Goal: Task Accomplishment & Management: Manage account settings

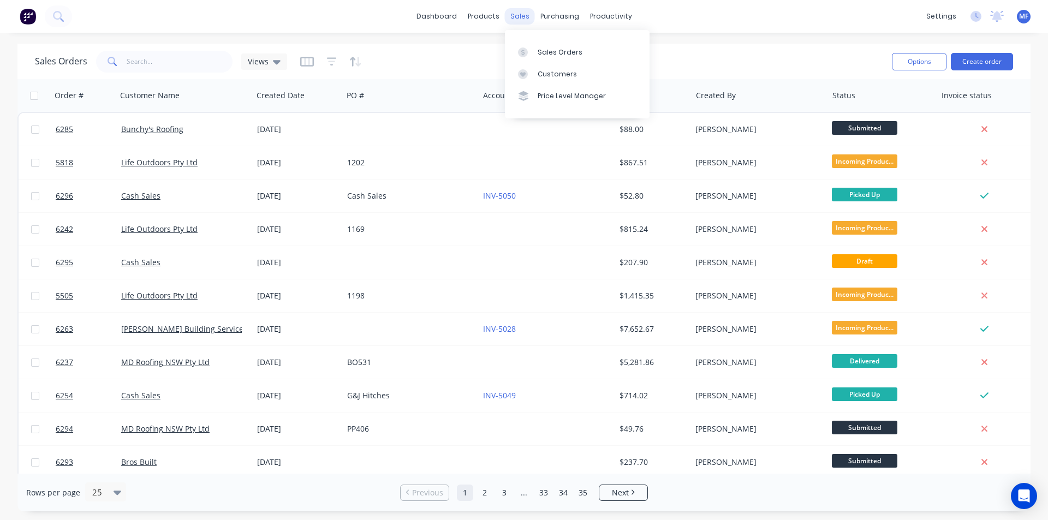
drag, startPoint x: 522, startPoint y: 15, endPoint x: 523, endPoint y: 20, distance: 5.6
click at [522, 15] on div "sales" at bounding box center [520, 16] width 30 height 16
click at [518, 14] on div "sales" at bounding box center [520, 16] width 30 height 16
click at [556, 78] on div "Customers" at bounding box center [557, 74] width 39 height 10
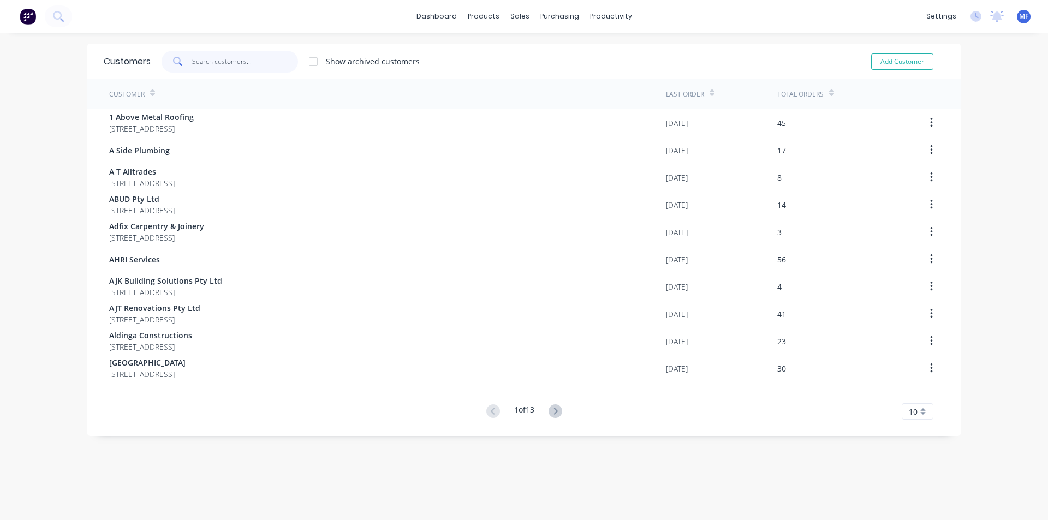
drag, startPoint x: 198, startPoint y: 58, endPoint x: 224, endPoint y: 77, distance: 32.0
click at [198, 59] on input "text" at bounding box center [245, 62] width 106 height 22
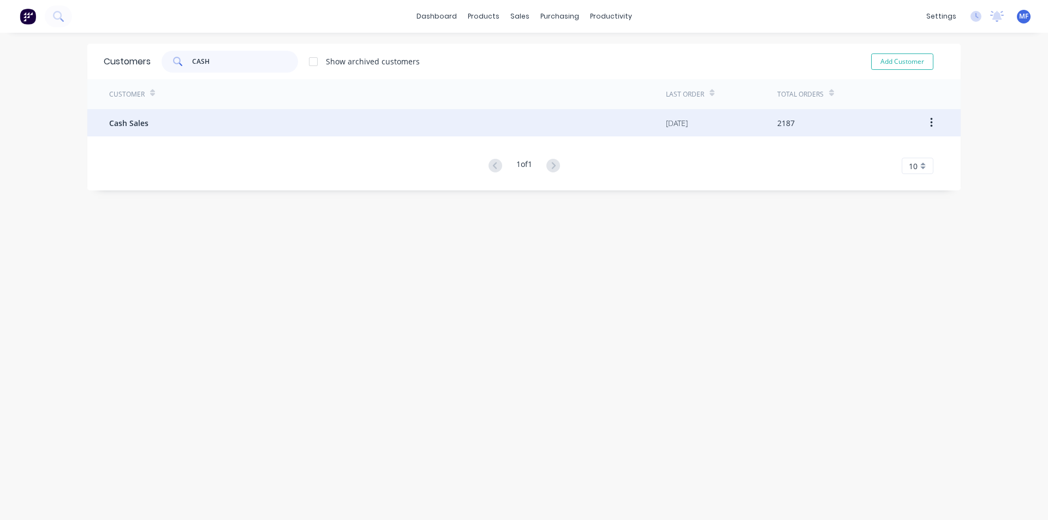
type input "CASH"
click at [166, 120] on div "Cash Sales" at bounding box center [387, 122] width 557 height 27
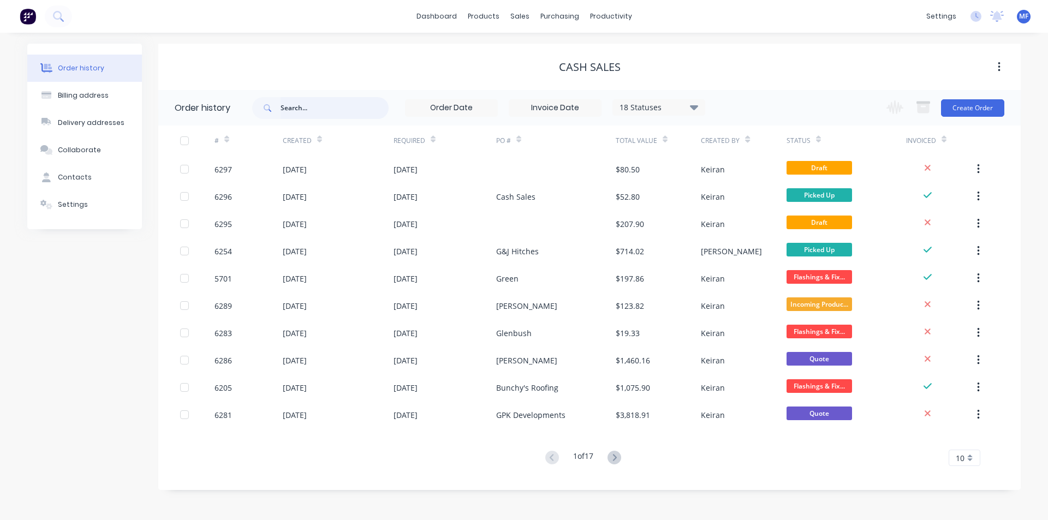
click at [320, 105] on input "text" at bounding box center [335, 108] width 108 height 22
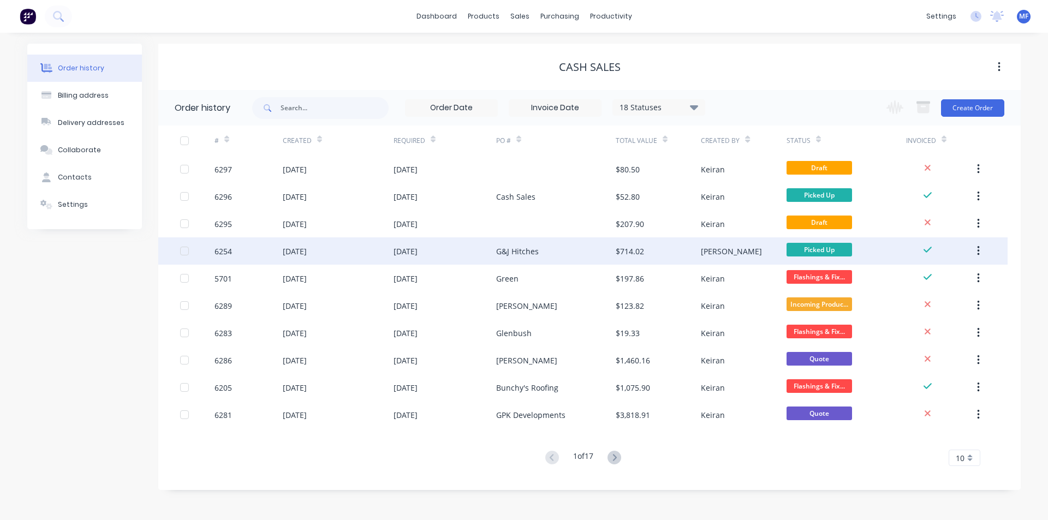
click at [532, 251] on div "G&J Hitches" at bounding box center [517, 251] width 43 height 11
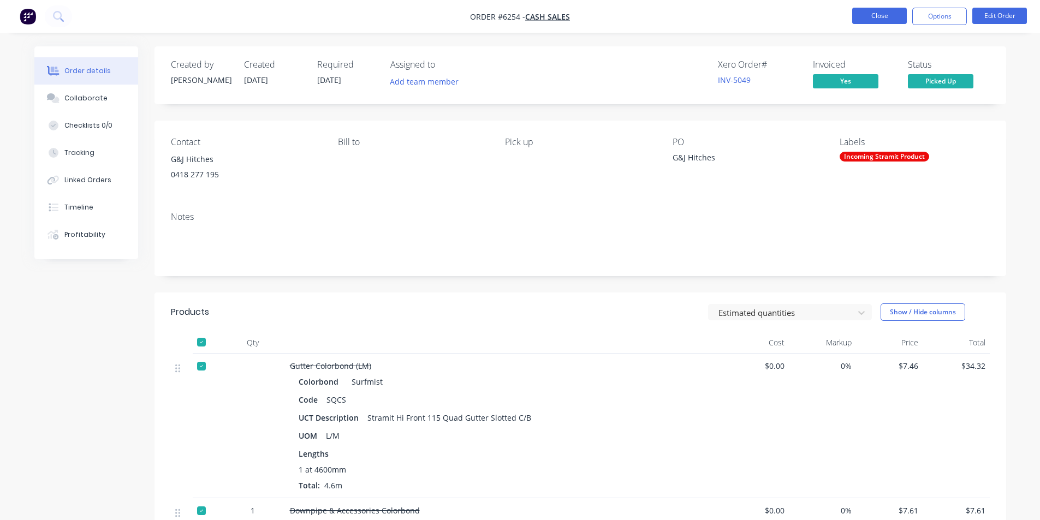
click at [868, 13] on button "Close" at bounding box center [879, 16] width 55 height 16
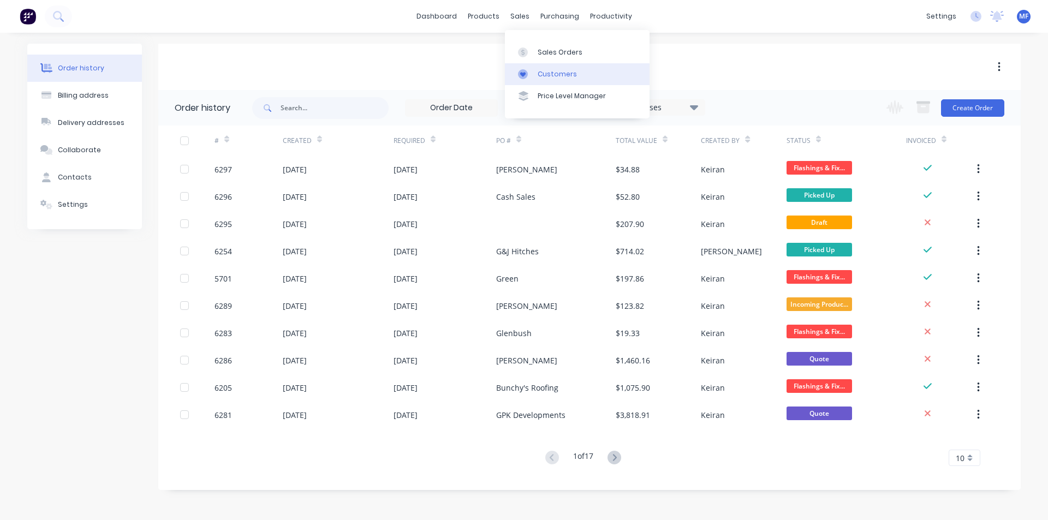
click at [535, 66] on link "Customers" at bounding box center [577, 74] width 145 height 22
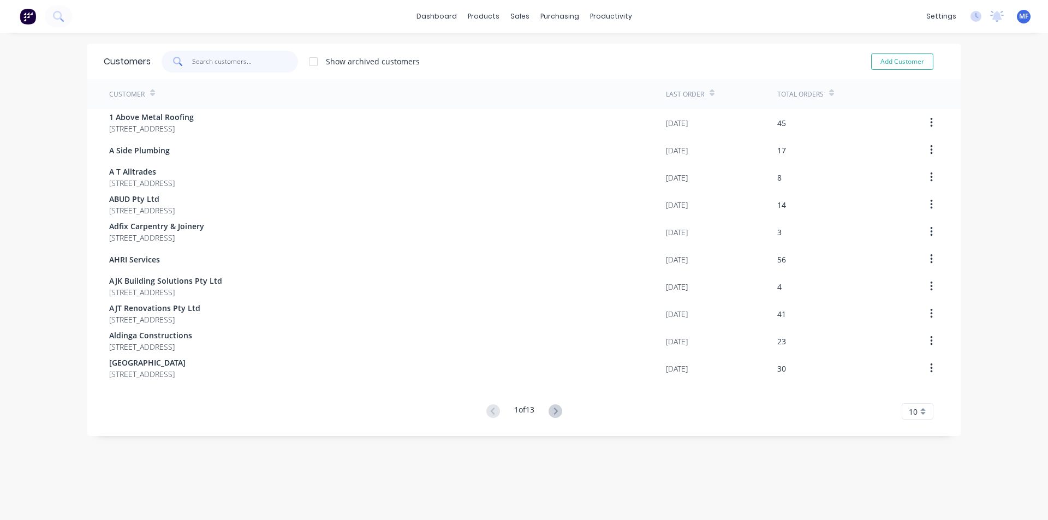
drag, startPoint x: 233, startPoint y: 63, endPoint x: 251, endPoint y: 57, distance: 18.3
click at [233, 63] on input "text" at bounding box center [245, 62] width 106 height 22
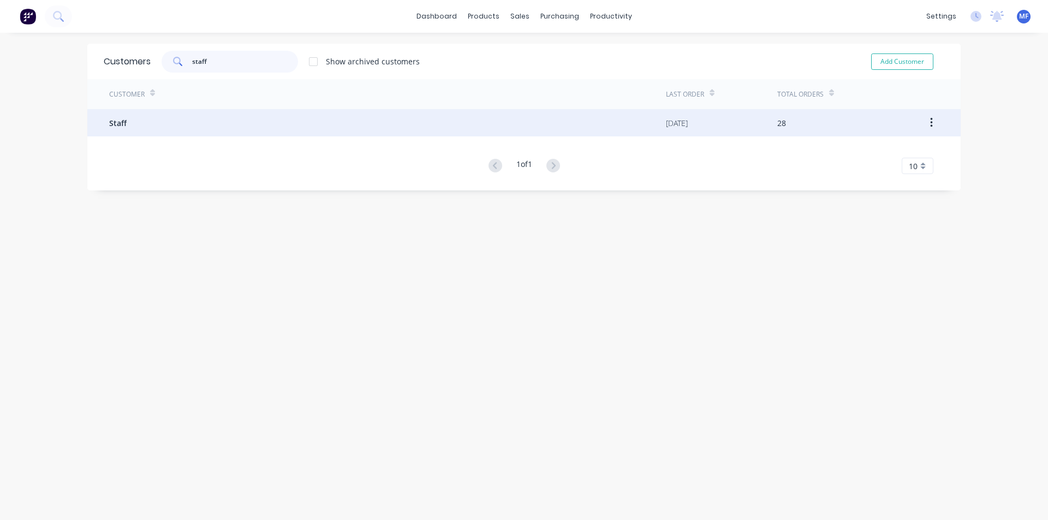
type input "staff"
click at [158, 128] on div "Staff" at bounding box center [387, 122] width 557 height 27
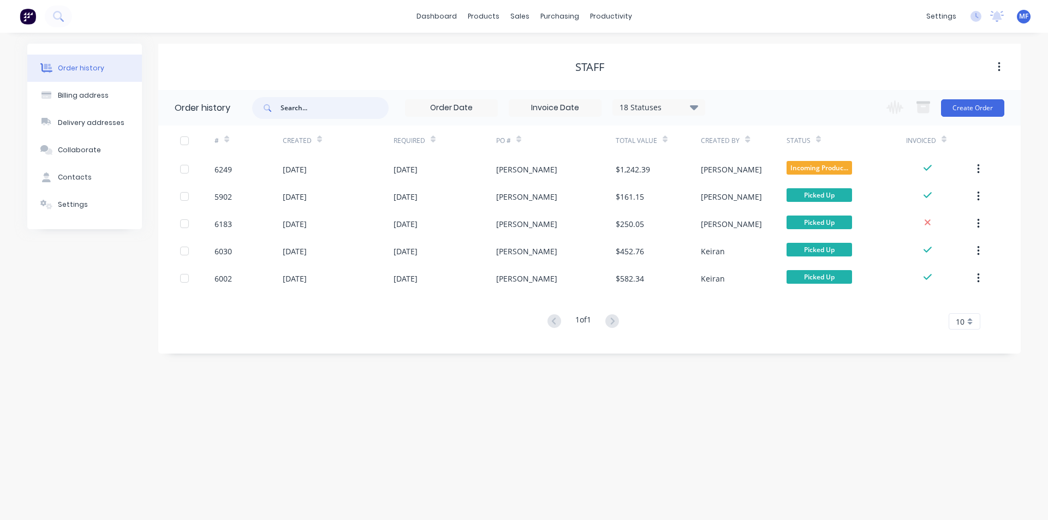
click at [291, 100] on input "text" at bounding box center [335, 108] width 108 height 22
type input "[PERSON_NAME]"
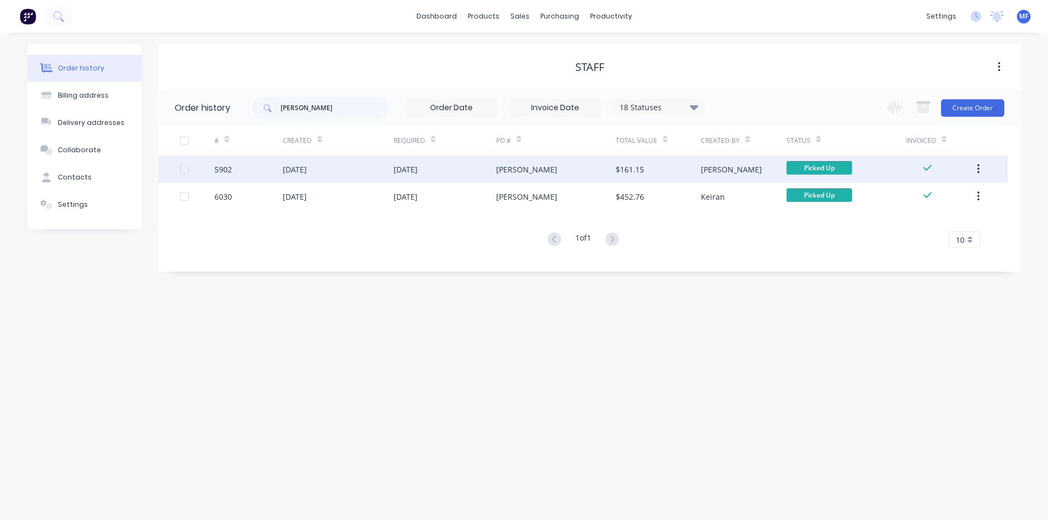
click at [629, 169] on div "$161.15" at bounding box center [630, 169] width 28 height 11
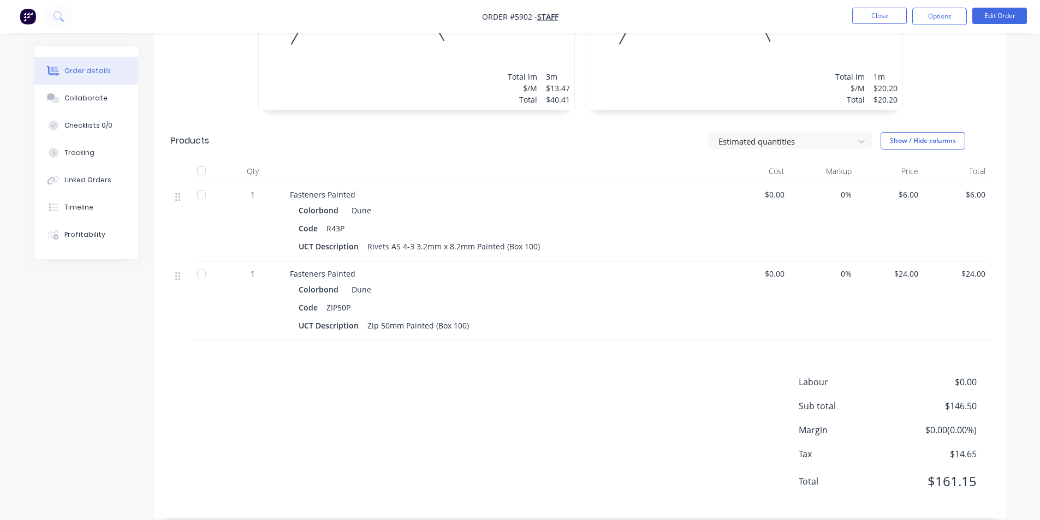
scroll to position [590, 0]
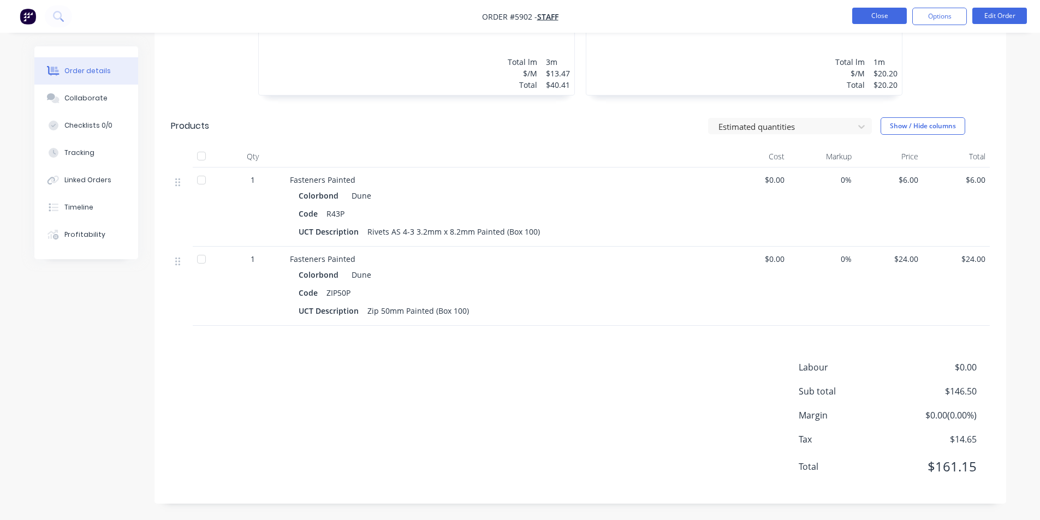
click at [868, 8] on button "Close" at bounding box center [879, 16] width 55 height 16
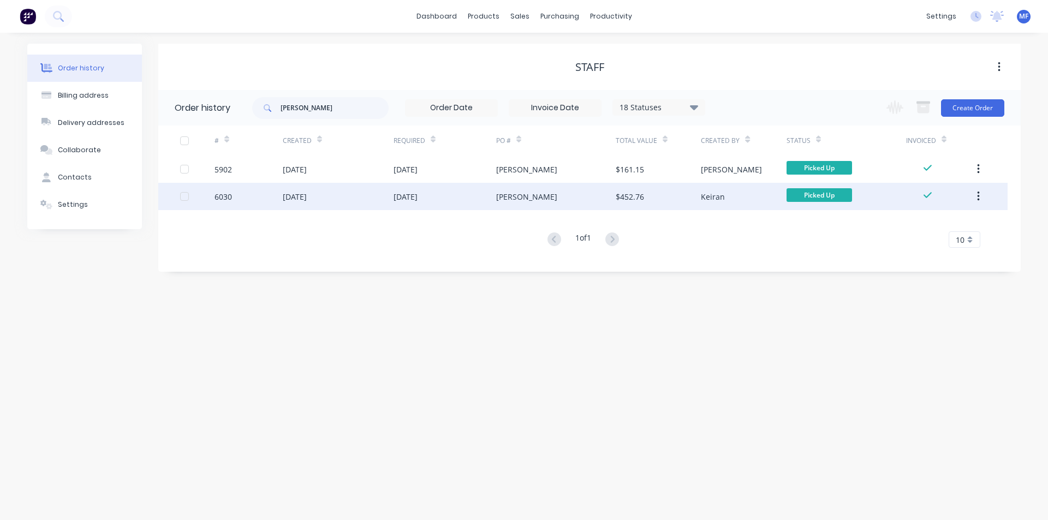
click at [636, 199] on div "$452.76" at bounding box center [630, 196] width 28 height 11
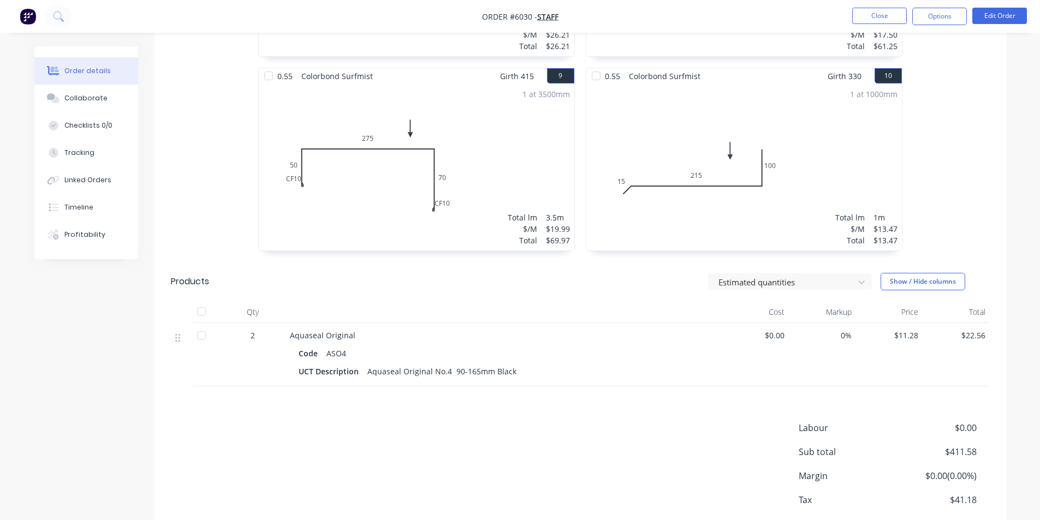
scroll to position [1098, 0]
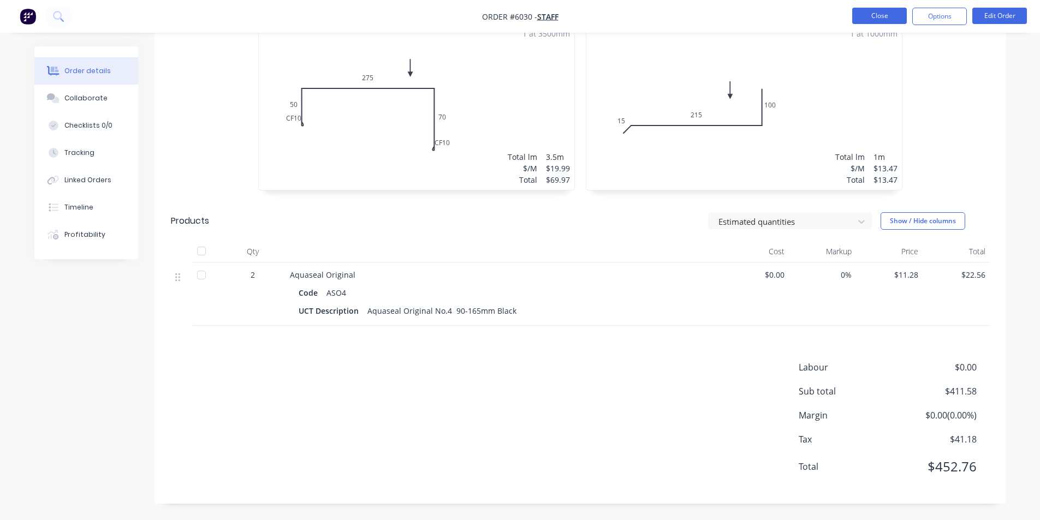
click at [884, 13] on button "Close" at bounding box center [879, 16] width 55 height 16
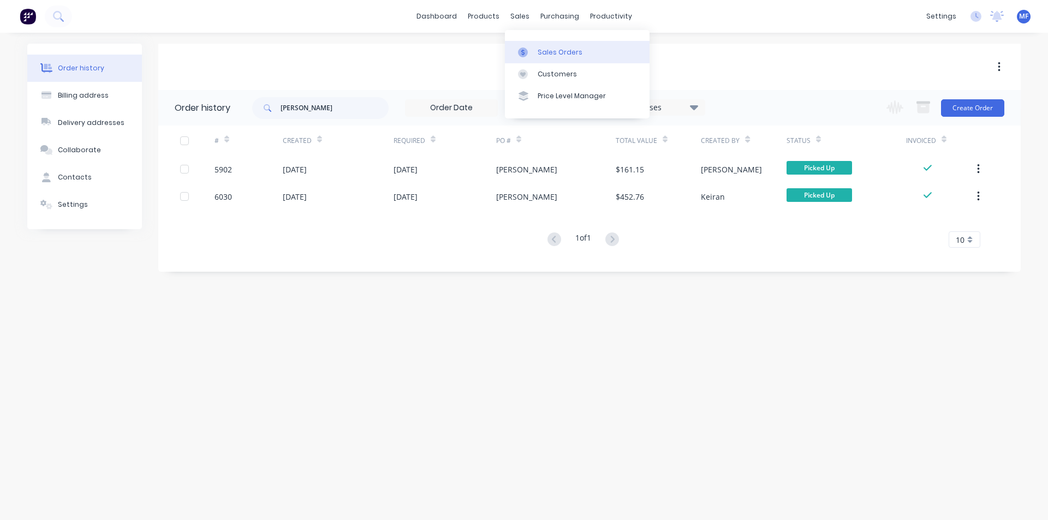
drag, startPoint x: 521, startPoint y: 16, endPoint x: 547, endPoint y: 54, distance: 46.2
click at [521, 17] on div "sales" at bounding box center [520, 16] width 30 height 16
click at [548, 74] on div "Customers" at bounding box center [557, 74] width 39 height 10
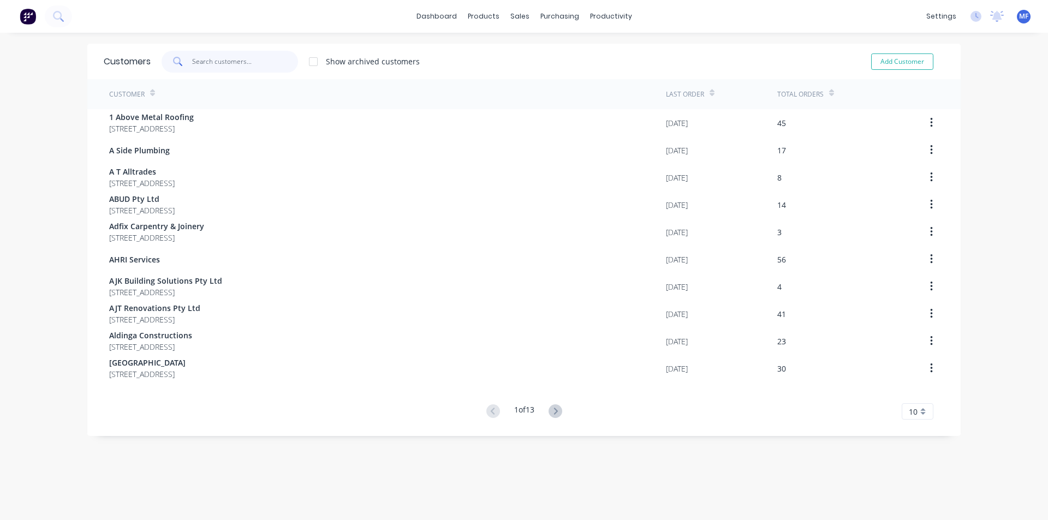
click at [229, 62] on input "text" at bounding box center [245, 62] width 106 height 22
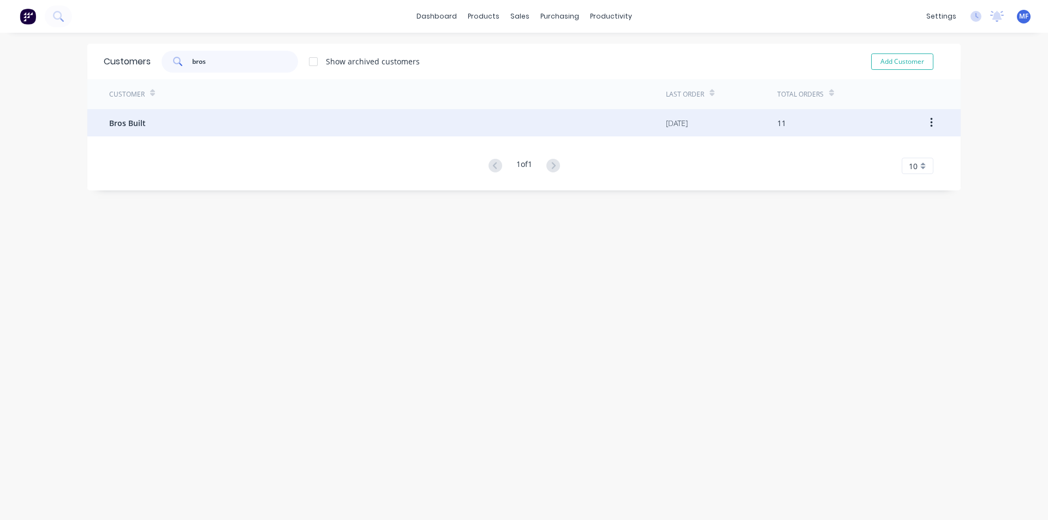
type input "bros"
click at [120, 120] on span "Bros Built" at bounding box center [127, 122] width 37 height 11
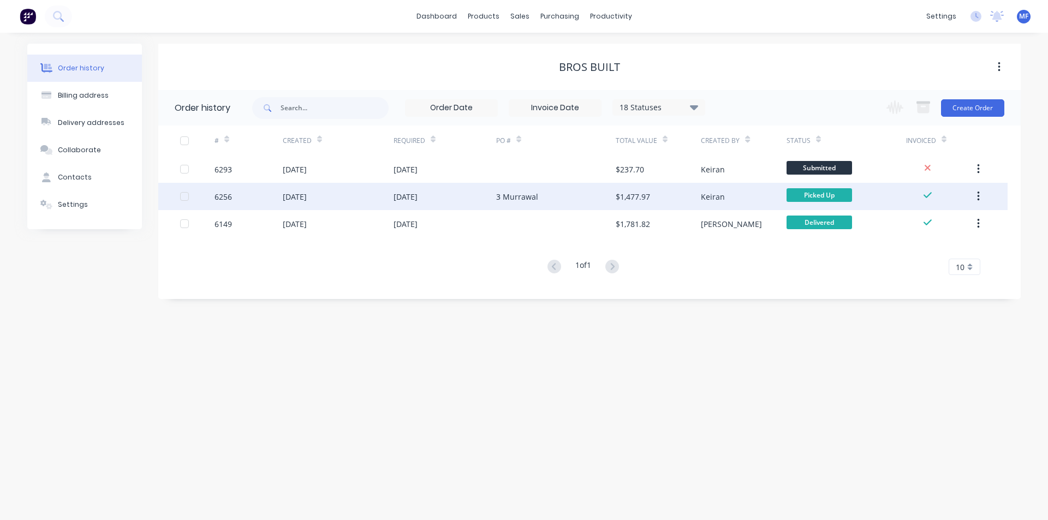
click at [660, 192] on div "$1,477.97" at bounding box center [658, 196] width 85 height 27
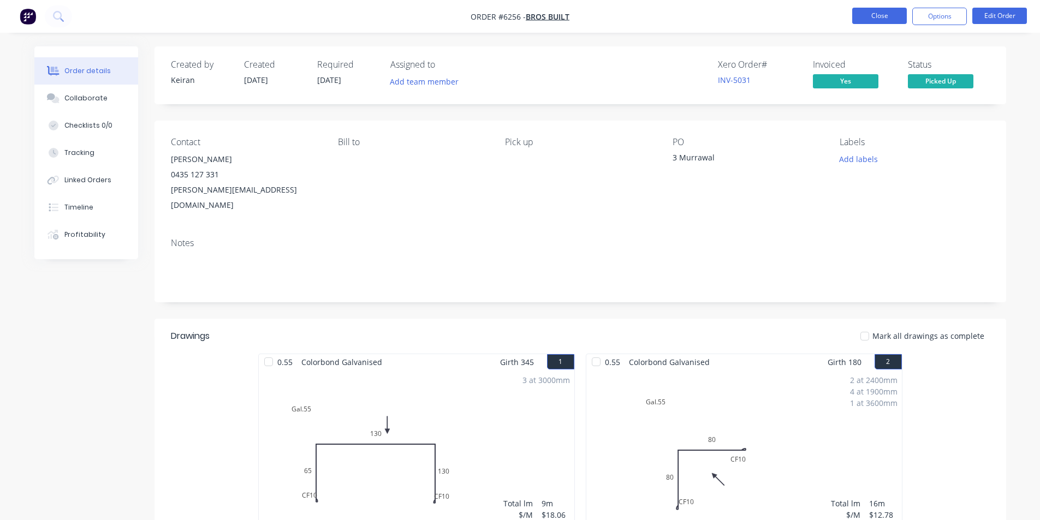
click at [884, 17] on button "Close" at bounding box center [879, 16] width 55 height 16
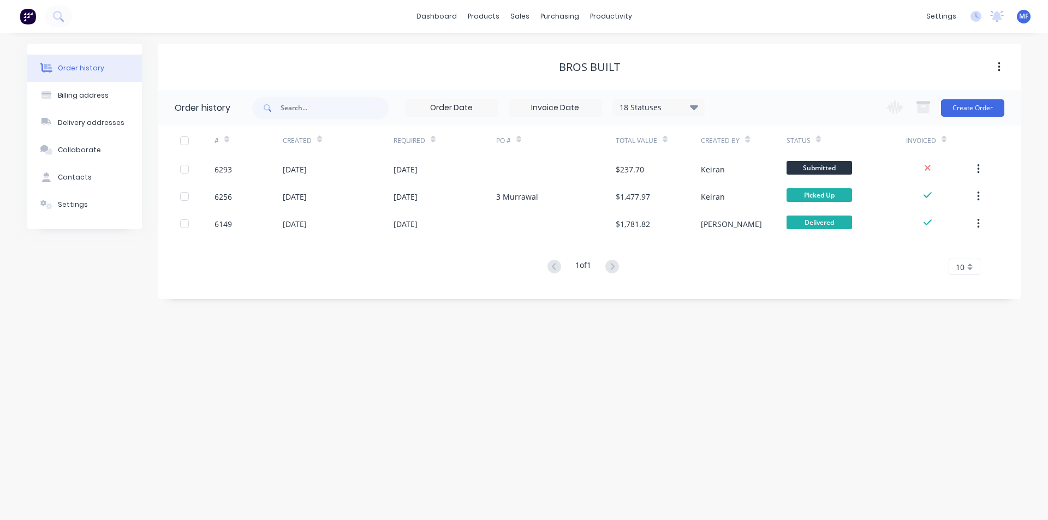
click at [618, 409] on div "Order history Billing address Delivery addresses Collaborate Contacts Settings …" at bounding box center [524, 276] width 1048 height 487
click at [586, 411] on div "Order history Billing address Delivery addresses Collaborate Contacts Settings …" at bounding box center [524, 276] width 1048 height 487
drag, startPoint x: 547, startPoint y: 16, endPoint x: 568, endPoint y: 51, distance: 41.4
click at [548, 16] on div "purchasing" at bounding box center [560, 16] width 50 height 16
click at [570, 57] on link "Purchase Orders" at bounding box center [605, 52] width 145 height 22
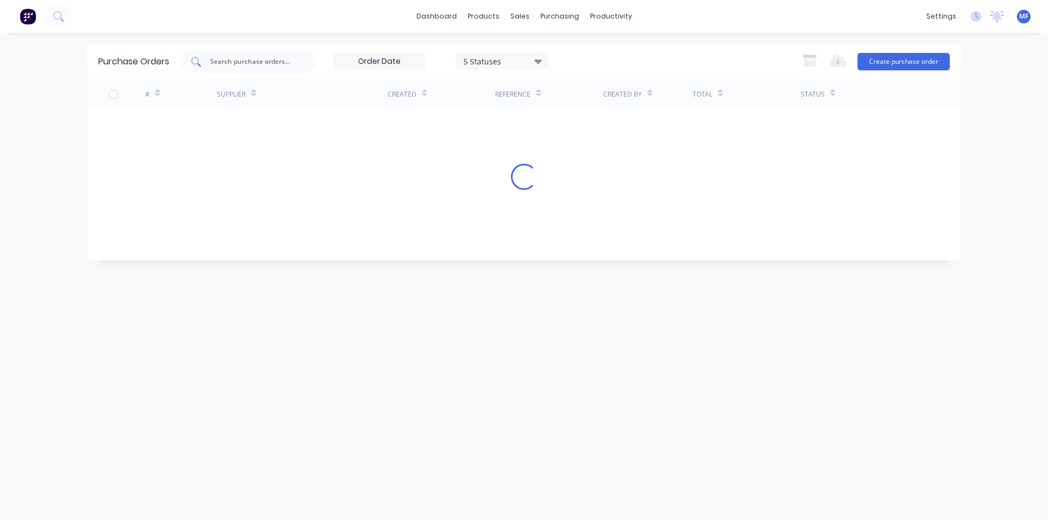
drag, startPoint x: 221, startPoint y: 58, endPoint x: 236, endPoint y: 69, distance: 18.0
click at [221, 59] on input "text" at bounding box center [254, 61] width 91 height 11
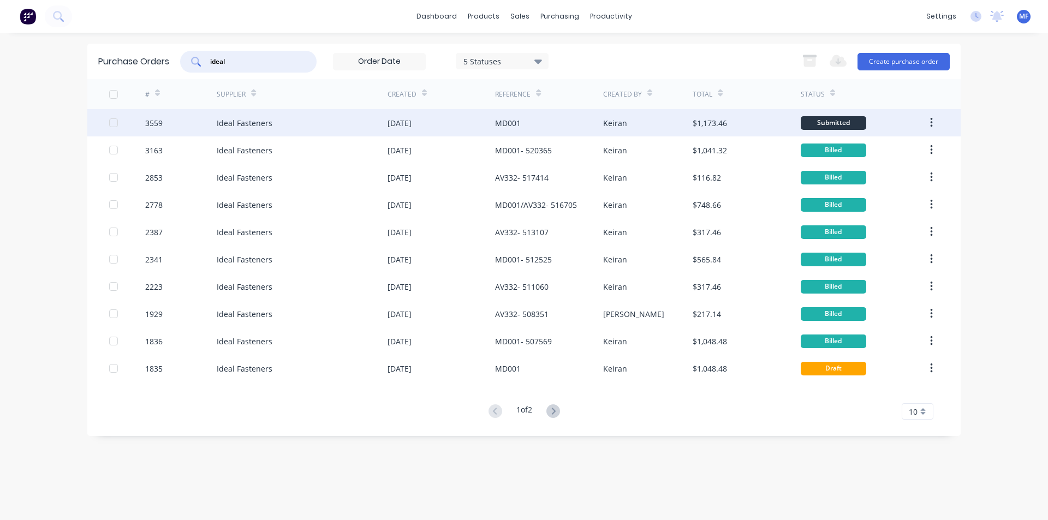
type input "ideal"
click at [411, 123] on div "[DATE]" at bounding box center [399, 122] width 24 height 11
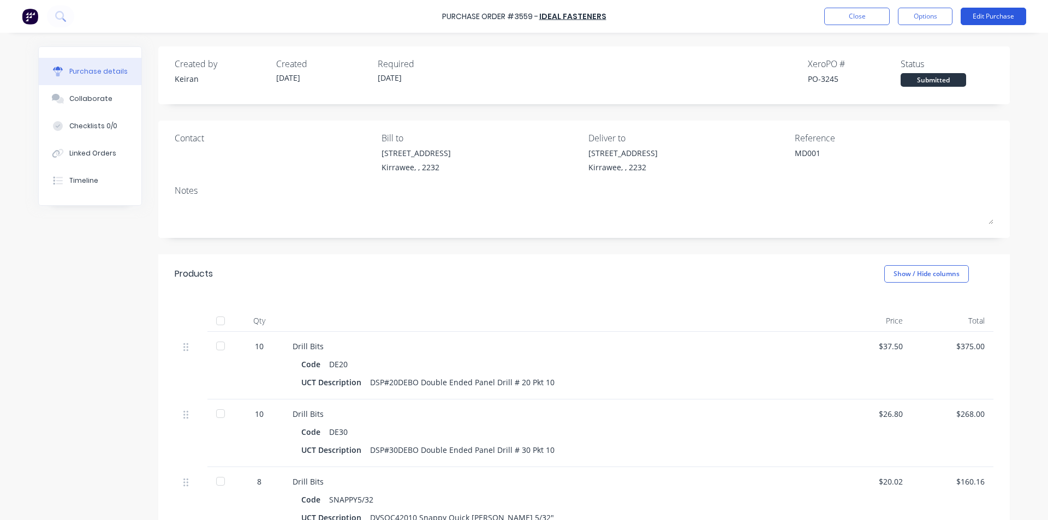
click at [994, 17] on button "Edit Purchase" at bounding box center [993, 16] width 65 height 17
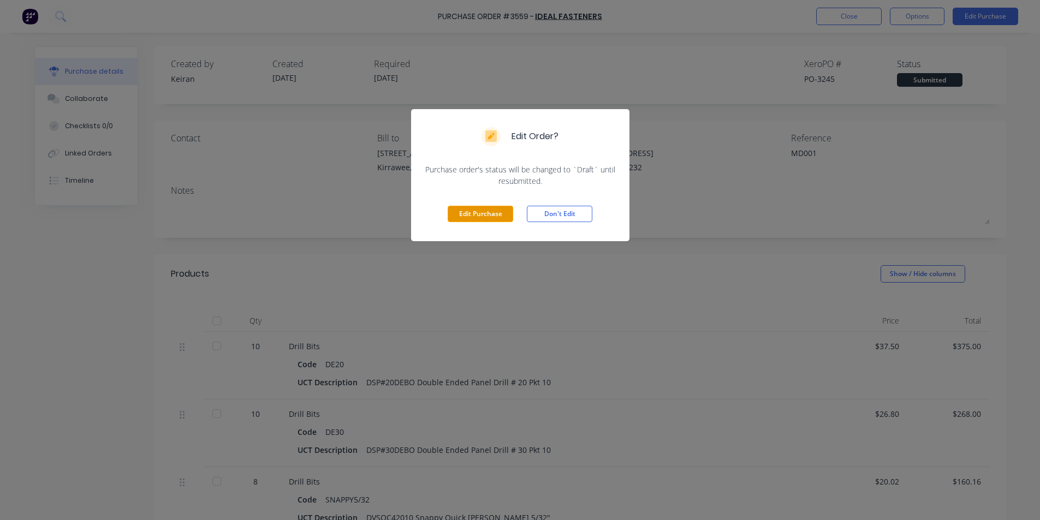
drag, startPoint x: 477, startPoint y: 208, endPoint x: 802, endPoint y: 218, distance: 325.4
click at [478, 208] on button "Edit Purchase" at bounding box center [480, 214] width 65 height 16
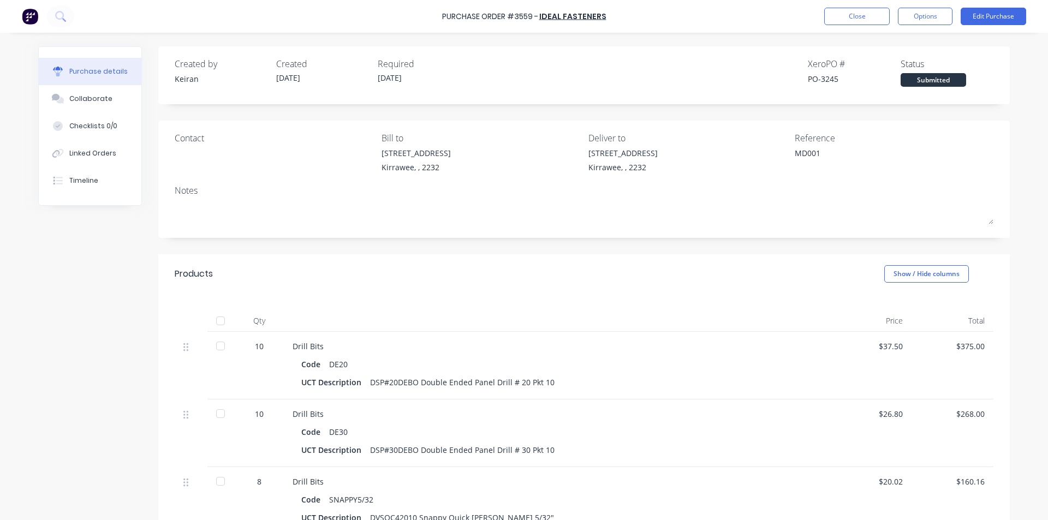
type textarea "x"
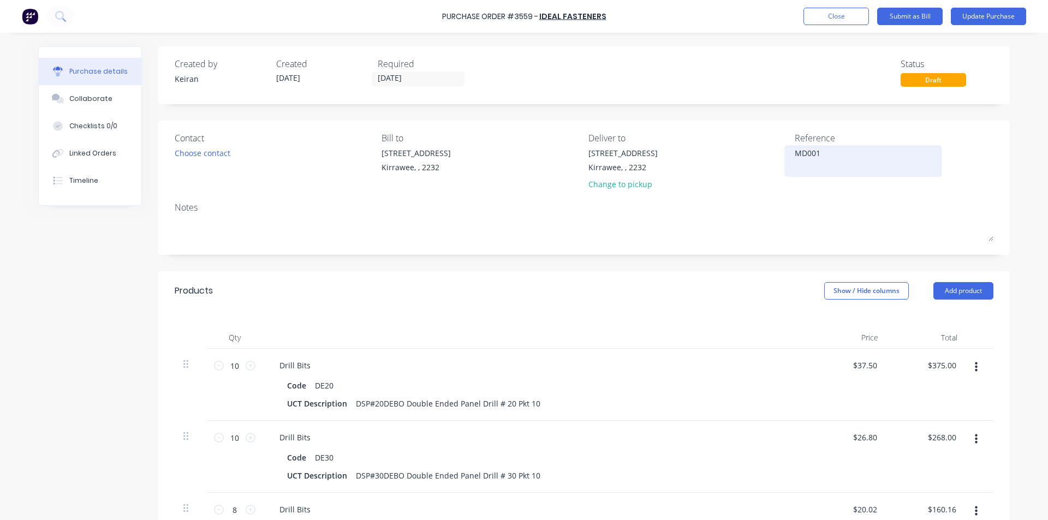
click at [838, 159] on textarea "MD001" at bounding box center [863, 159] width 136 height 25
type textarea "MD001 - 524522"
type textarea "x"
type textarea "MD001 - 524522"
click at [761, 361] on div "Drill Bits" at bounding box center [535, 365] width 528 height 16
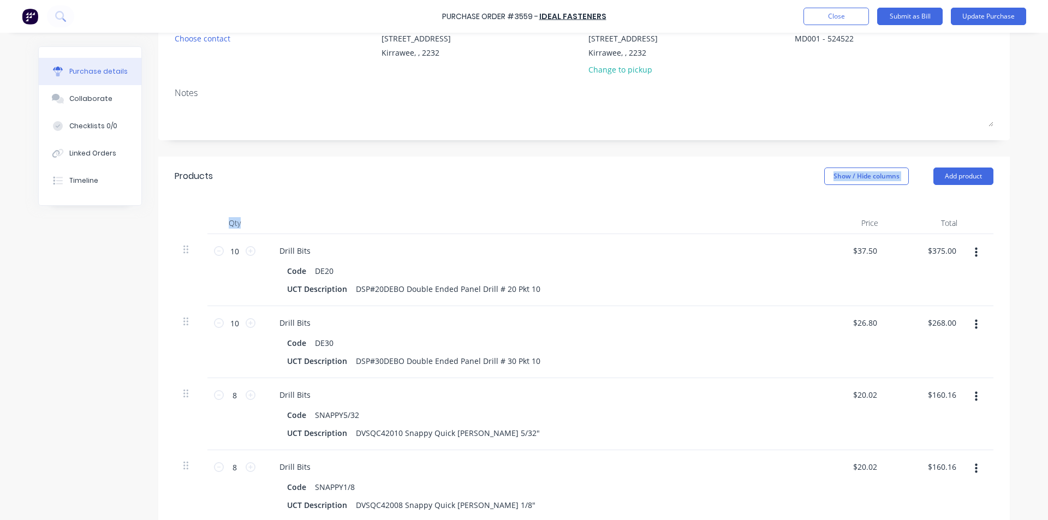
scroll to position [164, 0]
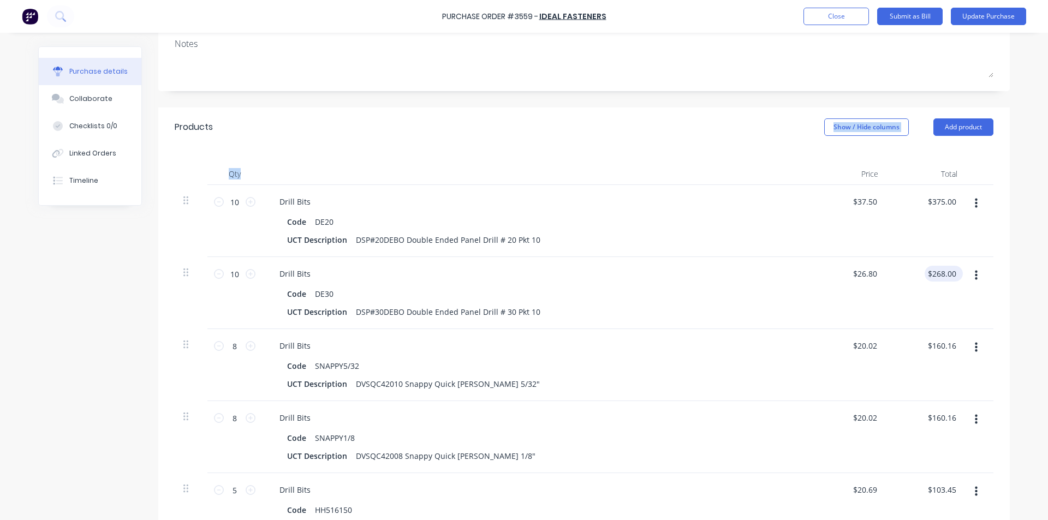
type textarea "x"
type input "268.00"
click at [936, 276] on input "268.00" at bounding box center [942, 274] width 34 height 16
type textarea "x"
type input "$268.00"
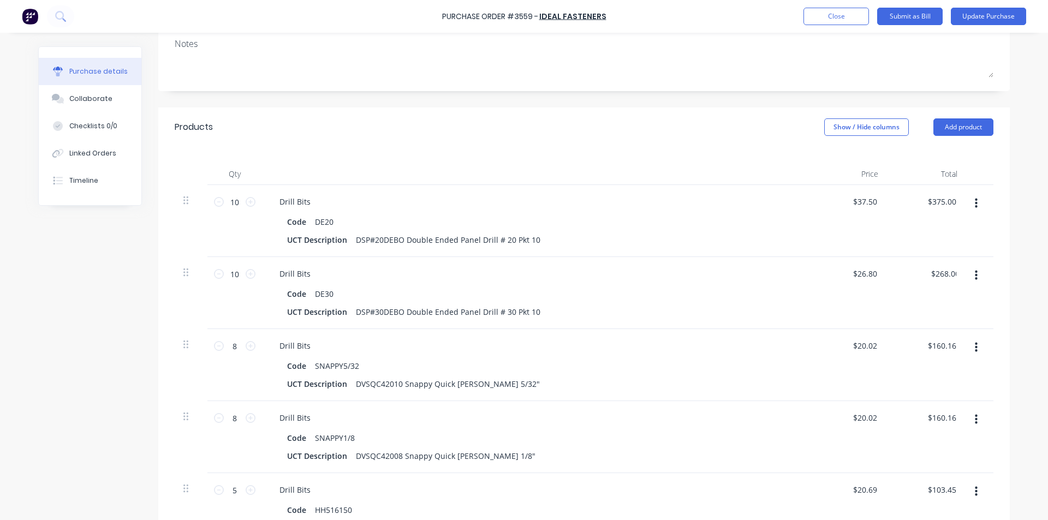
click at [913, 328] on div "$268.00 268.00" at bounding box center [926, 293] width 79 height 72
type textarea "x"
type input "160.16"
click at [945, 423] on input "160.16" at bounding box center [942, 418] width 34 height 16
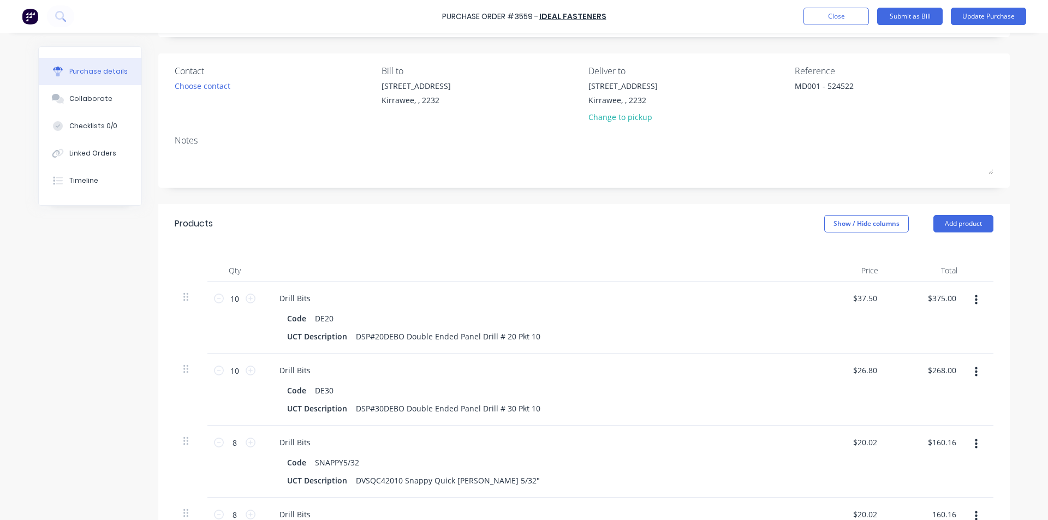
scroll to position [0, 0]
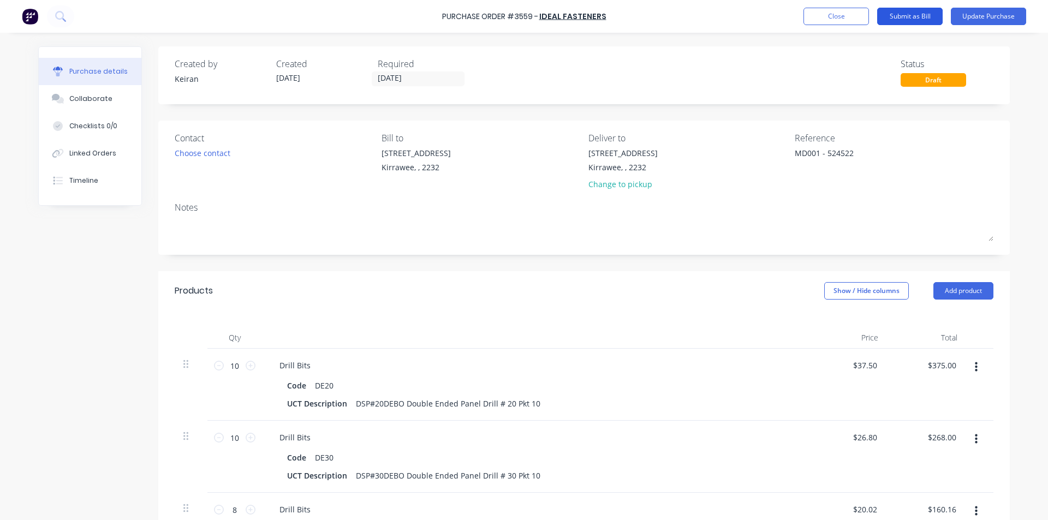
type textarea "x"
type input "$160.16"
click at [902, 15] on button "Submit as Bill" at bounding box center [909, 16] width 65 height 17
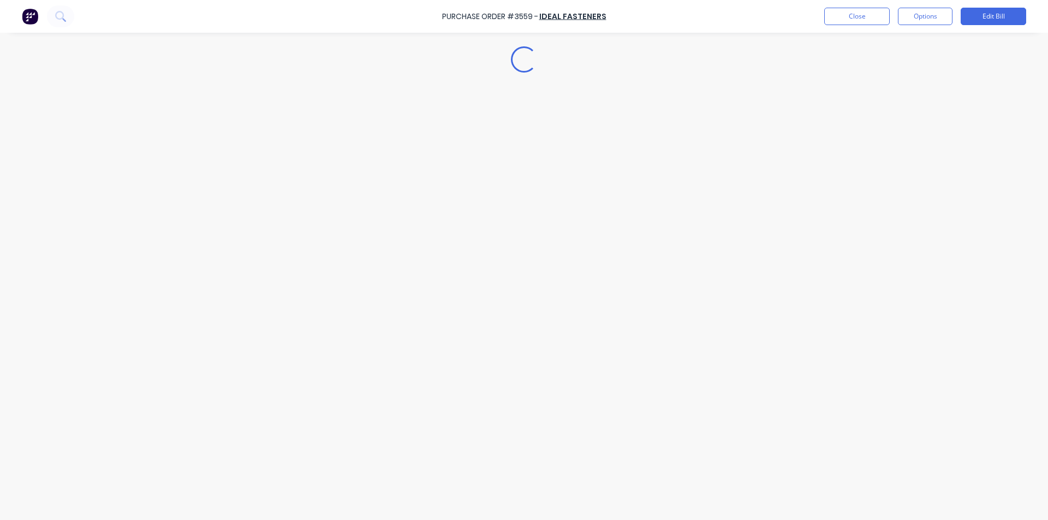
type textarea "x"
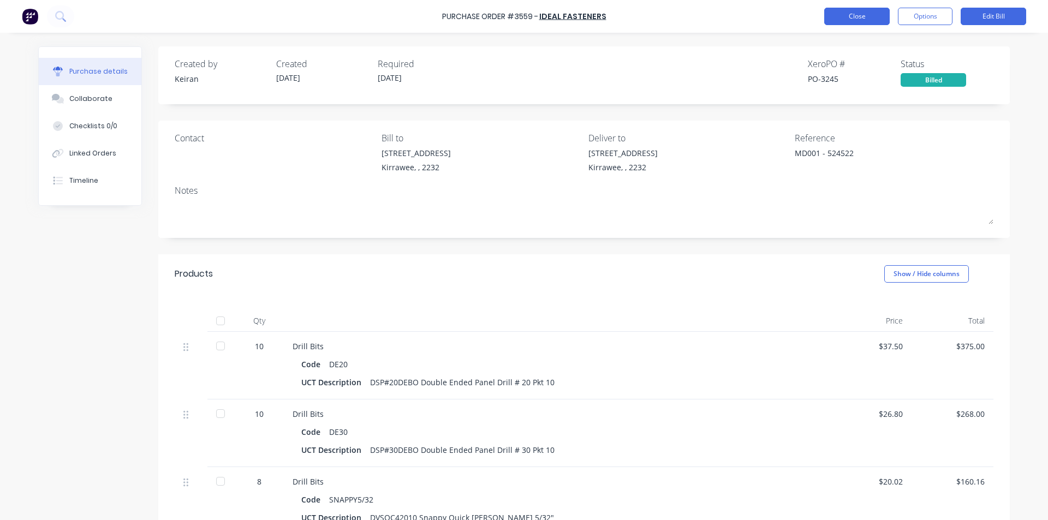
click at [854, 14] on button "Close" at bounding box center [856, 16] width 65 height 17
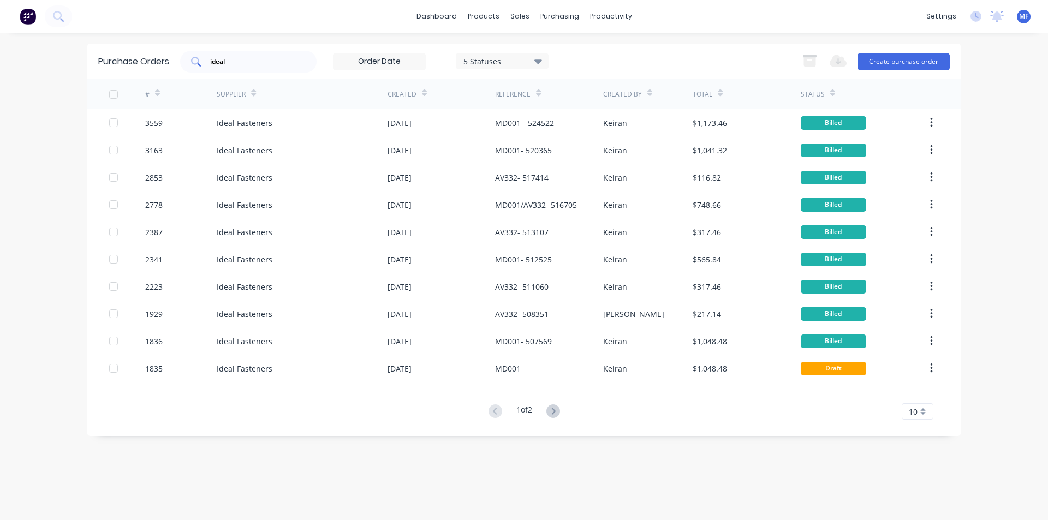
click at [245, 57] on input "ideal" at bounding box center [254, 61] width 91 height 11
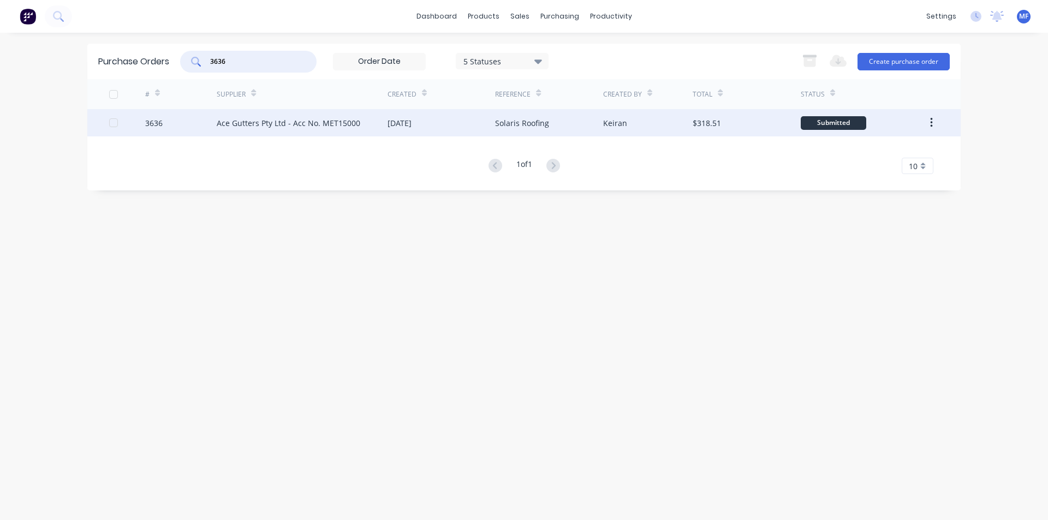
type input "3636"
click at [287, 119] on div "Ace Gutters Pty Ltd - Acc No. MET15000" at bounding box center [289, 122] width 144 height 11
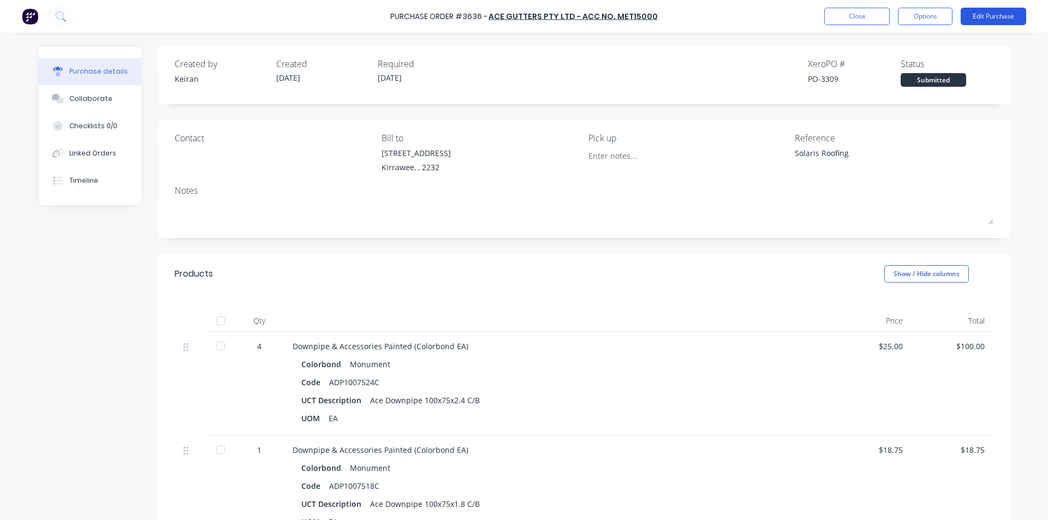
click at [989, 20] on button "Edit Purchase" at bounding box center [993, 16] width 65 height 17
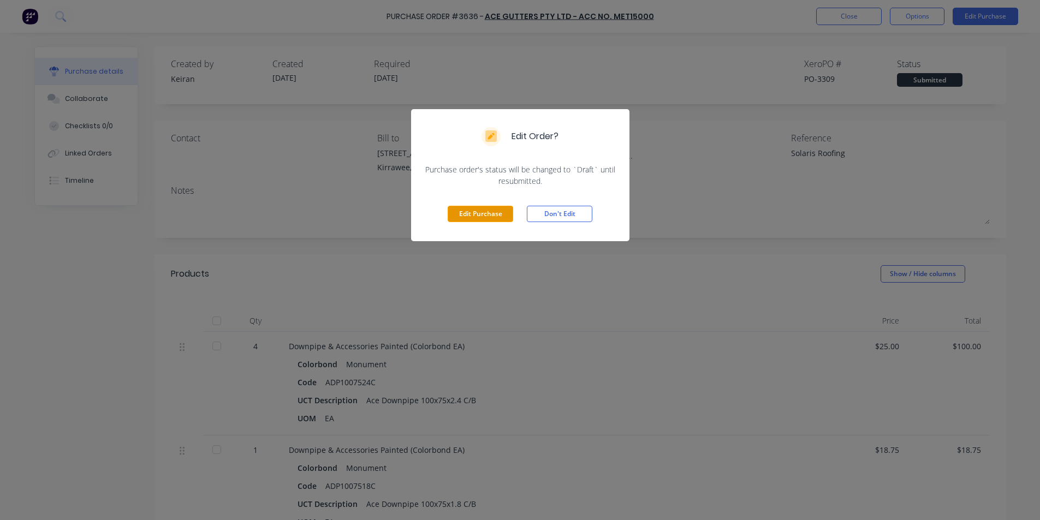
click at [462, 212] on button "Edit Purchase" at bounding box center [480, 214] width 65 height 16
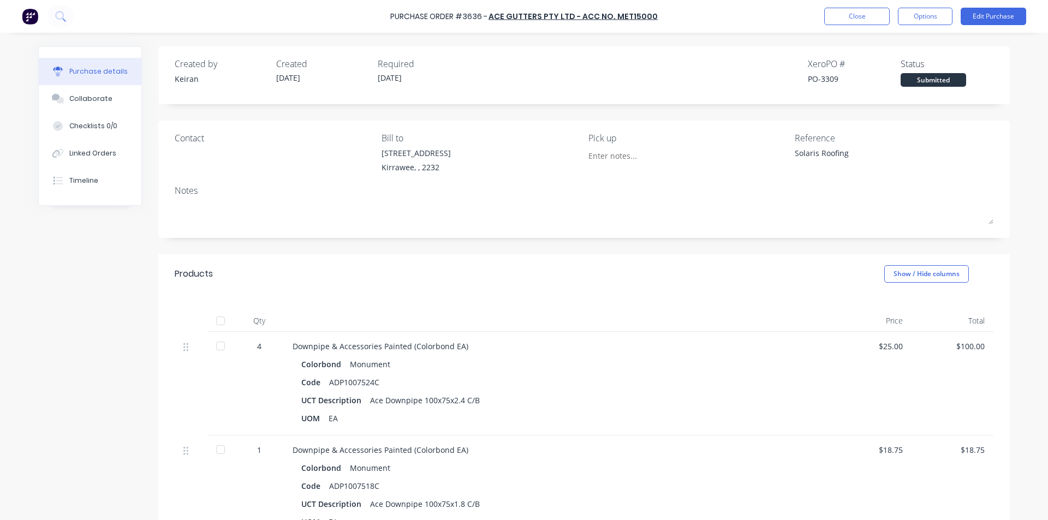
type textarea "x"
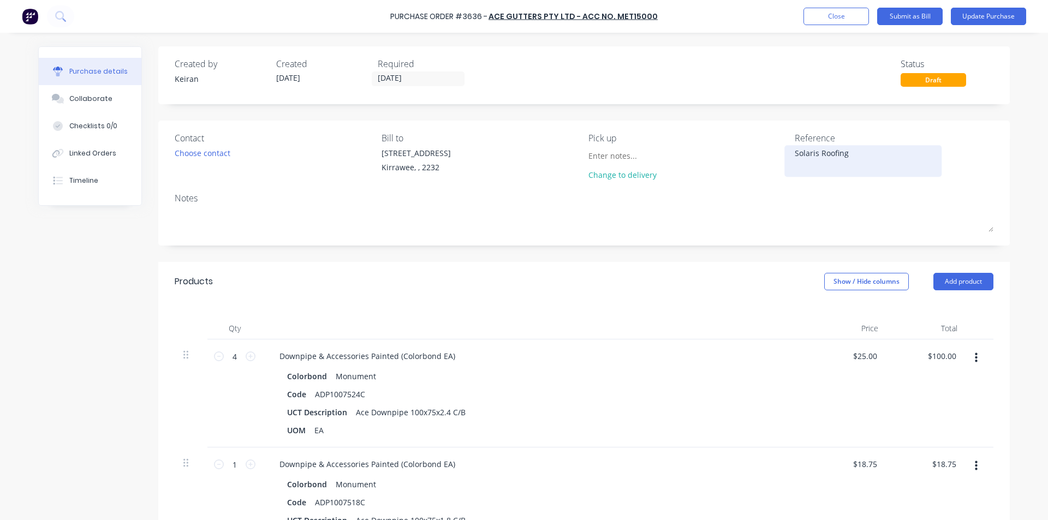
click at [858, 156] on textarea "Solaris Roofing" at bounding box center [863, 159] width 136 height 25
type textarea "Solaris Roofing- 1571221"
type textarea "x"
type textarea "Solaris Roofing- 1571221"
click at [834, 383] on div "$25.00 $25.00" at bounding box center [847, 393] width 79 height 108
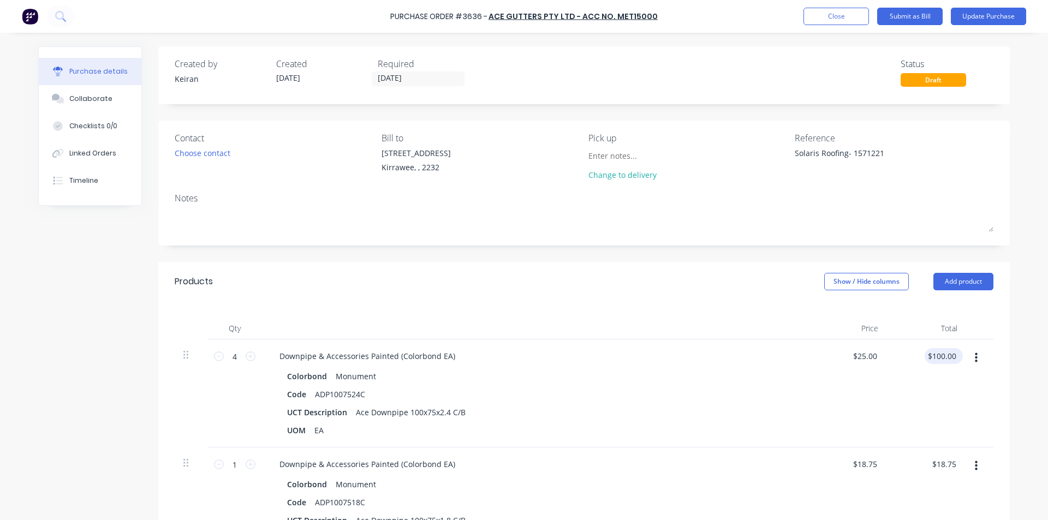
type textarea "x"
type input "100.00"
click at [938, 359] on input "100.00" at bounding box center [943, 356] width 29 height 16
click at [932, 354] on input "100.00" at bounding box center [943, 356] width 29 height 16
type textarea "x"
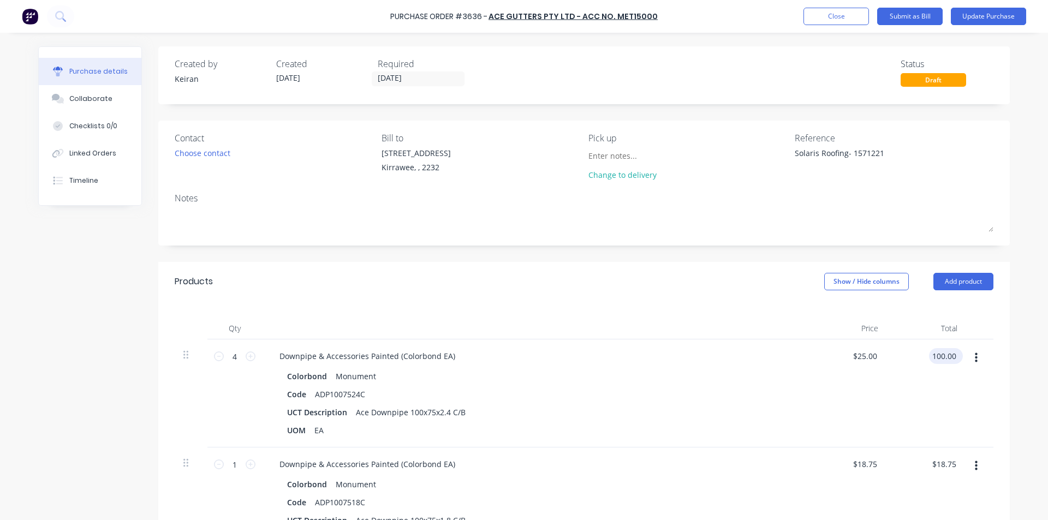
click at [932, 354] on input "100.00" at bounding box center [943, 356] width 29 height 16
type input "127.52"
type textarea "x"
type input "$31.88"
type input "$127.52"
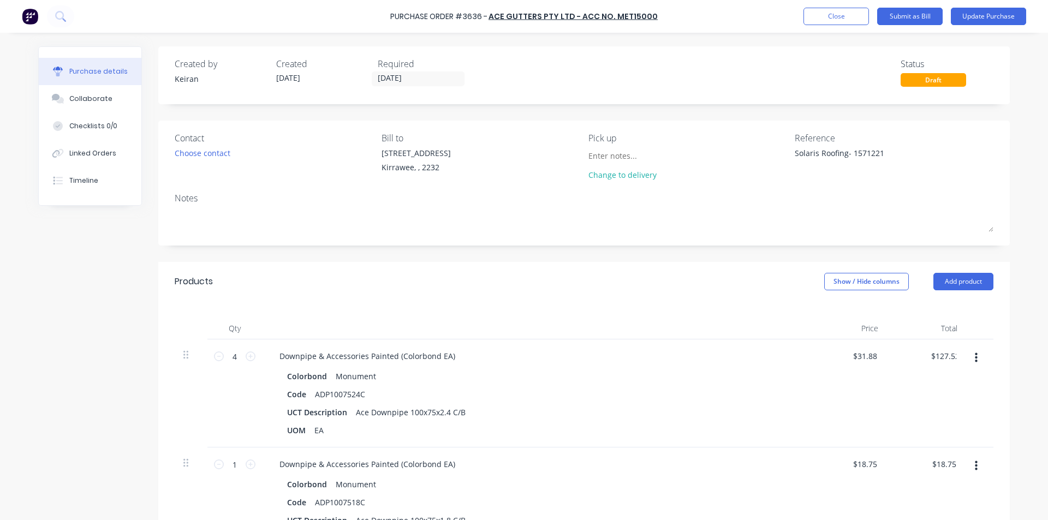
drag, startPoint x: 886, startPoint y: 389, endPoint x: 898, endPoint y: 395, distance: 13.7
click at [887, 389] on div "$127.52 127.52" at bounding box center [926, 393] width 79 height 108
type textarea "x"
type input "18.75"
click at [948, 466] on input "18.75" at bounding box center [945, 464] width 25 height 16
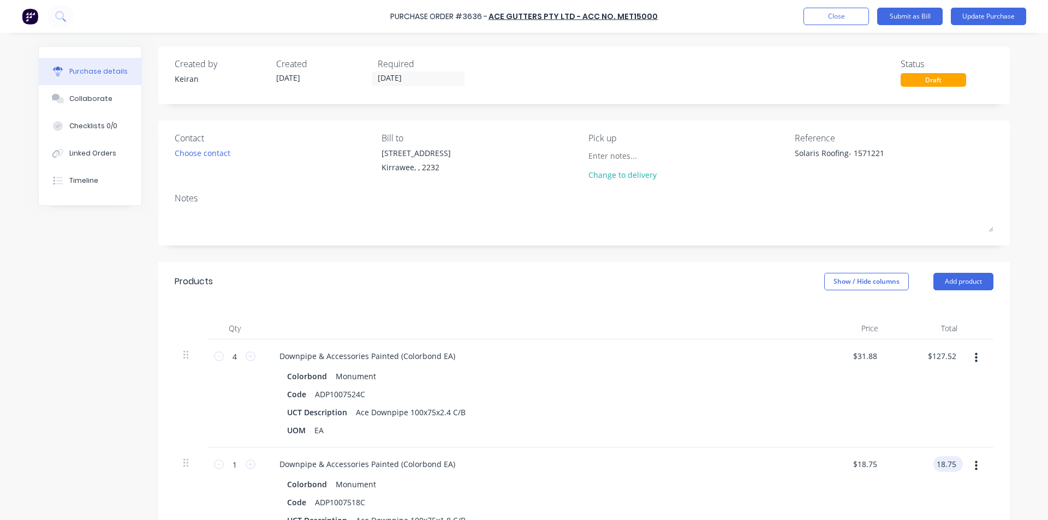
type textarea "x"
click at [948, 466] on input "18.75" at bounding box center [945, 464] width 25 height 16
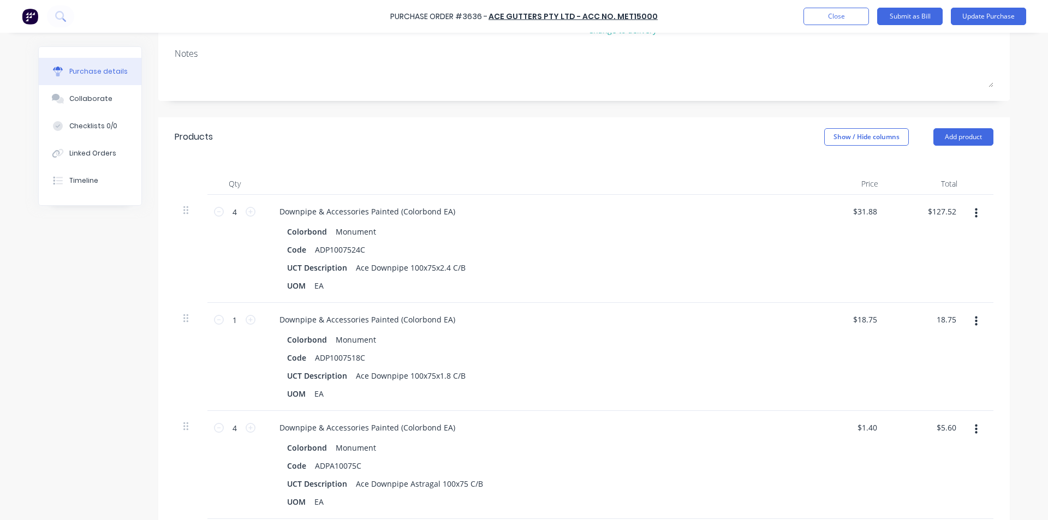
scroll to position [164, 0]
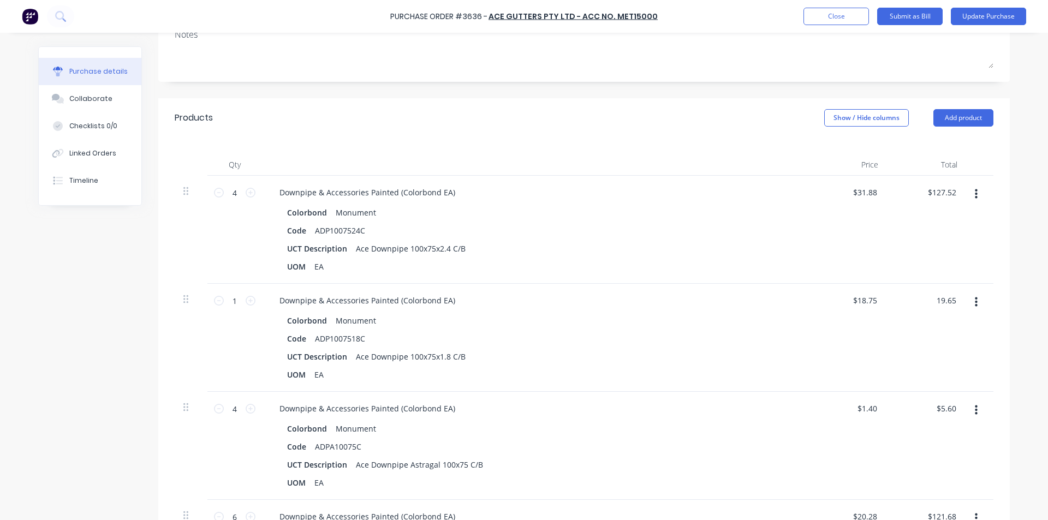
type input "19.65"
type textarea "x"
type input "$19.65"
click at [524, 371] on div "UOM EA" at bounding box center [533, 375] width 500 height 16
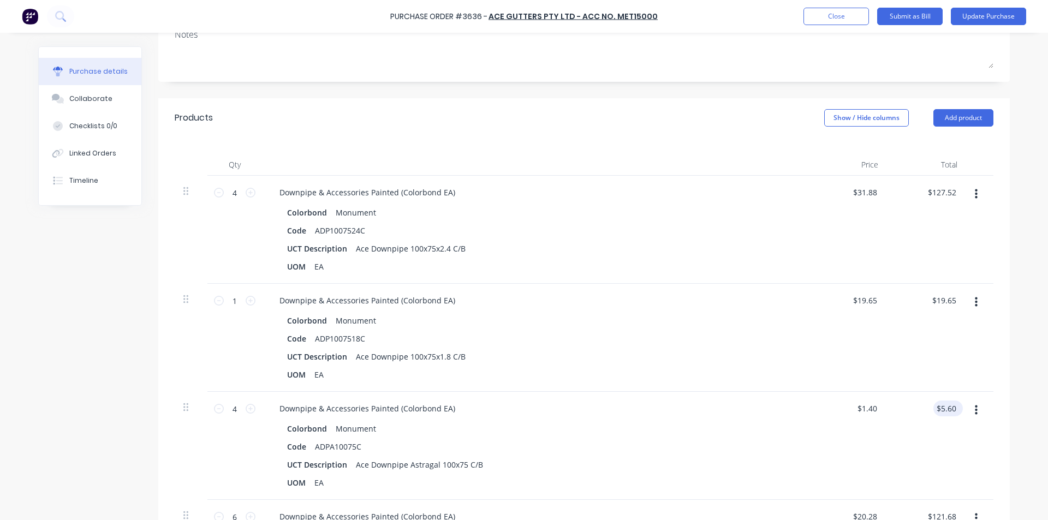
click at [955, 407] on div "$5.60 $5.60" at bounding box center [947, 409] width 29 height 16
type textarea "x"
type input "5.60"
click at [941, 408] on input "5.60" at bounding box center [945, 409] width 25 height 16
click at [943, 405] on input "5.60" at bounding box center [948, 409] width 21 height 16
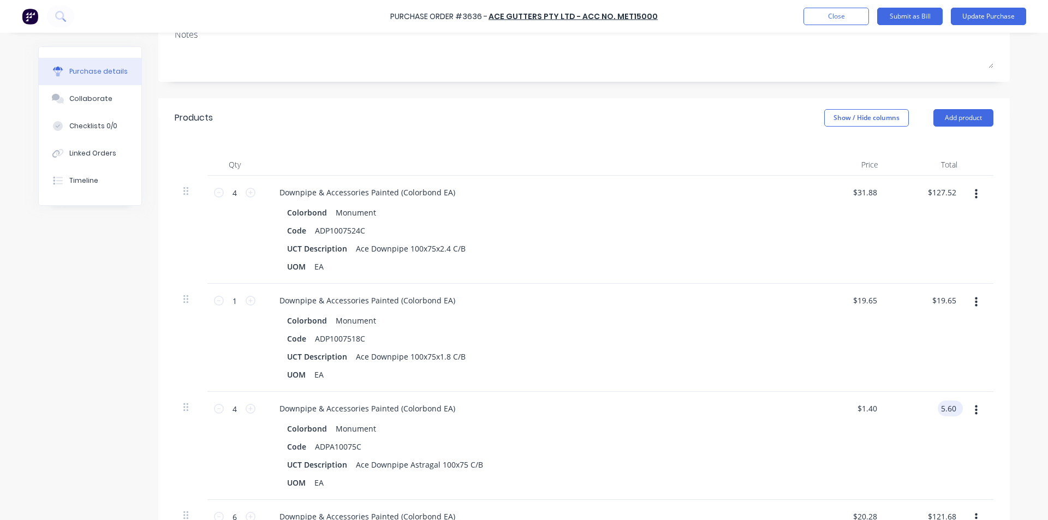
type textarea "x"
click at [943, 405] on input "5.60" at bounding box center [948, 409] width 21 height 16
type input "587"
click at [950, 404] on input "587" at bounding box center [949, 409] width 19 height 16
type textarea "x"
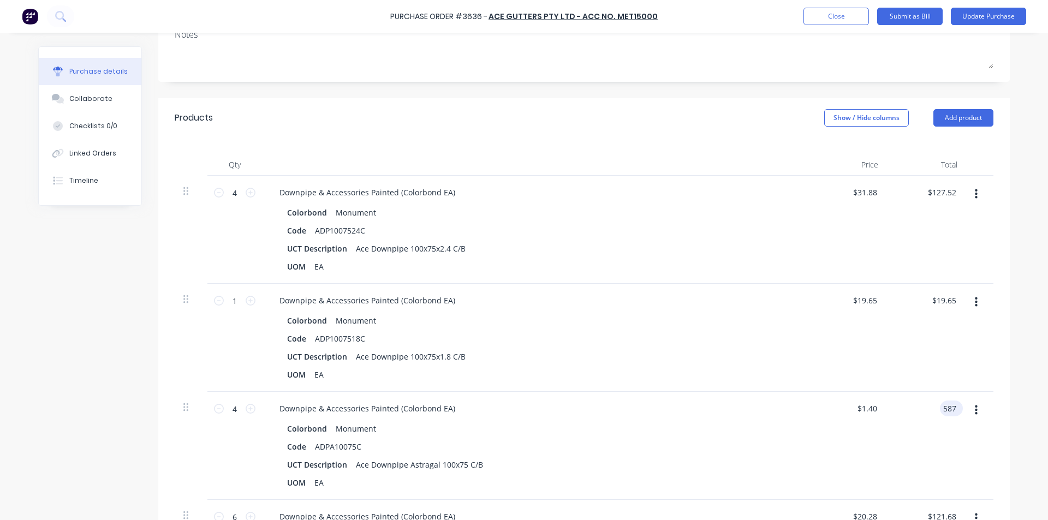
click at [950, 404] on input "587" at bounding box center [949, 409] width 19 height 16
type input "5.87"
type textarea "x"
type input "$1.4675"
type input "$5.87"
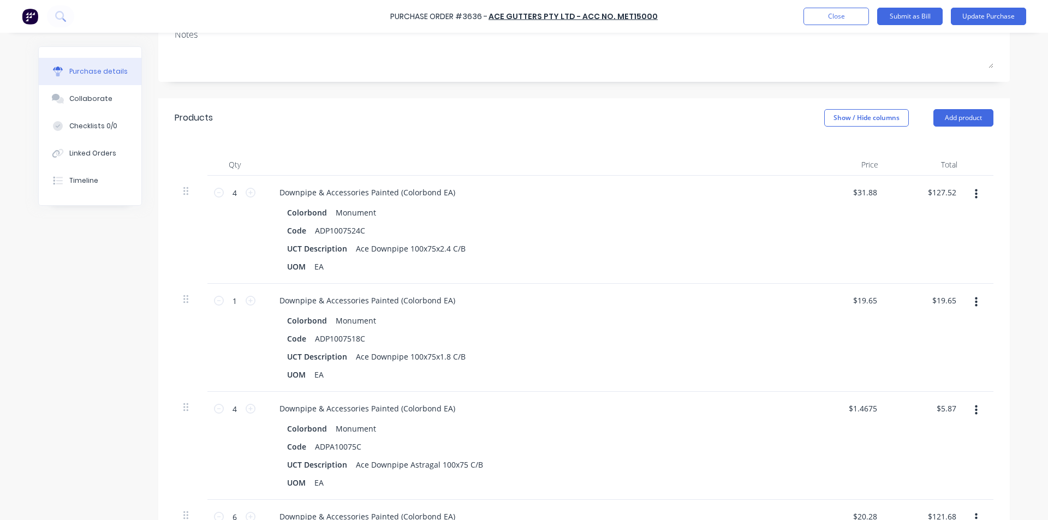
click at [924, 443] on div "$5.87 $5.87" at bounding box center [926, 446] width 79 height 108
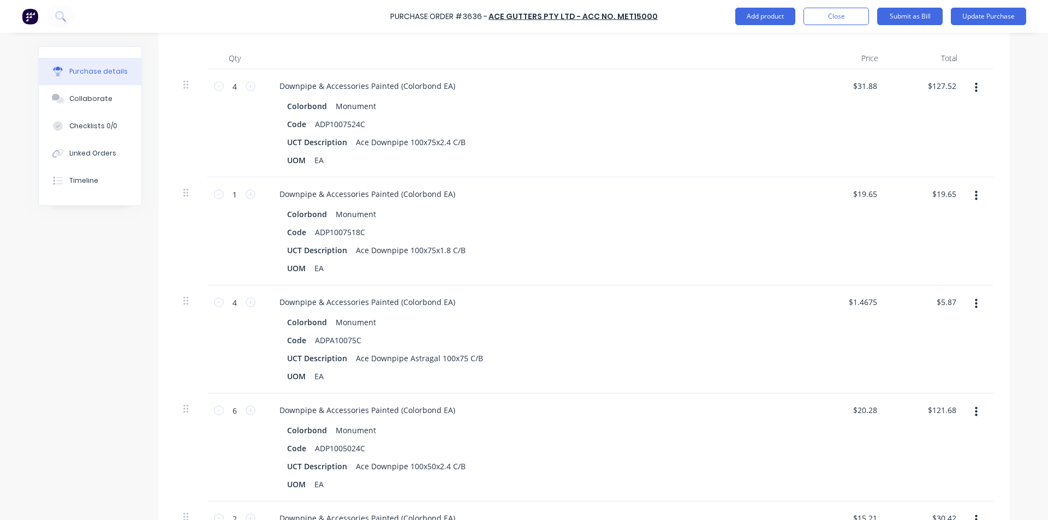
scroll to position [273, 0]
type textarea "x"
type input "121.68"
click at [936, 404] on input "121.68" at bounding box center [943, 407] width 29 height 16
type textarea "x"
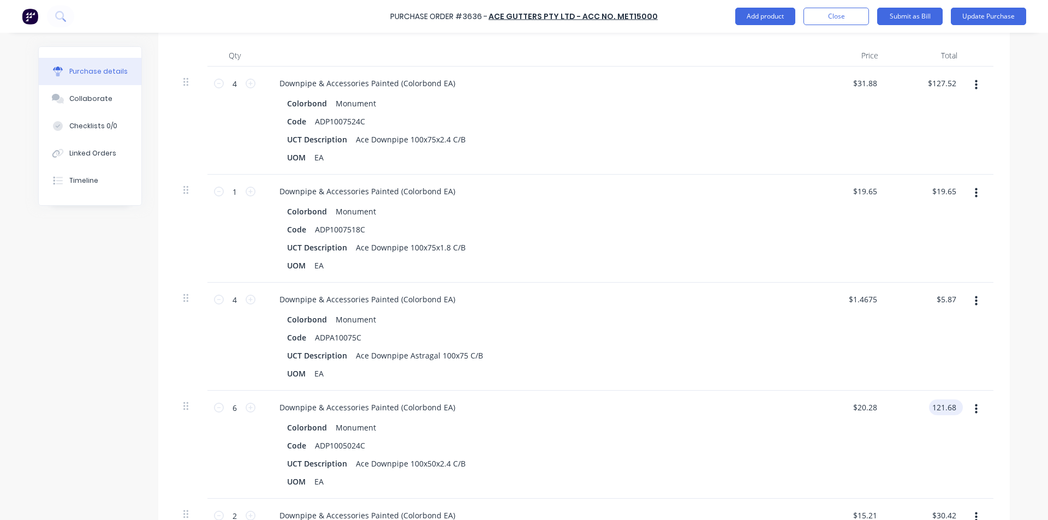
click at [936, 404] on input "121.68" at bounding box center [943, 407] width 29 height 16
type input "127.52"
type textarea "x"
type input "$21.2533"
type input "$127.52"
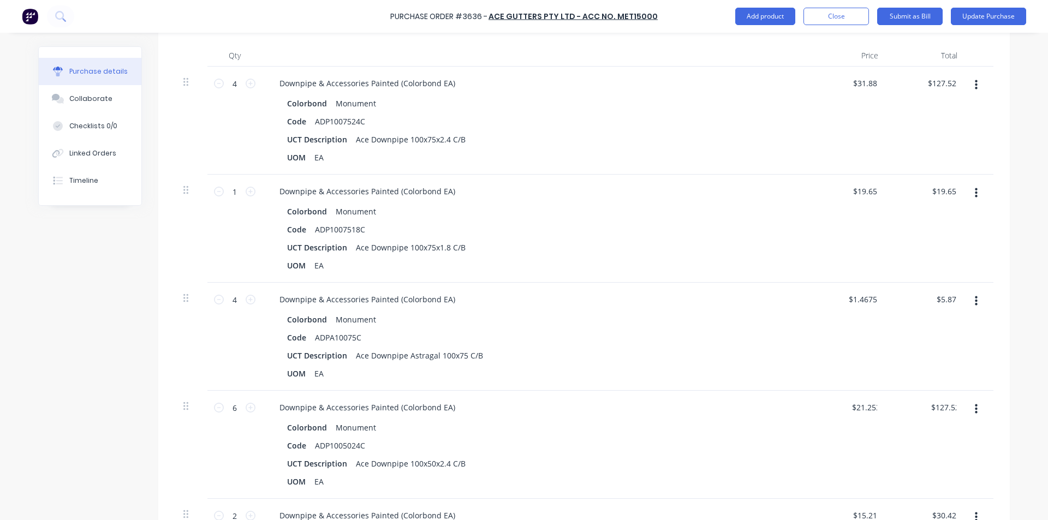
click at [868, 442] on div "$21.2533 $20.28" at bounding box center [847, 445] width 79 height 108
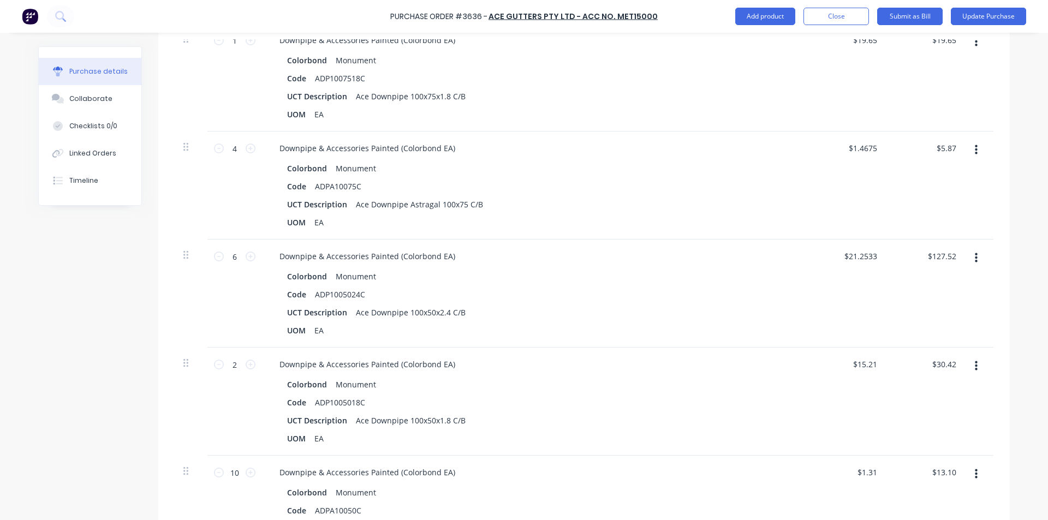
scroll to position [437, 0]
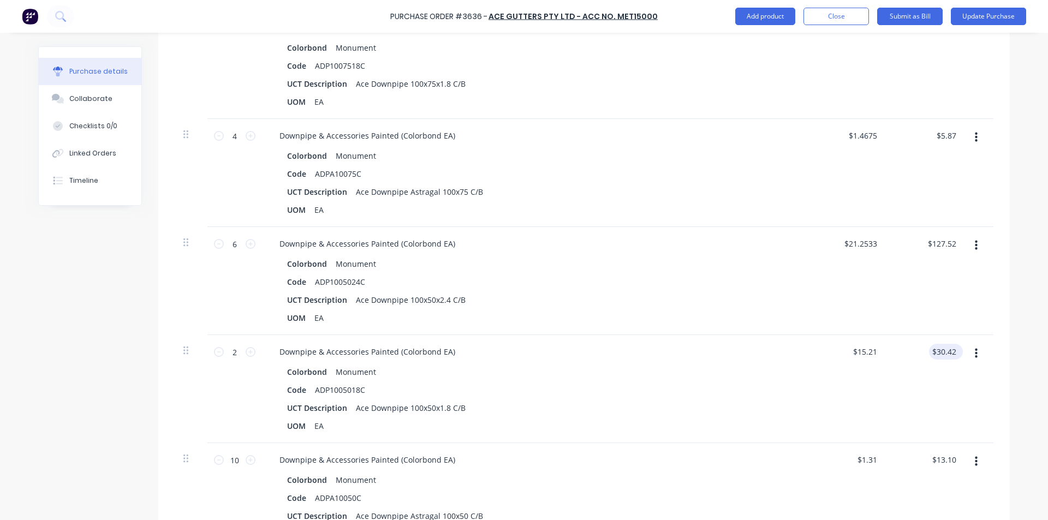
type textarea "x"
type input "30.42"
click at [940, 353] on input "30.42" at bounding box center [945, 352] width 25 height 16
type textarea "x"
click at [940, 353] on input "30.42" at bounding box center [945, 352] width 25 height 16
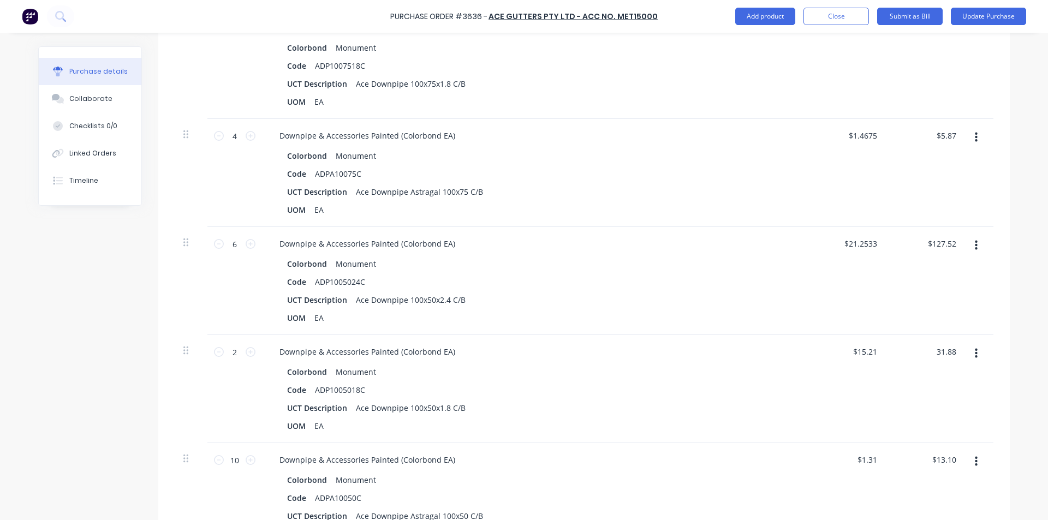
type input "31.88"
type textarea "x"
type input "$15.94"
type input "$31.88"
click at [925, 383] on div "$31.88 $31.88" at bounding box center [926, 389] width 79 height 108
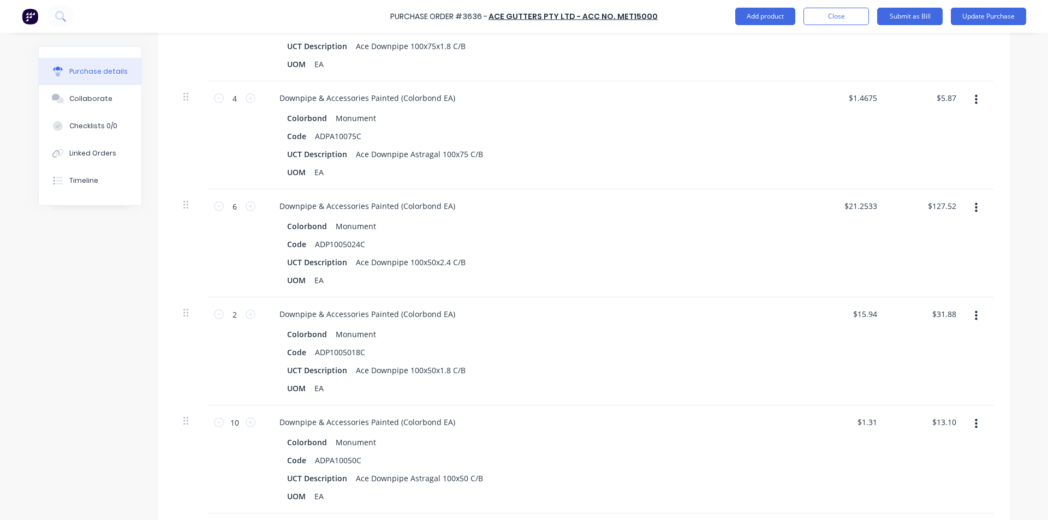
scroll to position [491, 0]
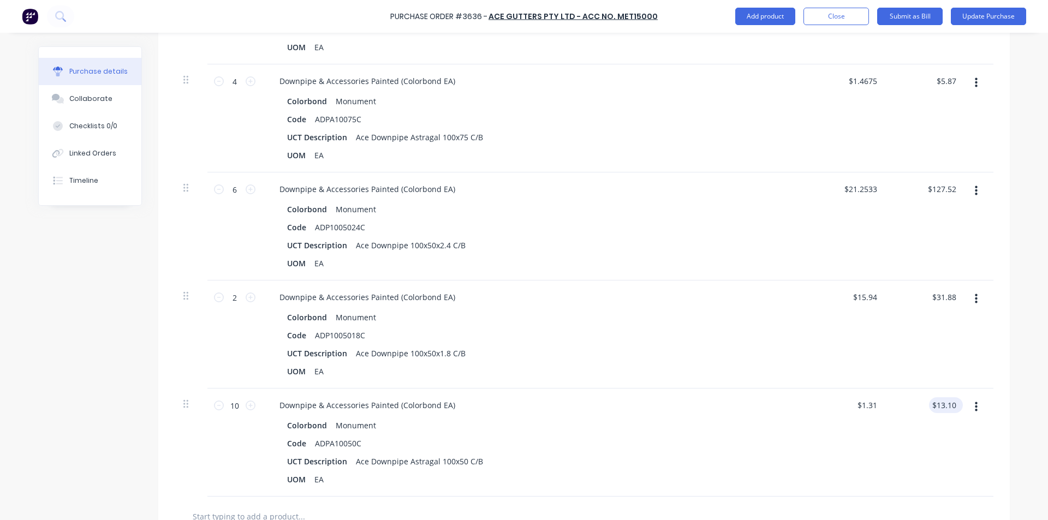
type textarea "x"
type input "13.10"
click at [941, 402] on input "13.10" at bounding box center [945, 405] width 25 height 16
type textarea "x"
click at [941, 402] on input "13.10" at bounding box center [945, 405] width 25 height 16
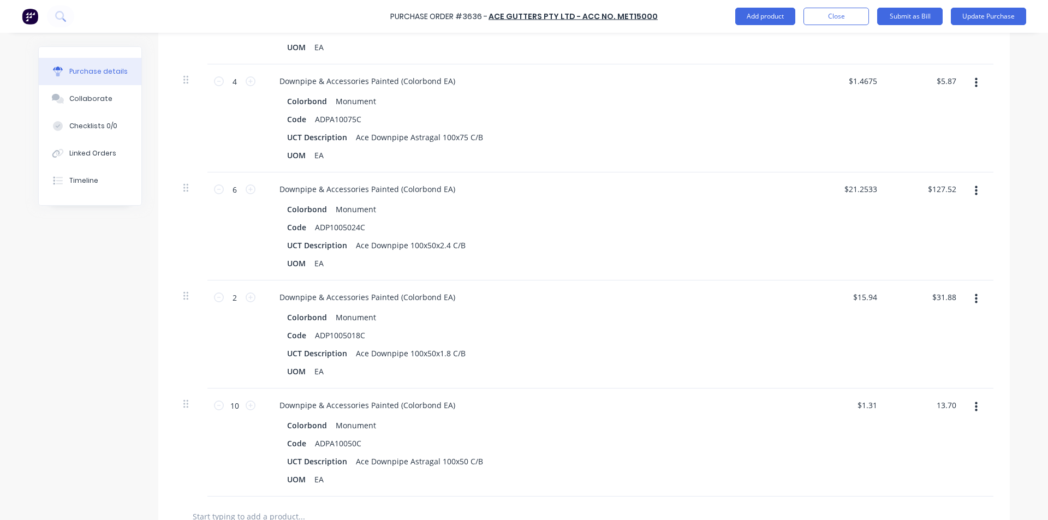
type input "13.70"
type textarea "x"
type input "$1.37"
type input "$13.70"
click at [731, 435] on div "Colorbond Monument Code ADPA10050C UCT Description Ace Downpipe Astragal 100x50…" at bounding box center [535, 453] width 528 height 70
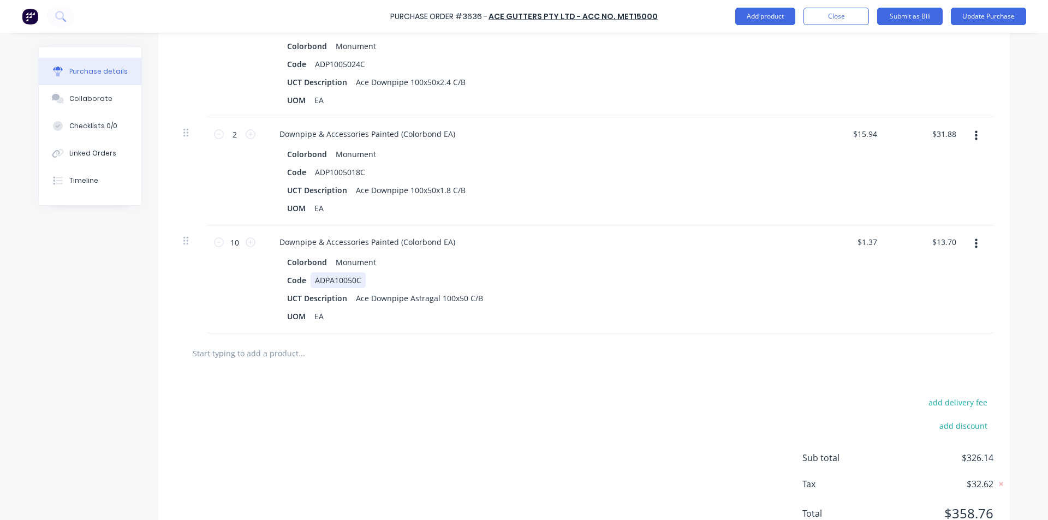
scroll to position [655, 0]
click at [229, 351] on input "text" at bounding box center [301, 353] width 218 height 22
type textarea "x"
type input "a"
type textarea "x"
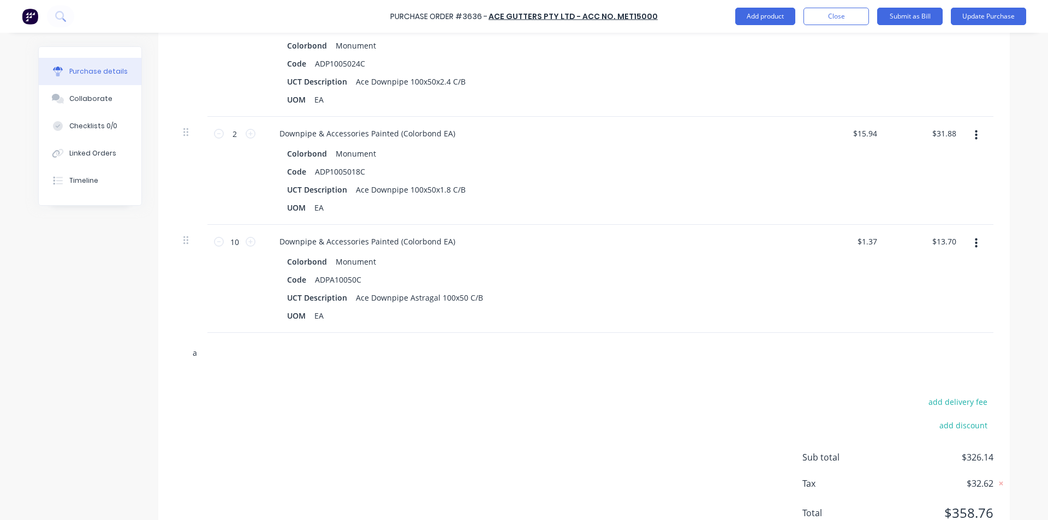
type input "ad"
type textarea "x"
type input "adp"
type textarea "x"
type input "adpa"
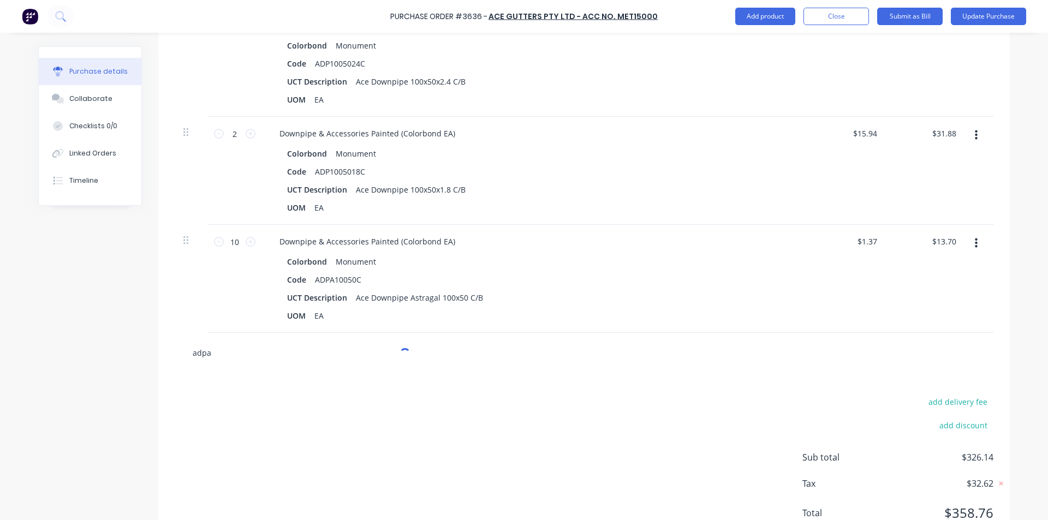
type textarea "x"
type input "adpa1"
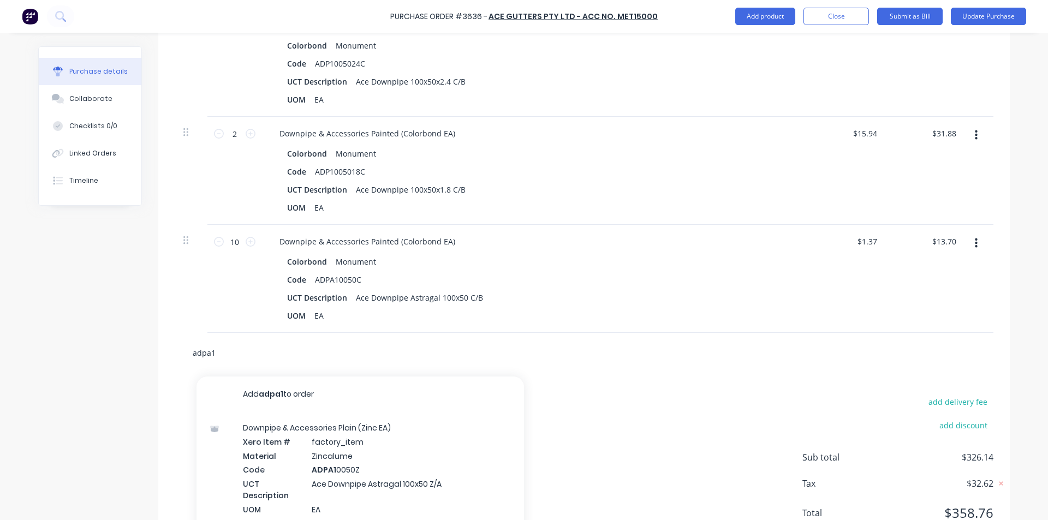
type textarea "x"
type input "adpa10"
type textarea "x"
type input "adpa100"
type textarea "x"
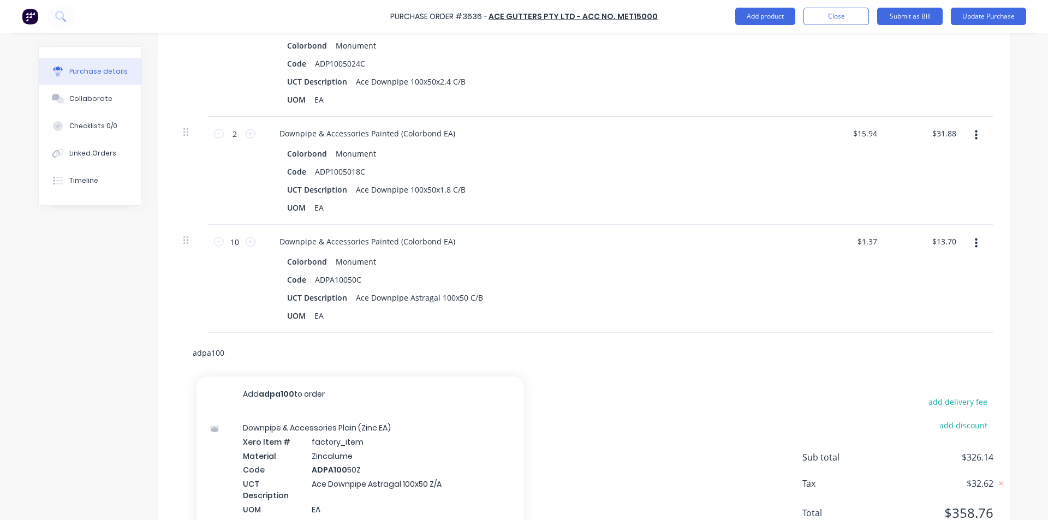
type input "adpa1007"
type textarea "x"
type input "adpa10075"
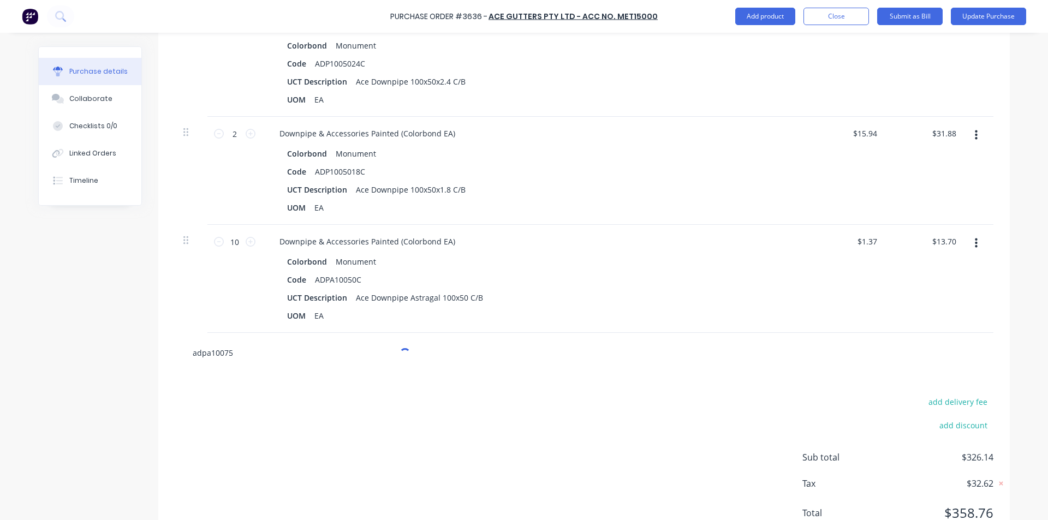
type textarea "x"
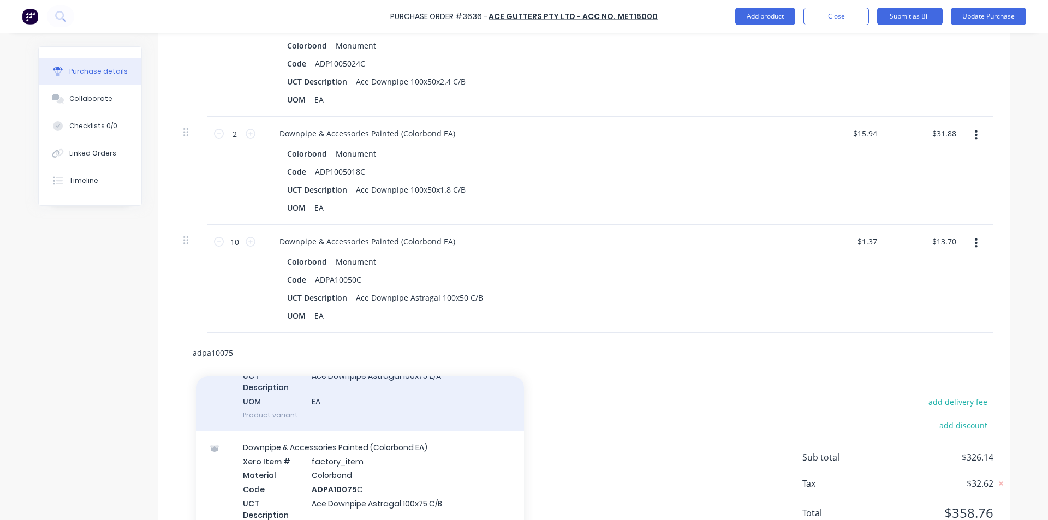
scroll to position [109, 0]
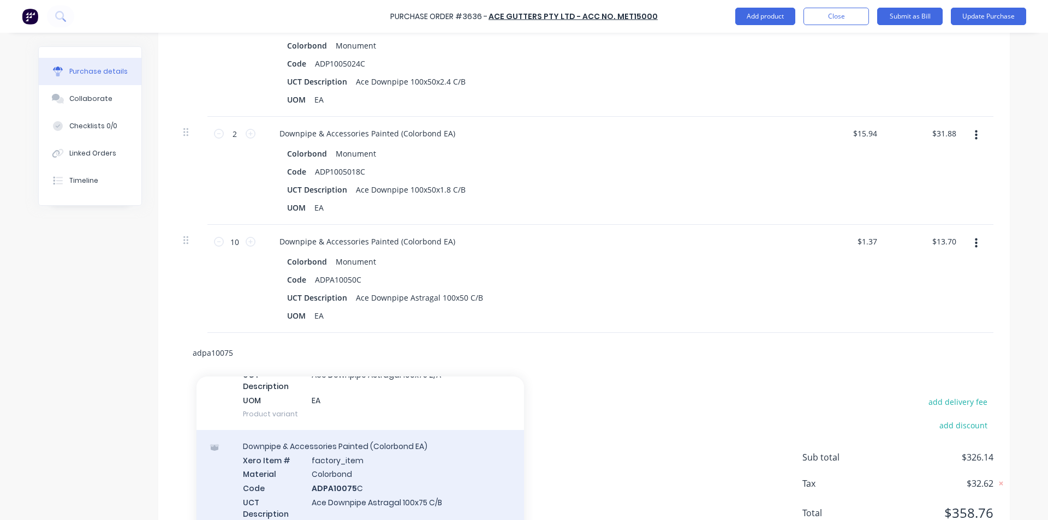
type input "adpa10075"
click at [342, 482] on div "Downpipe & Accessories Painted (Colorbond EA) Xero Item # factory_item Material…" at bounding box center [359, 494] width 327 height 128
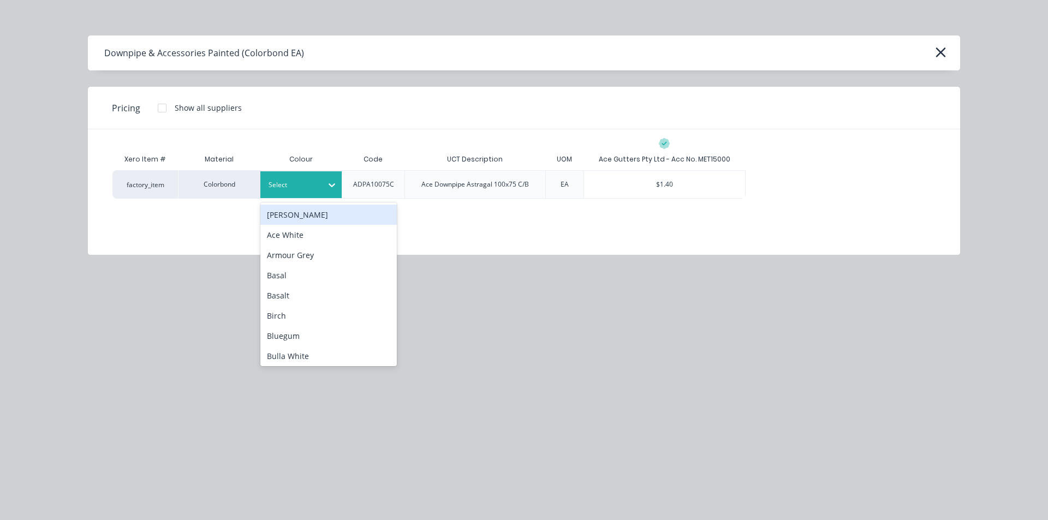
click at [311, 188] on div at bounding box center [293, 185] width 49 height 12
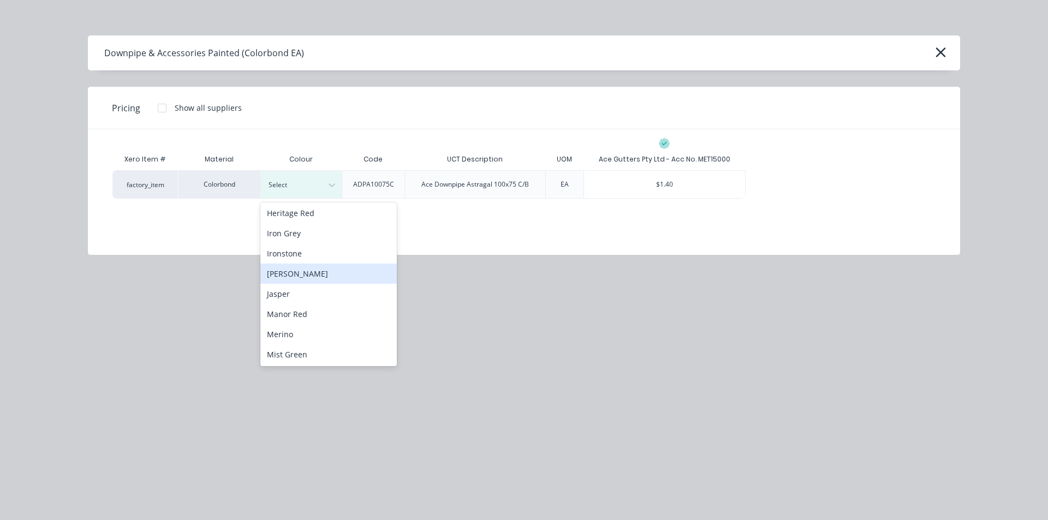
scroll to position [546, 0]
click at [331, 277] on div "Monument" at bounding box center [328, 275] width 136 height 20
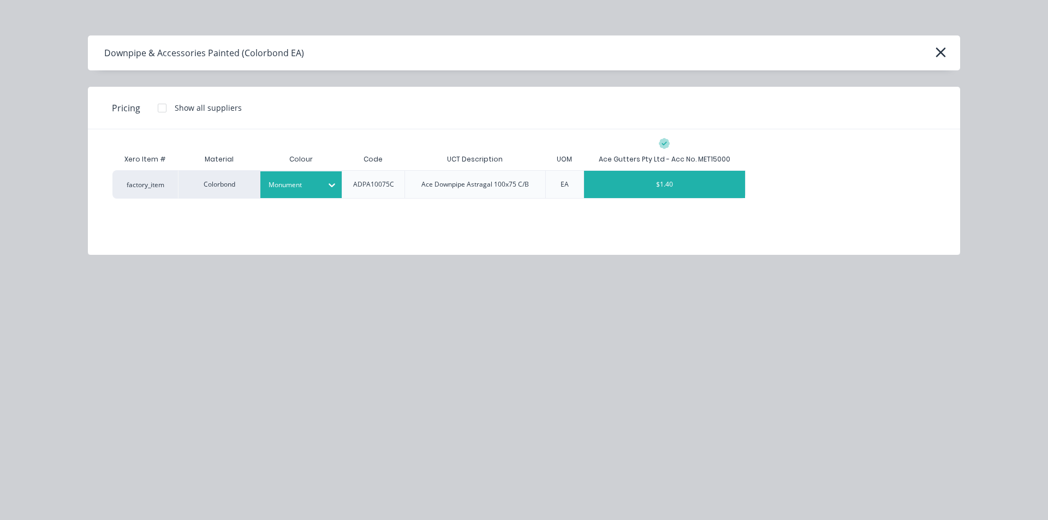
click at [664, 185] on div "$1.40" at bounding box center [664, 184] width 161 height 27
type textarea "x"
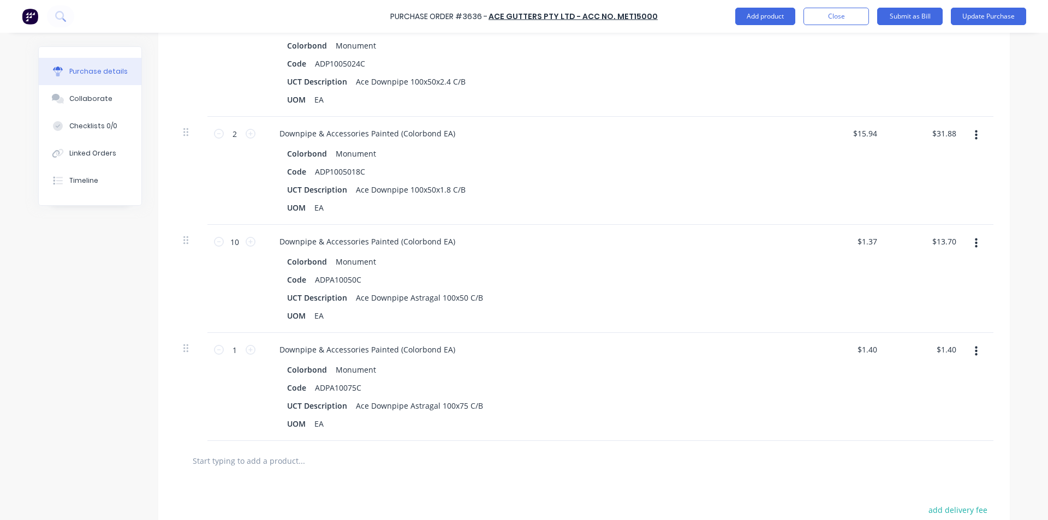
click at [745, 366] on div "Colorbond Monument" at bounding box center [535, 370] width 496 height 16
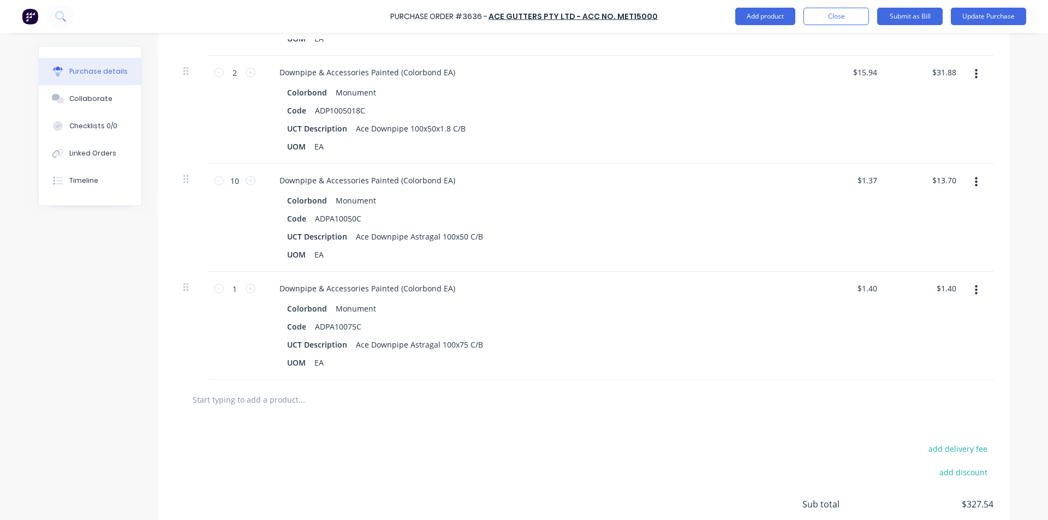
scroll to position [806, 0]
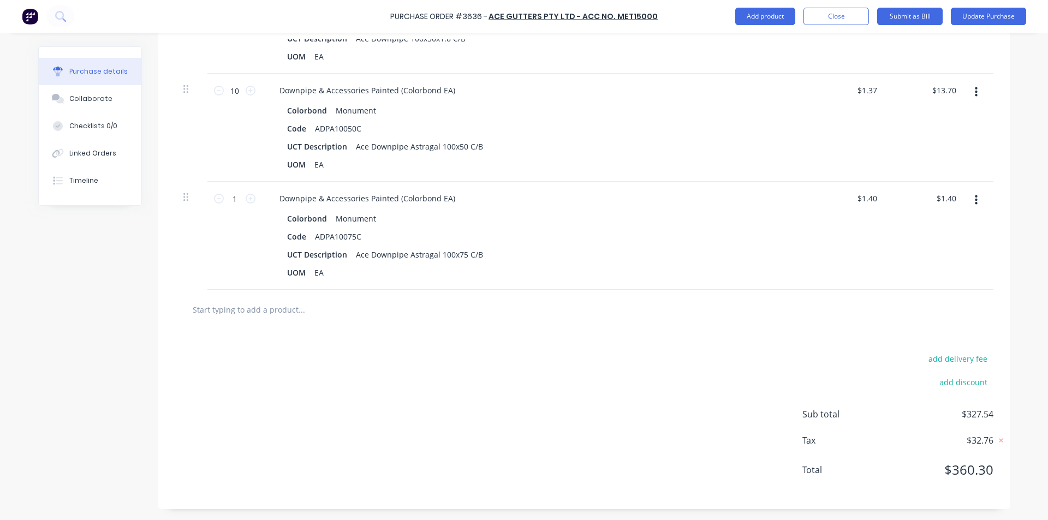
click at [772, 448] on div "add delivery fee add discount Sub total $327.54 Tax $32.76 Total $360.30" at bounding box center [583, 420] width 851 height 180
type textarea "x"
type input "1.40"
click at [938, 196] on input "1.40" at bounding box center [948, 198] width 21 height 16
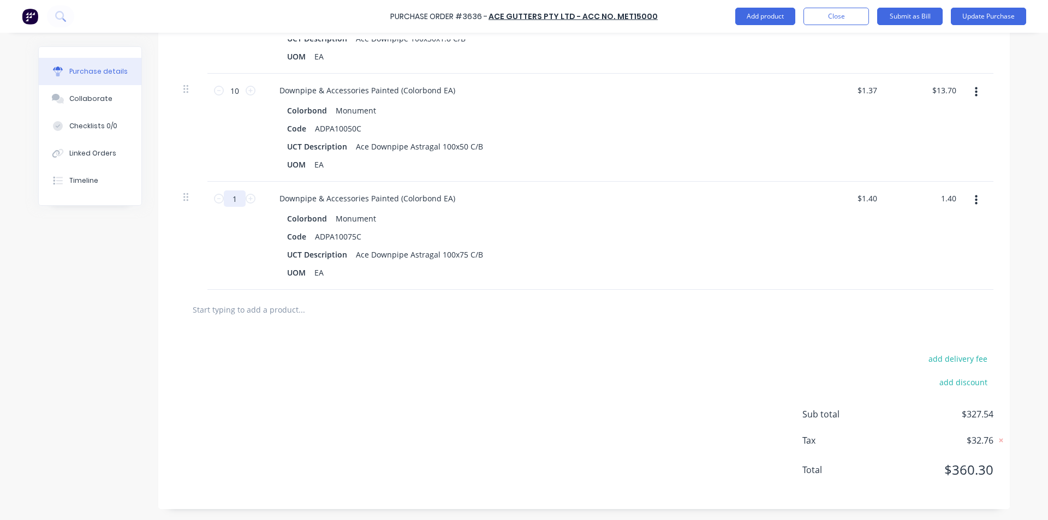
type textarea "x"
type input "$1.40"
click at [233, 200] on input "1" at bounding box center [235, 198] width 22 height 16
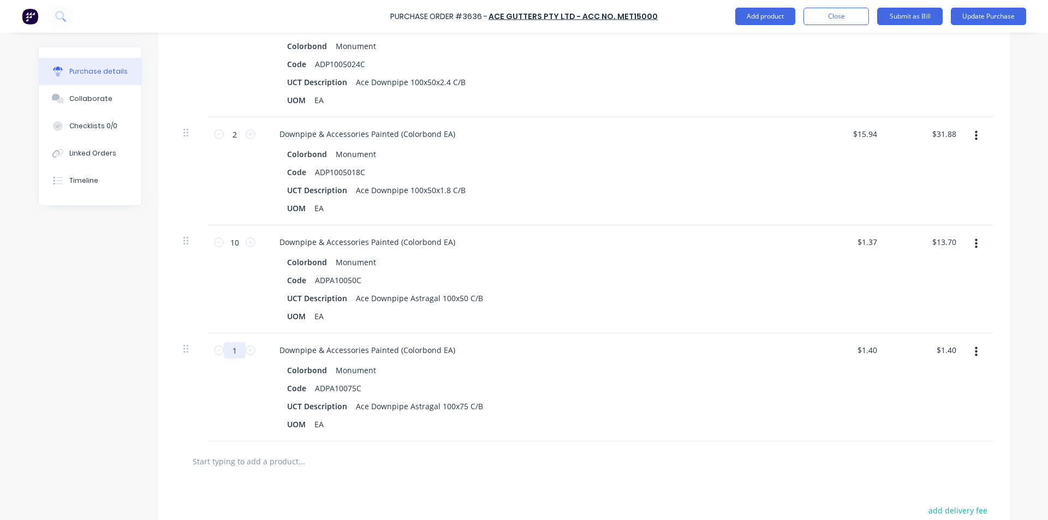
scroll to position [697, 0]
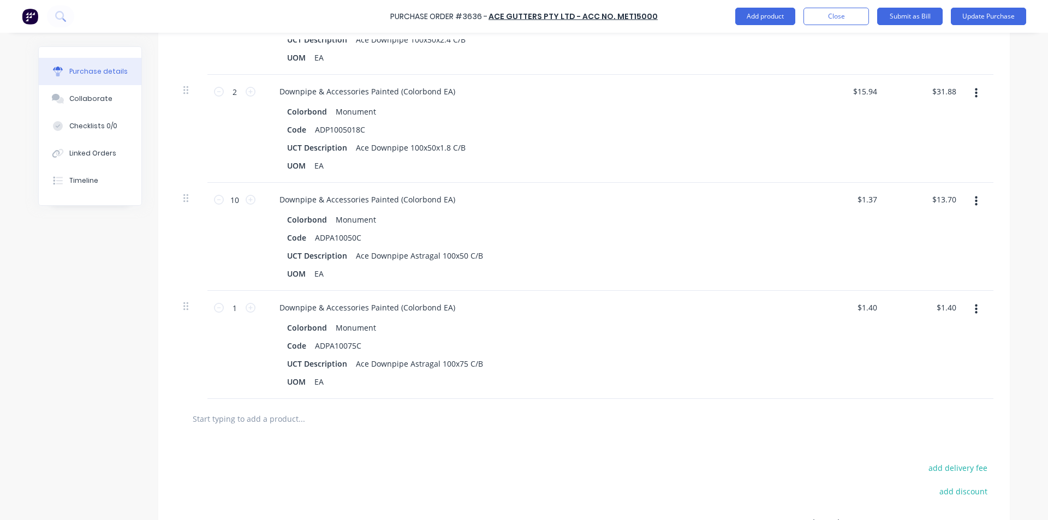
click at [974, 309] on button "button" at bounding box center [976, 310] width 26 height 20
click at [922, 403] on button "Delete" at bounding box center [942, 404] width 93 height 22
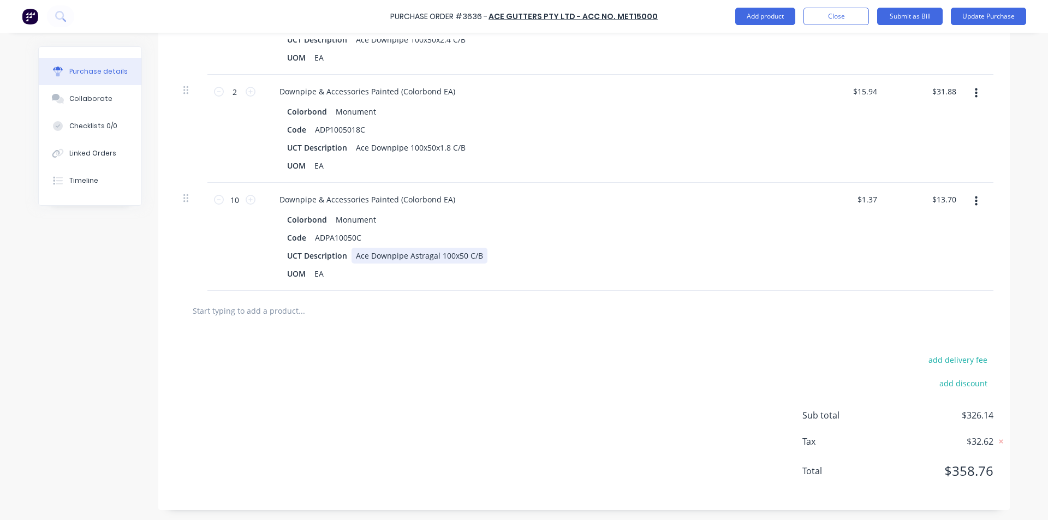
click at [588, 251] on div "UCT Description Ace Downpipe Astragal 100x50 C/B" at bounding box center [533, 256] width 500 height 16
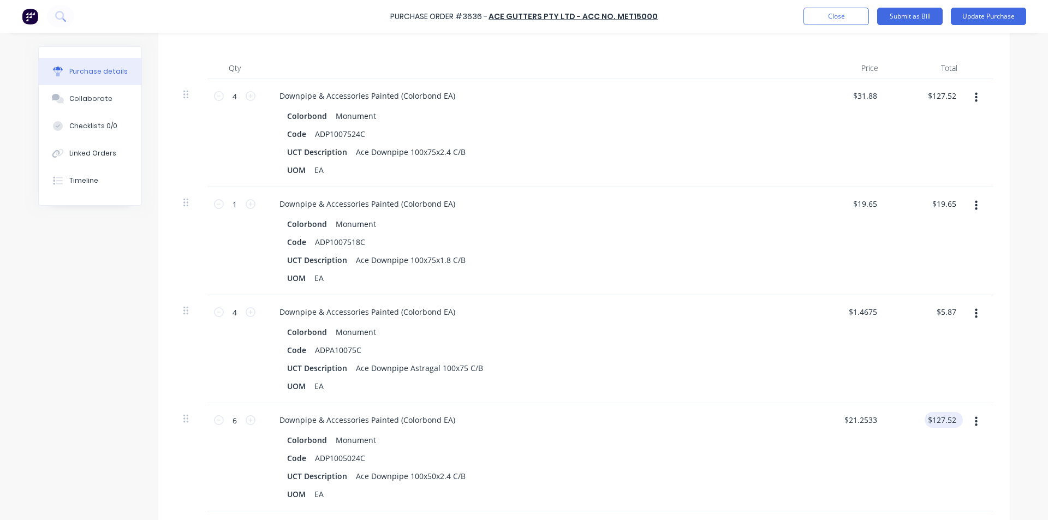
scroll to position [315, 0]
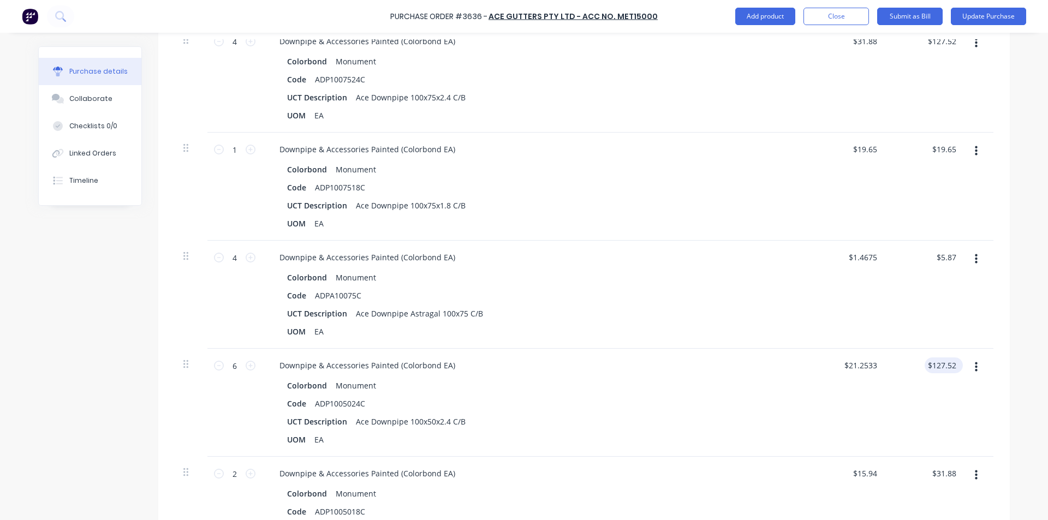
type textarea "x"
type input "127.52"
click at [944, 363] on input "127.52" at bounding box center [942, 365] width 34 height 16
type textarea "x"
click at [944, 363] on input "127.52" at bounding box center [943, 365] width 29 height 16
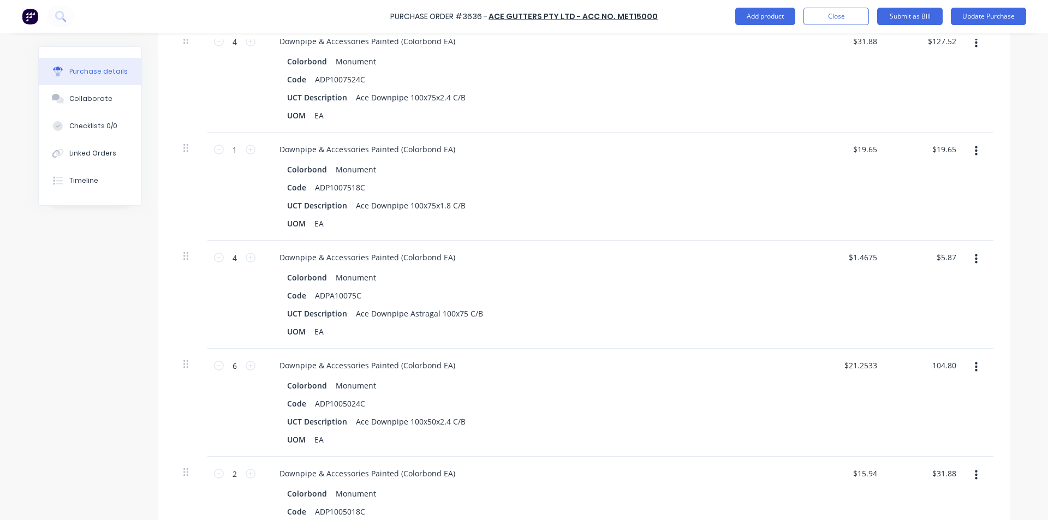
type input "104.80"
type textarea "x"
type input "$17.4667"
type input "$104.80"
click at [877, 384] on div "$17.4667 $21.2533" at bounding box center [847, 403] width 79 height 108
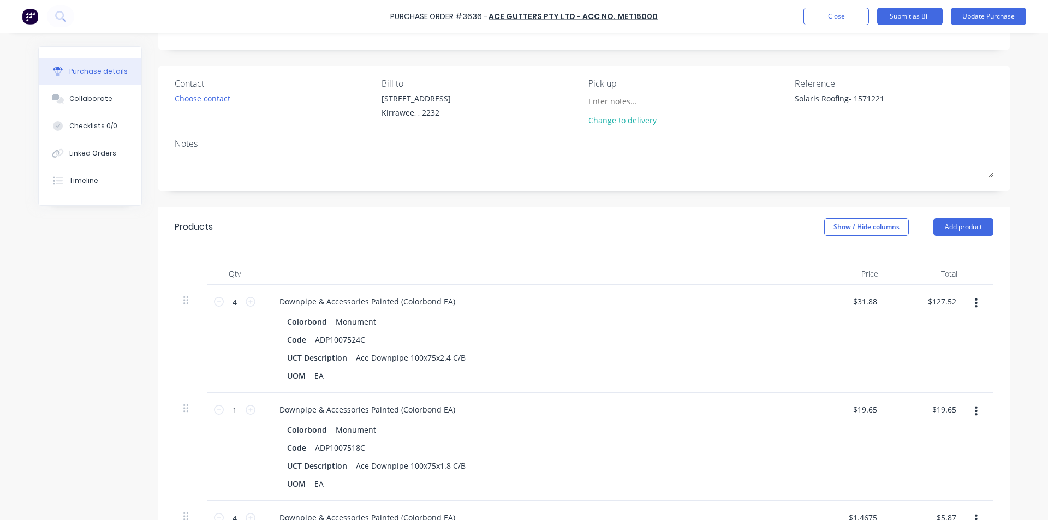
scroll to position [0, 0]
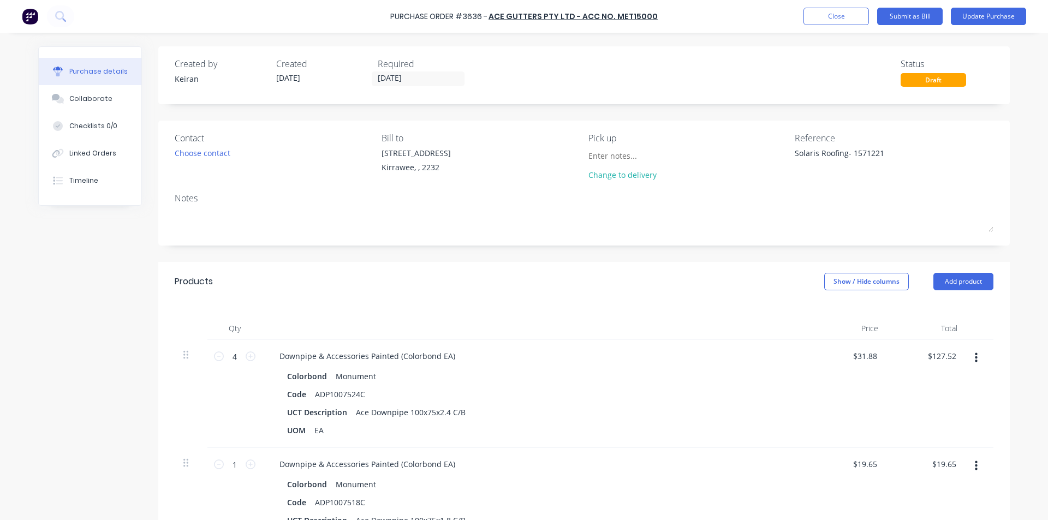
click at [916, 5] on div "Purchase Order #3636 - Ace Gutters Pty Ltd - Acc No. MET15000 Add product Close…" at bounding box center [524, 16] width 1048 height 33
click at [914, 10] on button "Submit as Bill" at bounding box center [909, 16] width 65 height 17
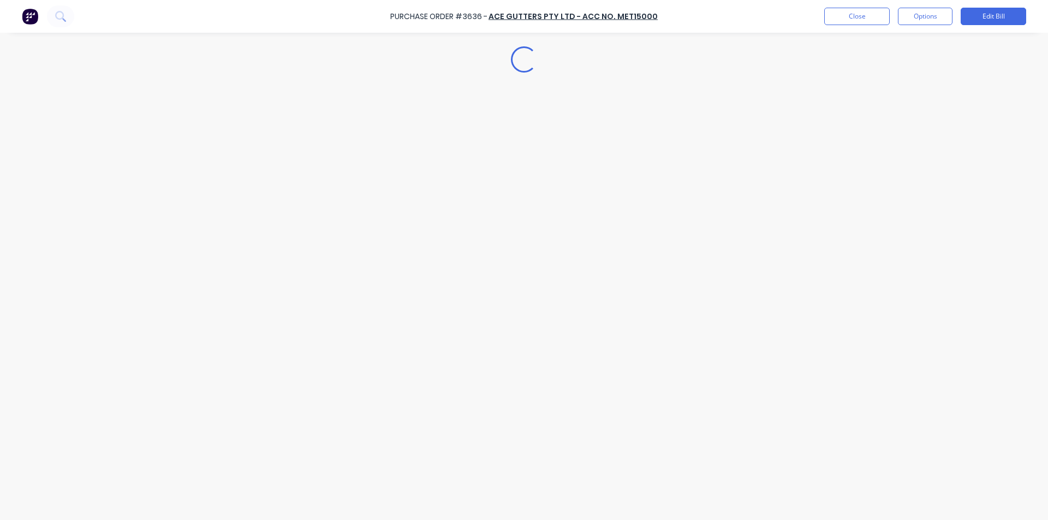
type textarea "x"
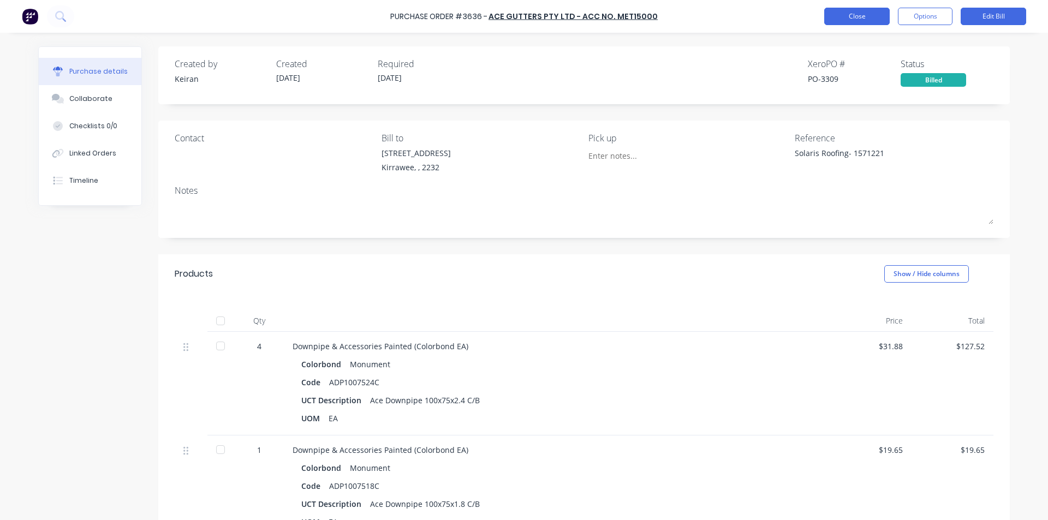
click at [864, 13] on button "Close" at bounding box center [856, 16] width 65 height 17
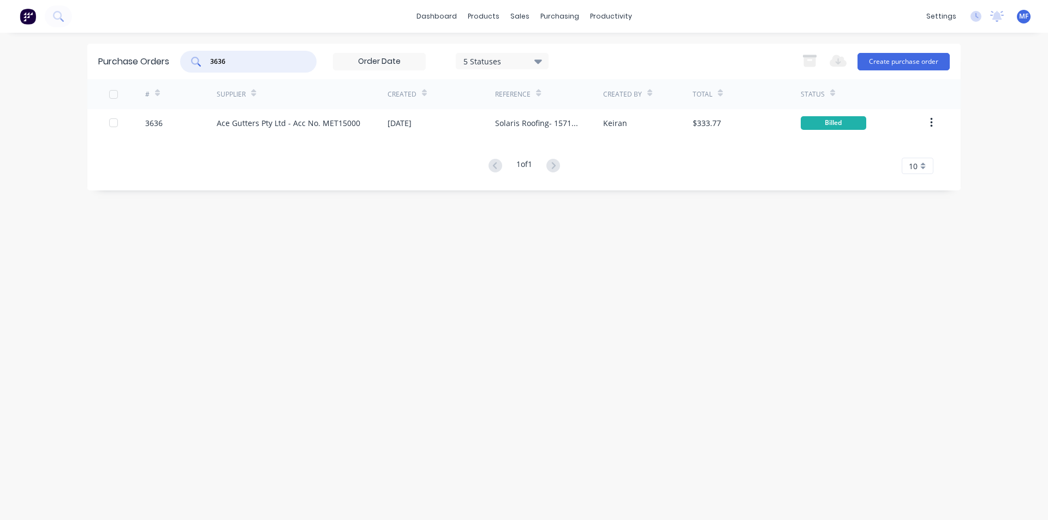
click at [233, 61] on input "3636" at bounding box center [254, 61] width 91 height 11
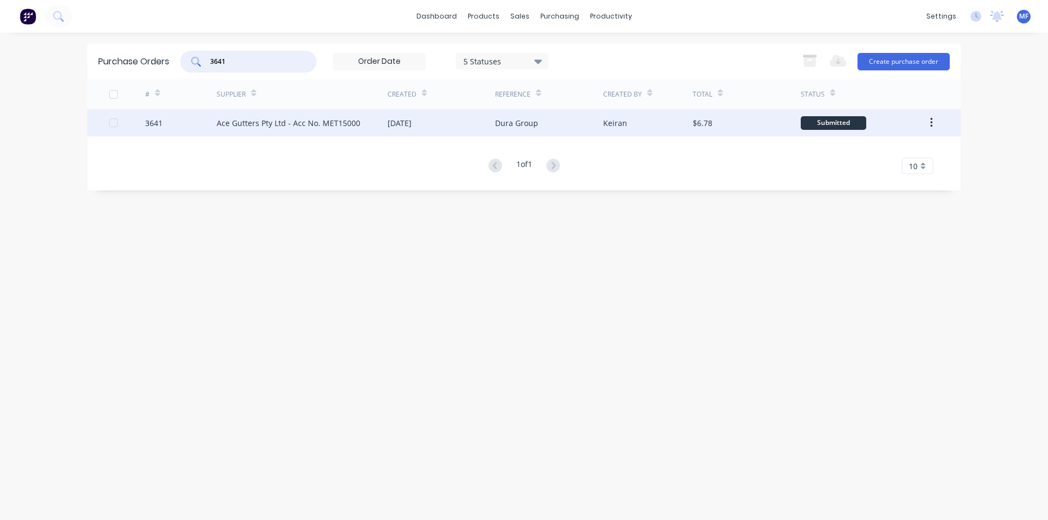
type input "3641"
click at [257, 122] on div "Ace Gutters Pty Ltd - Acc No. MET15000" at bounding box center [289, 122] width 144 height 11
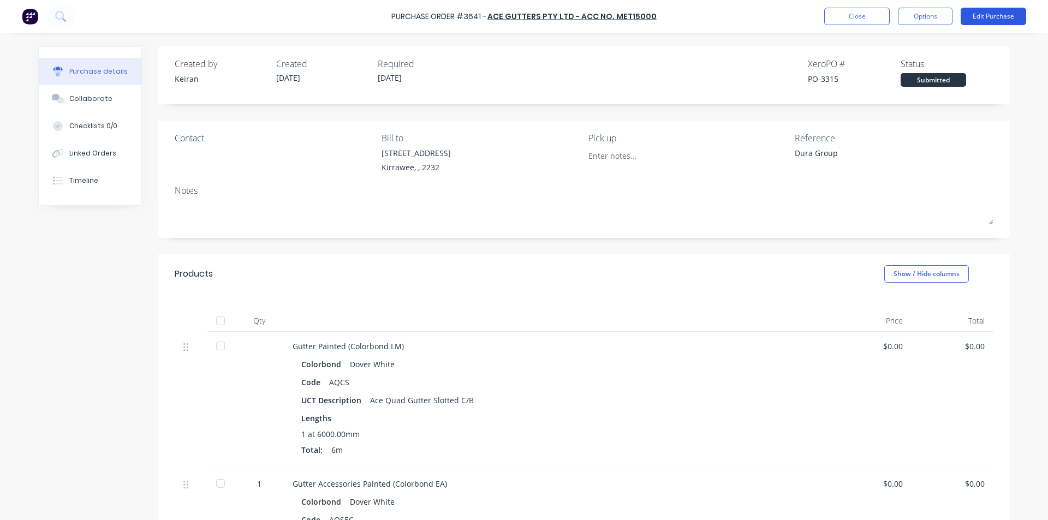
click at [987, 16] on button "Edit Purchase" at bounding box center [993, 16] width 65 height 17
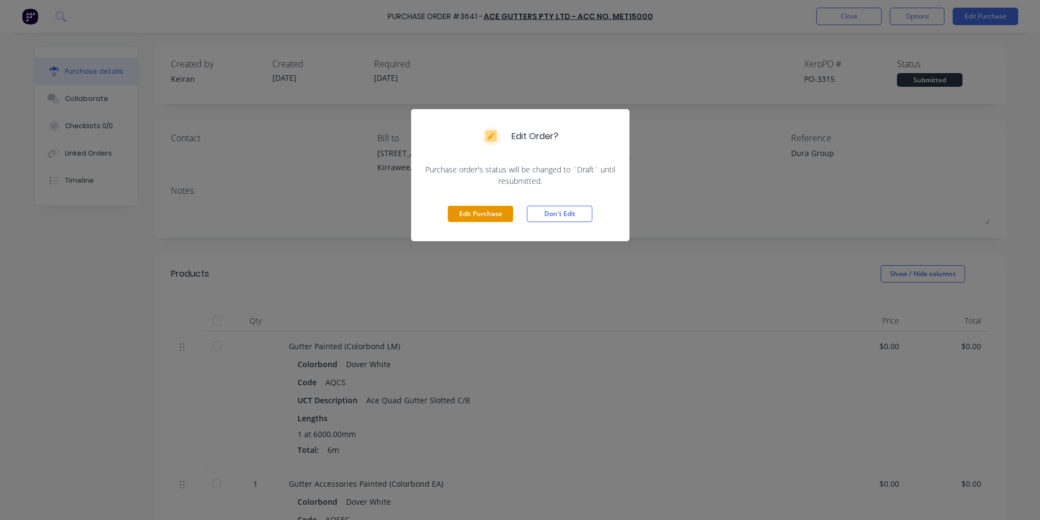
click at [493, 217] on button "Edit Purchase" at bounding box center [480, 214] width 65 height 16
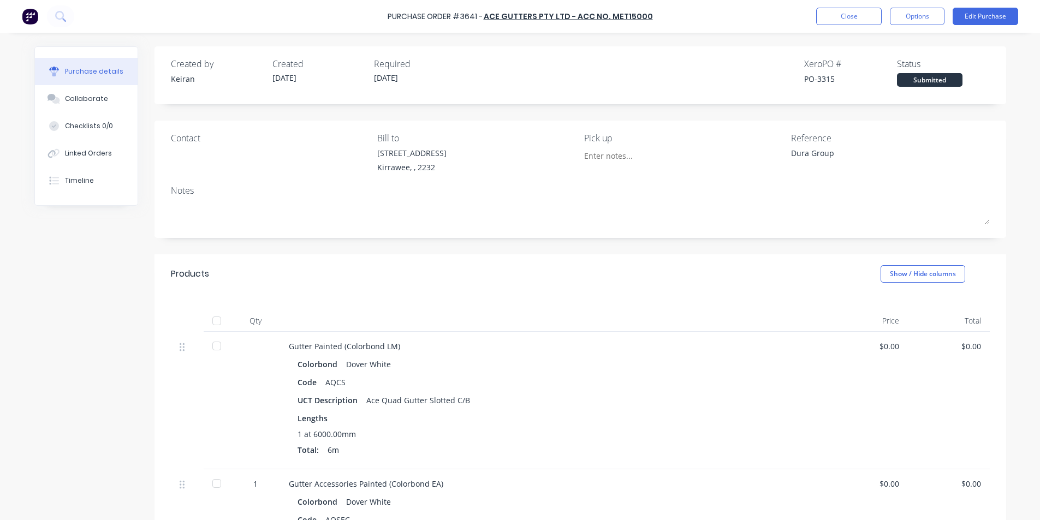
type textarea "x"
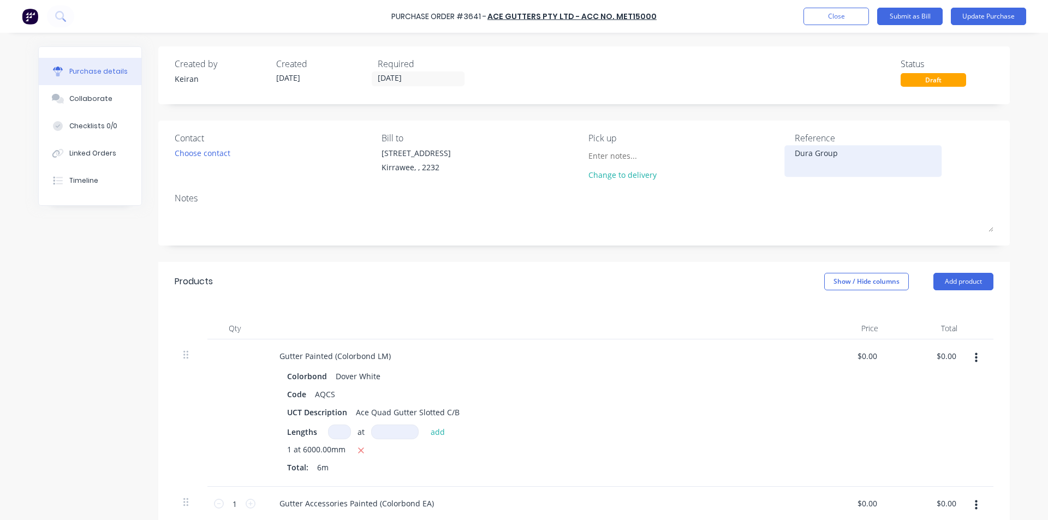
click at [855, 154] on textarea "Dura Group" at bounding box center [863, 159] width 136 height 25
type textarea "Dura Group- 1571230"
type textarea "x"
type textarea "Dura Group- 1571230"
click at [696, 419] on div "UCT Description Ace Quad Gutter Slotted C/B" at bounding box center [533, 412] width 500 height 16
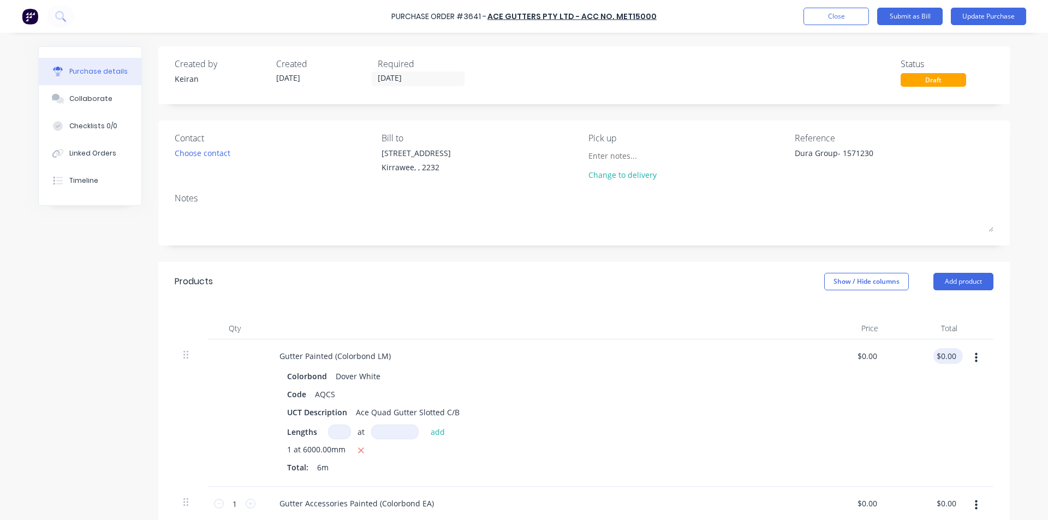
type textarea "x"
type input "0.00"
click at [933, 357] on div "0.00 $0.00" at bounding box center [945, 356] width 25 height 16
type textarea "x"
type input "$0.00"
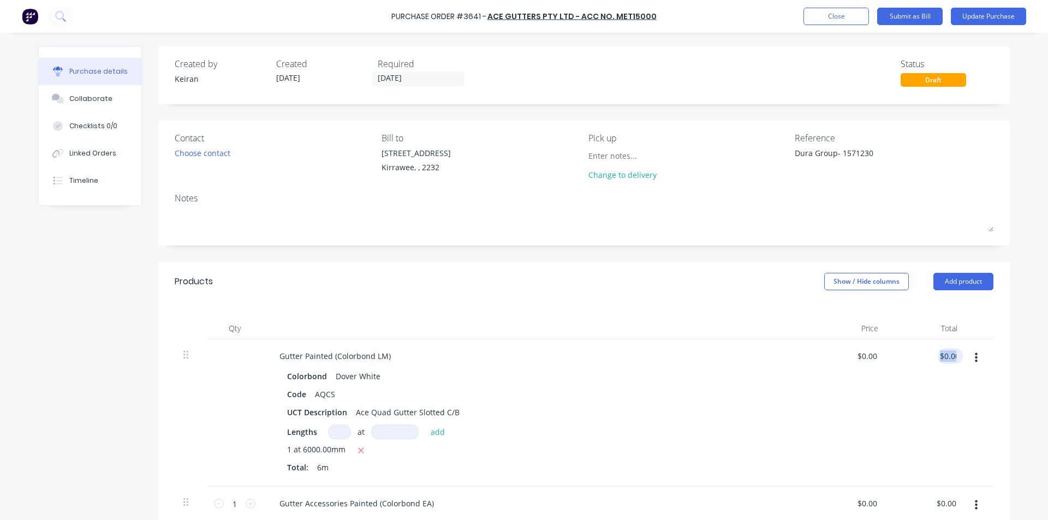
click at [938, 357] on div "$0.00 0.00" at bounding box center [948, 356] width 21 height 16
type textarea "x"
type input "0.00"
click at [944, 357] on input "0.00" at bounding box center [948, 356] width 21 height 16
type textarea "x"
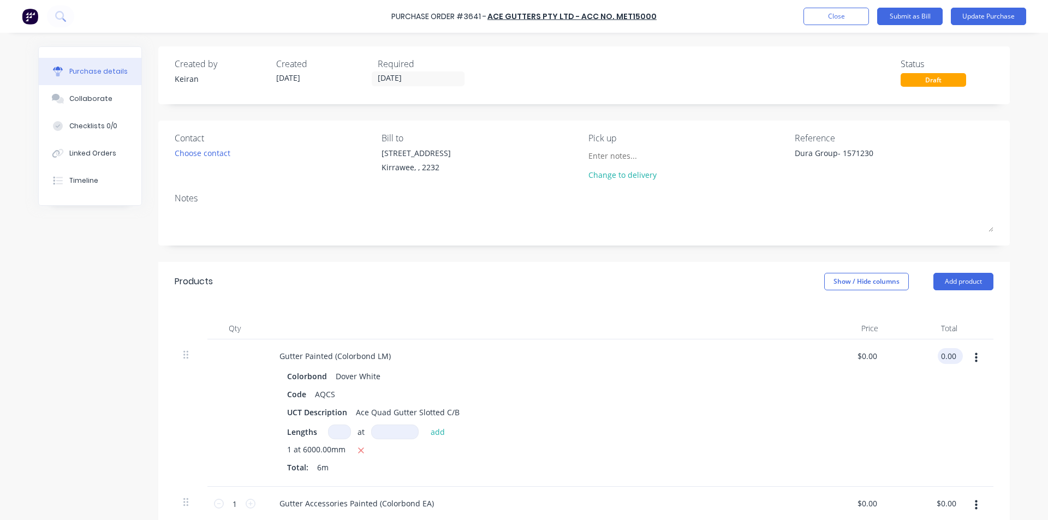
click at [944, 357] on input "0.00" at bounding box center [948, 356] width 21 height 16
type input "40.31"
type textarea "x"
type input "$6.7183"
type input "$40.31"
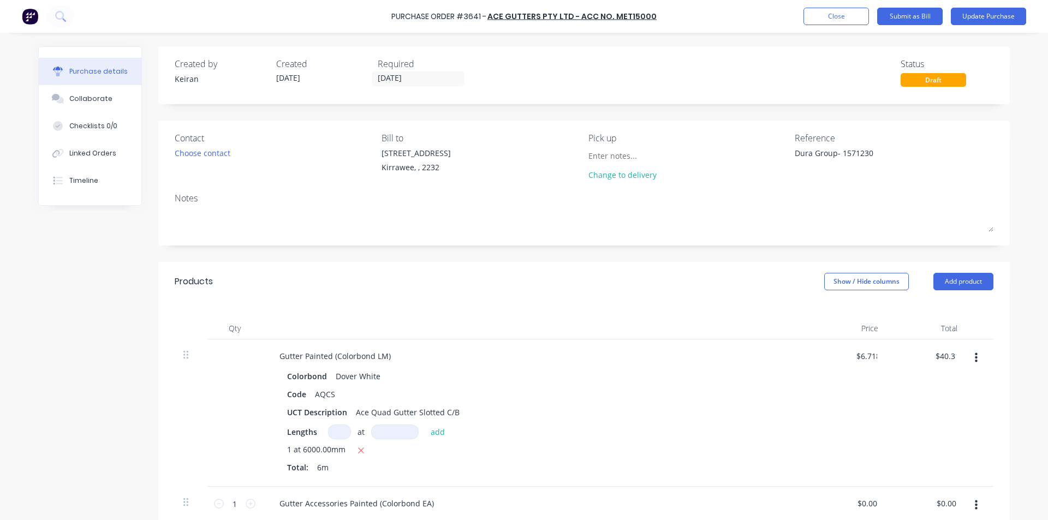
click at [845, 437] on div "$6.7183 $0.00" at bounding box center [847, 412] width 79 height 147
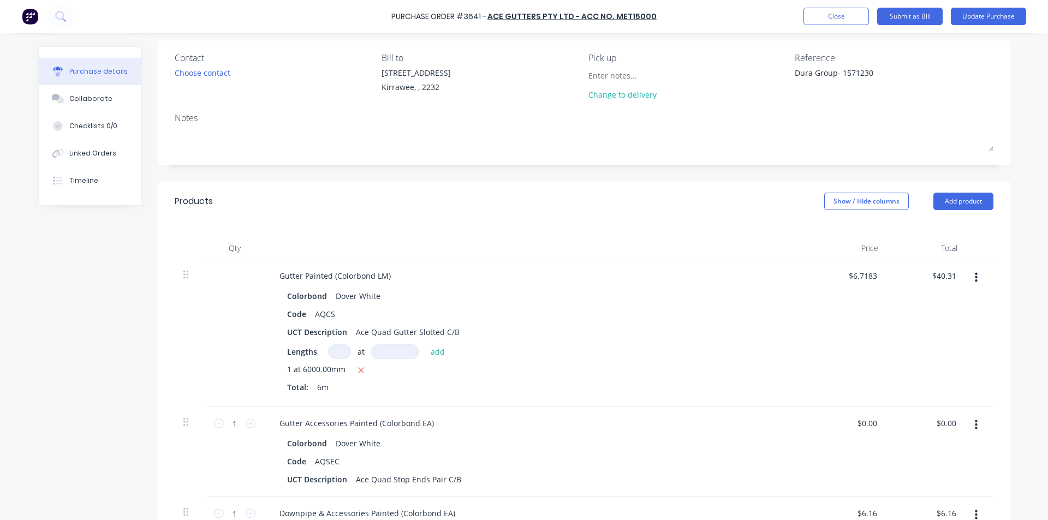
scroll to position [109, 0]
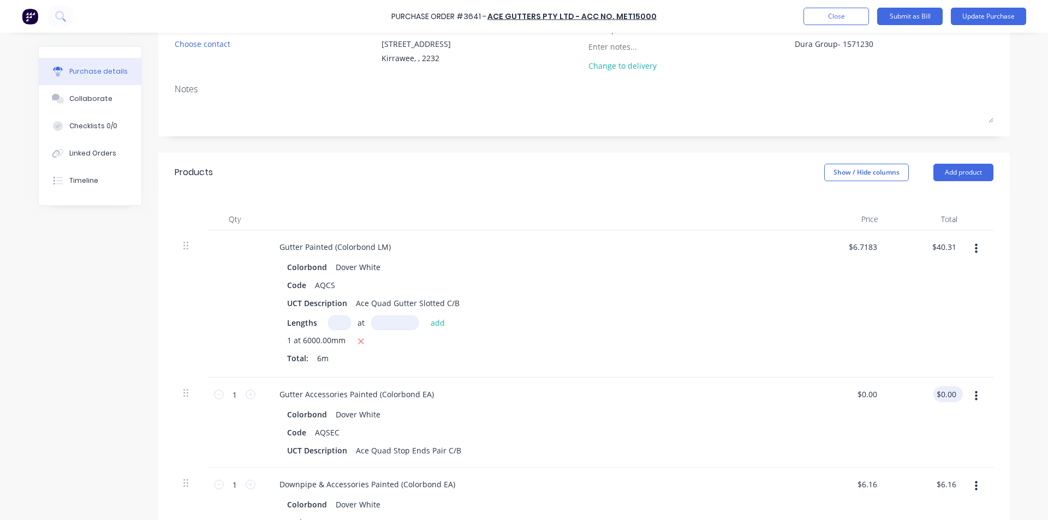
type textarea "x"
type input "0.00"
click at [941, 391] on input "0.00" at bounding box center [948, 394] width 21 height 16
type textarea "x"
click at [941, 391] on input "0.00" at bounding box center [948, 394] width 21 height 16
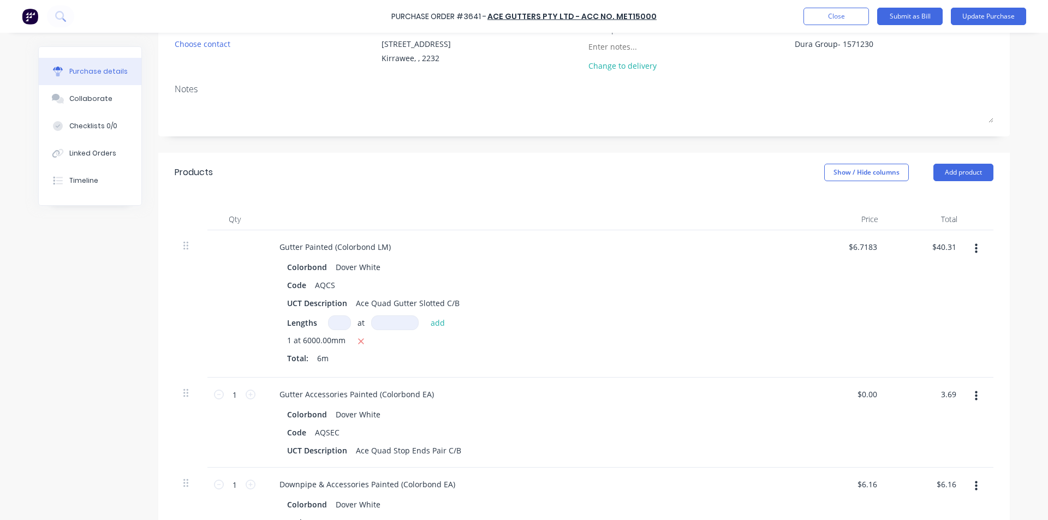
type input "3.69"
type textarea "x"
type input "$3.69"
click at [616, 455] on div "UCT Description Ace Quad Stop Ends Pair C/B" at bounding box center [533, 451] width 500 height 16
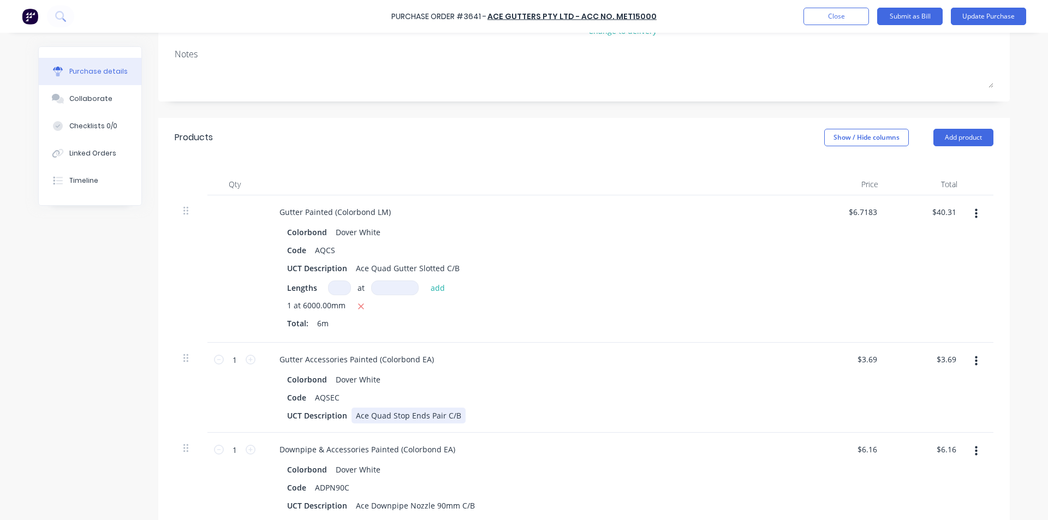
scroll to position [164, 0]
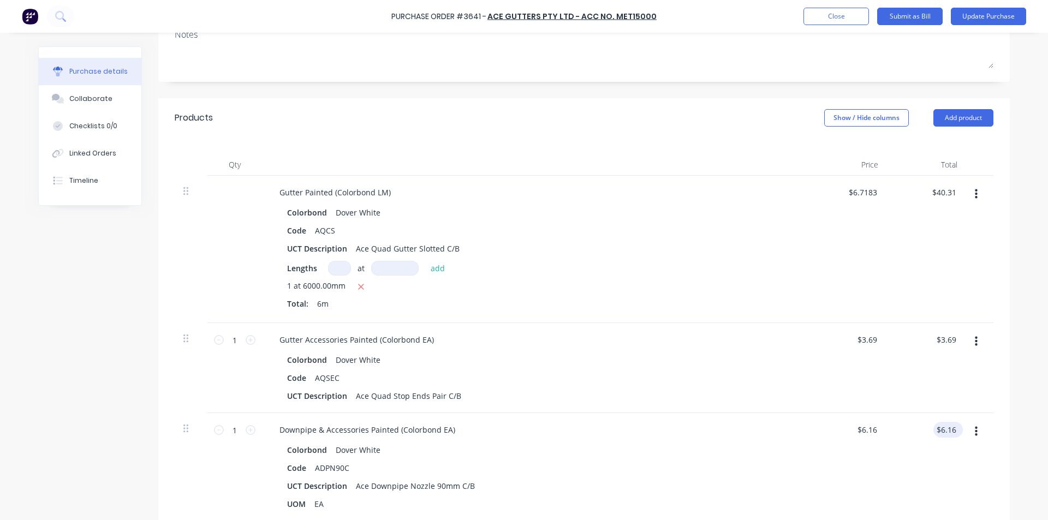
type textarea "x"
type input "6.16"
click at [948, 433] on input "6.16" at bounding box center [948, 430] width 21 height 16
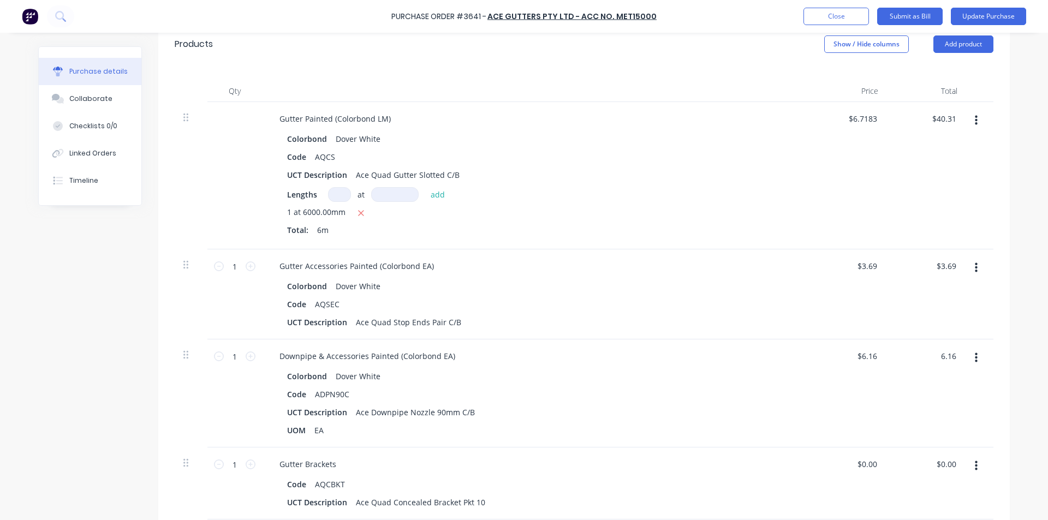
scroll to position [273, 0]
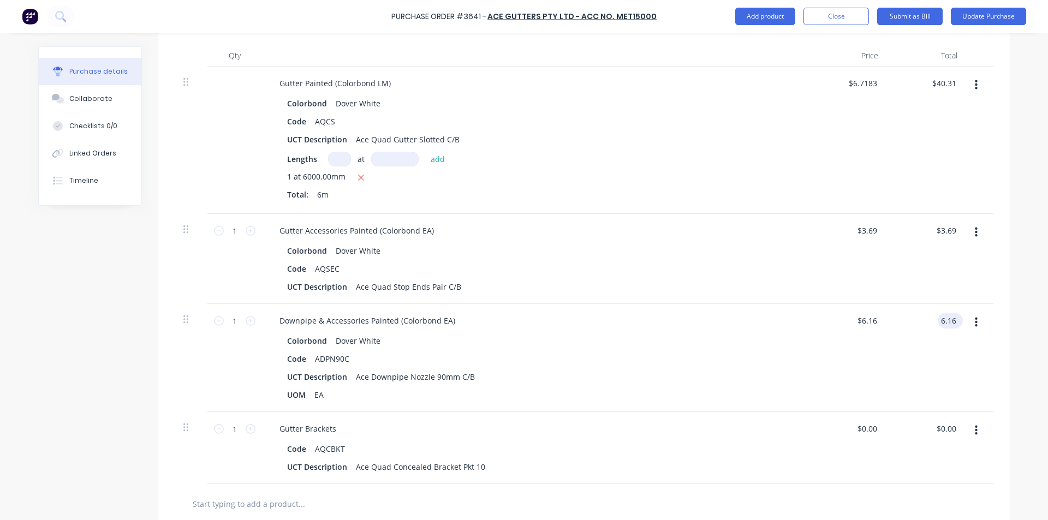
click at [949, 313] on input "6.16" at bounding box center [948, 321] width 21 height 16
type textarea "x"
type input "$6.16"
click at [946, 330] on div "$6.16 6.16" at bounding box center [926, 358] width 79 height 108
type textarea "x"
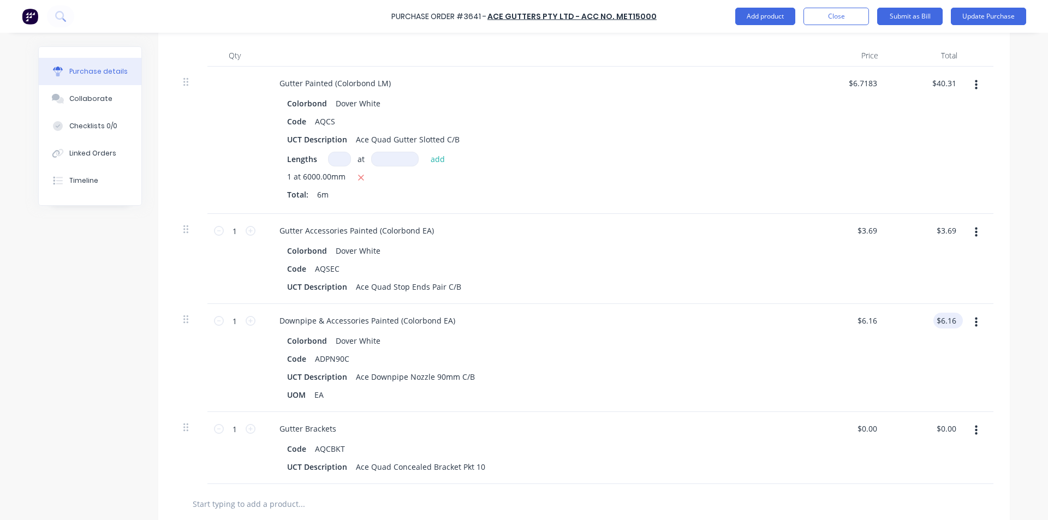
type input "6.16"
click at [947, 321] on input "6.16" at bounding box center [945, 321] width 25 height 16
type textarea "x"
click at [947, 321] on input "6.16" at bounding box center [948, 321] width 21 height 16
type input "6.46"
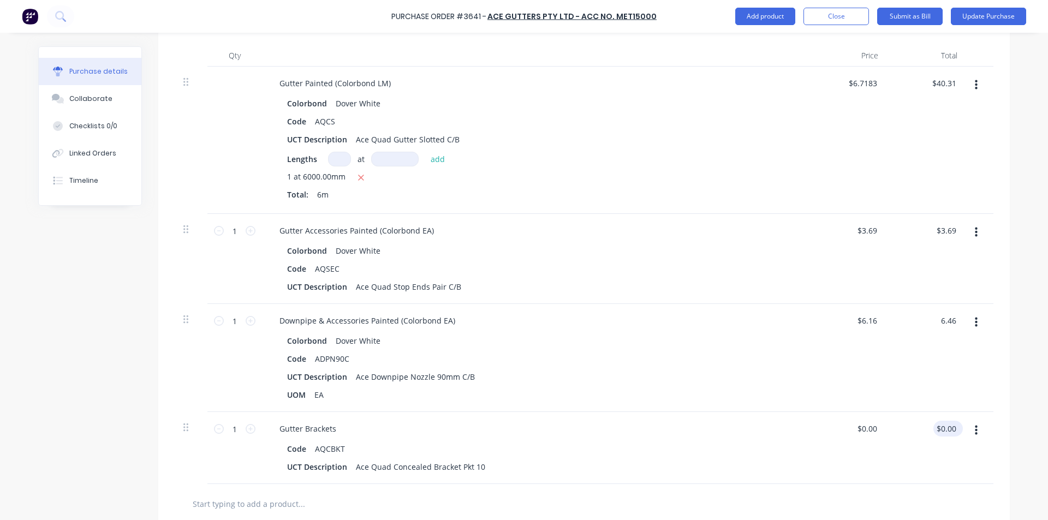
type textarea "x"
type input "$6.46"
type input "0.00"
click at [947, 432] on input "0.00" at bounding box center [948, 429] width 21 height 16
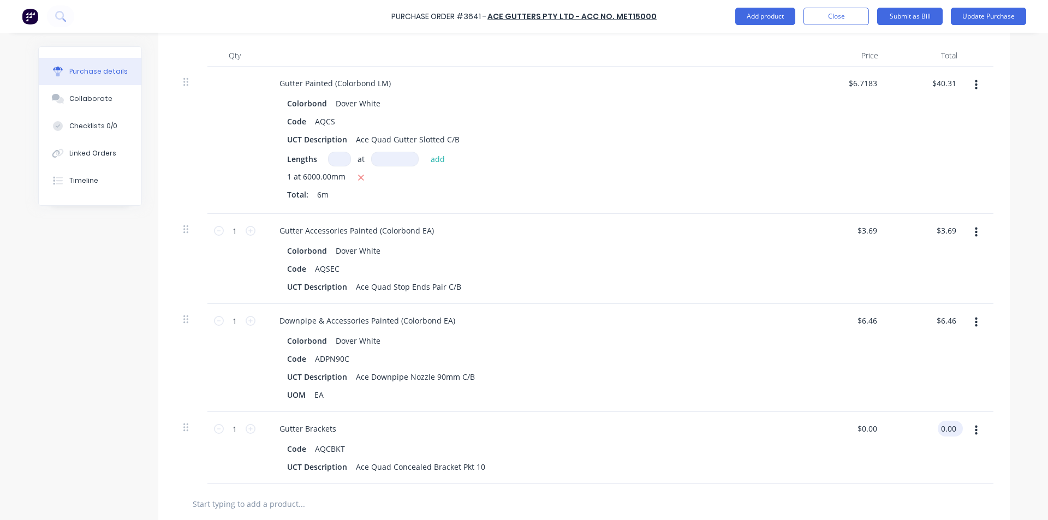
click at [946, 428] on input "0.00" at bounding box center [948, 429] width 21 height 16
type textarea "x"
click at [946, 428] on input "0.00" at bounding box center [948, 429] width 21 height 16
type input "8.79"
type textarea "x"
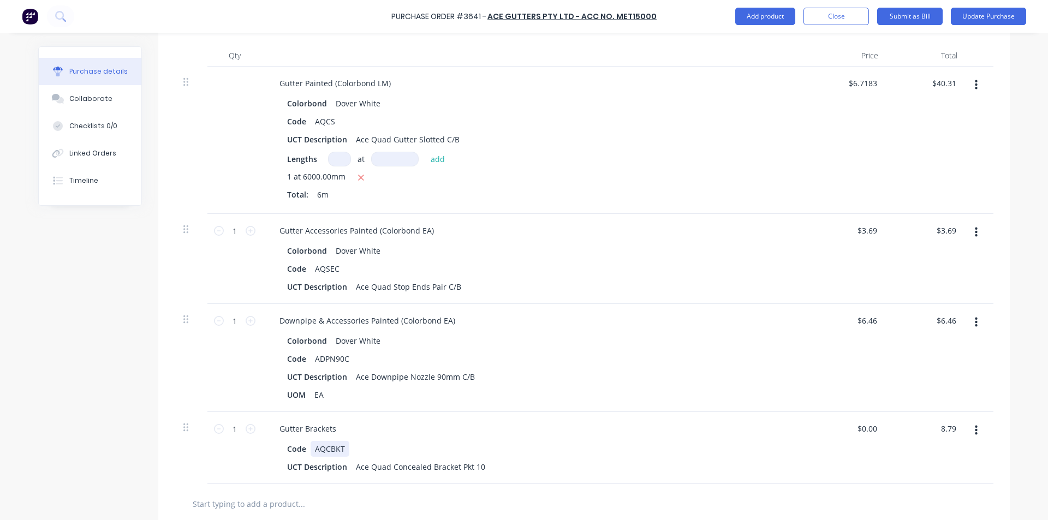
type input "$8.79"
click at [745, 450] on div "Code AQCBKT" at bounding box center [533, 449] width 500 height 16
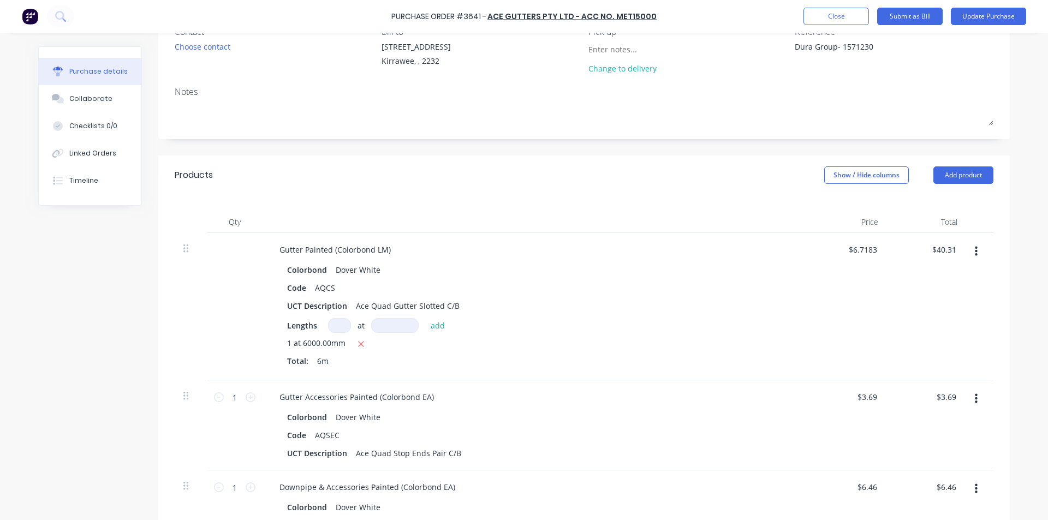
scroll to position [0, 0]
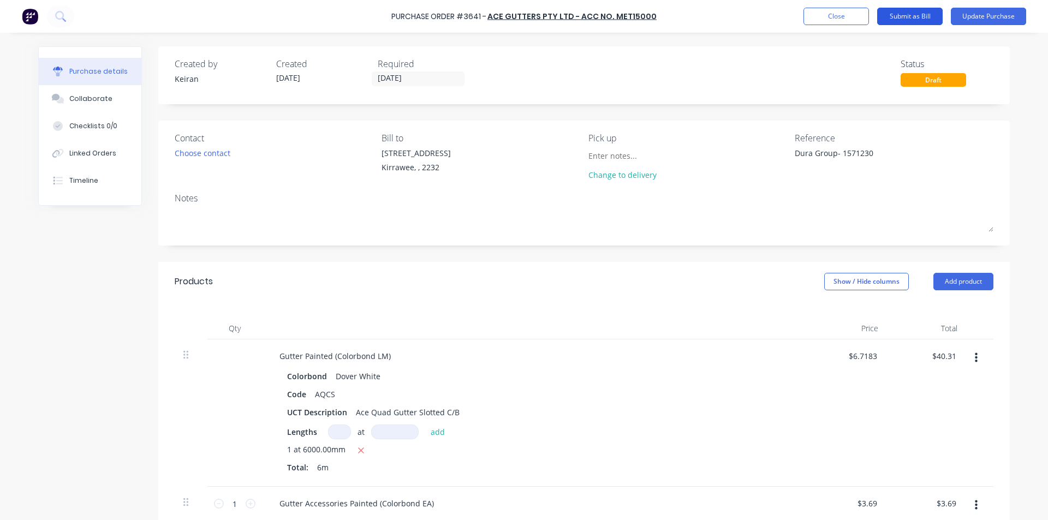
click at [919, 15] on button "Submit as Bill" at bounding box center [909, 16] width 65 height 17
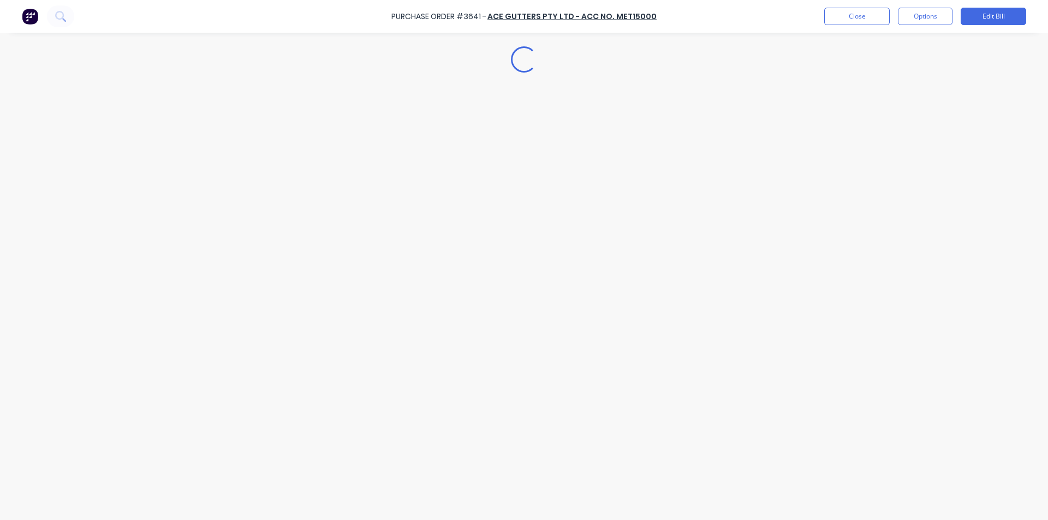
type textarea "x"
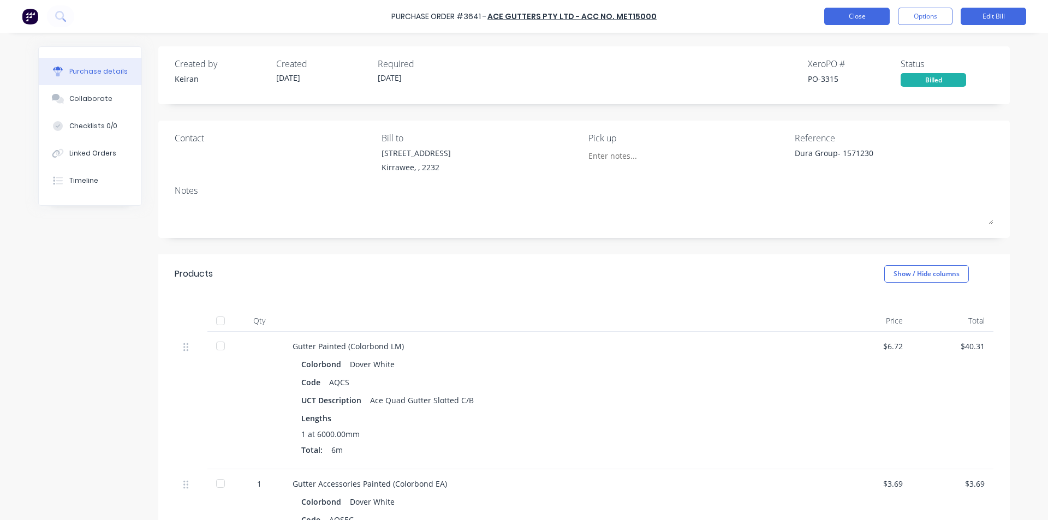
click at [850, 12] on button "Close" at bounding box center [856, 16] width 65 height 17
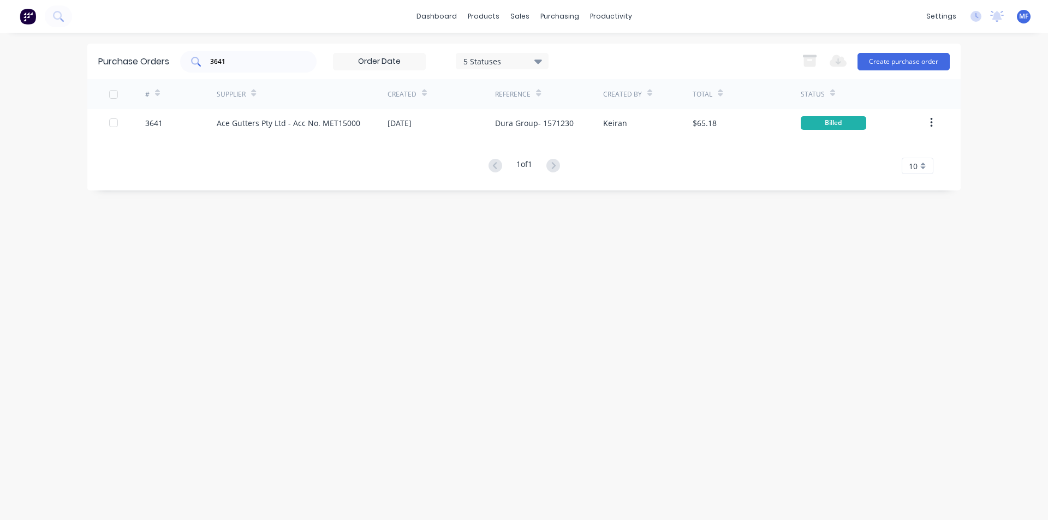
click at [257, 69] on div "3641" at bounding box center [248, 62] width 136 height 22
click at [250, 63] on input "3641" at bounding box center [254, 61] width 91 height 11
click at [580, 53] on div "Purchase Orders" at bounding box center [595, 52] width 58 height 10
click at [239, 57] on input "3641" at bounding box center [254, 61] width 91 height 11
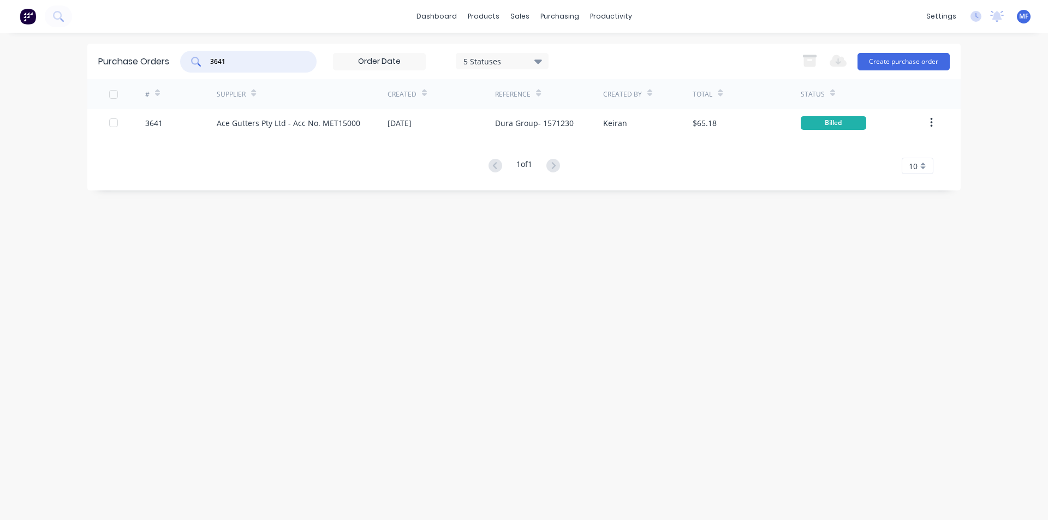
click at [239, 57] on input "3641" at bounding box center [254, 61] width 91 height 11
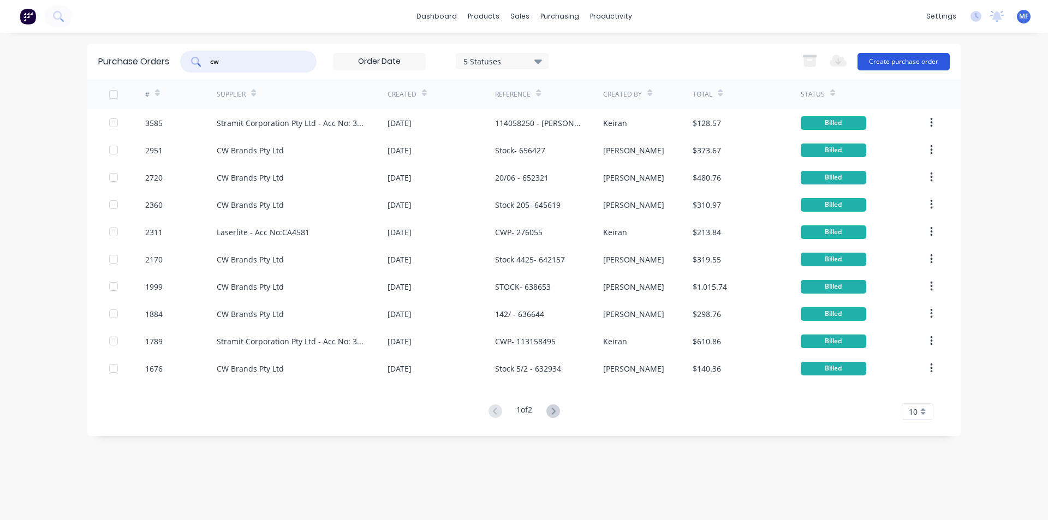
type input "cw"
click at [920, 58] on button "Create purchase order" at bounding box center [903, 61] width 92 height 17
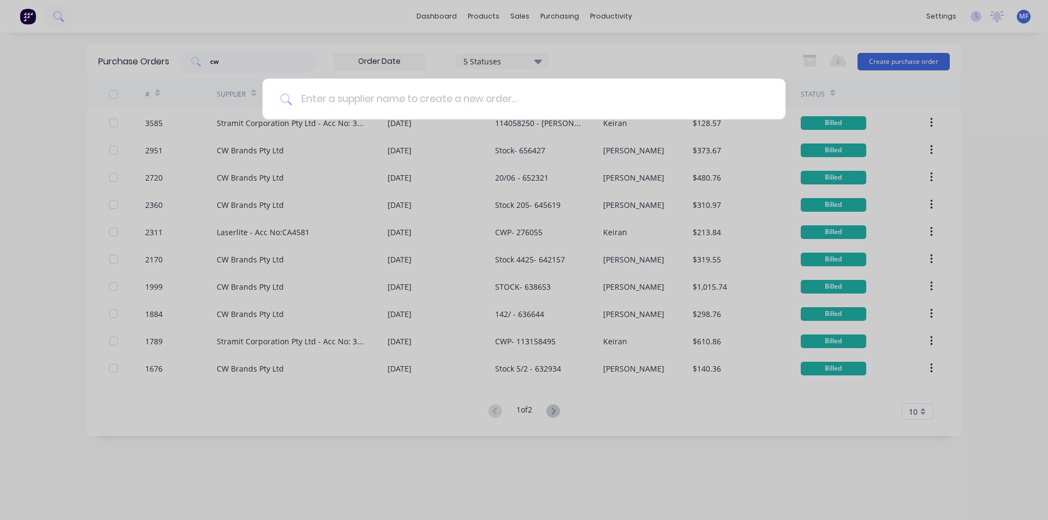
drag, startPoint x: 369, startPoint y: 97, endPoint x: 383, endPoint y: 87, distance: 16.8
click at [369, 97] on input at bounding box center [530, 99] width 476 height 41
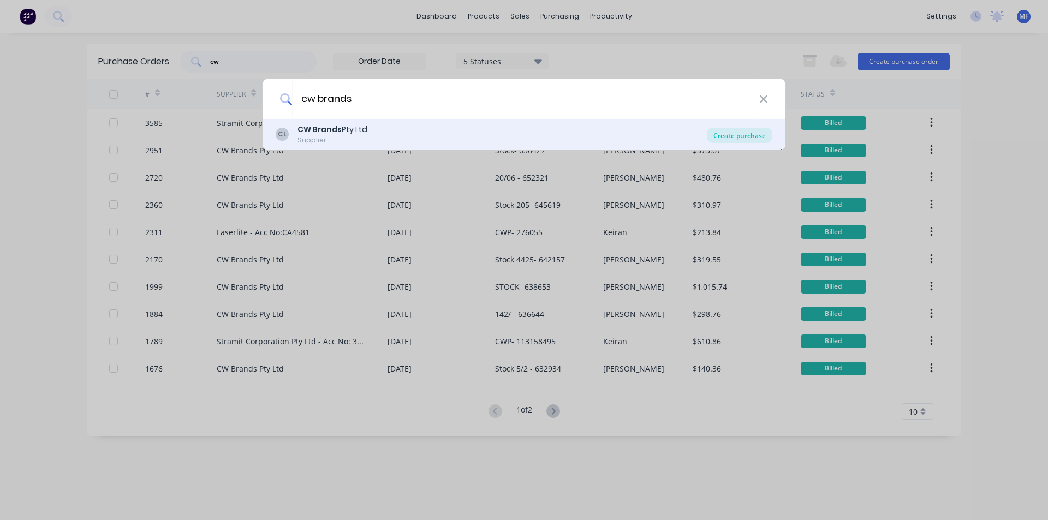
type input "cw brands"
click at [754, 138] on div "Create purchase" at bounding box center [739, 135] width 65 height 15
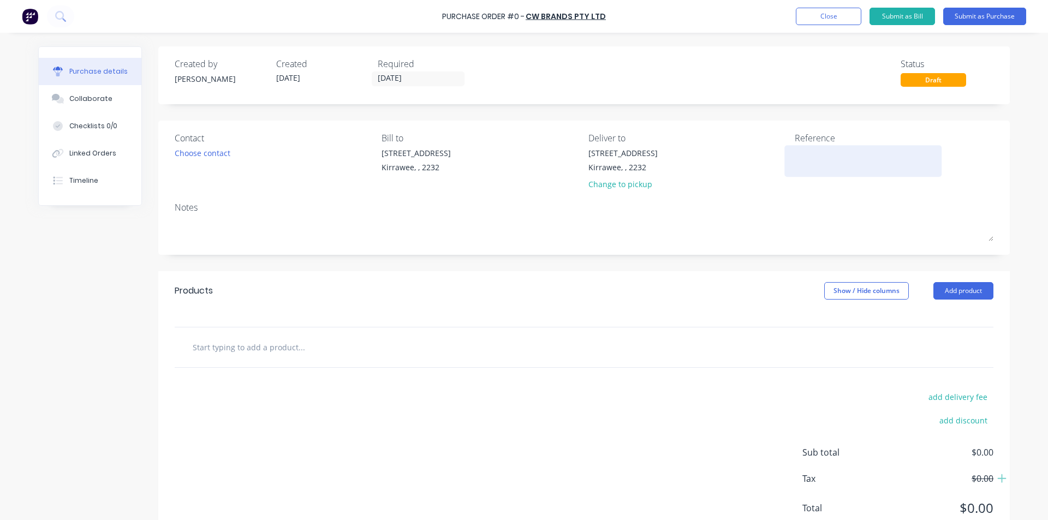
click at [826, 166] on textarea at bounding box center [863, 159] width 136 height 25
type textarea "Life Outdoors - 667"
type textarea "x"
type textarea "Life Outdoors - 6676"
type textarea "x"
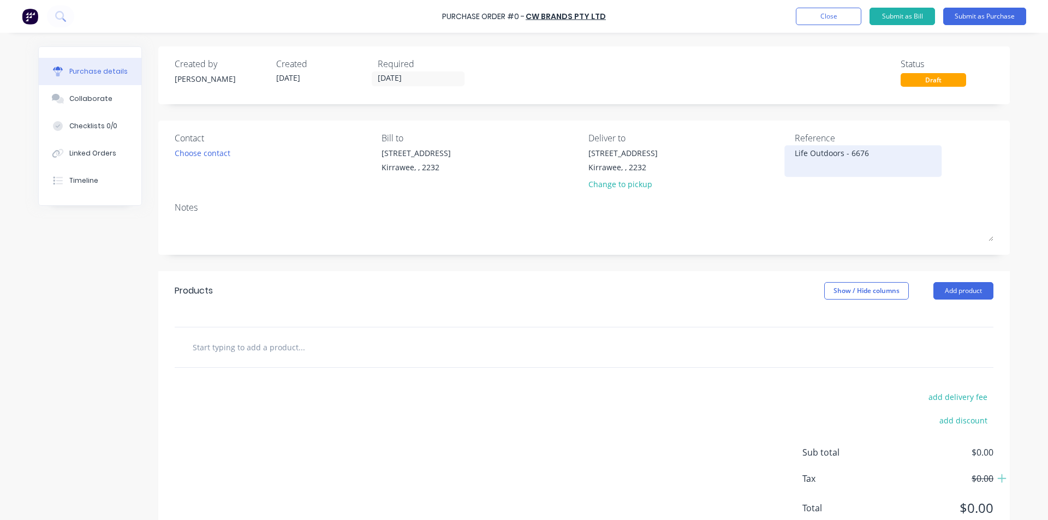
type textarea "Life Outdoors - 66761"
type textarea "x"
type textarea "Life Outdoors - 667617"
type textarea "x"
type textarea "Life Outdoors - 667617"
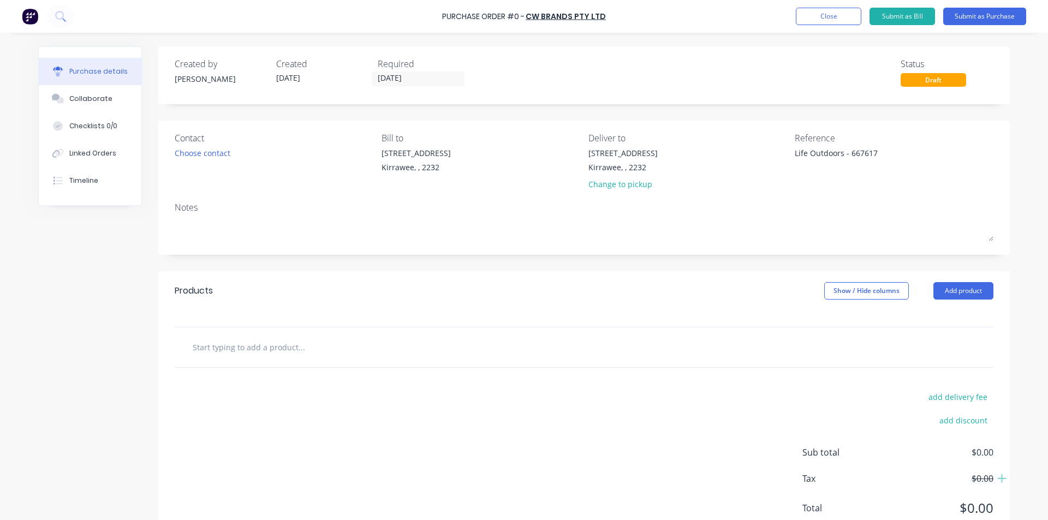
click at [564, 344] on div at bounding box center [583, 347] width 801 height 22
drag, startPoint x: 298, startPoint y: 345, endPoint x: 374, endPoint y: 335, distance: 77.1
click at [299, 345] on input "text" at bounding box center [301, 347] width 218 height 22
drag, startPoint x: 938, startPoint y: 287, endPoint x: 932, endPoint y: 289, distance: 7.1
click at [938, 287] on button "Add product" at bounding box center [963, 290] width 60 height 17
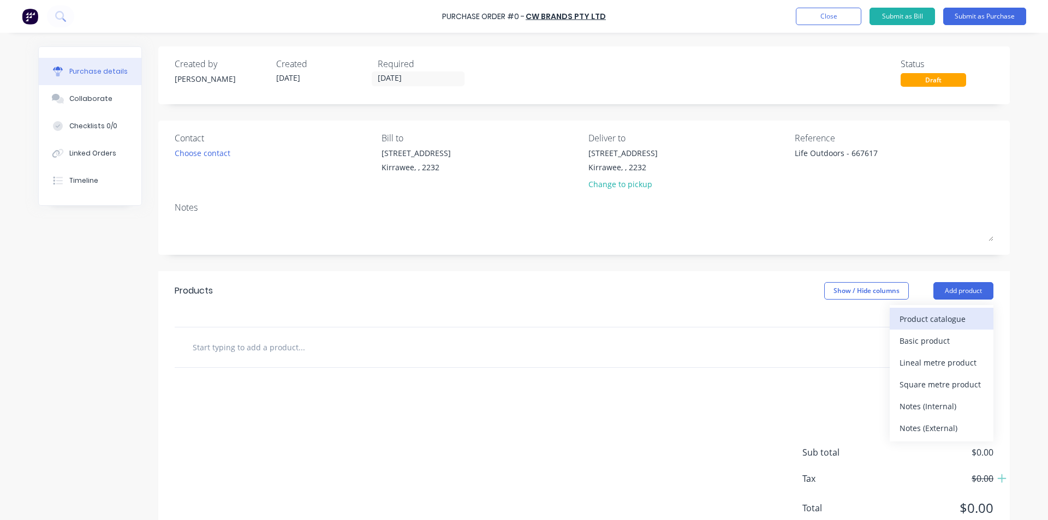
click at [932, 320] on div "Product catalogue" at bounding box center [941, 319] width 84 height 16
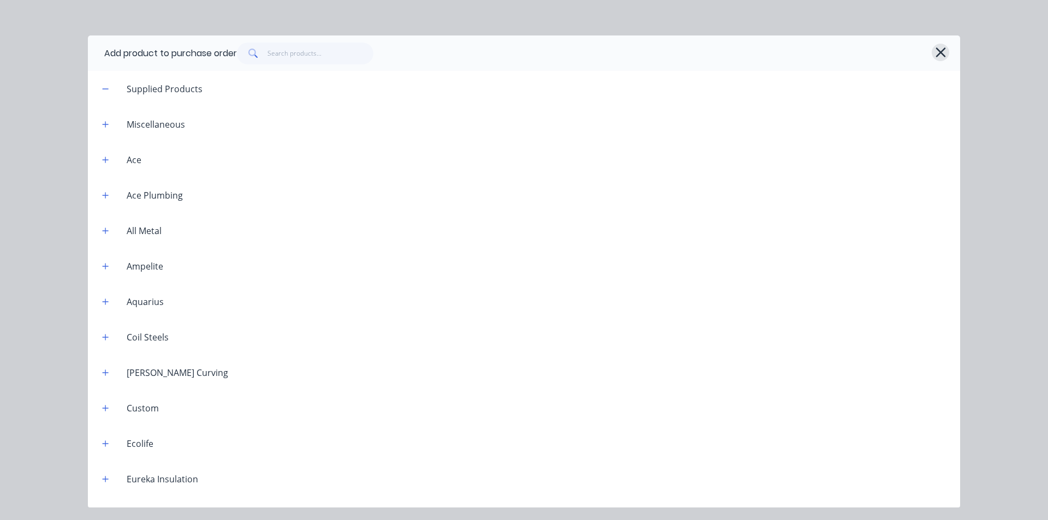
click at [937, 53] on icon "button" at bounding box center [940, 52] width 11 height 15
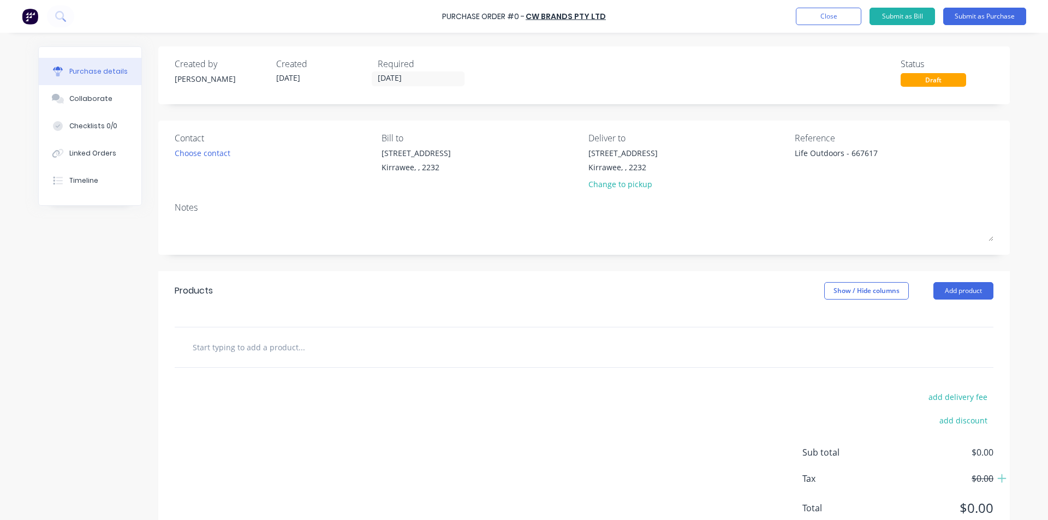
click at [951, 280] on div "Products Show / Hide columns Add product" at bounding box center [583, 290] width 851 height 39
click at [952, 288] on button "Add product" at bounding box center [963, 290] width 60 height 17
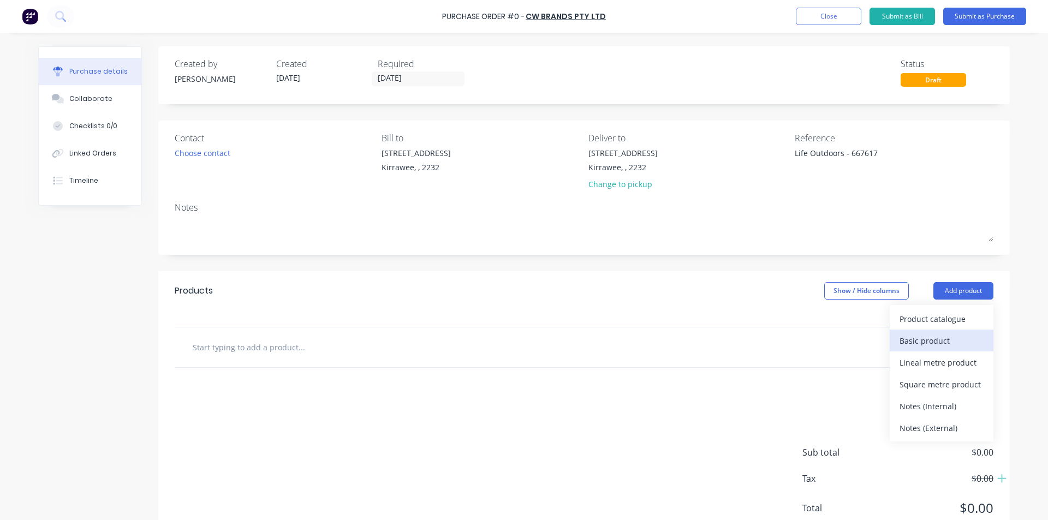
click at [932, 341] on div "Basic product" at bounding box center [941, 341] width 84 height 16
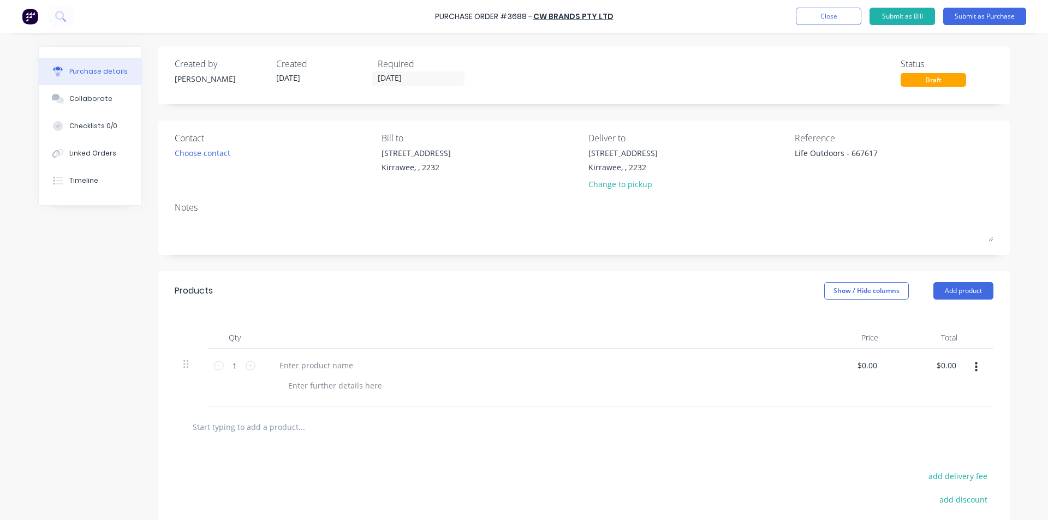
click at [975, 366] on icon "button" at bounding box center [976, 367] width 3 height 10
click at [926, 462] on button "Delete" at bounding box center [942, 462] width 93 height 22
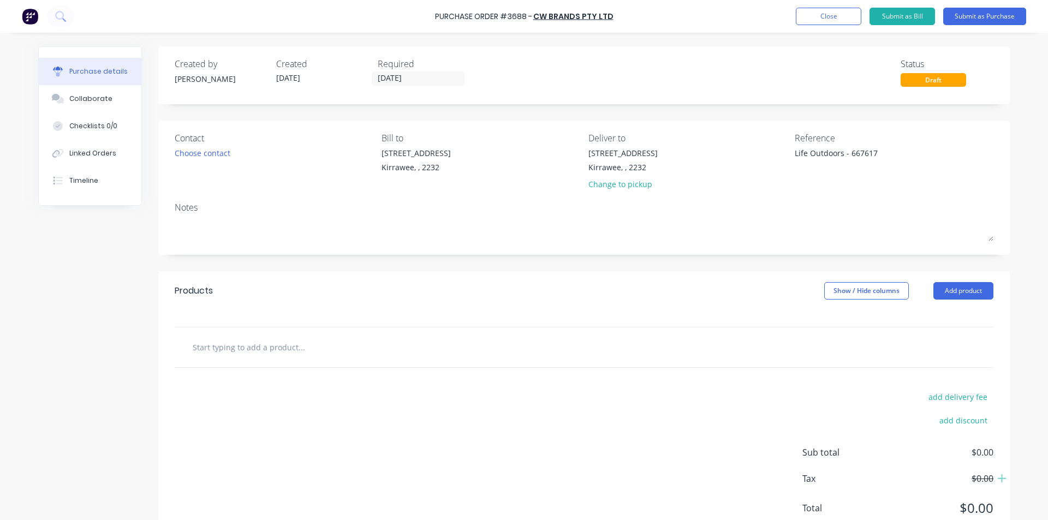
click at [282, 353] on input "text" at bounding box center [301, 347] width 218 height 22
type textarea "x"
type input "t"
type textarea "x"
type input "tu"
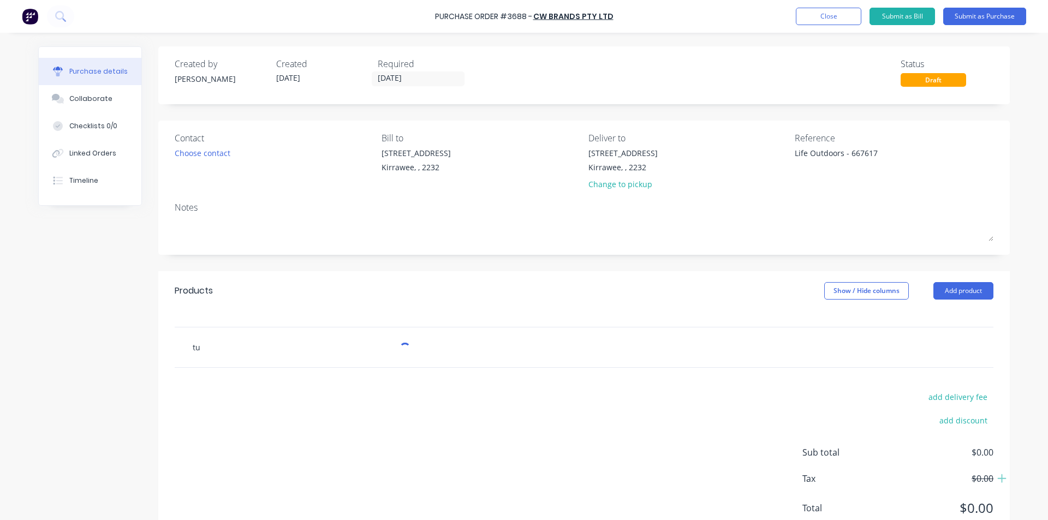
type textarea "x"
type input "tup"
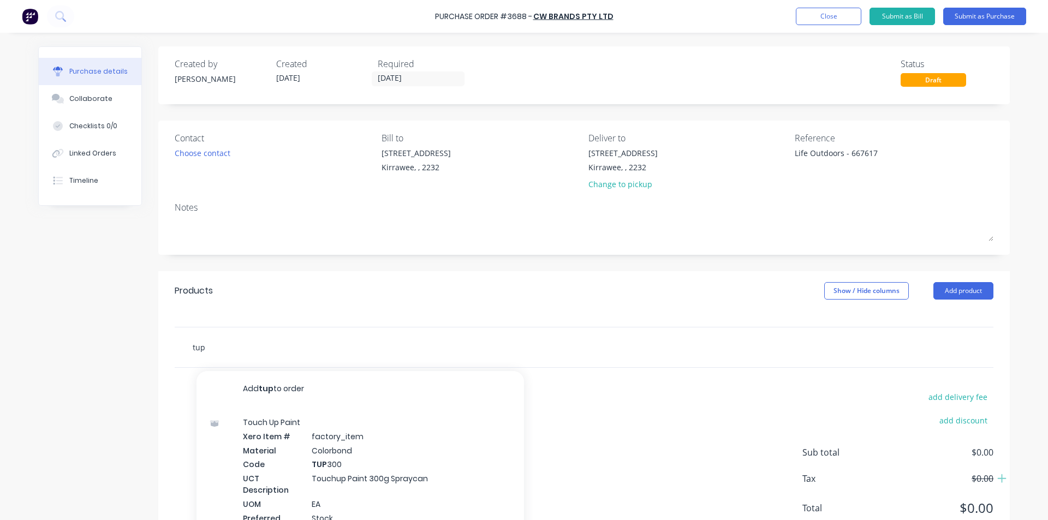
type textarea "x"
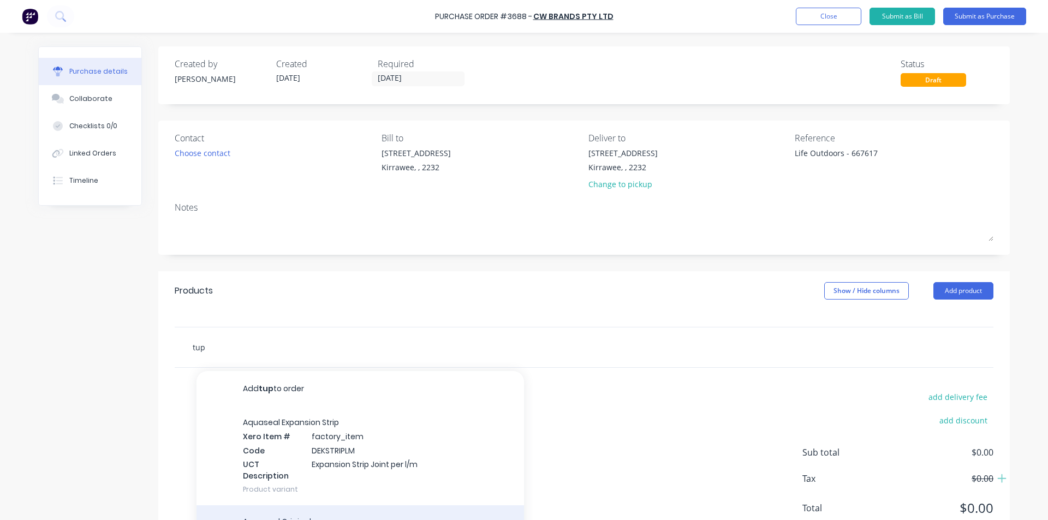
type input "tup"
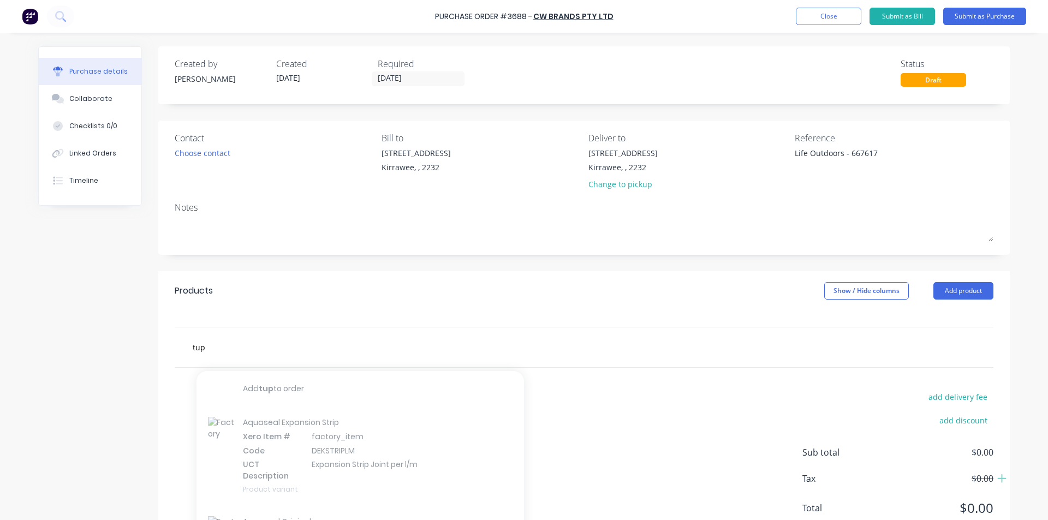
type textarea "x"
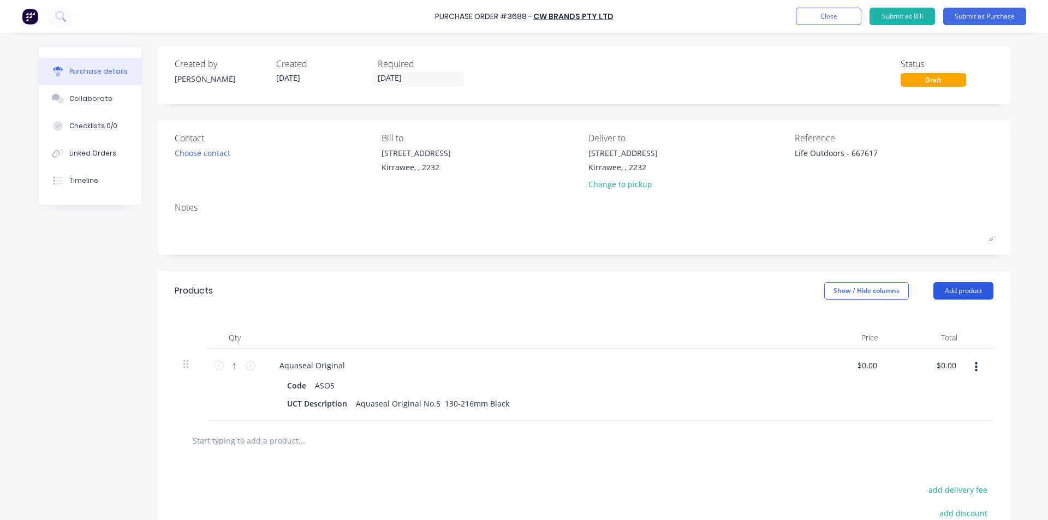
click at [968, 294] on button "Add product" at bounding box center [963, 290] width 60 height 17
drag, startPoint x: 916, startPoint y: 344, endPoint x: 711, endPoint y: 363, distance: 206.1
click at [916, 344] on div "Basic product" at bounding box center [941, 341] width 84 height 16
type textarea "x"
click at [318, 438] on div at bounding box center [316, 438] width 91 height 16
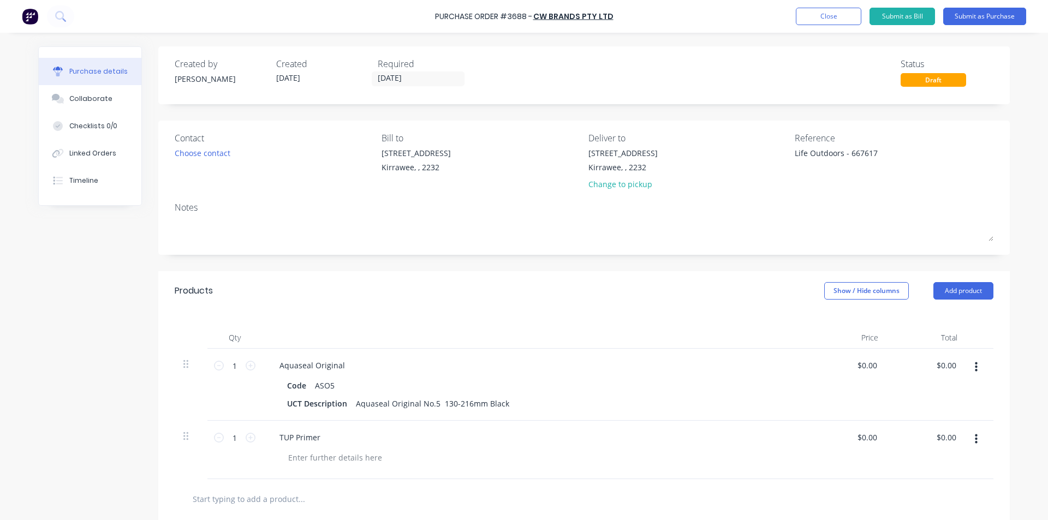
click at [969, 368] on button "button" at bounding box center [976, 367] width 26 height 20
drag, startPoint x: 925, startPoint y: 460, endPoint x: 643, endPoint y: 395, distance: 289.1
click at [925, 460] on button "Delete" at bounding box center [942, 462] width 93 height 22
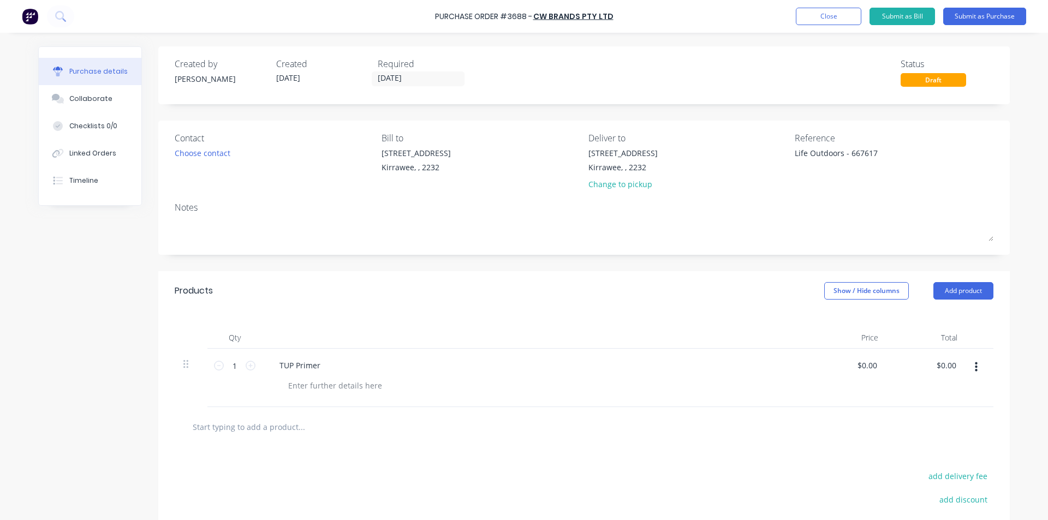
click at [258, 428] on input "text" at bounding box center [301, 427] width 218 height 22
type textarea "x"
type input "t"
type textarea "x"
type input "tu"
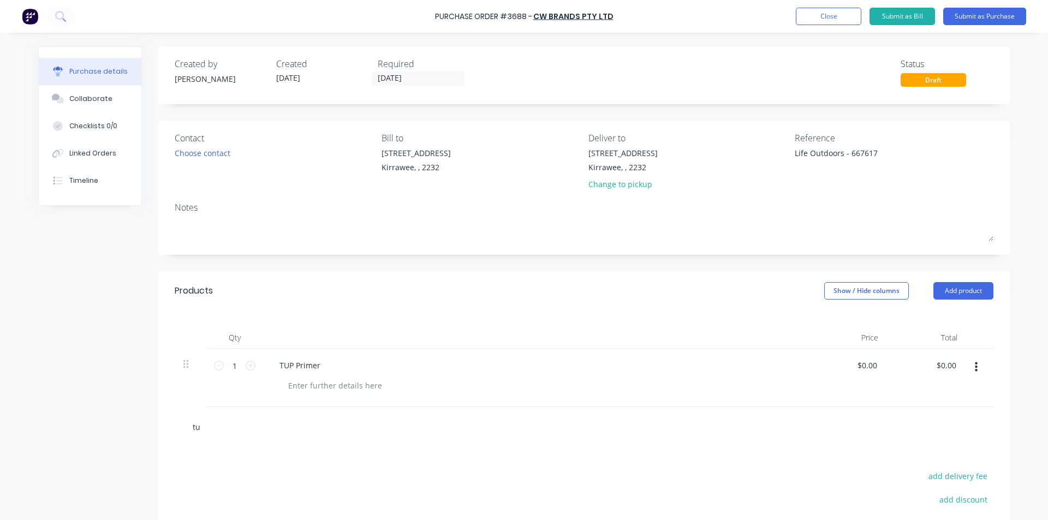
type textarea "x"
type input "tup"
type textarea "x"
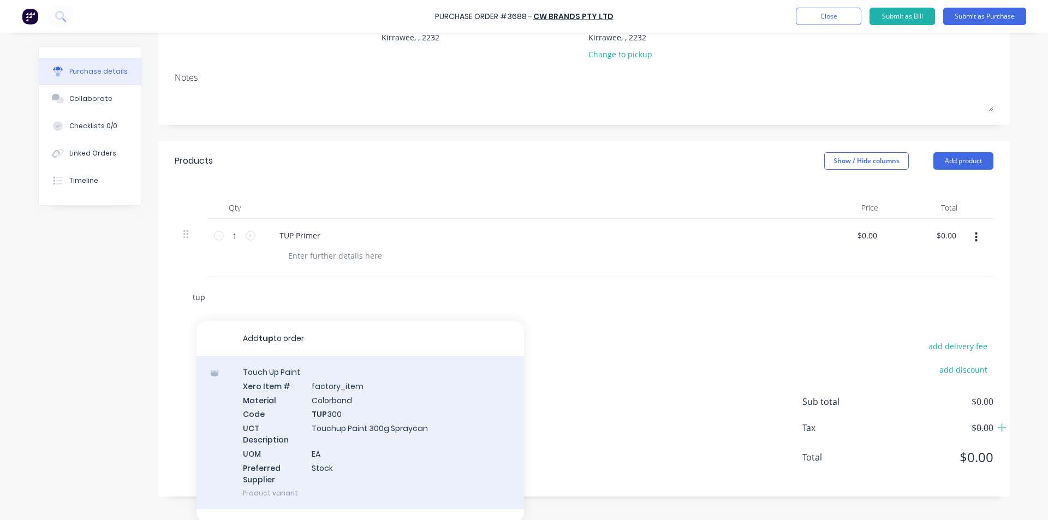
scroll to position [133, 0]
type input "tup"
click at [345, 409] on div "Touch Up Paint Xero Item # factory_item Material Colorbond Code TUP 300 UCT Des…" at bounding box center [359, 429] width 327 height 153
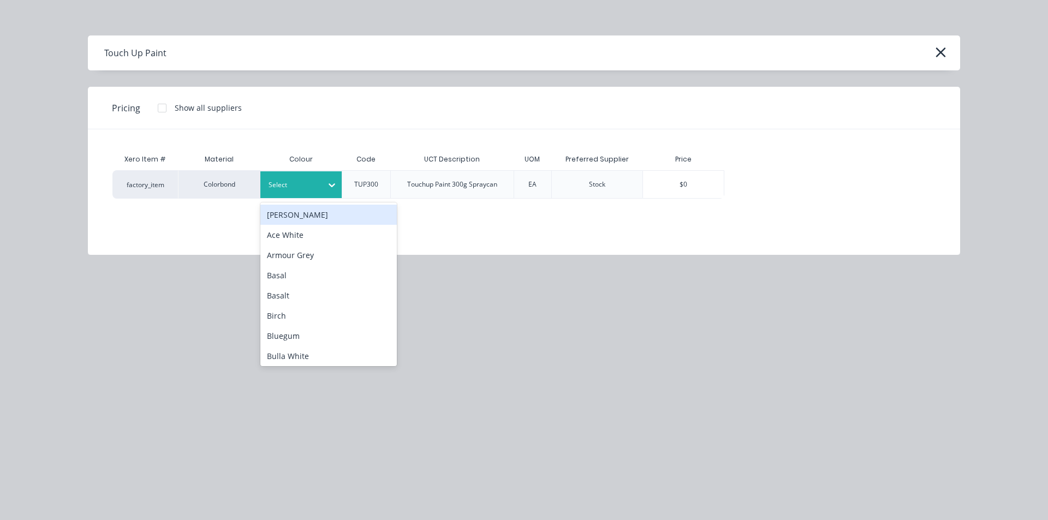
click at [332, 187] on icon at bounding box center [331, 185] width 11 height 11
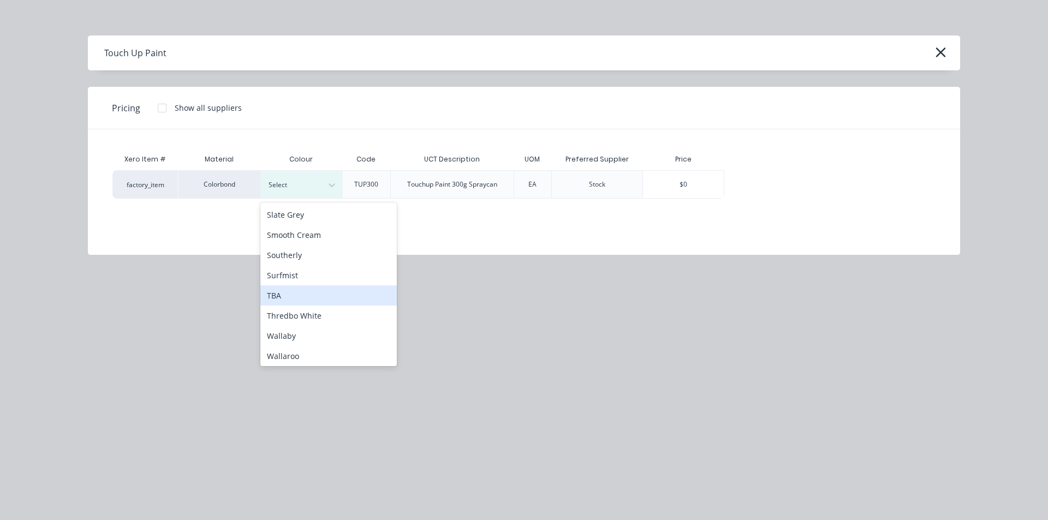
scroll to position [850, 0]
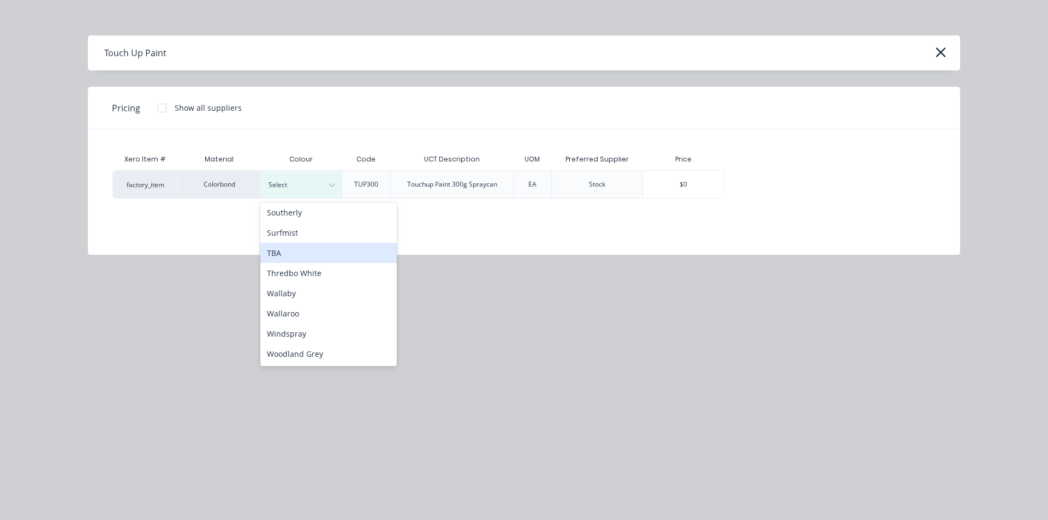
click at [303, 257] on div "TBA" at bounding box center [328, 253] width 136 height 20
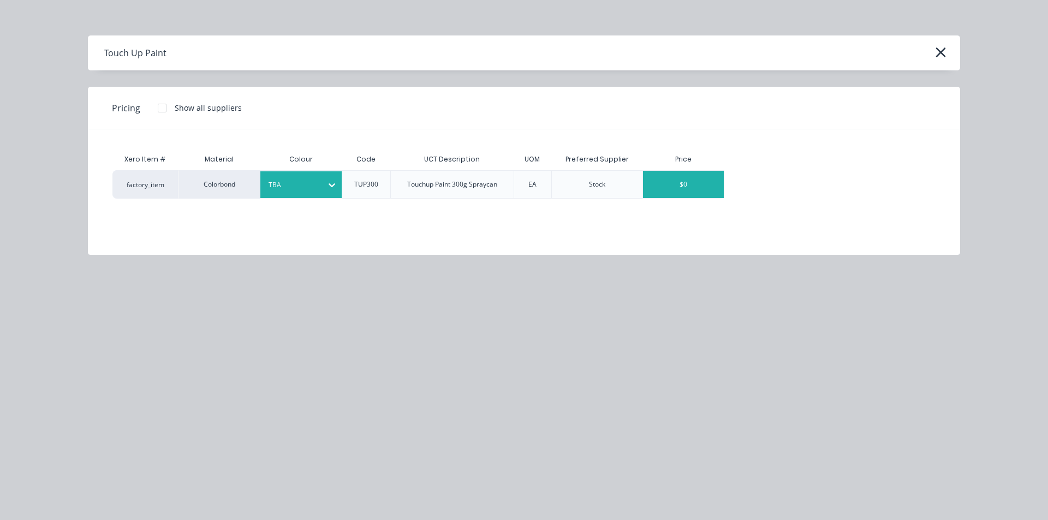
click at [695, 183] on div "$0" at bounding box center [683, 184] width 81 height 27
type textarea "x"
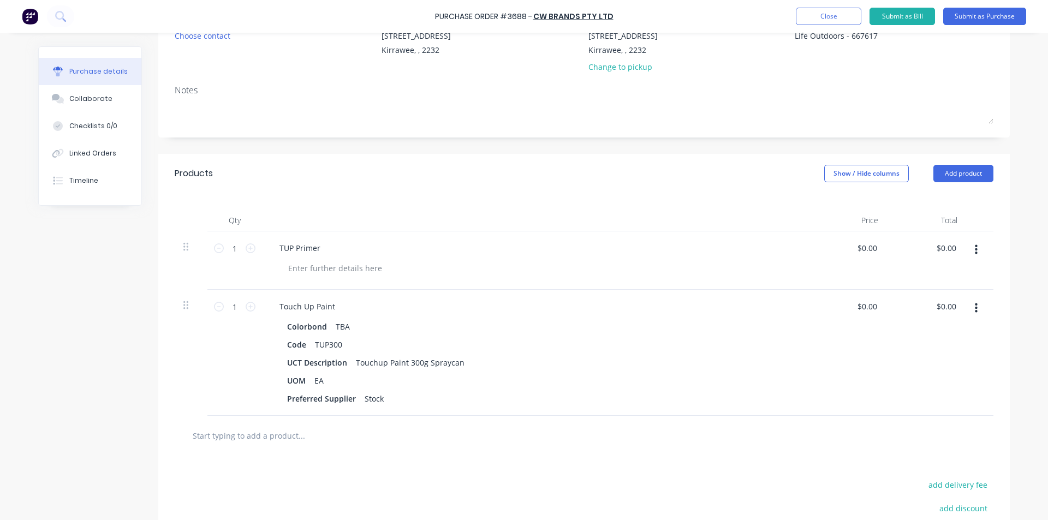
scroll to position [133, 0]
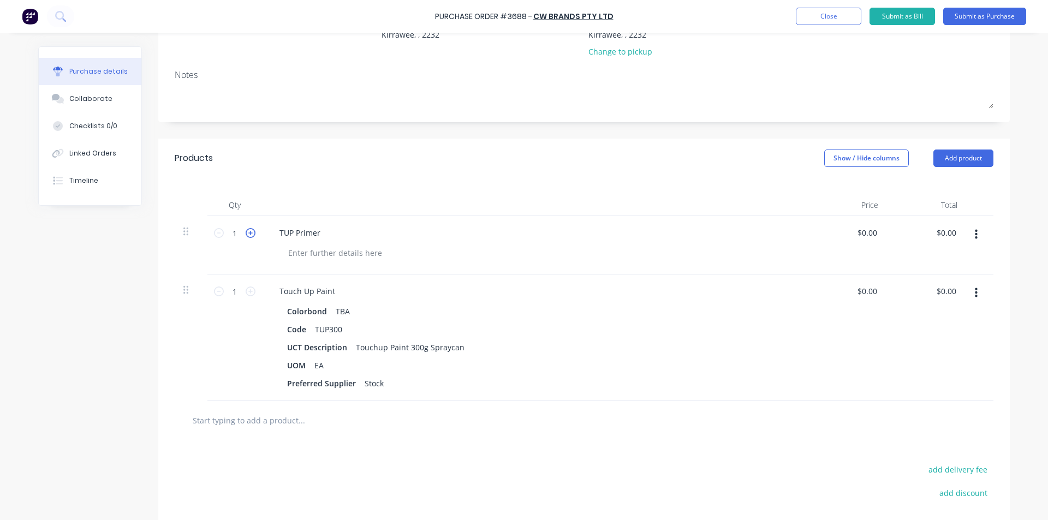
click at [246, 232] on icon at bounding box center [251, 233] width 10 height 10
type textarea "x"
type input "2"
click at [246, 232] on icon at bounding box center [251, 233] width 10 height 10
type textarea "x"
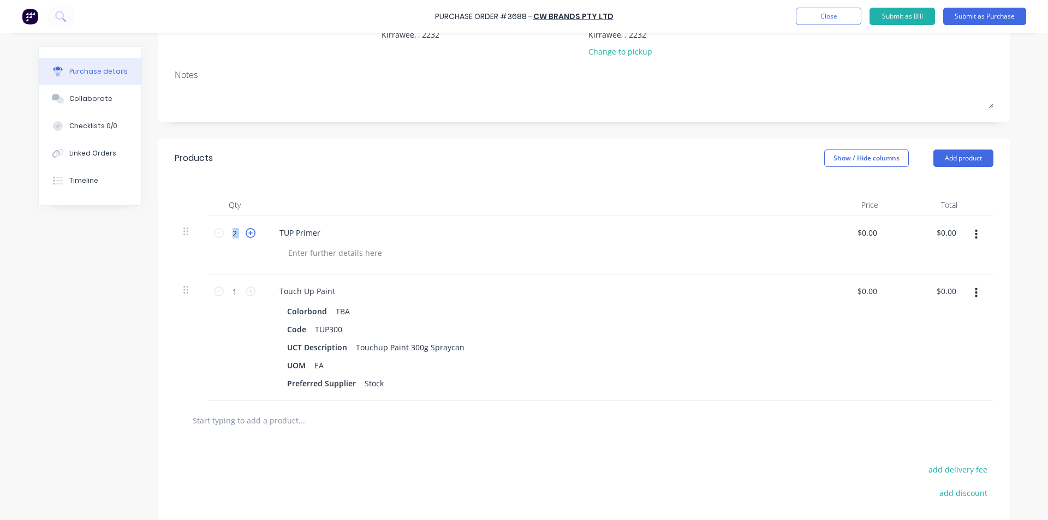
type input "3"
click at [246, 232] on icon at bounding box center [251, 233] width 10 height 10
type textarea "x"
type input "4"
click at [246, 232] on icon at bounding box center [251, 233] width 10 height 10
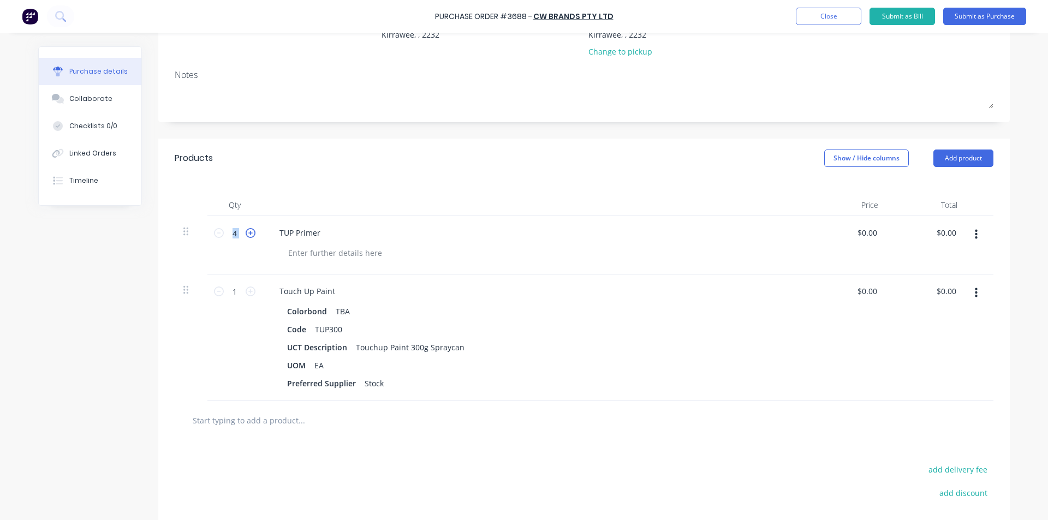
type textarea "x"
type input "5"
click at [246, 232] on icon at bounding box center [251, 233] width 10 height 10
type textarea "x"
type input "6"
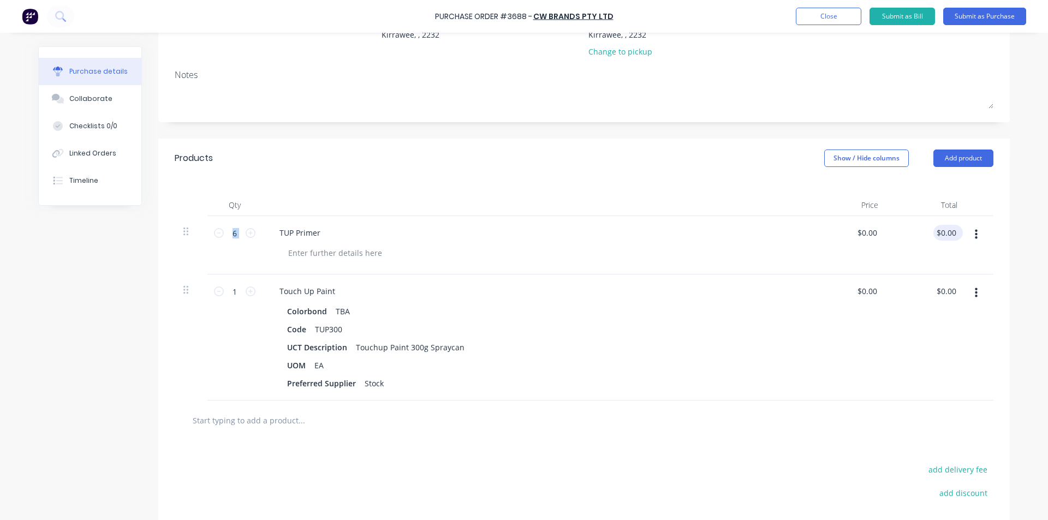
type textarea "x"
type input "0.00"
click at [946, 234] on input "0.00" at bounding box center [948, 233] width 21 height 16
type textarea "x"
type input "0.00"
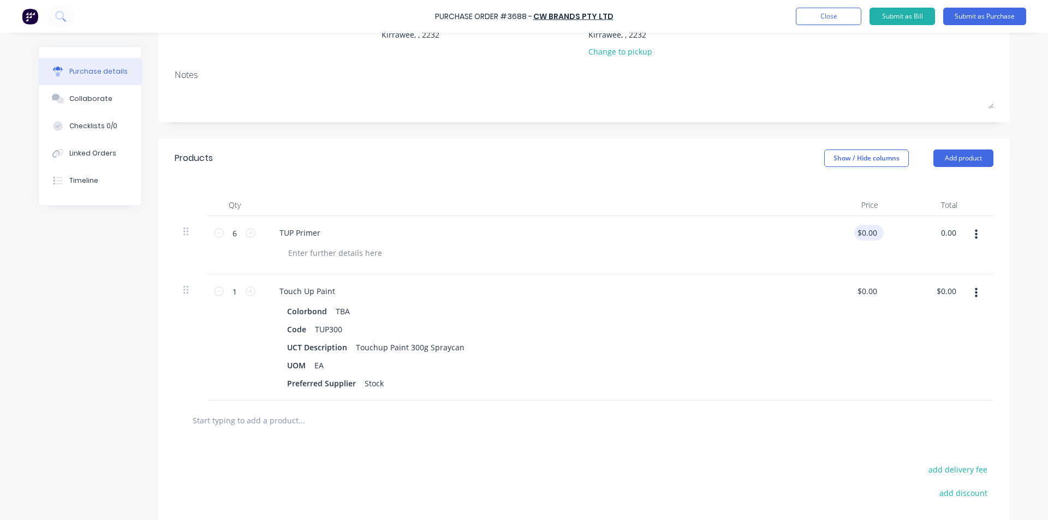
type input "$0.00"
click at [866, 235] on input "0.00" at bounding box center [868, 233] width 21 height 16
type textarea "x"
click at [866, 235] on input "0.00" at bounding box center [868, 233] width 21 height 16
type input "8.20"
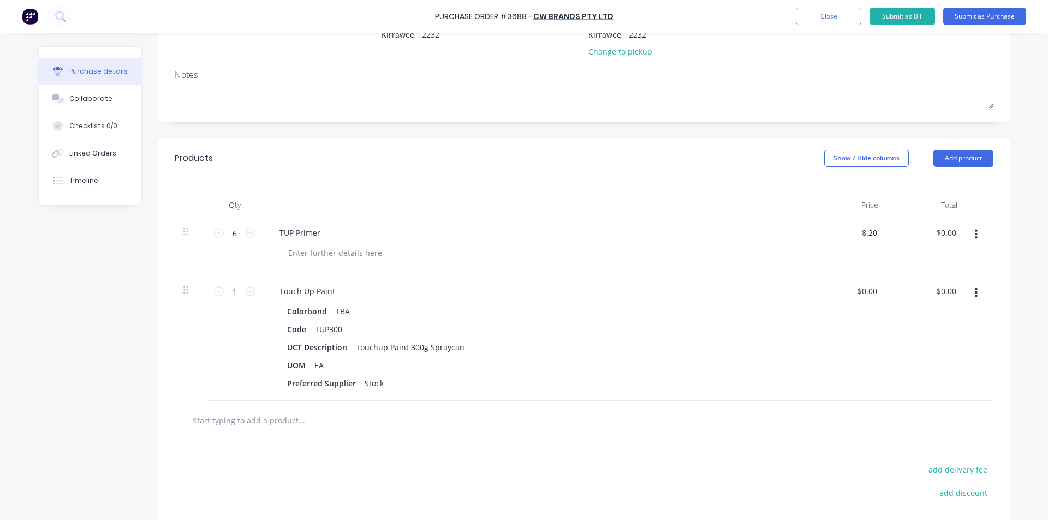
type textarea "x"
type input "$8.20"
type input "$49.20"
drag, startPoint x: 806, startPoint y: 353, endPoint x: 811, endPoint y: 349, distance: 6.6
click at [808, 353] on div "$0.00 $0.00" at bounding box center [847, 338] width 79 height 126
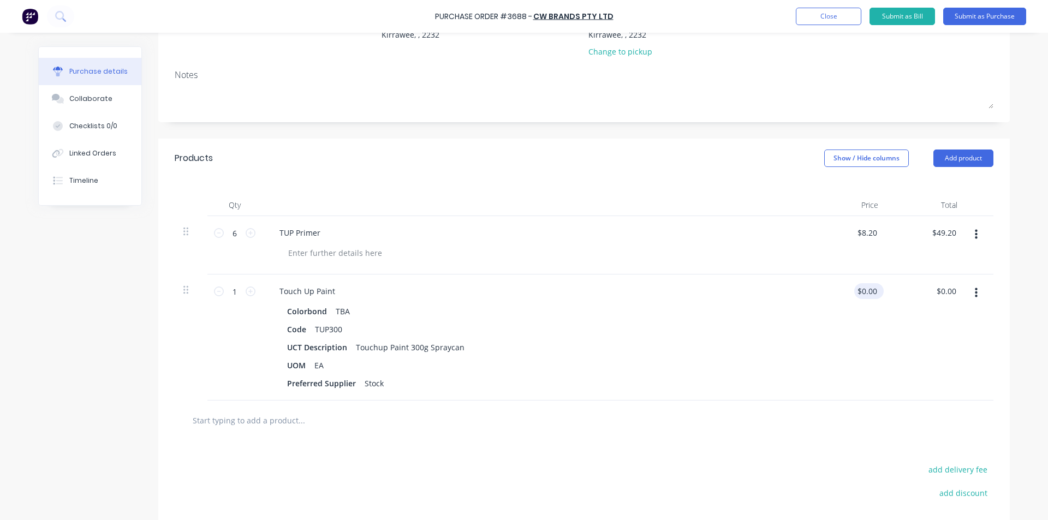
click at [875, 292] on div "$0.00 $0.00" at bounding box center [868, 291] width 29 height 16
type textarea "x"
type input "0.00"
click at [873, 291] on input "0.00" at bounding box center [868, 291] width 21 height 16
type textarea "x"
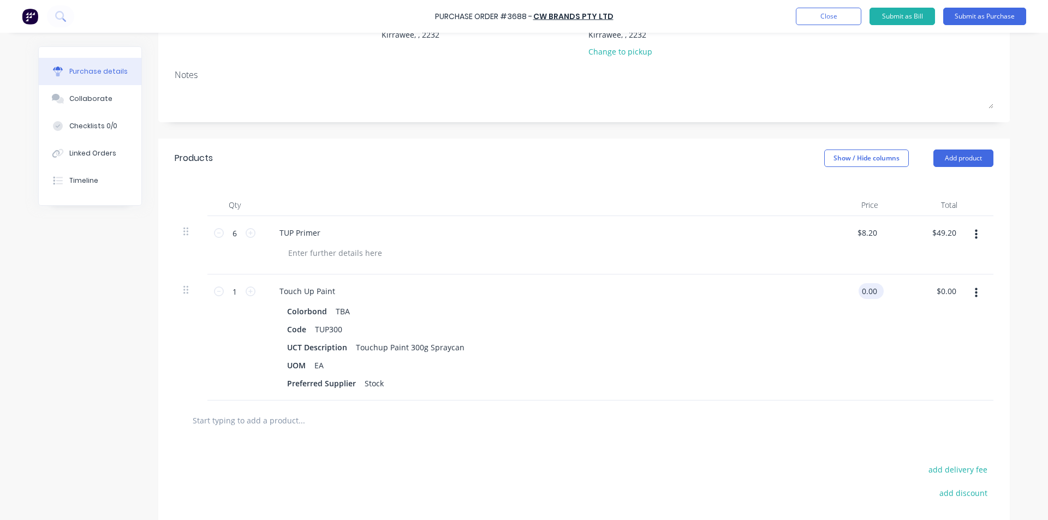
click at [873, 291] on input "0.00" at bounding box center [868, 291] width 21 height 16
type input "8.85"
type textarea "x"
click at [797, 377] on div "Touch Up Paint Colorbond TBA Code TUP300 UCT Description Touchup Paint 300g Spr…" at bounding box center [535, 338] width 546 height 126
click at [341, 311] on div "TBA" at bounding box center [343, 311] width 14 height 16
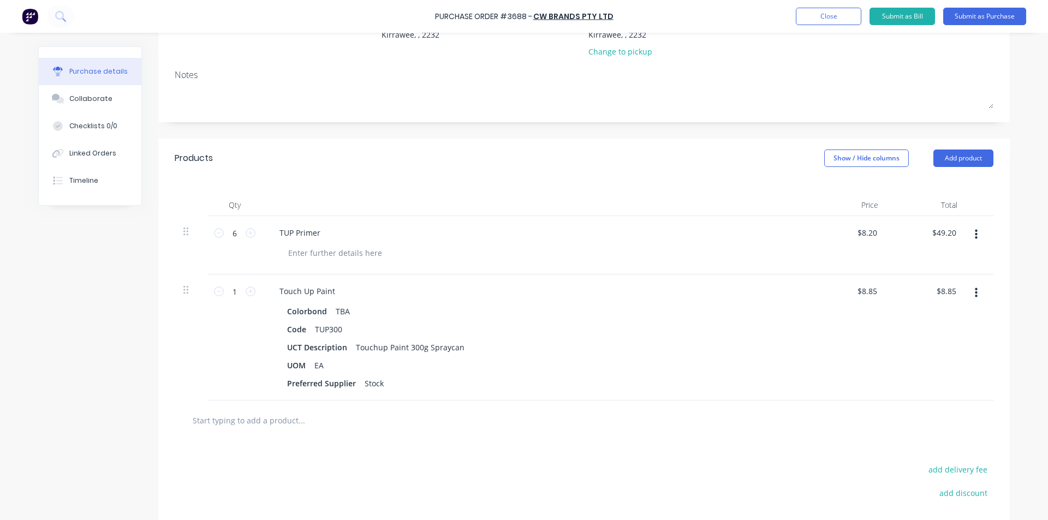
click at [345, 312] on div "Colorbond TBA" at bounding box center [535, 311] width 496 height 16
click at [393, 392] on div "Touch Up Paint Colorbond TBA Code TUP300 UCT Description Touchup Paint 300g Spr…" at bounding box center [535, 338] width 546 height 126
click at [460, 307] on div "Colorbond TBA" at bounding box center [535, 311] width 496 height 16
click at [949, 290] on input "8.85" at bounding box center [948, 291] width 21 height 16
click at [236, 293] on input "1" at bounding box center [235, 291] width 22 height 16
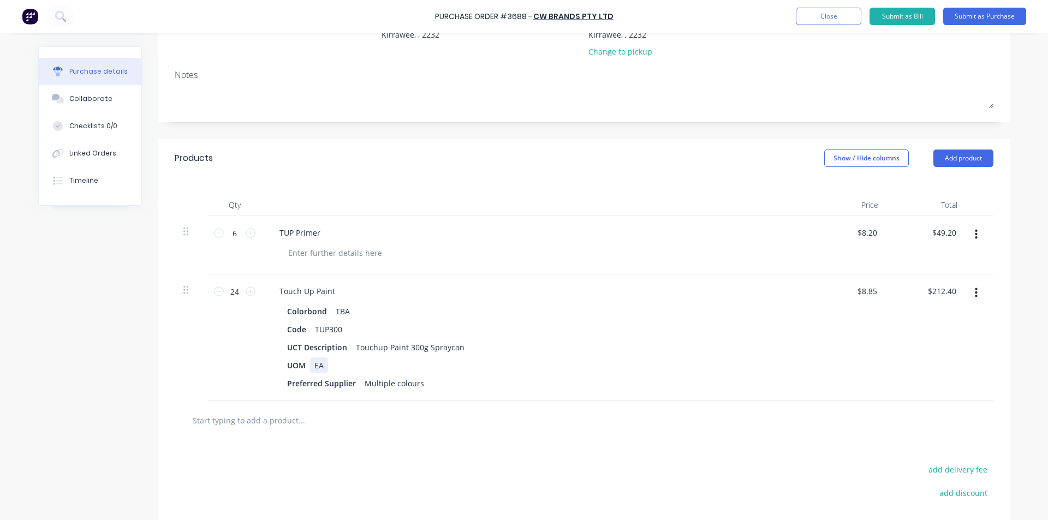
click at [523, 365] on div "UOM EA" at bounding box center [533, 365] width 500 height 16
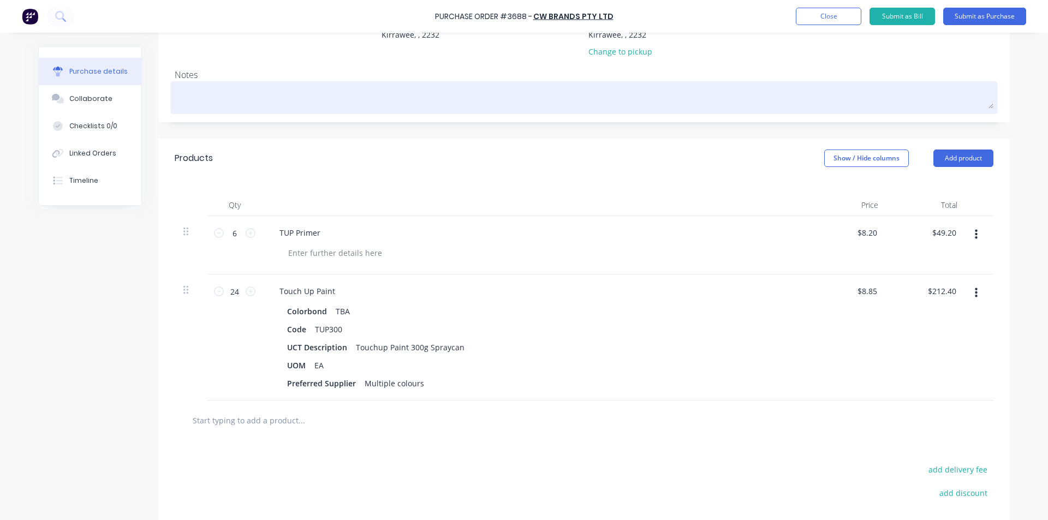
click at [204, 96] on textarea at bounding box center [584, 96] width 819 height 25
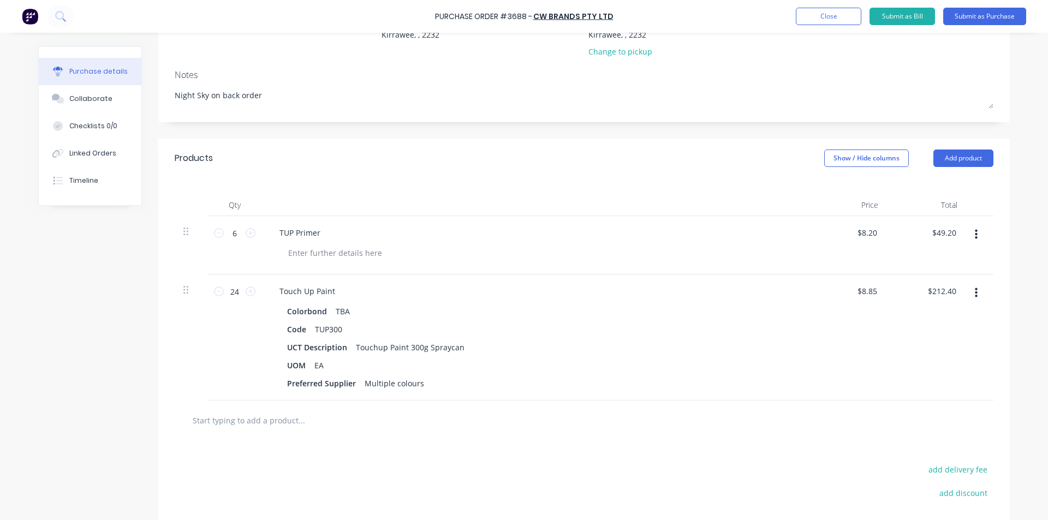
click at [793, 304] on div "Colorbond TBA Code TUP300 UCT Description Touchup Paint 300g Spraycan UOM EA Pr…" at bounding box center [535, 347] width 528 height 88
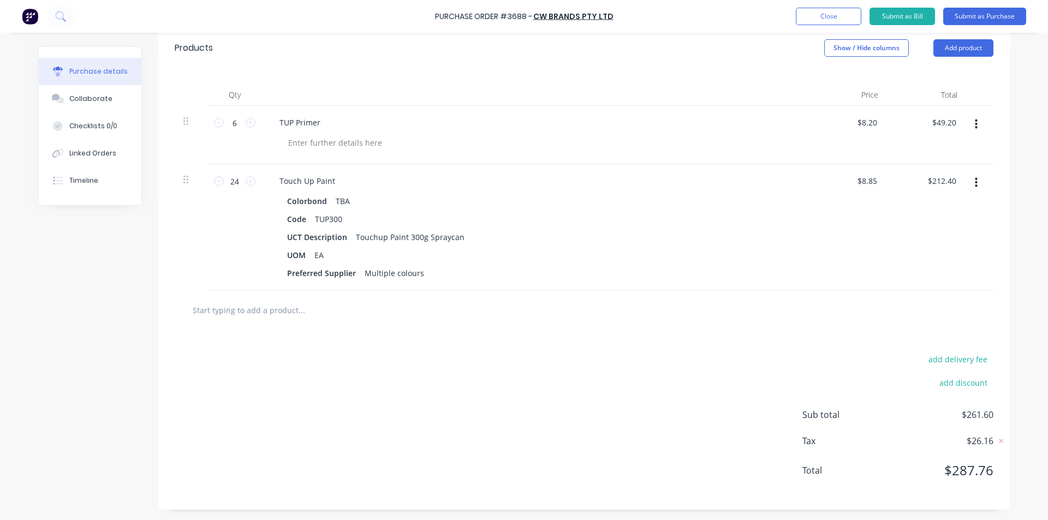
scroll to position [243, 0]
click at [943, 357] on button "add delivery fee" at bounding box center [957, 358] width 71 height 14
click at [794, 372] on div "Delivery fee $25.00 add discount Sub total $261.60 Tax $26.16 Total $287.76" at bounding box center [583, 421] width 851 height 182
click at [744, 343] on div "Delivery fee $25.00 add discount Sub total $286.60 Tax $28.66 Total $315.26" at bounding box center [583, 421] width 851 height 182
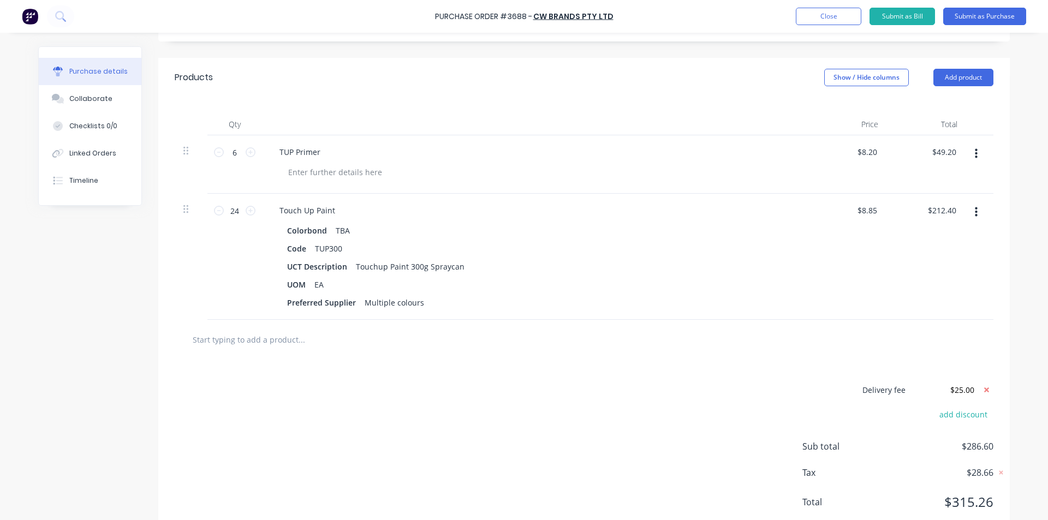
scroll to position [189, 0]
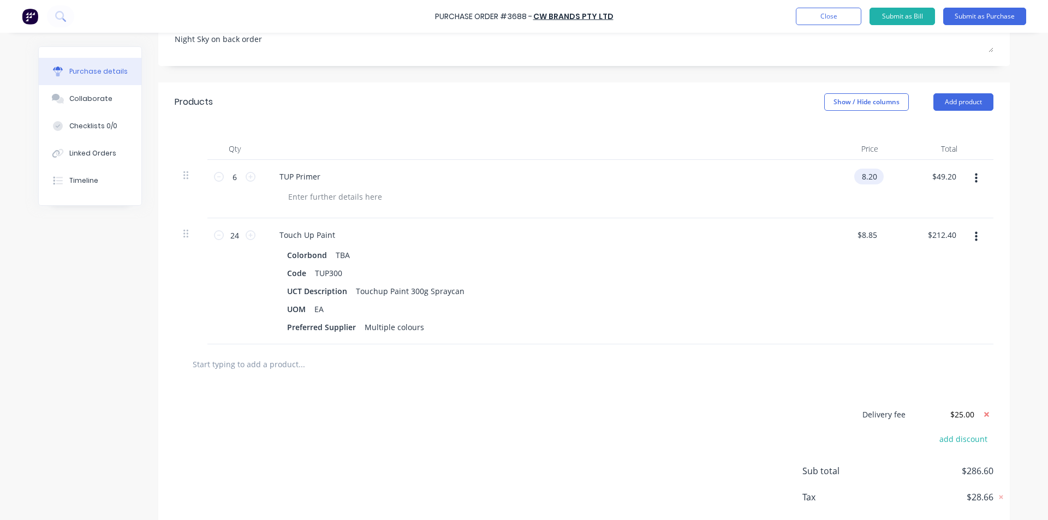
click at [866, 176] on input "8.20" at bounding box center [866, 177] width 25 height 16
click at [866, 176] on input "8.20" at bounding box center [868, 177] width 21 height 16
click at [863, 232] on input "8.85" at bounding box center [866, 235] width 25 height 16
click at [864, 237] on input "8.85" at bounding box center [868, 235] width 21 height 16
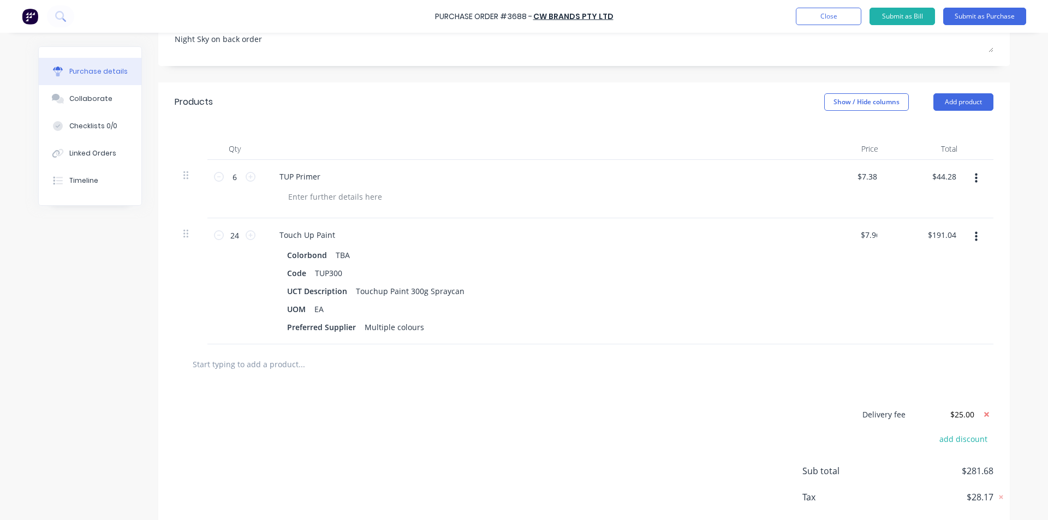
click at [726, 222] on div "Touch Up Paint Colorbond TBA Code TUP300 UCT Description Touchup Paint 300g Spr…" at bounding box center [535, 281] width 546 height 126
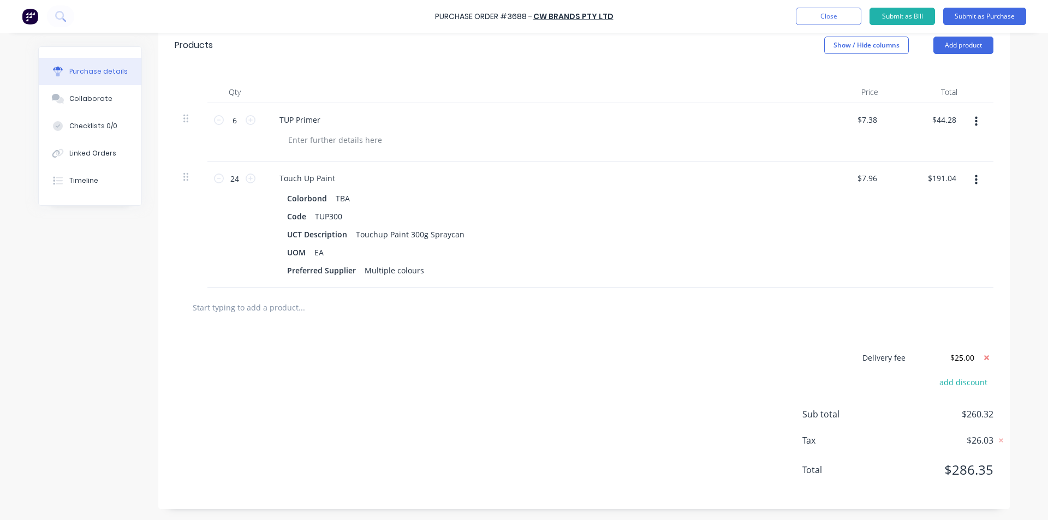
click at [660, 409] on div "Delivery fee $25.00 add discount Sub total $260.32 Tax $26.03 Total $286.35" at bounding box center [583, 418] width 851 height 182
click at [228, 176] on input "24" at bounding box center [235, 178] width 22 height 16
click at [600, 445] on div "Delivery fee $25.00 add discount Sub total $212.56 Tax $21.26 Total $233.82" at bounding box center [583, 418] width 851 height 182
click at [863, 114] on input "7.38" at bounding box center [868, 120] width 21 height 16
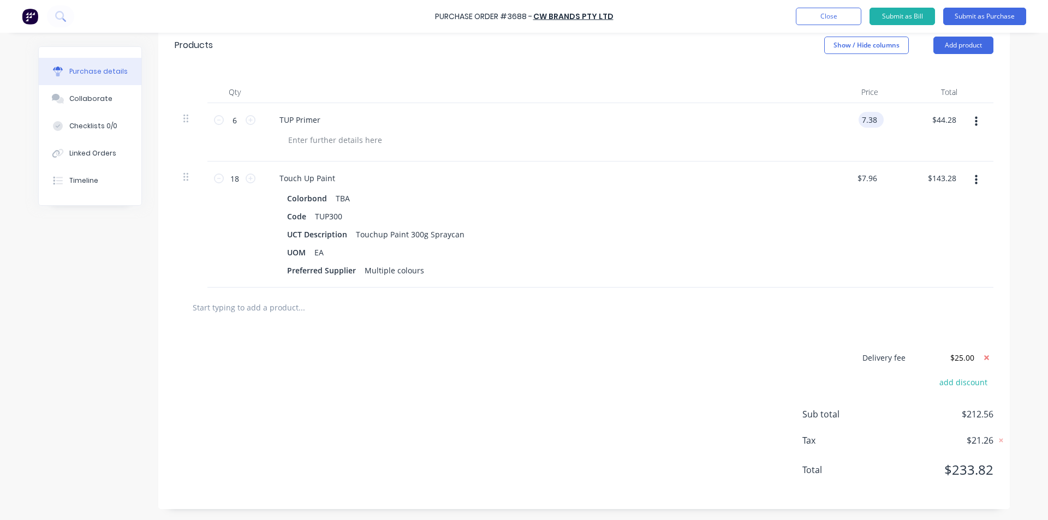
click at [869, 121] on input "7.38" at bounding box center [868, 120] width 21 height 16
click at [890, 265] on div "$143.28 $143.28" at bounding box center [926, 225] width 79 height 126
click at [864, 180] on input "7.96" at bounding box center [868, 178] width 21 height 16
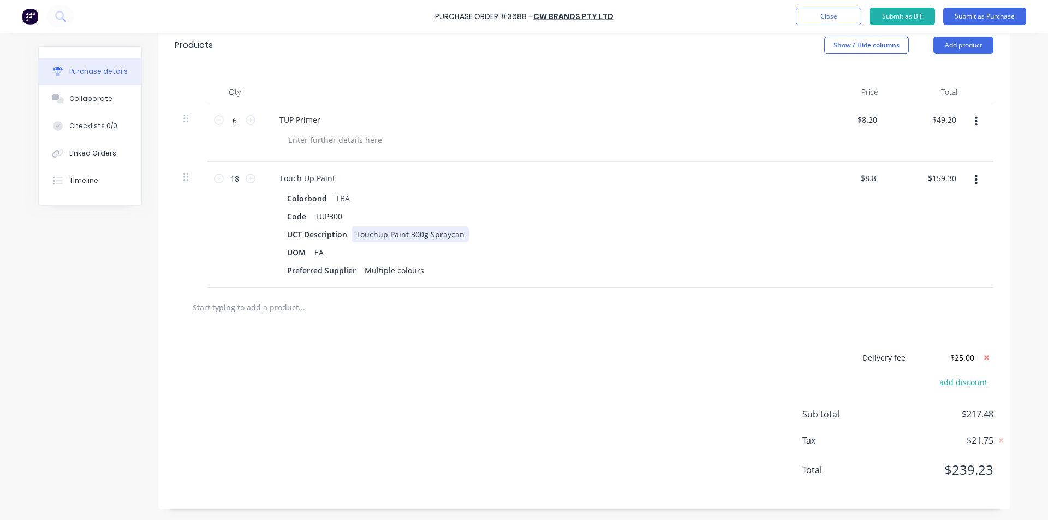
click at [789, 235] on div "Colorbond TBA Code TUP300 UCT Description Touchup Paint 300g Spraycan UOM EA Pr…" at bounding box center [535, 234] width 528 height 88
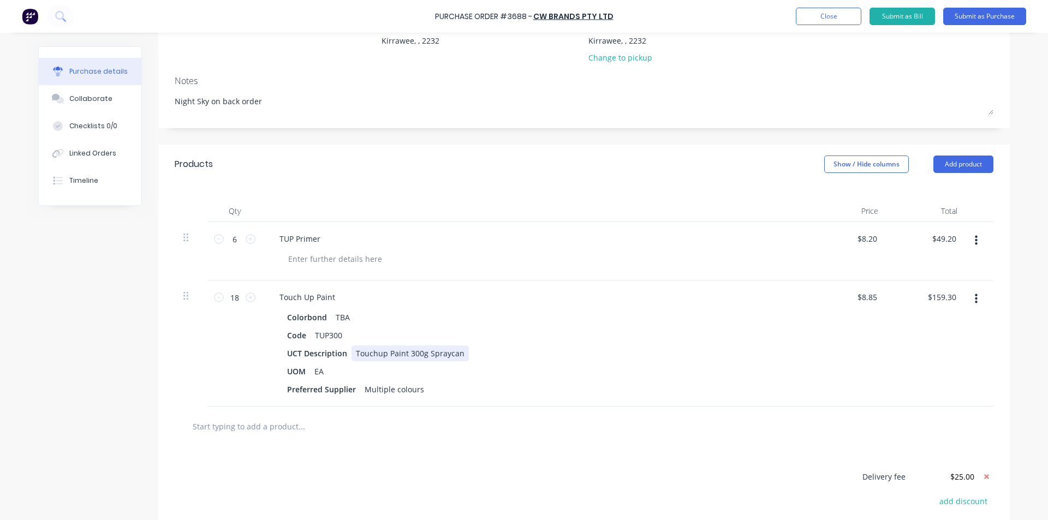
scroll to position [0, 0]
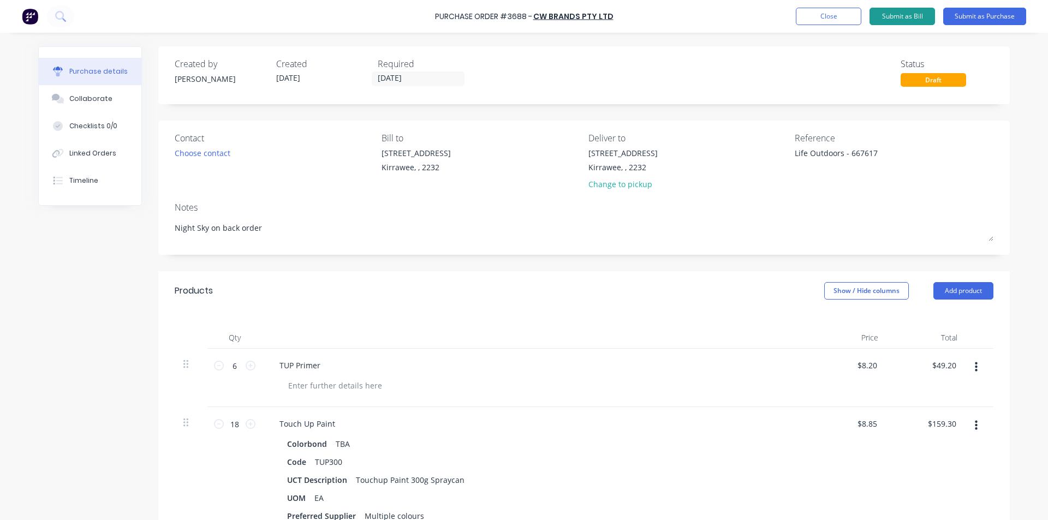
click at [914, 15] on button "Submit as Bill" at bounding box center [901, 16] width 65 height 17
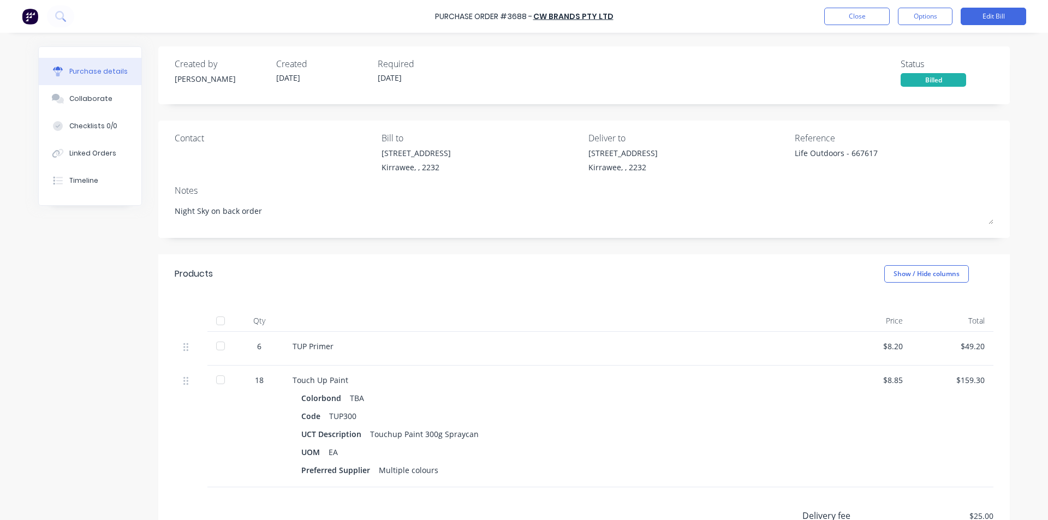
click at [615, 323] on div at bounding box center [557, 321] width 546 height 22
click at [859, 15] on button "Close" at bounding box center [856, 16] width 65 height 17
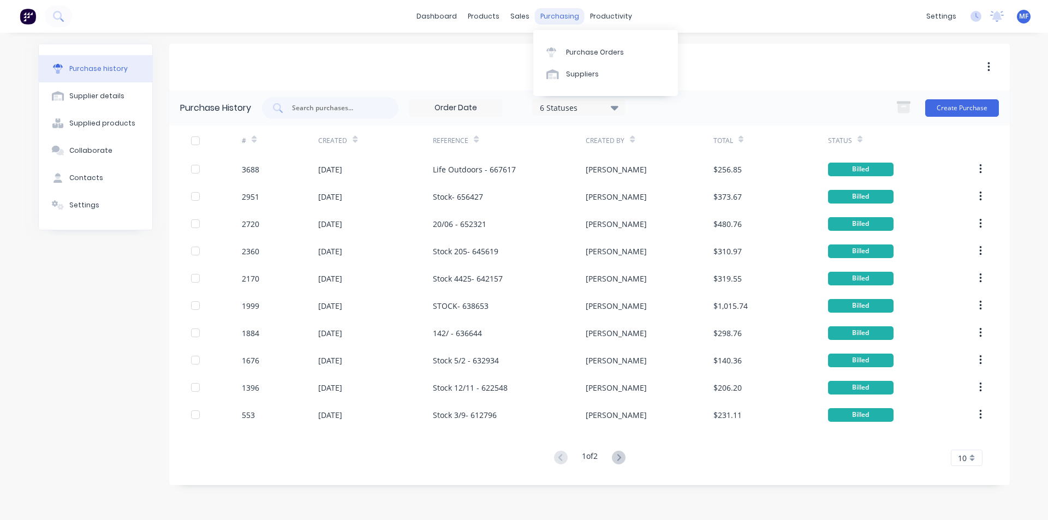
click at [560, 16] on div "purchasing" at bounding box center [560, 16] width 50 height 16
click at [597, 53] on div "Purchase Orders" at bounding box center [595, 52] width 58 height 10
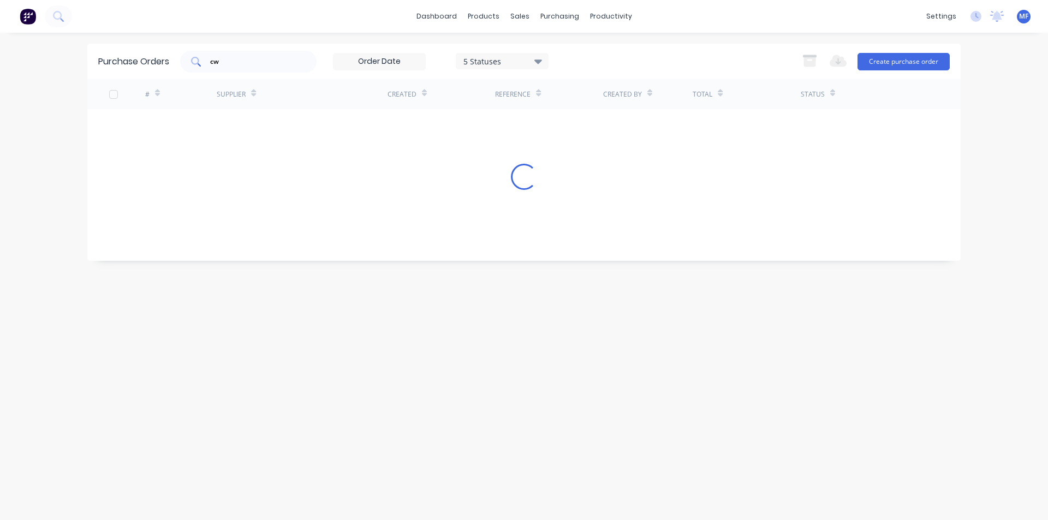
click at [237, 63] on input "cw" at bounding box center [254, 61] width 91 height 11
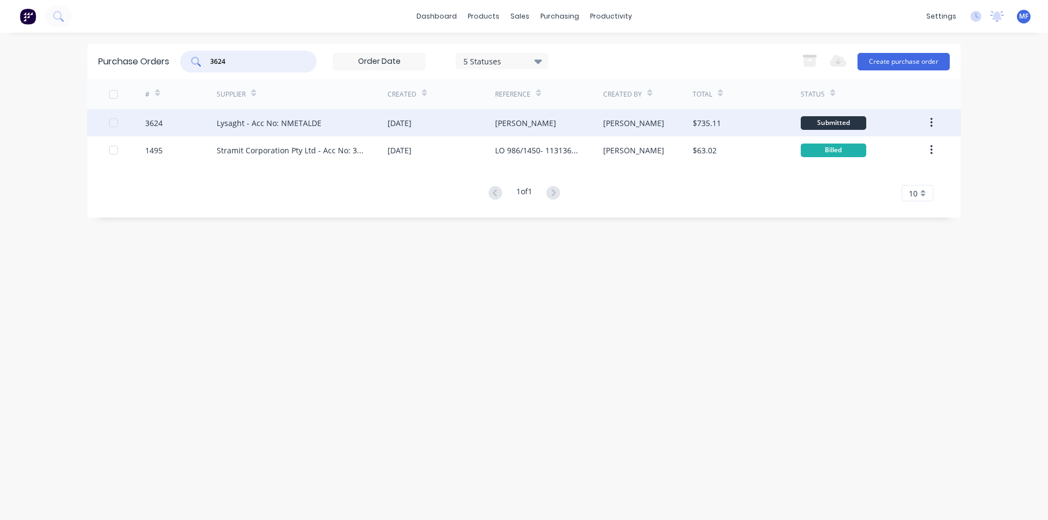
click at [244, 120] on div "Lysaght - Acc No: NMETALDE" at bounding box center [269, 122] width 105 height 11
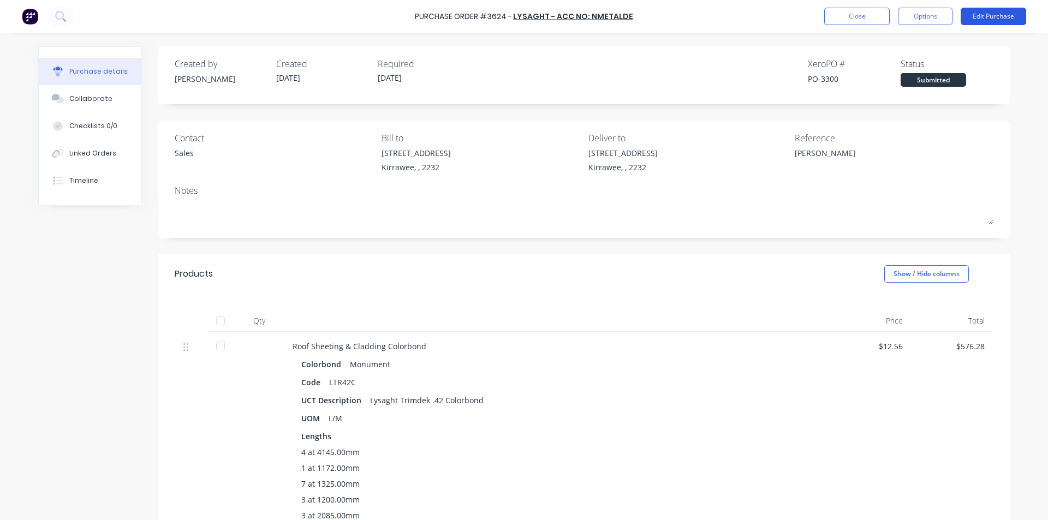
click at [980, 15] on button "Edit Purchase" at bounding box center [993, 16] width 65 height 17
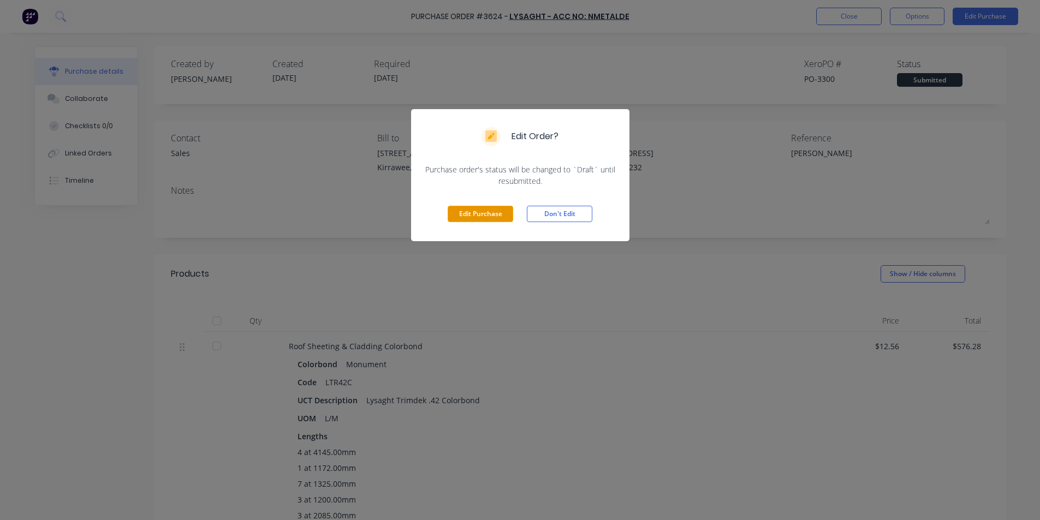
click at [474, 212] on button "Edit Purchase" at bounding box center [480, 214] width 65 height 16
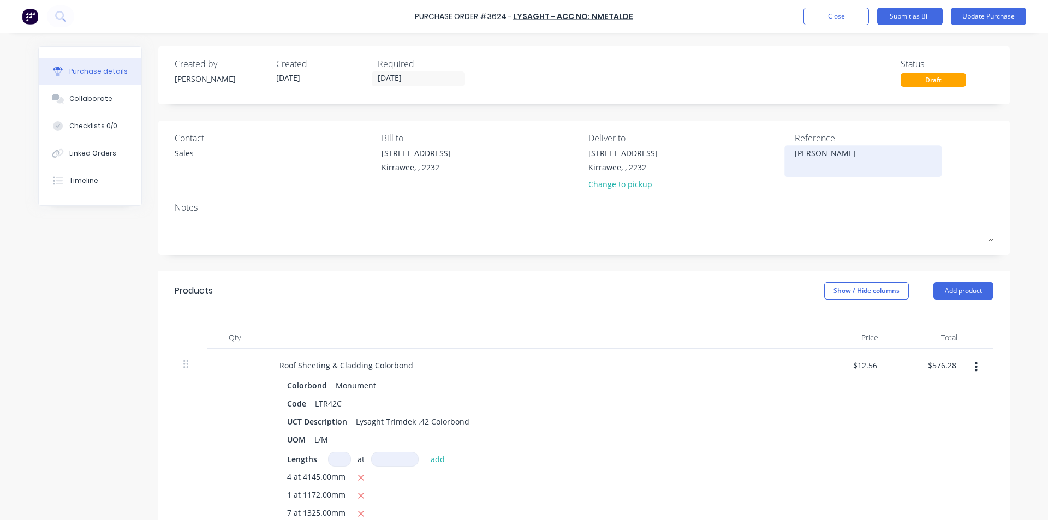
click at [859, 153] on textarea "[PERSON_NAME]" at bounding box center [863, 159] width 136 height 25
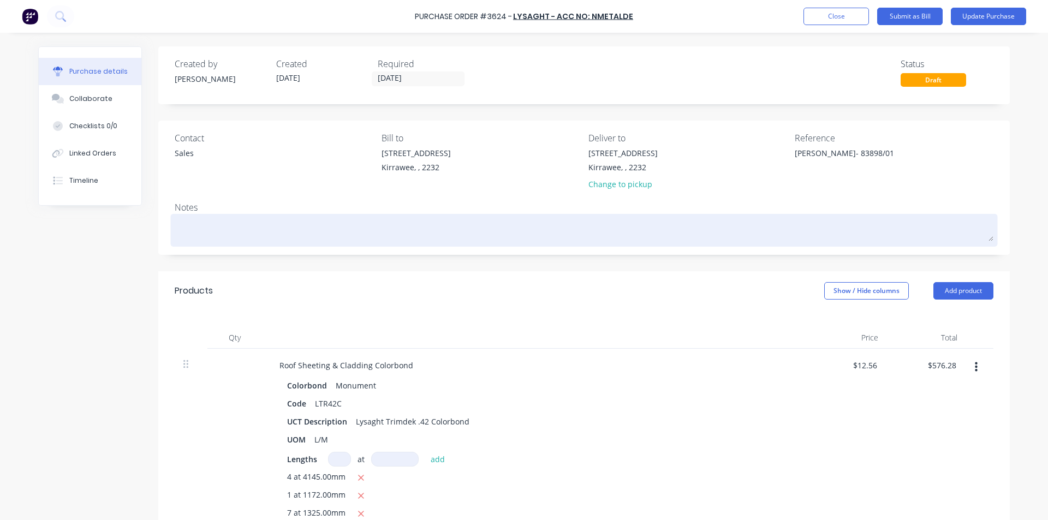
click at [703, 220] on textarea at bounding box center [584, 229] width 819 height 25
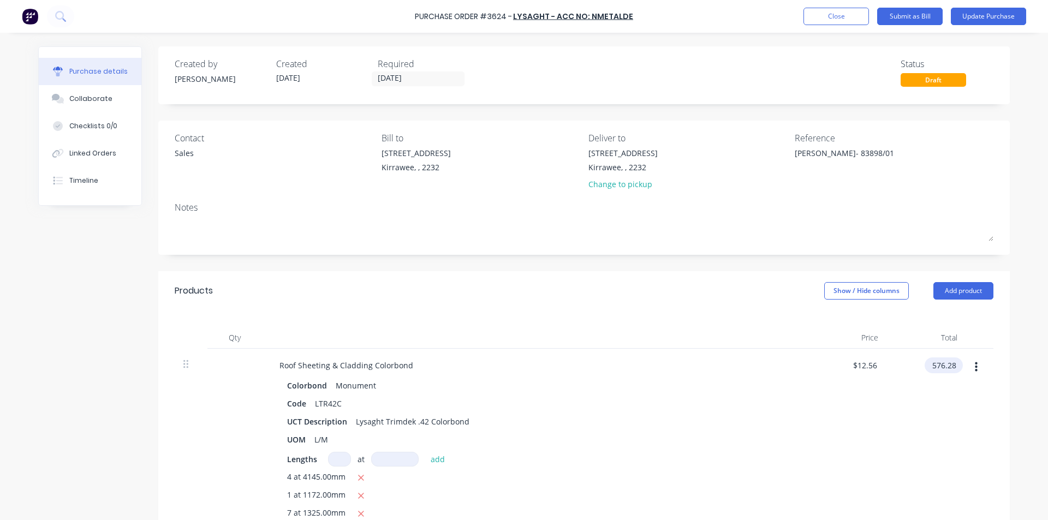
click at [942, 363] on input "576.28" at bounding box center [942, 365] width 34 height 16
click at [942, 363] on input "576.28" at bounding box center [943, 365] width 29 height 16
click at [919, 386] on div "$603.66 603.66" at bounding box center [926, 476] width 79 height 255
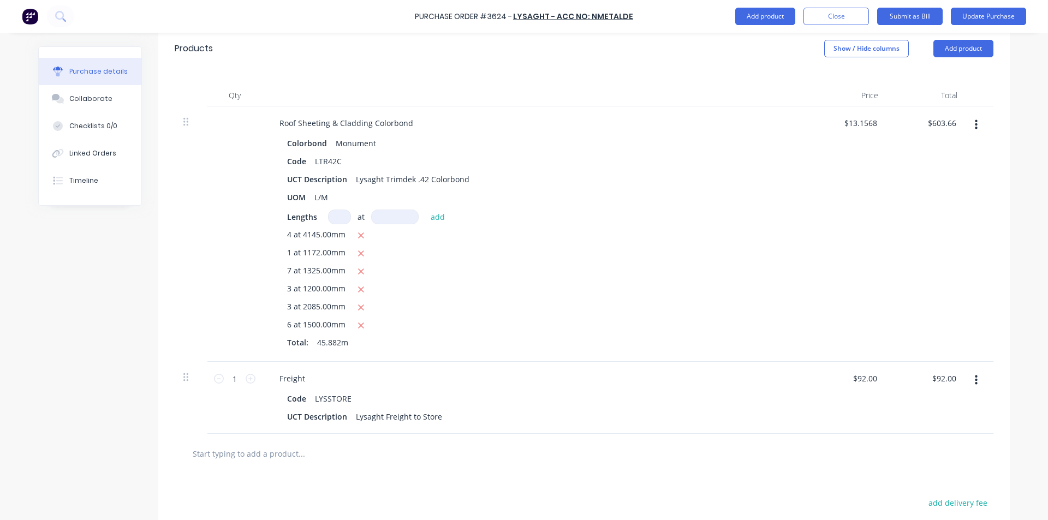
scroll to position [327, 0]
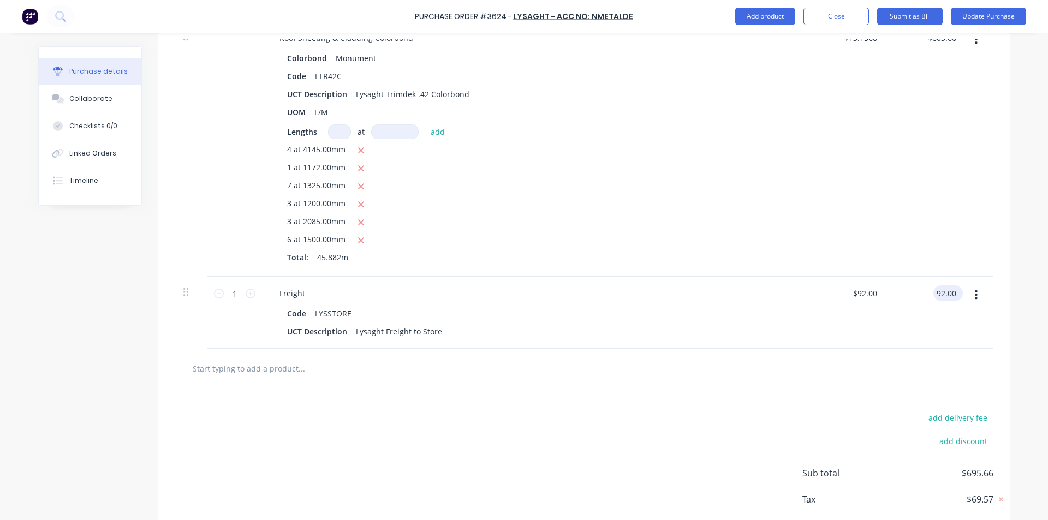
click at [940, 294] on input "92.00" at bounding box center [945, 293] width 25 height 16
click at [795, 342] on div "Freight Code LYSSTORE UCT Description Lysaght Freight to Store" at bounding box center [535, 313] width 546 height 72
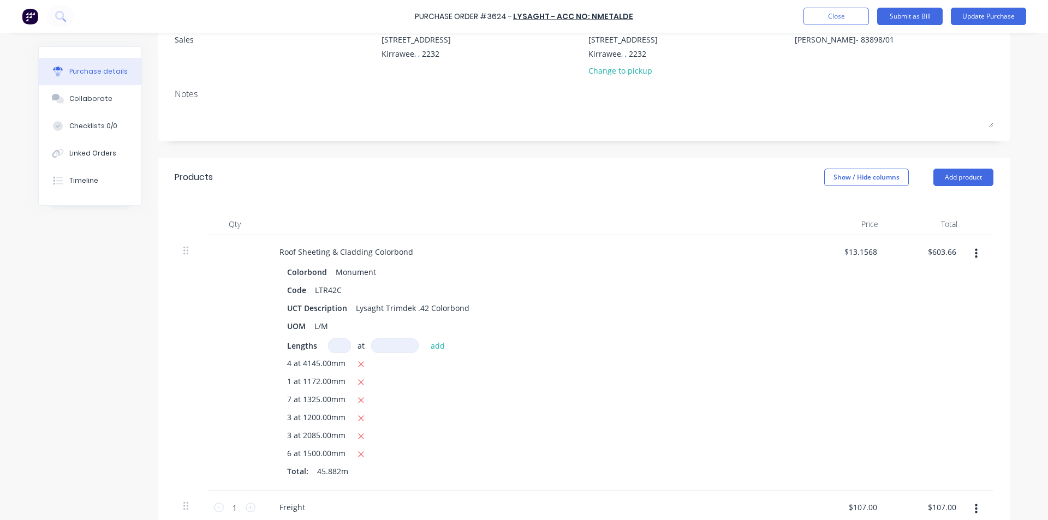
scroll to position [0, 0]
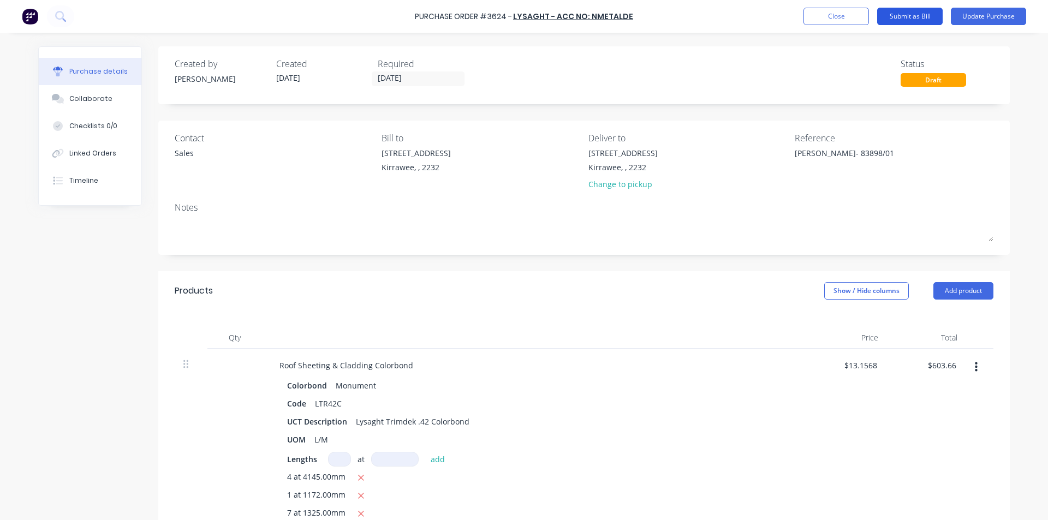
click at [923, 16] on button "Submit as Bill" at bounding box center [909, 16] width 65 height 17
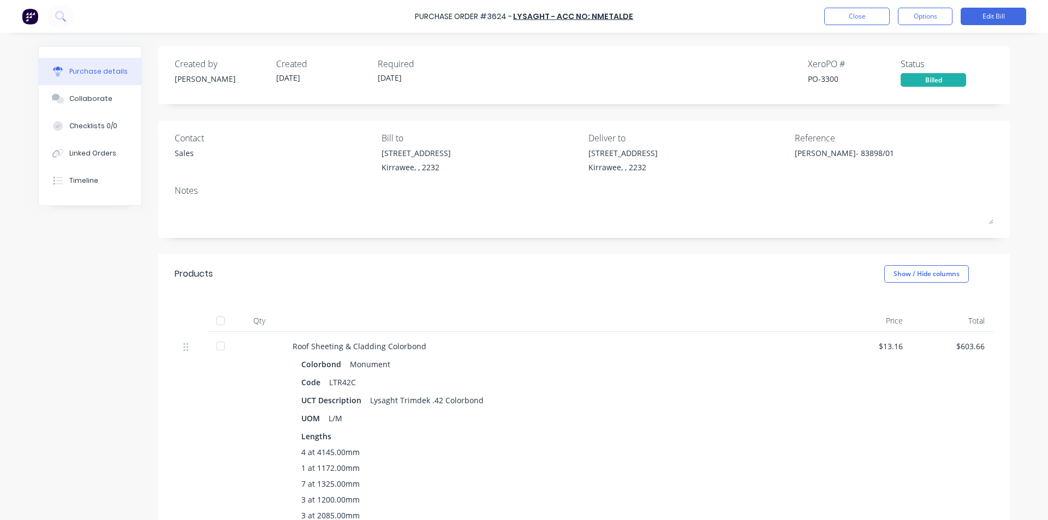
click at [713, 372] on div "Colorbond Monument Code LTR42C UCT Description Lysaght Trimdek .42 Colorbond UO…" at bounding box center [557, 456] width 528 height 201
click at [859, 16] on button "Close" at bounding box center [856, 16] width 65 height 17
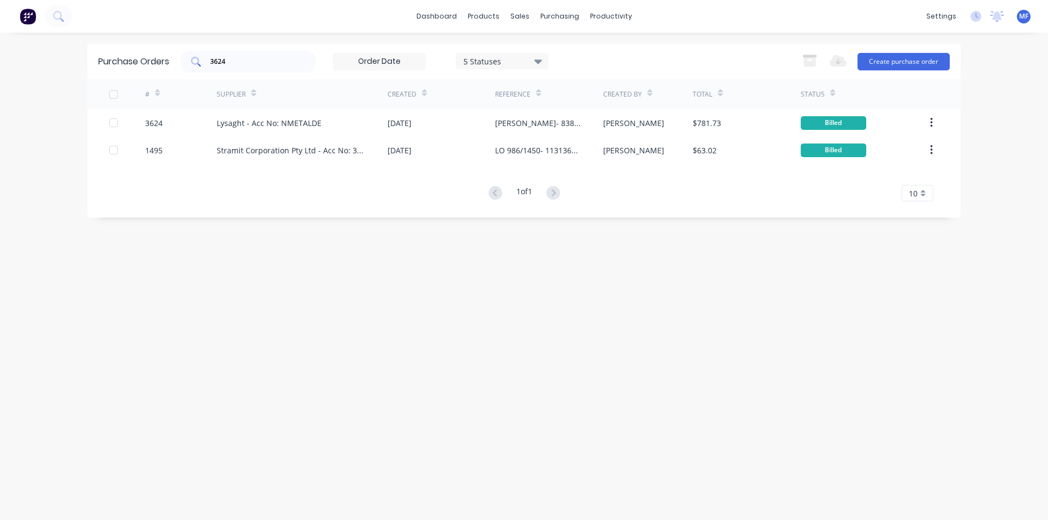
click at [237, 62] on input "3624" at bounding box center [254, 61] width 91 height 11
click at [237, 61] on input "3624" at bounding box center [254, 61] width 91 height 11
click at [555, 10] on div "purchasing" at bounding box center [560, 16] width 50 height 16
click at [587, 51] on div "Purchase Orders" at bounding box center [595, 52] width 58 height 10
click at [249, 67] on div "3624" at bounding box center [248, 62] width 136 height 22
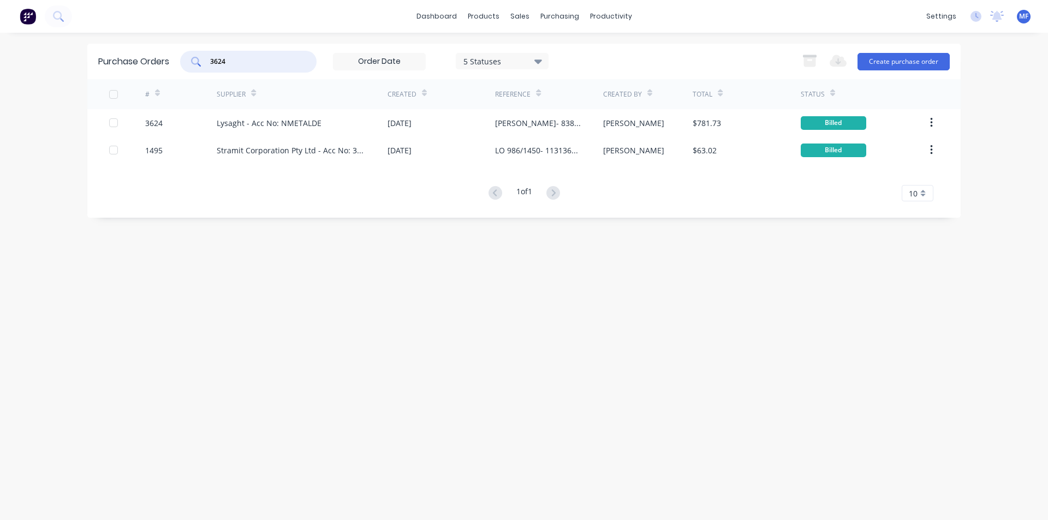
click at [249, 66] on input "3624" at bounding box center [254, 61] width 91 height 11
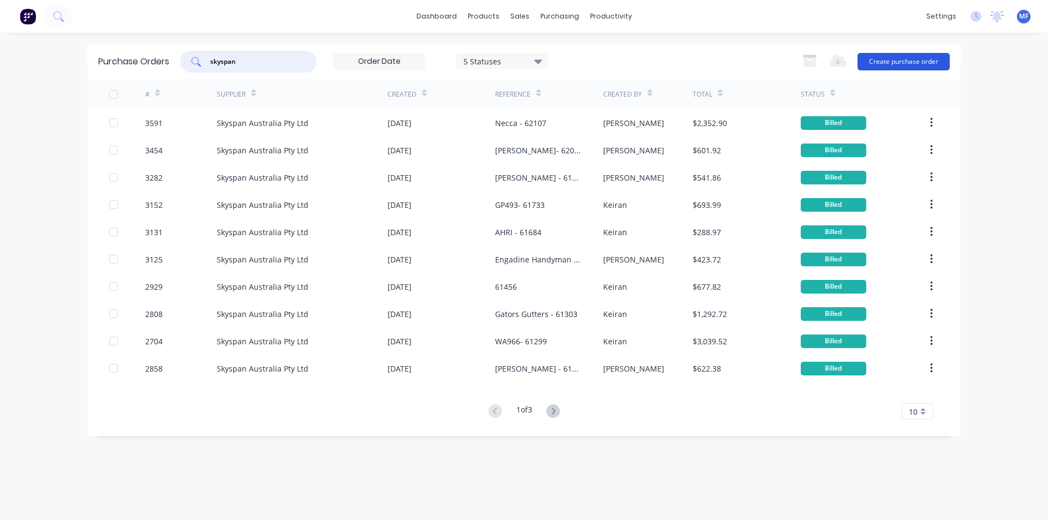
click at [905, 63] on button "Create purchase order" at bounding box center [903, 61] width 92 height 17
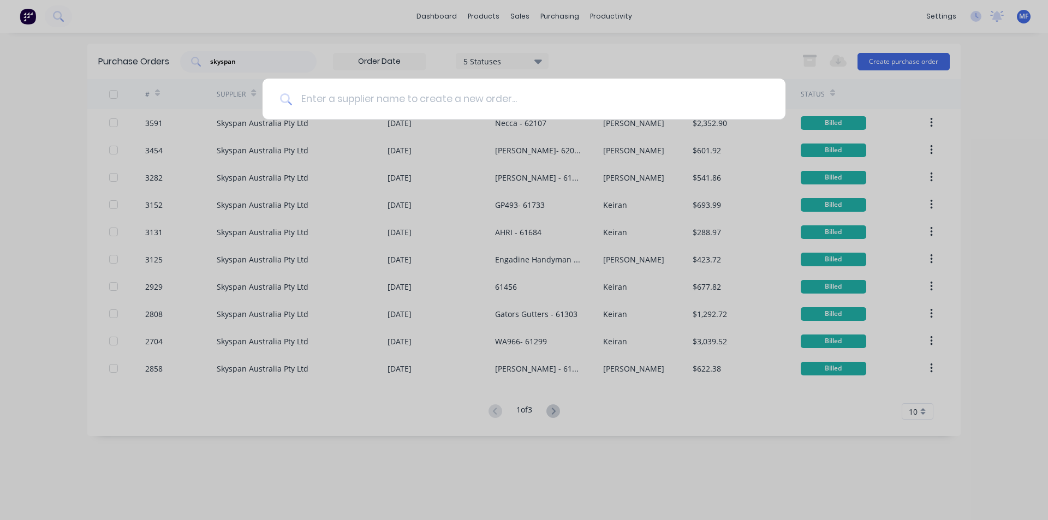
click at [332, 99] on input at bounding box center [530, 99] width 476 height 41
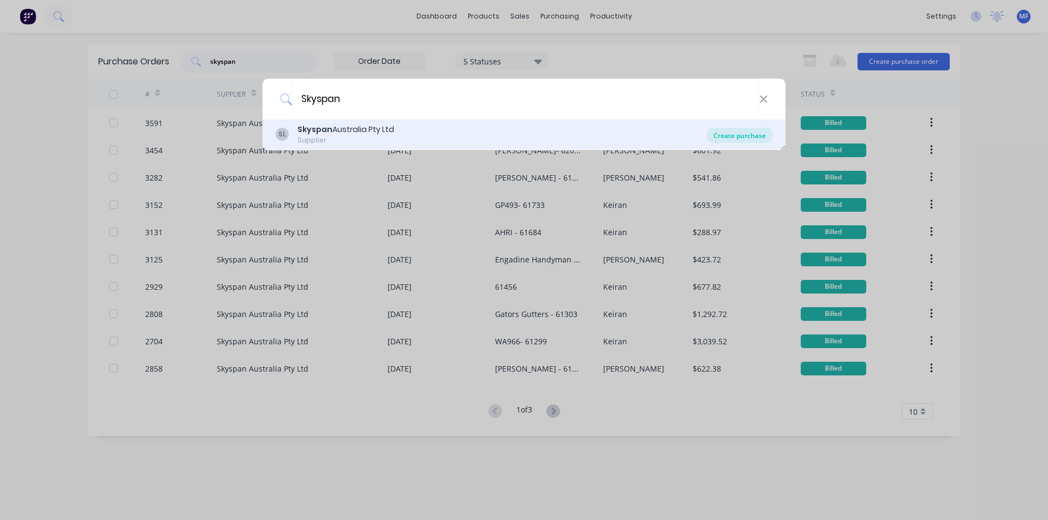
click at [746, 135] on div "Create purchase" at bounding box center [739, 135] width 65 height 15
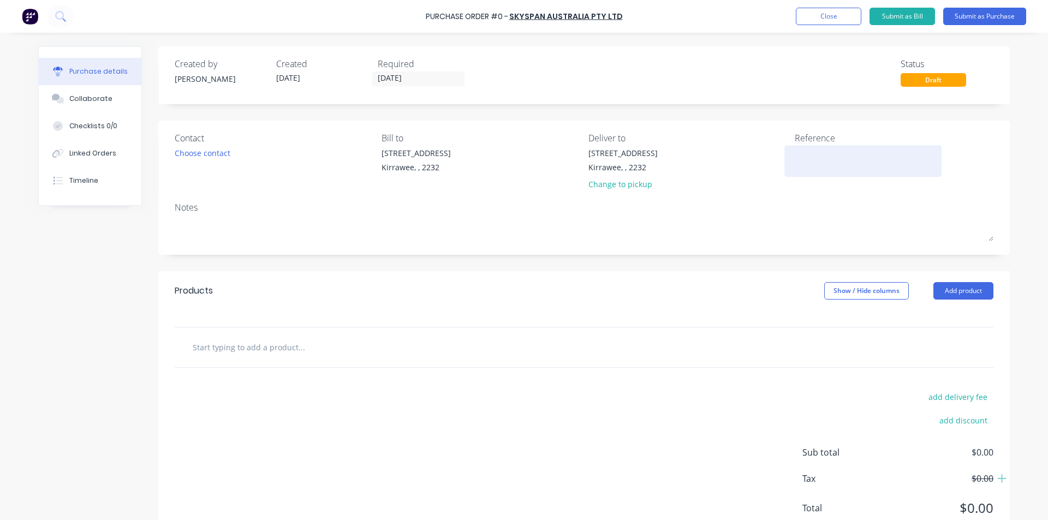
click at [820, 170] on textarea at bounding box center [863, 159] width 136 height 25
click at [340, 350] on input "text" at bounding box center [301, 347] width 218 height 22
click at [956, 288] on button "Add product" at bounding box center [963, 290] width 60 height 17
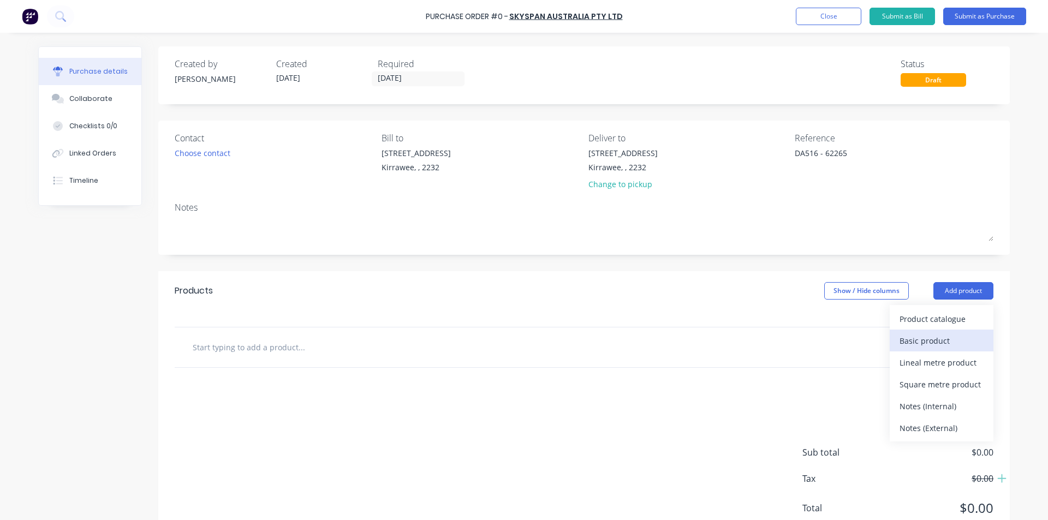
click at [929, 341] on div "Basic product" at bounding box center [941, 341] width 84 height 16
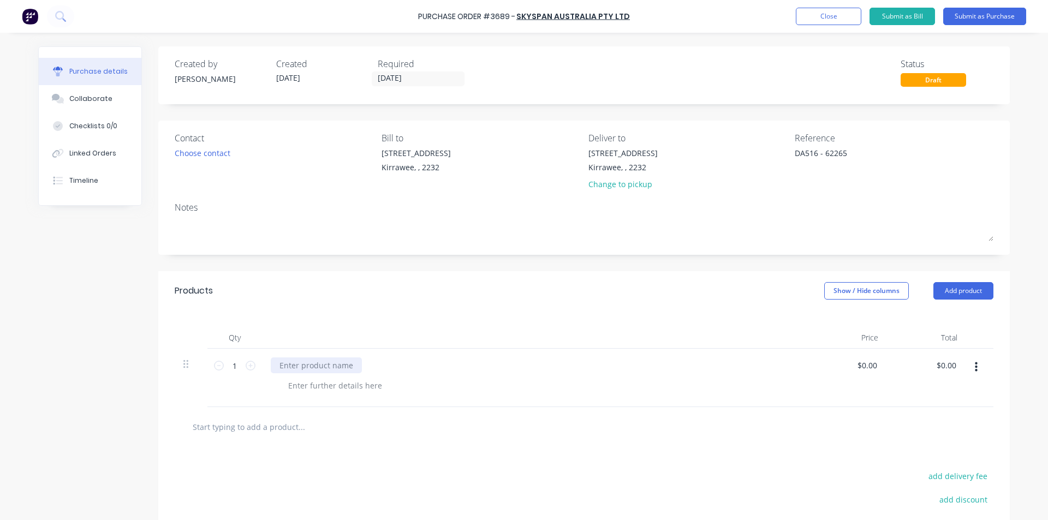
click at [291, 363] on div at bounding box center [316, 365] width 91 height 16
click at [366, 367] on div "Corrugated Roof Hatch" at bounding box center [321, 365] width 101 height 16
click at [943, 366] on input "0.00" at bounding box center [945, 365] width 25 height 16
click at [943, 366] on input "0.00" at bounding box center [948, 365] width 21 height 16
click at [887, 383] on div "$557.20 $557.20" at bounding box center [926, 378] width 79 height 58
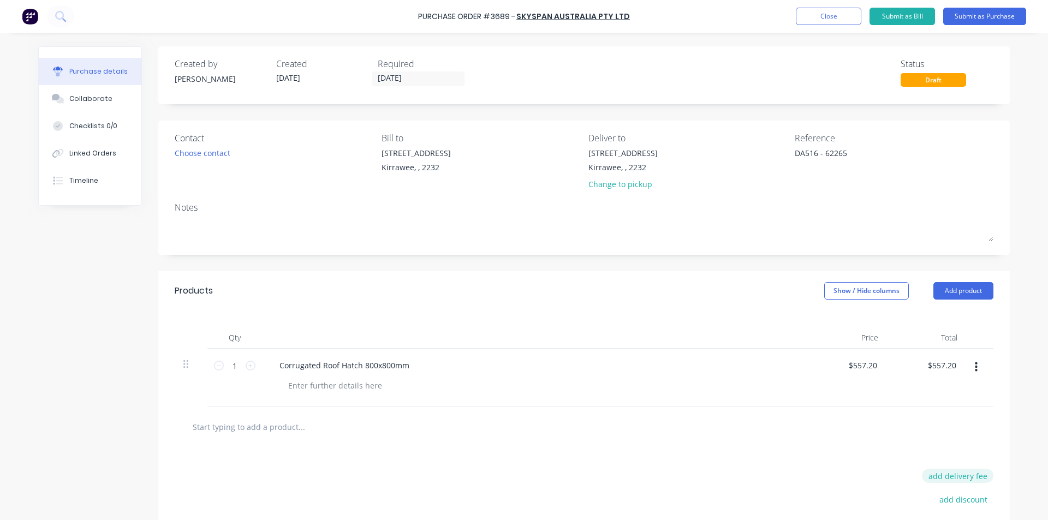
click at [941, 471] on button "add delivery fee" at bounding box center [957, 476] width 71 height 14
click at [908, 16] on button "Submit as Bill" at bounding box center [901, 16] width 65 height 17
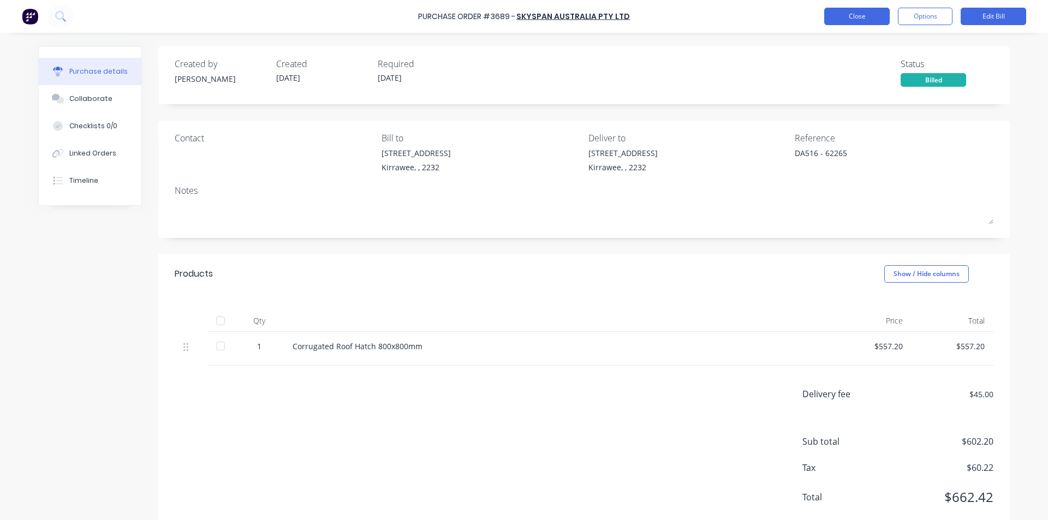
click at [850, 12] on button "Close" at bounding box center [856, 16] width 65 height 17
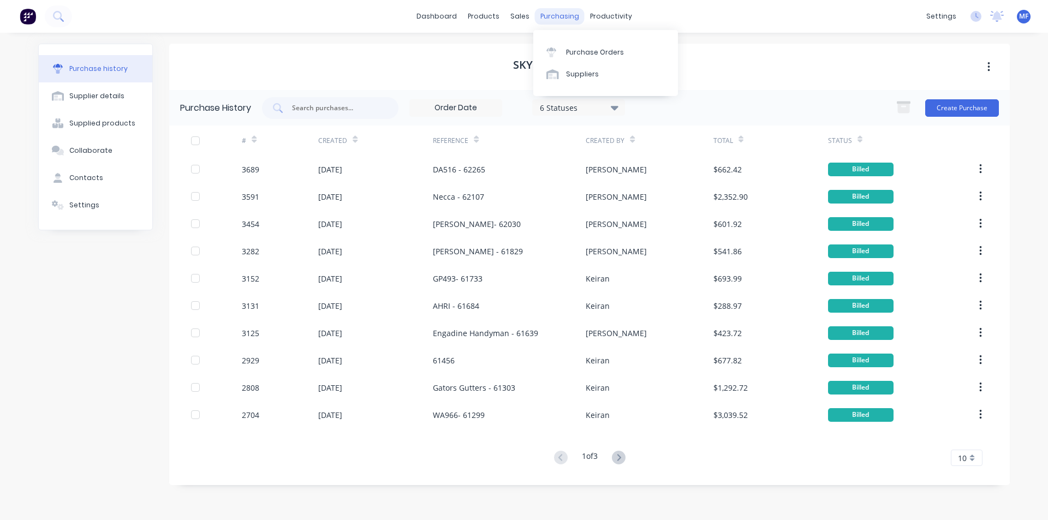
click at [556, 18] on div "purchasing" at bounding box center [560, 16] width 50 height 16
click at [588, 56] on div "Purchase Orders" at bounding box center [595, 52] width 58 height 10
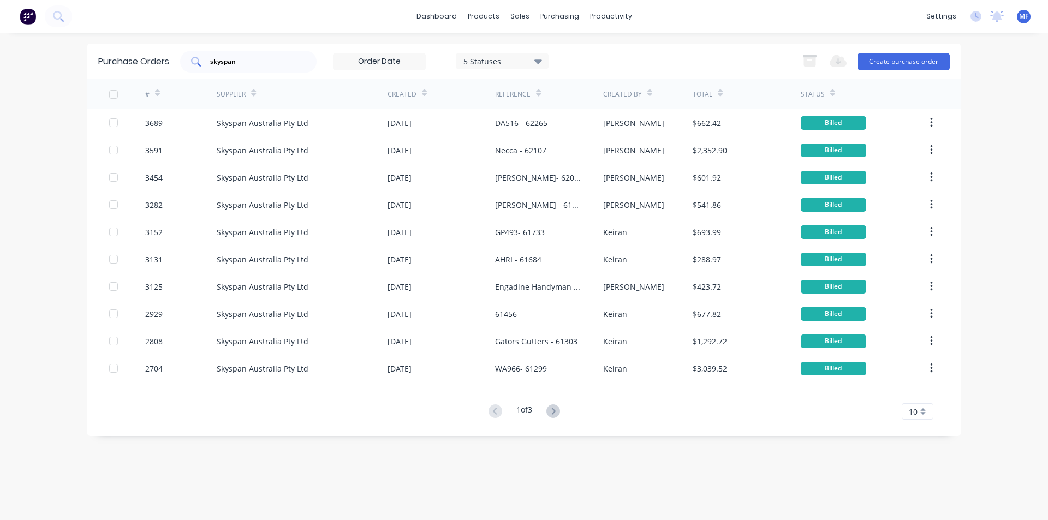
click at [235, 56] on input "skyspan" at bounding box center [254, 61] width 91 height 11
click at [235, 57] on input "skyspan" at bounding box center [254, 61] width 91 height 11
drag, startPoint x: 249, startPoint y: 59, endPoint x: 143, endPoint y: 74, distance: 107.0
click at [142, 67] on div "Purchase Orders skyspan 5 Statuses 5 Statuses Export to Excel (XLSX) Create pur…" at bounding box center [523, 61] width 873 height 35
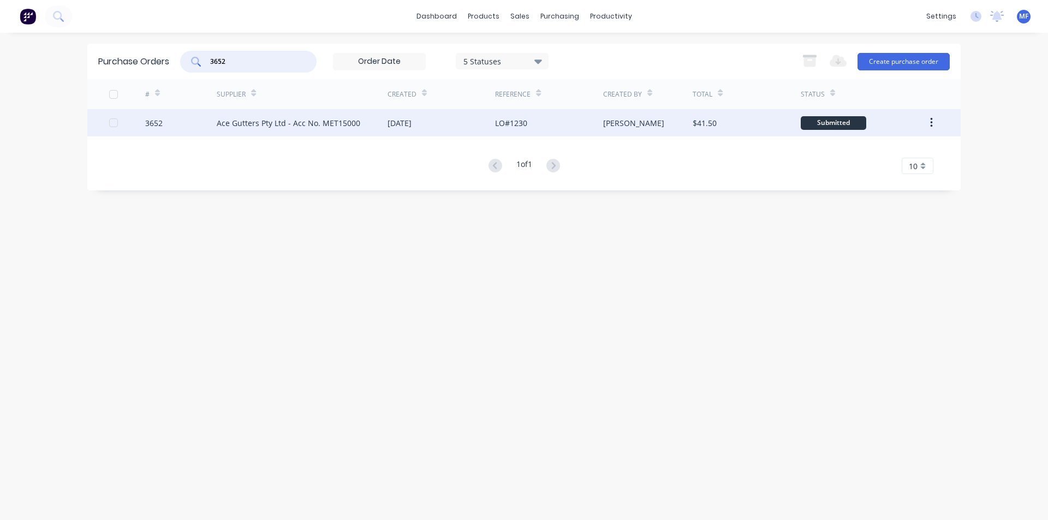
click at [271, 123] on div "Ace Gutters Pty Ltd - Acc No. MET15000" at bounding box center [289, 122] width 144 height 11
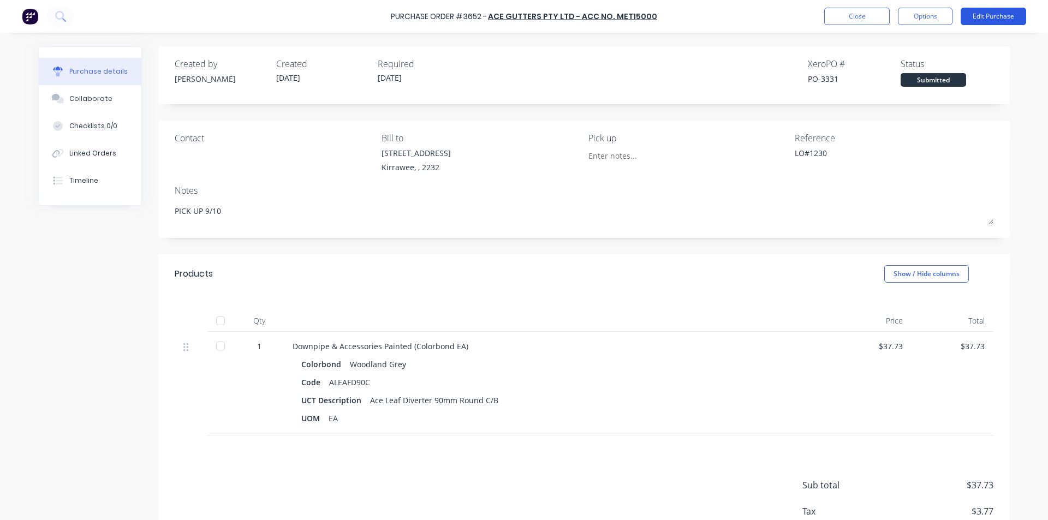
click at [987, 16] on button "Edit Purchase" at bounding box center [993, 16] width 65 height 17
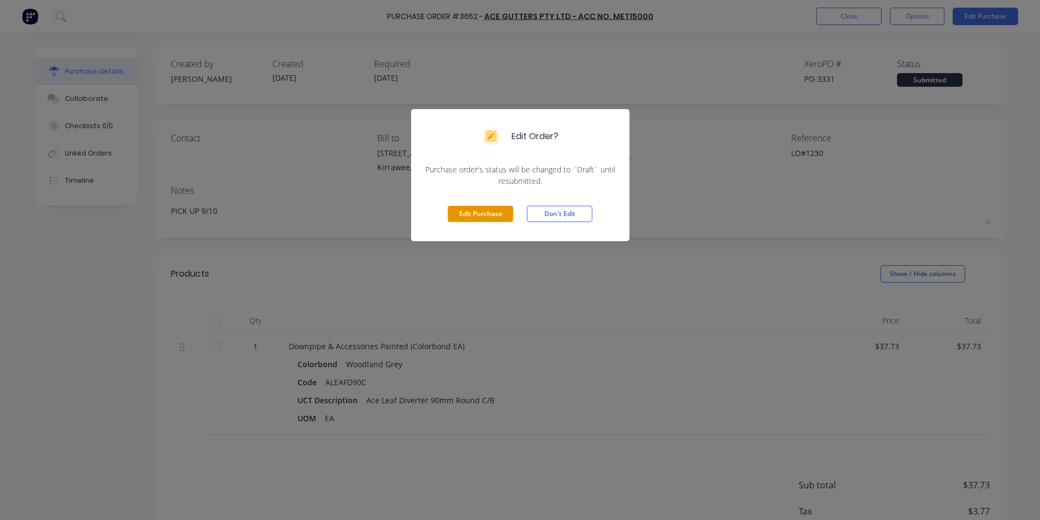
click at [489, 217] on button "Edit Purchase" at bounding box center [480, 214] width 65 height 16
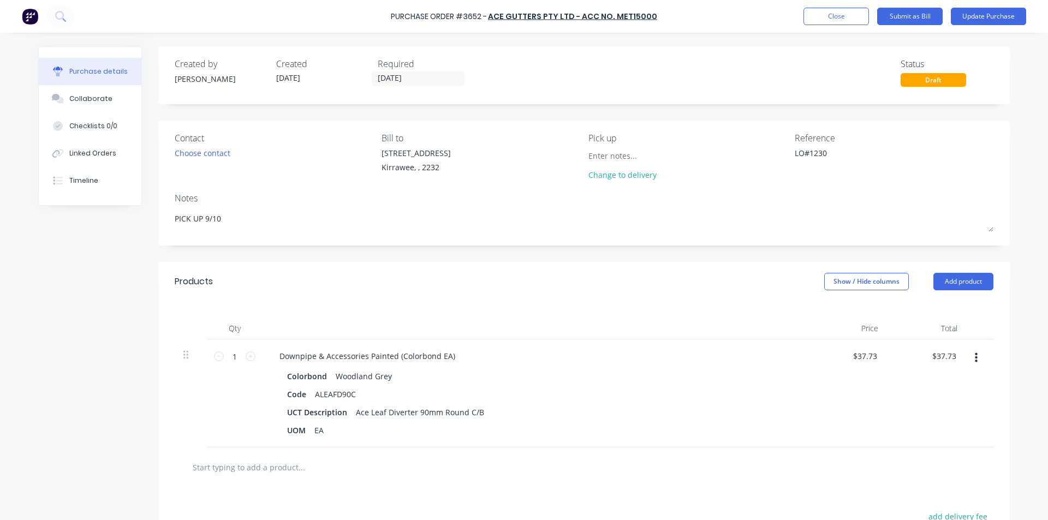
click at [858, 144] on div "Reference LO#1230" at bounding box center [894, 159] width 199 height 55
click at [851, 154] on textarea "LO#1230" at bounding box center [863, 159] width 136 height 25
click at [641, 289] on div "Products Show / Hide columns Add product" at bounding box center [583, 281] width 851 height 39
click at [938, 356] on input "37.73" at bounding box center [943, 356] width 29 height 16
click at [938, 356] on input "37.73" at bounding box center [945, 356] width 25 height 16
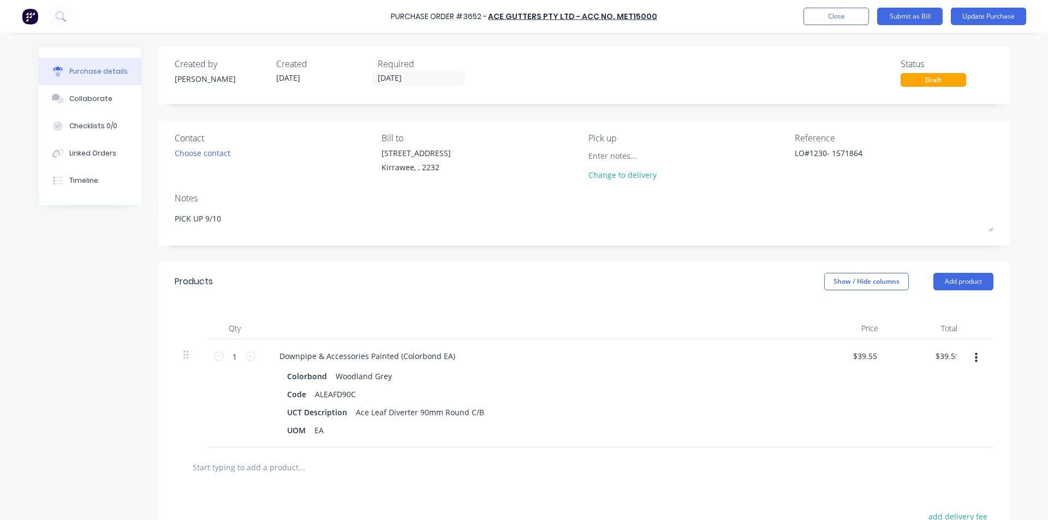
click at [896, 403] on div "$39.55 39.55" at bounding box center [926, 393] width 79 height 108
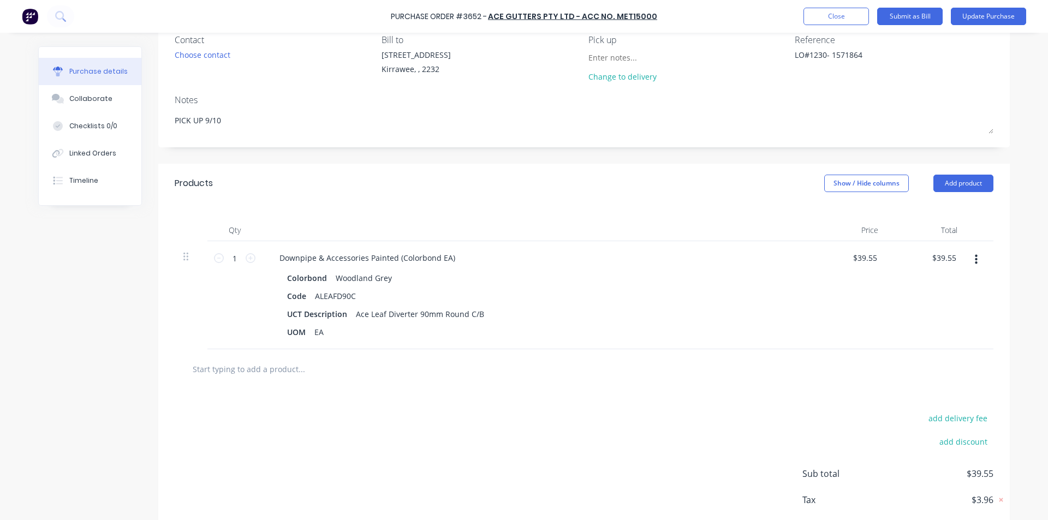
scroll to position [158, 0]
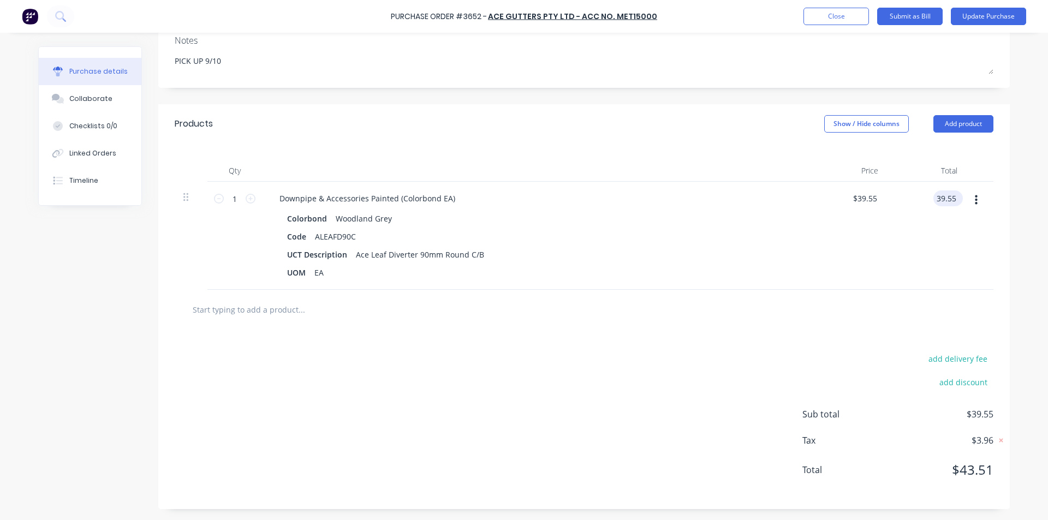
click at [946, 199] on input "39.55" at bounding box center [945, 198] width 25 height 16
click at [923, 232] on div "$39.54 39.54" at bounding box center [926, 236] width 79 height 108
click at [945, 200] on input "39.54" at bounding box center [945, 198] width 25 height 16
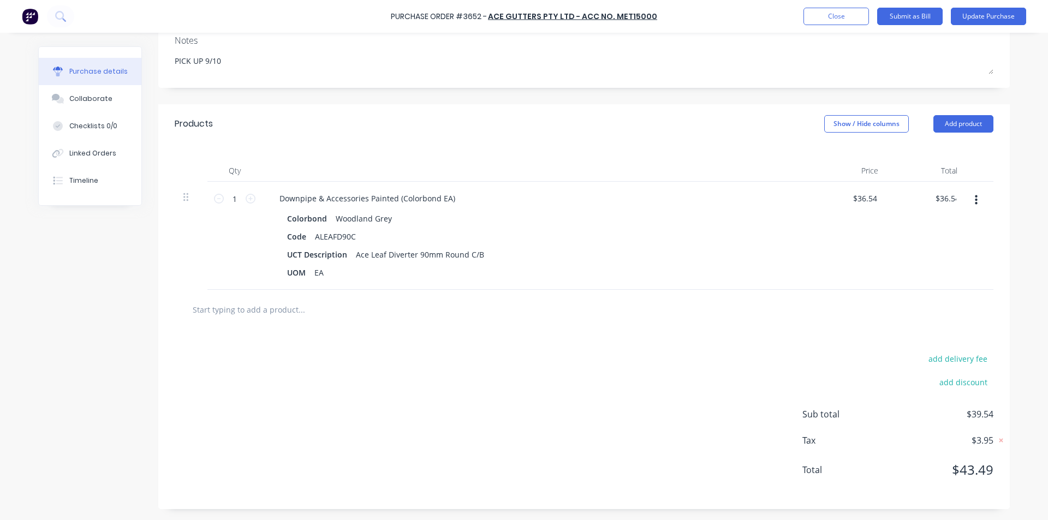
click at [896, 290] on div at bounding box center [584, 310] width 819 height 40
click at [940, 198] on input "36.54" at bounding box center [945, 198] width 25 height 16
click at [920, 253] on div "$39.54 $39.54" at bounding box center [926, 236] width 79 height 108
click at [961, 359] on button "add delivery fee" at bounding box center [957, 358] width 71 height 14
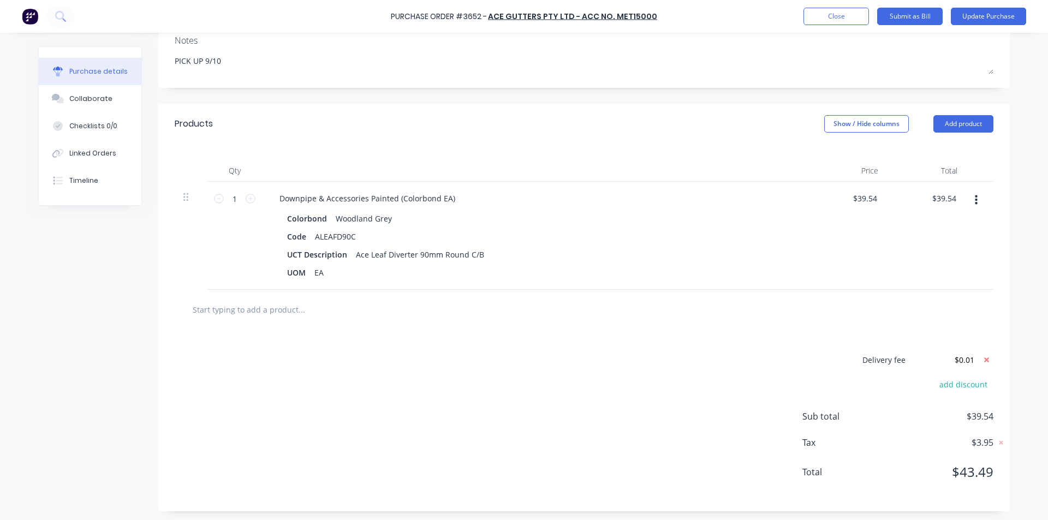
click at [920, 307] on div at bounding box center [583, 310] width 801 height 22
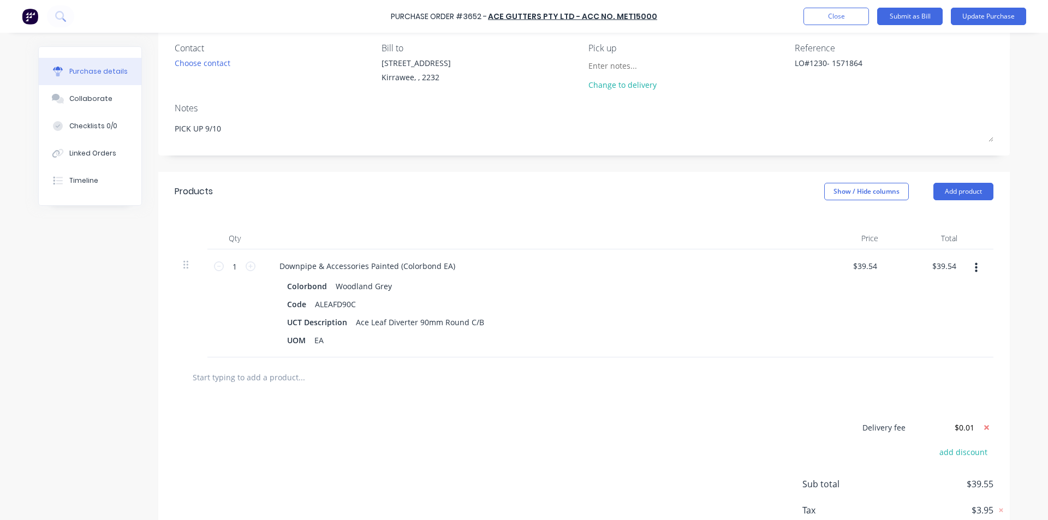
scroll to position [0, 0]
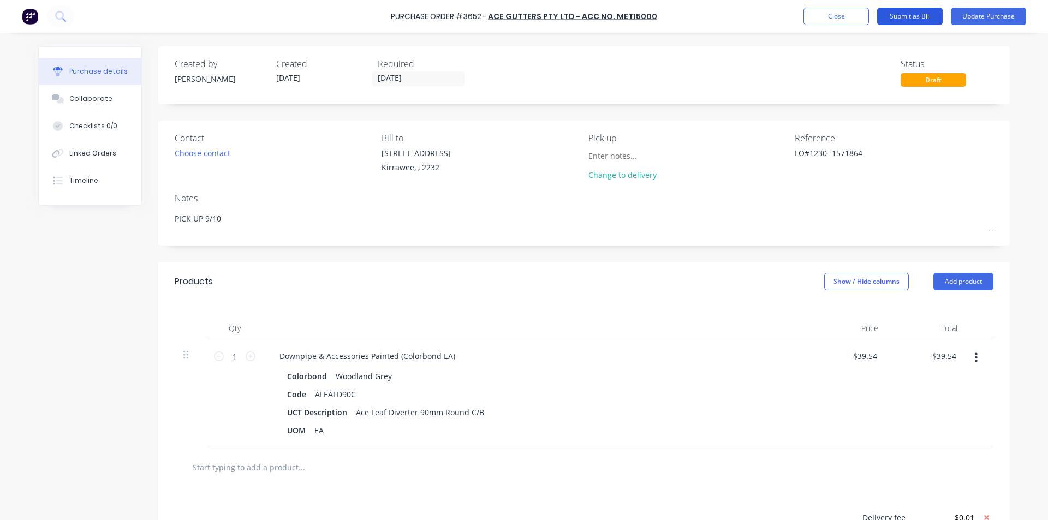
click at [916, 14] on button "Submit as Bill" at bounding box center [909, 16] width 65 height 17
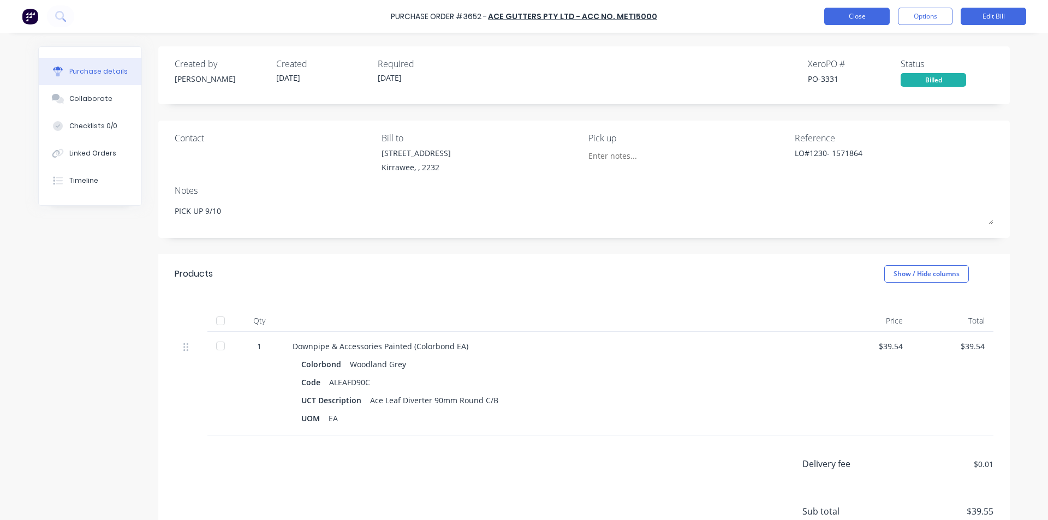
click at [850, 11] on button "Close" at bounding box center [856, 16] width 65 height 17
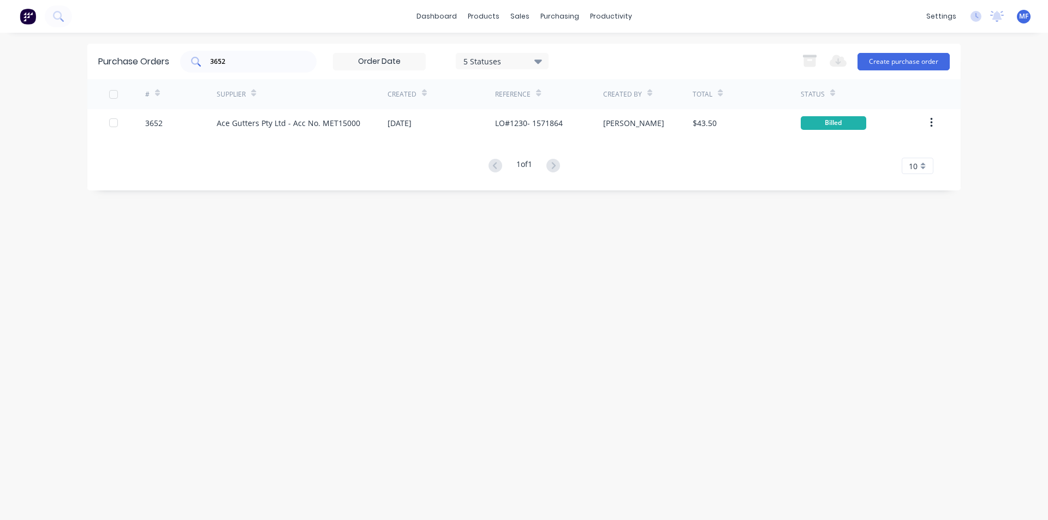
click at [232, 62] on input "3652" at bounding box center [254, 61] width 91 height 11
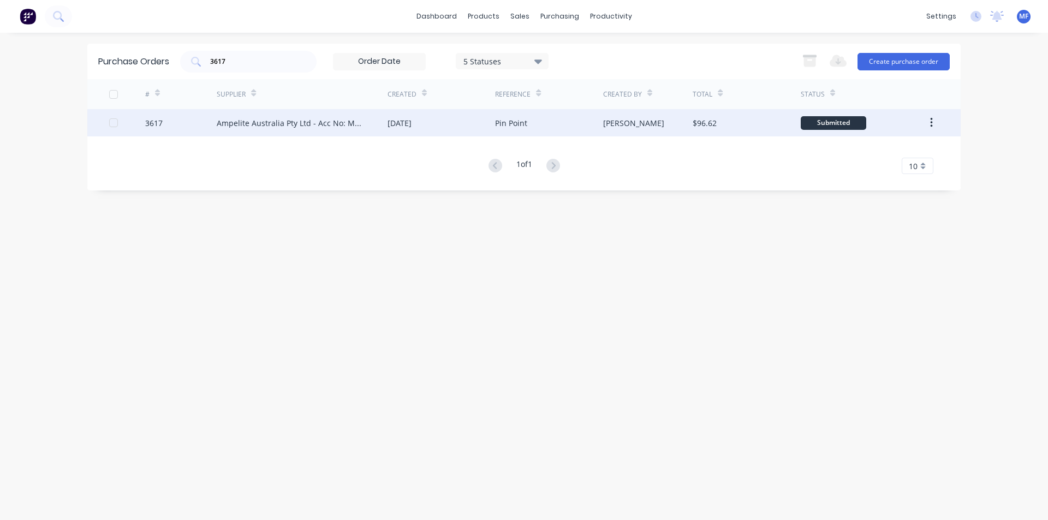
click at [271, 118] on div "Ampelite Australia Pty Ltd - Acc No: METSUP" at bounding box center [291, 122] width 149 height 11
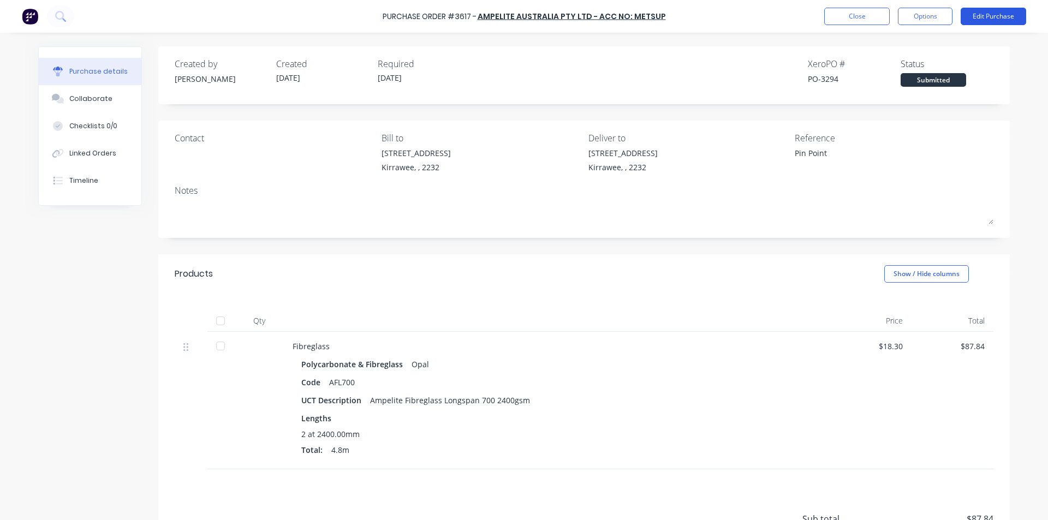
click at [991, 15] on button "Edit Purchase" at bounding box center [993, 16] width 65 height 17
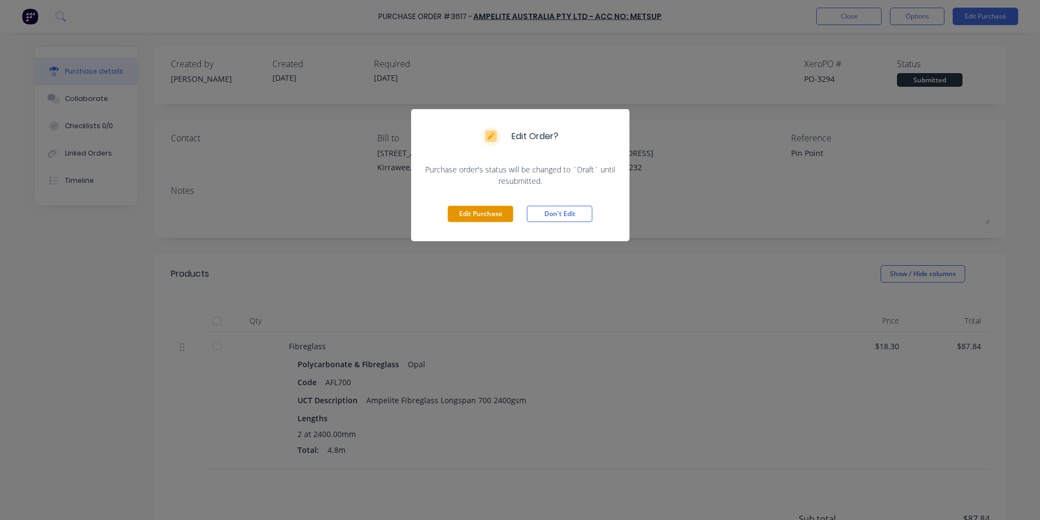
click at [482, 210] on button "Edit Purchase" at bounding box center [480, 214] width 65 height 16
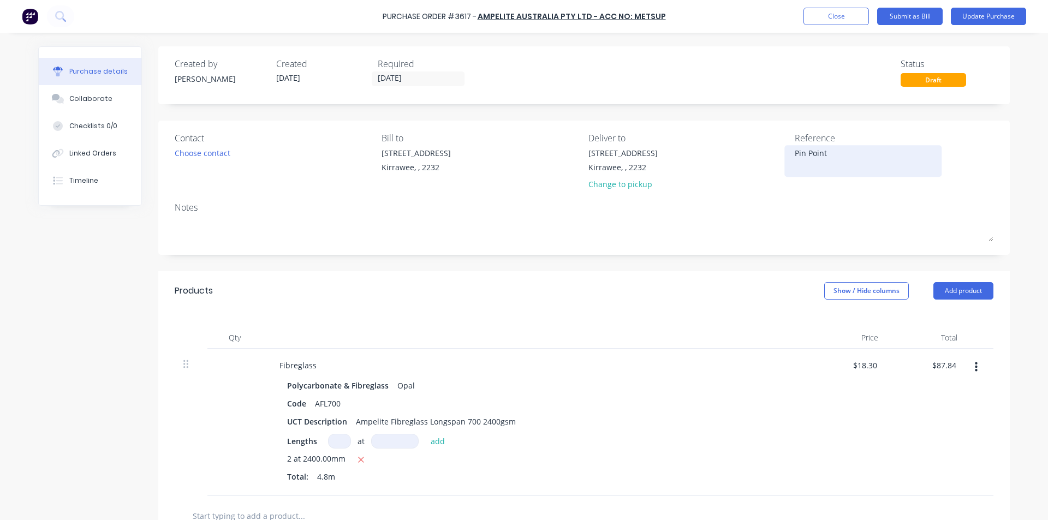
click at [862, 154] on textarea "Pin Point" at bounding box center [863, 159] width 136 height 25
click at [927, 366] on div "87.84 $87.84" at bounding box center [926, 422] width 79 height 147
click at [942, 362] on input "87.84" at bounding box center [945, 365] width 25 height 16
click at [873, 470] on div "$16.5896 $16.5896" at bounding box center [847, 422] width 79 height 147
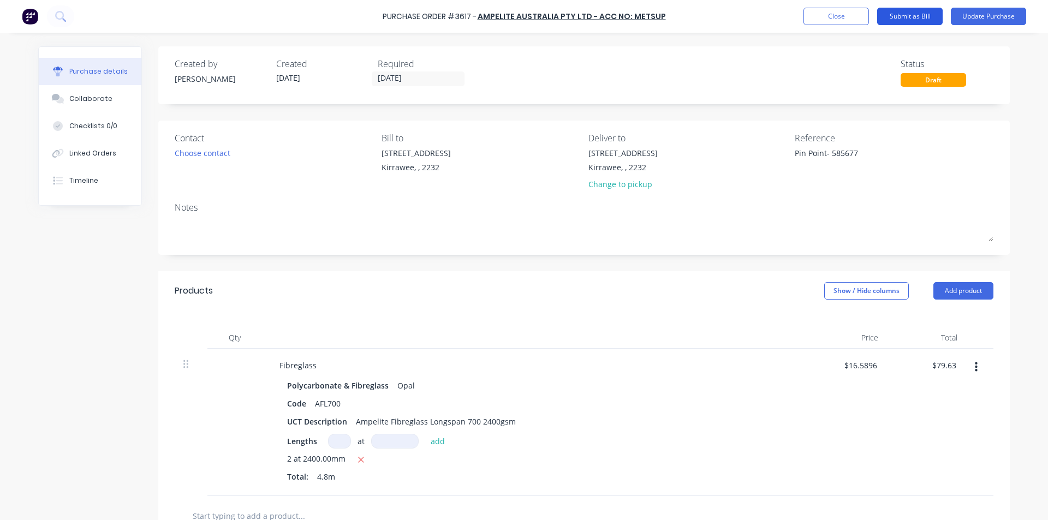
click at [908, 15] on button "Submit as Bill" at bounding box center [909, 16] width 65 height 17
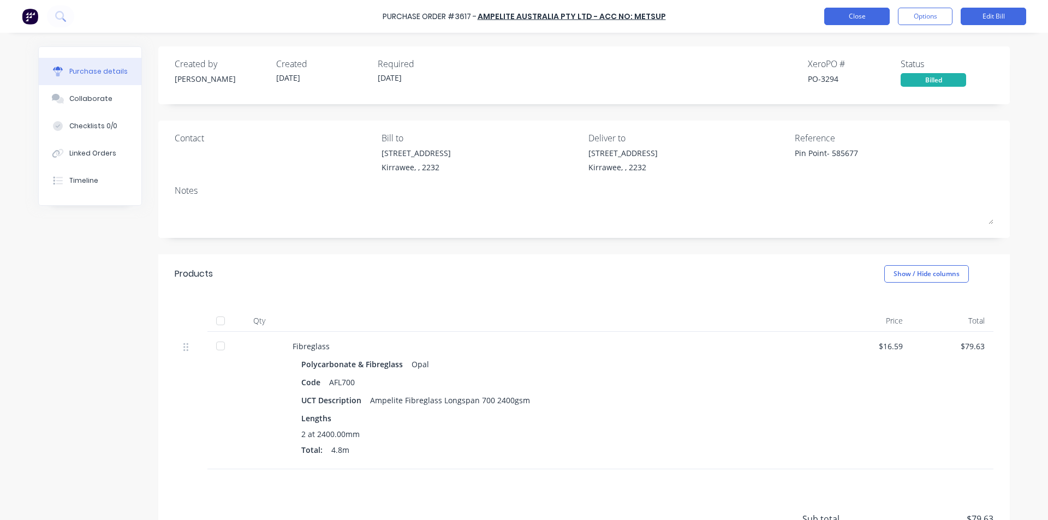
click at [843, 12] on button "Close" at bounding box center [856, 16] width 65 height 17
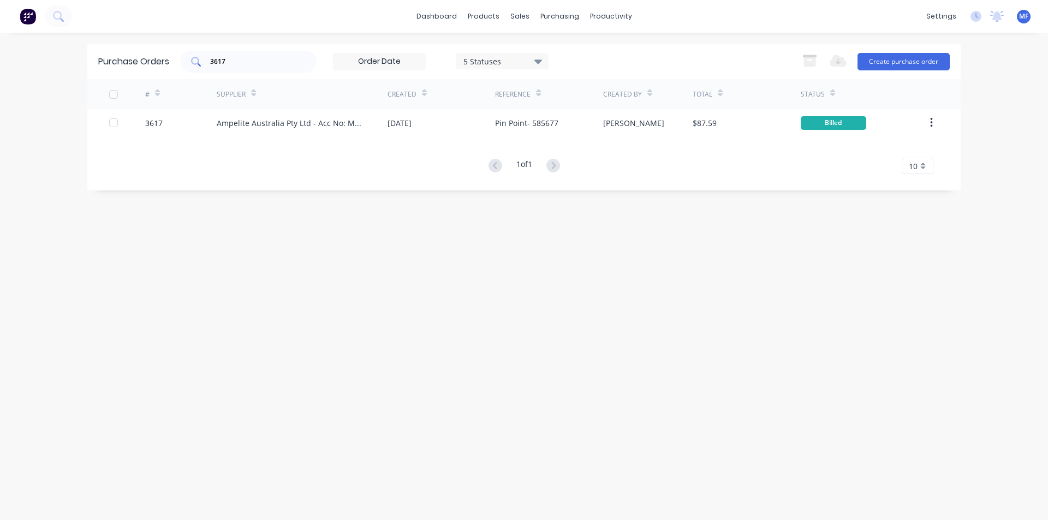
click at [242, 66] on input "3617" at bounding box center [254, 61] width 91 height 11
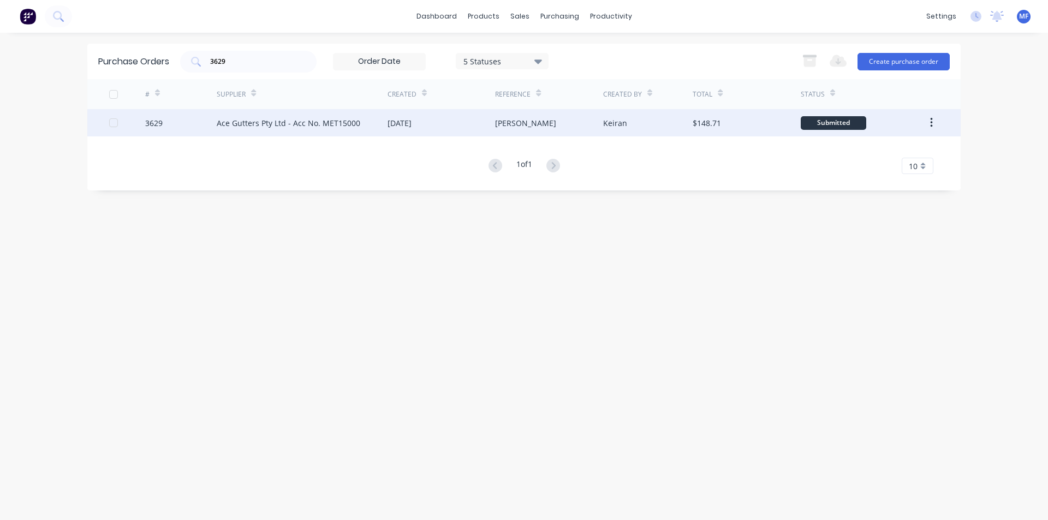
click at [291, 123] on div "Ace Gutters Pty Ltd - Acc No. MET15000" at bounding box center [289, 122] width 144 height 11
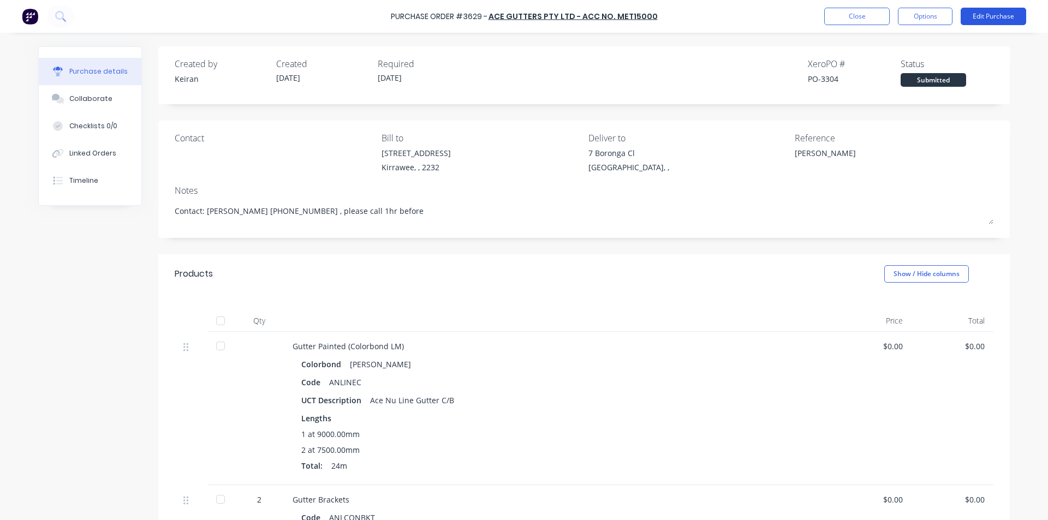
click at [1004, 18] on button "Edit Purchase" at bounding box center [993, 16] width 65 height 17
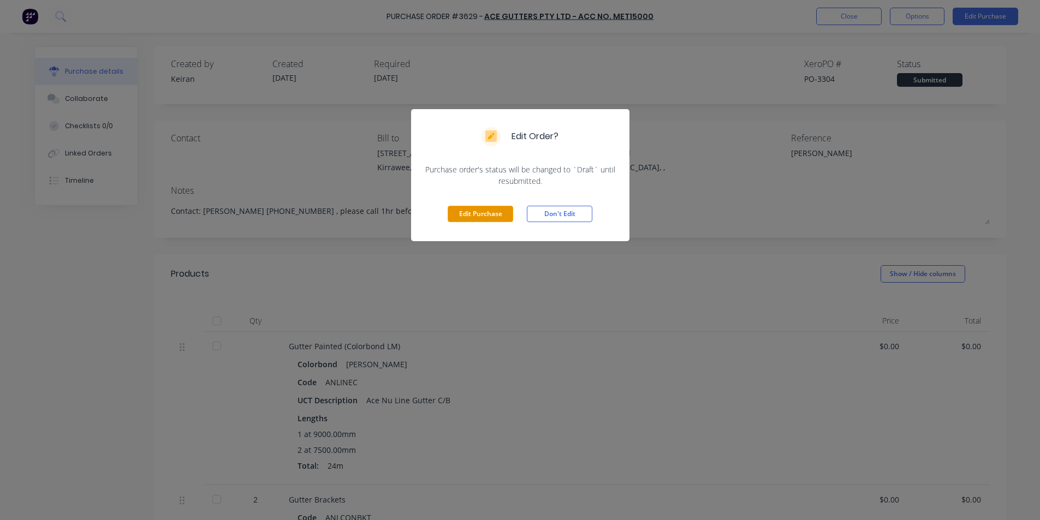
click at [465, 212] on button "Edit Purchase" at bounding box center [480, 214] width 65 height 16
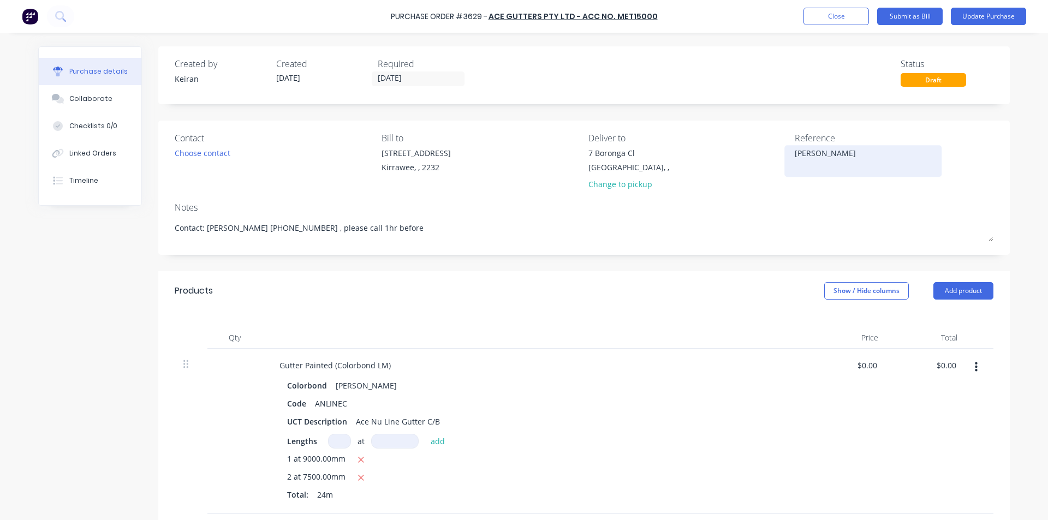
click at [868, 154] on textarea "[PERSON_NAME]" at bounding box center [863, 159] width 136 height 25
click at [808, 392] on div "$0.00 $0.00" at bounding box center [847, 431] width 79 height 165
click at [951, 362] on input "0.00" at bounding box center [948, 365] width 21 height 16
click at [946, 372] on input "0.00" at bounding box center [945, 365] width 25 height 16
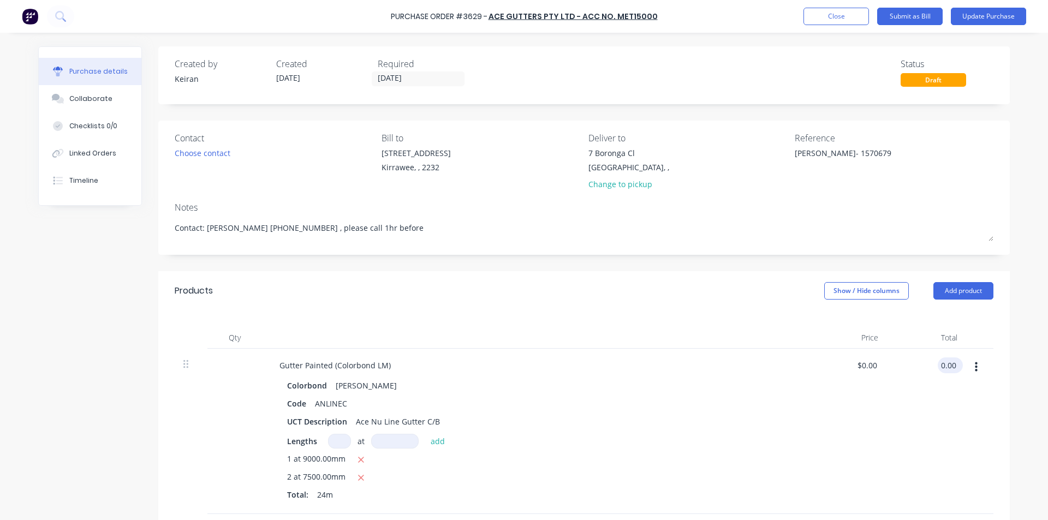
click at [946, 371] on input "0.00" at bounding box center [948, 365] width 21 height 16
drag, startPoint x: 943, startPoint y: 415, endPoint x: 935, endPoint y: 419, distance: 8.5
click at [941, 415] on div "$598.08 598.08" at bounding box center [926, 431] width 79 height 165
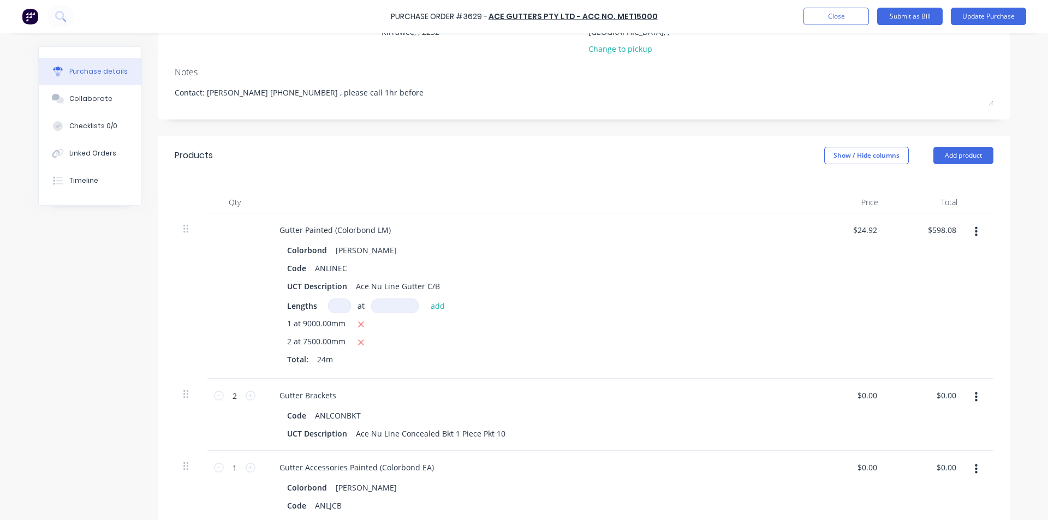
scroll to position [273, 0]
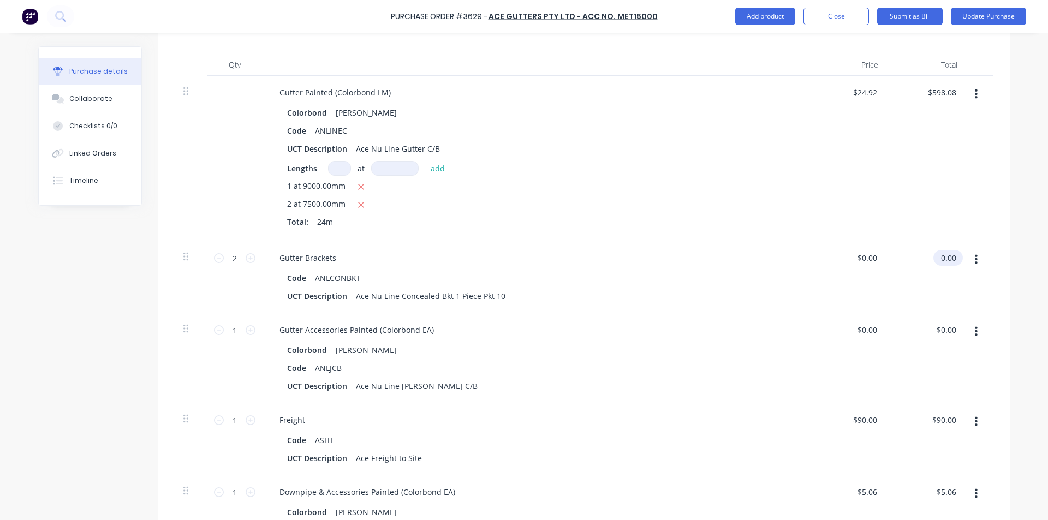
click at [939, 258] on input "0.00" at bounding box center [945, 258] width 25 height 16
click at [939, 258] on input "0.00" at bounding box center [948, 258] width 21 height 16
click at [950, 329] on input "0.00" at bounding box center [948, 330] width 21 height 16
click at [942, 420] on input "90.00" at bounding box center [945, 420] width 25 height 16
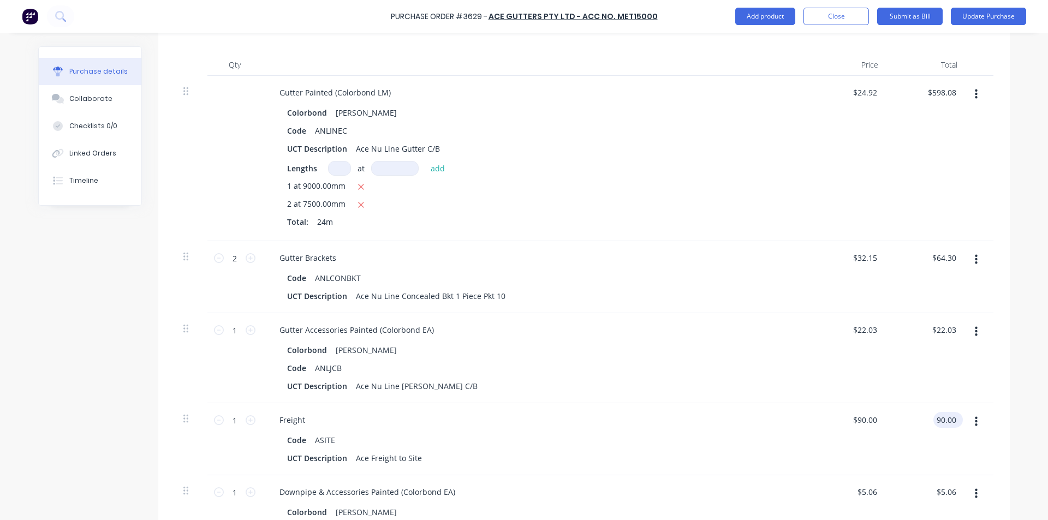
click at [944, 416] on input "90.00" at bounding box center [945, 420] width 25 height 16
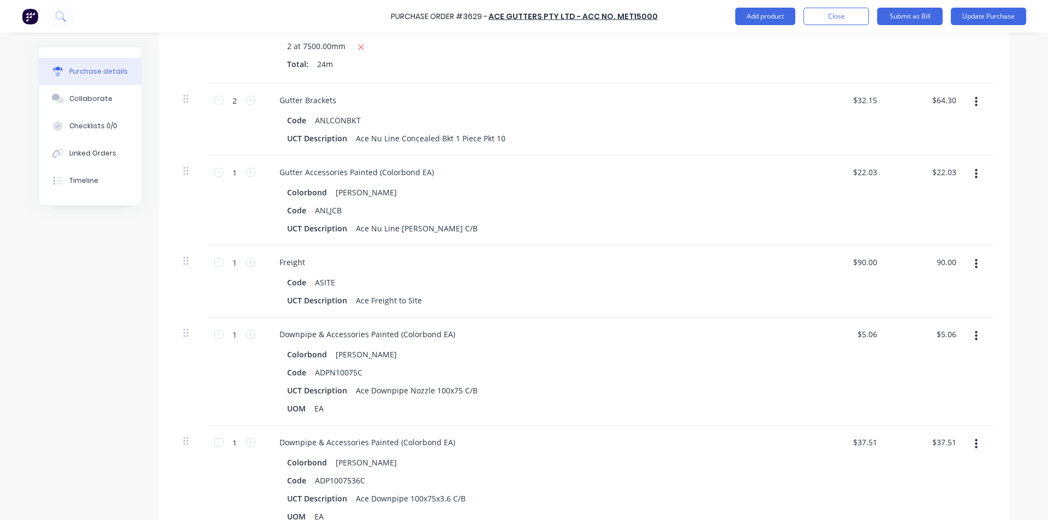
scroll to position [437, 0]
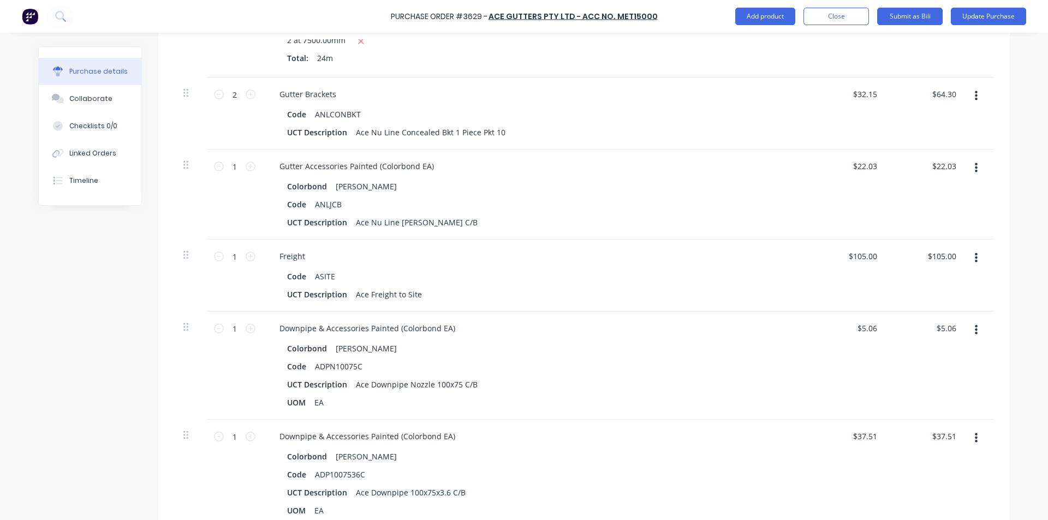
click at [936, 297] on div "$105.00 $105.00" at bounding box center [926, 276] width 79 height 72
click at [942, 324] on input "5.06" at bounding box center [945, 328] width 25 height 16
click at [942, 324] on input "5.06" at bounding box center [948, 328] width 21 height 16
drag, startPoint x: 962, startPoint y: 401, endPoint x: 959, endPoint y: 407, distance: 6.9
click at [966, 402] on div at bounding box center [979, 366] width 27 height 108
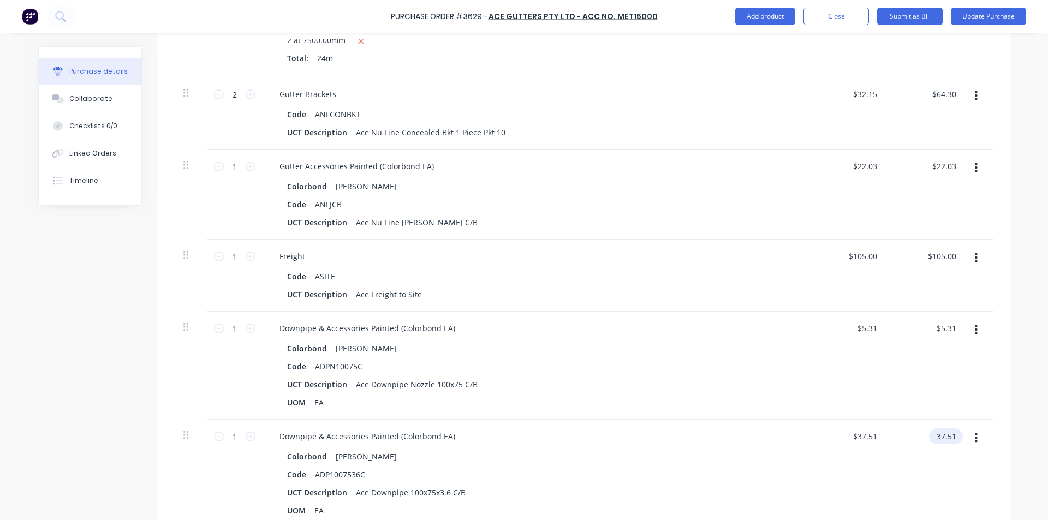
click at [945, 430] on input "37.51" at bounding box center [943, 436] width 29 height 16
click at [945, 430] on input "37.51" at bounding box center [945, 436] width 25 height 16
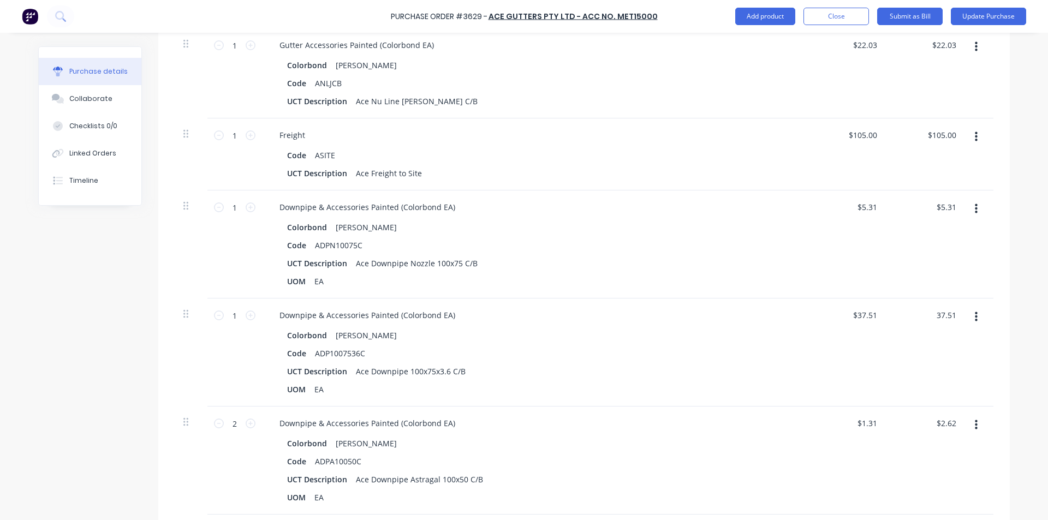
scroll to position [655, 0]
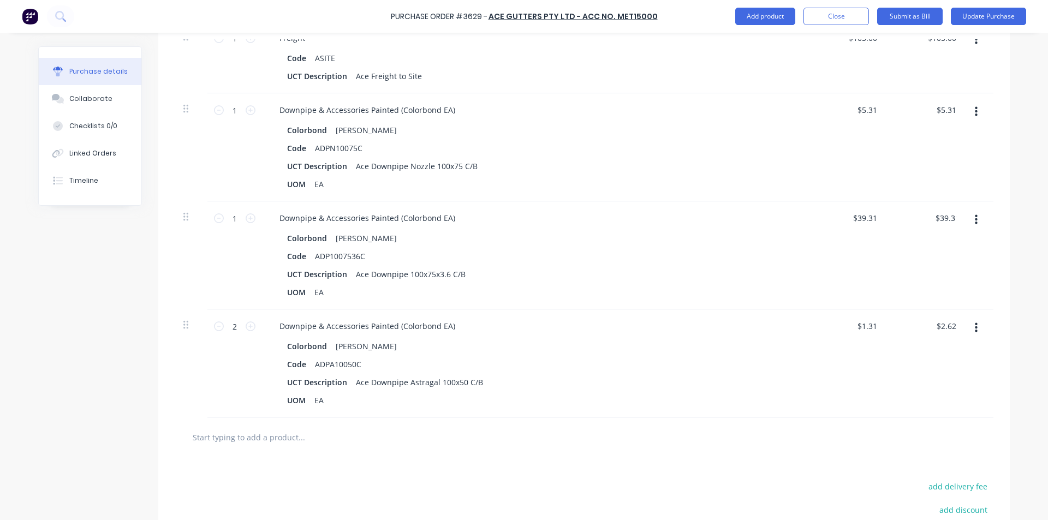
click at [924, 268] on div "$39.31 39.31" at bounding box center [926, 255] width 79 height 108
click at [965, 318] on button "button" at bounding box center [976, 328] width 26 height 20
click at [950, 325] on input "2.62" at bounding box center [948, 326] width 21 height 16
click at [711, 344] on div "Colorbond [PERSON_NAME]" at bounding box center [535, 346] width 496 height 16
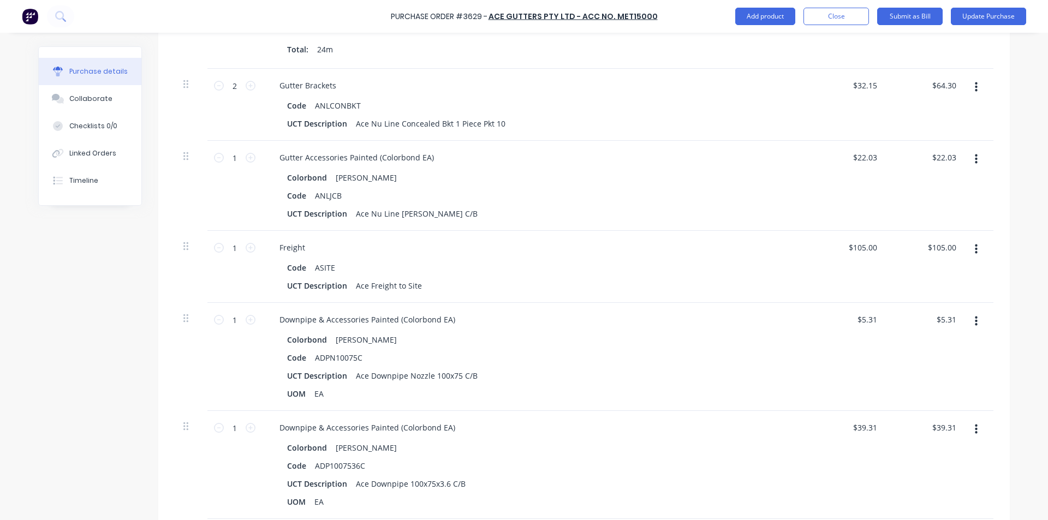
scroll to position [291, 0]
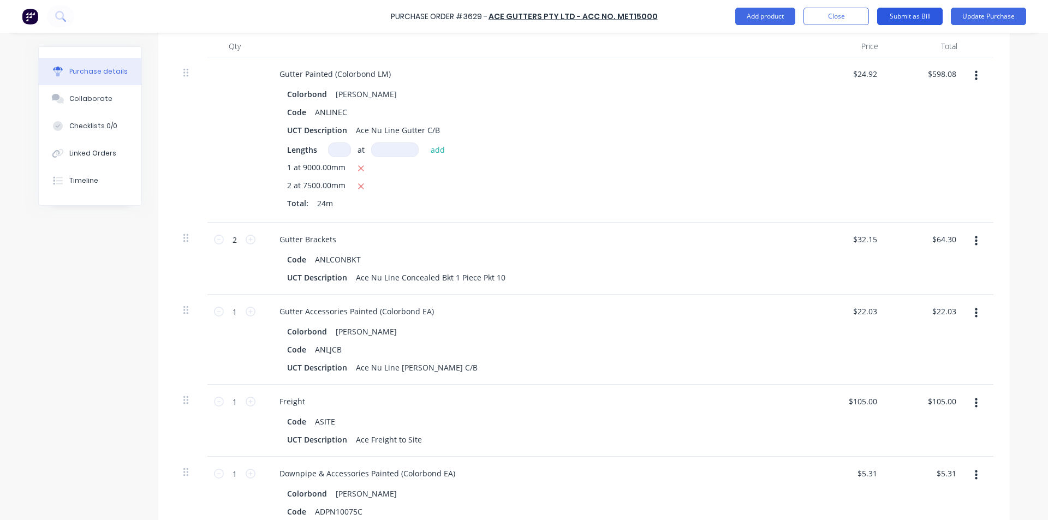
click at [919, 11] on button "Submit as Bill" at bounding box center [909, 16] width 65 height 17
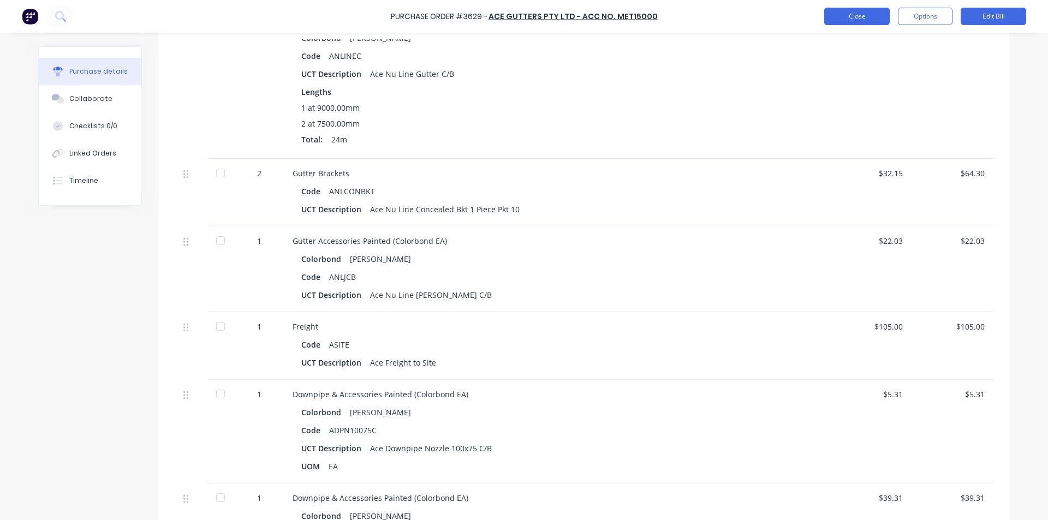
scroll to position [271, 0]
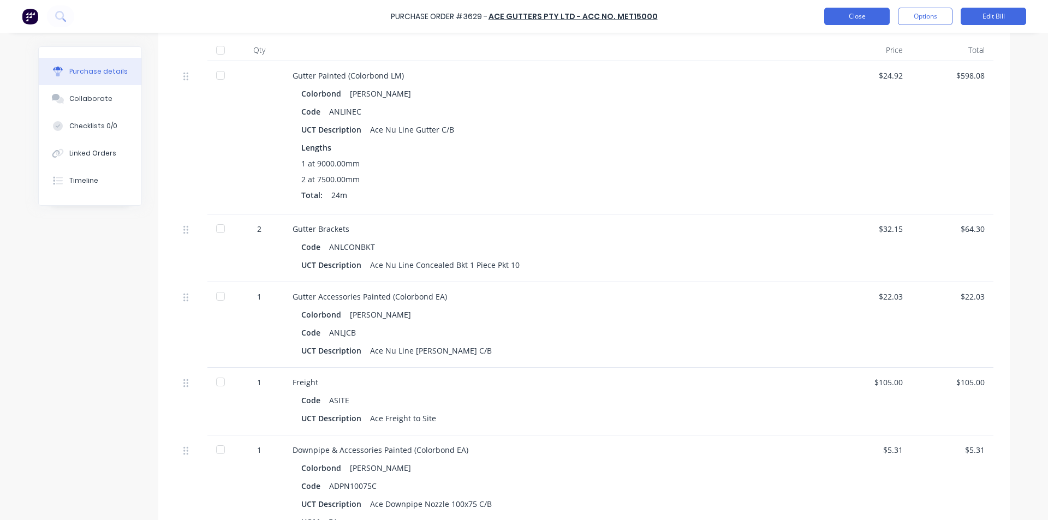
click at [838, 18] on button "Close" at bounding box center [856, 16] width 65 height 17
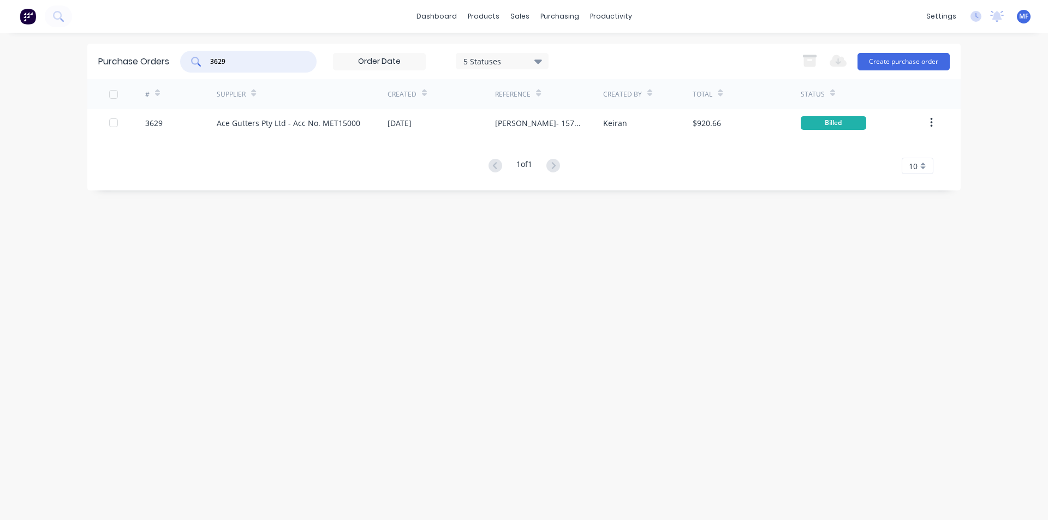
click at [236, 63] on input "3629" at bounding box center [254, 61] width 91 height 11
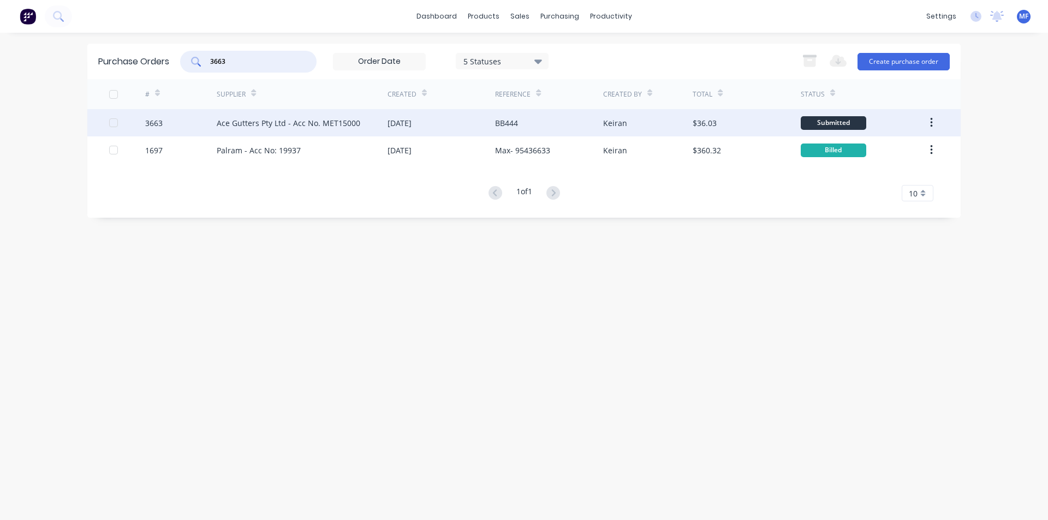
click at [295, 121] on div "Ace Gutters Pty Ltd - Acc No. MET15000" at bounding box center [289, 122] width 144 height 11
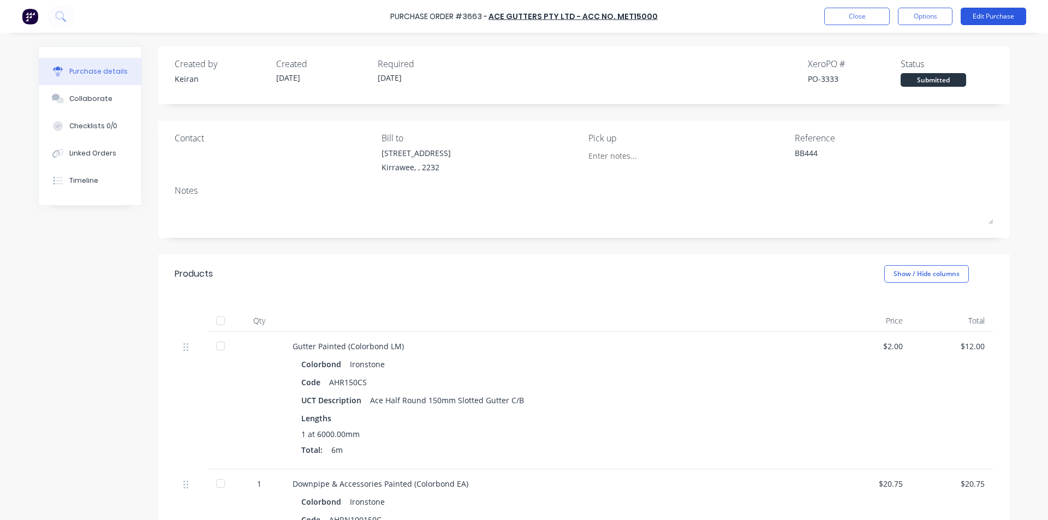
click at [985, 15] on button "Edit Purchase" at bounding box center [993, 16] width 65 height 17
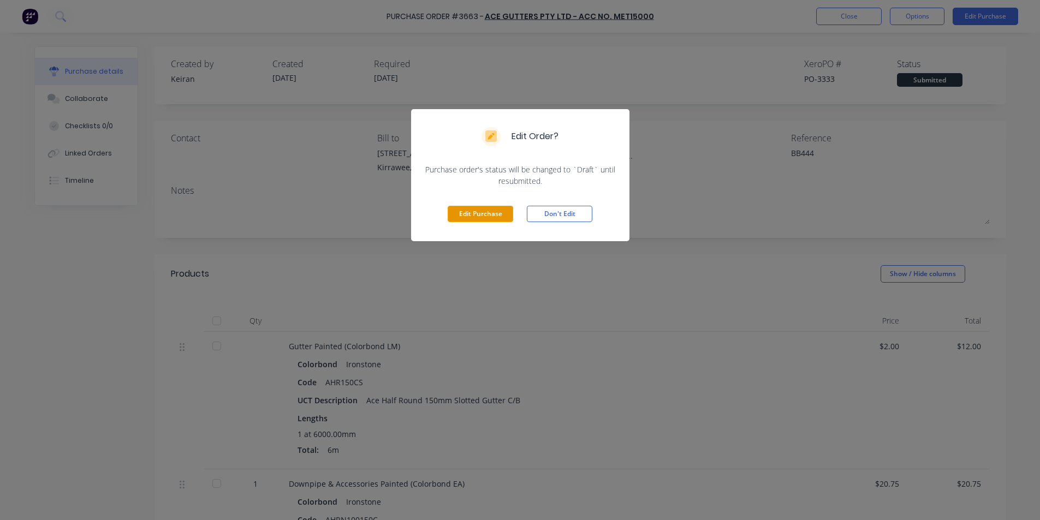
click at [468, 211] on button "Edit Purchase" at bounding box center [480, 214] width 65 height 16
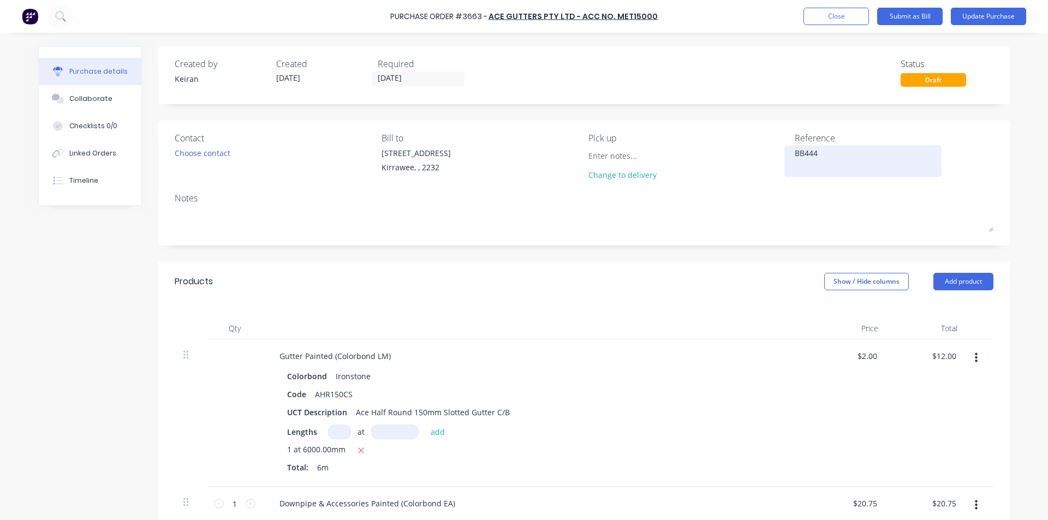
click at [831, 154] on textarea "BB444" at bounding box center [863, 159] width 136 height 25
click at [935, 393] on div "$12.00 $12.00" at bounding box center [926, 412] width 79 height 147
click at [942, 359] on input "12.00" at bounding box center [943, 356] width 29 height 16
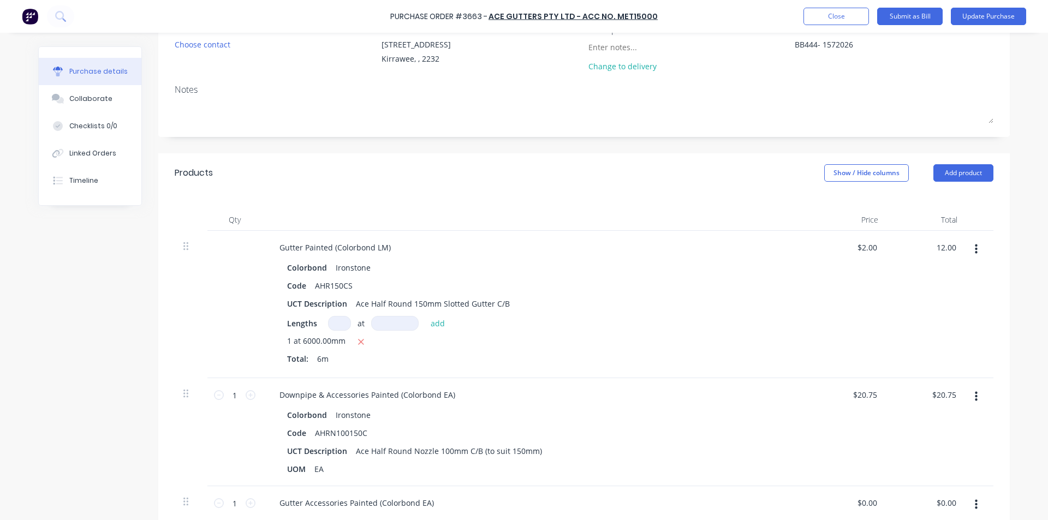
scroll to position [109, 0]
click at [938, 251] on input "12.00" at bounding box center [945, 247] width 25 height 16
click at [922, 289] on div "$48.63 $48.63" at bounding box center [926, 303] width 79 height 147
click at [944, 393] on input "20.75" at bounding box center [943, 394] width 29 height 16
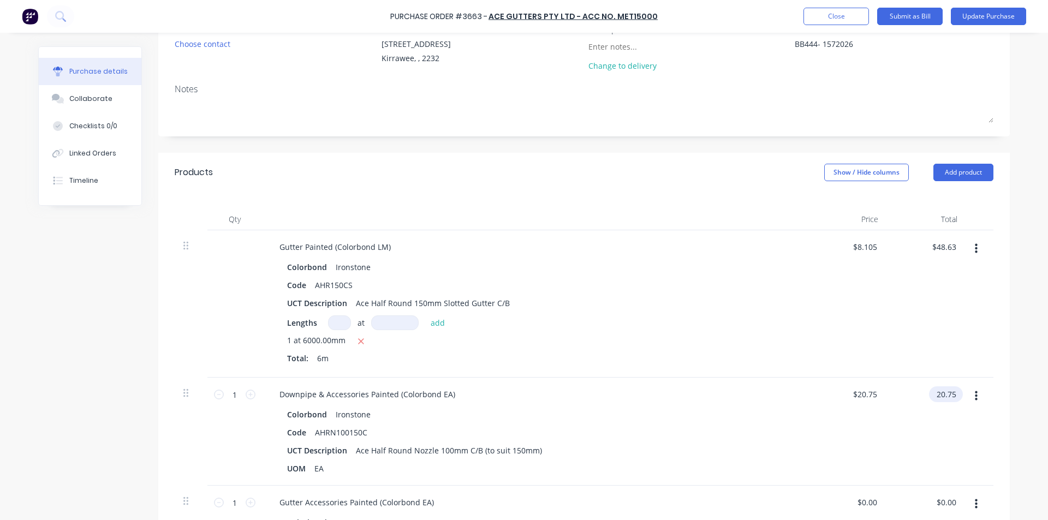
click at [944, 393] on input "20.75" at bounding box center [943, 394] width 29 height 16
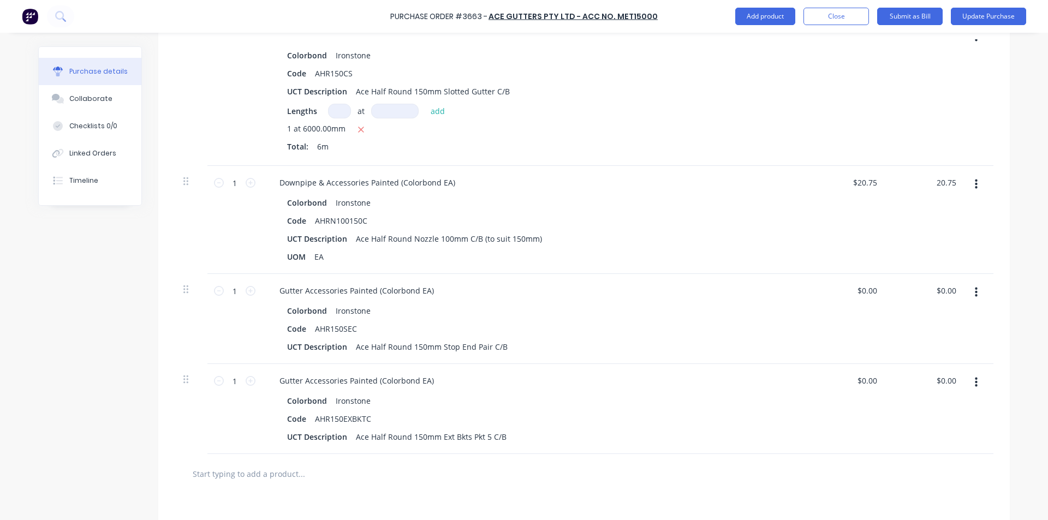
scroll to position [327, 0]
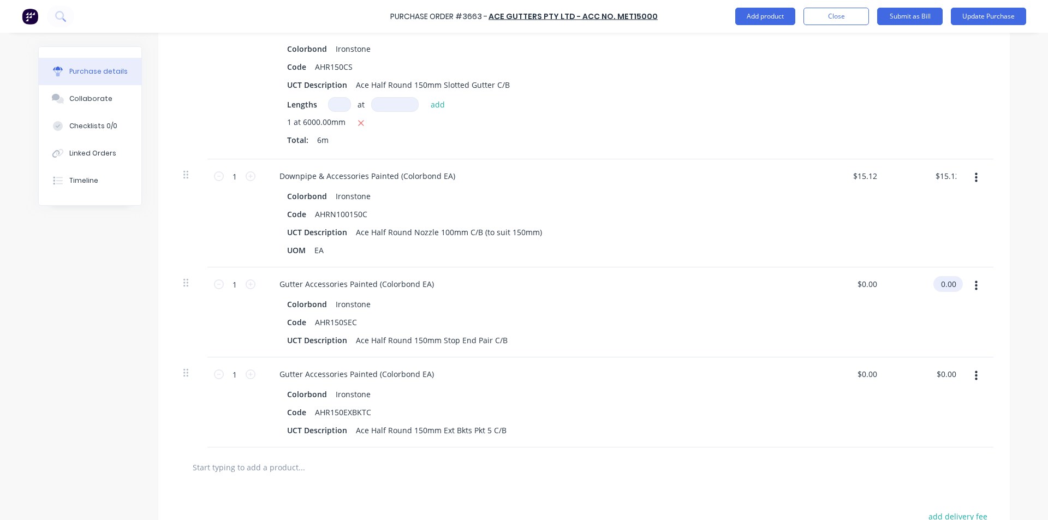
click at [950, 283] on input "0.00" at bounding box center [945, 284] width 25 height 16
click at [949, 283] on input "0.00" at bounding box center [948, 284] width 21 height 16
click at [819, 403] on div "$0.00 $0.00" at bounding box center [847, 402] width 79 height 90
click at [942, 376] on input "0.00" at bounding box center [945, 374] width 25 height 16
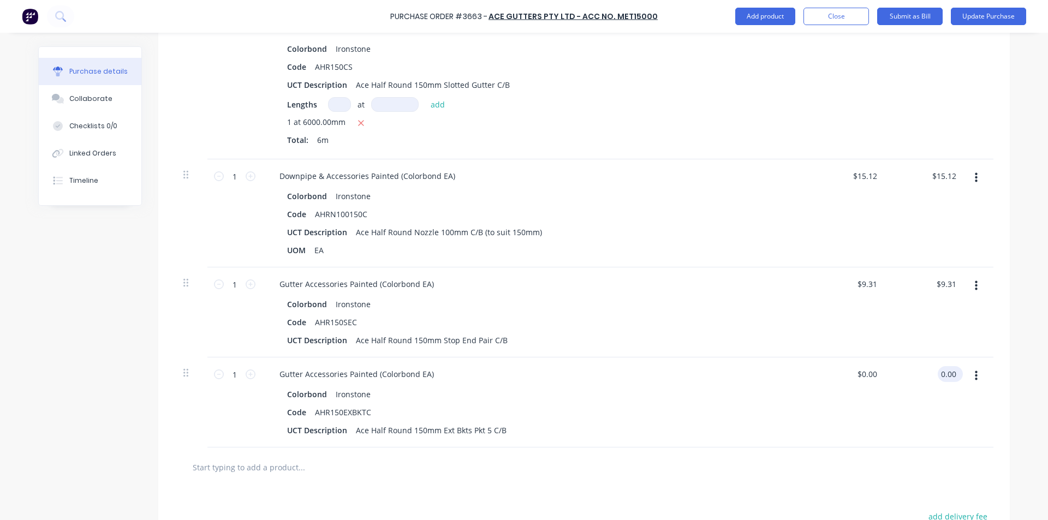
click at [942, 376] on input "0.00" at bounding box center [948, 374] width 21 height 16
click at [311, 320] on div "AHR150SEC" at bounding box center [336, 322] width 51 height 16
click at [723, 250] on div "UOM EA" at bounding box center [533, 250] width 500 height 16
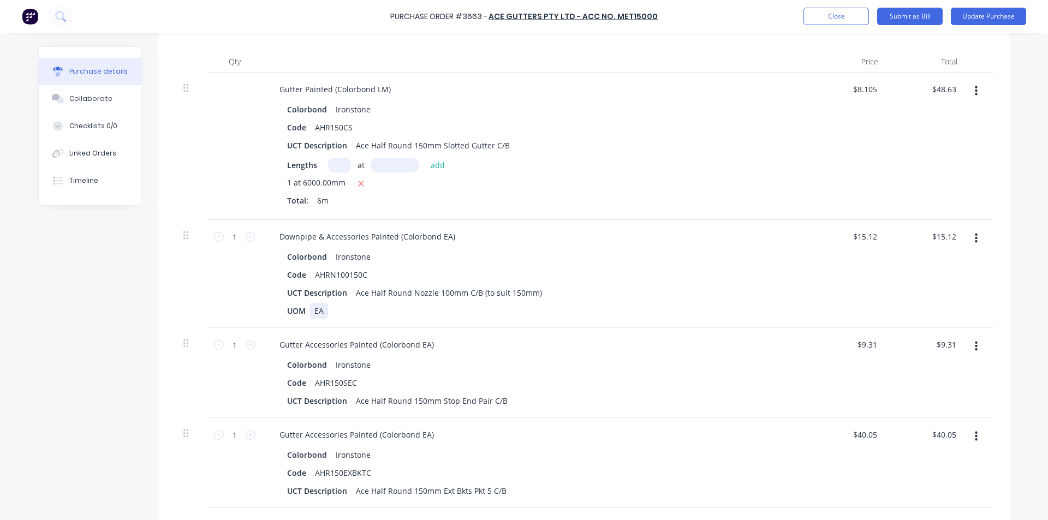
scroll to position [0, 0]
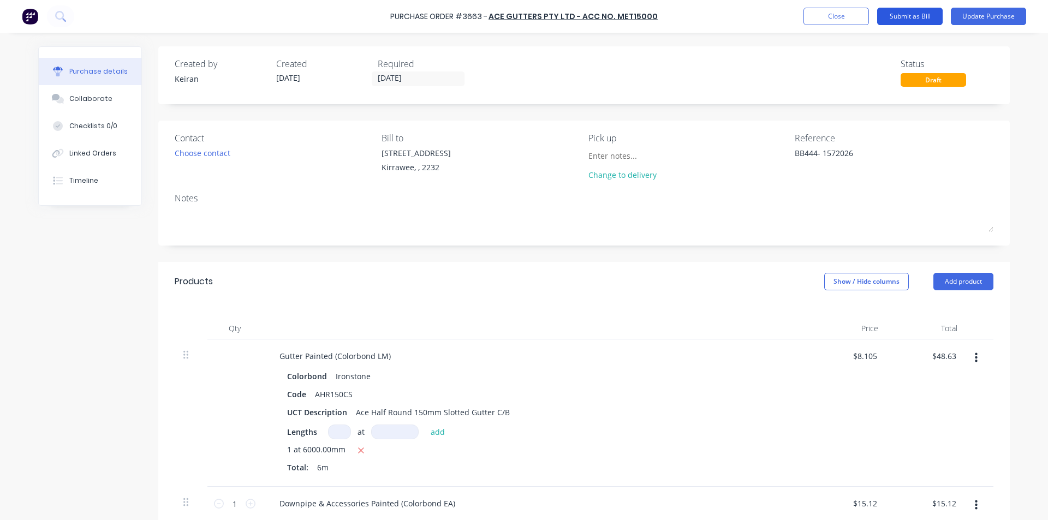
click at [903, 18] on button "Submit as Bill" at bounding box center [909, 16] width 65 height 17
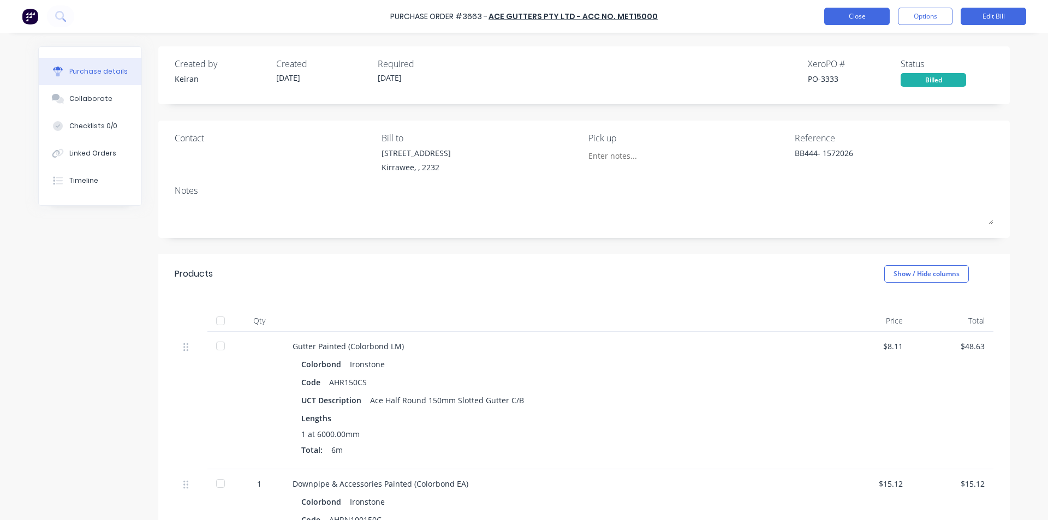
click at [849, 19] on button "Close" at bounding box center [856, 16] width 65 height 17
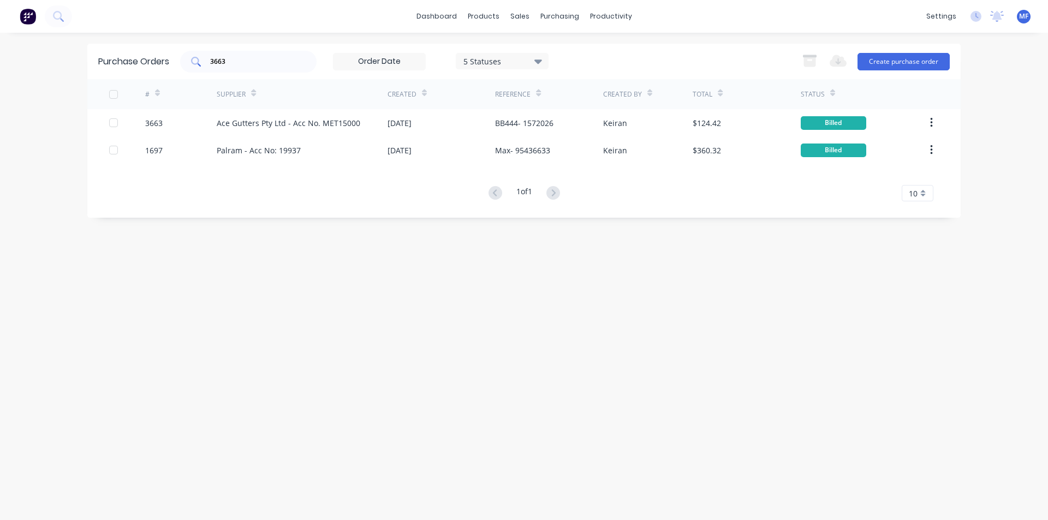
click at [241, 68] on div "3663" at bounding box center [248, 62] width 136 height 22
click at [789, 268] on div "Purchase Orders 3663 5 Statuses 5 Statuses Export to Excel (XLSX) Create purcha…" at bounding box center [523, 277] width 873 height 466
click at [228, 61] on input "3663" at bounding box center [254, 61] width 91 height 11
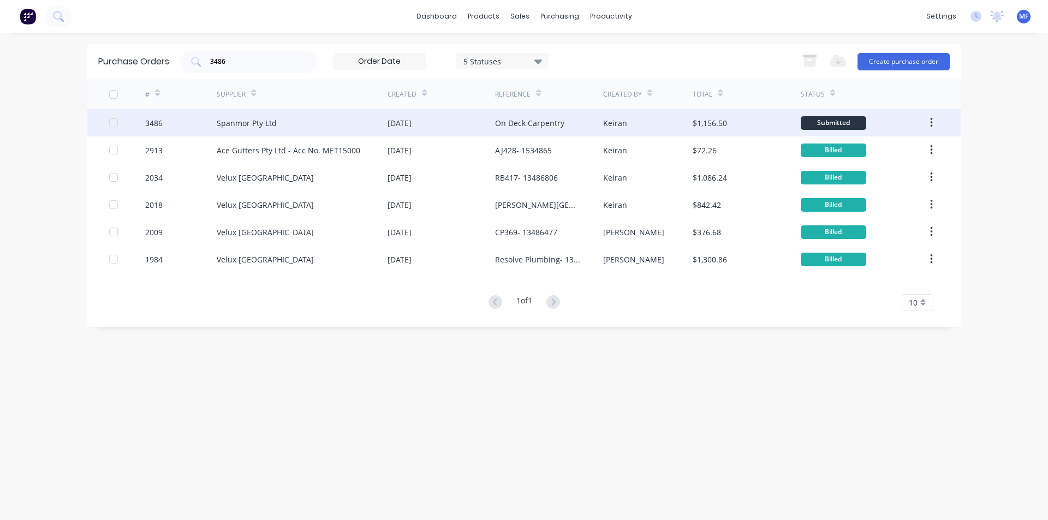
click at [259, 118] on div "Spanmor Pty Ltd" at bounding box center [247, 122] width 60 height 11
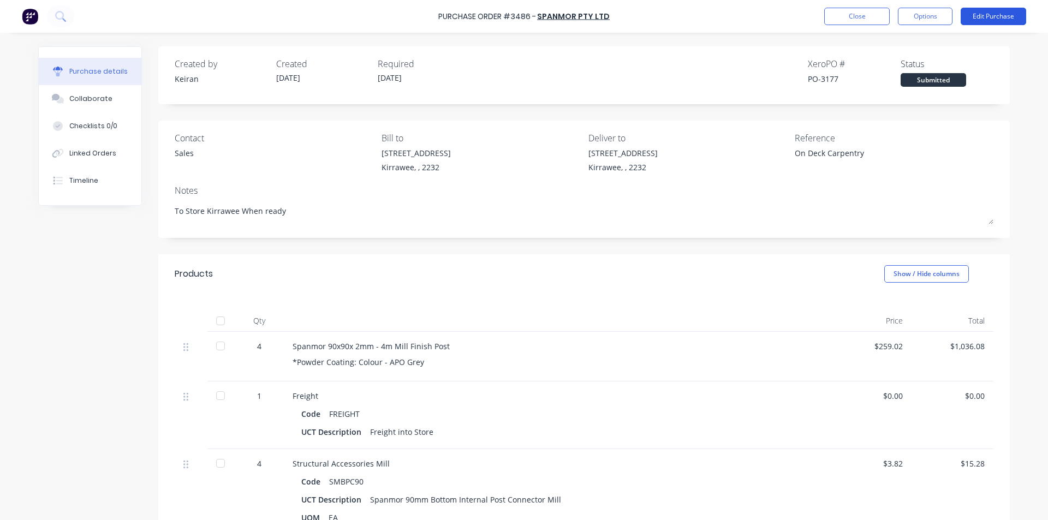
click at [983, 15] on button "Edit Purchase" at bounding box center [993, 16] width 65 height 17
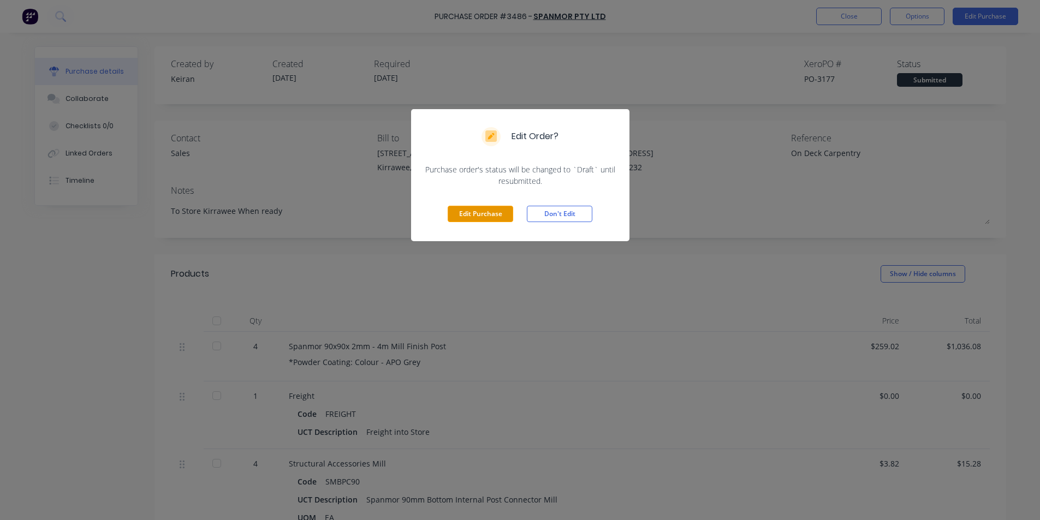
click at [478, 219] on button "Edit Purchase" at bounding box center [480, 214] width 65 height 16
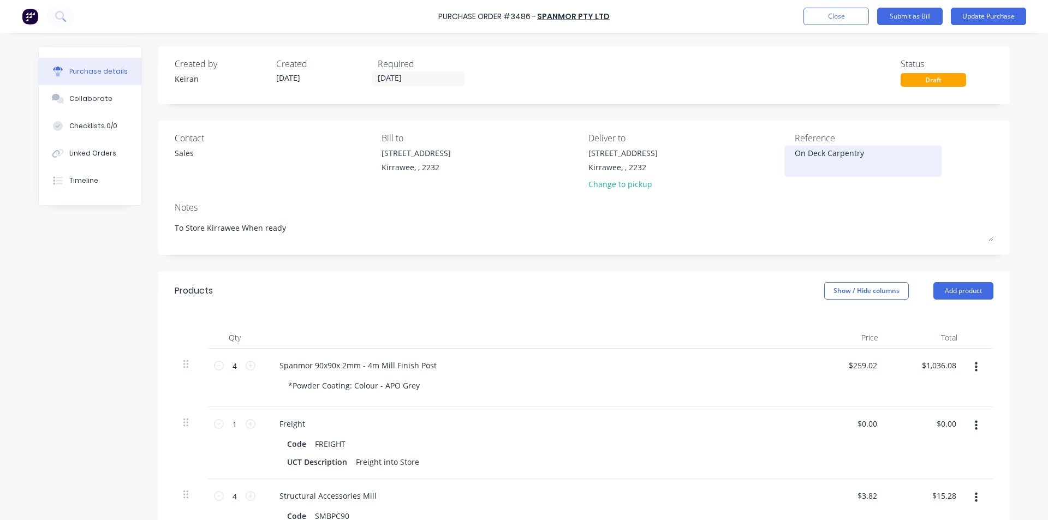
click at [865, 152] on textarea "On Deck Carpentry" at bounding box center [863, 159] width 136 height 25
click at [662, 374] on div "Spanmor 90x90x 2mm - 4m Mill Finish Post *Powder Coating: Colour - APO Grey" at bounding box center [535, 378] width 546 height 58
click at [937, 366] on input "1036.08" at bounding box center [942, 365] width 34 height 16
click at [937, 367] on input "1036.08" at bounding box center [942, 365] width 34 height 16
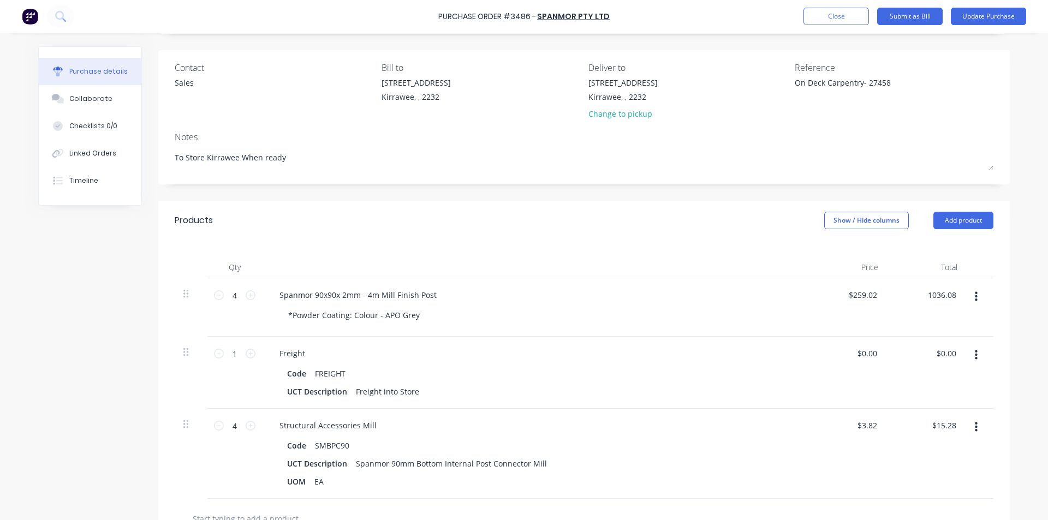
scroll to position [109, 0]
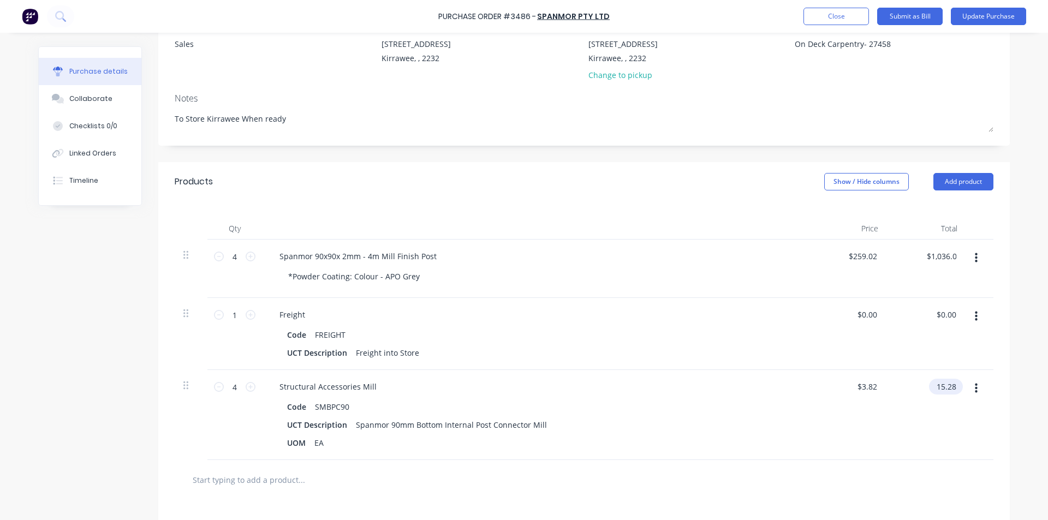
click at [945, 384] on input "15.28" at bounding box center [943, 387] width 29 height 16
click at [945, 384] on input "15.28" at bounding box center [945, 387] width 25 height 16
click at [945, 385] on input "15.28" at bounding box center [945, 387] width 25 height 16
click at [945, 319] on input "0.00" at bounding box center [948, 315] width 21 height 16
click at [945, 314] on input "0.00" at bounding box center [948, 315] width 21 height 16
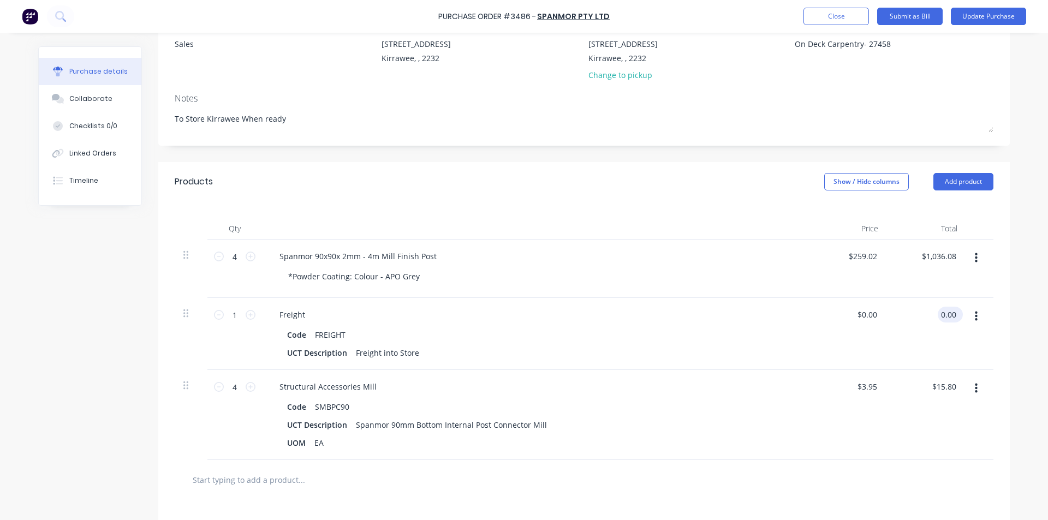
click at [945, 314] on input "0.00" at bounding box center [948, 315] width 21 height 16
click at [785, 333] on div "Code FREIGHT UCT Description Freight into Store" at bounding box center [535, 344] width 528 height 34
click at [940, 257] on input "1036.08" at bounding box center [939, 256] width 40 height 16
click at [940, 257] on input "1036.08" at bounding box center [942, 256] width 34 height 16
click at [727, 315] on div "Freight" at bounding box center [535, 315] width 528 height 16
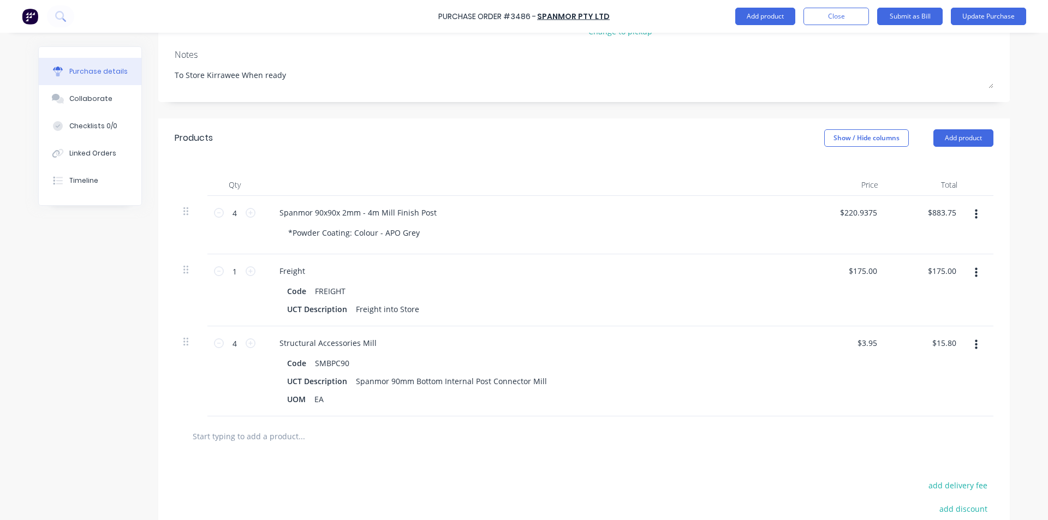
scroll to position [0, 0]
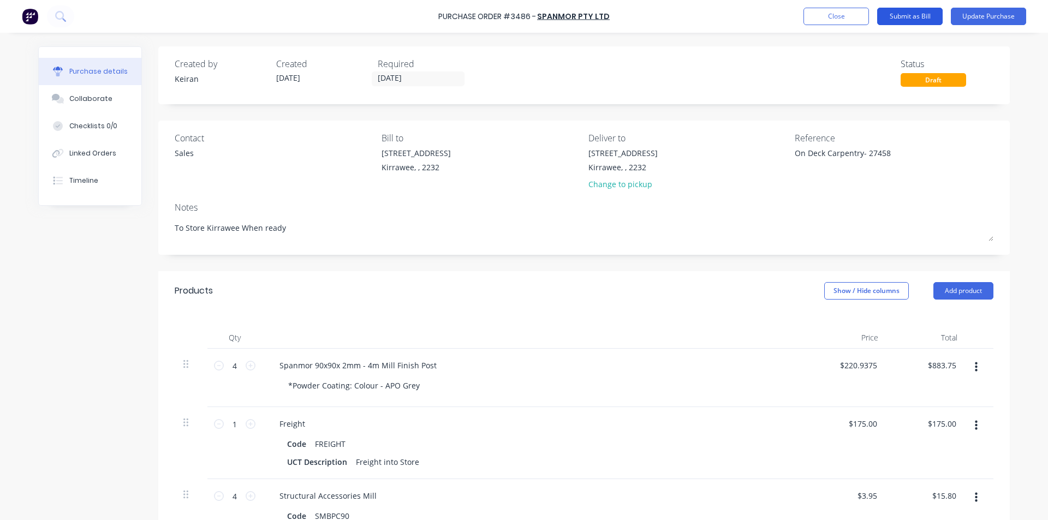
click at [925, 14] on button "Submit as Bill" at bounding box center [909, 16] width 65 height 17
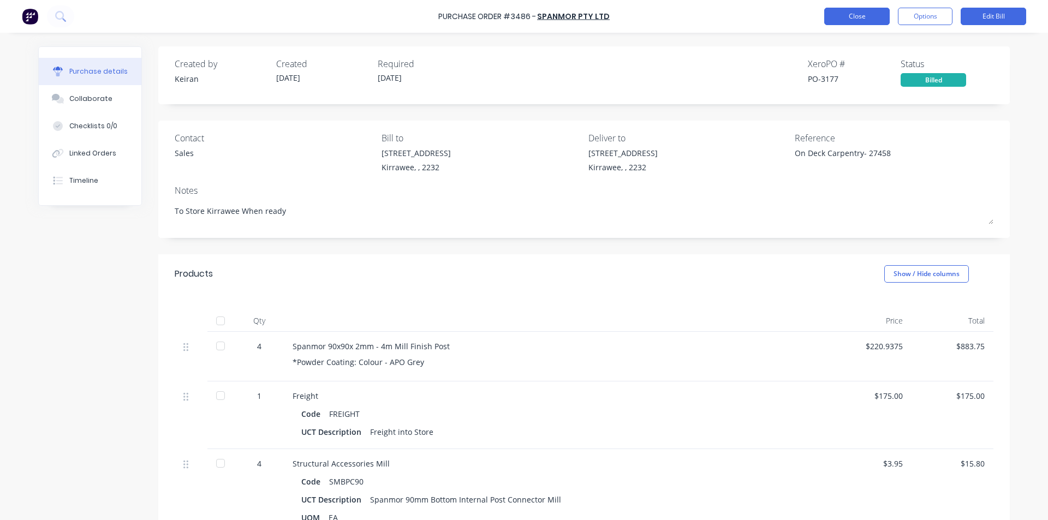
click at [860, 17] on button "Close" at bounding box center [856, 16] width 65 height 17
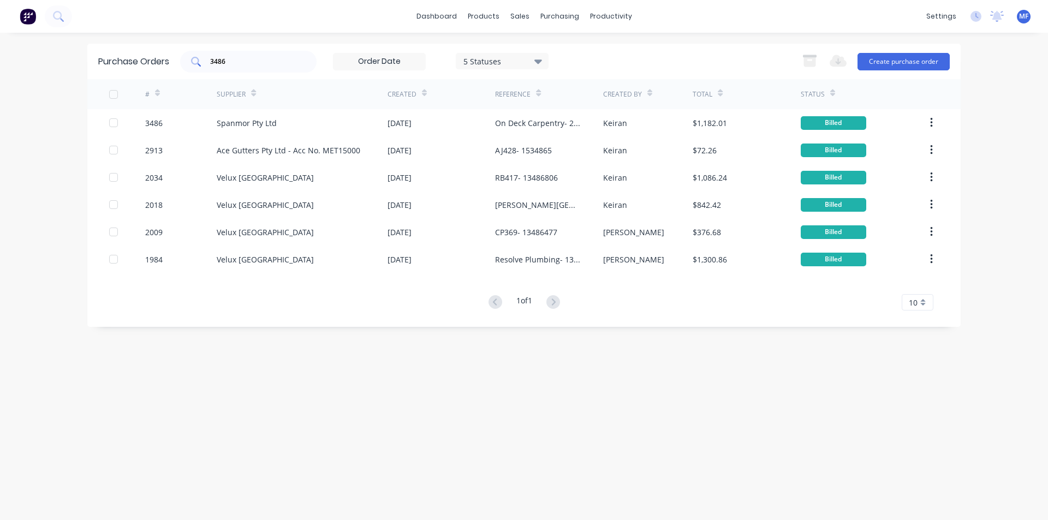
click at [238, 65] on input "3486" at bounding box center [254, 61] width 91 height 11
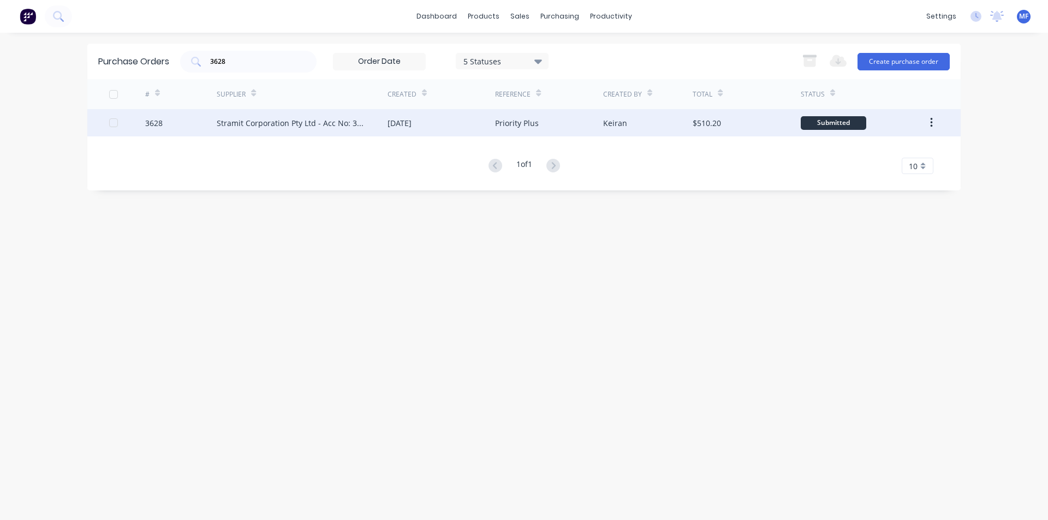
click at [315, 123] on div "Stramit Corporation Pty Ltd - Acc No: 32915" at bounding box center [291, 122] width 149 height 11
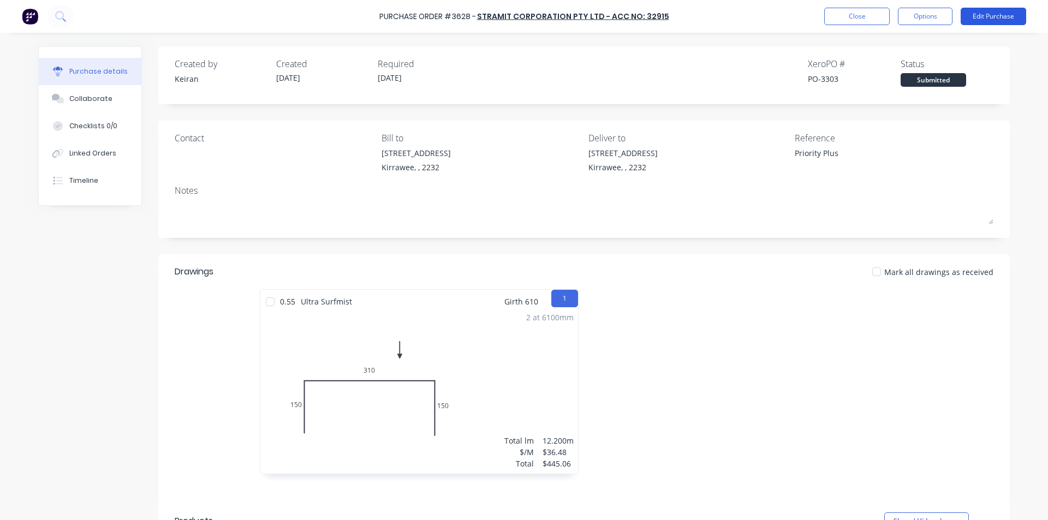
click at [1007, 12] on button "Edit Purchase" at bounding box center [993, 16] width 65 height 17
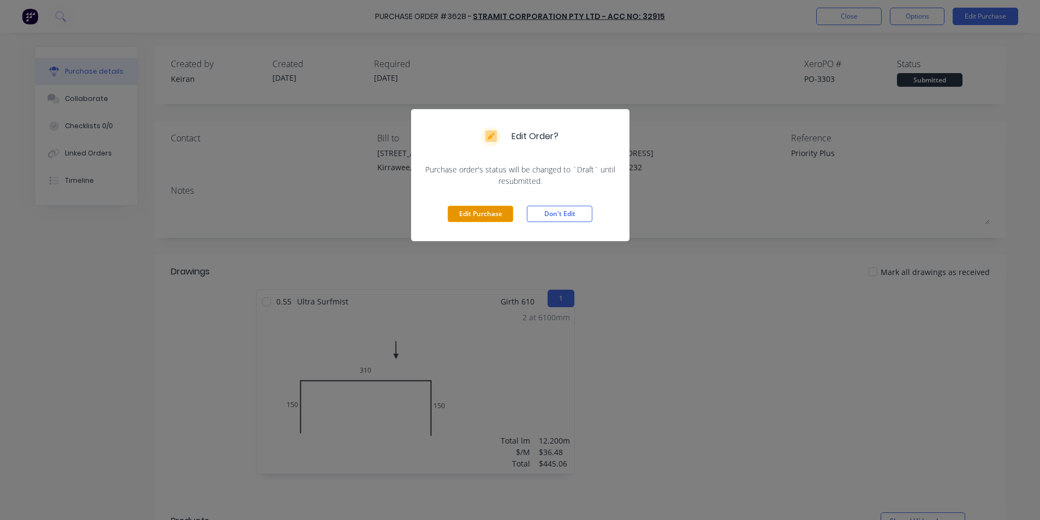
click at [491, 211] on button "Edit Purchase" at bounding box center [480, 214] width 65 height 16
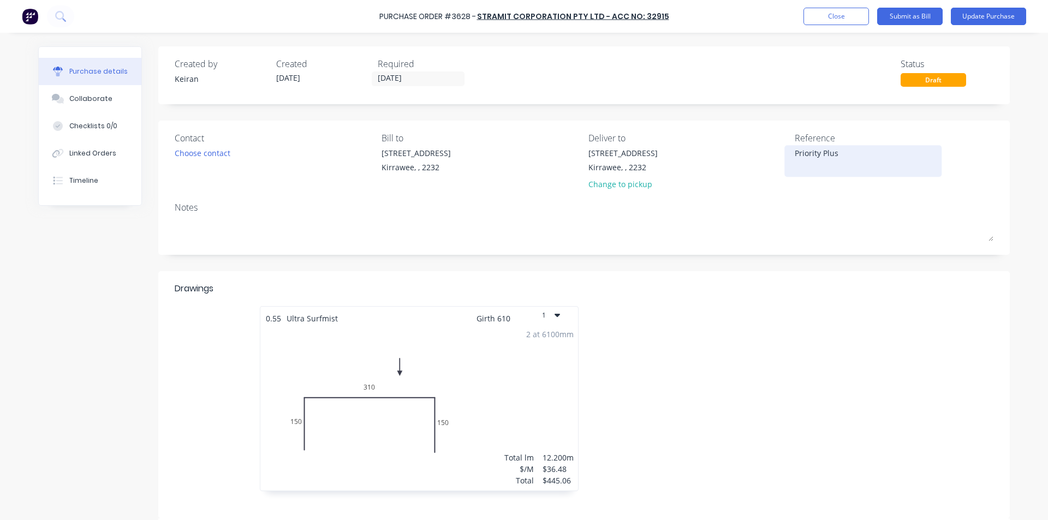
click at [850, 153] on textarea "Priority Plus" at bounding box center [863, 159] width 136 height 25
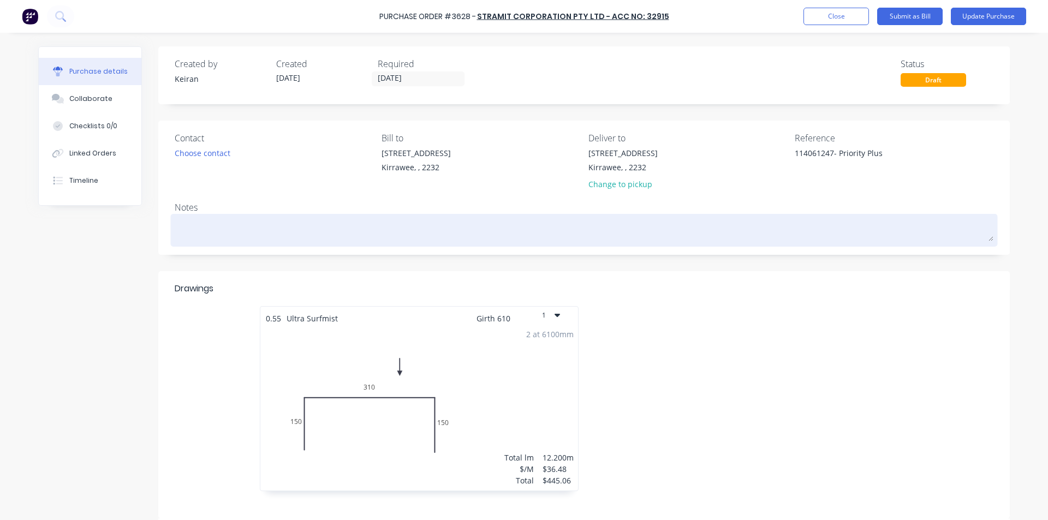
click at [795, 239] on textarea at bounding box center [584, 229] width 819 height 25
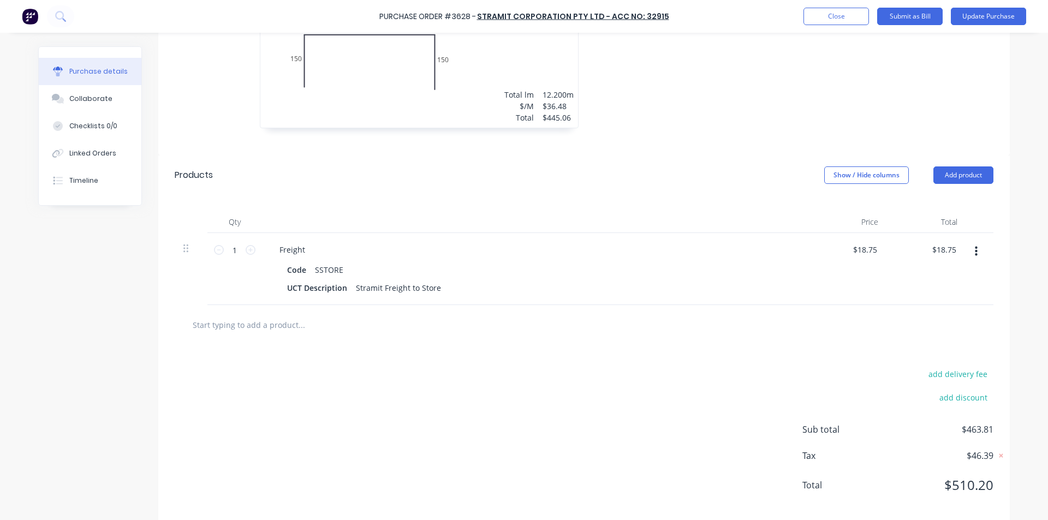
scroll to position [378, 0]
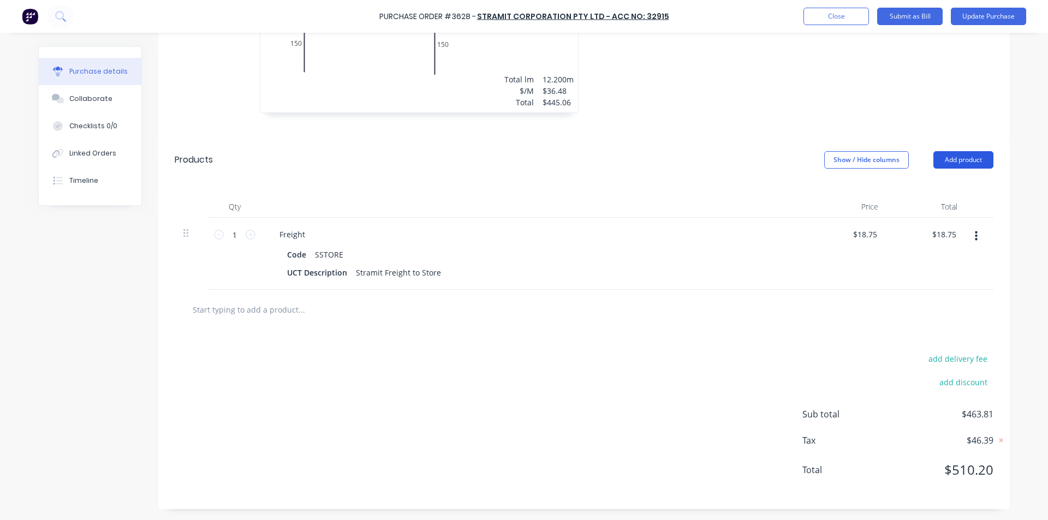
click at [974, 163] on button "Add product" at bounding box center [963, 159] width 60 height 17
click at [911, 210] on div "Basic product" at bounding box center [941, 210] width 84 height 16
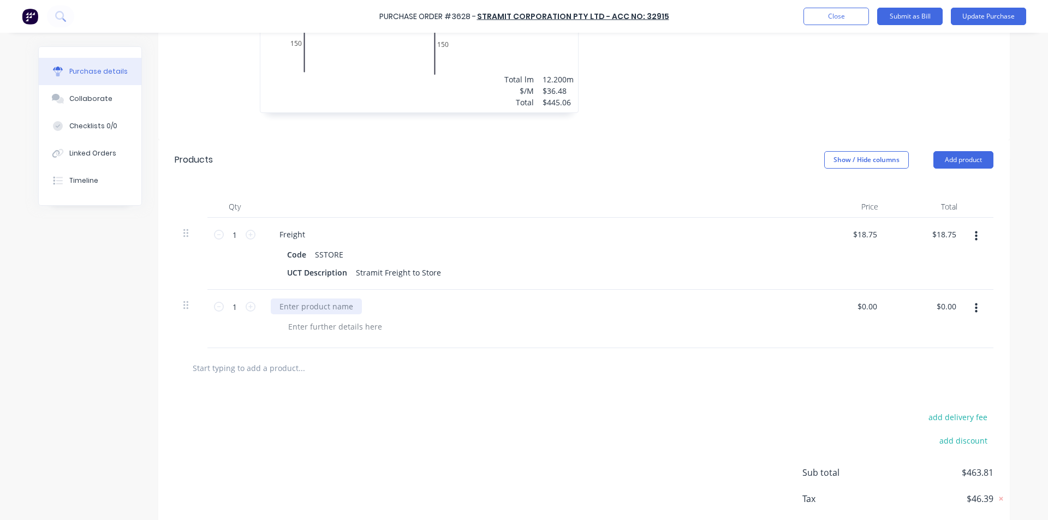
click at [334, 308] on div at bounding box center [316, 307] width 91 height 16
click at [943, 308] on input "0.00" at bounding box center [948, 307] width 21 height 16
drag, startPoint x: 848, startPoint y: 402, endPoint x: 764, endPoint y: 417, distance: 85.4
click at [849, 401] on div "add delivery fee add discount Sub total $463.81 Tax $46.39 Total $510.20" at bounding box center [583, 478] width 851 height 180
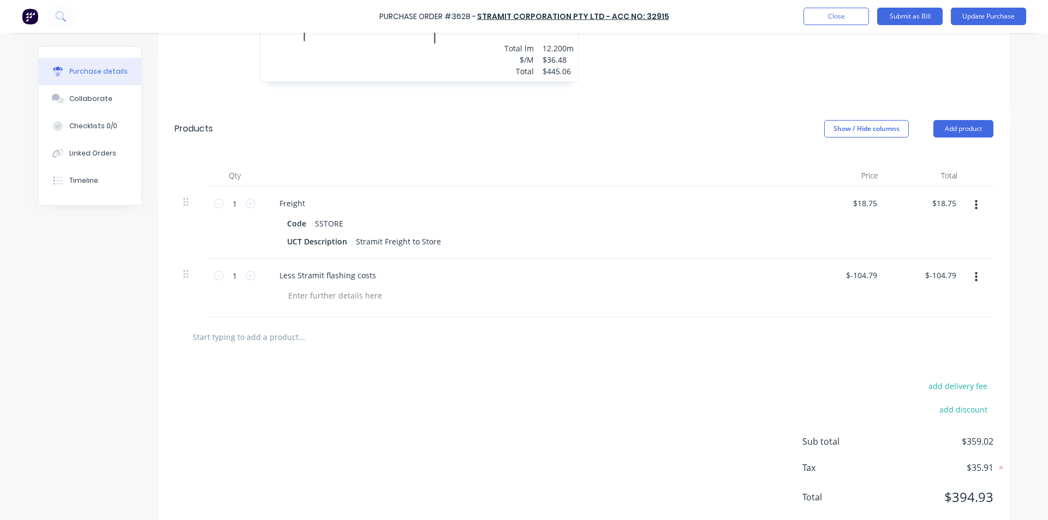
scroll to position [437, 0]
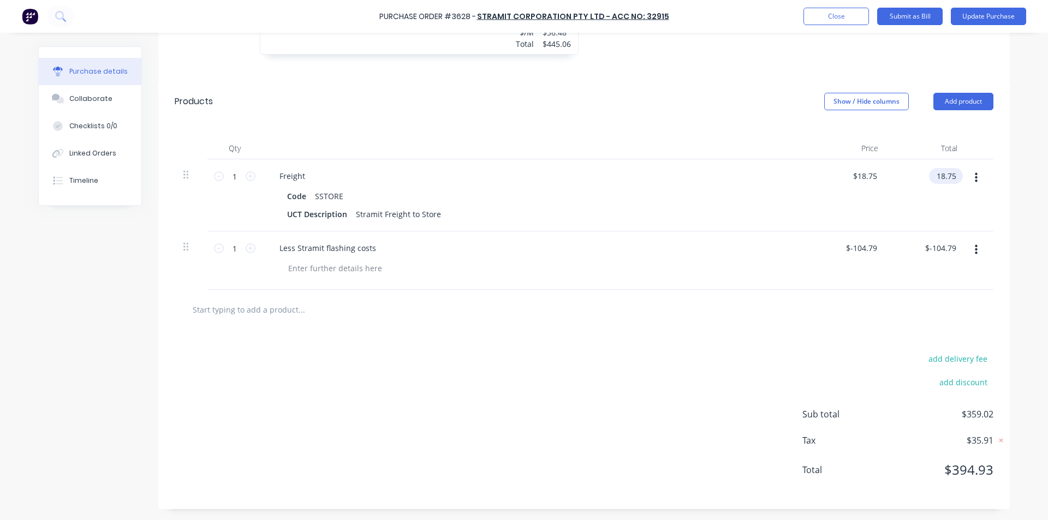
click at [948, 176] on input "18.75" at bounding box center [943, 176] width 29 height 16
click at [752, 310] on div at bounding box center [583, 310] width 801 height 22
click at [953, 245] on input "-104.79" at bounding box center [943, 248] width 32 height 16
click at [666, 375] on div "add delivery fee add discount Sub total $359.01 Tax $35.90 Total $394.91" at bounding box center [583, 420] width 851 height 180
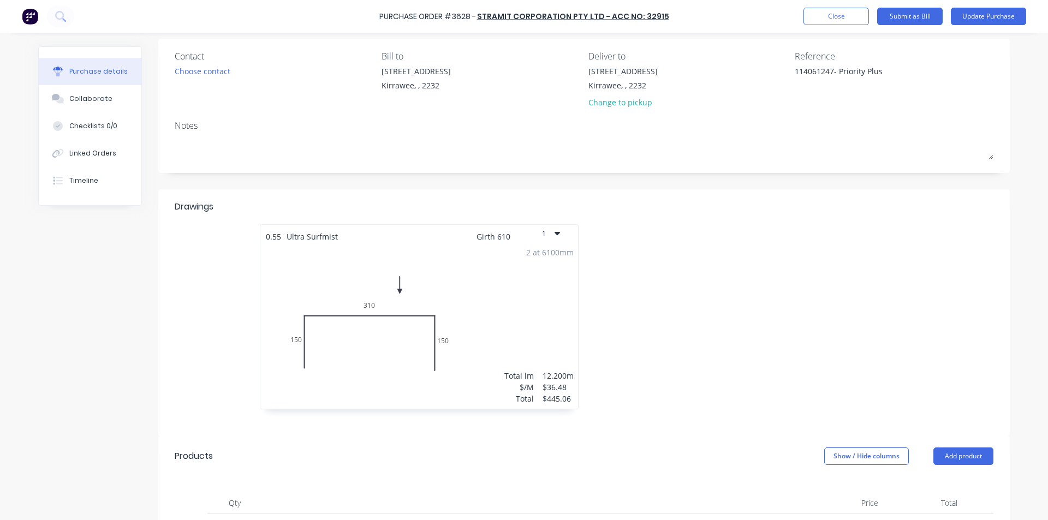
scroll to position [0, 0]
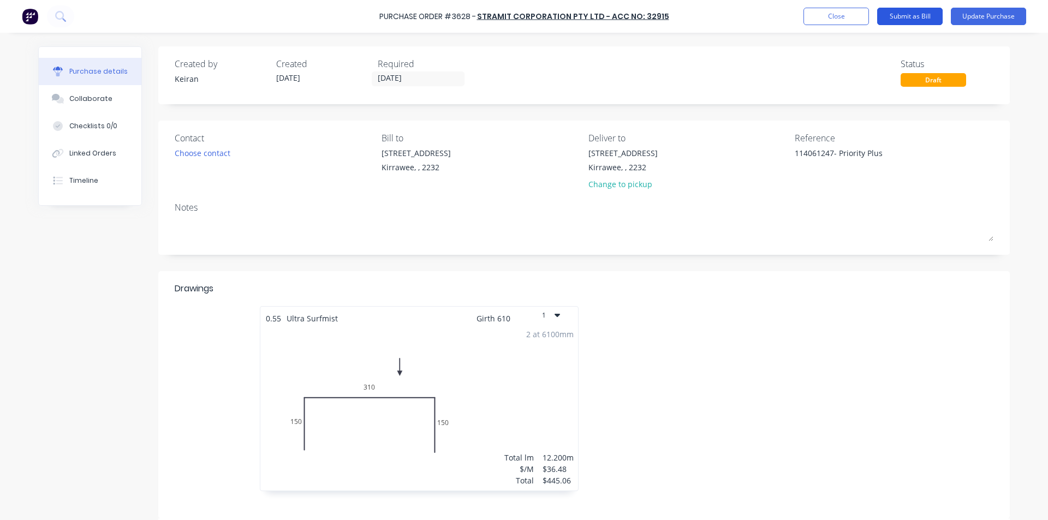
click at [921, 15] on button "Submit as Bill" at bounding box center [909, 16] width 65 height 17
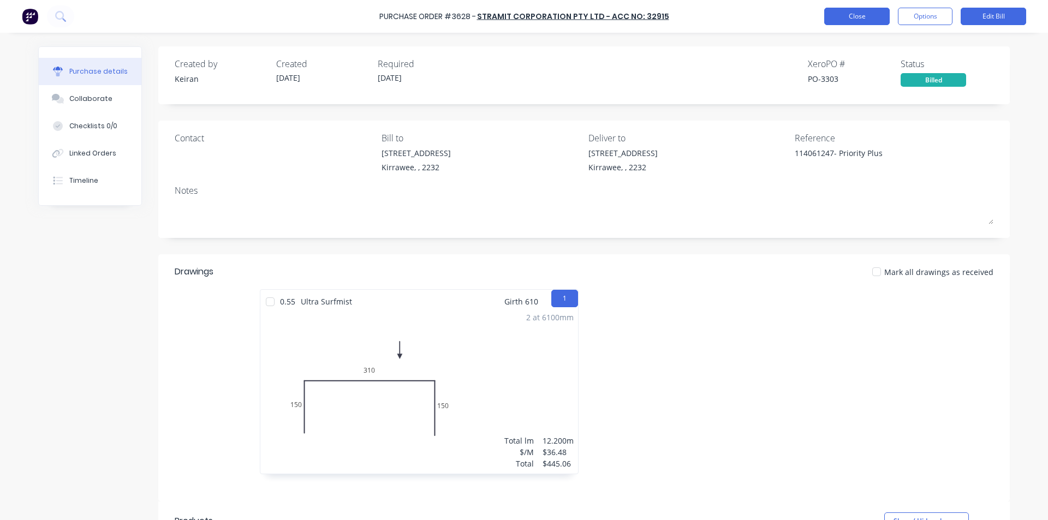
click at [858, 19] on button "Close" at bounding box center [856, 16] width 65 height 17
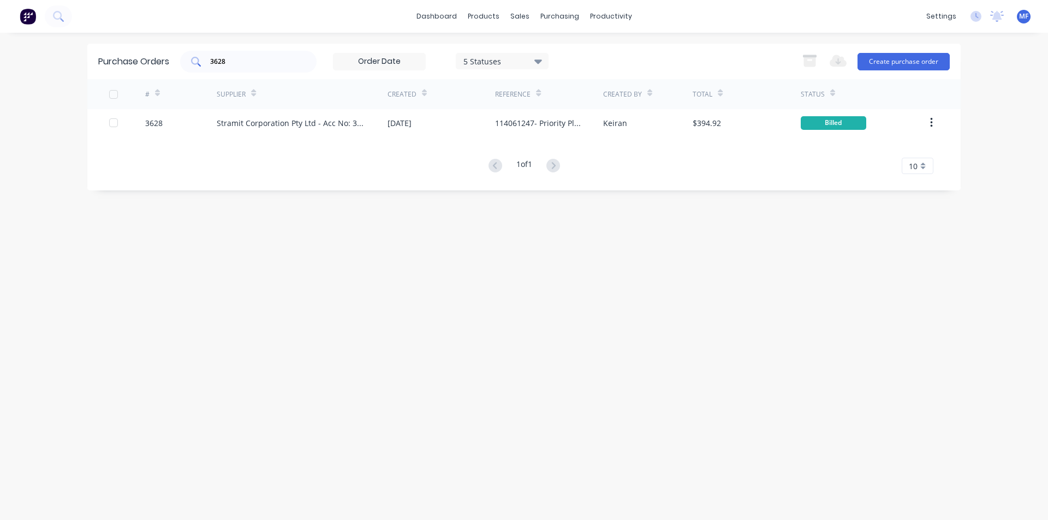
click at [232, 61] on input "3628" at bounding box center [254, 61] width 91 height 11
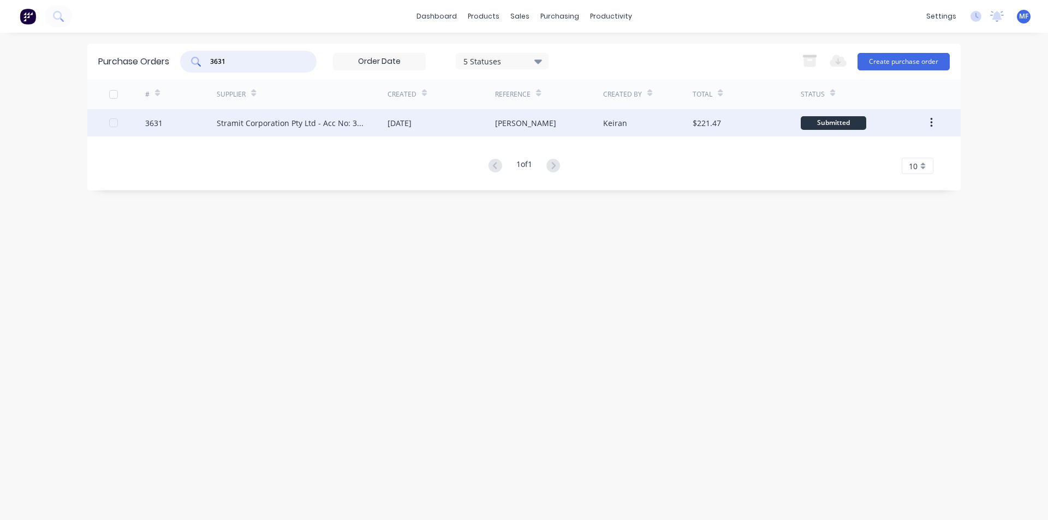
click at [309, 123] on div "Stramit Corporation Pty Ltd - Acc No: 32915" at bounding box center [291, 122] width 149 height 11
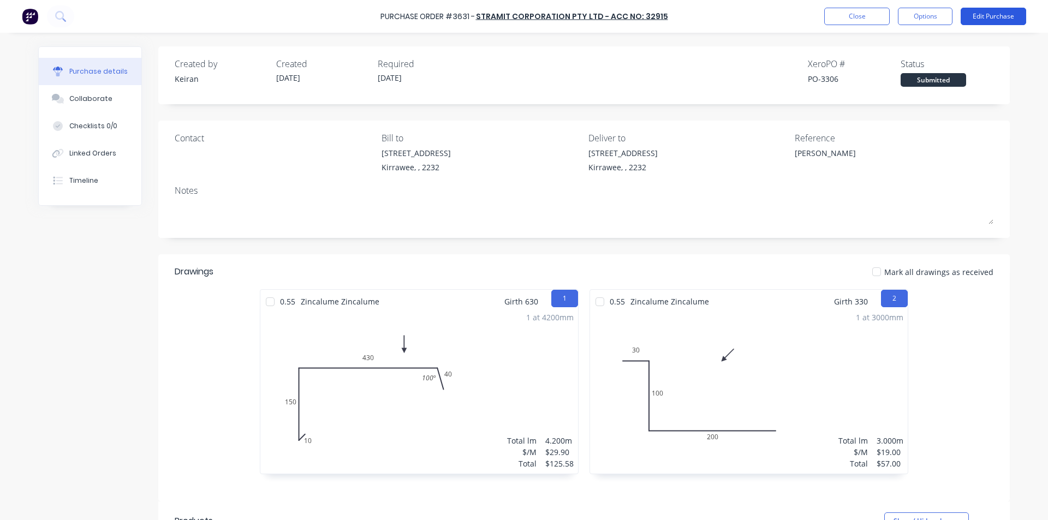
click at [989, 10] on button "Edit Purchase" at bounding box center [993, 16] width 65 height 17
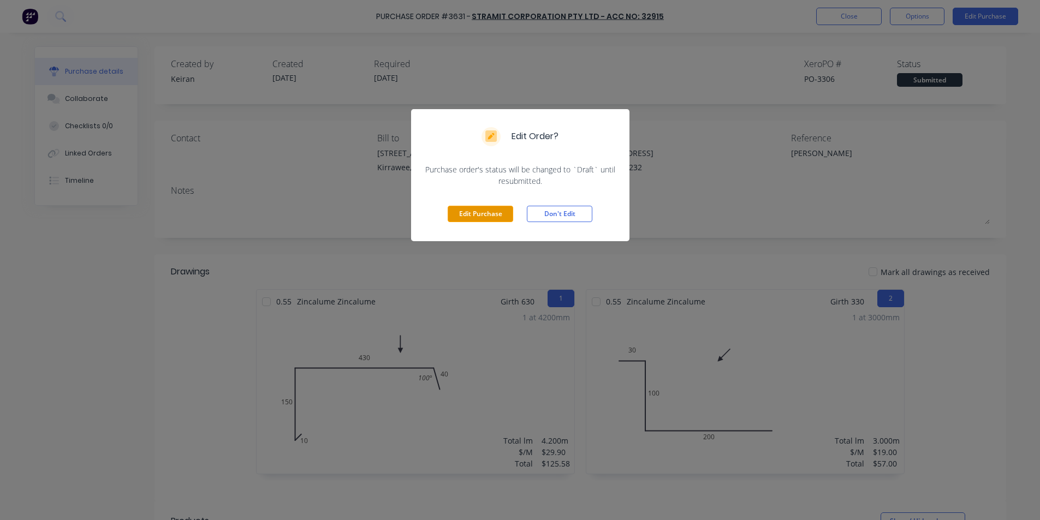
click at [485, 212] on button "Edit Purchase" at bounding box center [480, 214] width 65 height 16
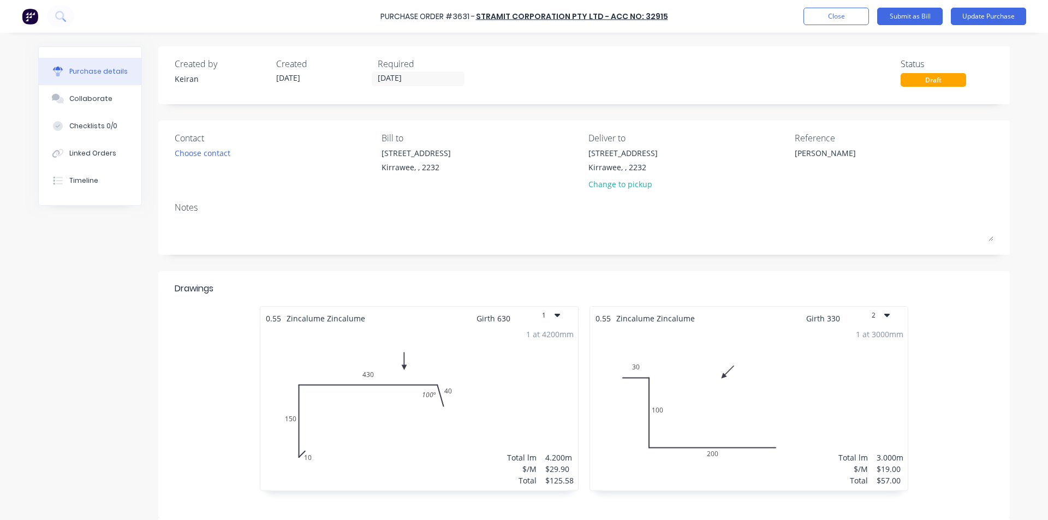
click at [845, 143] on div "Reference" at bounding box center [894, 138] width 199 height 13
click at [832, 152] on textarea "[PERSON_NAME]" at bounding box center [863, 159] width 136 height 25
click at [791, 202] on div "Notes" at bounding box center [584, 207] width 819 height 13
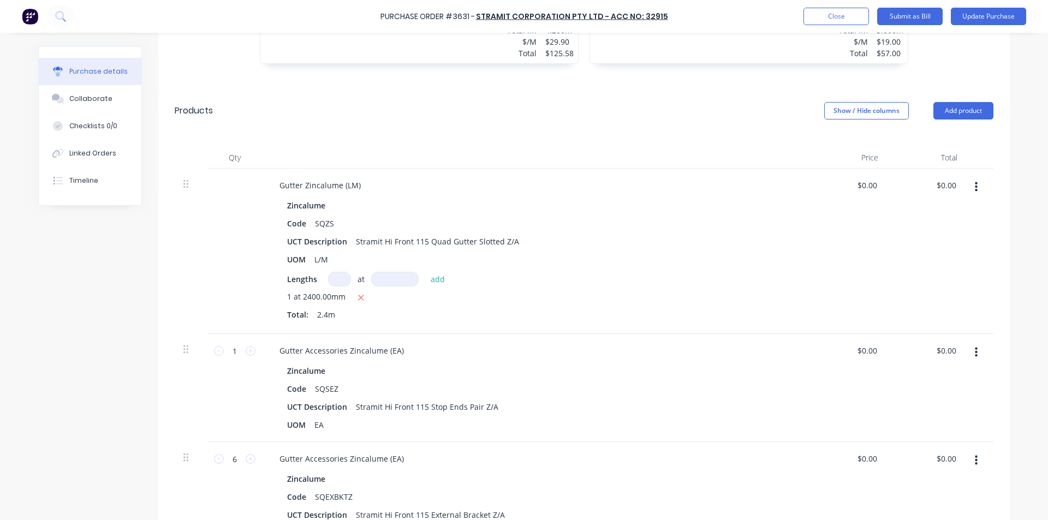
scroll to position [437, 0]
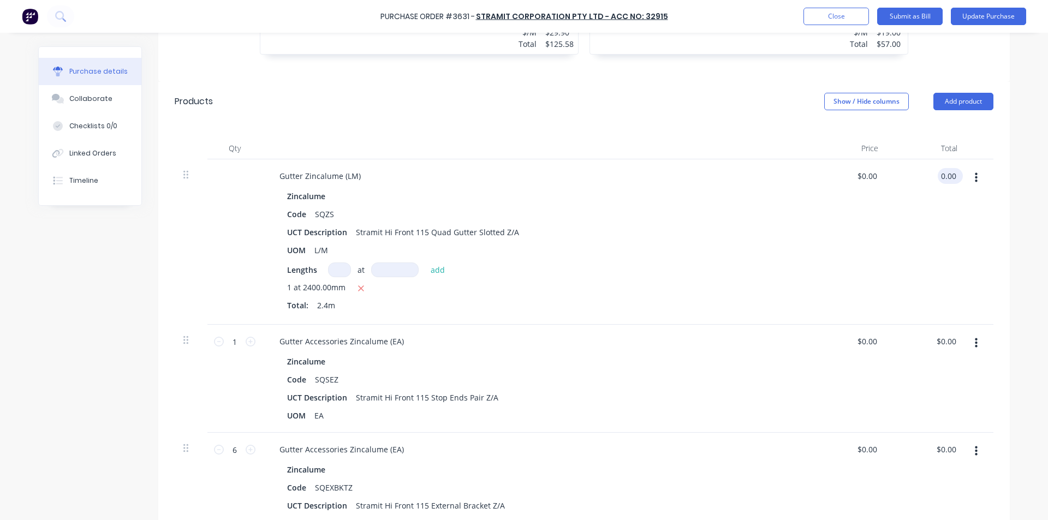
click at [945, 178] on input "0.00" at bounding box center [948, 176] width 21 height 16
click at [950, 176] on input "0.00" at bounding box center [948, 176] width 21 height 16
click at [938, 345] on input "0.00" at bounding box center [948, 341] width 21 height 16
click at [944, 337] on input "0.00" at bounding box center [948, 341] width 21 height 16
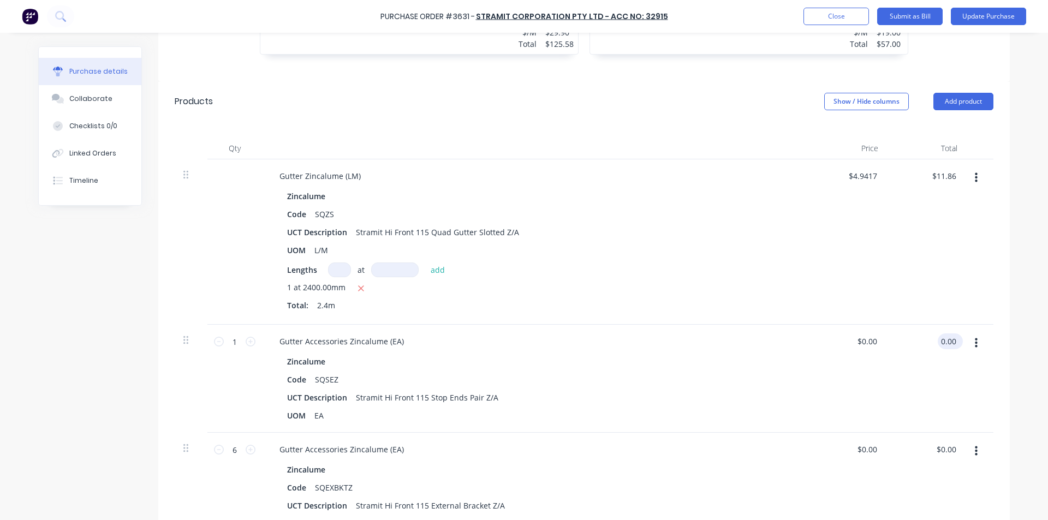
click at [944, 337] on input "0.00" at bounding box center [948, 341] width 21 height 16
click at [946, 341] on input "1.59" at bounding box center [948, 341] width 21 height 16
click at [946, 342] on input "1.59" at bounding box center [948, 341] width 21 height 16
click at [912, 385] on div "$3.18 3.18" at bounding box center [926, 379] width 79 height 108
click at [945, 447] on input "0.00" at bounding box center [948, 450] width 21 height 16
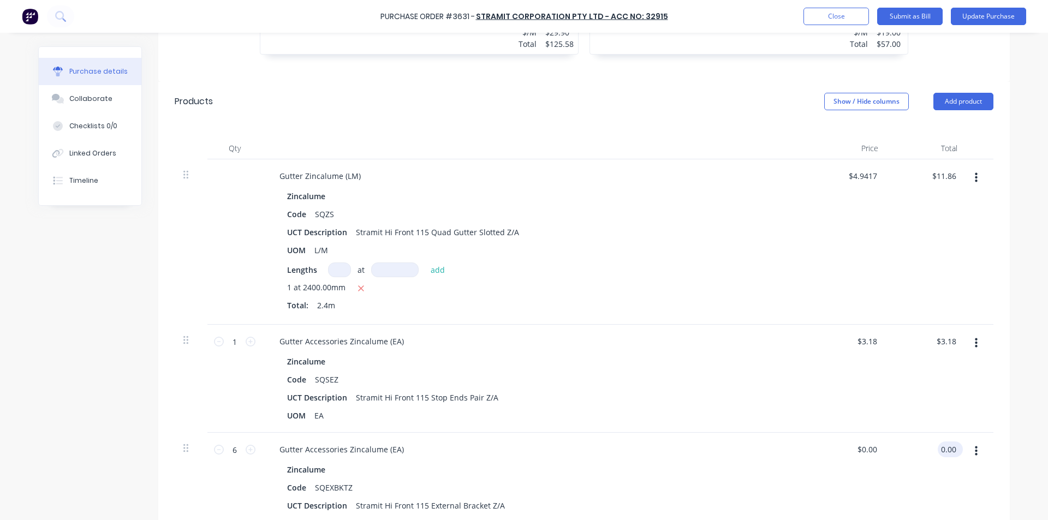
click at [945, 447] on input "0.00" at bounding box center [948, 450] width 21 height 16
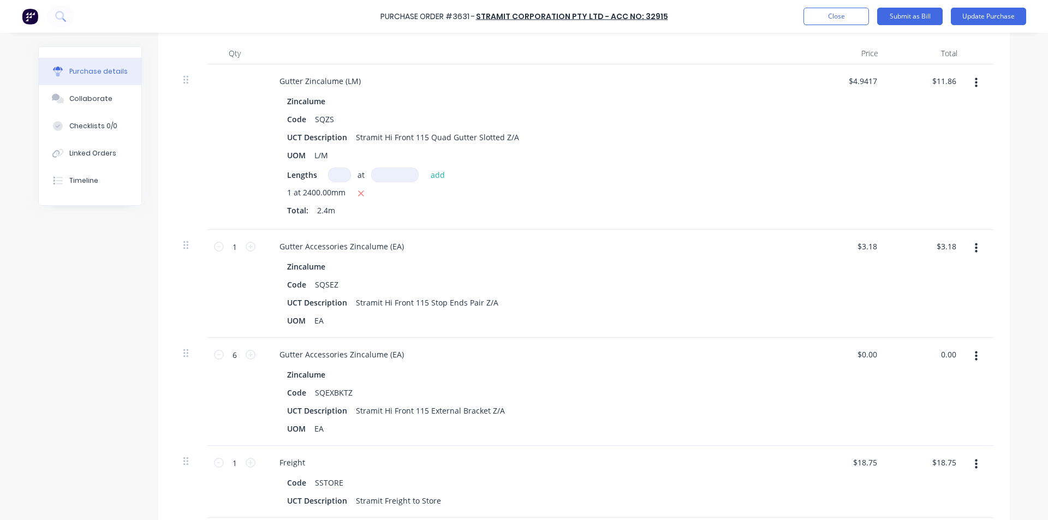
scroll to position [546, 0]
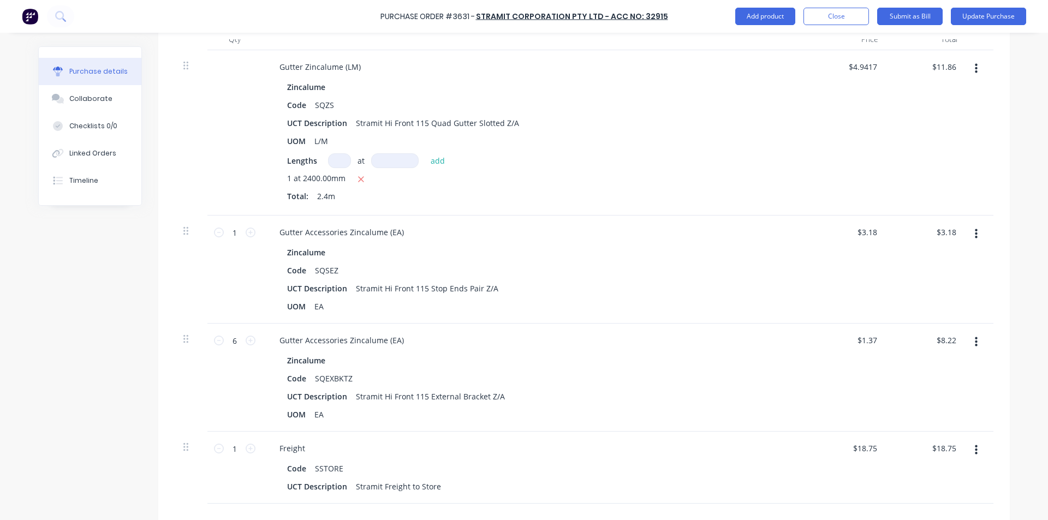
click at [873, 373] on div "$1.37 $1.37" at bounding box center [847, 378] width 79 height 108
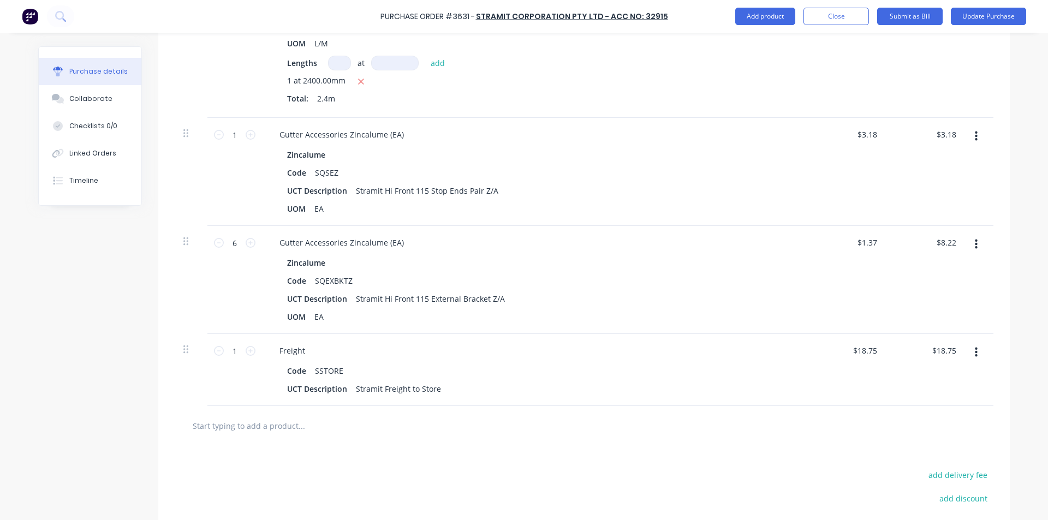
scroll to position [760, 0]
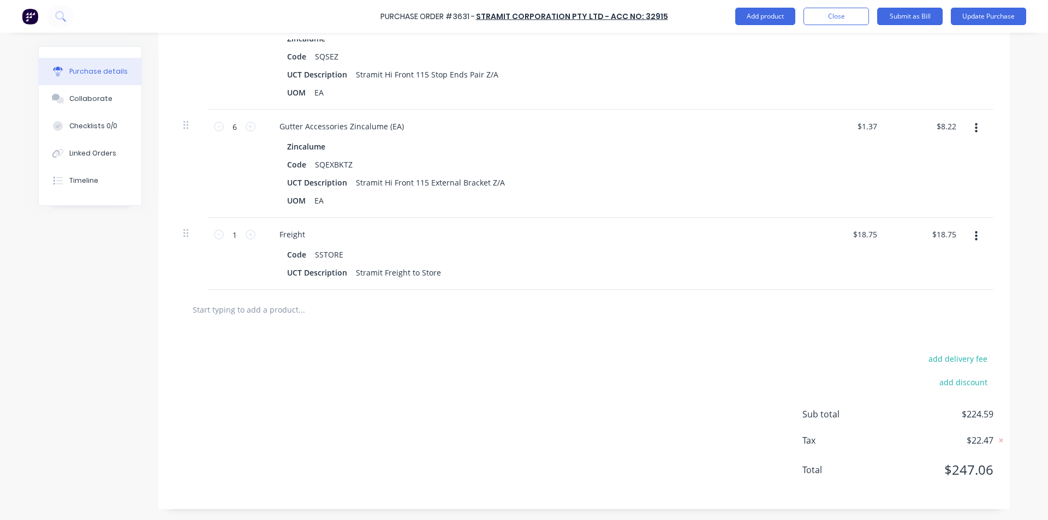
click at [678, 383] on div "add delivery fee add discount Sub total $224.59 Tax $22.47 Total $247.06" at bounding box center [583, 420] width 851 height 180
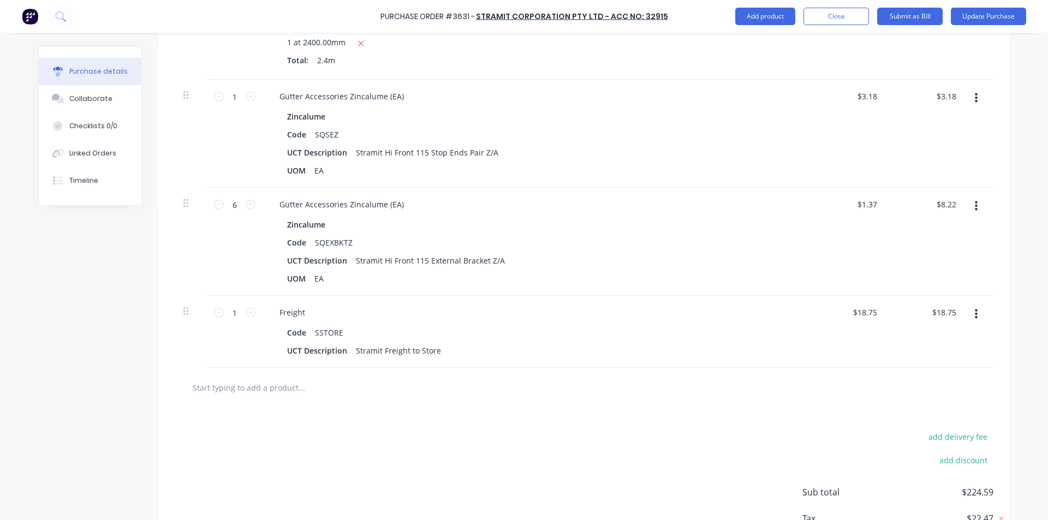
scroll to position [432, 0]
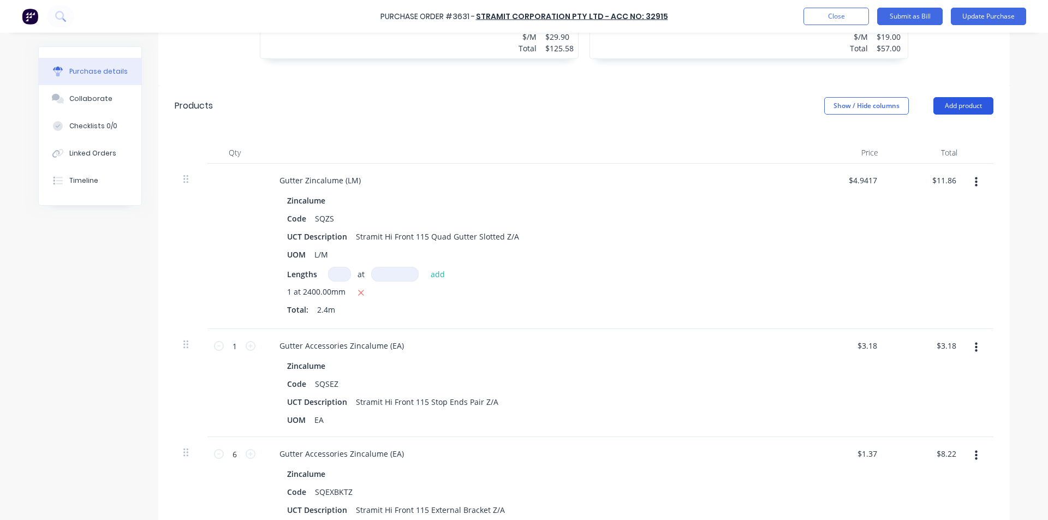
click at [967, 105] on button "Add product" at bounding box center [963, 105] width 60 height 17
click at [910, 153] on div "Basic product" at bounding box center [941, 156] width 84 height 16
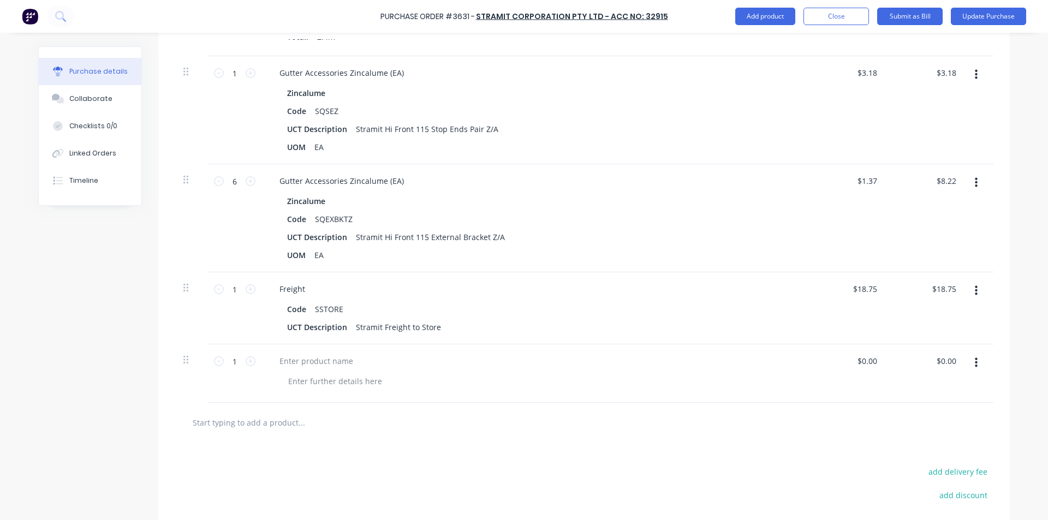
scroll to position [818, 0]
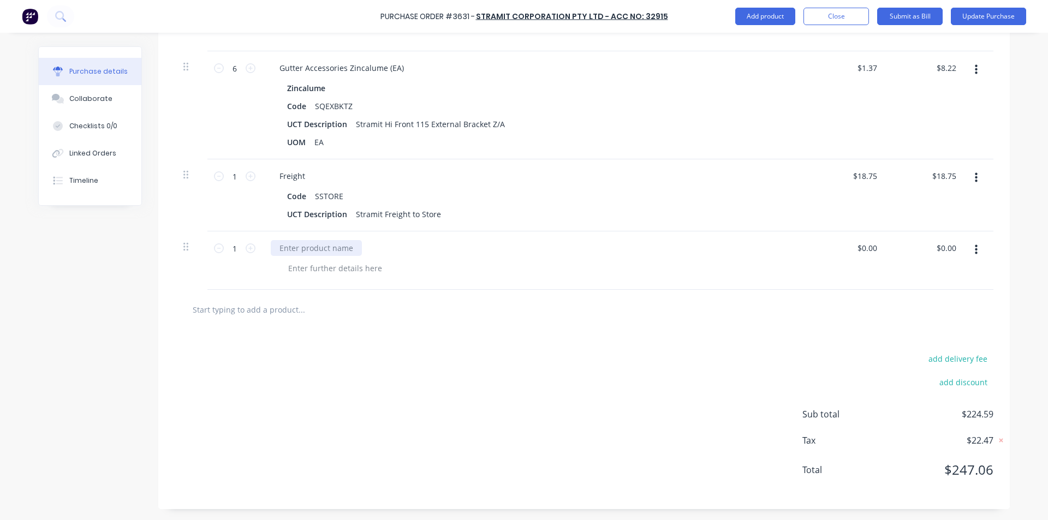
click at [293, 252] on div at bounding box center [316, 248] width 91 height 16
click at [945, 244] on input "0.00" at bounding box center [948, 248] width 21 height 16
click at [930, 288] on div "$-41.33 -41.33" at bounding box center [926, 260] width 79 height 58
click at [950, 249] on input "-41.33" at bounding box center [944, 248] width 27 height 16
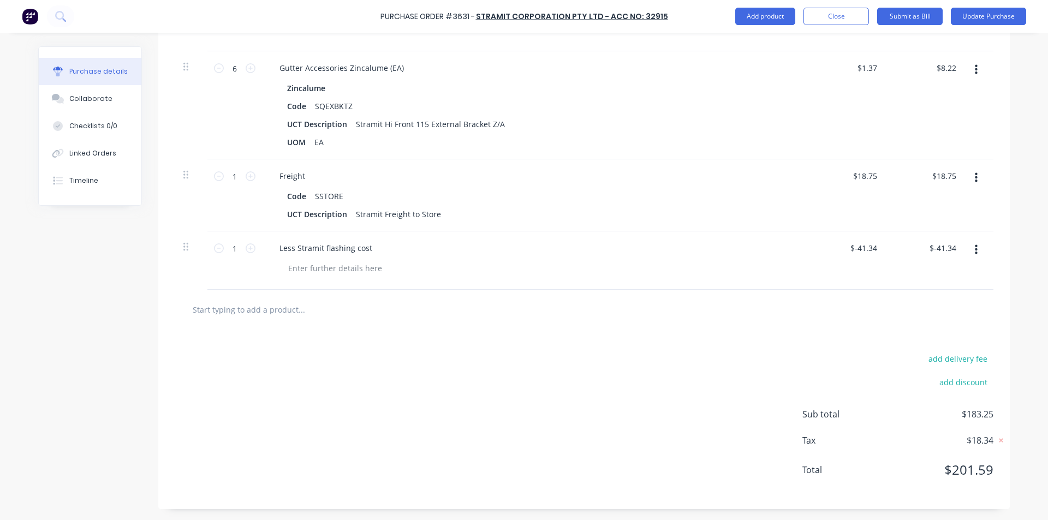
click at [951, 319] on div at bounding box center [583, 310] width 801 height 22
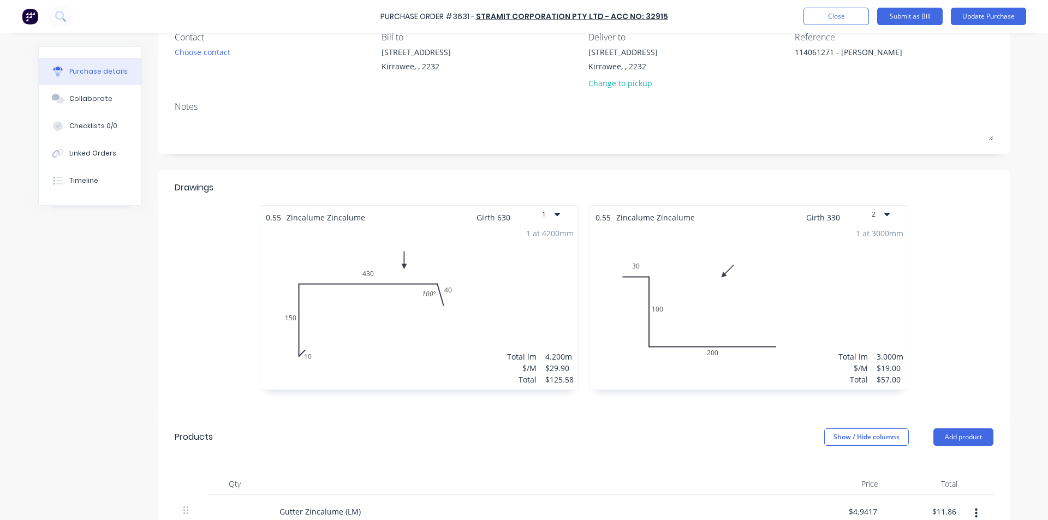
scroll to position [0, 0]
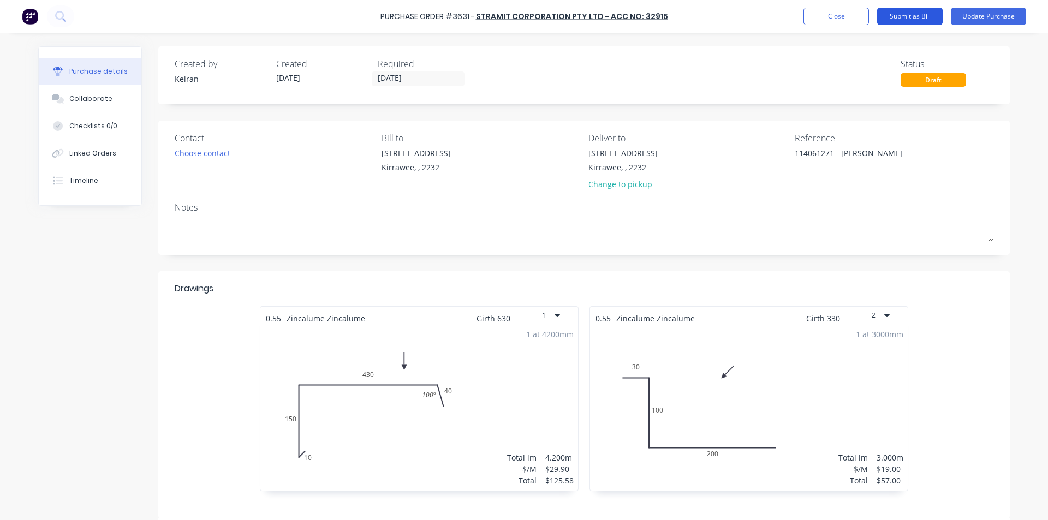
drag, startPoint x: 911, startPoint y: 14, endPoint x: 916, endPoint y: 9, distance: 6.6
click at [916, 9] on button "Submit as Bill" at bounding box center [909, 16] width 65 height 17
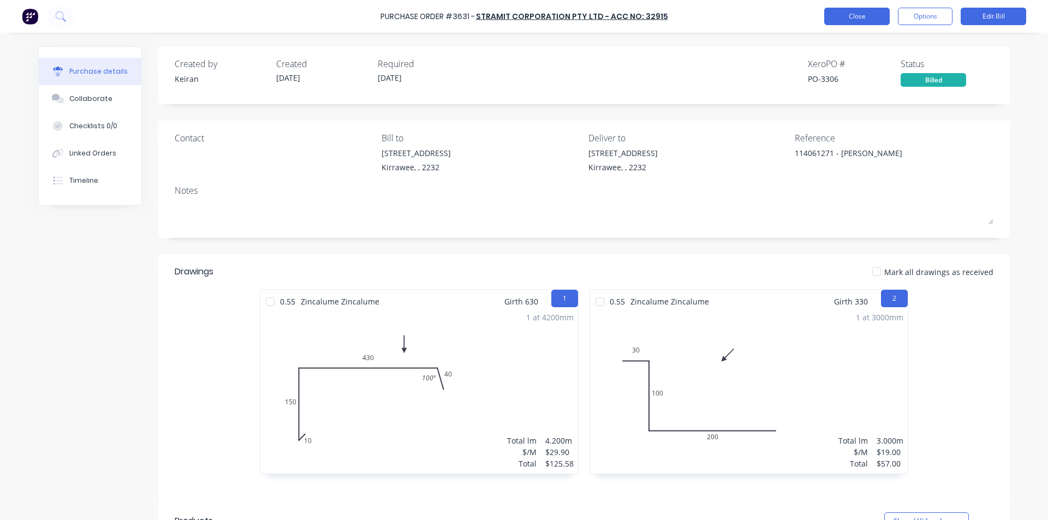
click at [856, 12] on button "Close" at bounding box center [856, 16] width 65 height 17
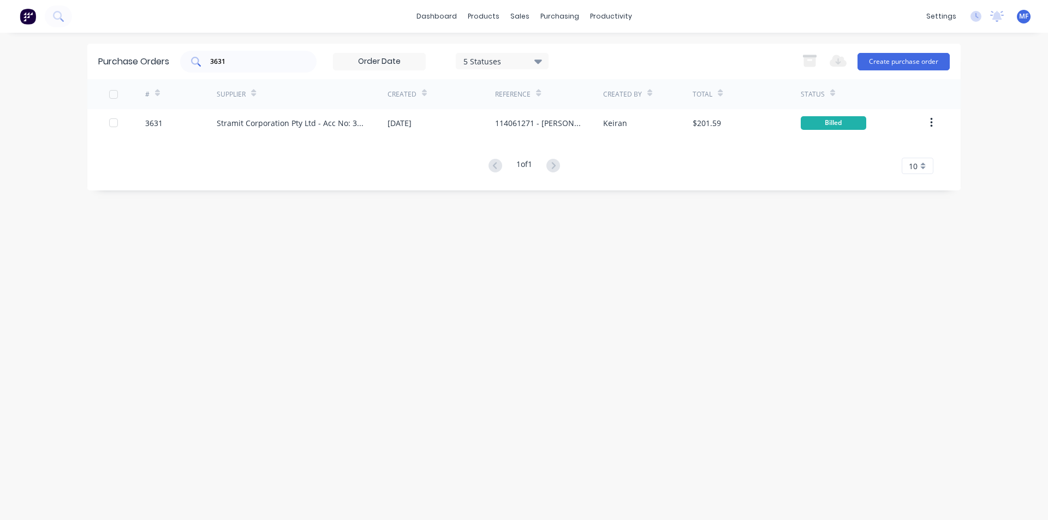
click at [256, 62] on input "3631" at bounding box center [254, 61] width 91 height 11
drag, startPoint x: 255, startPoint y: 63, endPoint x: 301, endPoint y: 65, distance: 46.4
click at [255, 63] on input "3631" at bounding box center [254, 61] width 91 height 11
click at [240, 56] on input "3631" at bounding box center [254, 61] width 91 height 11
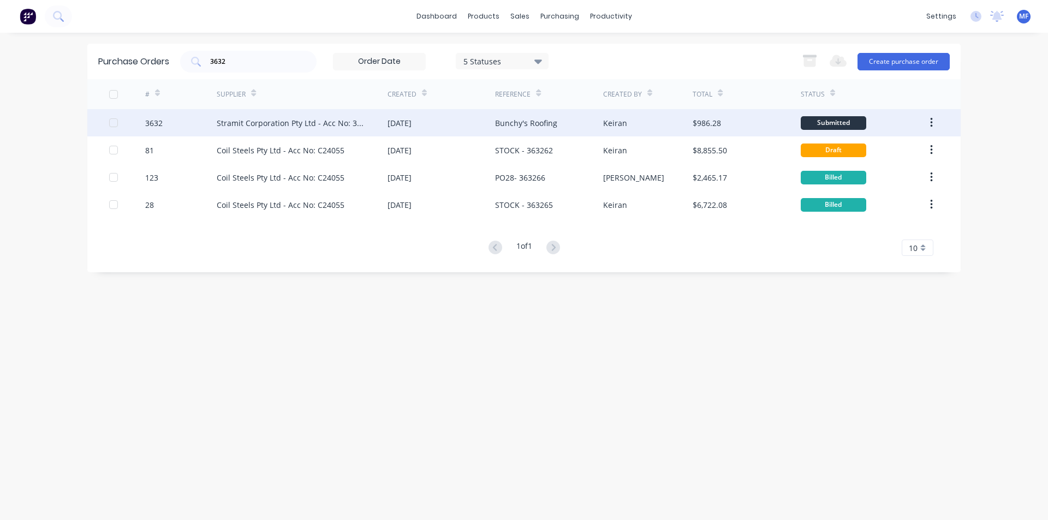
click at [265, 122] on div "Stramit Corporation Pty Ltd - Acc No: 32915" at bounding box center [291, 122] width 149 height 11
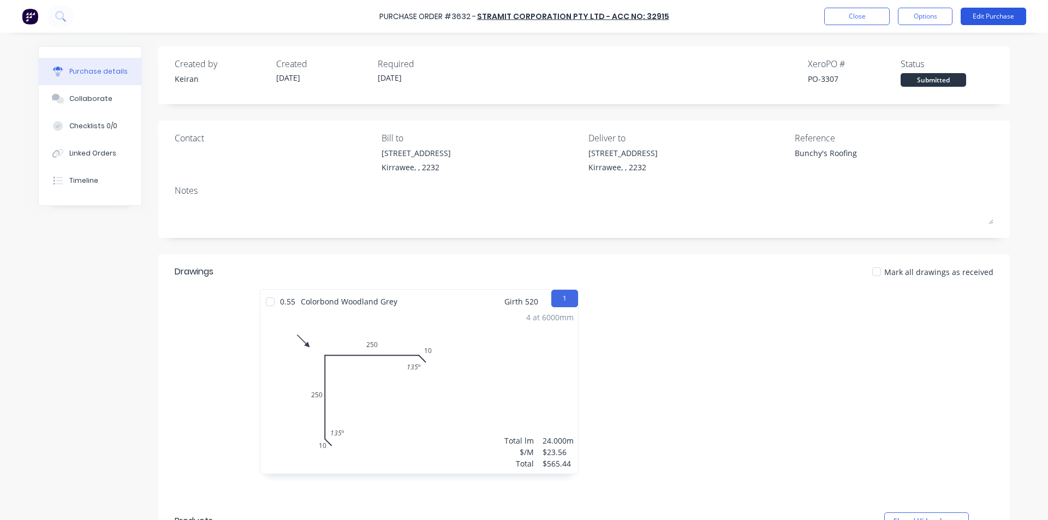
click at [1003, 15] on button "Edit Purchase" at bounding box center [993, 16] width 65 height 17
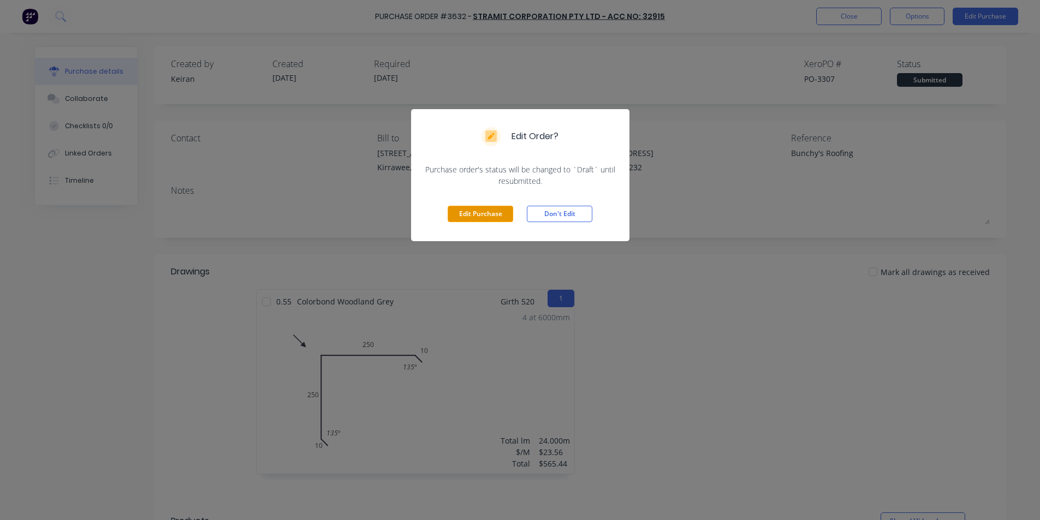
click at [486, 216] on button "Edit Purchase" at bounding box center [480, 214] width 65 height 16
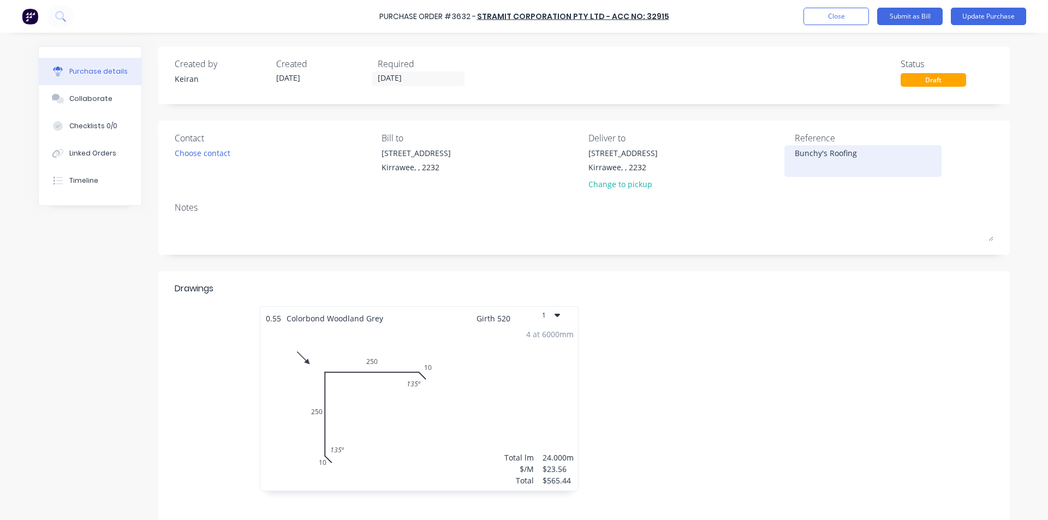
click at [855, 155] on textarea "Bunchy's Roofing" at bounding box center [863, 159] width 136 height 25
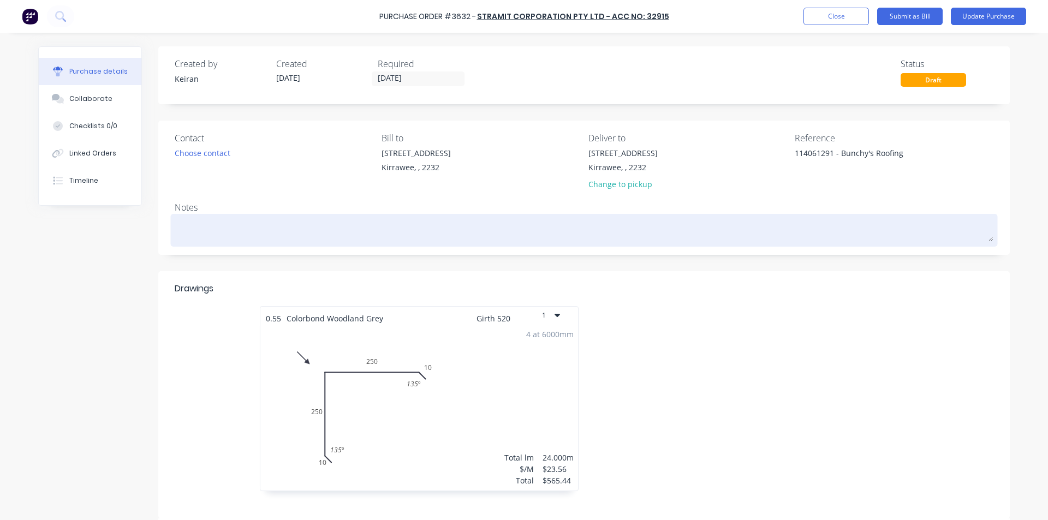
click at [855, 230] on textarea at bounding box center [584, 229] width 819 height 25
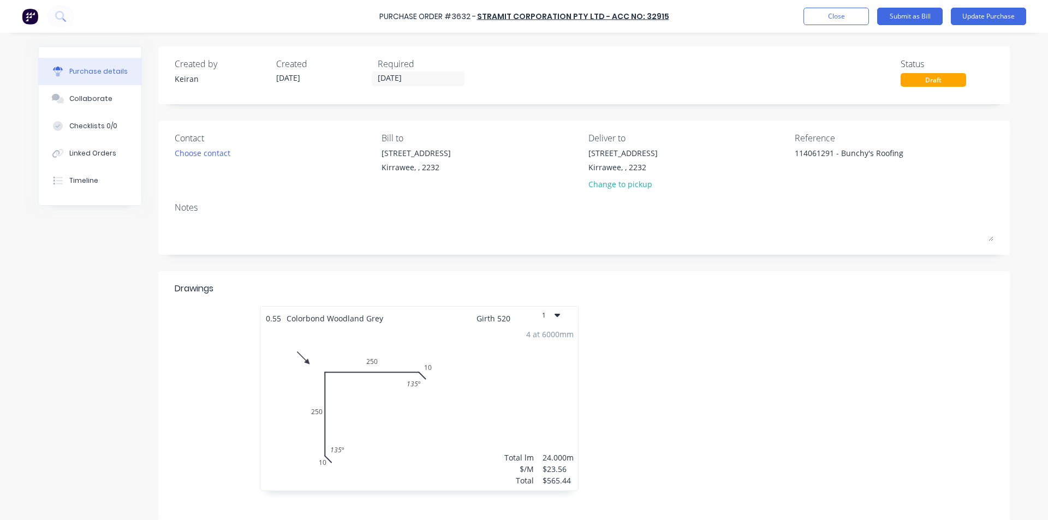
scroll to position [273, 0]
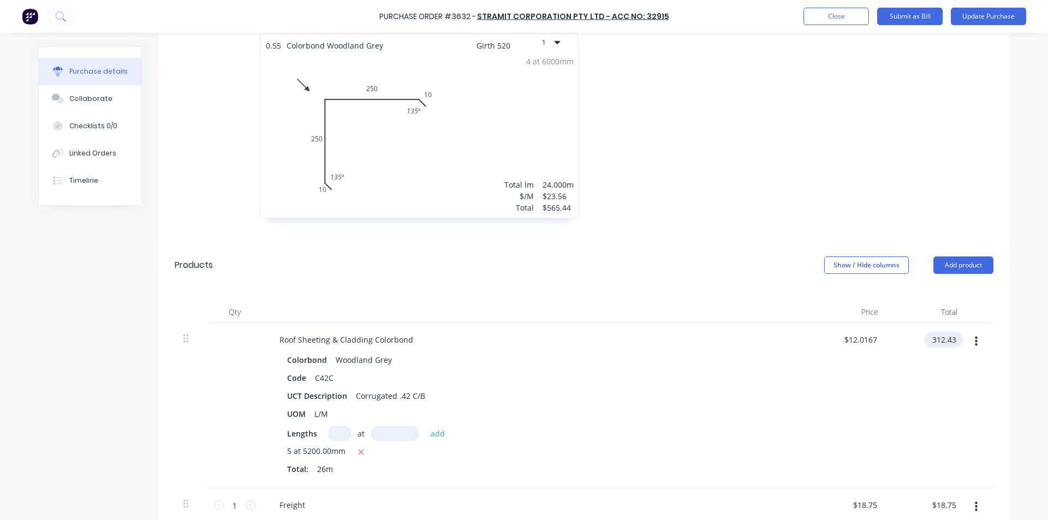
click at [941, 337] on input "312.43" at bounding box center [942, 340] width 34 height 16
click at [941, 337] on input "312.43" at bounding box center [943, 340] width 29 height 16
click at [929, 389] on div "$327.49 $327.49" at bounding box center [926, 405] width 79 height 165
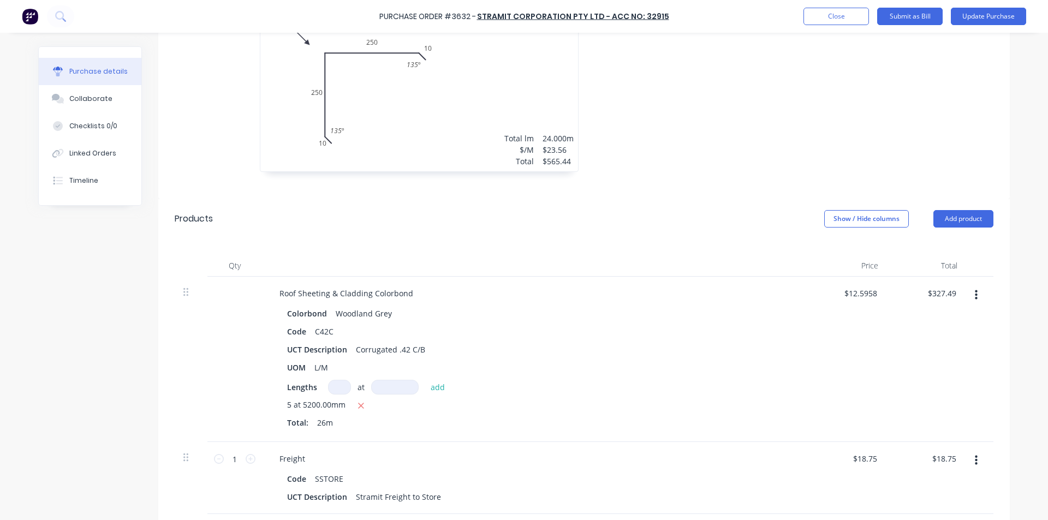
scroll to position [382, 0]
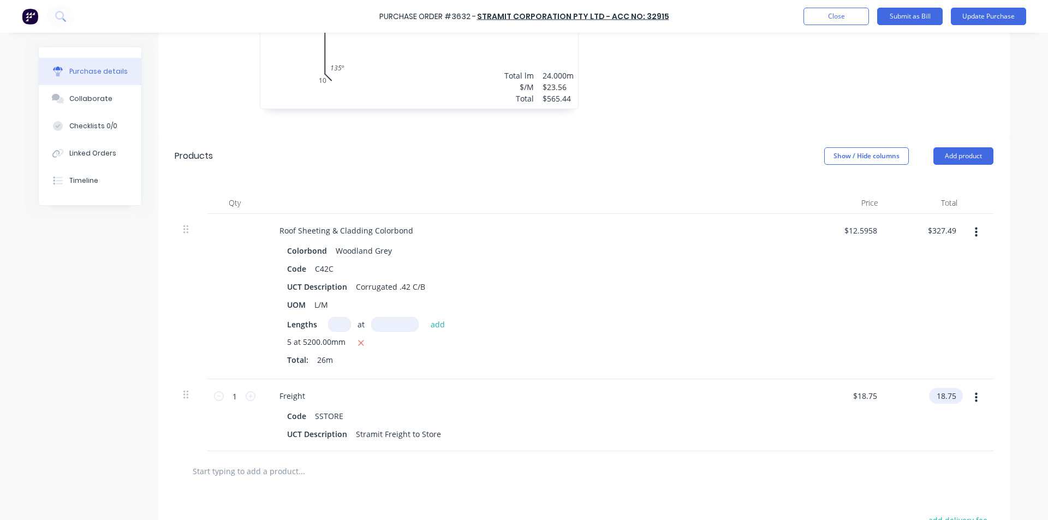
click at [951, 392] on input "18.75" at bounding box center [943, 396] width 29 height 16
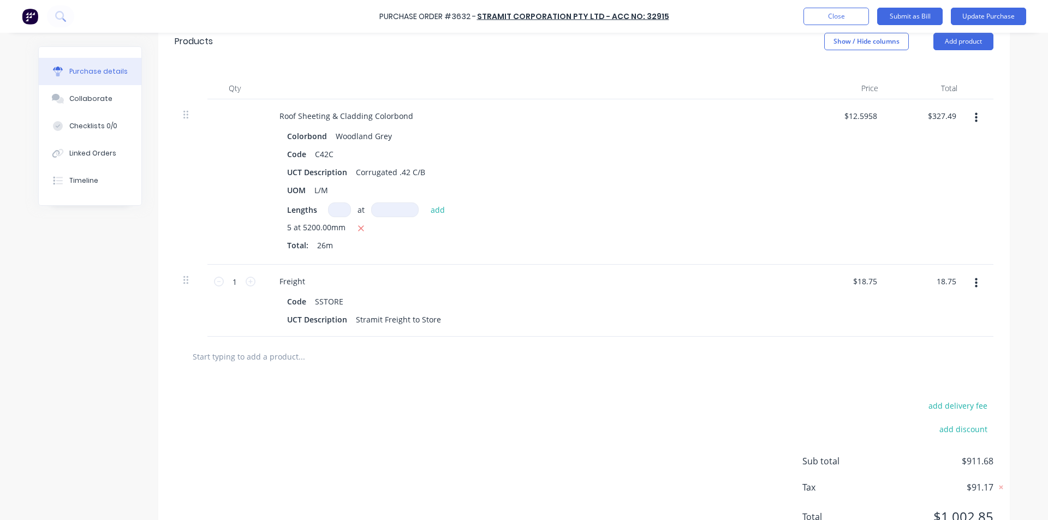
scroll to position [544, 0]
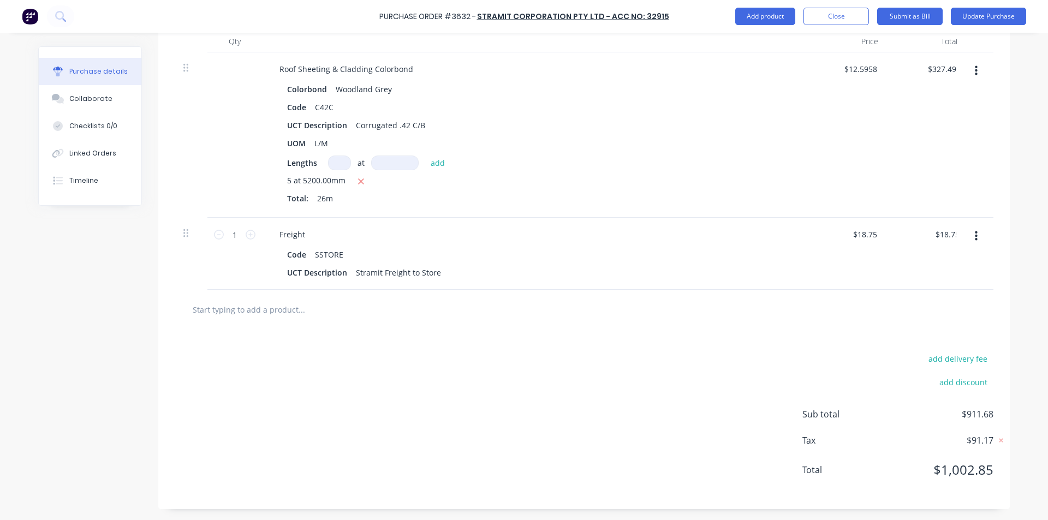
click at [559, 323] on div at bounding box center [584, 310] width 819 height 40
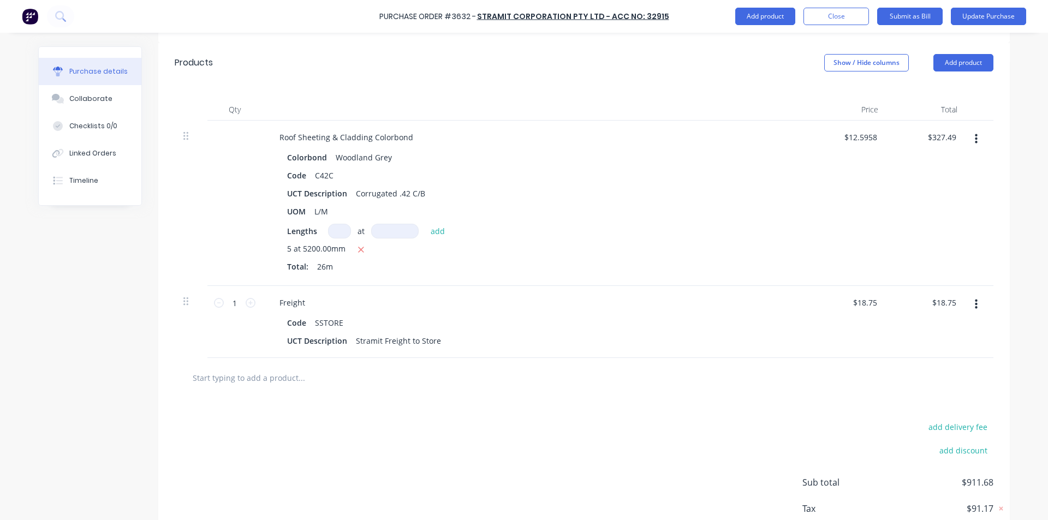
scroll to position [380, 0]
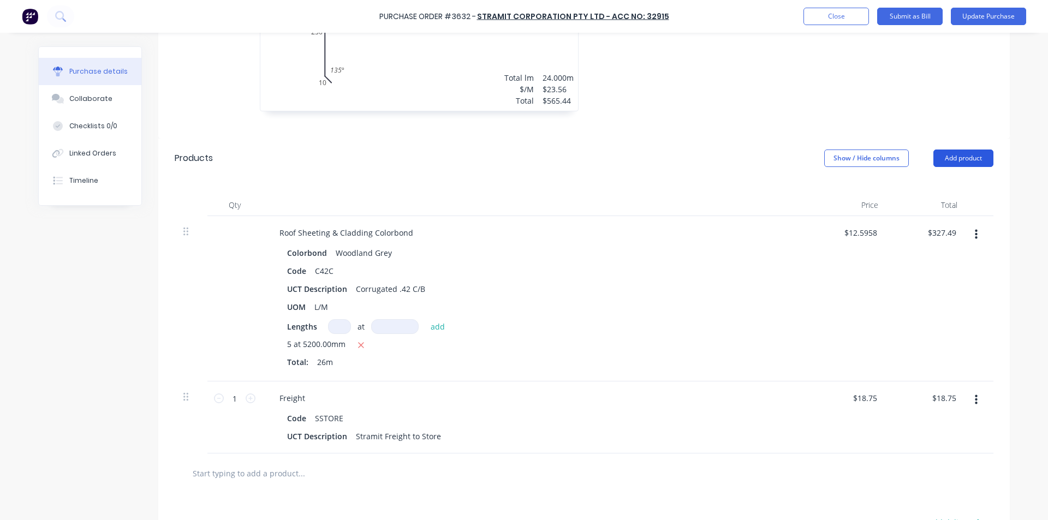
click at [958, 158] on button "Add product" at bounding box center [963, 158] width 60 height 17
click at [925, 207] on div "Basic product" at bounding box center [941, 208] width 84 height 16
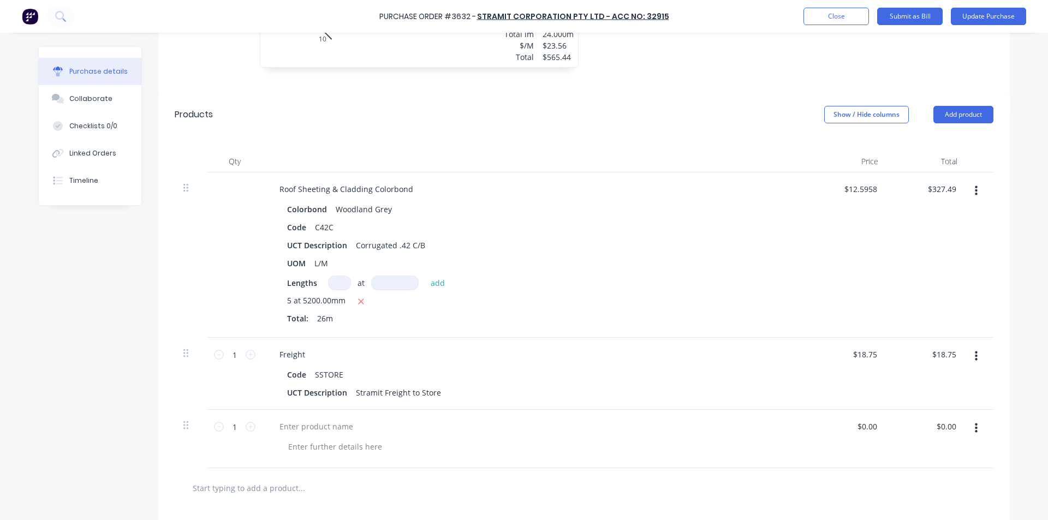
scroll to position [489, 0]
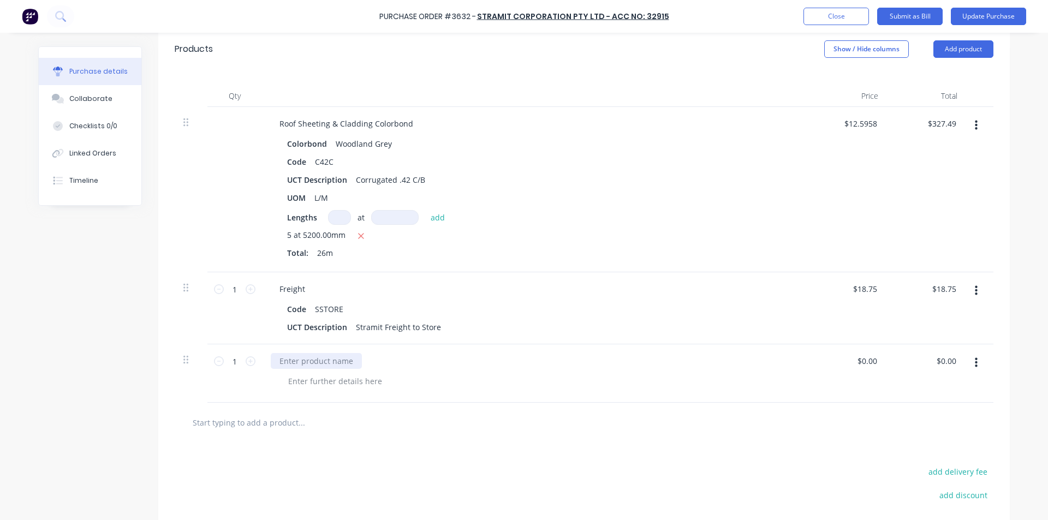
click at [285, 355] on div at bounding box center [316, 361] width 91 height 16
click at [950, 358] on input "0.00" at bounding box center [945, 361] width 25 height 16
click at [950, 358] on input "0.00" at bounding box center [948, 361] width 21 height 16
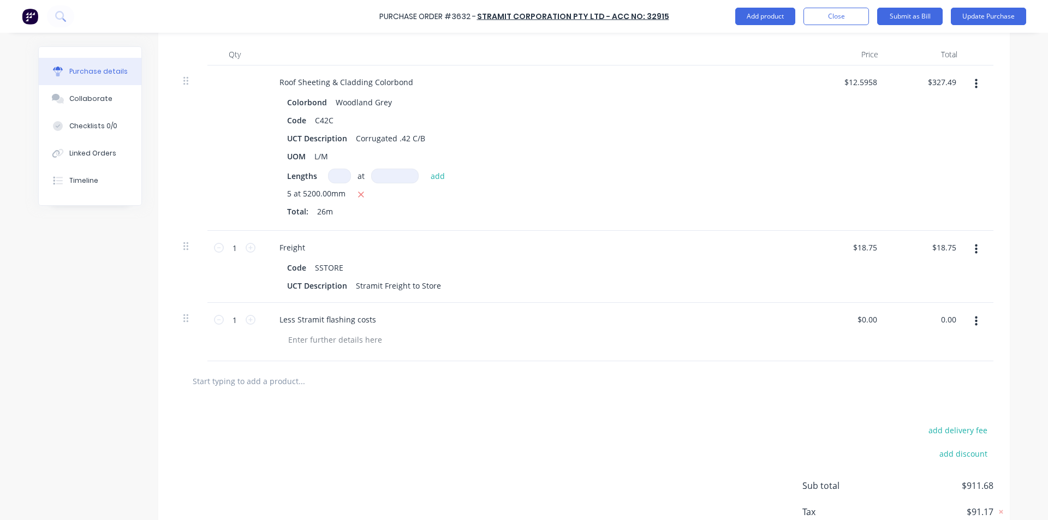
scroll to position [602, 0]
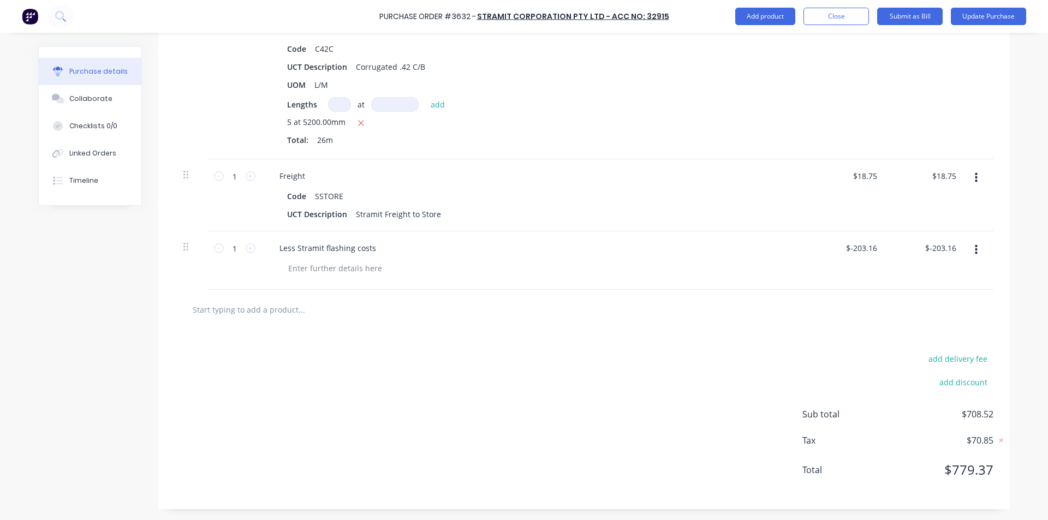
click at [636, 325] on div at bounding box center [584, 310] width 819 height 40
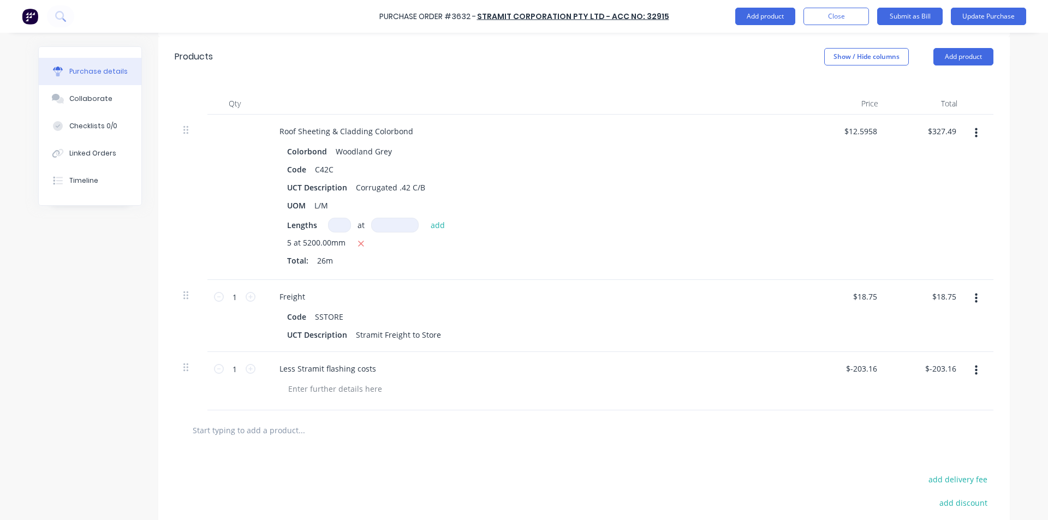
scroll to position [329, 0]
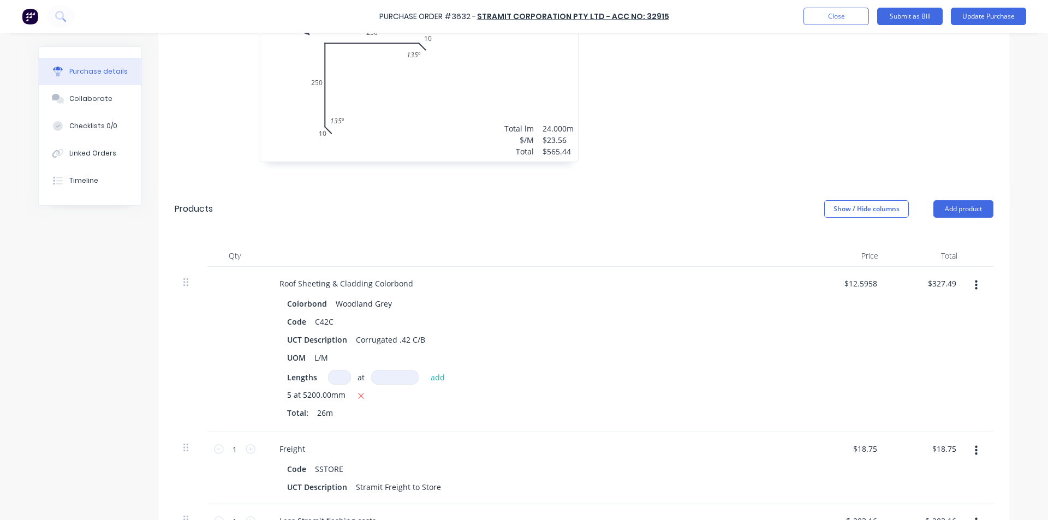
click at [917, 5] on div "Purchase Order #3632 - Stramit Corporation Pty Ltd - Acc No: 32915 Add product …" at bounding box center [524, 16] width 1048 height 33
click at [915, 10] on button "Submit as Bill" at bounding box center [909, 16] width 65 height 17
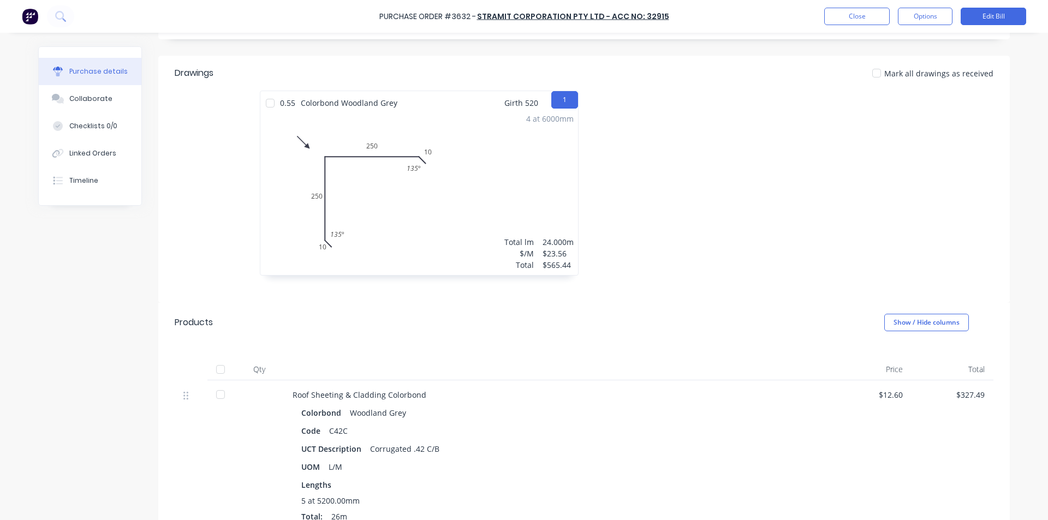
scroll to position [0, 0]
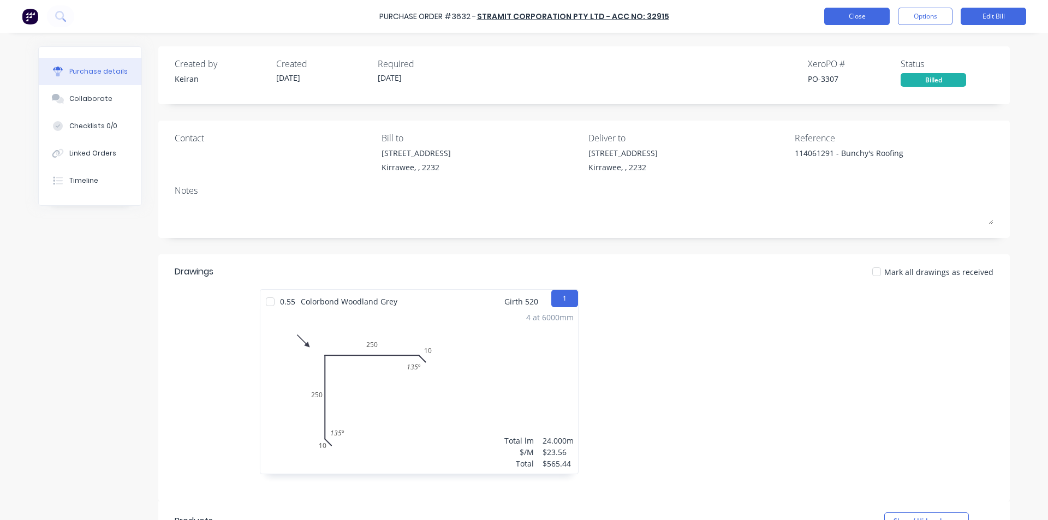
click at [860, 20] on button "Close" at bounding box center [856, 16] width 65 height 17
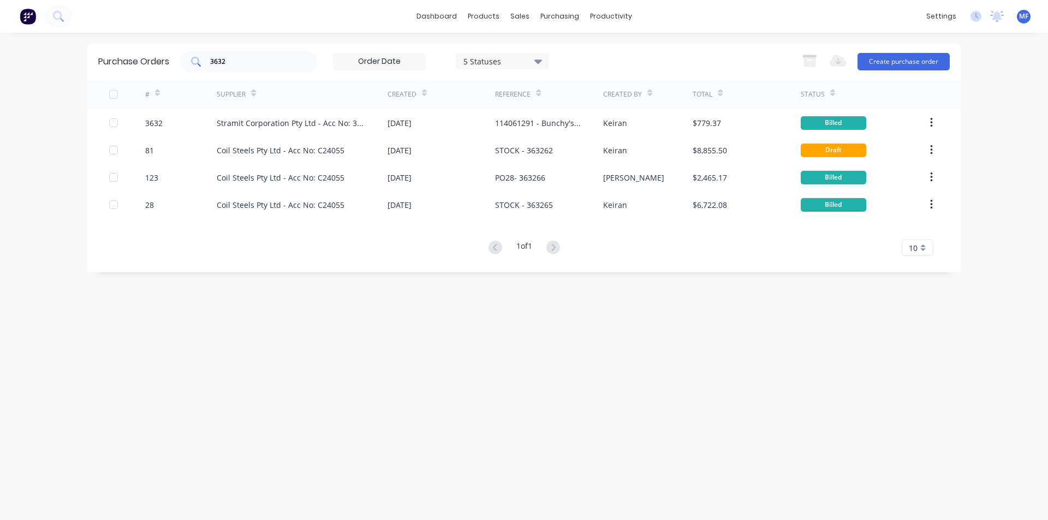
click at [247, 62] on input "3632" at bounding box center [254, 61] width 91 height 11
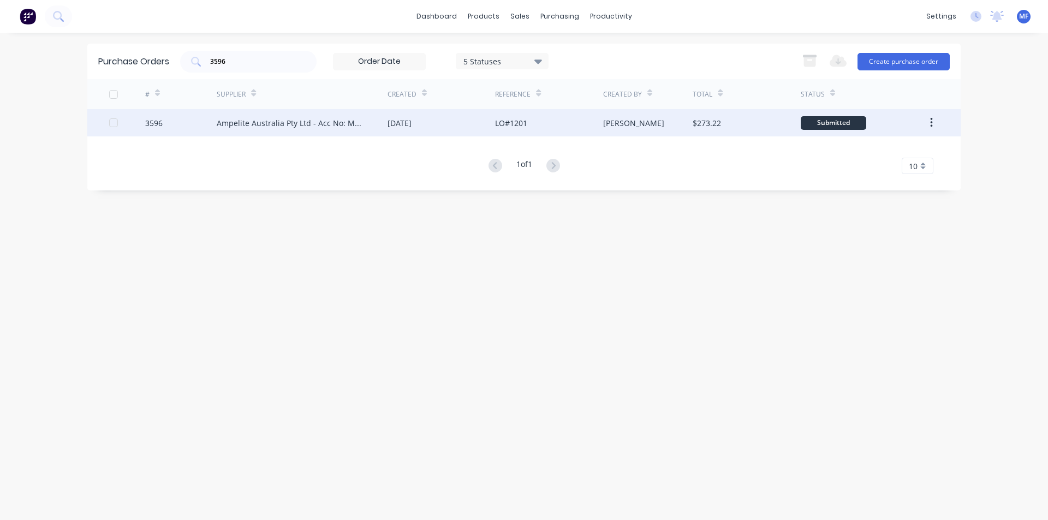
click at [315, 122] on div "Ampelite Australia Pty Ltd - Acc No: METSUP" at bounding box center [291, 122] width 149 height 11
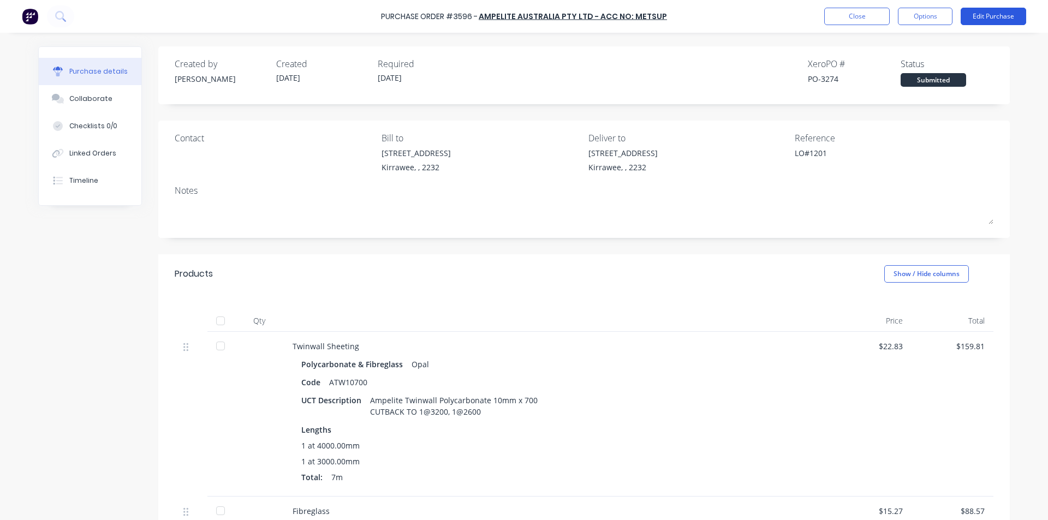
click at [983, 17] on button "Edit Purchase" at bounding box center [993, 16] width 65 height 17
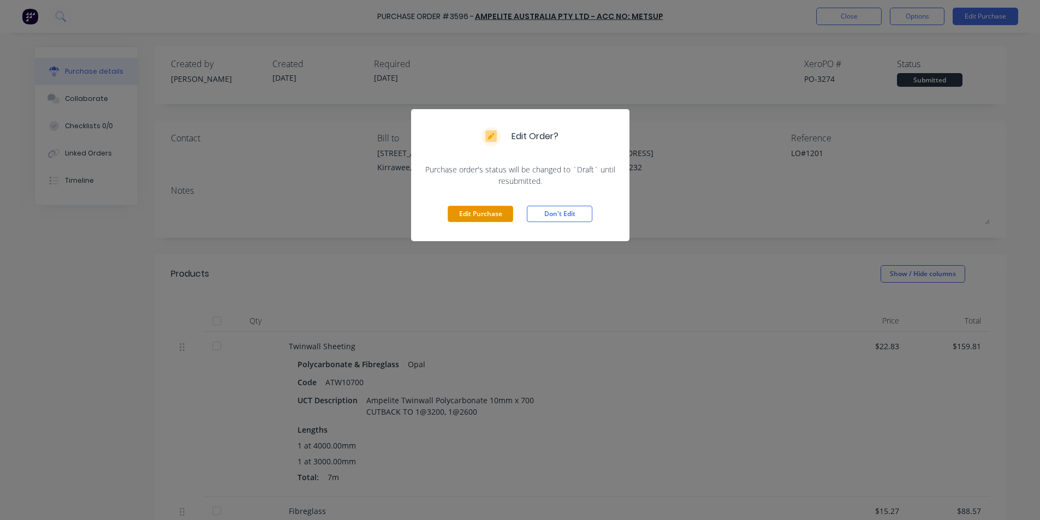
click at [476, 214] on button "Edit Purchase" at bounding box center [480, 214] width 65 height 16
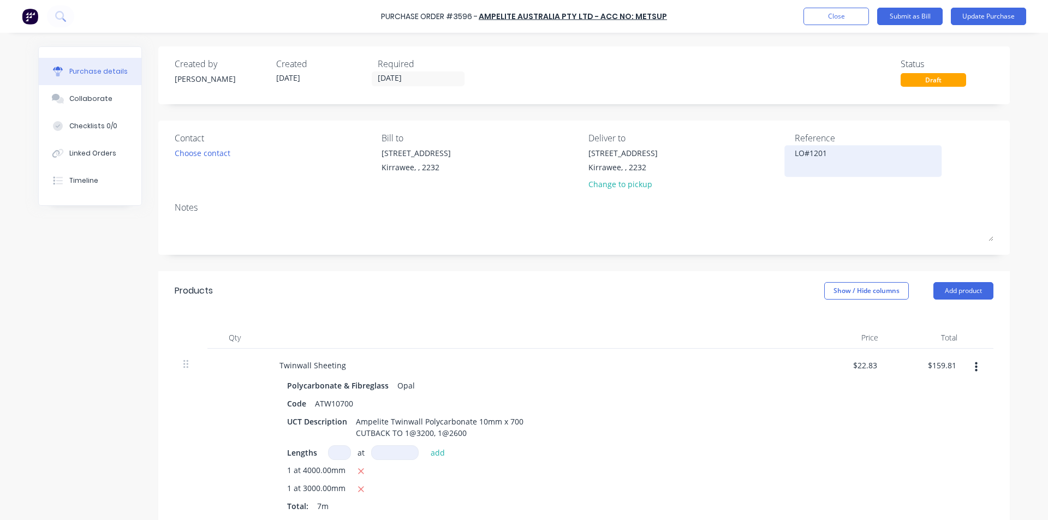
click at [796, 152] on textarea "LO#1201" at bounding box center [863, 159] width 136 height 25
click at [624, 363] on div "Twinwall Sheeting" at bounding box center [535, 365] width 528 height 16
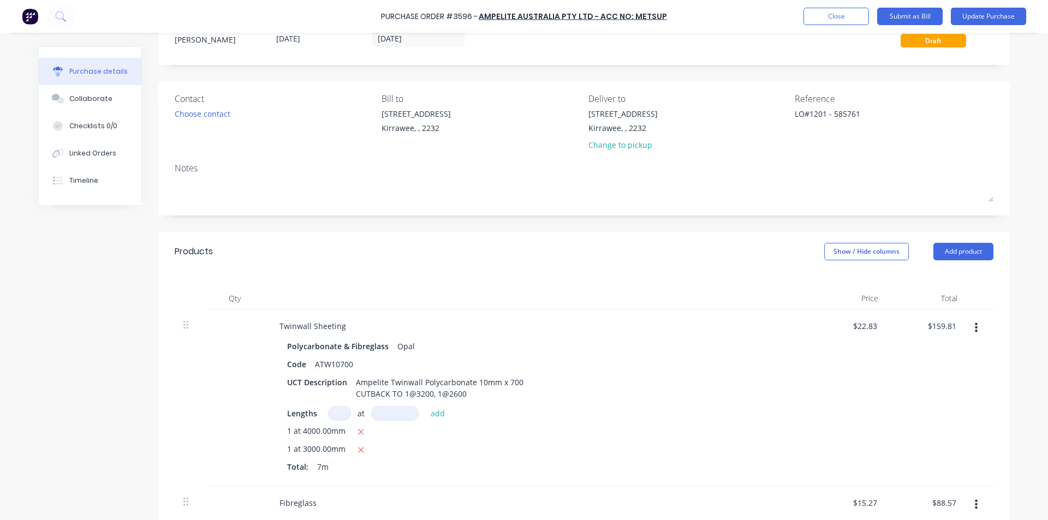
scroll to position [164, 0]
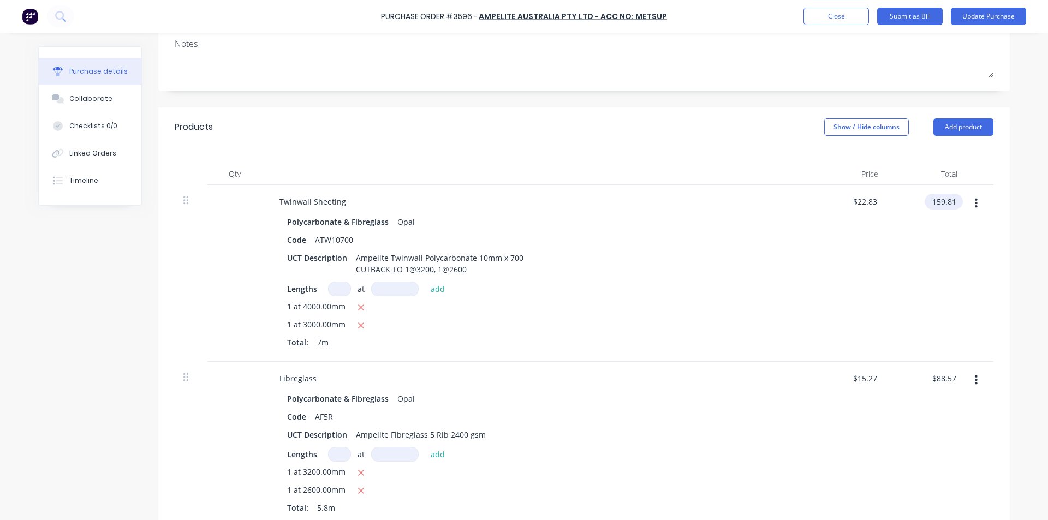
click at [946, 205] on input "159.81" at bounding box center [942, 202] width 34 height 16
click at [943, 201] on input "159.81" at bounding box center [943, 202] width 29 height 16
click at [943, 202] on input "8213" at bounding box center [946, 202] width 23 height 16
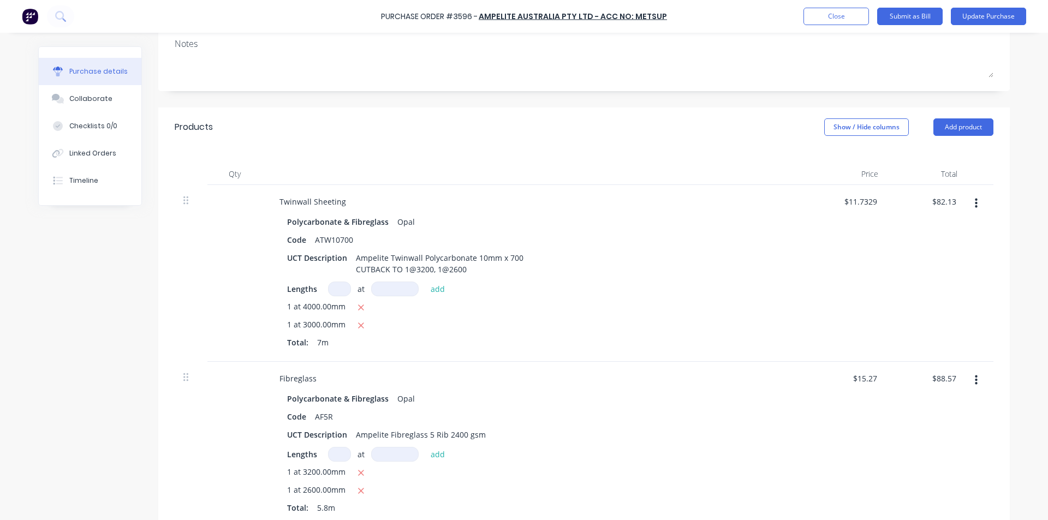
click at [910, 308] on div "$82.13 $82.13" at bounding box center [926, 273] width 79 height 177
click at [937, 374] on input "88.57" at bounding box center [943, 379] width 29 height 16
click at [937, 374] on input "88.57" at bounding box center [945, 379] width 25 height 16
click at [783, 373] on div "Fibreglass" at bounding box center [535, 379] width 528 height 16
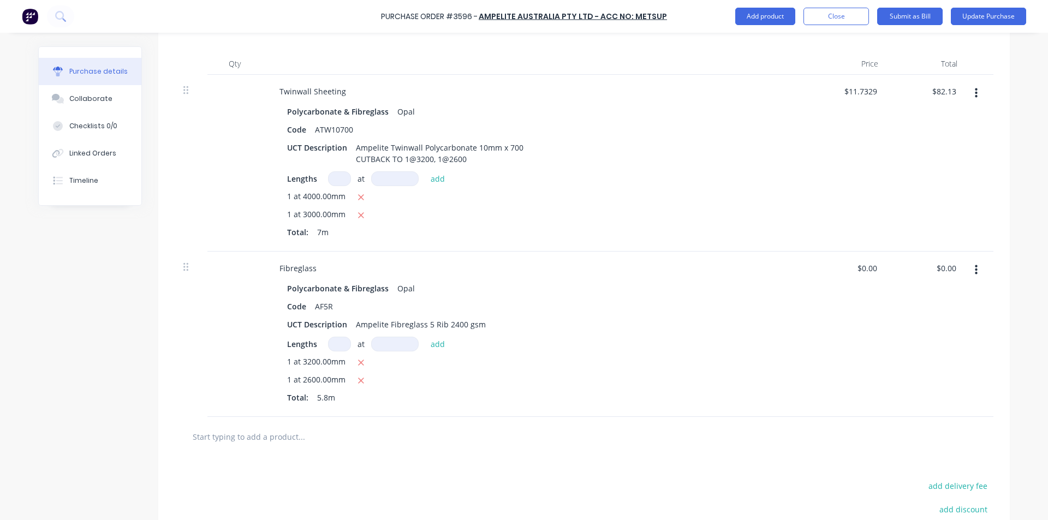
scroll to position [273, 0]
click at [939, 94] on input "82.13" at bounding box center [943, 93] width 29 height 16
click at [934, 213] on div "$74.66 74.66" at bounding box center [926, 164] width 79 height 177
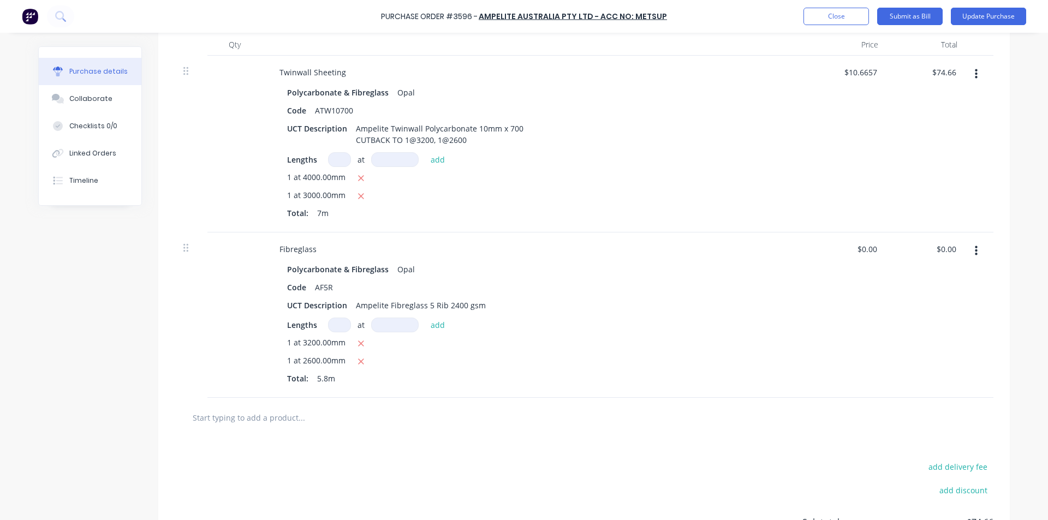
scroll to position [19, 0]
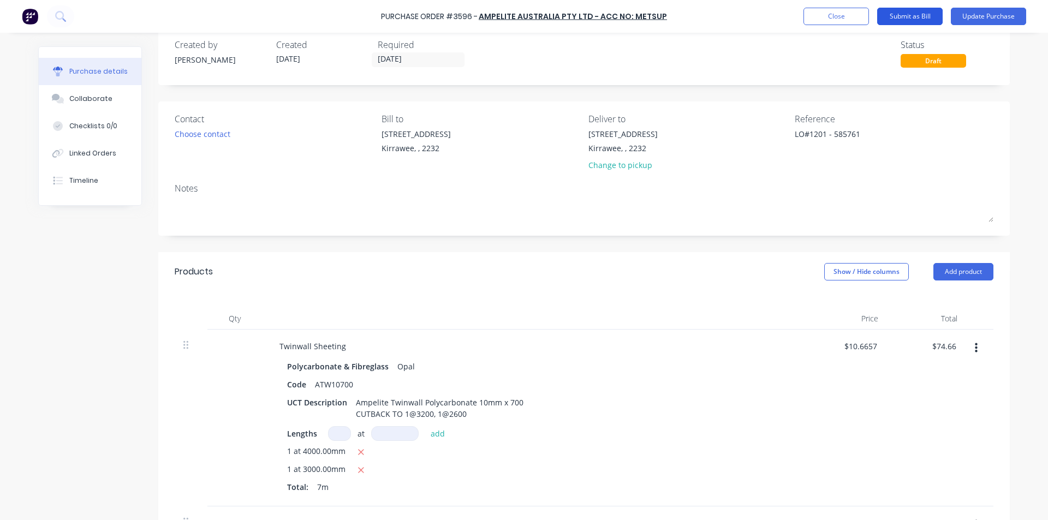
click at [916, 14] on button "Submit as Bill" at bounding box center [909, 16] width 65 height 17
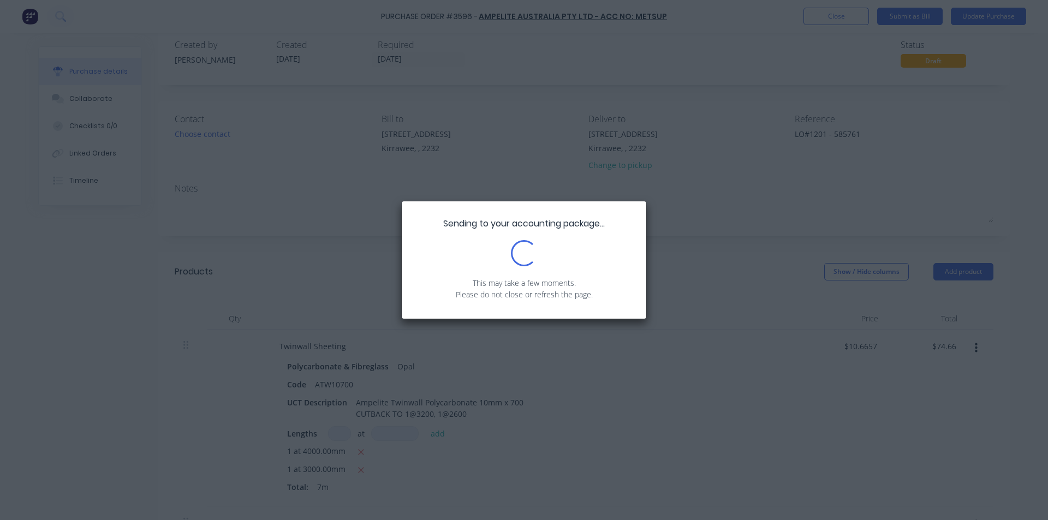
scroll to position [0, 0]
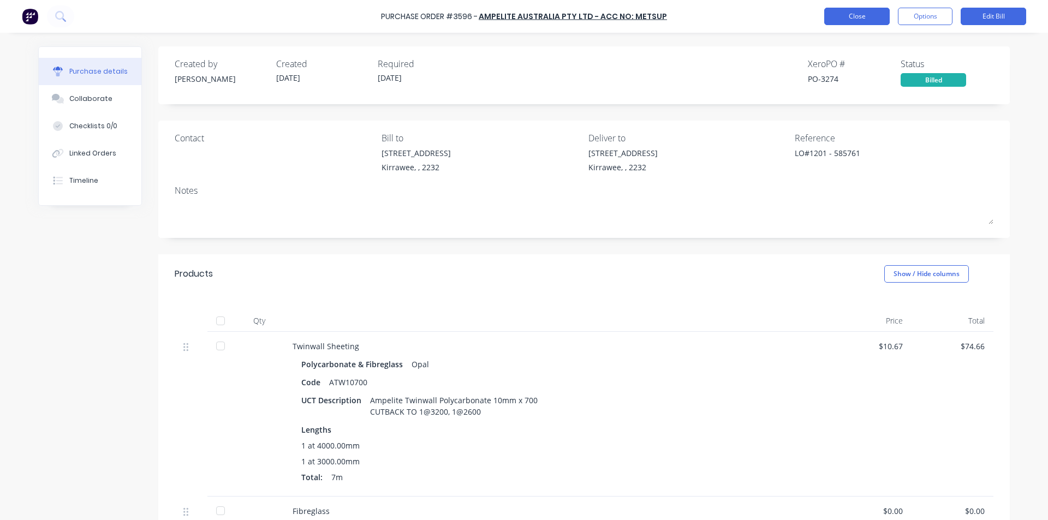
click at [864, 19] on button "Close" at bounding box center [856, 16] width 65 height 17
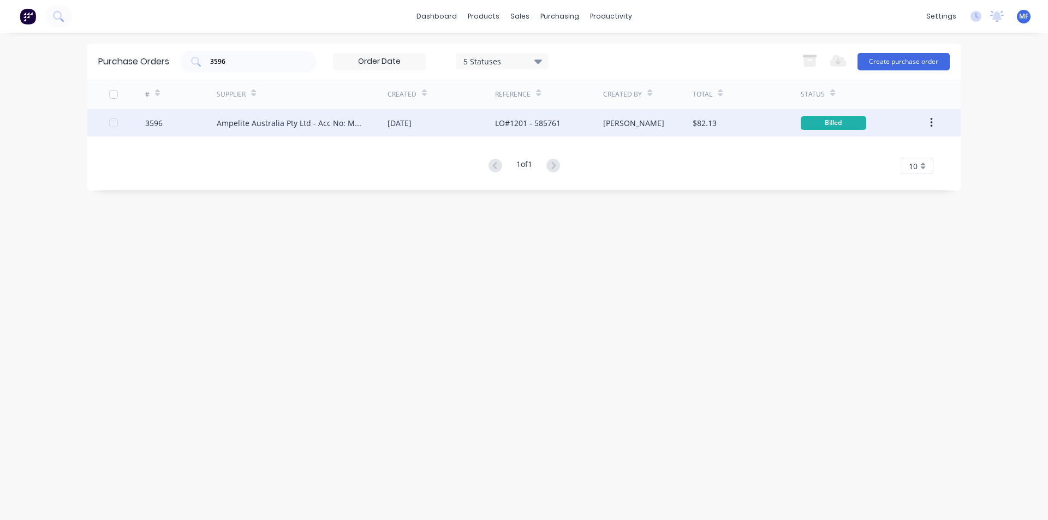
click at [295, 122] on div "Ampelite Australia Pty Ltd - Acc No: METSUP" at bounding box center [291, 122] width 149 height 11
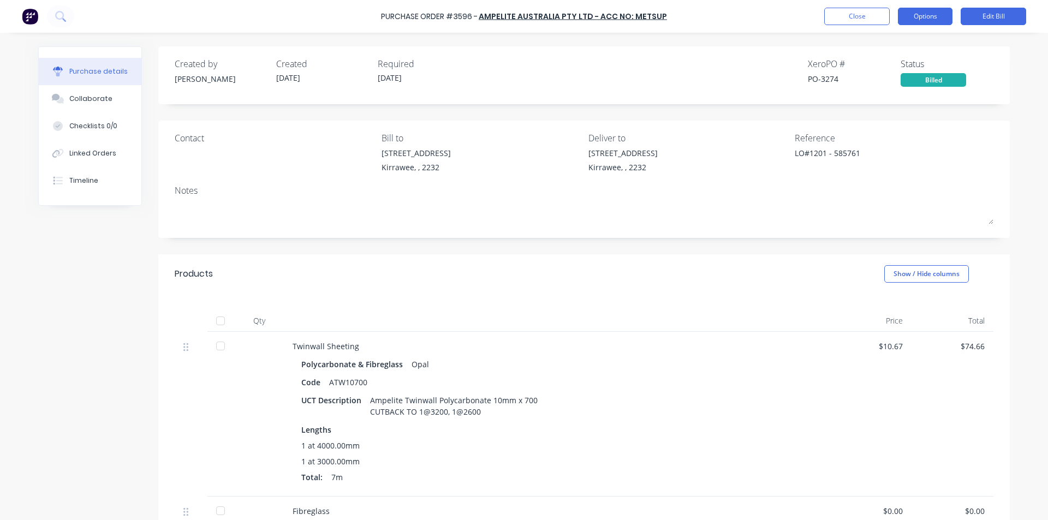
click at [927, 15] on button "Options" at bounding box center [925, 16] width 55 height 17
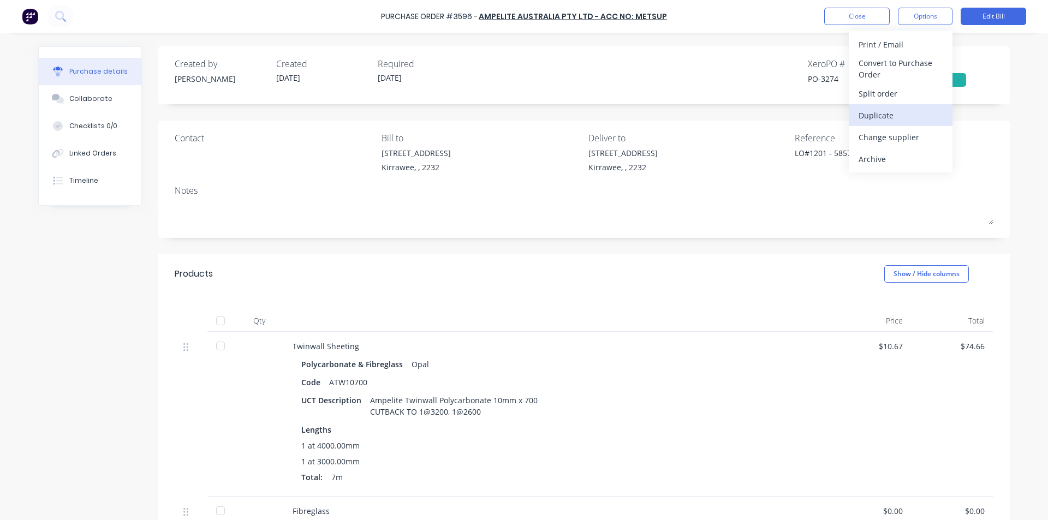
click at [876, 112] on div "Duplicate" at bounding box center [900, 116] width 84 height 16
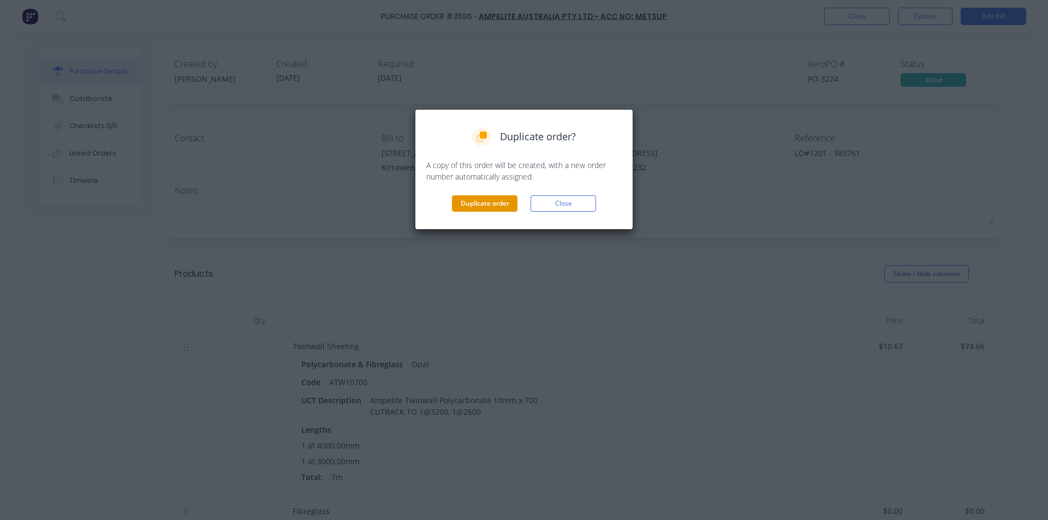
click at [476, 197] on button "Duplicate order" at bounding box center [484, 203] width 65 height 16
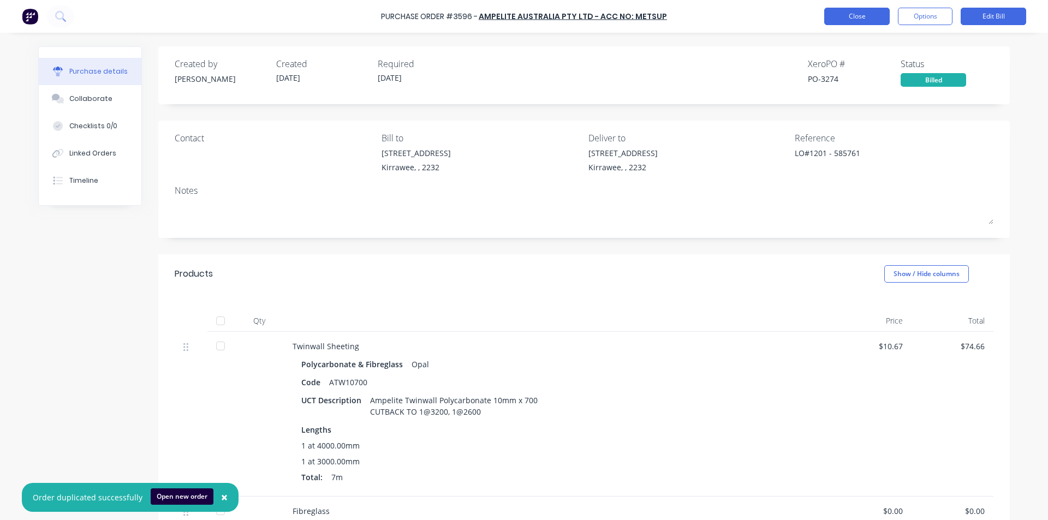
click at [861, 10] on button "Close" at bounding box center [856, 16] width 65 height 17
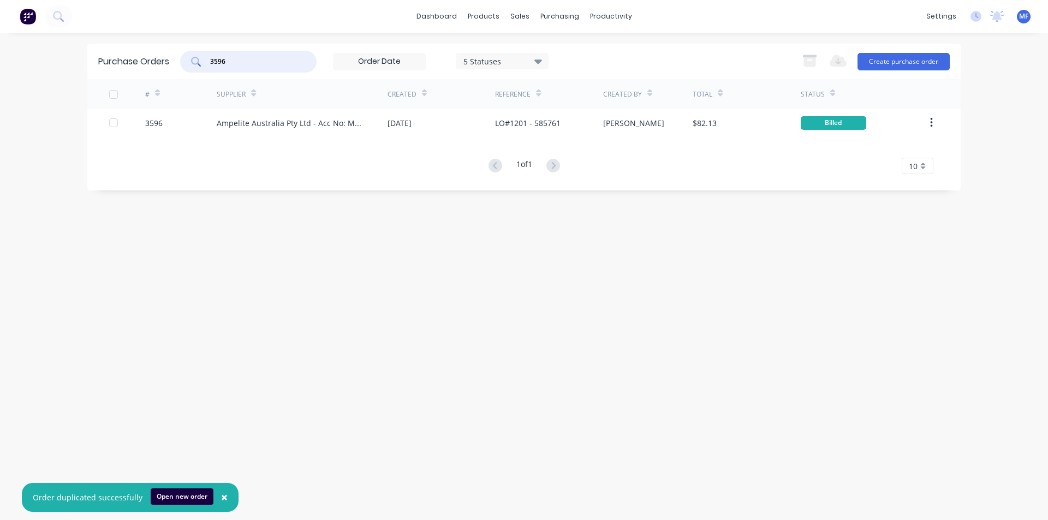
click at [241, 59] on input "3596" at bounding box center [254, 61] width 91 height 11
click at [241, 58] on input "3596" at bounding box center [254, 61] width 91 height 11
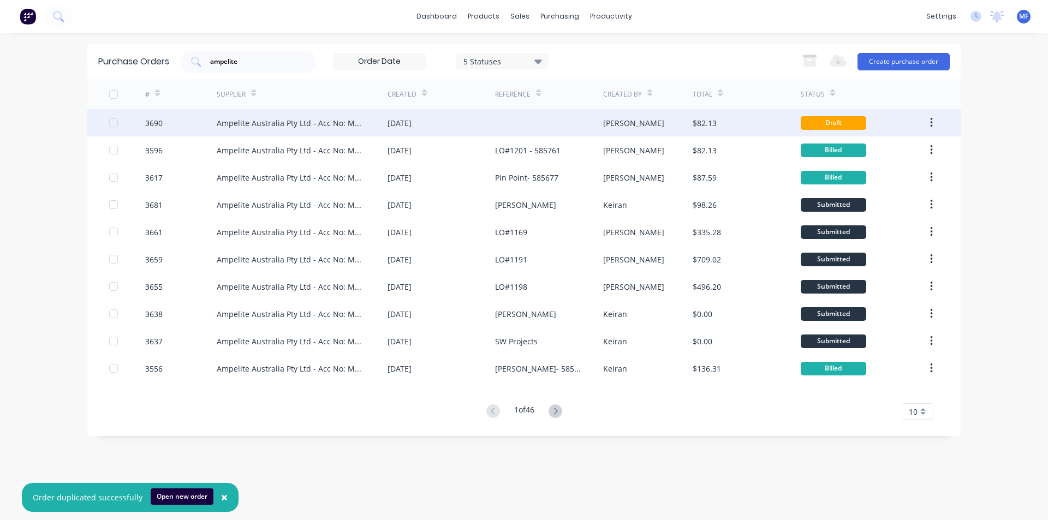
click at [276, 117] on div "Ampelite Australia Pty Ltd - Acc No: METSUP" at bounding box center [291, 122] width 149 height 11
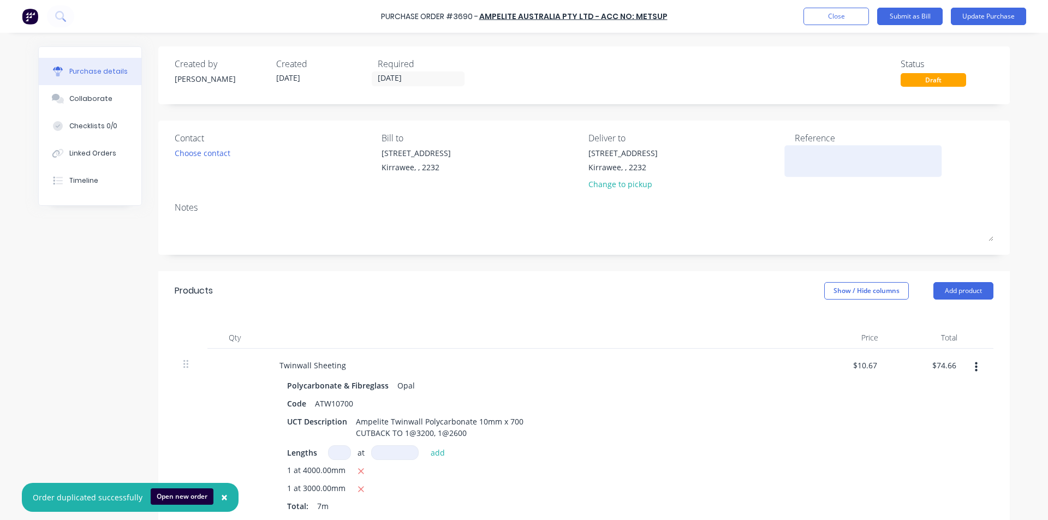
click at [819, 162] on textarea at bounding box center [863, 159] width 136 height 25
click at [914, 155] on textarea "3596 - 585760" at bounding box center [863, 159] width 136 height 25
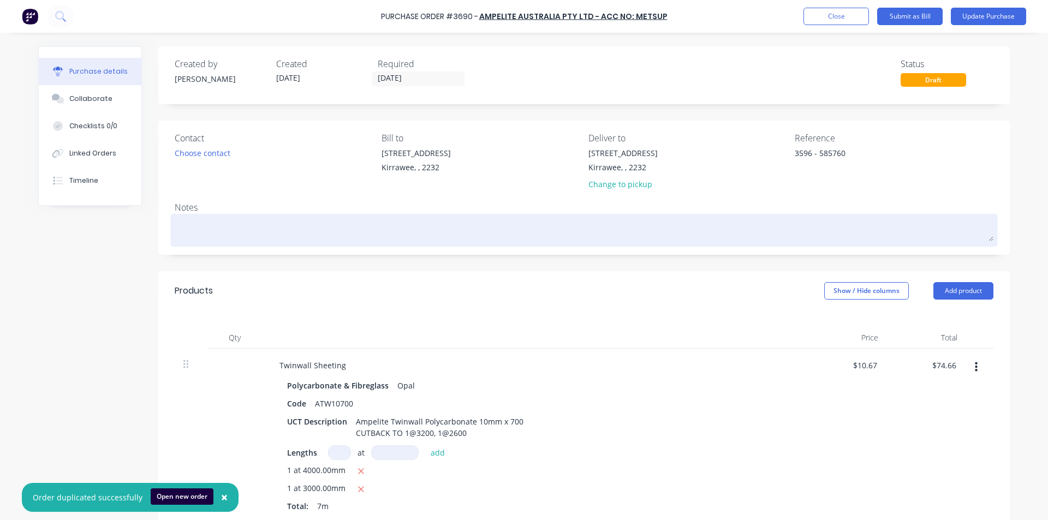
click at [669, 233] on textarea at bounding box center [584, 229] width 819 height 25
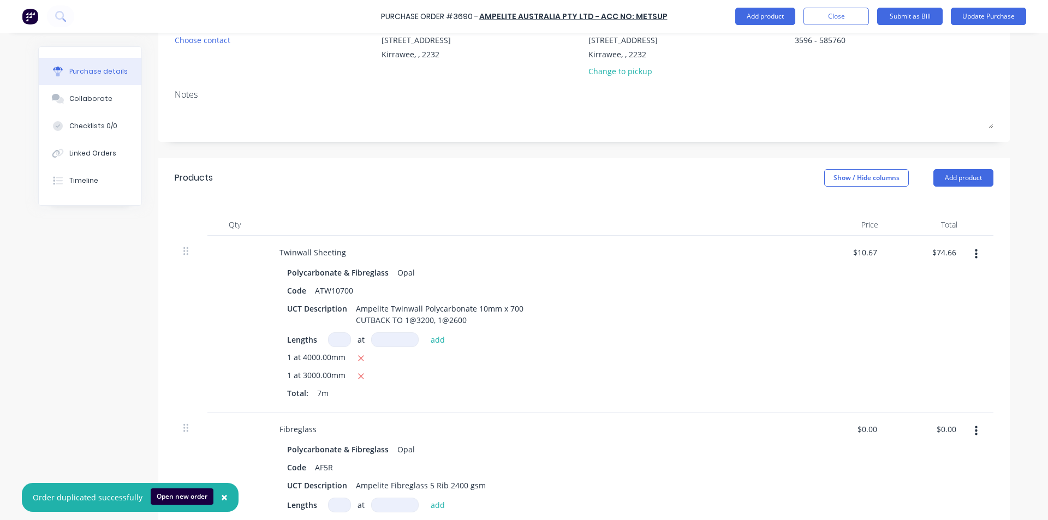
scroll to position [273, 0]
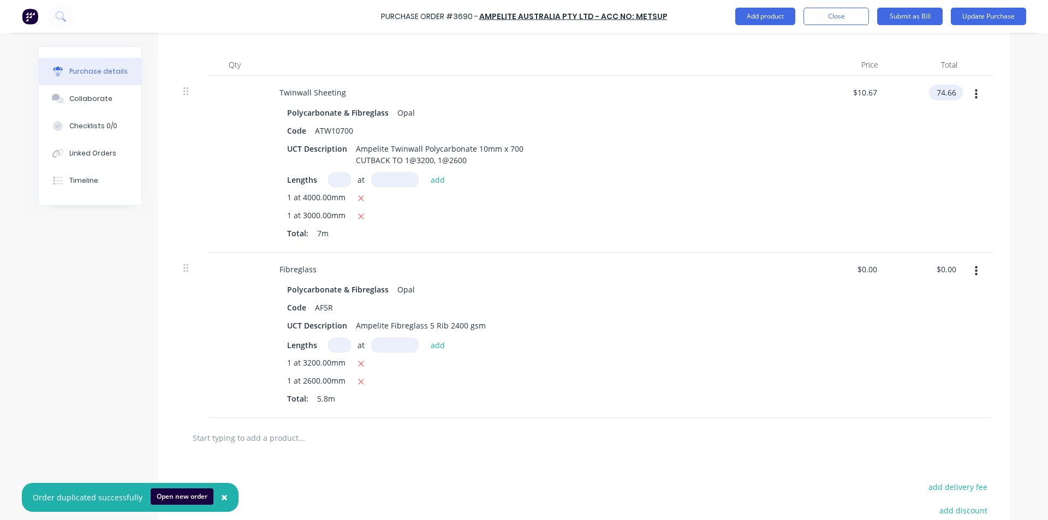
click at [941, 94] on input "74.66" at bounding box center [943, 93] width 29 height 16
click at [941, 94] on input "74.66" at bounding box center [945, 93] width 25 height 16
click at [945, 269] on input "0.00" at bounding box center [945, 269] width 25 height 16
click at [945, 269] on input "0.00" at bounding box center [948, 269] width 21 height 16
click at [844, 400] on div "$0.00 $0.00" at bounding box center [847, 335] width 79 height 165
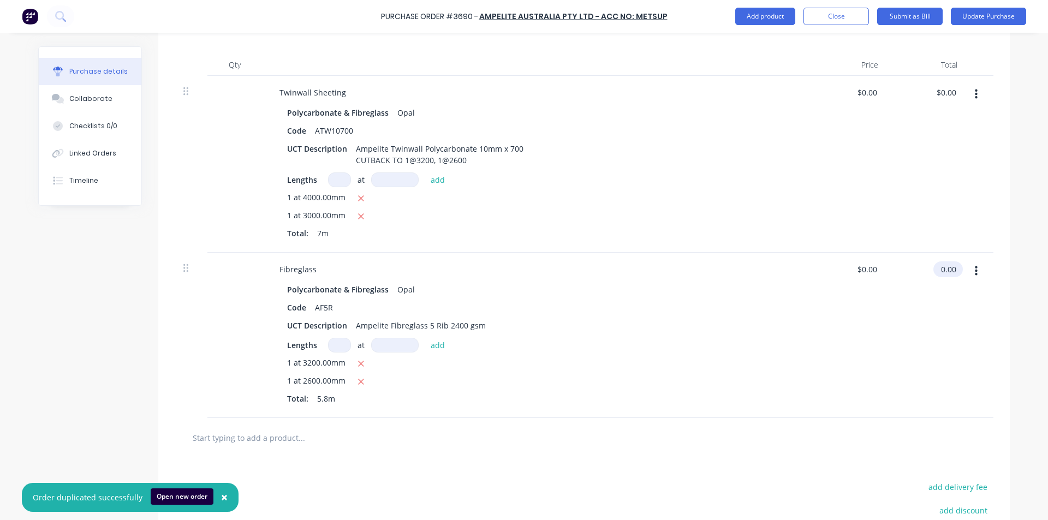
click at [940, 273] on input "0.00" at bounding box center [945, 269] width 25 height 16
click at [940, 273] on input "0.00" at bounding box center [948, 269] width 21 height 16
click at [642, 404] on div "Total: 5.8m" at bounding box center [535, 398] width 496 height 11
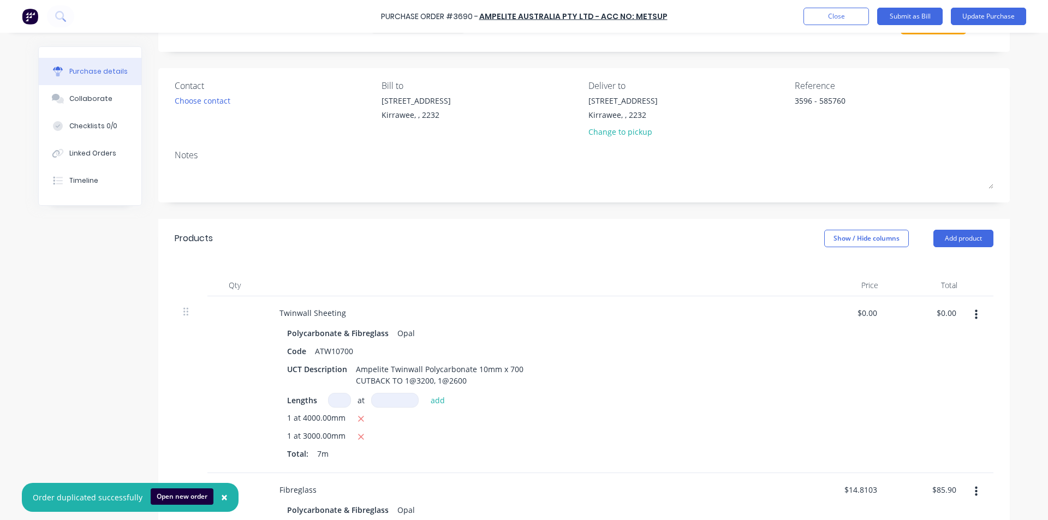
scroll to position [0, 0]
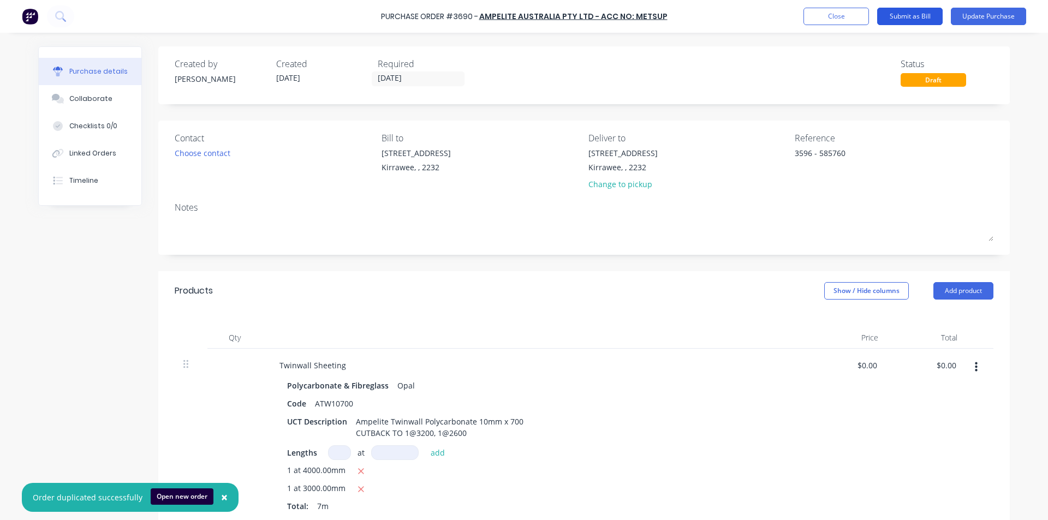
click at [920, 17] on button "Submit as Bill" at bounding box center [909, 16] width 65 height 17
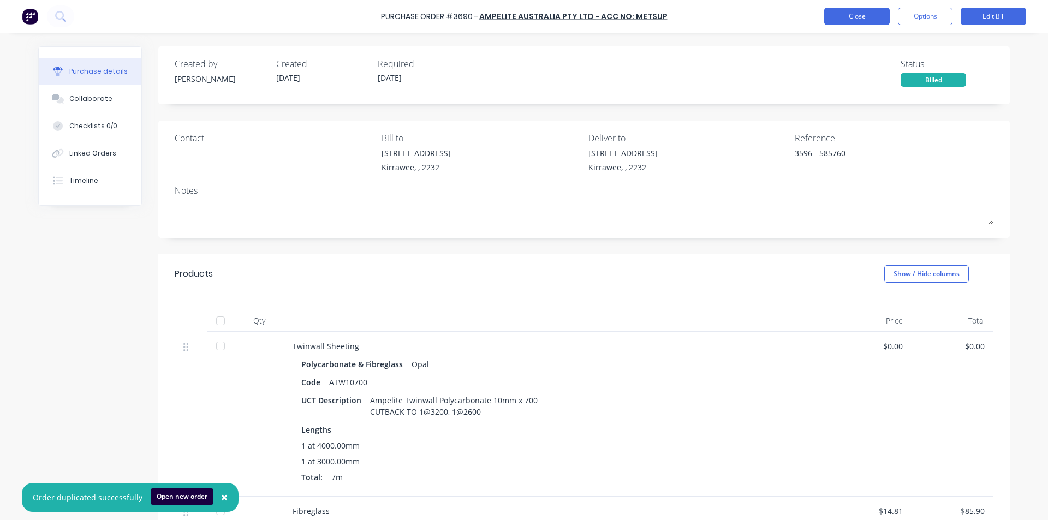
click at [856, 17] on button "Close" at bounding box center [856, 16] width 65 height 17
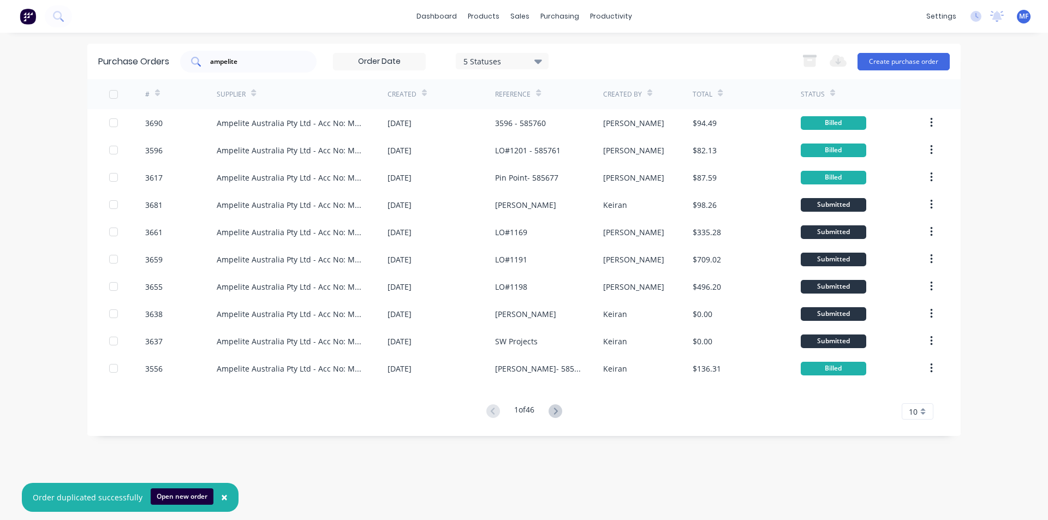
click at [250, 60] on input "ampelite" at bounding box center [254, 61] width 91 height 11
click at [250, 62] on input "ampelite" at bounding box center [254, 61] width 91 height 11
click at [515, 15] on div "sales" at bounding box center [520, 16] width 30 height 16
click at [546, 71] on div "Customers" at bounding box center [557, 74] width 39 height 10
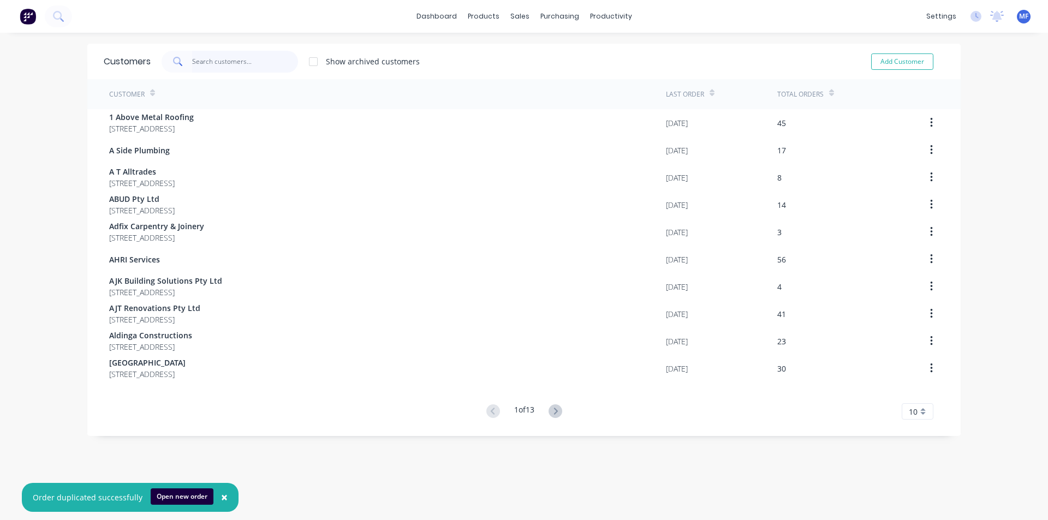
click at [224, 67] on input "text" at bounding box center [245, 62] width 106 height 22
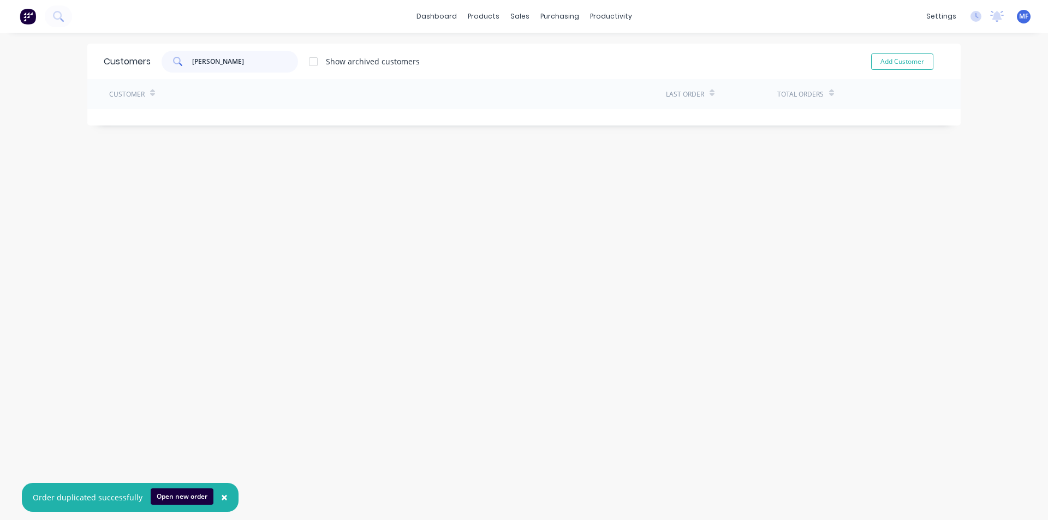
click at [229, 64] on input "[PERSON_NAME]" at bounding box center [245, 62] width 106 height 22
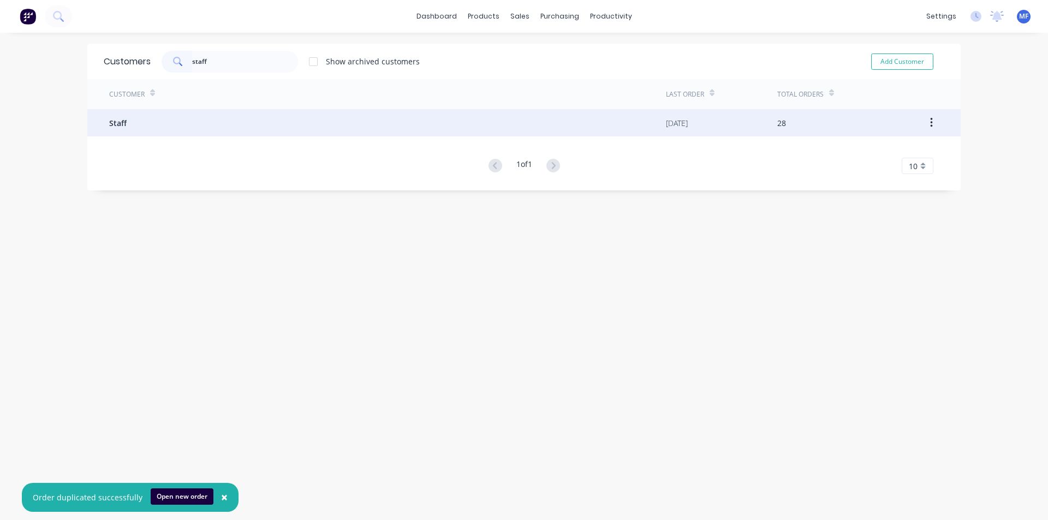
click at [110, 117] on span "Staff" at bounding box center [117, 122] width 17 height 11
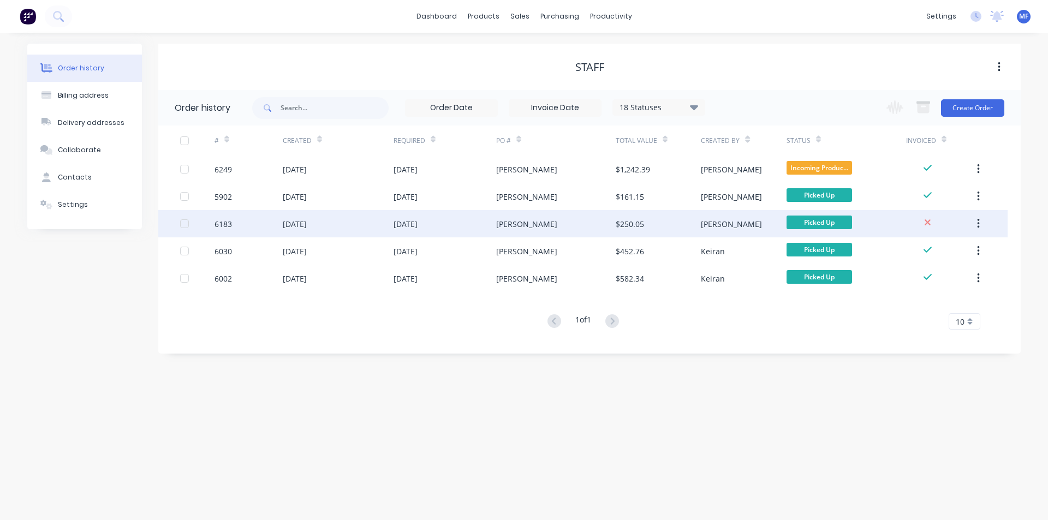
click at [647, 223] on div "$250.05" at bounding box center [658, 223] width 85 height 27
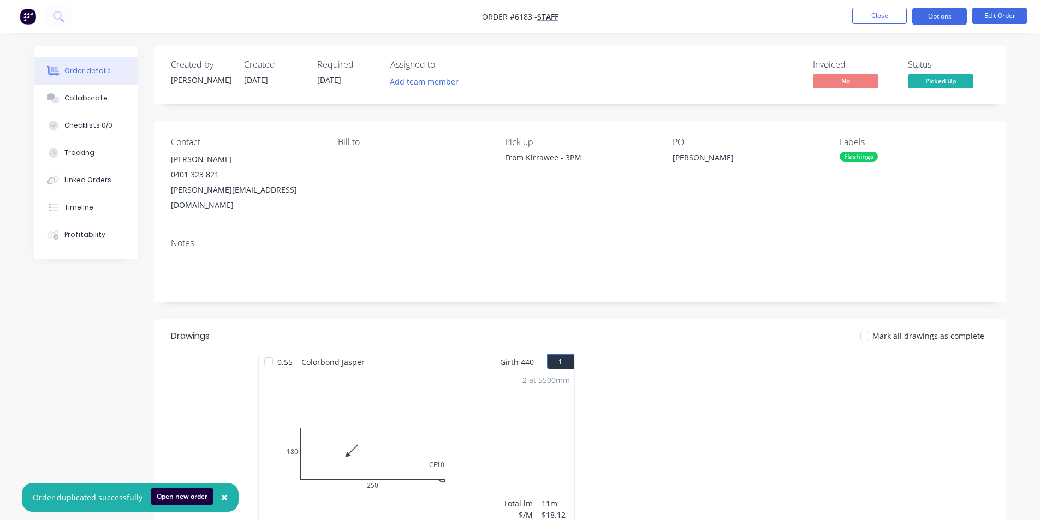
click at [944, 15] on button "Options" at bounding box center [939, 16] width 55 height 17
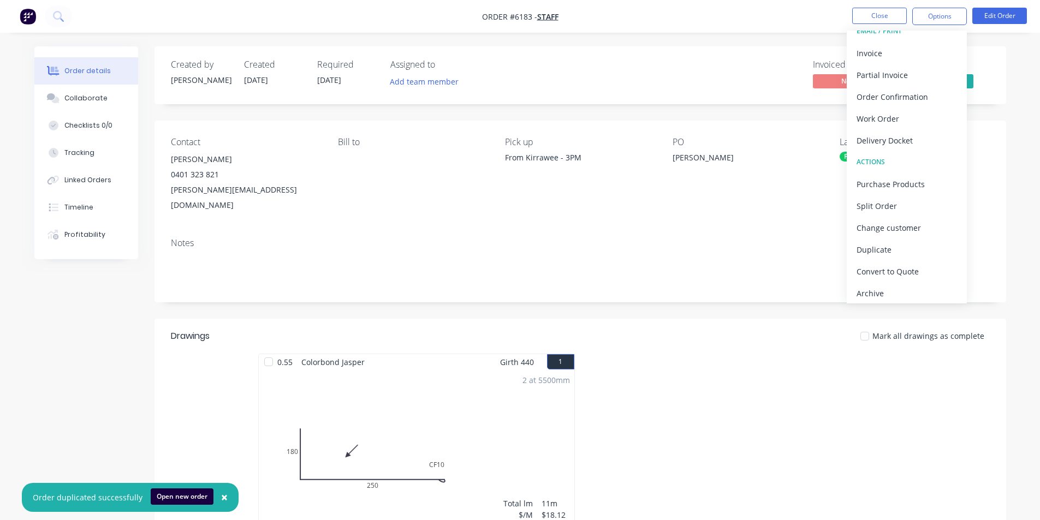
scroll to position [16, 0]
click at [885, 290] on div "Archive" at bounding box center [906, 290] width 100 height 16
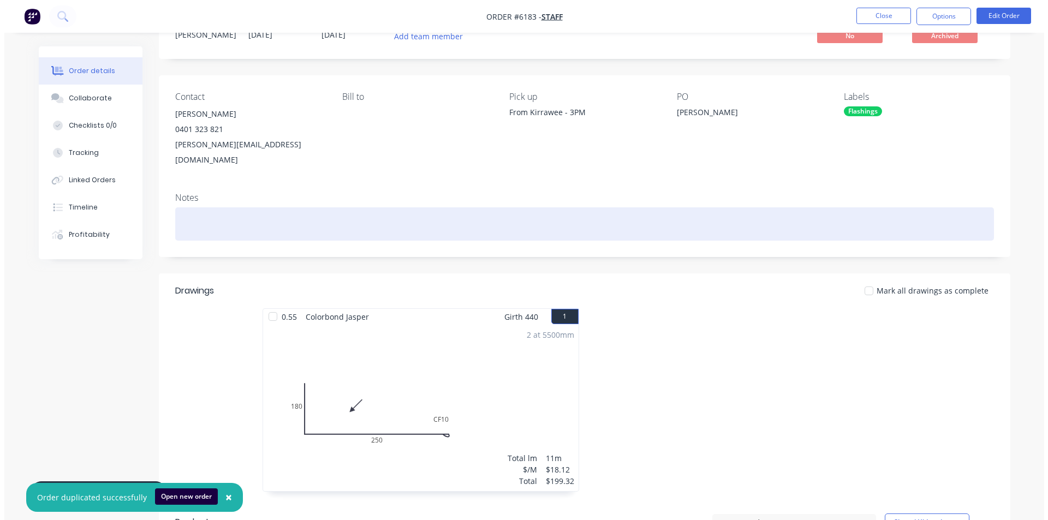
scroll to position [0, 0]
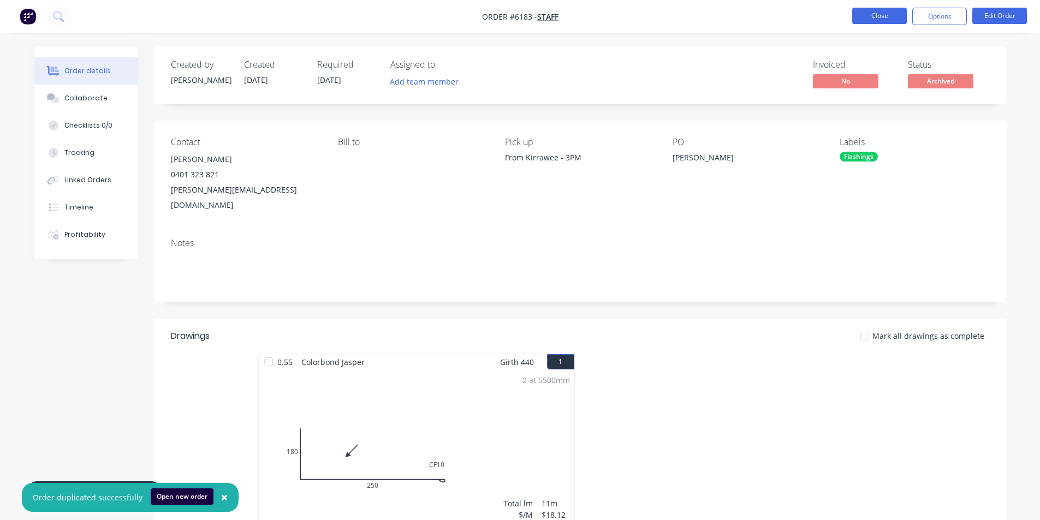
click at [881, 20] on button "Close" at bounding box center [879, 16] width 55 height 16
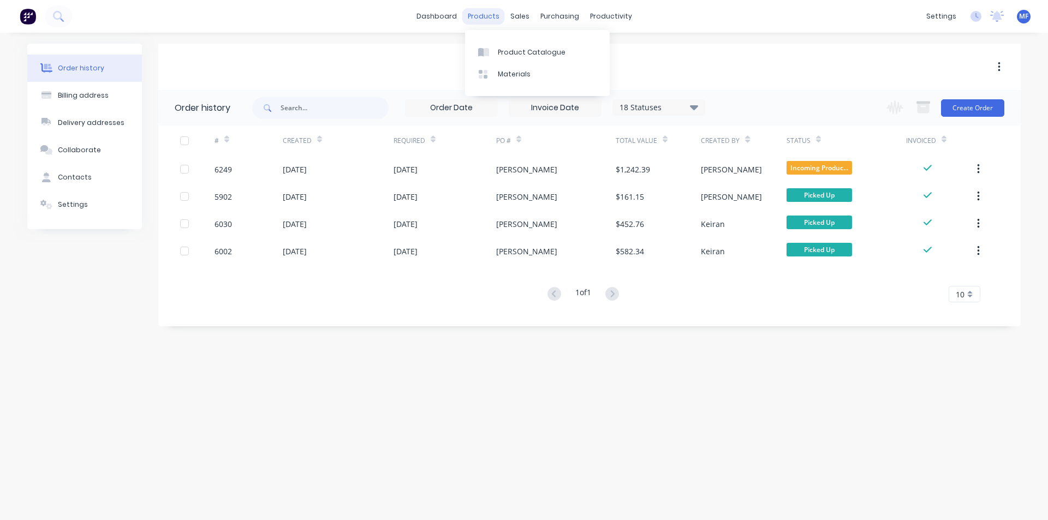
click at [491, 12] on div "products" at bounding box center [483, 16] width 43 height 16
click at [587, 50] on div "Purchase Orders" at bounding box center [595, 52] width 58 height 10
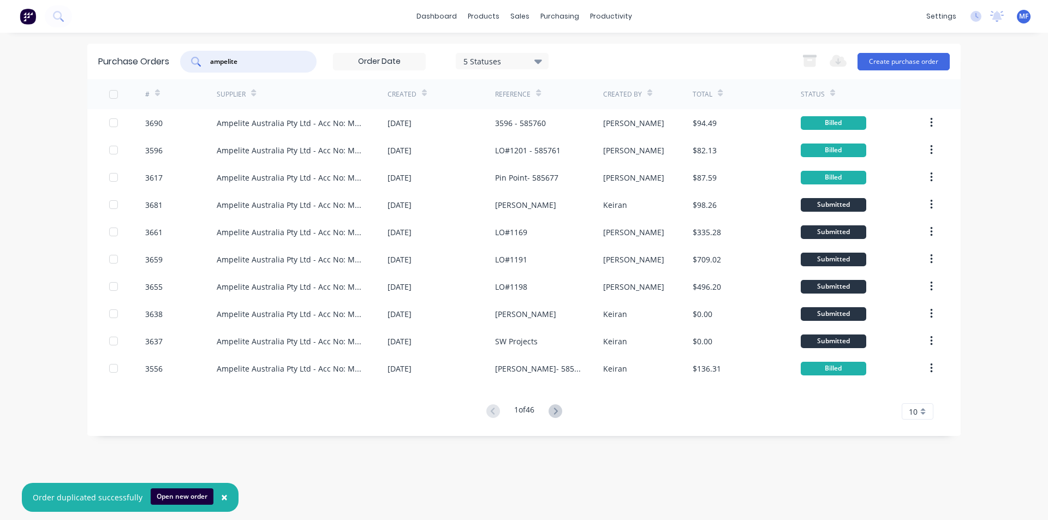
click at [253, 62] on input "ampelite" at bounding box center [254, 61] width 91 height 11
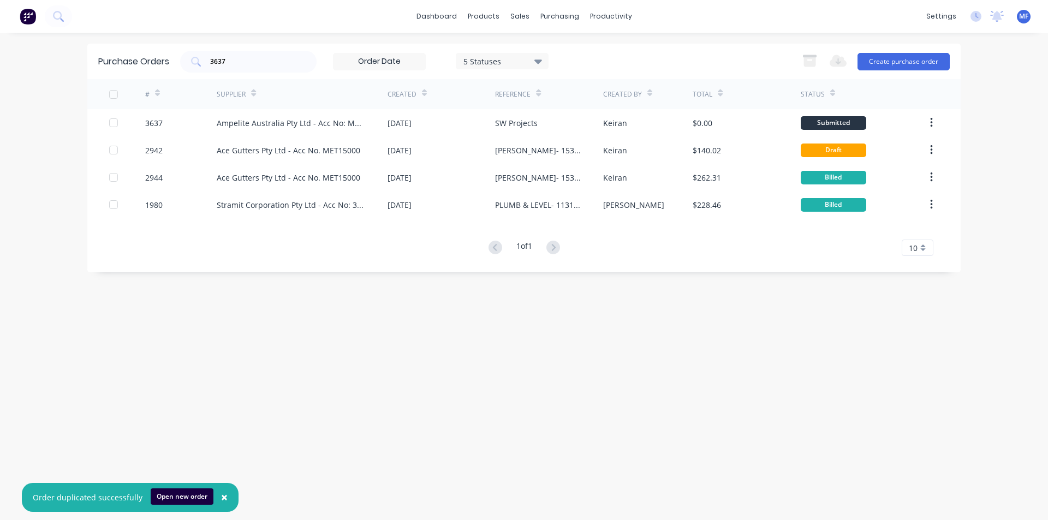
click at [771, 356] on div "Purchase Orders 3637 5 Statuses 5 Statuses Export to Excel (XLSX) Create purcha…" at bounding box center [523, 277] width 873 height 466
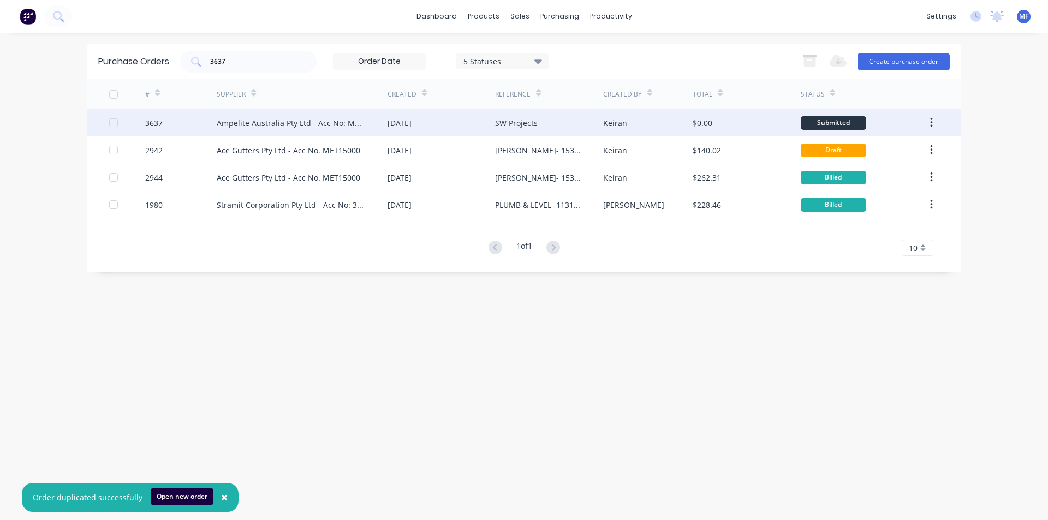
click at [299, 124] on div "Ampelite Australia Pty Ltd - Acc No: METSUP" at bounding box center [291, 122] width 149 height 11
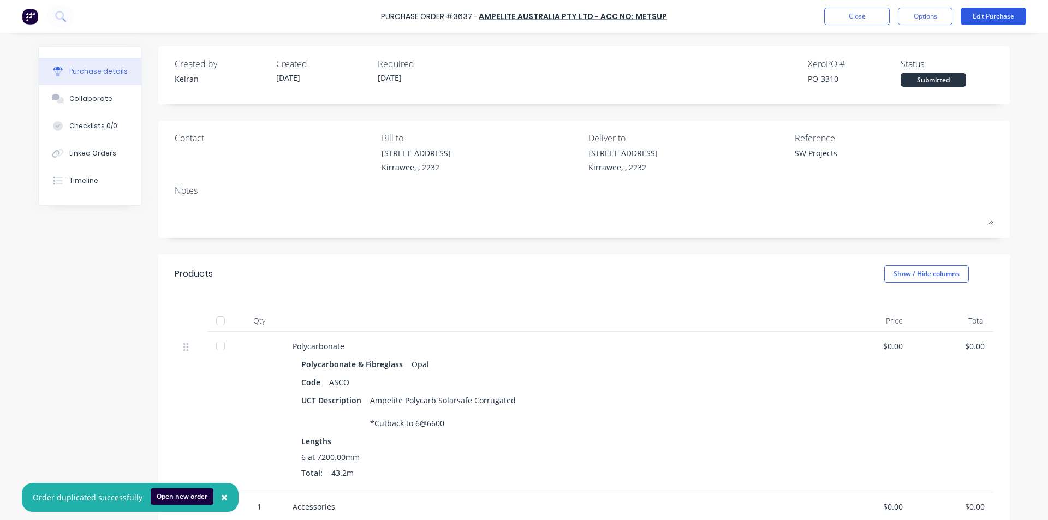
click at [973, 16] on button "Edit Purchase" at bounding box center [993, 16] width 65 height 17
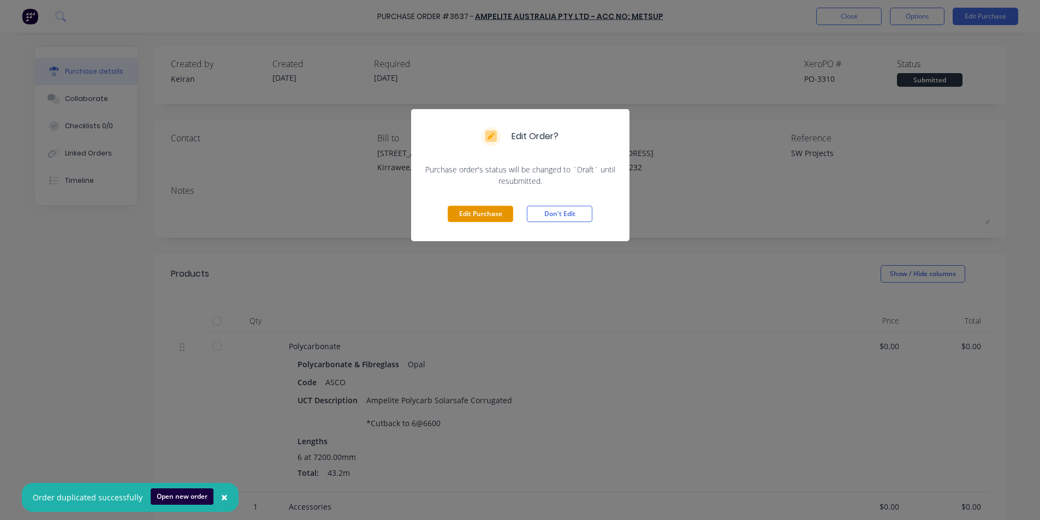
click at [472, 215] on button "Edit Purchase" at bounding box center [480, 214] width 65 height 16
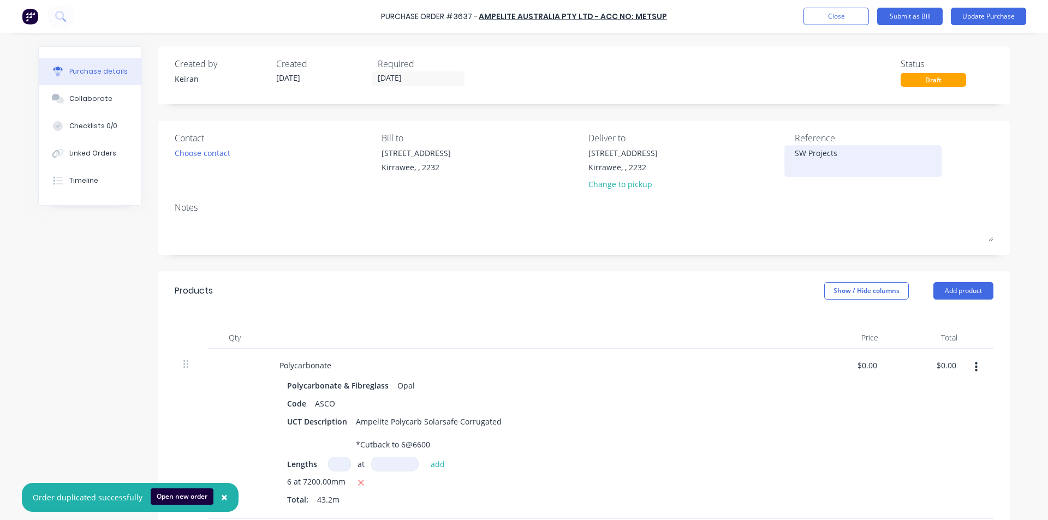
click at [851, 150] on textarea "SW Projects" at bounding box center [863, 159] width 136 height 25
click at [823, 393] on div "$0.00 $0.00" at bounding box center [847, 434] width 79 height 170
click at [950, 366] on input "0.00" at bounding box center [945, 365] width 25 height 16
click at [950, 366] on input "0.00" at bounding box center [948, 365] width 21 height 16
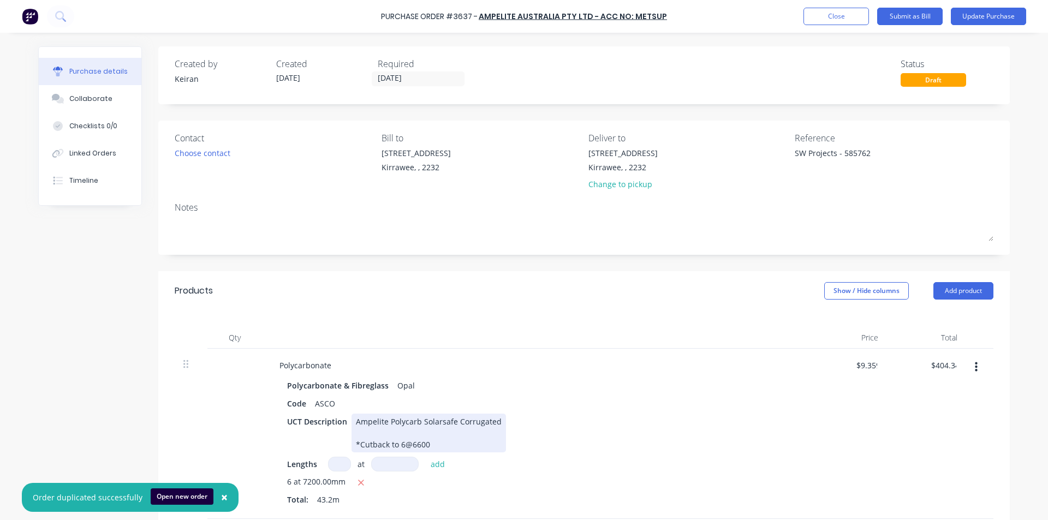
click at [678, 427] on div "UCT Description Ampelite Polycarb Solarsafe Corrugated *Cutback to 6@6600" at bounding box center [533, 433] width 500 height 39
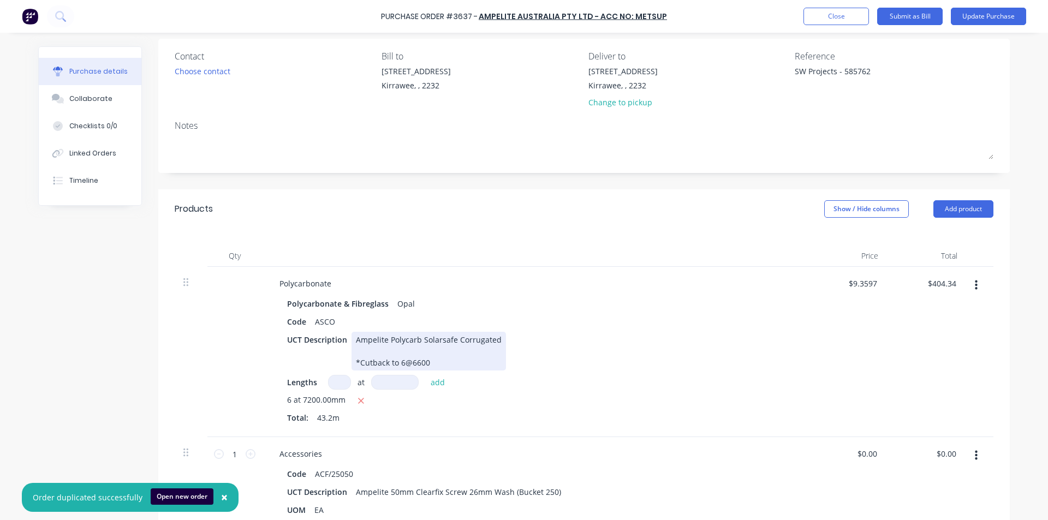
scroll to position [273, 0]
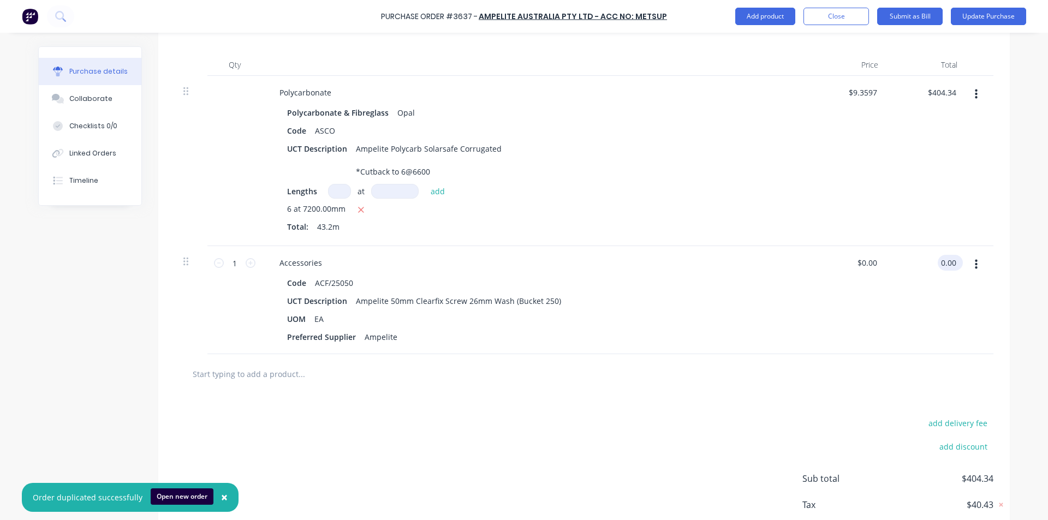
click at [947, 260] on input "0.00" at bounding box center [948, 263] width 21 height 16
click at [836, 332] on div "$100.31 $0.00" at bounding box center [847, 300] width 79 height 108
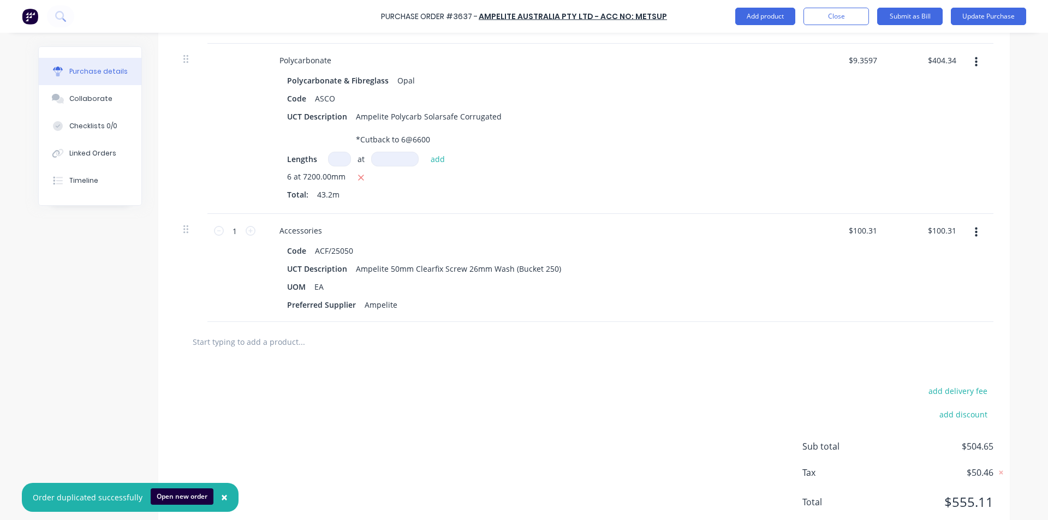
scroll to position [337, 0]
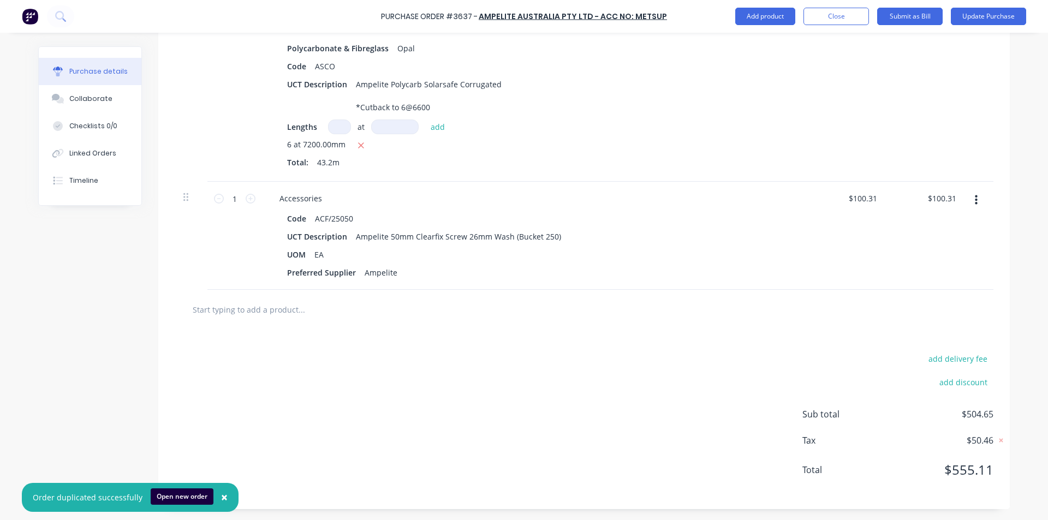
drag, startPoint x: 643, startPoint y: 385, endPoint x: 323, endPoint y: 408, distance: 320.7
click at [641, 385] on div "add delivery fee add discount Sub total $504.65 Tax $50.46 Total $555.11" at bounding box center [583, 420] width 851 height 180
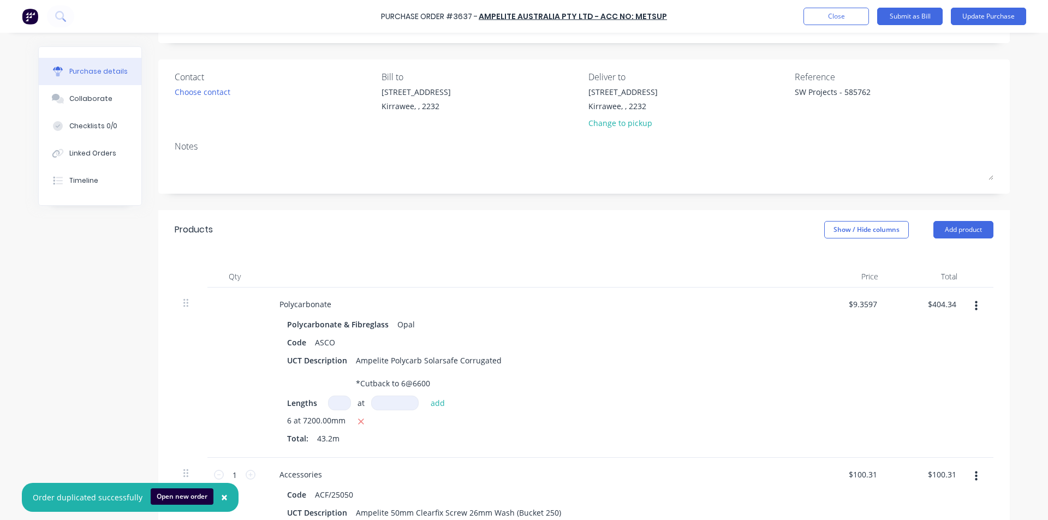
scroll to position [0, 0]
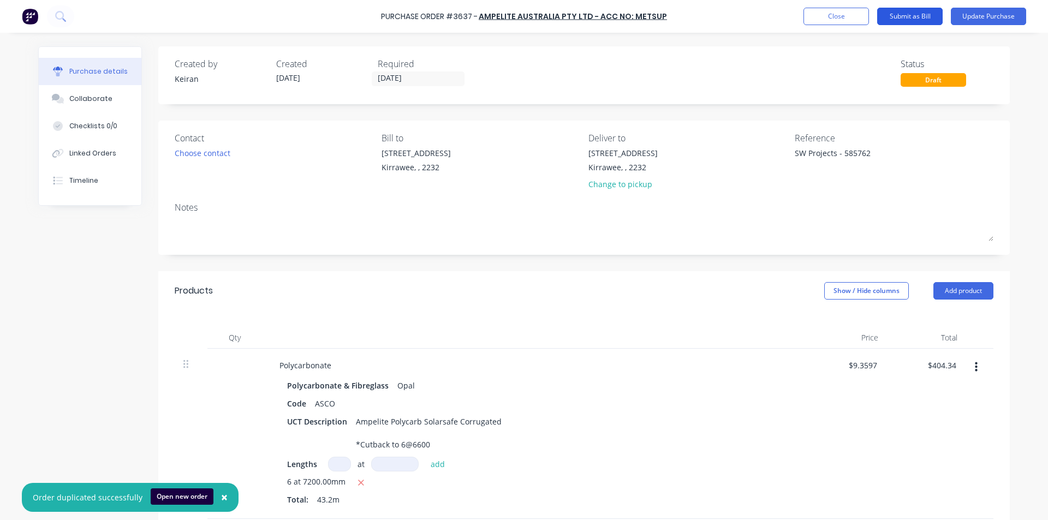
click at [898, 20] on button "Submit as Bill" at bounding box center [909, 16] width 65 height 17
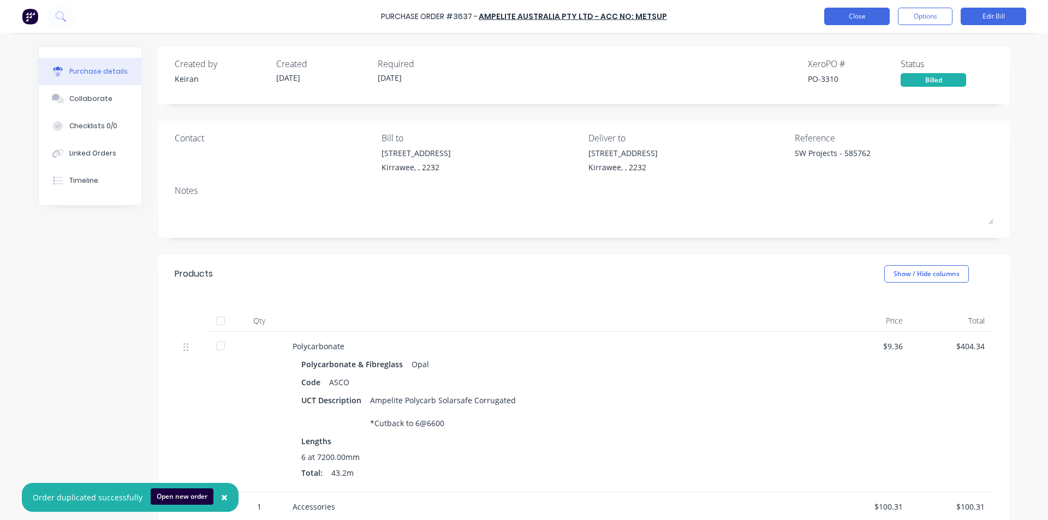
click at [855, 15] on button "Close" at bounding box center [856, 16] width 65 height 17
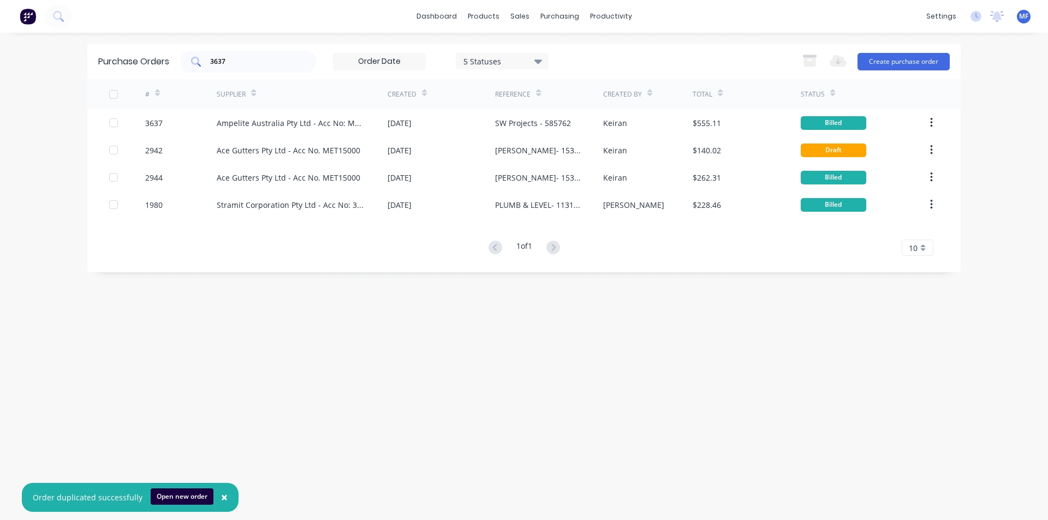
click at [249, 60] on input "3637" at bounding box center [254, 61] width 91 height 11
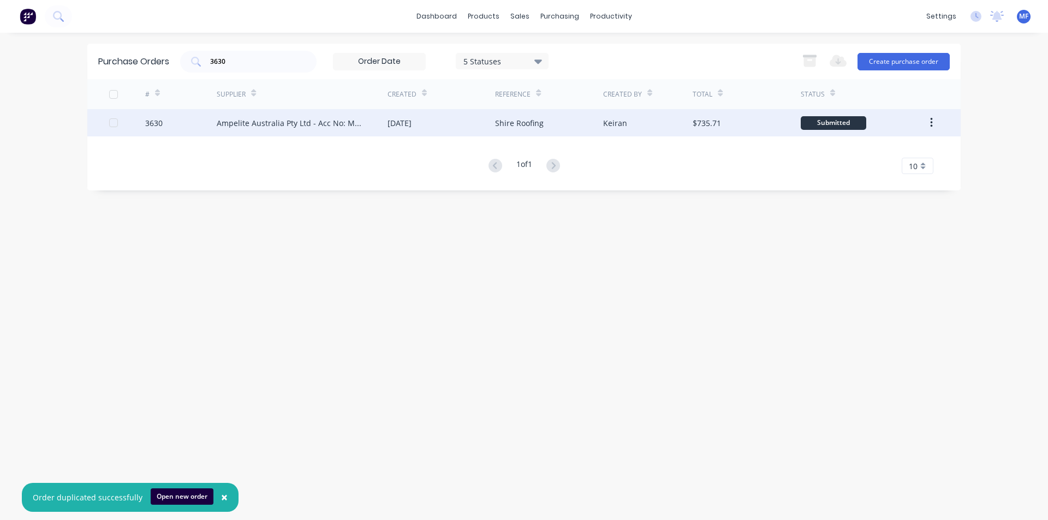
click at [289, 124] on div "Ampelite Australia Pty Ltd - Acc No: METSUP" at bounding box center [291, 122] width 149 height 11
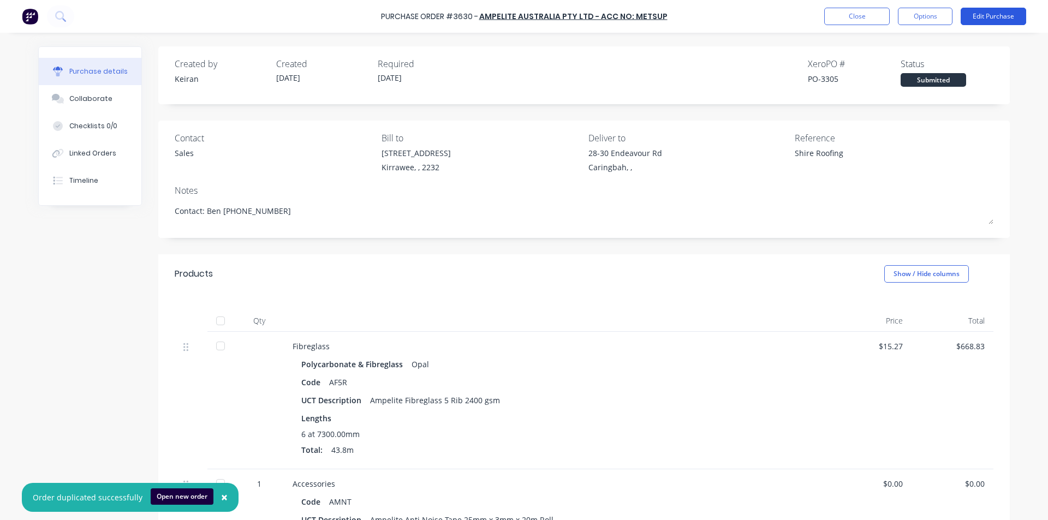
click at [992, 14] on button "Edit Purchase" at bounding box center [993, 16] width 65 height 17
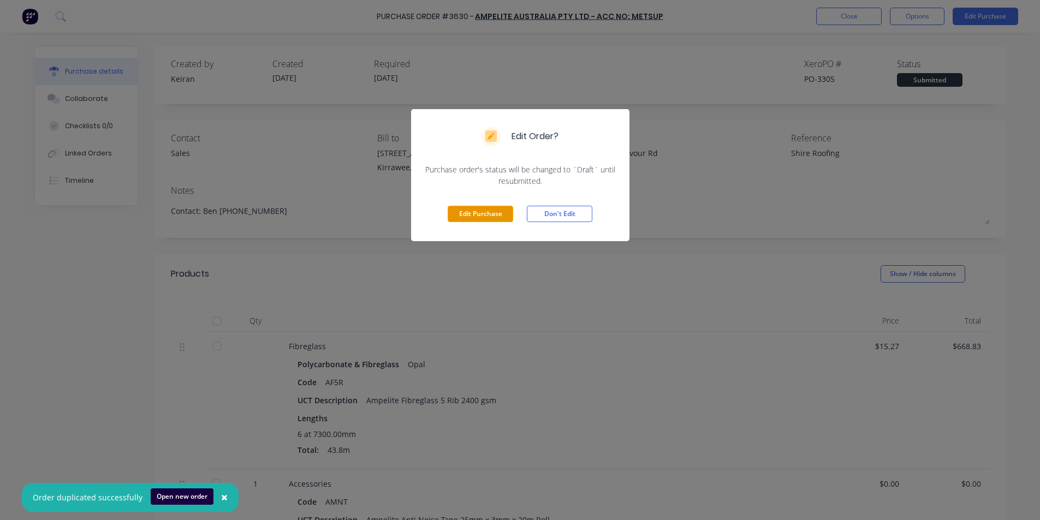
click at [464, 212] on button "Edit Purchase" at bounding box center [480, 214] width 65 height 16
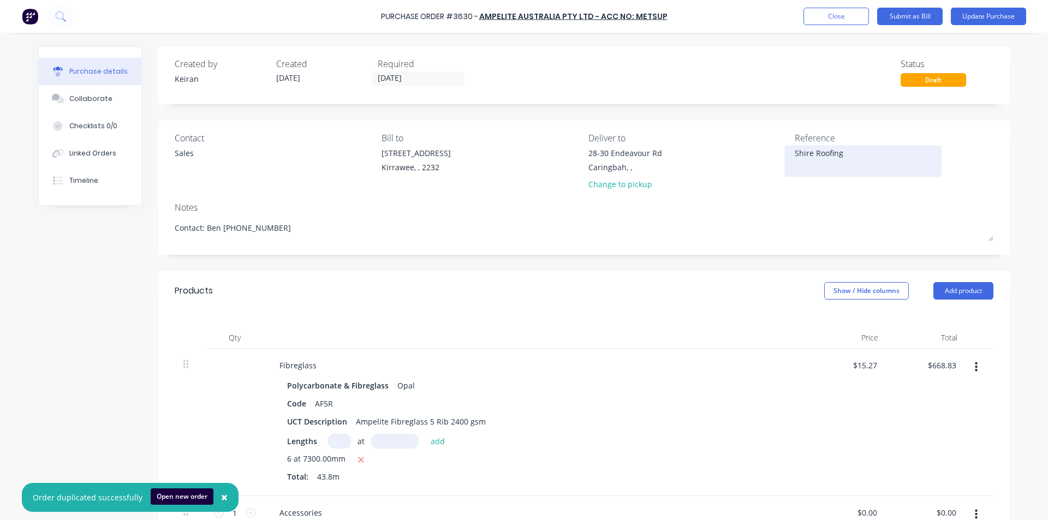
click at [860, 162] on textarea "Shire Roofing" at bounding box center [863, 159] width 136 height 25
drag, startPoint x: 805, startPoint y: 378, endPoint x: 797, endPoint y: 405, distance: 28.3
click at [808, 378] on div "$15.27 $15.27" at bounding box center [847, 422] width 79 height 147
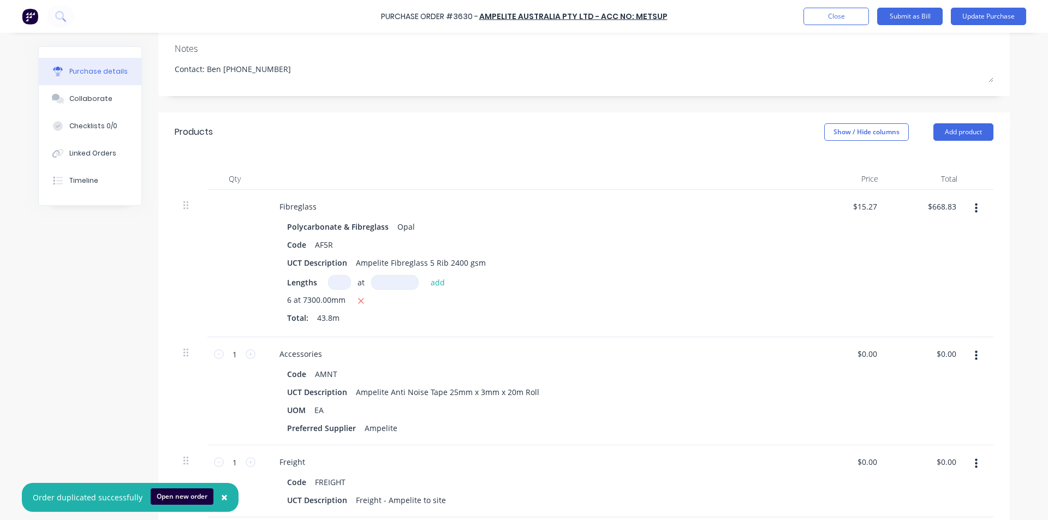
scroll to position [164, 0]
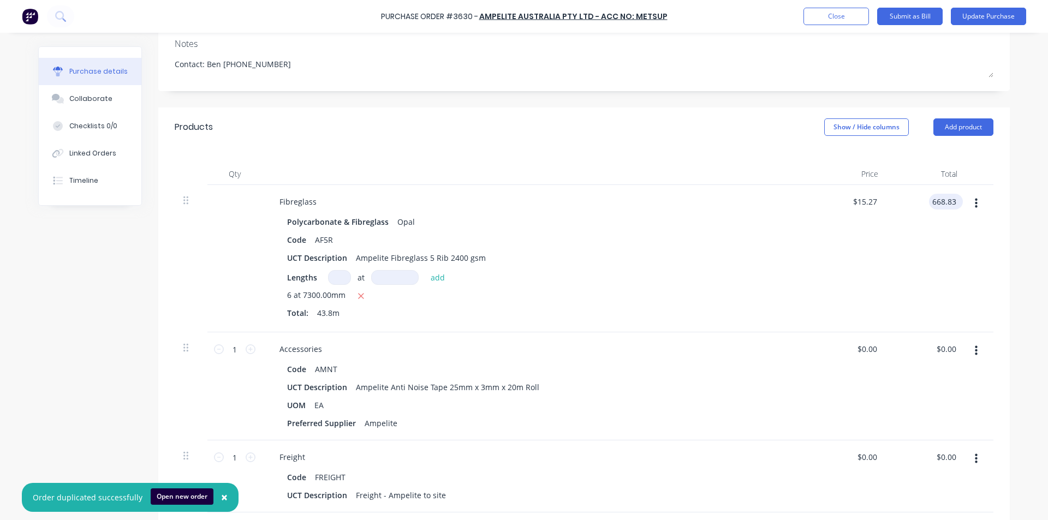
click at [939, 202] on input "668.83" at bounding box center [943, 202] width 29 height 16
click at [939, 345] on input "0.00" at bounding box center [945, 349] width 25 height 16
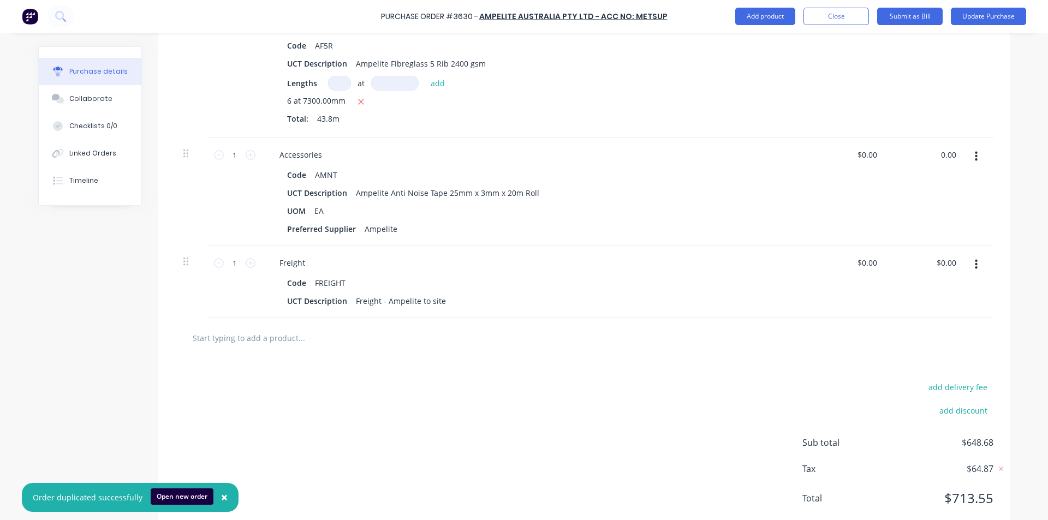
scroll to position [382, 0]
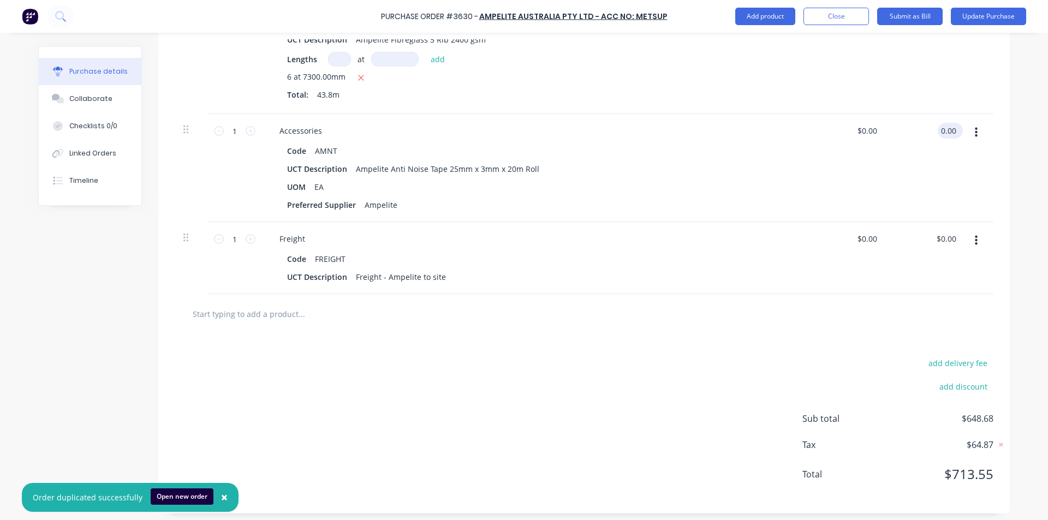
click at [941, 128] on input "0.00" at bounding box center [948, 131] width 21 height 16
click at [778, 323] on div at bounding box center [583, 314] width 801 height 22
click at [938, 234] on input "0.00" at bounding box center [945, 239] width 25 height 16
click at [938, 235] on input "0.00" at bounding box center [948, 239] width 21 height 16
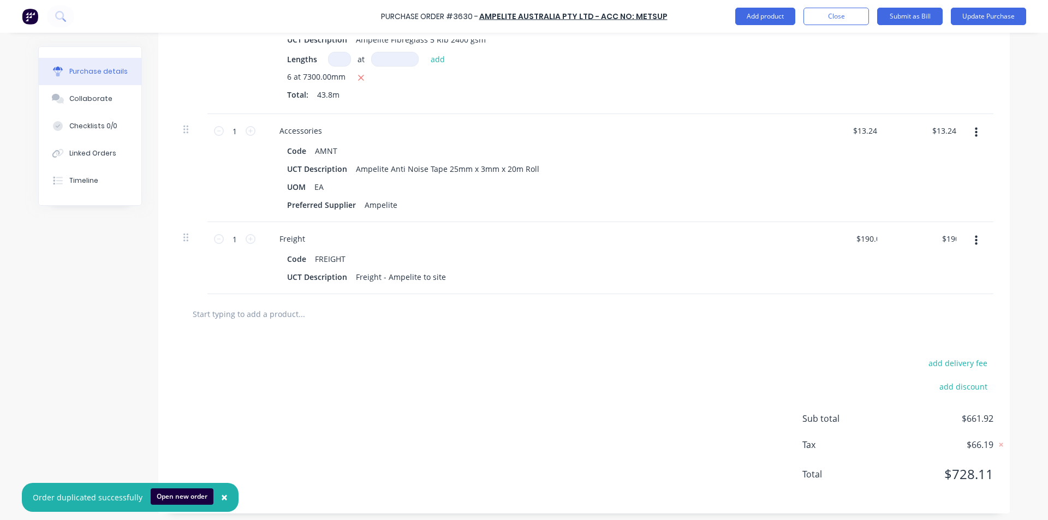
click at [592, 388] on div "add delivery fee add discount Sub total $661.92 Tax $66.19 Total $728.11" at bounding box center [583, 424] width 851 height 180
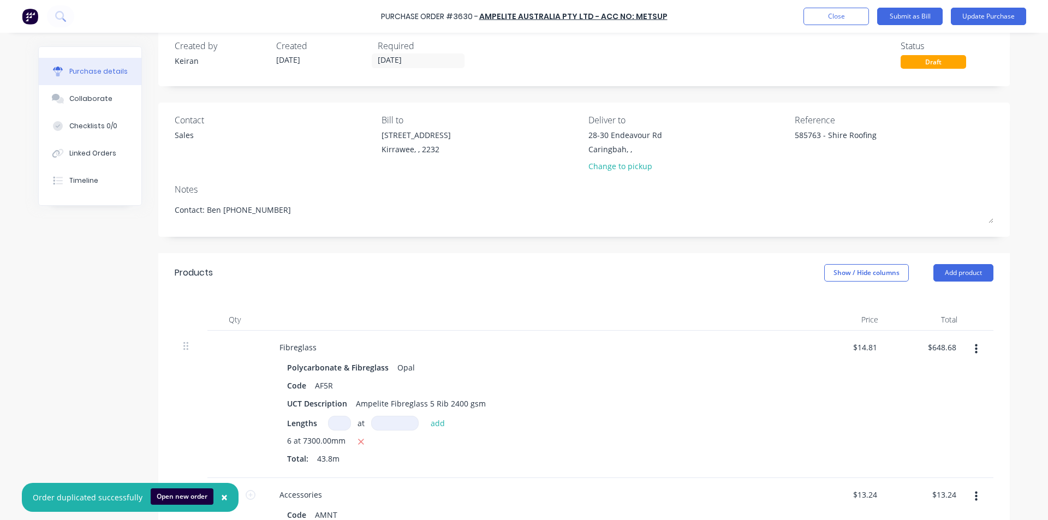
scroll to position [0, 0]
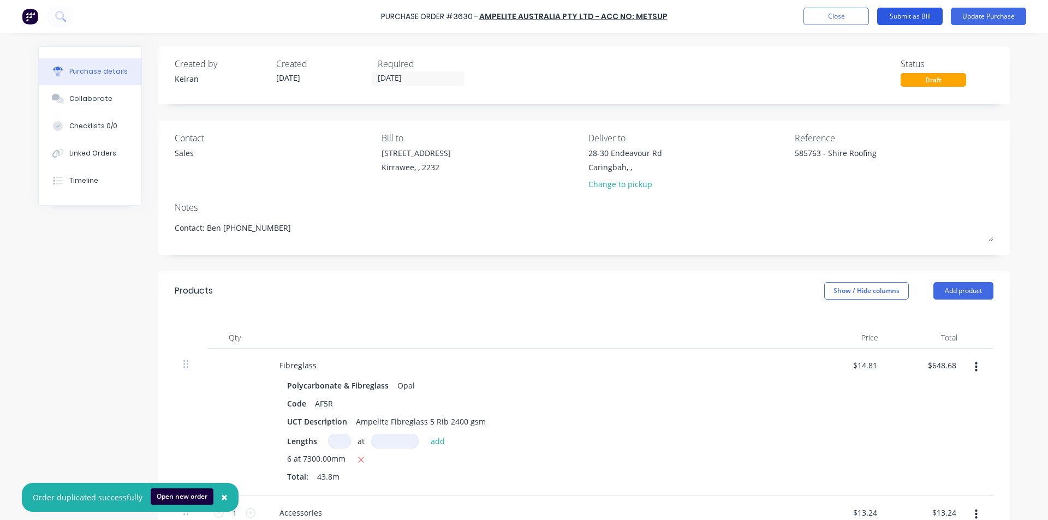
click at [926, 16] on button "Submit as Bill" at bounding box center [909, 16] width 65 height 17
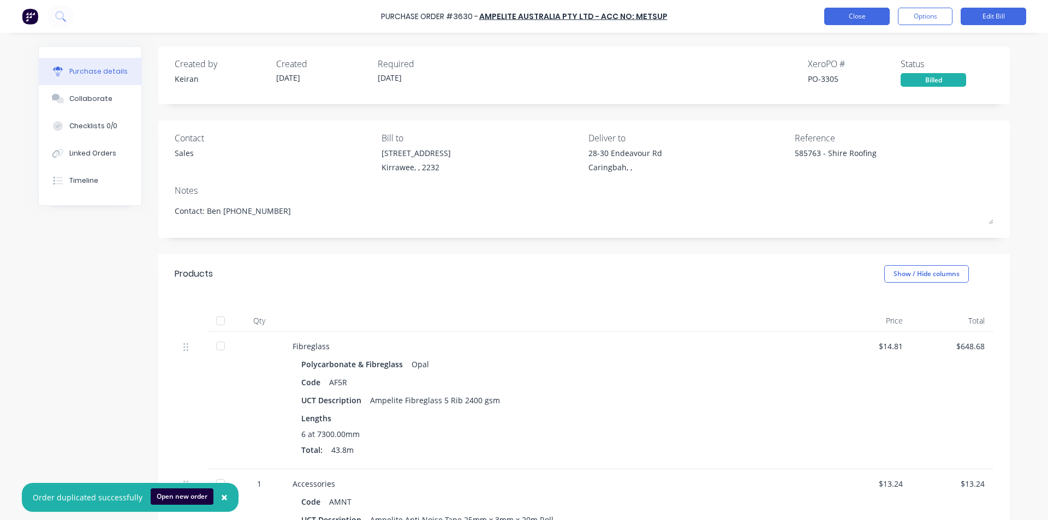
click at [852, 17] on button "Close" at bounding box center [856, 16] width 65 height 17
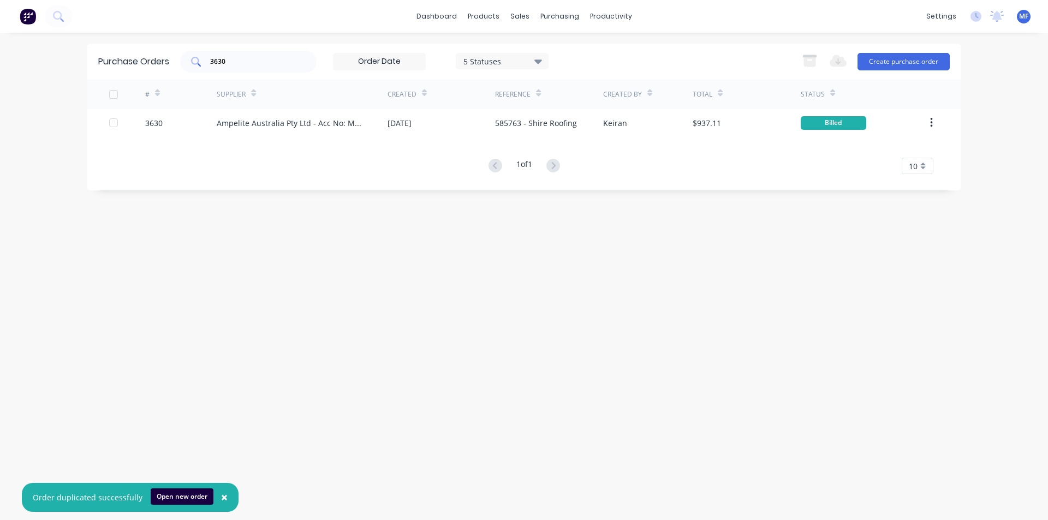
click at [240, 62] on input "3630" at bounding box center [254, 61] width 91 height 11
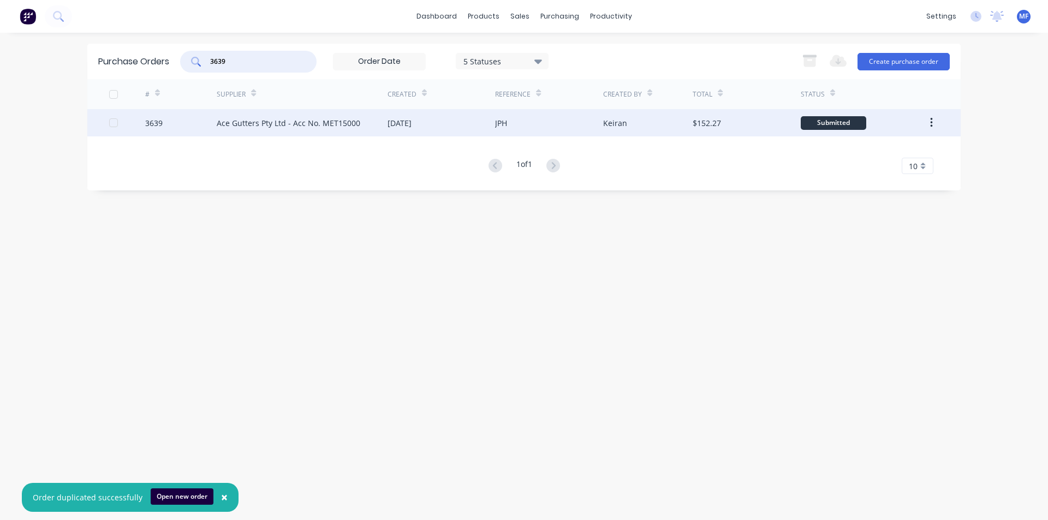
click at [318, 122] on div "Ace Gutters Pty Ltd - Acc No. MET15000" at bounding box center [289, 122] width 144 height 11
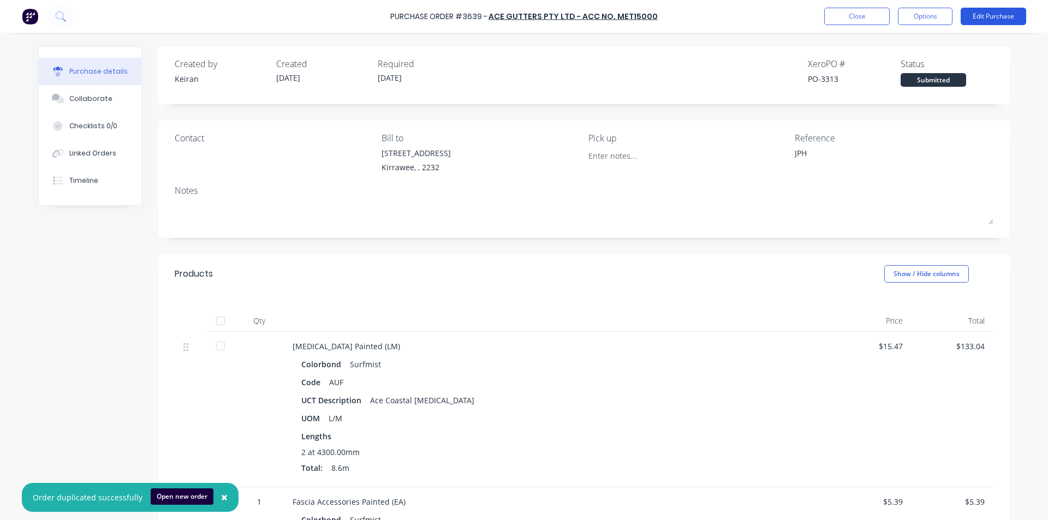
click at [1004, 16] on button "Edit Purchase" at bounding box center [993, 16] width 65 height 17
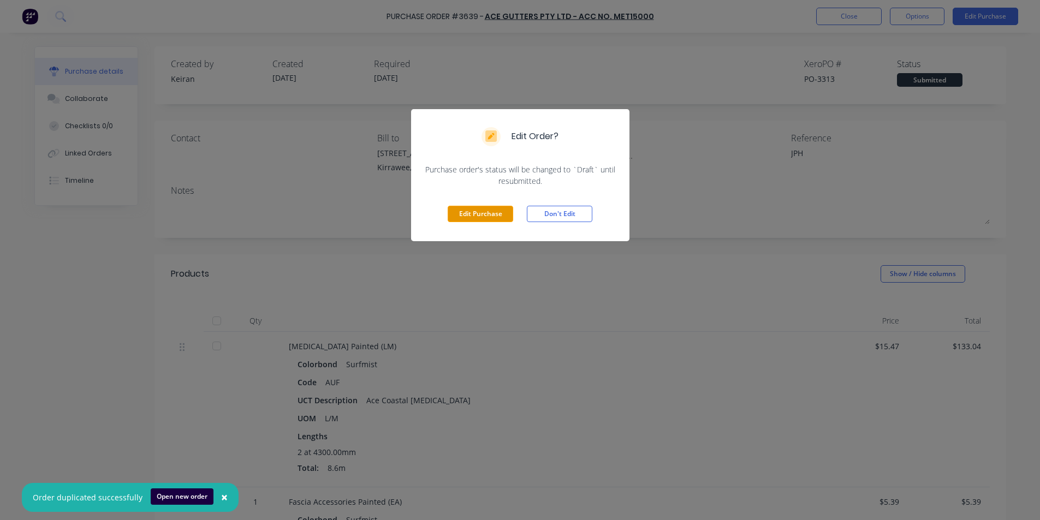
click at [479, 213] on button "Edit Purchase" at bounding box center [480, 214] width 65 height 16
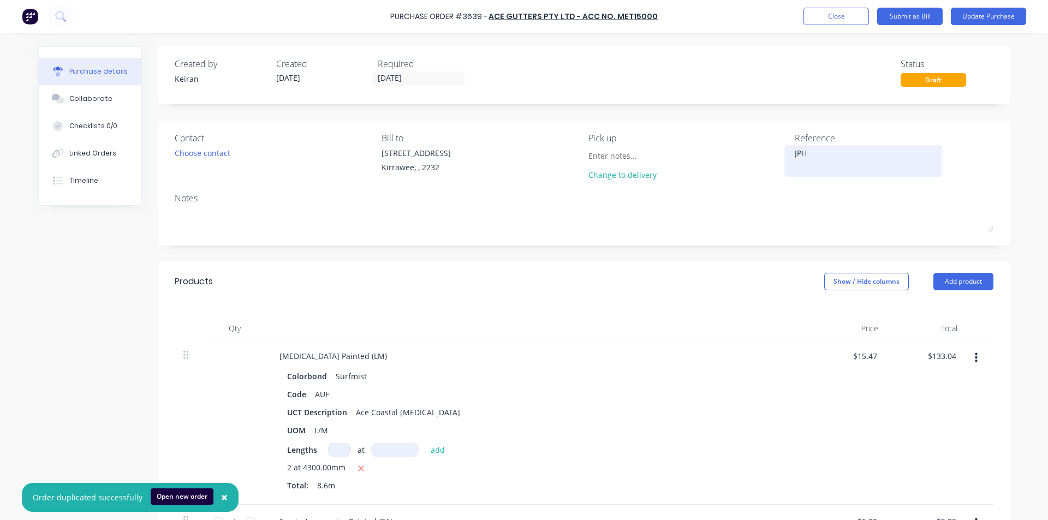
click at [815, 157] on textarea "JPH" at bounding box center [863, 159] width 136 height 25
click at [745, 391] on div "Code AUF" at bounding box center [533, 394] width 500 height 16
click at [946, 354] on input "133.04" at bounding box center [942, 356] width 34 height 16
click at [945, 355] on input "133.04" at bounding box center [943, 356] width 29 height 16
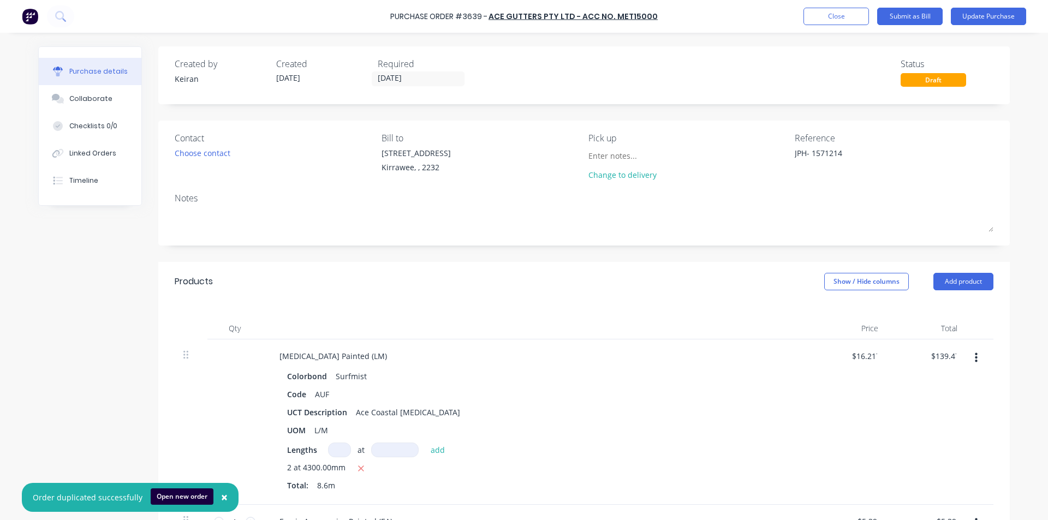
click at [917, 393] on div "$139.47 139.47" at bounding box center [926, 421] width 79 height 165
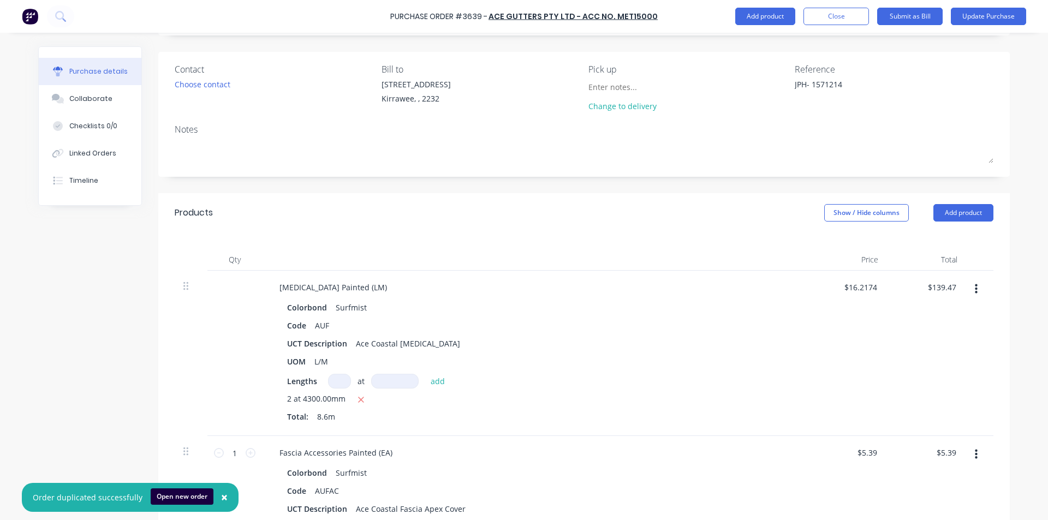
scroll to position [273, 0]
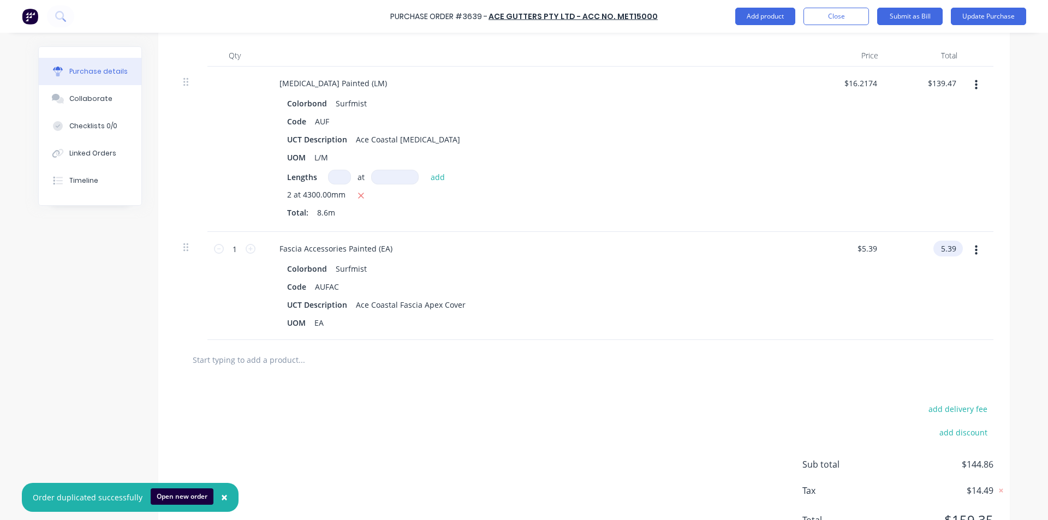
click at [945, 247] on input "5.39" at bounding box center [945, 249] width 25 height 16
click at [945, 247] on input "5.39" at bounding box center [948, 249] width 21 height 16
click at [917, 337] on div "$5.65 5.65" at bounding box center [926, 286] width 79 height 108
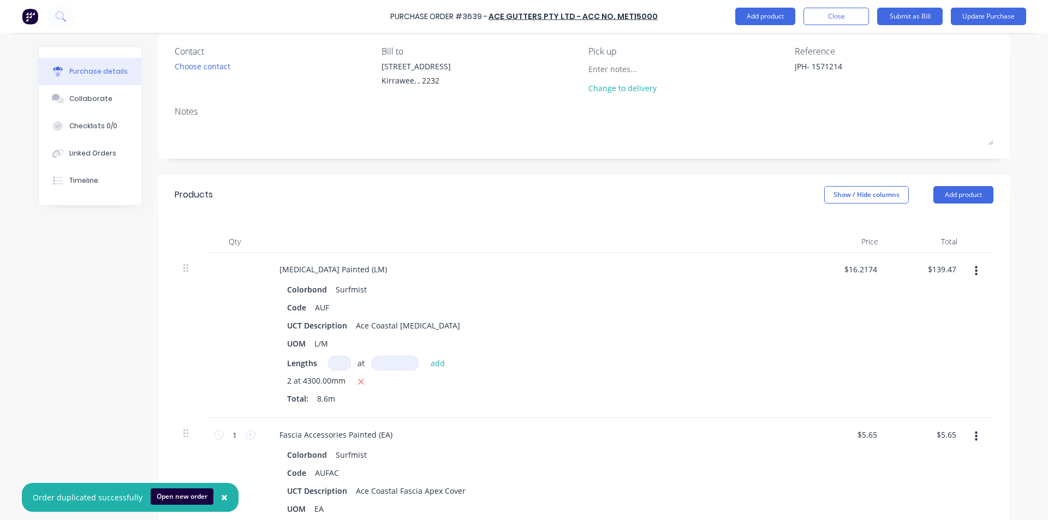
scroll to position [0, 0]
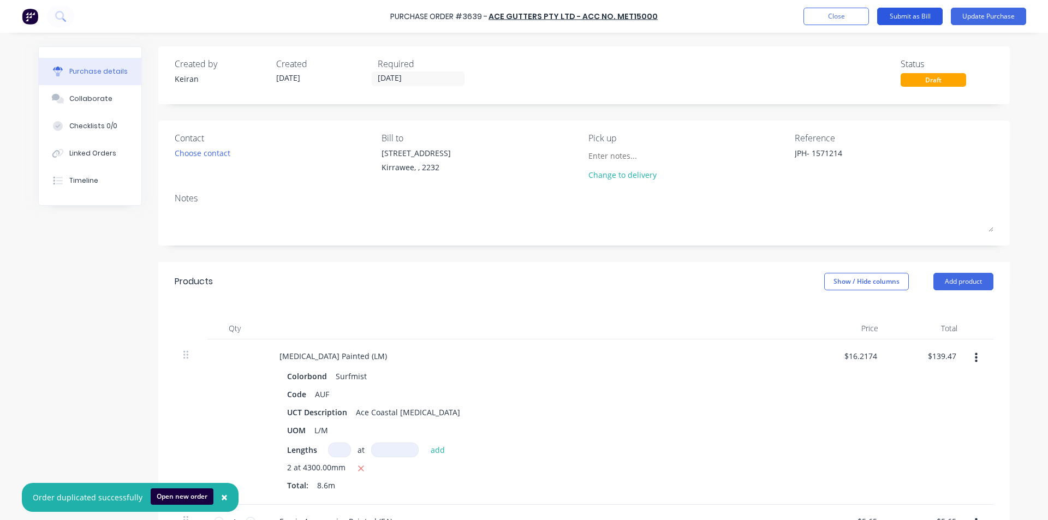
click at [928, 13] on button "Submit as Bill" at bounding box center [909, 16] width 65 height 17
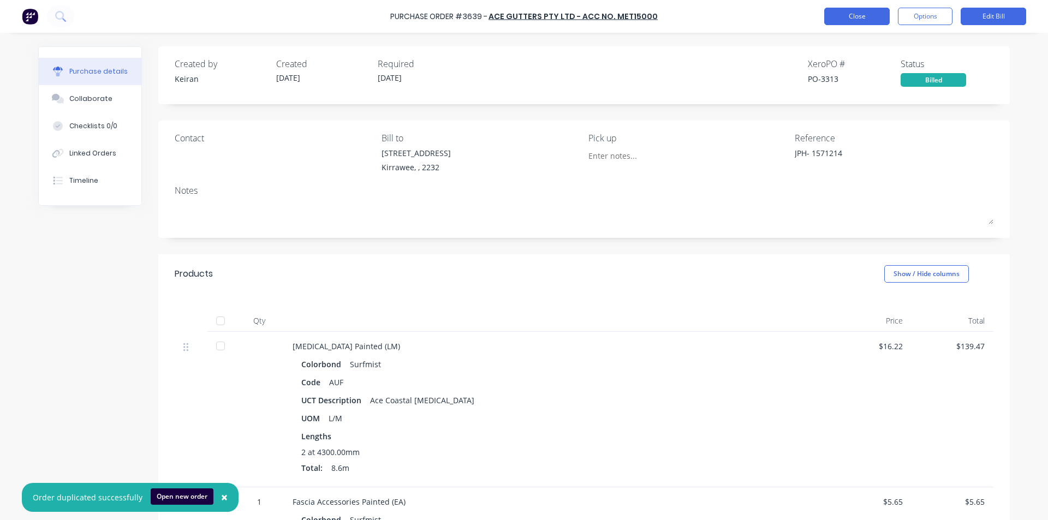
click at [855, 20] on button "Close" at bounding box center [856, 16] width 65 height 17
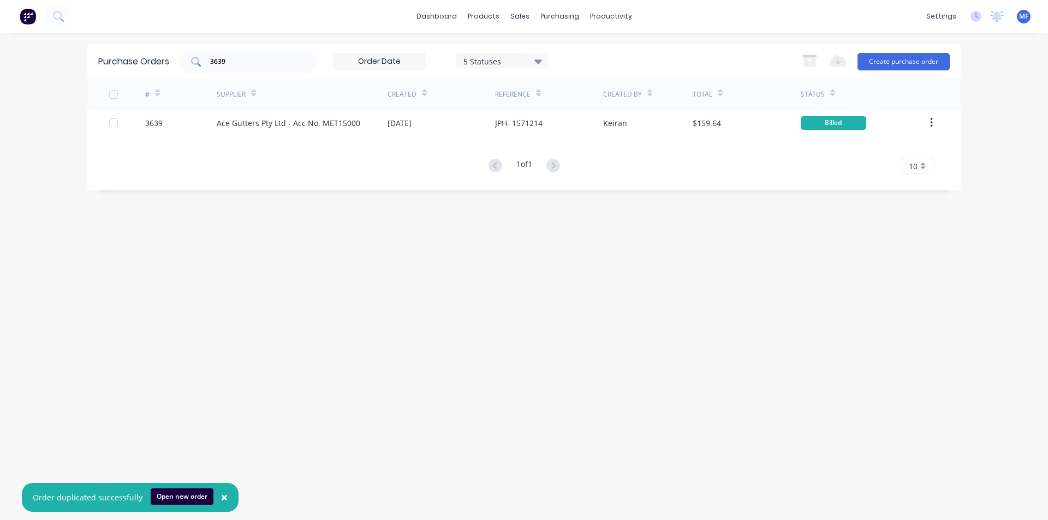
click at [243, 67] on div "3639" at bounding box center [248, 62] width 136 height 22
click at [228, 61] on input "3639" at bounding box center [254, 61] width 91 height 11
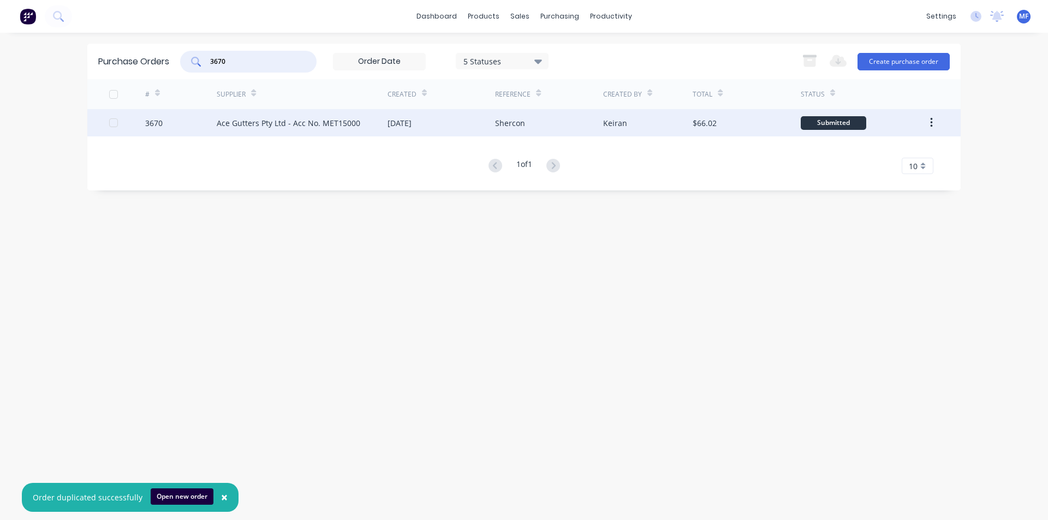
click at [264, 119] on div "Ace Gutters Pty Ltd - Acc No. MET15000" at bounding box center [289, 122] width 144 height 11
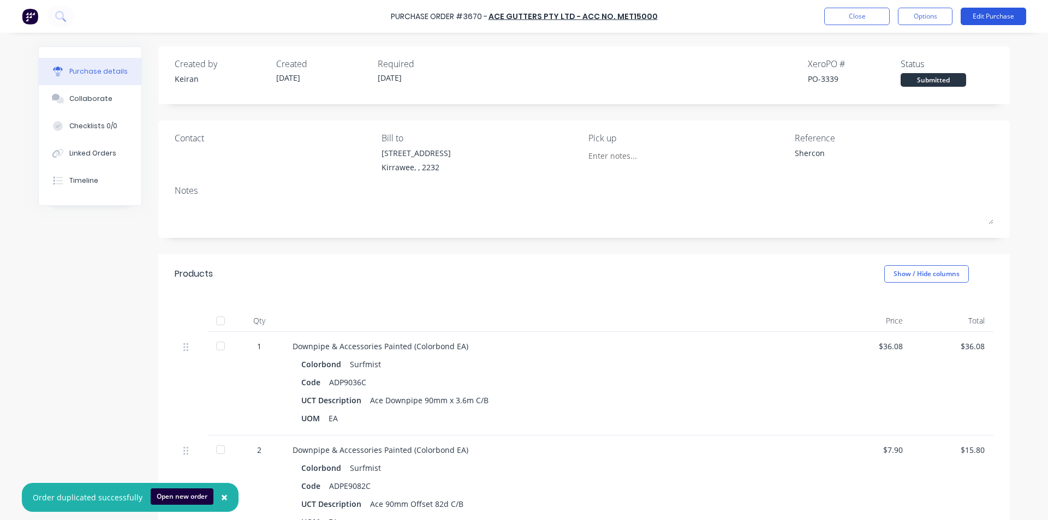
click at [977, 14] on button "Edit Purchase" at bounding box center [993, 16] width 65 height 17
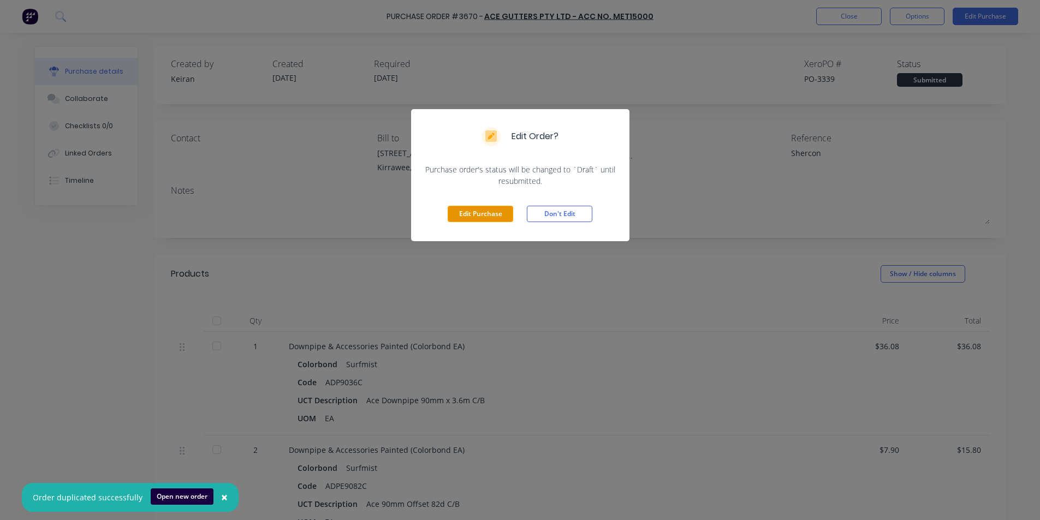
drag, startPoint x: 471, startPoint y: 213, endPoint x: 484, endPoint y: 206, distance: 14.6
click at [472, 212] on button "Edit Purchase" at bounding box center [480, 214] width 65 height 16
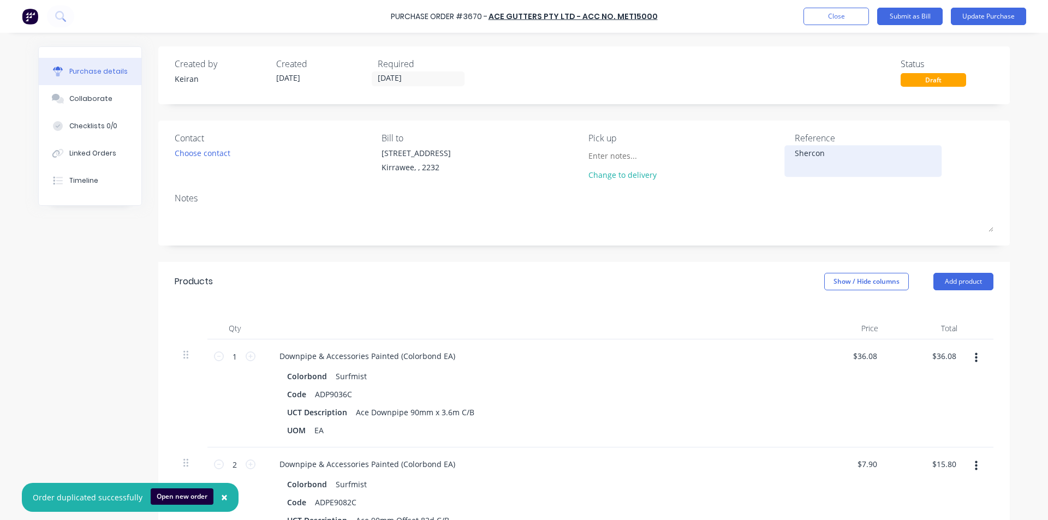
click at [844, 153] on textarea "Shercon" at bounding box center [863, 159] width 136 height 25
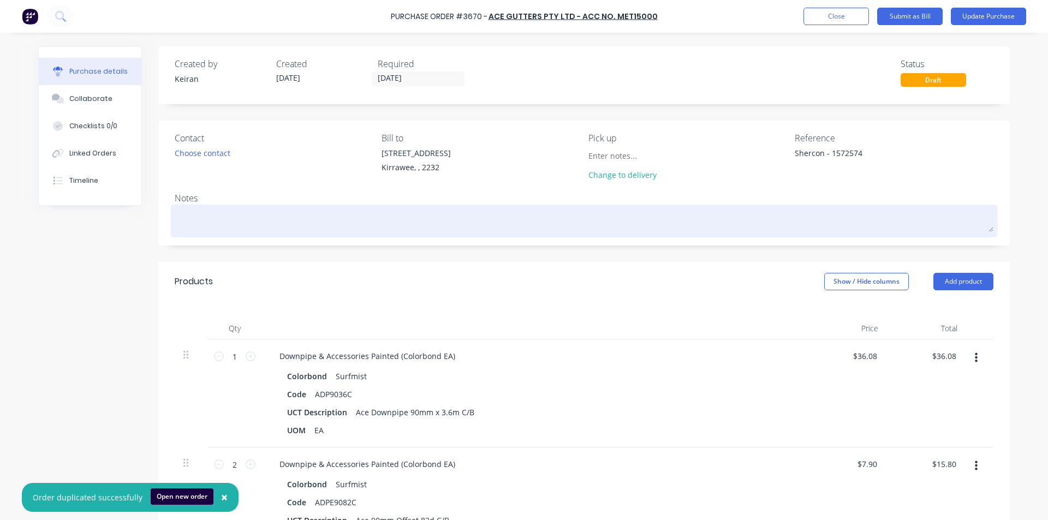
click at [676, 234] on div at bounding box center [584, 220] width 819 height 27
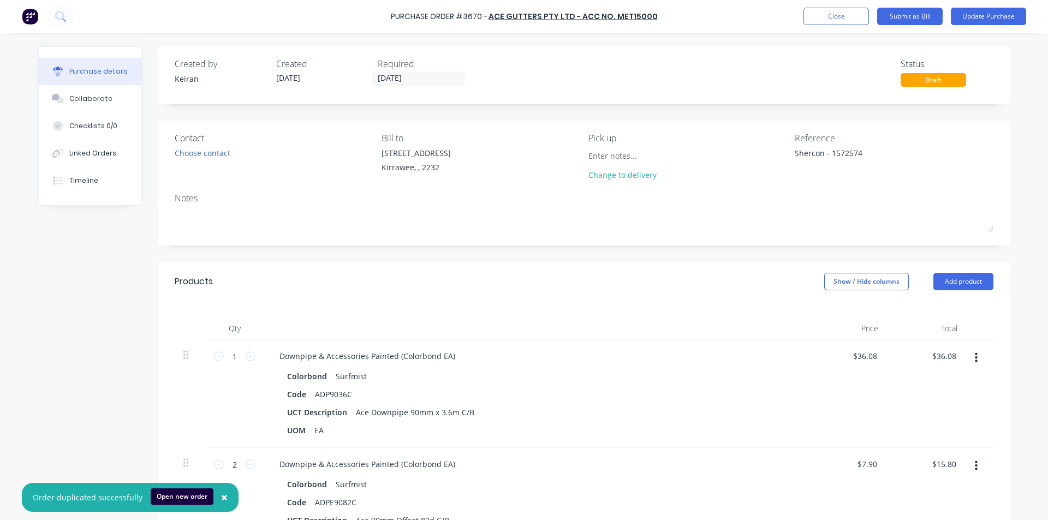
click at [687, 352] on div "Downpipe & Accessories Painted (Colorbond EA)" at bounding box center [535, 356] width 528 height 16
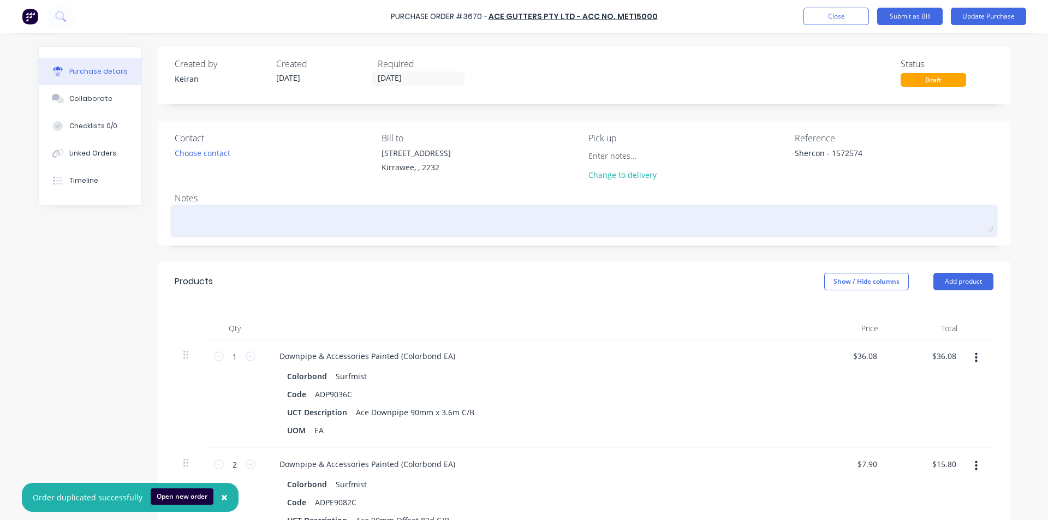
click at [784, 213] on textarea at bounding box center [584, 219] width 819 height 25
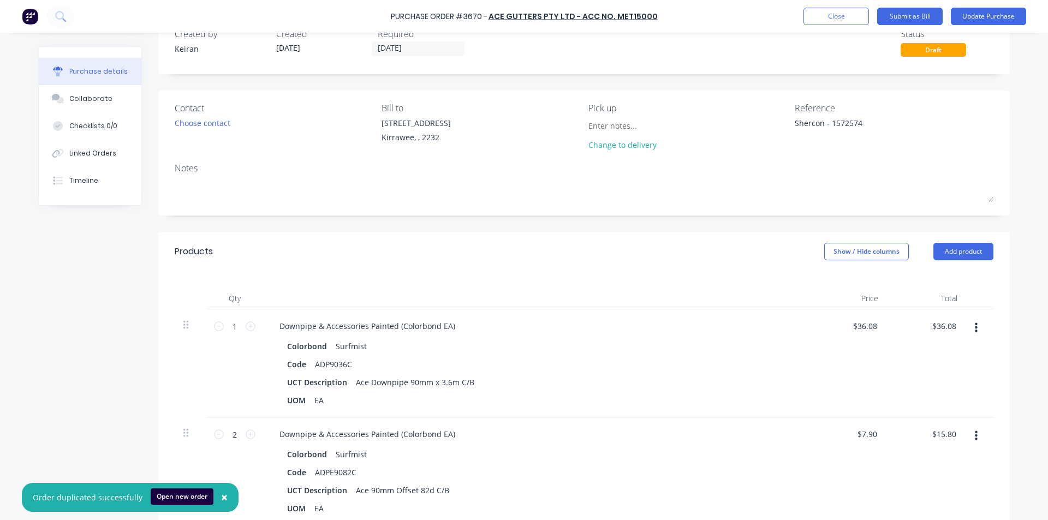
scroll to position [55, 0]
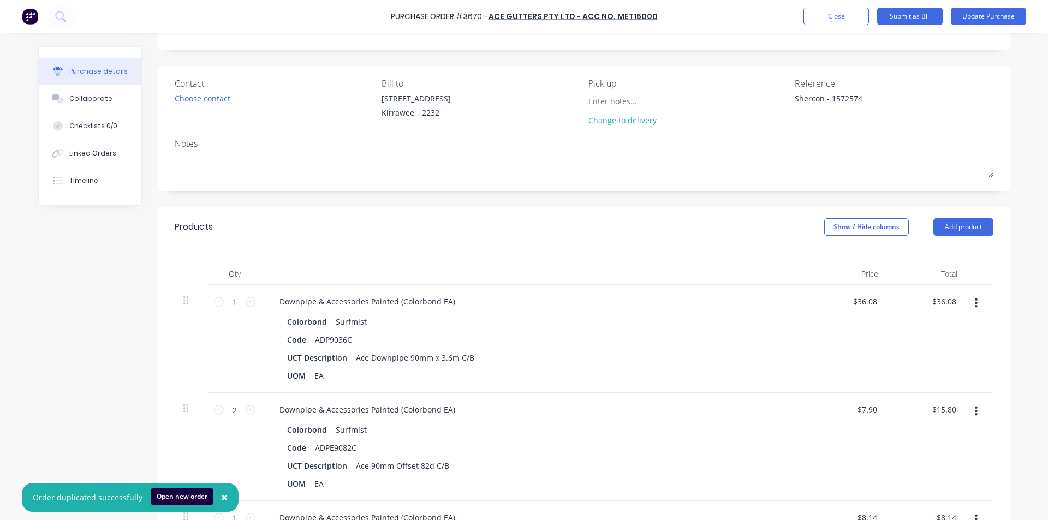
click at [735, 410] on div "Downpipe & Accessories Painted (Colorbond EA)" at bounding box center [535, 410] width 528 height 16
click at [575, 296] on div "Downpipe & Accessories Painted (Colorbond EA)" at bounding box center [535, 302] width 528 height 16
click at [635, 356] on div "UCT Description Ace Downpipe 90mm x 3.6m C/B" at bounding box center [533, 358] width 500 height 16
click at [945, 303] on input "36.08" at bounding box center [943, 302] width 29 height 16
click at [945, 303] on input "36.08" at bounding box center [945, 302] width 25 height 16
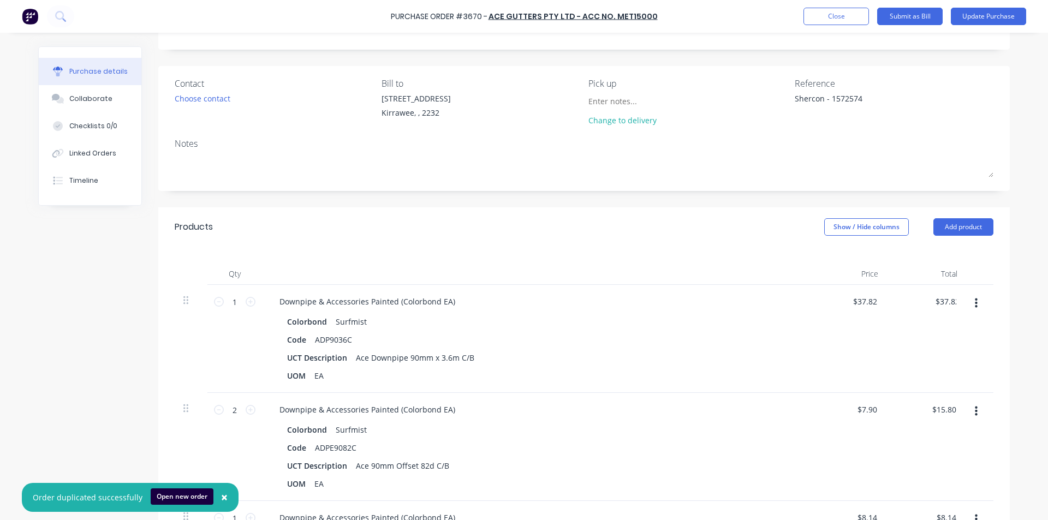
click at [655, 277] on div at bounding box center [535, 274] width 546 height 22
click at [941, 413] on input "15.80" at bounding box center [943, 410] width 29 height 16
click at [941, 412] on input "15.80" at bounding box center [945, 410] width 25 height 16
click at [625, 386] on div "Downpipe & Accessories Painted (Colorbond EA) Colorbond Surfmist Code ADP9036C …" at bounding box center [535, 339] width 546 height 108
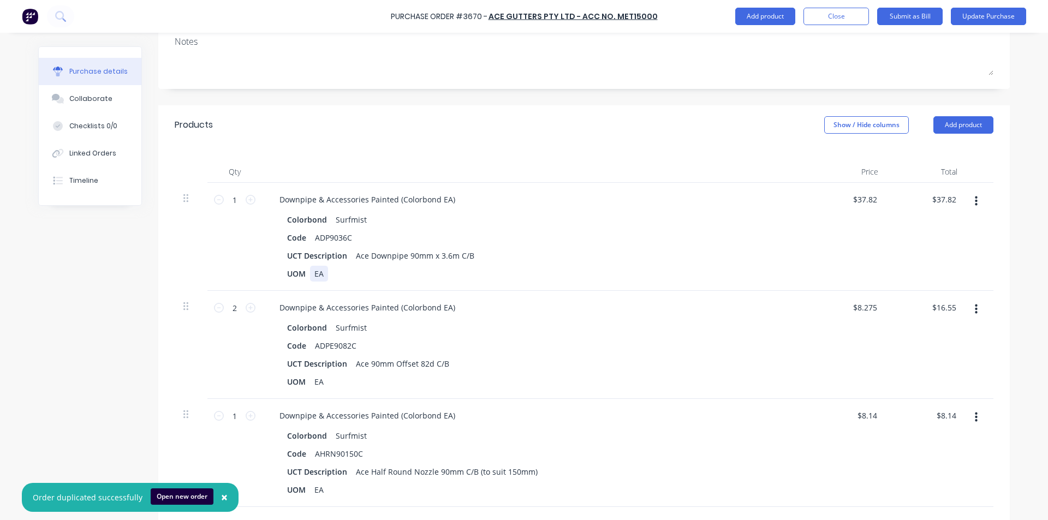
scroll to position [273, 0]
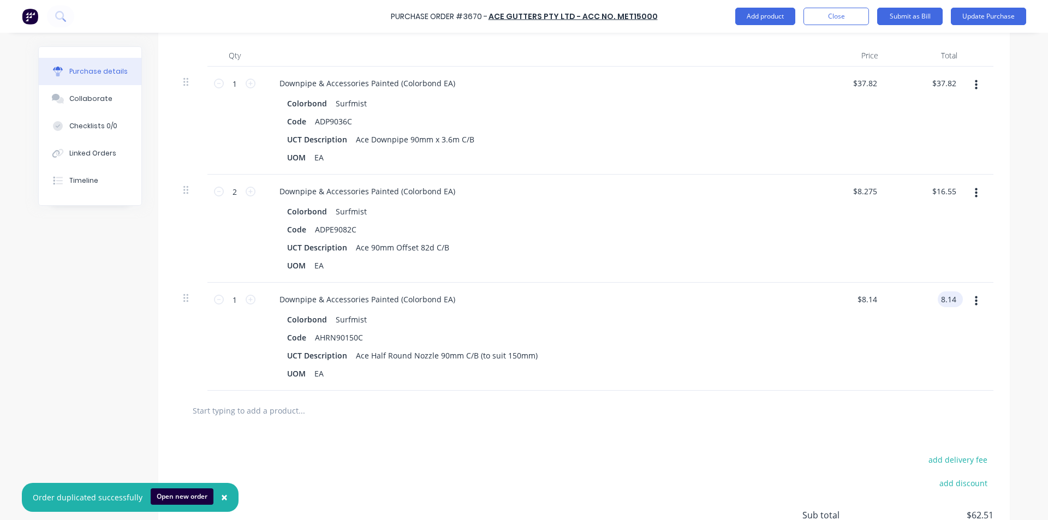
click at [939, 297] on input "8.14" at bounding box center [948, 299] width 21 height 16
click at [536, 270] on div "UOM EA" at bounding box center [533, 266] width 500 height 16
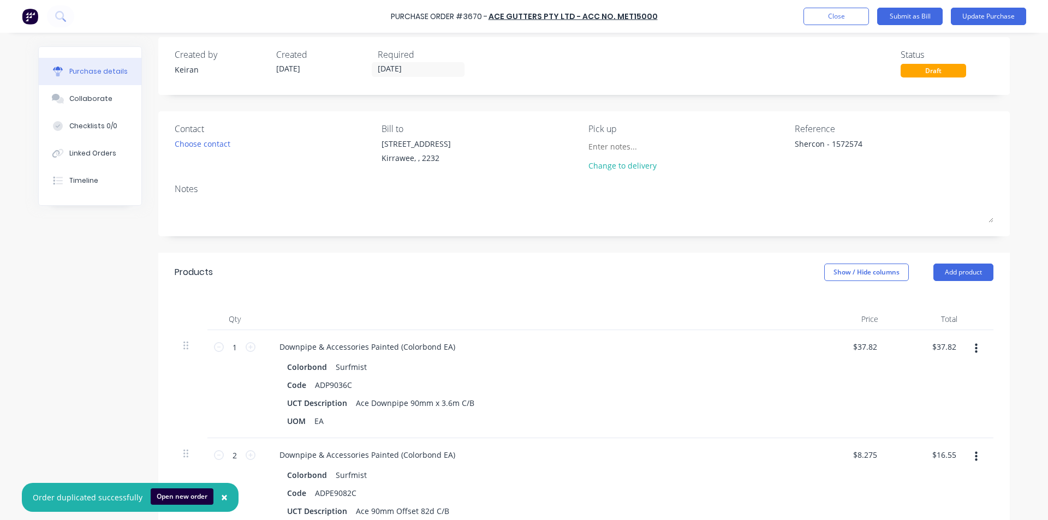
scroll to position [0, 0]
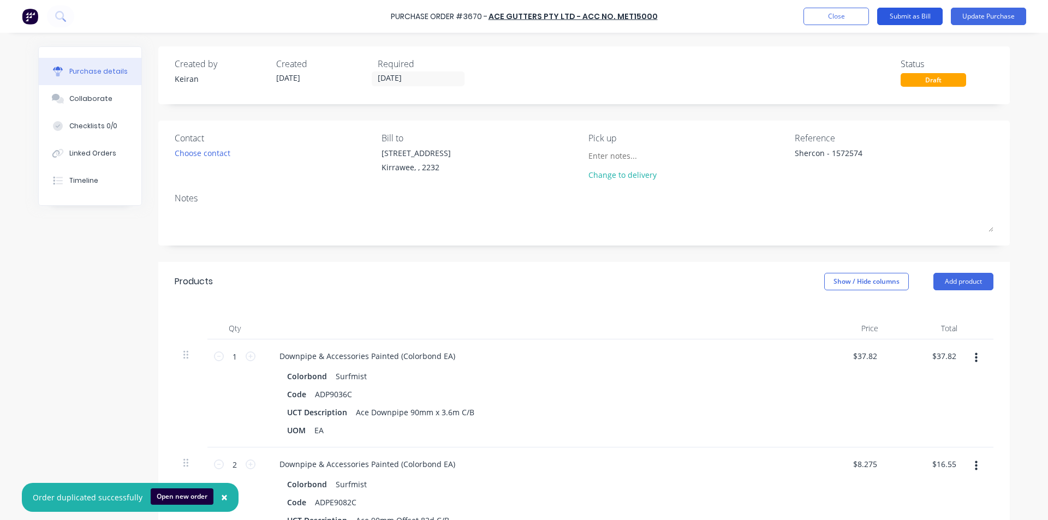
click at [897, 19] on button "Submit as Bill" at bounding box center [909, 16] width 65 height 17
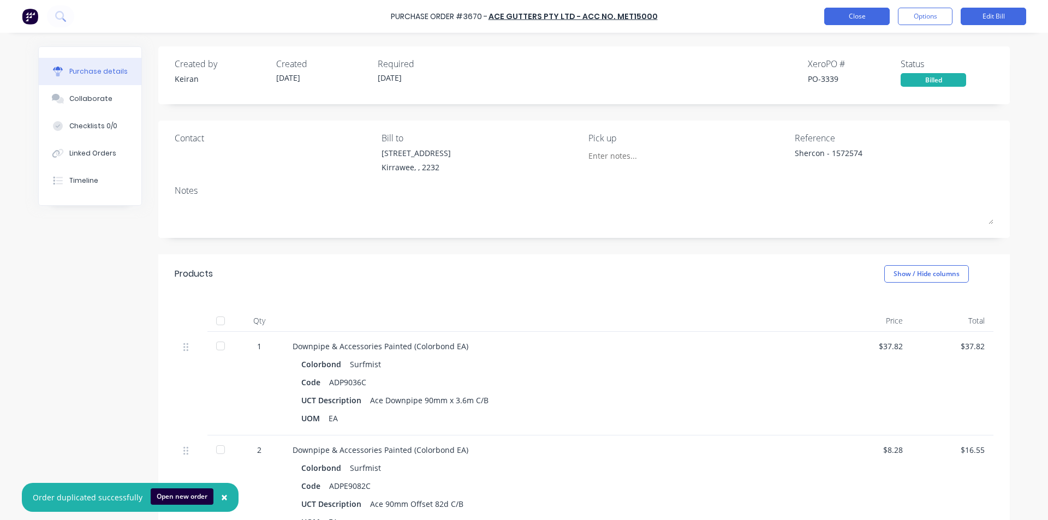
click at [839, 15] on button "Close" at bounding box center [856, 16] width 65 height 17
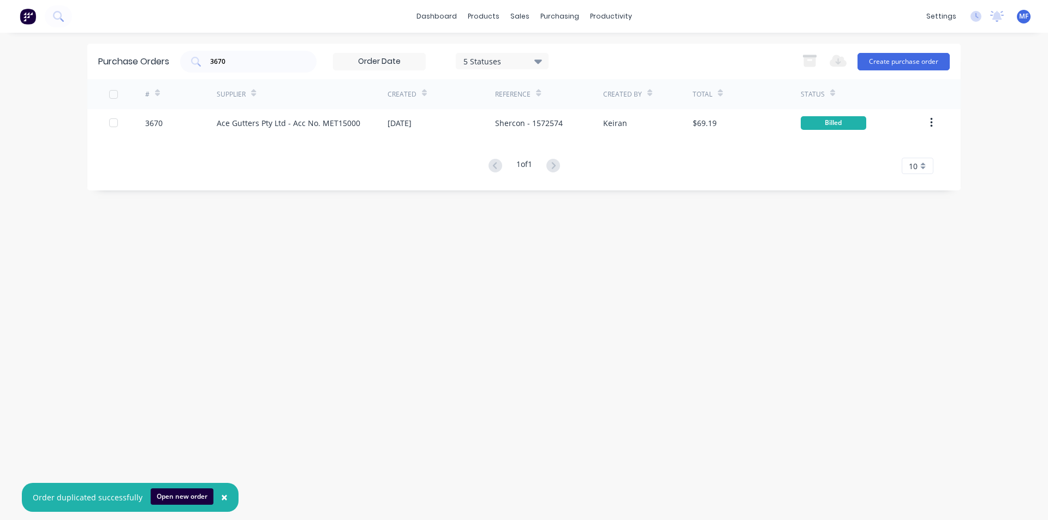
drag, startPoint x: 673, startPoint y: 291, endPoint x: 774, endPoint y: 368, distance: 126.6
click at [672, 288] on div "Purchase Orders 3670 5 Statuses 5 Statuses Export to Excel (XLSX) Create purcha…" at bounding box center [523, 277] width 873 height 466
click at [236, 65] on input "3670" at bounding box center [254, 61] width 91 height 11
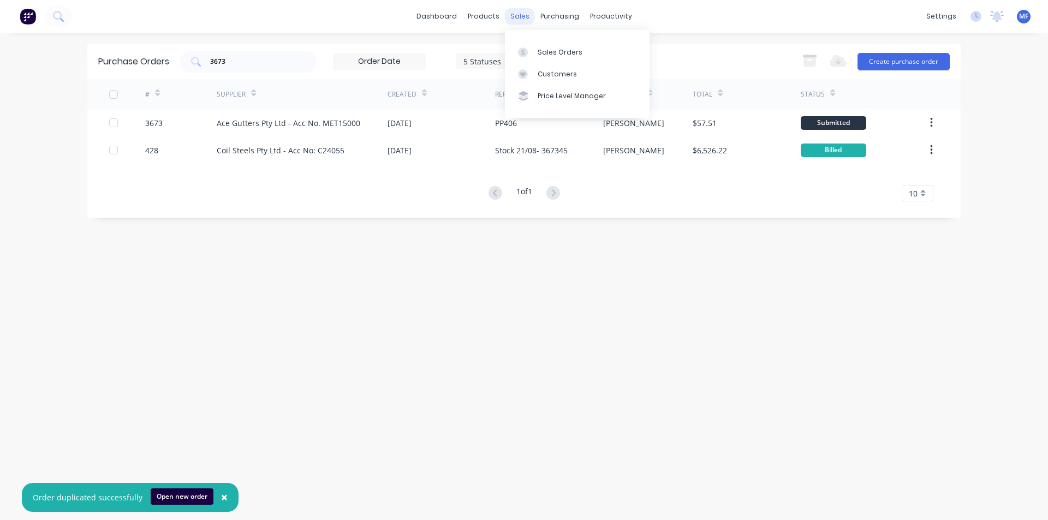
click at [517, 15] on div "sales" at bounding box center [520, 16] width 30 height 16
click at [553, 70] on div "Customers" at bounding box center [557, 74] width 39 height 10
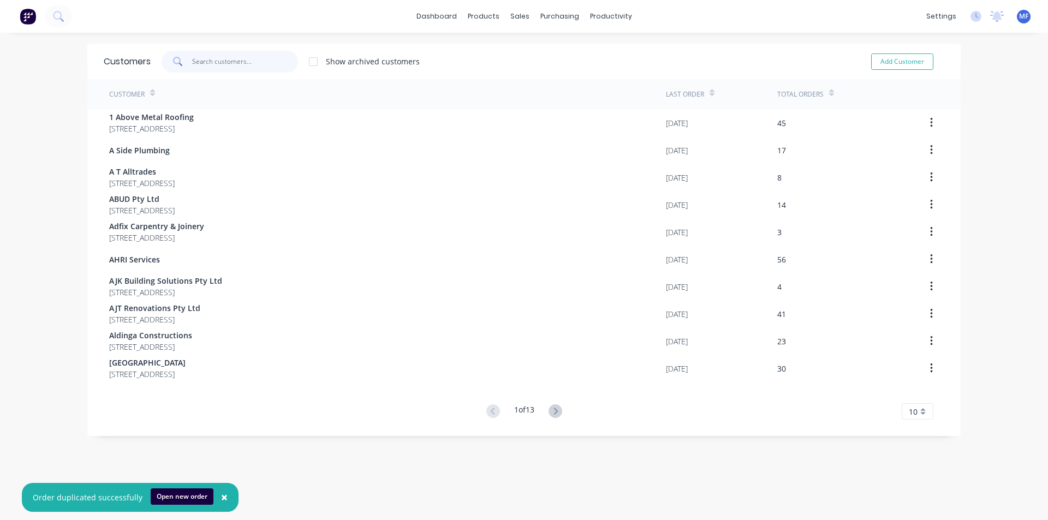
click at [214, 64] on input "text" at bounding box center [245, 62] width 106 height 22
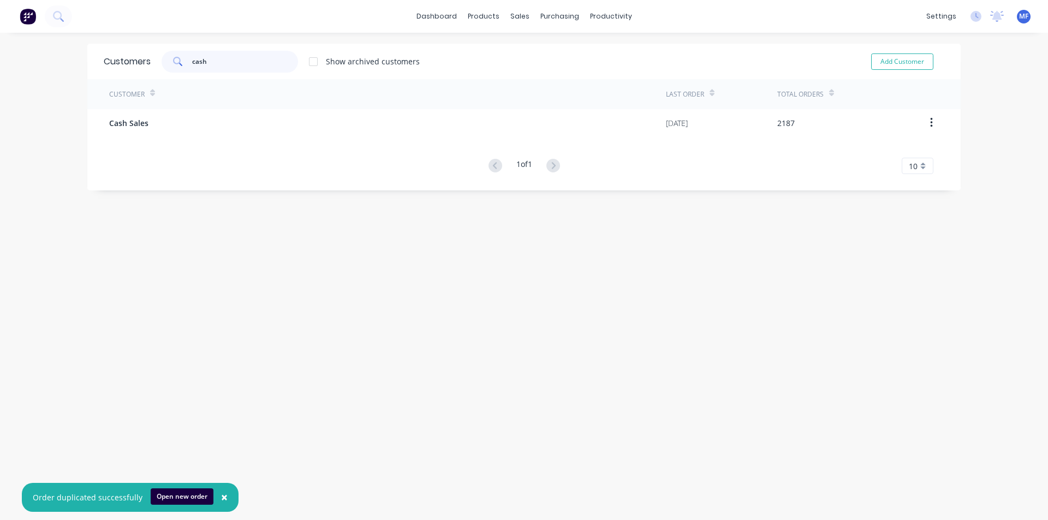
click at [210, 64] on input "cash" at bounding box center [245, 62] width 106 height 22
drag, startPoint x: 540, startPoint y: 16, endPoint x: 603, endPoint y: 51, distance: 71.8
click at [542, 17] on div "purchasing" at bounding box center [560, 16] width 50 height 16
click at [600, 50] on div "Purchase Orders" at bounding box center [591, 52] width 58 height 10
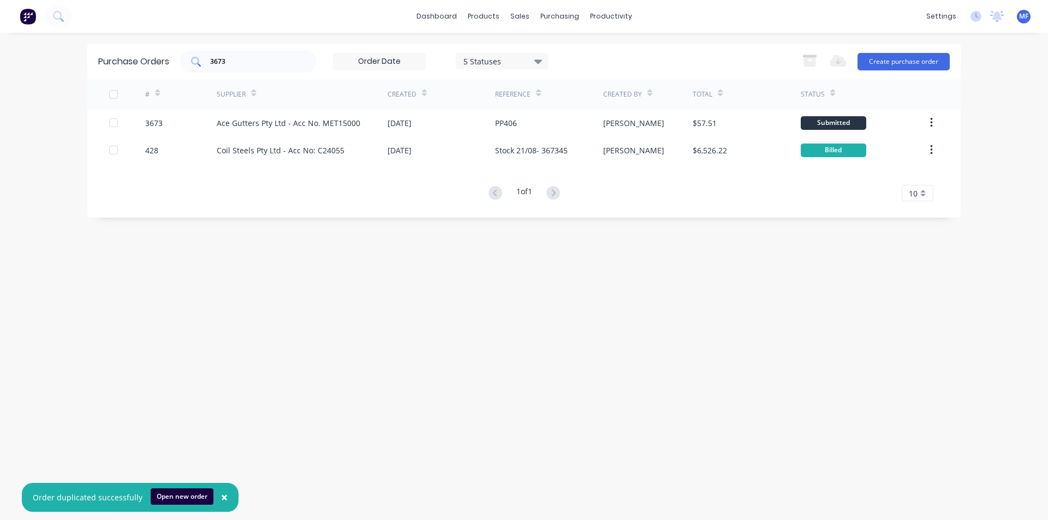
click at [240, 58] on input "3673" at bounding box center [254, 61] width 91 height 11
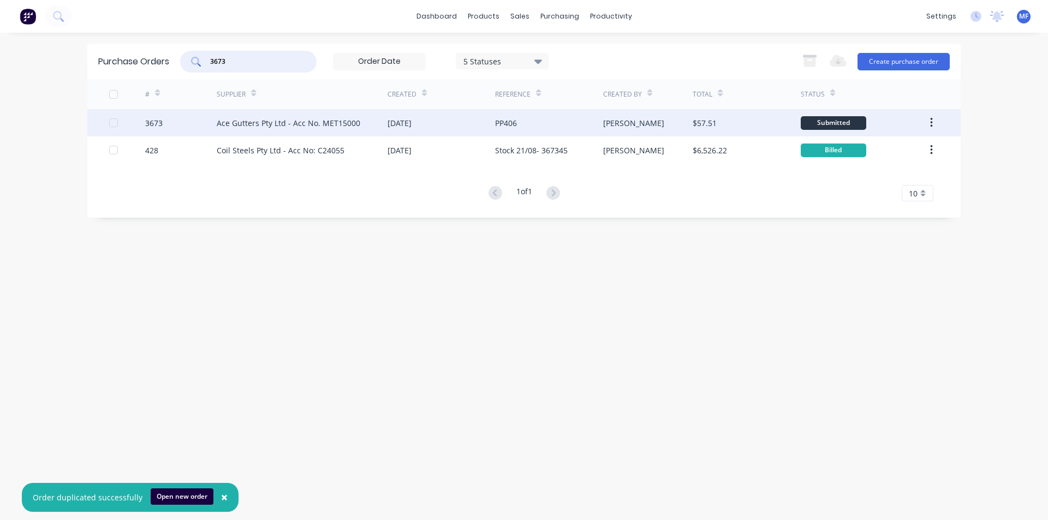
click at [249, 119] on div "Ace Gutters Pty Ltd - Acc No. MET15000" at bounding box center [289, 122] width 144 height 11
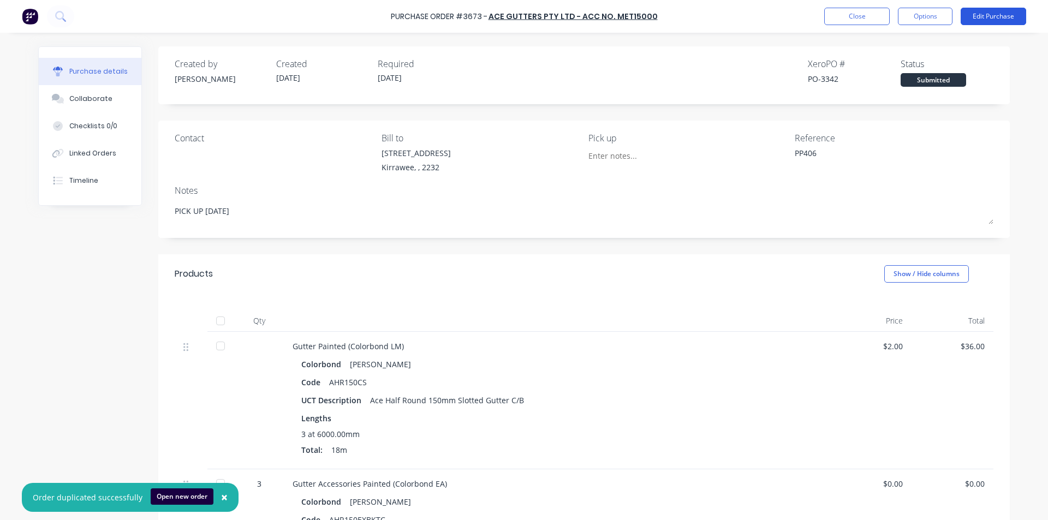
click at [1005, 13] on button "Edit Purchase" at bounding box center [993, 16] width 65 height 17
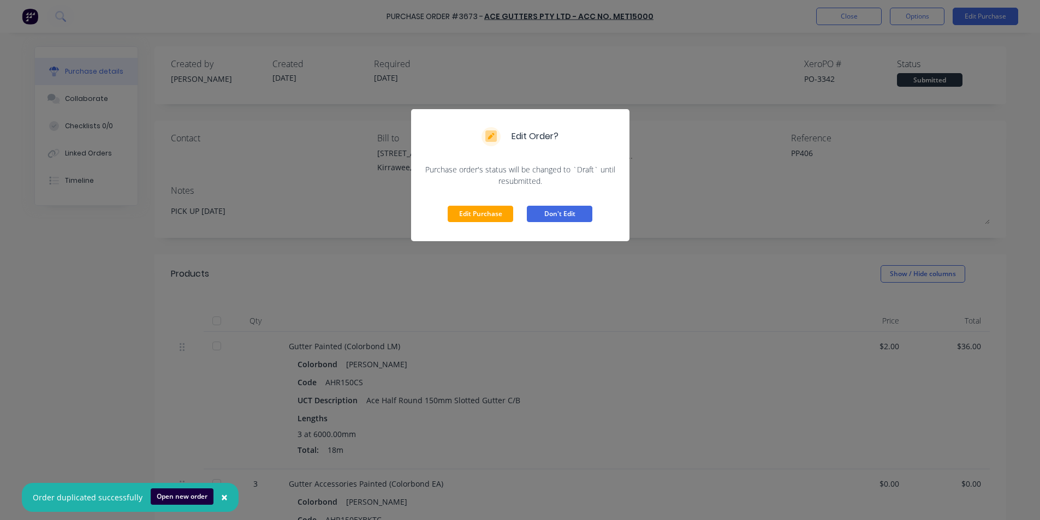
drag, startPoint x: 479, startPoint y: 219, endPoint x: 556, endPoint y: 200, distance: 78.8
click at [479, 219] on button "Edit Purchase" at bounding box center [480, 214] width 65 height 16
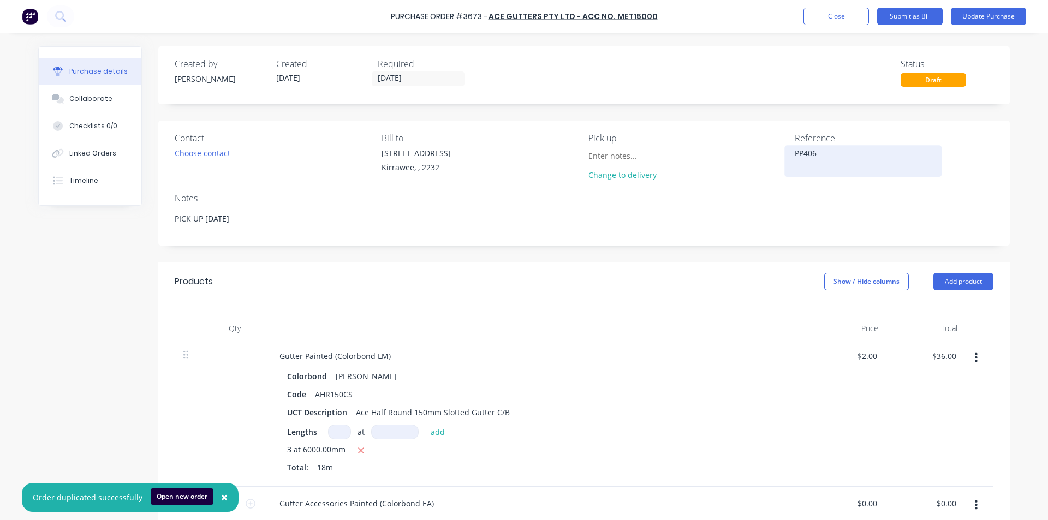
click at [842, 153] on textarea "PP406" at bounding box center [863, 159] width 136 height 25
click at [787, 331] on div at bounding box center [535, 329] width 546 height 22
click at [622, 408] on div "UCT Description Ace Half Round 150mm Slotted Gutter C/B" at bounding box center [533, 412] width 500 height 16
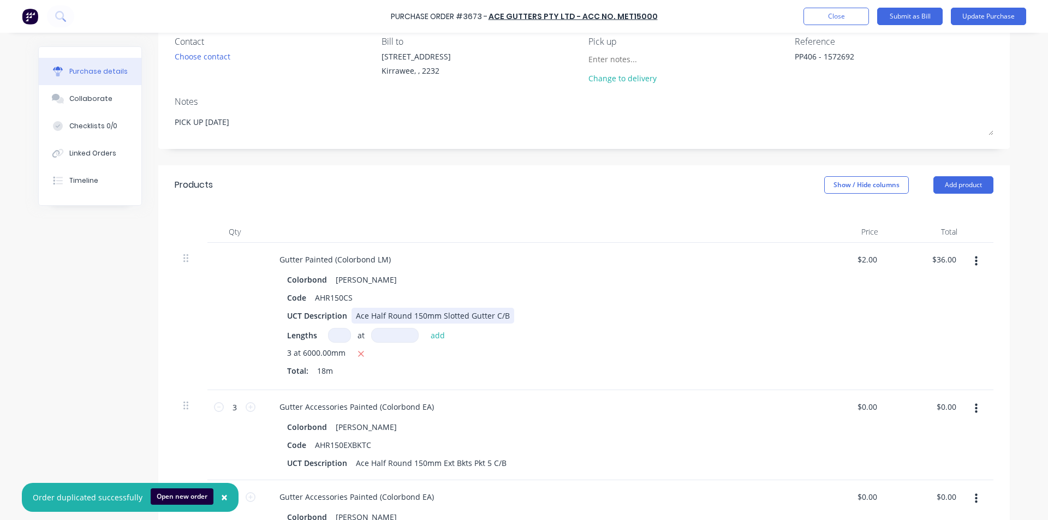
scroll to position [109, 0]
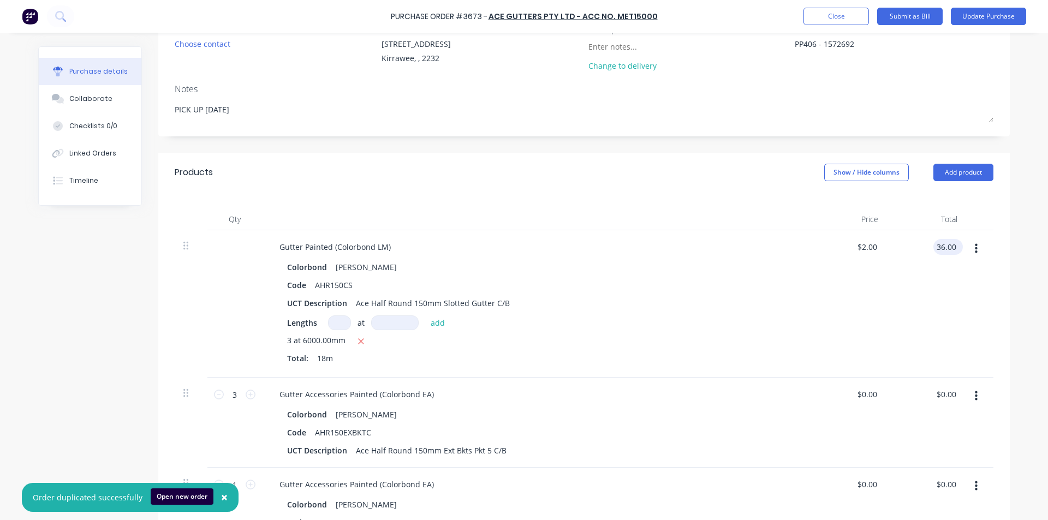
click at [933, 244] on div "36.00 36.00" at bounding box center [945, 247] width 25 height 16
click at [933, 244] on div "$36.00 36.00" at bounding box center [945, 247] width 25 height 16
drag, startPoint x: 862, startPoint y: 301, endPoint x: 865, endPoint y: 295, distance: 6.6
click at [862, 301] on div "$2.00 $2.00" at bounding box center [847, 303] width 79 height 147
click at [931, 248] on input "36.00" at bounding box center [943, 247] width 29 height 16
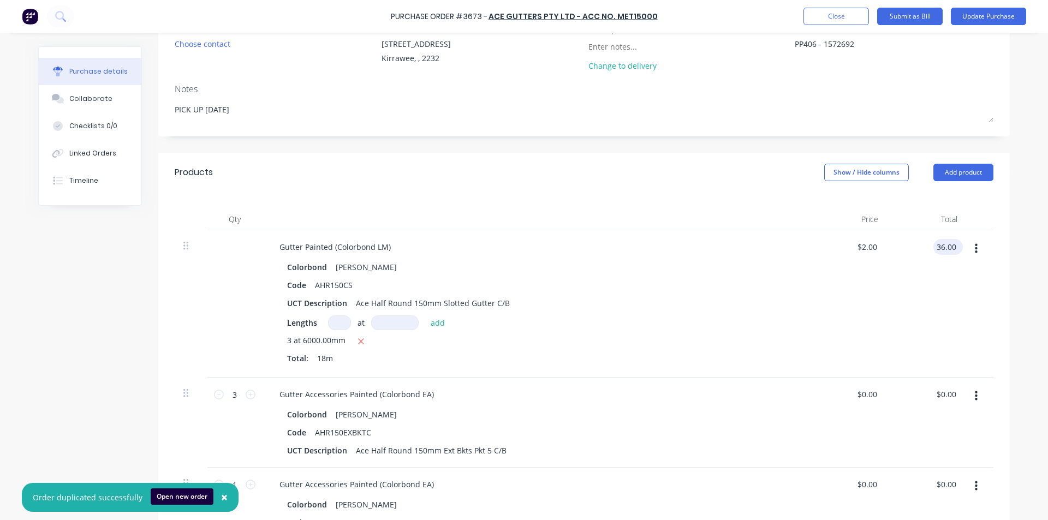
click at [933, 248] on input "36.00" at bounding box center [945, 247] width 25 height 16
click at [918, 306] on div "$145.88 145.88" at bounding box center [926, 303] width 79 height 147
click at [640, 342] on div "3 at 6000.00mm" at bounding box center [535, 342] width 496 height 14
click at [952, 391] on input "0.00" at bounding box center [945, 394] width 25 height 16
click at [952, 391] on input "0.00" at bounding box center [948, 394] width 21 height 16
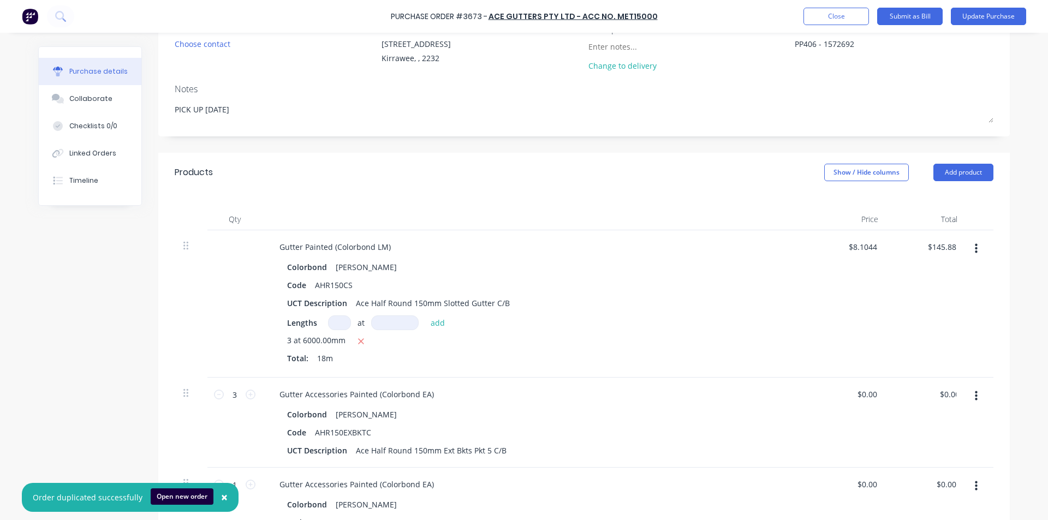
click at [652, 356] on div "Total: 18m" at bounding box center [535, 358] width 496 height 11
click at [718, 285] on div "Code AHR150CS" at bounding box center [533, 285] width 500 height 16
click at [934, 393] on input "0.00" at bounding box center [945, 394] width 25 height 16
click at [938, 393] on input "0.00" at bounding box center [948, 394] width 21 height 16
drag, startPoint x: 834, startPoint y: 434, endPoint x: 836, endPoint y: 440, distance: 6.2
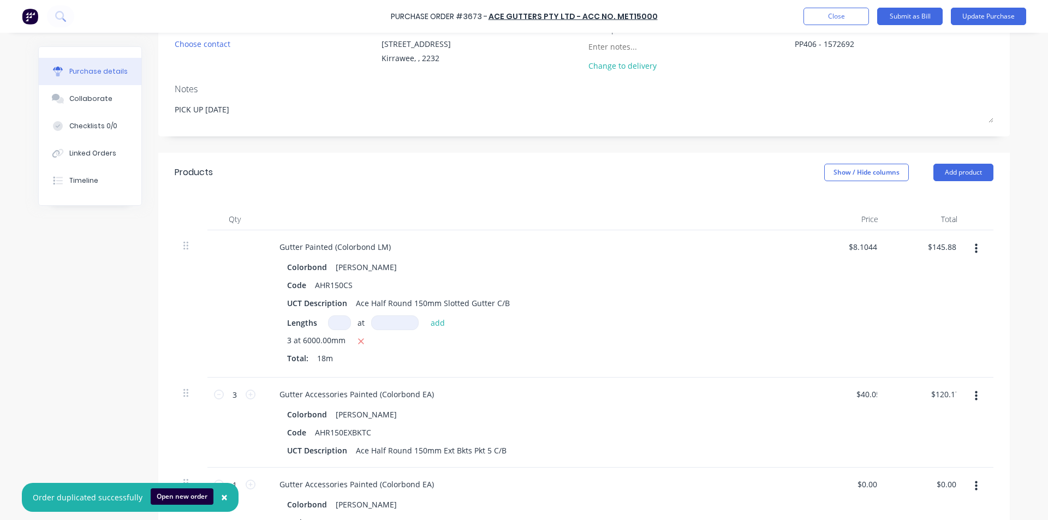
click at [834, 437] on div "$40.0567 $0.00" at bounding box center [847, 423] width 79 height 90
click at [949, 488] on input "0.00" at bounding box center [948, 484] width 21 height 16
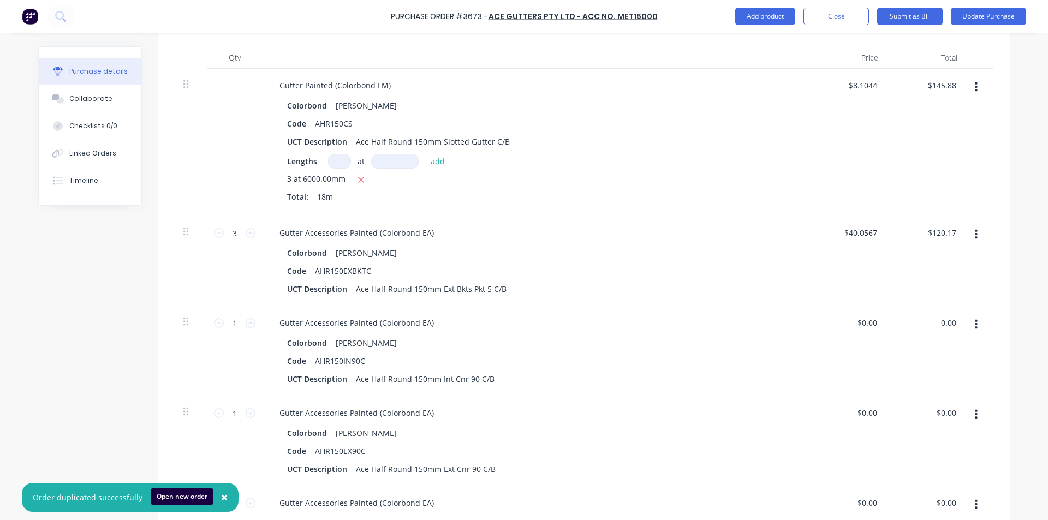
scroll to position [273, 0]
click at [949, 407] on input "0.00" at bounding box center [945, 411] width 25 height 16
click at [949, 407] on input "0.00" at bounding box center [948, 411] width 21 height 16
click at [761, 344] on div "Colorbond Shale Grey" at bounding box center [535, 341] width 496 height 16
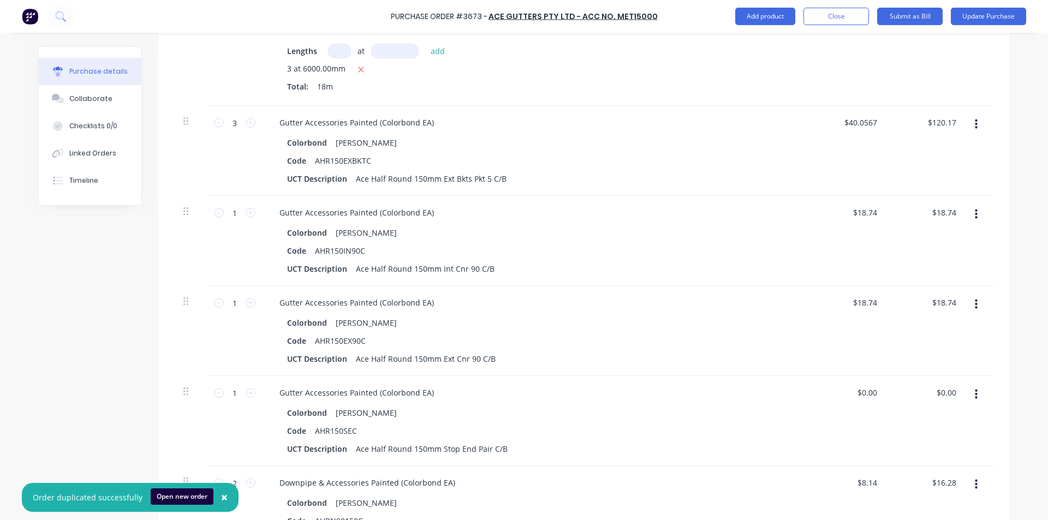
scroll to position [382, 0]
click at [939, 386] on input "0.00" at bounding box center [945, 392] width 25 height 16
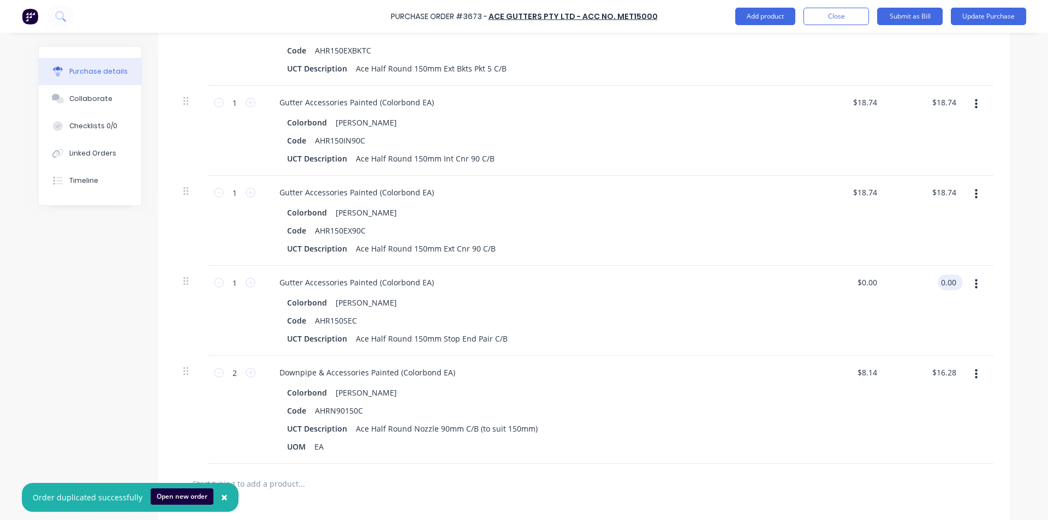
click at [943, 280] on input "0.00" at bounding box center [948, 283] width 21 height 16
click at [635, 301] on div "Colorbond Shale Grey" at bounding box center [535, 303] width 496 height 16
click at [946, 374] on input "16.28" at bounding box center [943, 373] width 29 height 16
click at [946, 374] on input "16.28" at bounding box center [945, 373] width 25 height 16
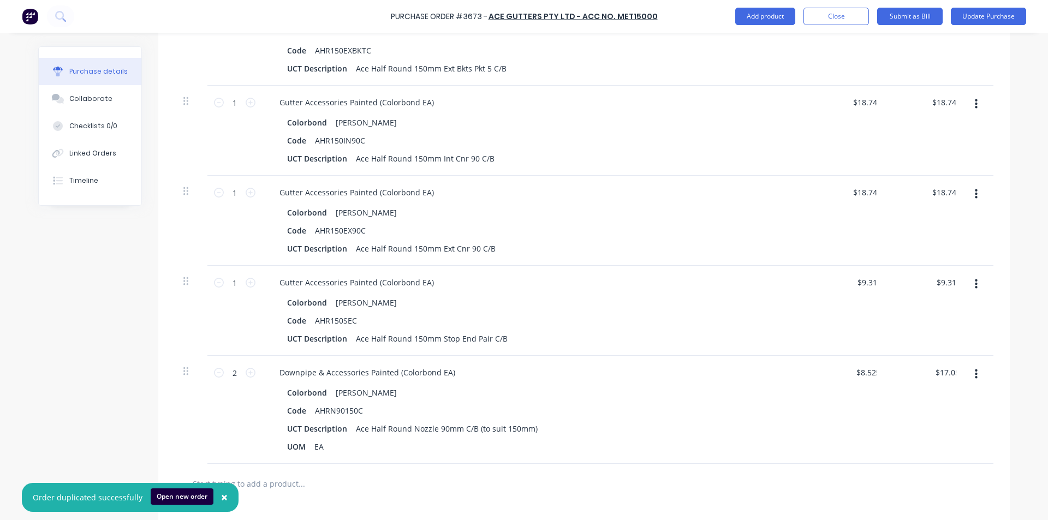
click at [721, 369] on div "Downpipe & Accessories Painted (Colorbond EA)" at bounding box center [535, 373] width 528 height 16
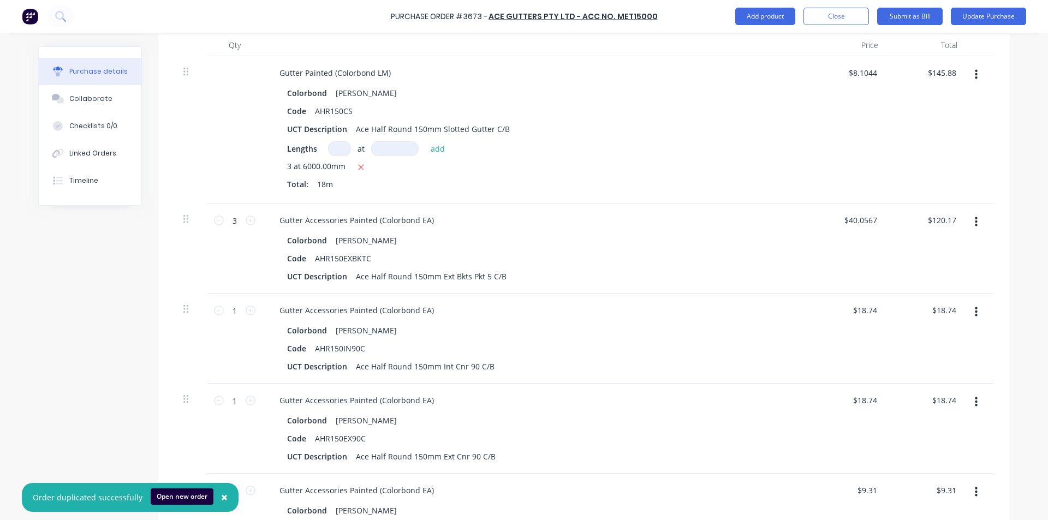
scroll to position [0, 0]
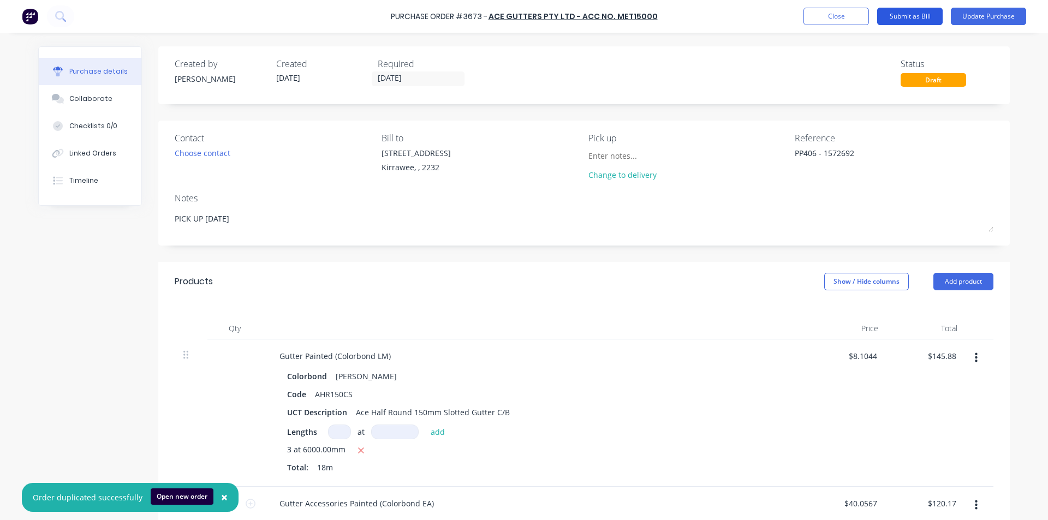
click at [921, 16] on button "Submit as Bill" at bounding box center [909, 16] width 65 height 17
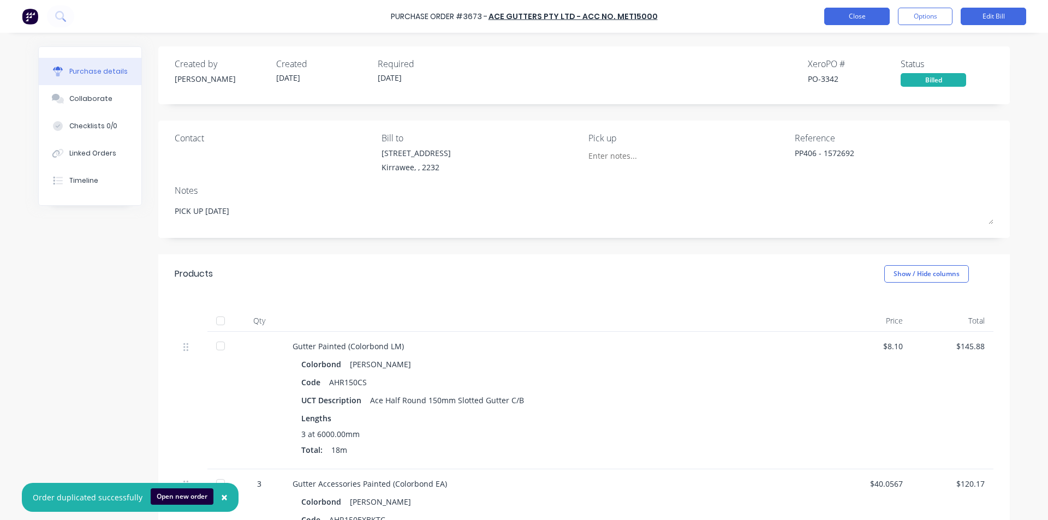
click at [851, 19] on button "Close" at bounding box center [856, 16] width 65 height 17
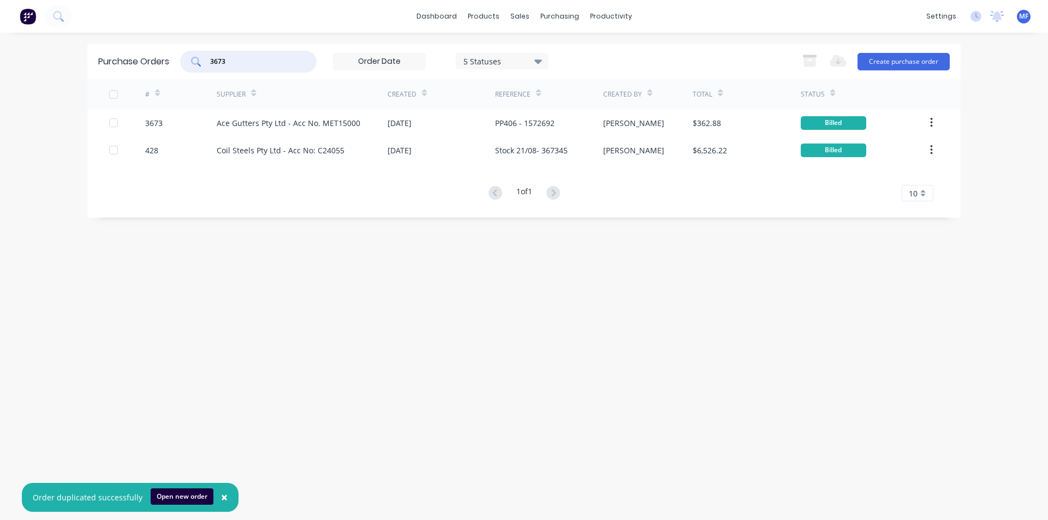
click at [244, 66] on input "3673" at bounding box center [254, 61] width 91 height 11
click at [244, 65] on input "3673" at bounding box center [254, 61] width 91 height 11
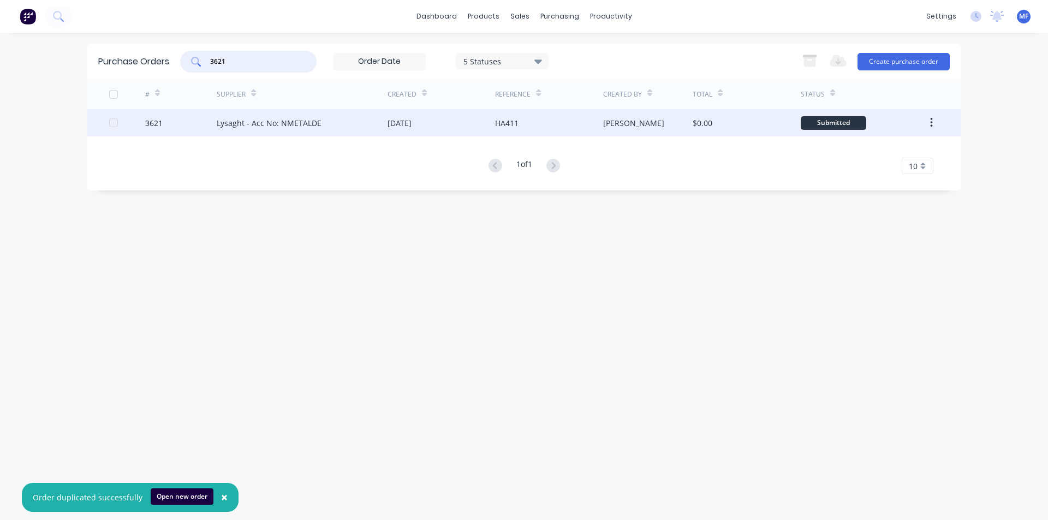
click at [283, 121] on div "Lysaght - Acc No: NMETALDE" at bounding box center [269, 122] width 105 height 11
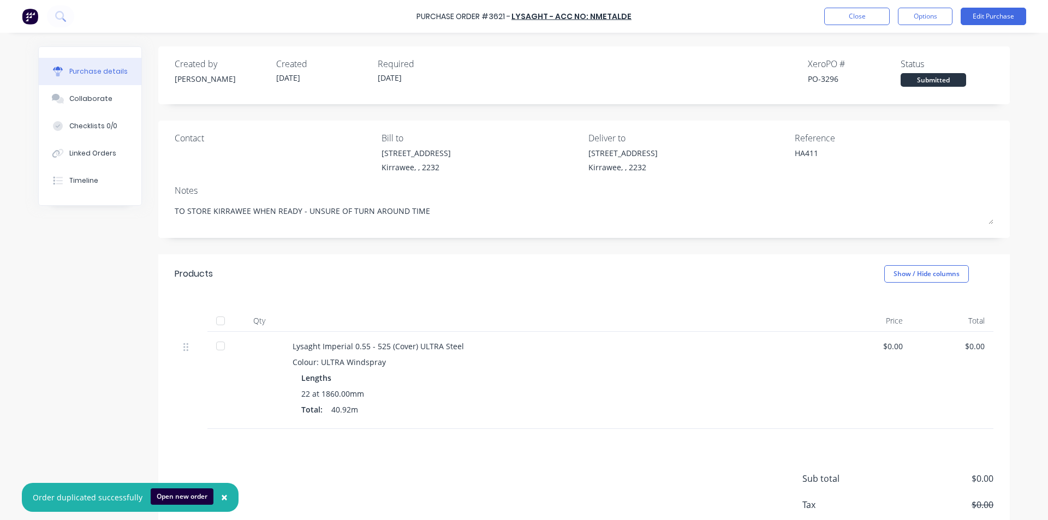
click at [771, 178] on div "Contact Bill to [STREET_ADDRESS] Deliver to [STREET_ADDRESS] Reference HA411 No…" at bounding box center [583, 179] width 851 height 117
click at [997, 18] on button "Edit Purchase" at bounding box center [993, 16] width 65 height 17
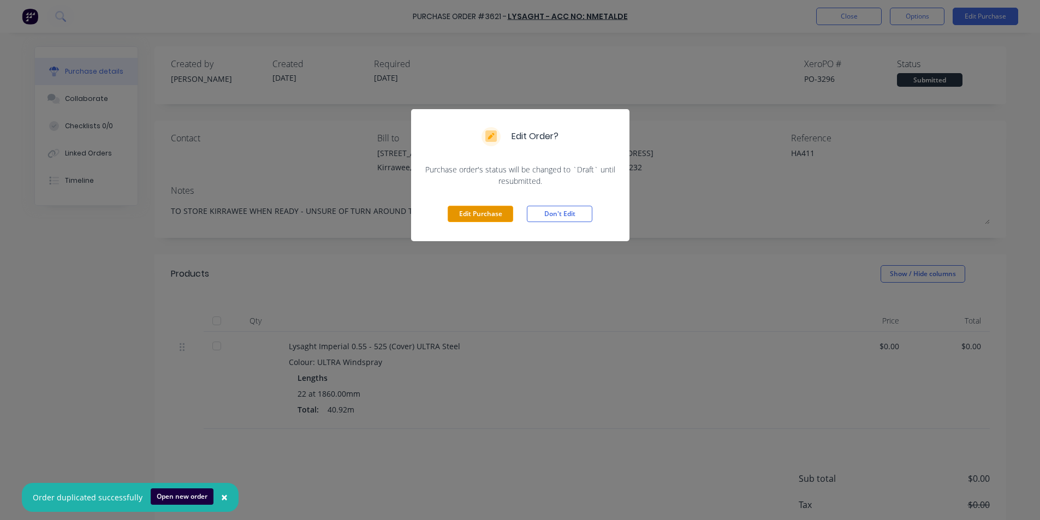
click at [504, 210] on button "Edit Purchase" at bounding box center [480, 214] width 65 height 16
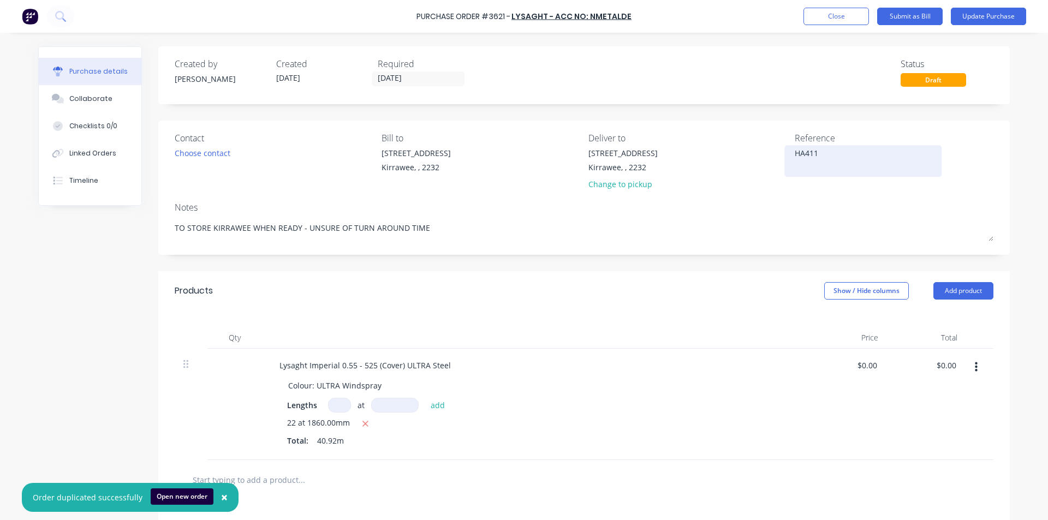
click at [831, 158] on textarea "HA411" at bounding box center [863, 159] width 136 height 25
click at [646, 342] on div at bounding box center [535, 338] width 546 height 22
click at [939, 366] on input "0.00" at bounding box center [948, 365] width 21 height 16
click at [694, 462] on div at bounding box center [584, 480] width 819 height 40
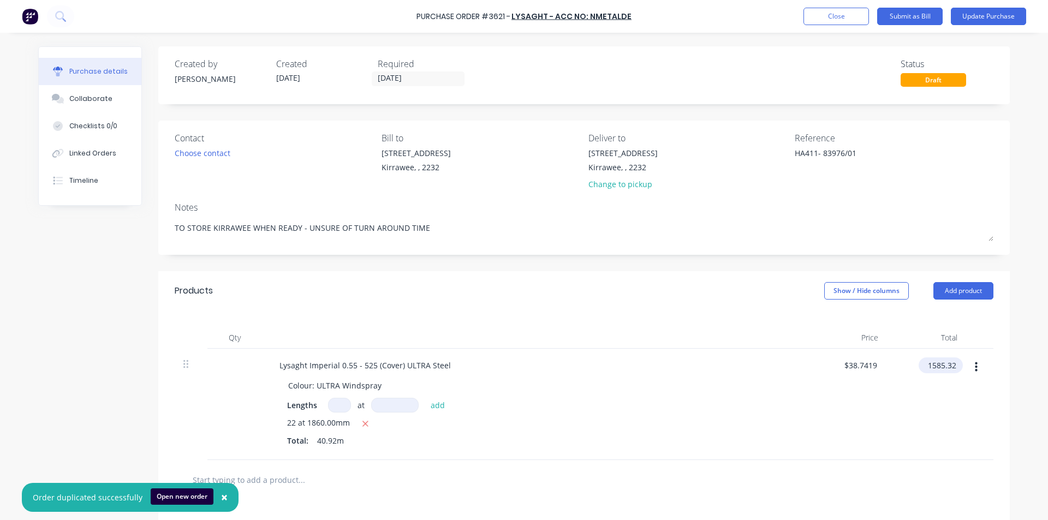
click at [948, 366] on input "1585.32" at bounding box center [939, 365] width 40 height 16
click at [948, 366] on input "1585.32" at bounding box center [942, 365] width 34 height 16
click at [901, 438] on div "$1,582.32 $1,582.32" at bounding box center [926, 404] width 79 height 111
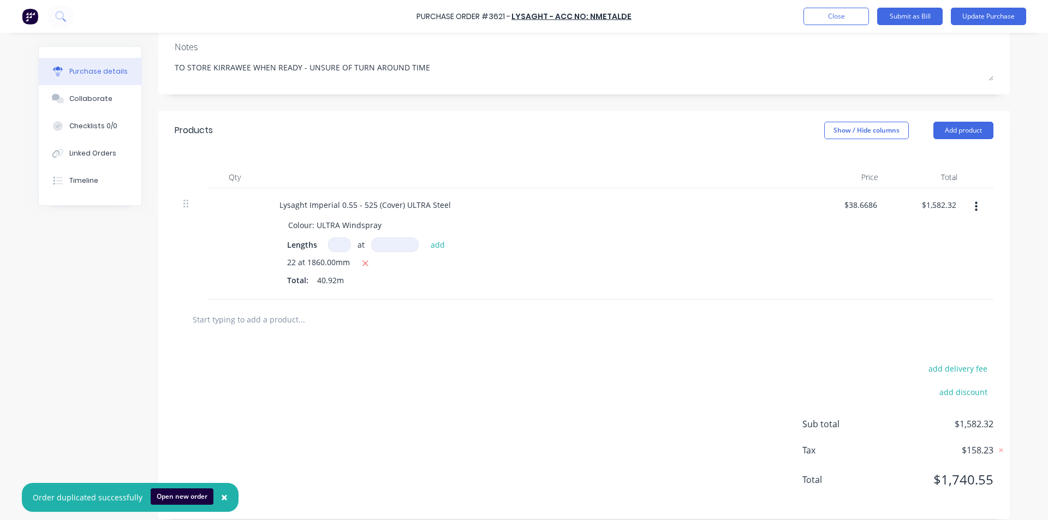
scroll to position [170, 0]
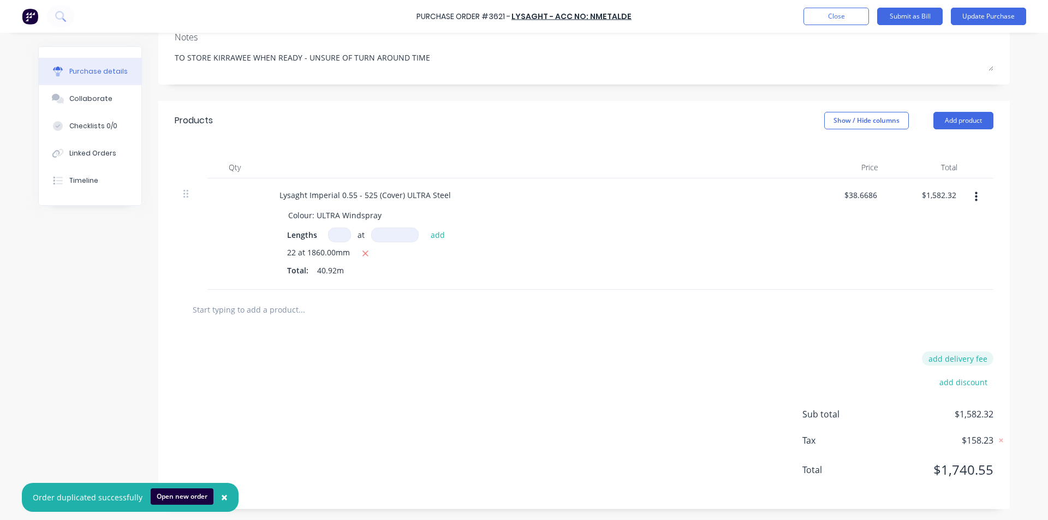
click at [947, 354] on button "add delivery fee" at bounding box center [957, 358] width 71 height 14
click at [959, 360] on input "[DATE]" at bounding box center [946, 359] width 65 height 16
click at [965, 356] on input "[DATE]" at bounding box center [946, 359] width 65 height 16
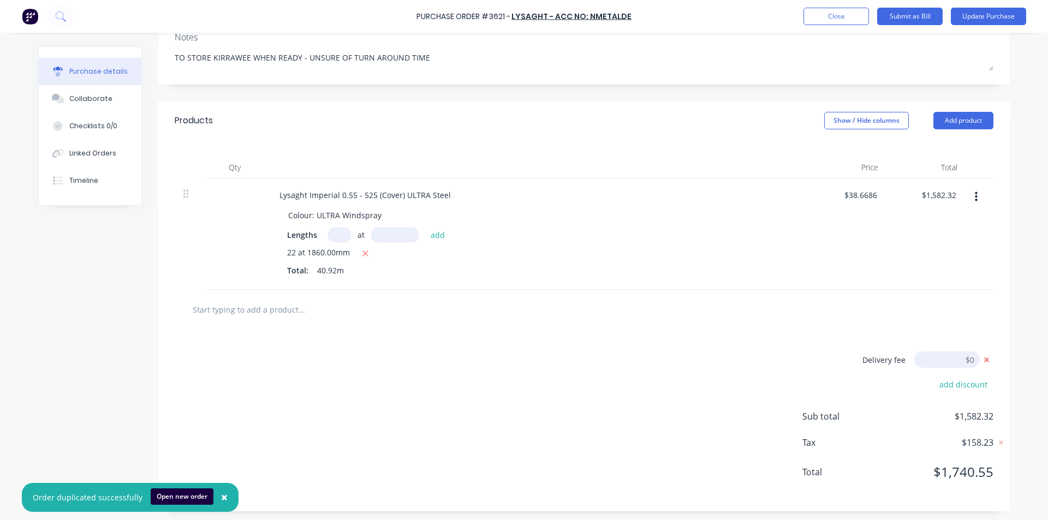
click at [966, 356] on input "[DATE]" at bounding box center [946, 359] width 65 height 16
click at [891, 287] on div "$1,582.32 $1,582.32" at bounding box center [926, 233] width 79 height 111
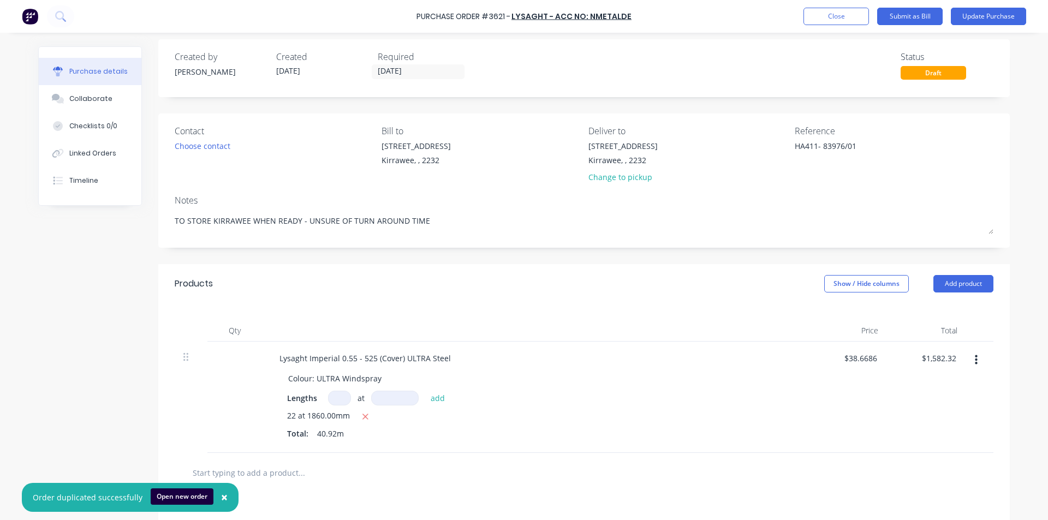
scroll to position [0, 0]
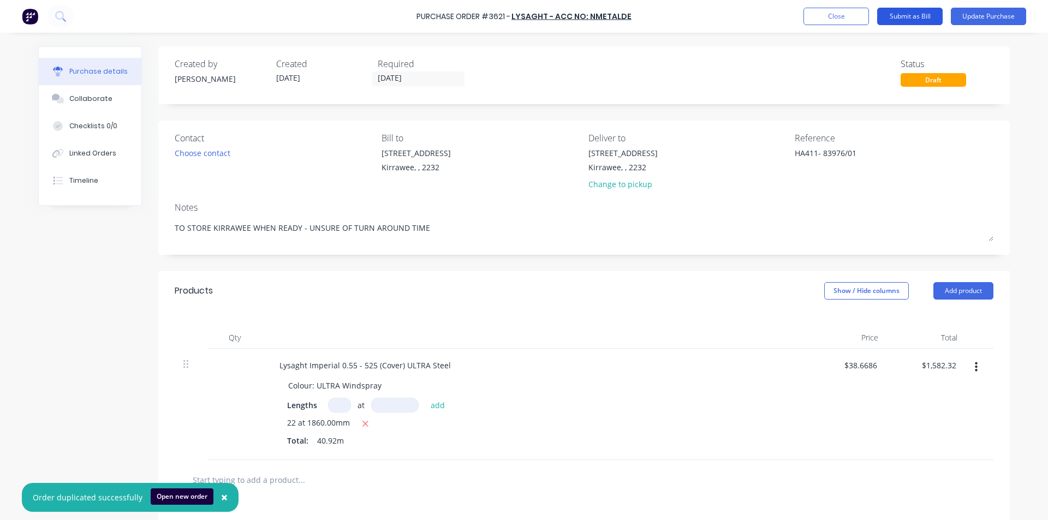
click at [923, 11] on button "Submit as Bill" at bounding box center [909, 16] width 65 height 17
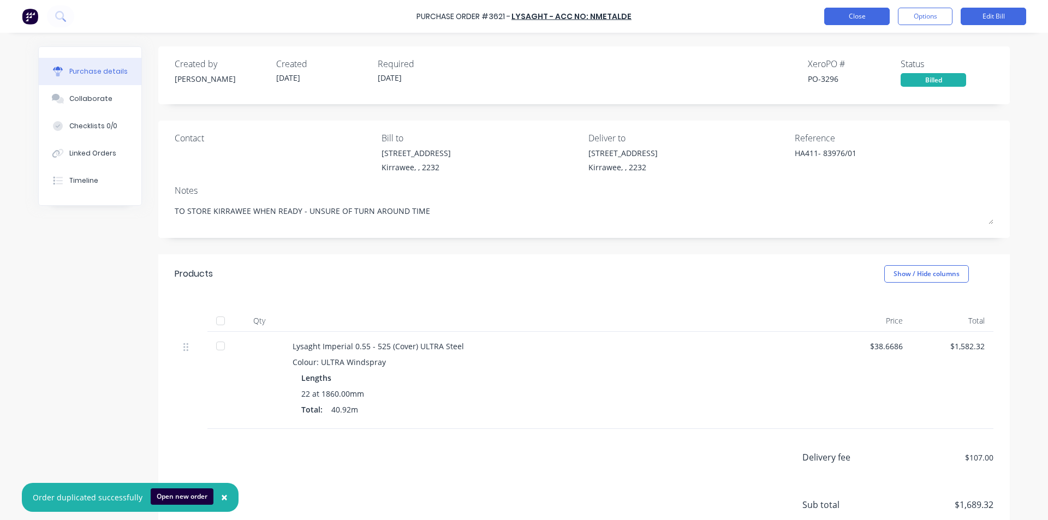
click at [847, 20] on button "Close" at bounding box center [856, 16] width 65 height 17
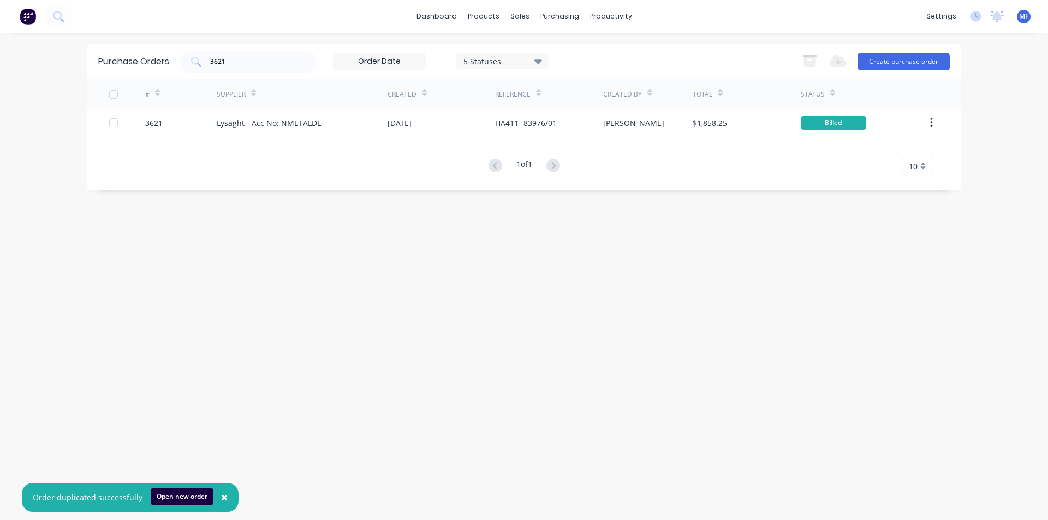
click at [344, 277] on div "Purchase Orders 3621 5 Statuses 5 Statuses Export to Excel (XLSX) Create purcha…" at bounding box center [523, 277] width 873 height 466
click at [246, 68] on div "3621" at bounding box center [248, 62] width 136 height 22
click at [246, 61] on input "3621" at bounding box center [254, 61] width 91 height 11
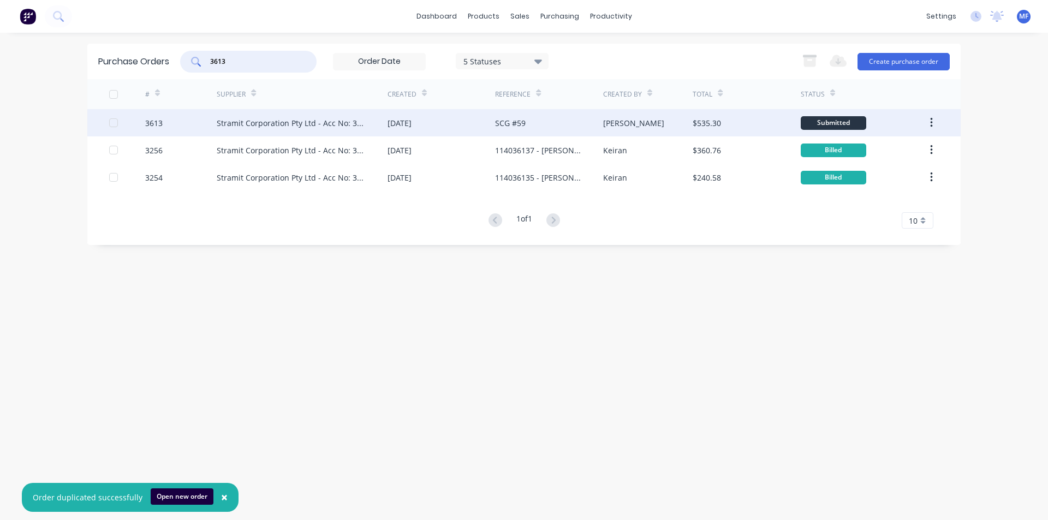
click at [261, 120] on div "Stramit Corporation Pty Ltd - Acc No: 32915" at bounding box center [291, 122] width 149 height 11
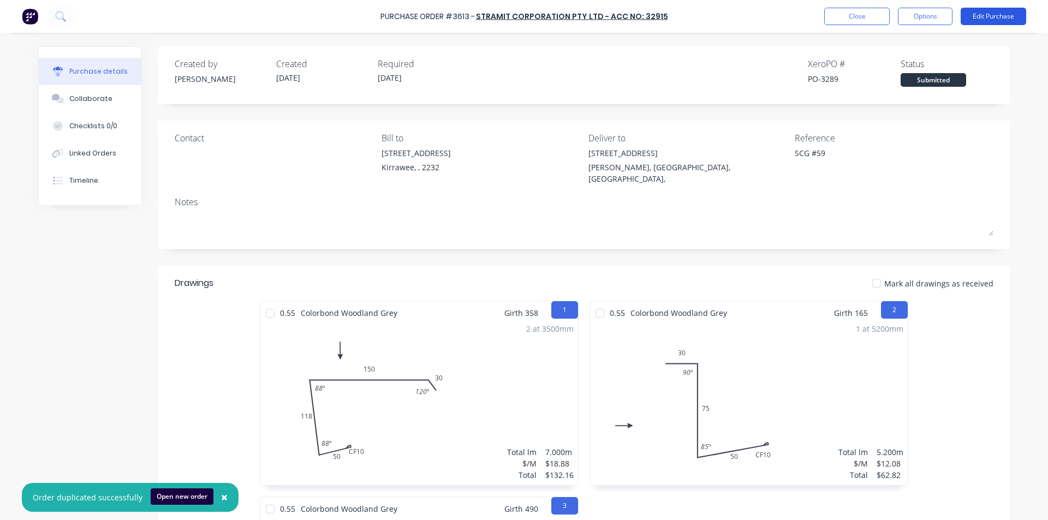
click at [1003, 14] on button "Edit Purchase" at bounding box center [993, 16] width 65 height 17
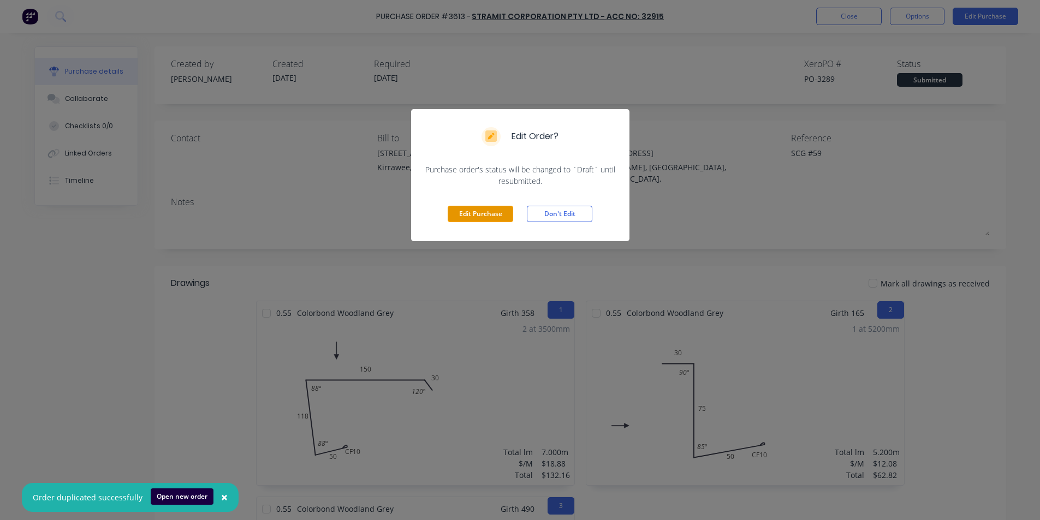
click at [487, 218] on button "Edit Purchase" at bounding box center [480, 214] width 65 height 16
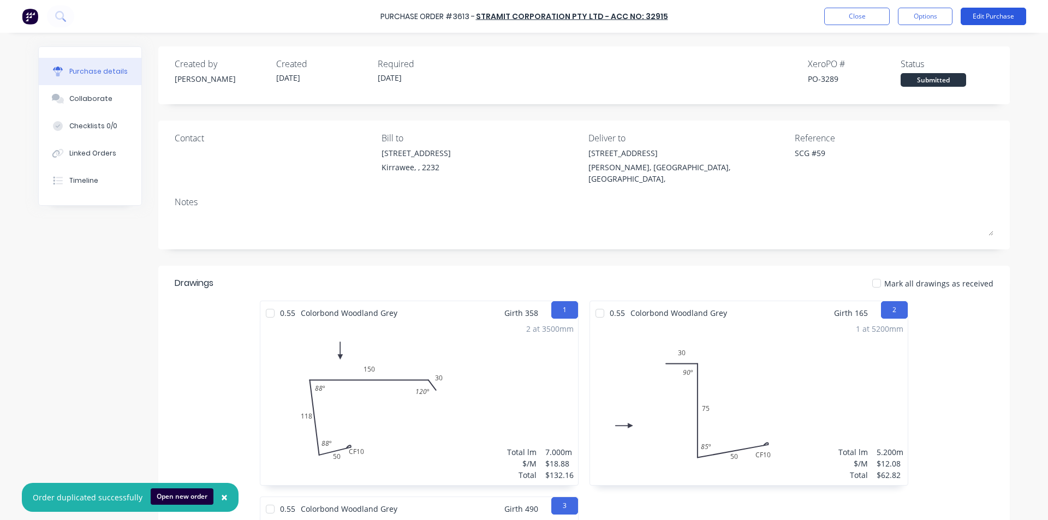
click at [992, 14] on button "Edit Purchase" at bounding box center [993, 16] width 65 height 17
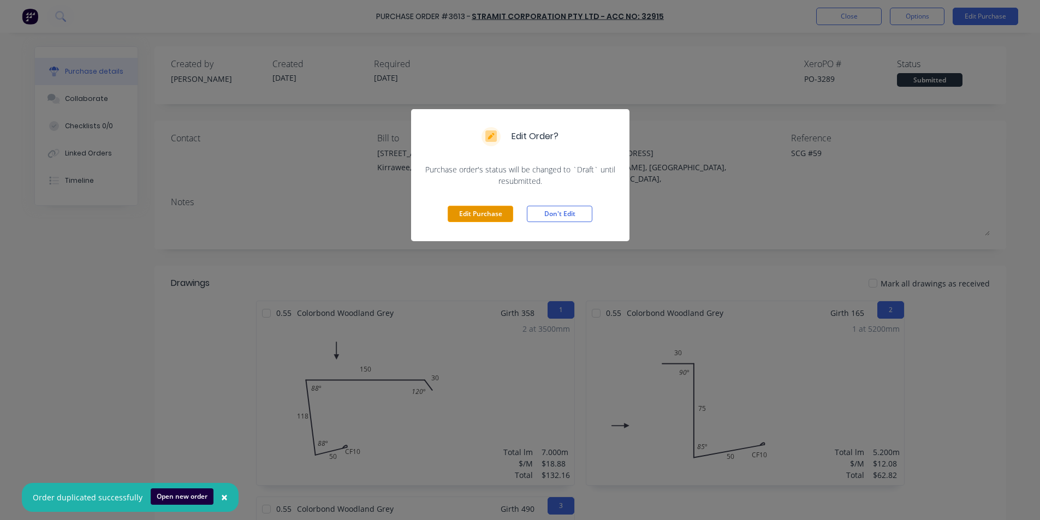
click at [466, 217] on button "Edit Purchase" at bounding box center [480, 214] width 65 height 16
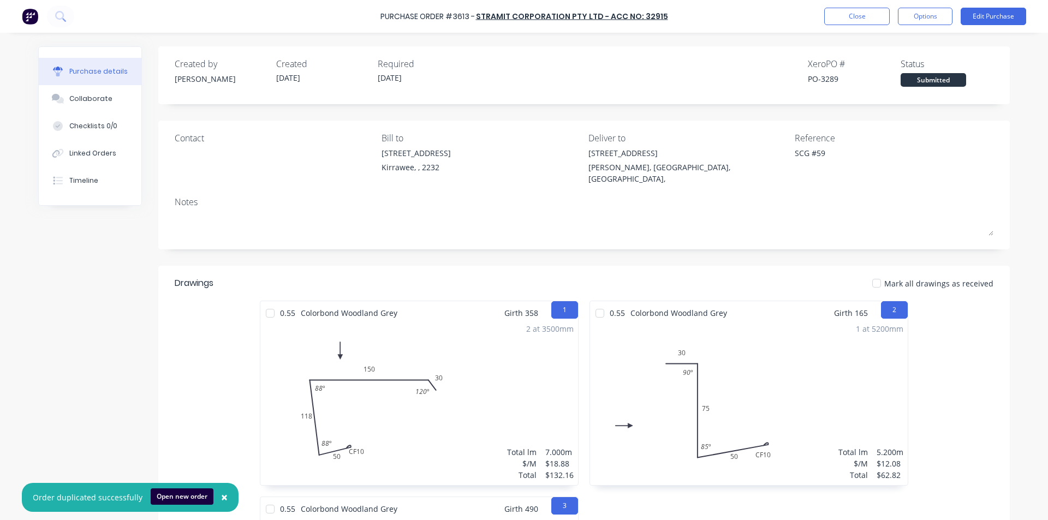
click at [795, 154] on div "SCG #59" at bounding box center [863, 160] width 136 height 27
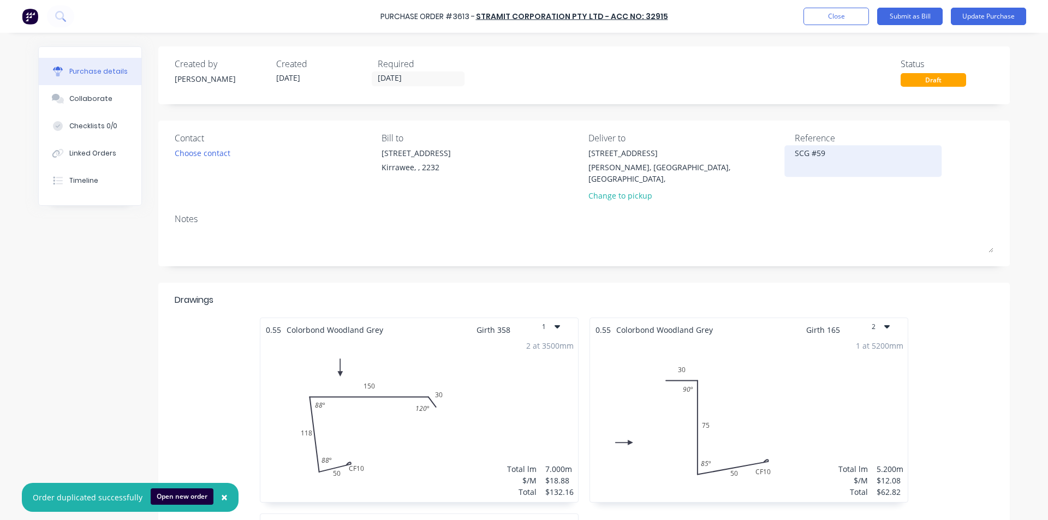
click at [822, 156] on textarea "SCG #59" at bounding box center [863, 159] width 136 height 25
click at [867, 212] on div "Notes" at bounding box center [584, 218] width 819 height 13
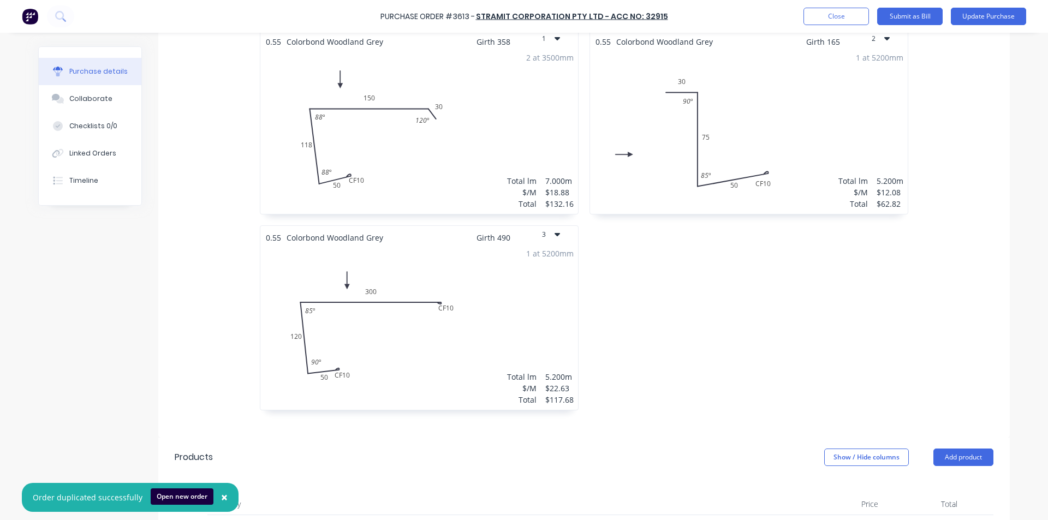
scroll to position [437, 0]
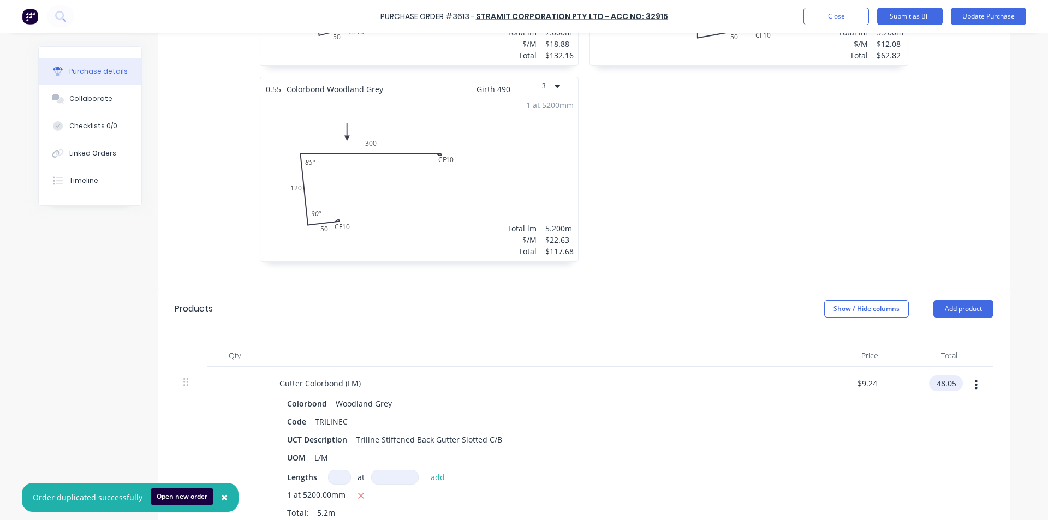
click at [937, 375] on input "48.05" at bounding box center [943, 383] width 29 height 16
click at [937, 375] on input "48.05" at bounding box center [945, 383] width 25 height 16
click at [900, 418] on div "$50.34 50.34" at bounding box center [926, 449] width 79 height 165
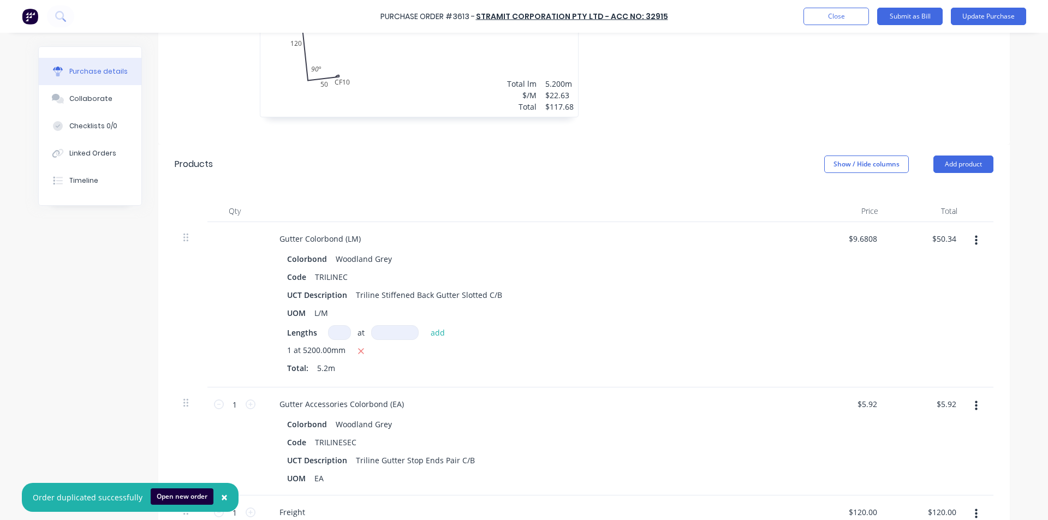
scroll to position [600, 0]
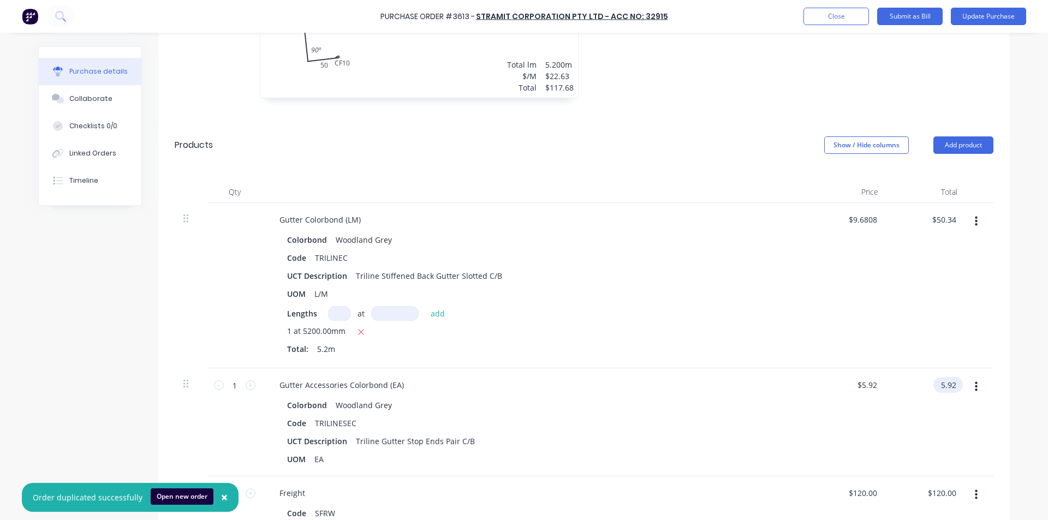
click at [948, 377] on input "5.92" at bounding box center [945, 385] width 25 height 16
click at [948, 377] on input "5.92" at bounding box center [948, 385] width 21 height 16
click at [705, 415] on div "Code TRILINESEC" at bounding box center [533, 423] width 500 height 16
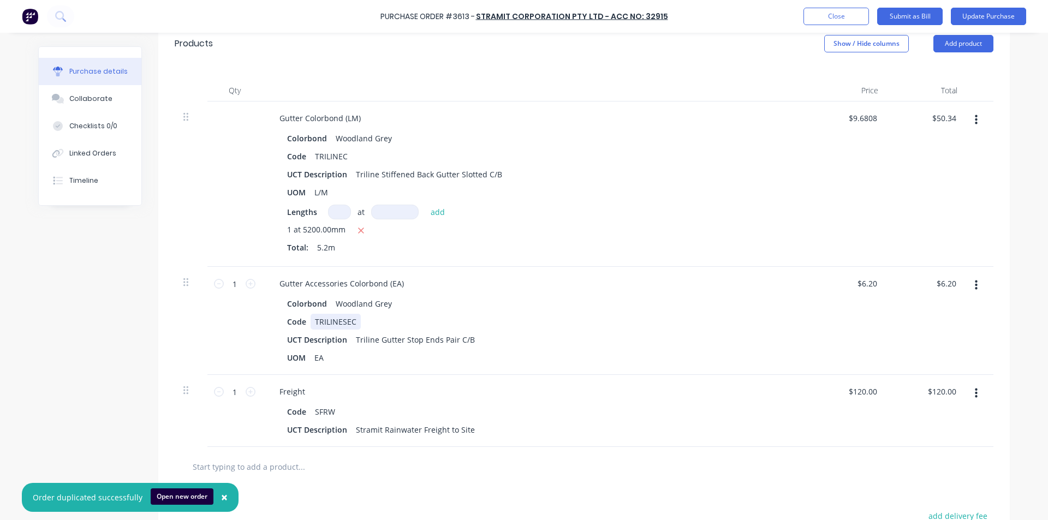
scroll to position [709, 0]
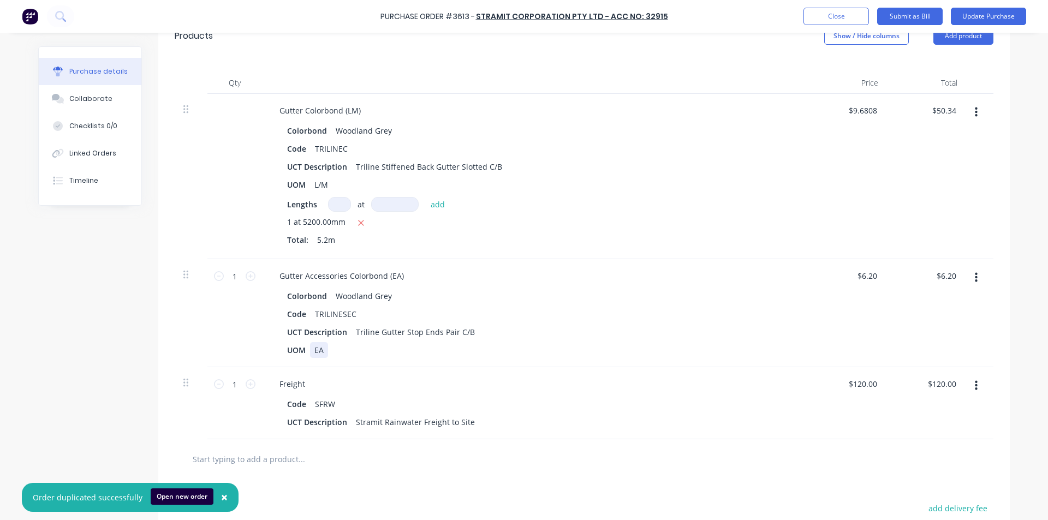
click at [745, 343] on div "UOM EA" at bounding box center [533, 350] width 500 height 16
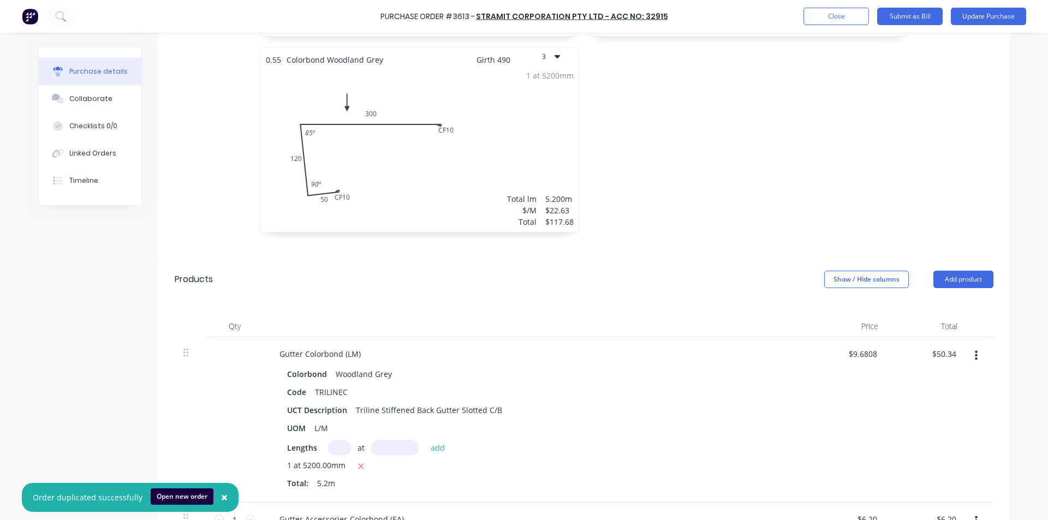
scroll to position [466, 0]
click at [964, 271] on button "Add product" at bounding box center [963, 279] width 60 height 17
click at [932, 322] on div "Basic product" at bounding box center [941, 330] width 84 height 16
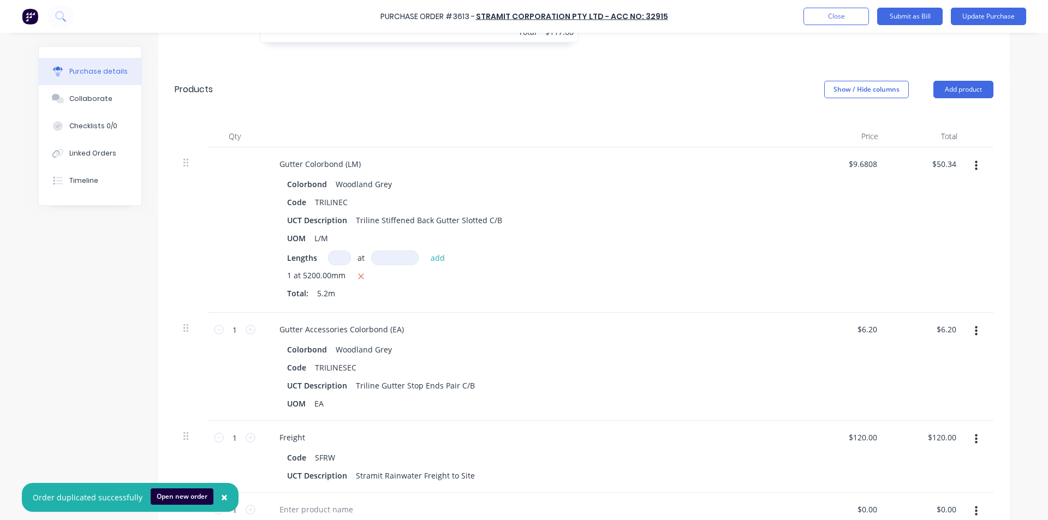
scroll to position [793, 0]
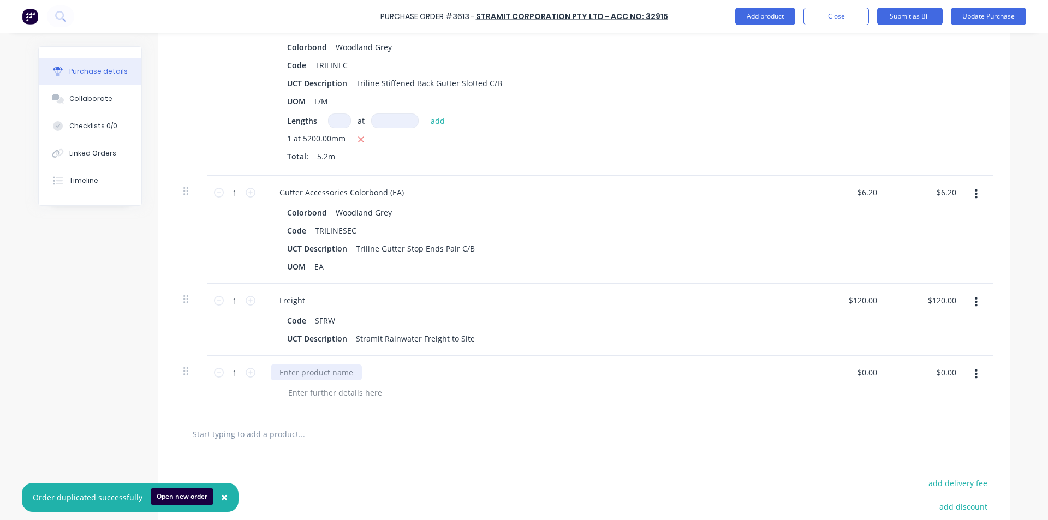
click at [293, 365] on div at bounding box center [316, 373] width 91 height 16
click at [944, 365] on input "0.00" at bounding box center [948, 373] width 21 height 16
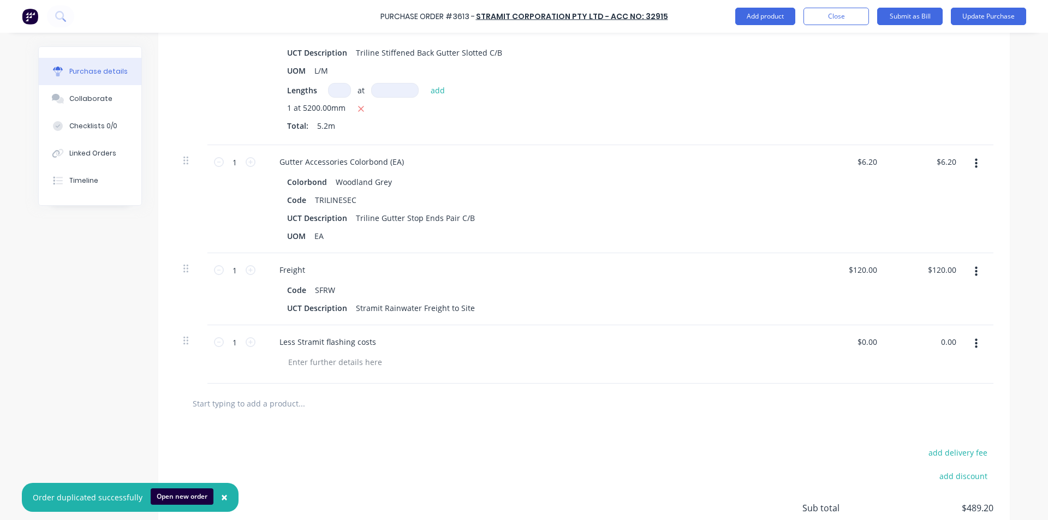
scroll to position [902, 0]
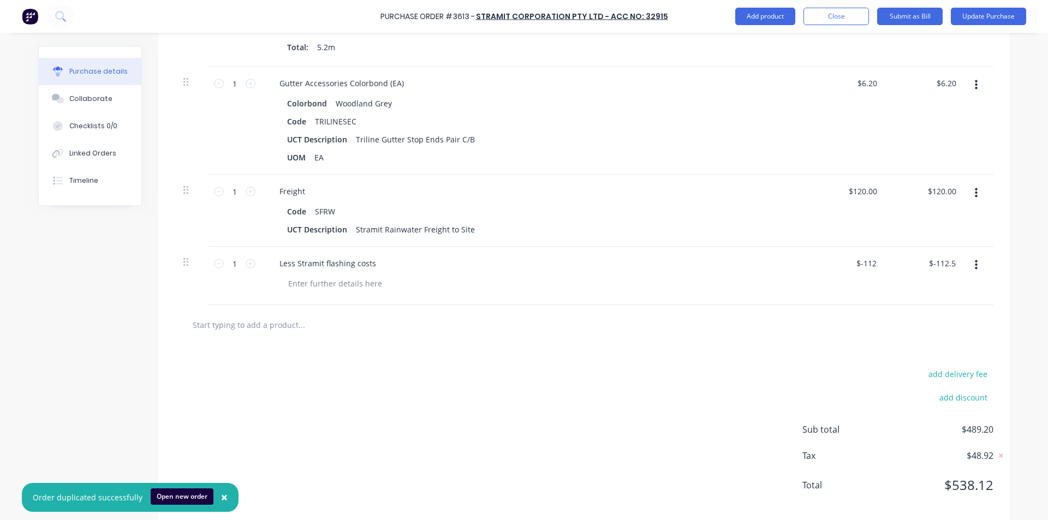
click at [522, 345] on div "add delivery fee add discount Sub total $489.20 Tax $48.92 Total $538.12" at bounding box center [583, 435] width 851 height 180
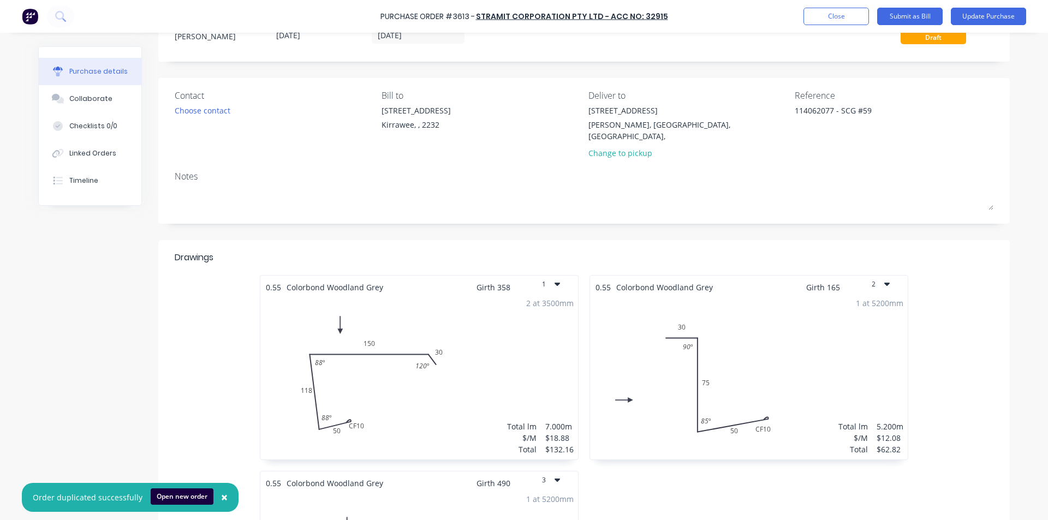
scroll to position [0, 0]
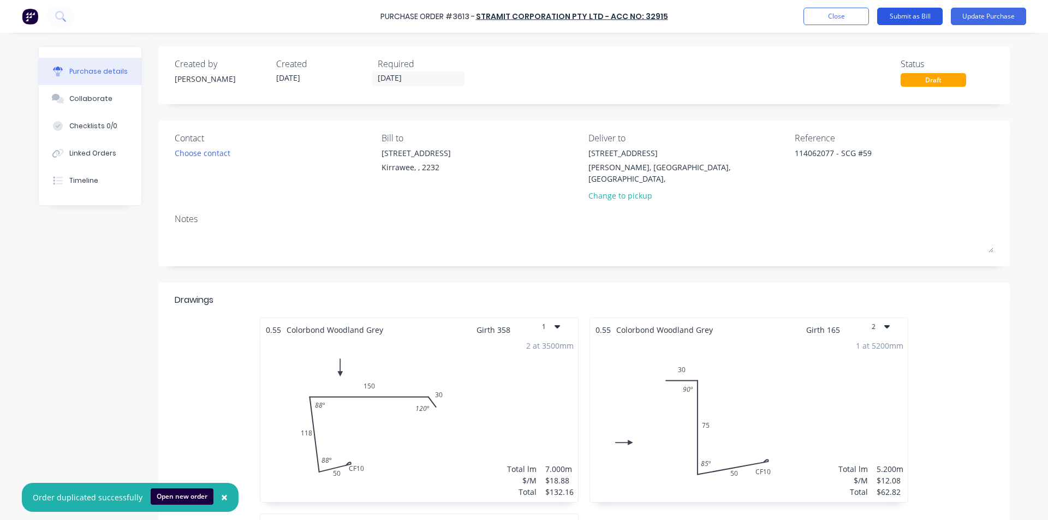
click at [904, 15] on button "Submit as Bill" at bounding box center [909, 16] width 65 height 17
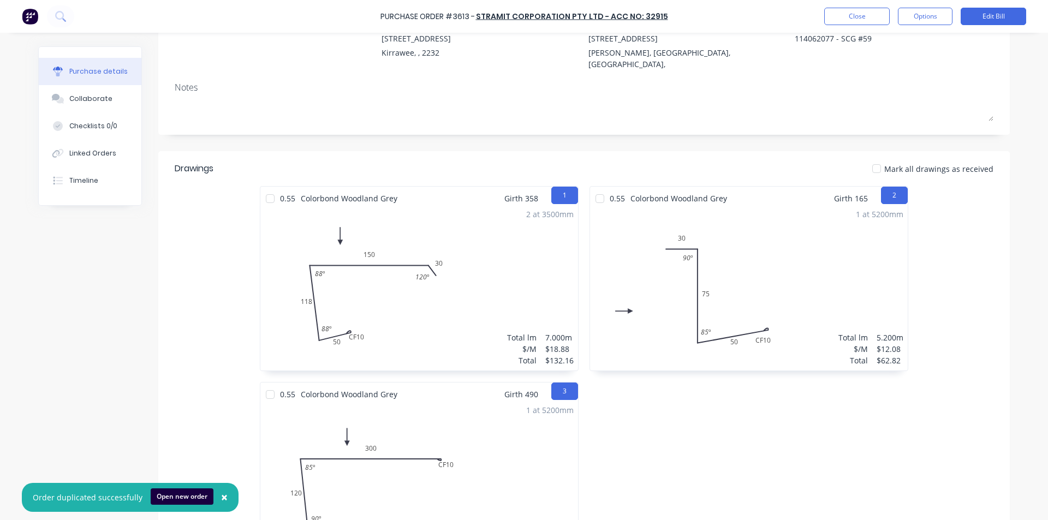
scroll to position [7, 0]
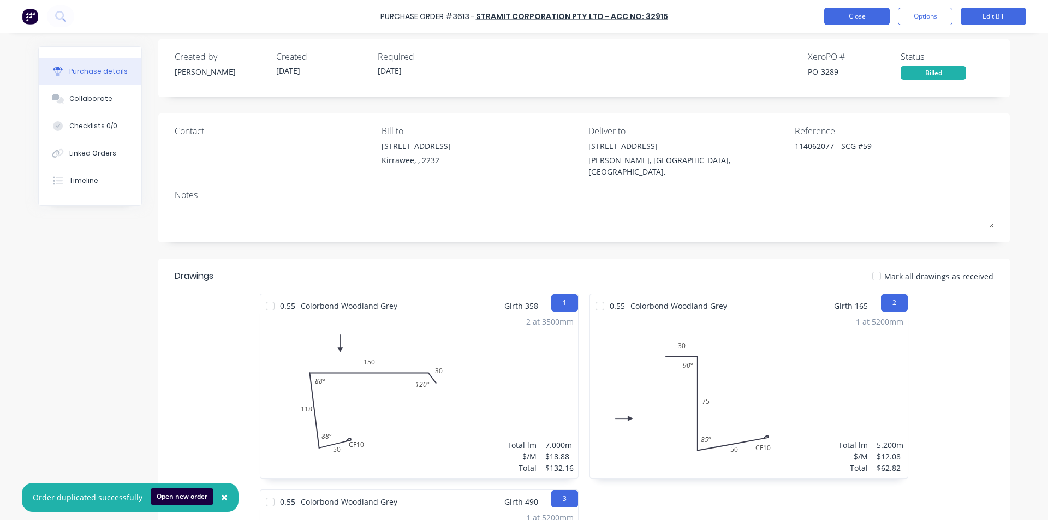
click at [851, 17] on button "Close" at bounding box center [856, 16] width 65 height 17
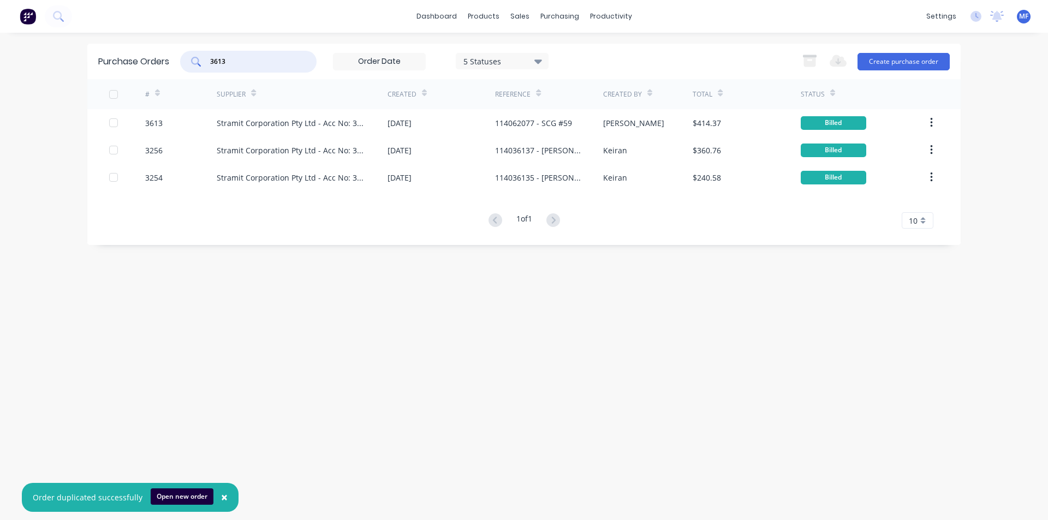
click at [240, 62] on input "3613" at bounding box center [254, 61] width 91 height 11
click at [223, 64] on input "3613" at bounding box center [254, 61] width 91 height 11
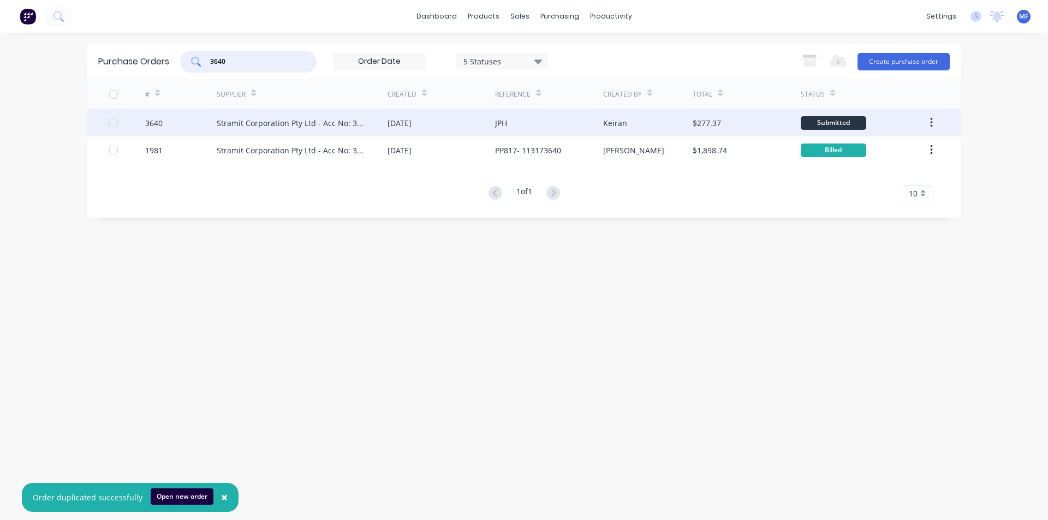
click at [302, 122] on div "Stramit Corporation Pty Ltd - Acc No: 32915" at bounding box center [291, 122] width 149 height 11
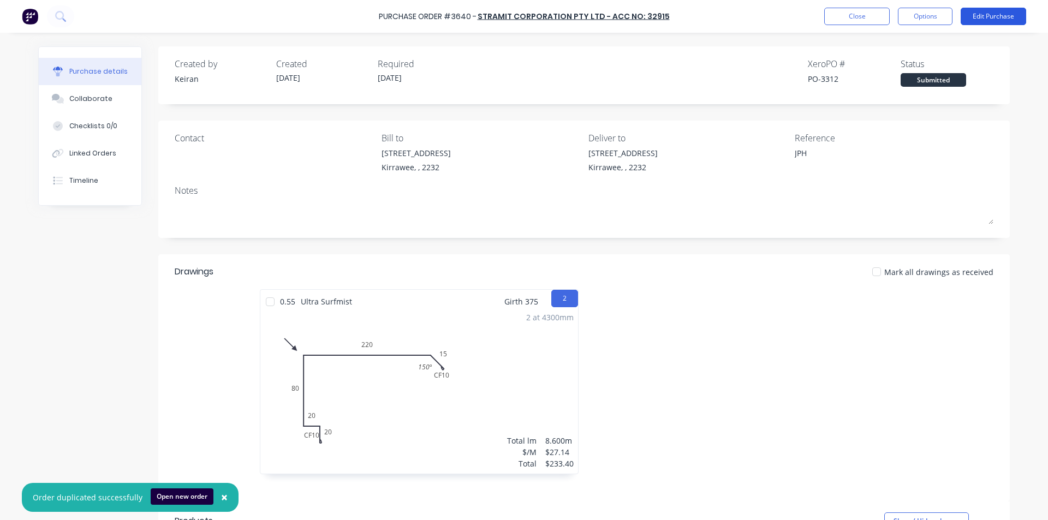
click at [989, 19] on button "Edit Purchase" at bounding box center [993, 16] width 65 height 17
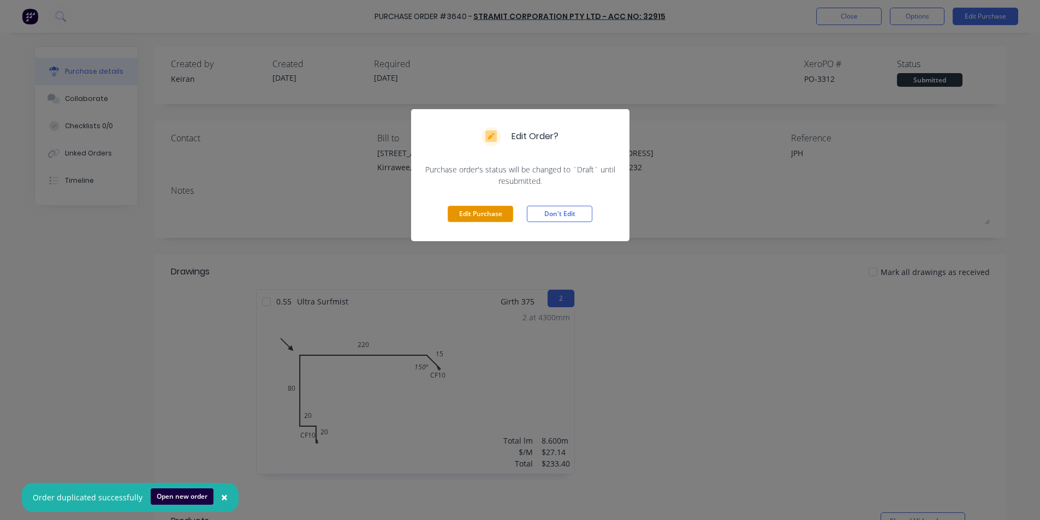
click at [481, 218] on button "Edit Purchase" at bounding box center [480, 214] width 65 height 16
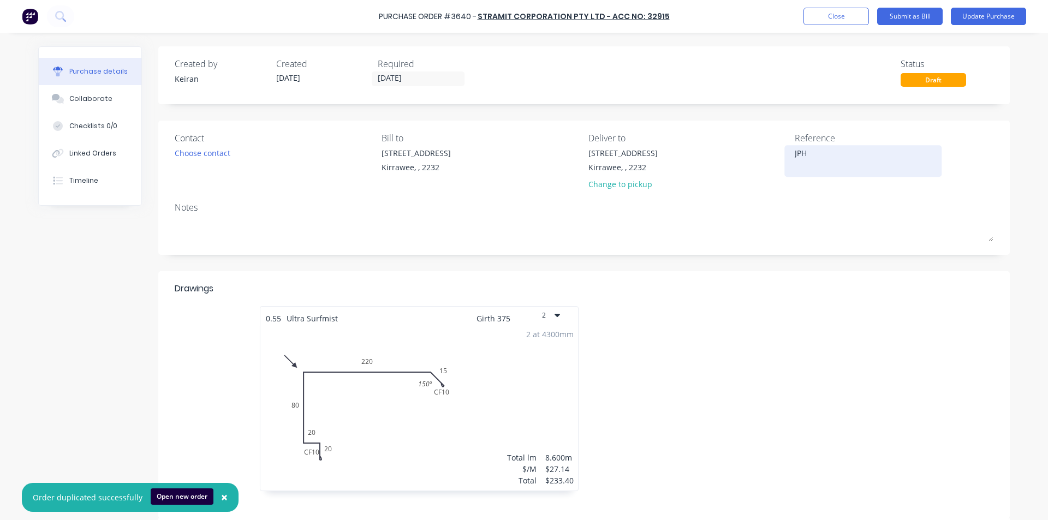
click at [820, 147] on div "JPH" at bounding box center [863, 160] width 136 height 27
click at [822, 155] on textarea "JPH" at bounding box center [863, 159] width 136 height 25
click at [844, 253] on div "Contact Choose contact [PERSON_NAME] to [STREET_ADDRESS] Deliver to [STREET_ADD…" at bounding box center [583, 188] width 851 height 134
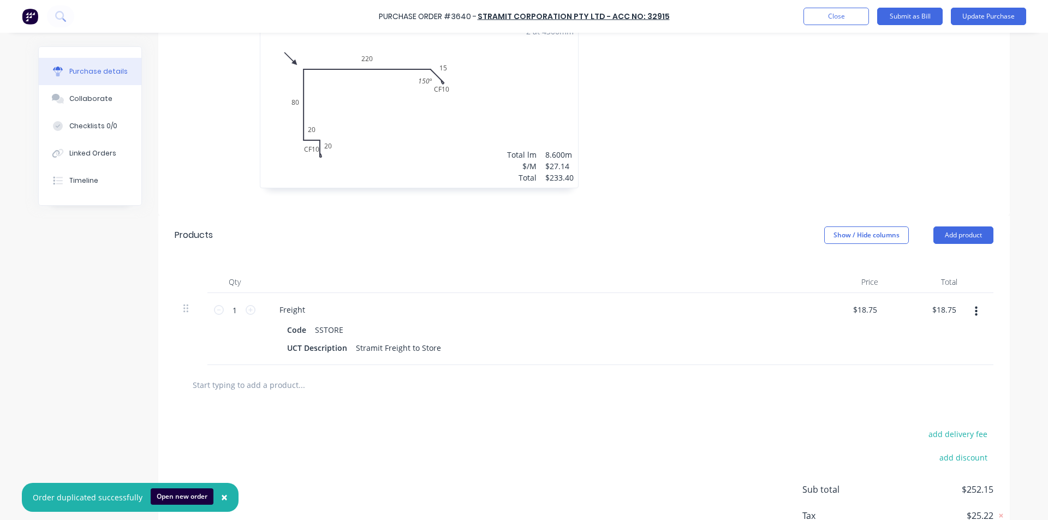
scroll to position [378, 0]
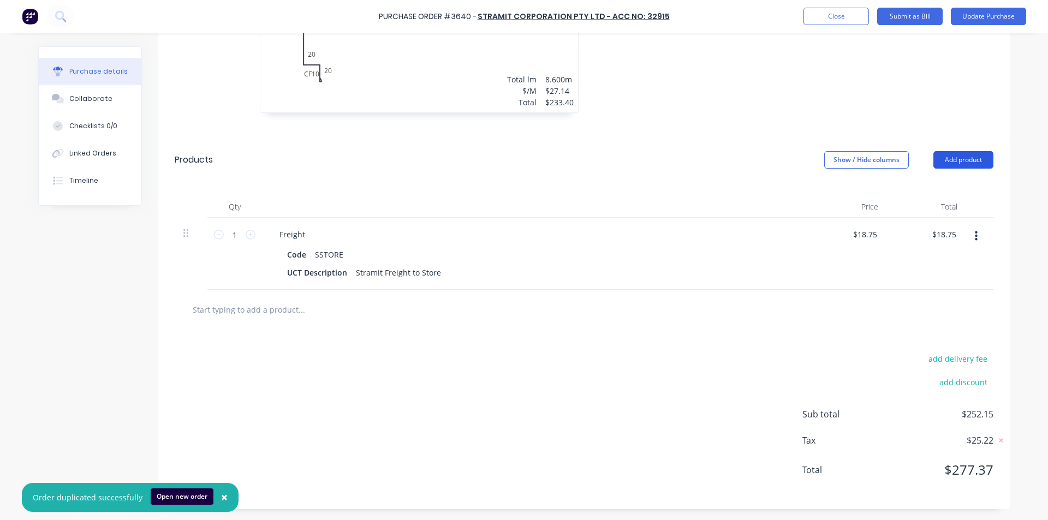
click at [965, 159] on button "Add product" at bounding box center [963, 159] width 60 height 17
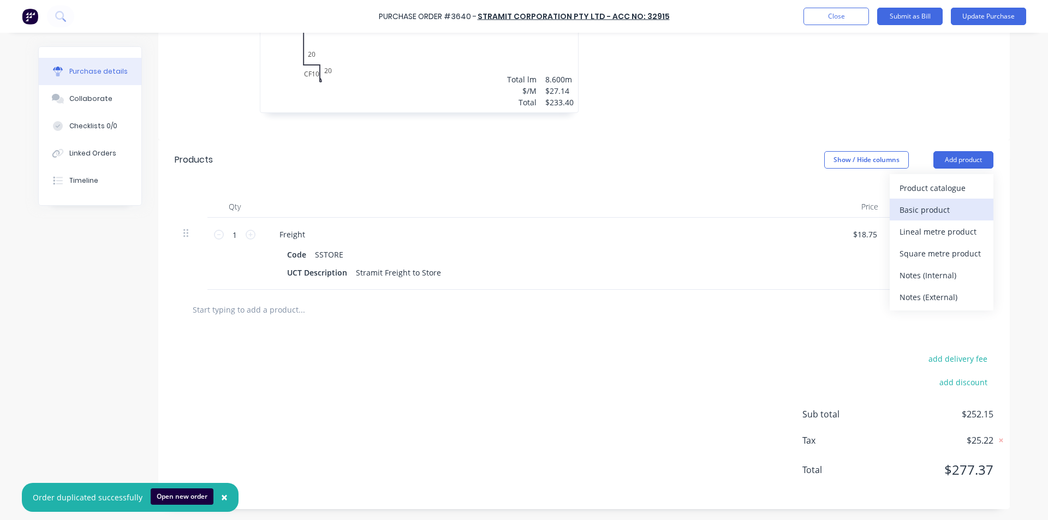
click at [921, 211] on div "Basic product" at bounding box center [941, 210] width 84 height 16
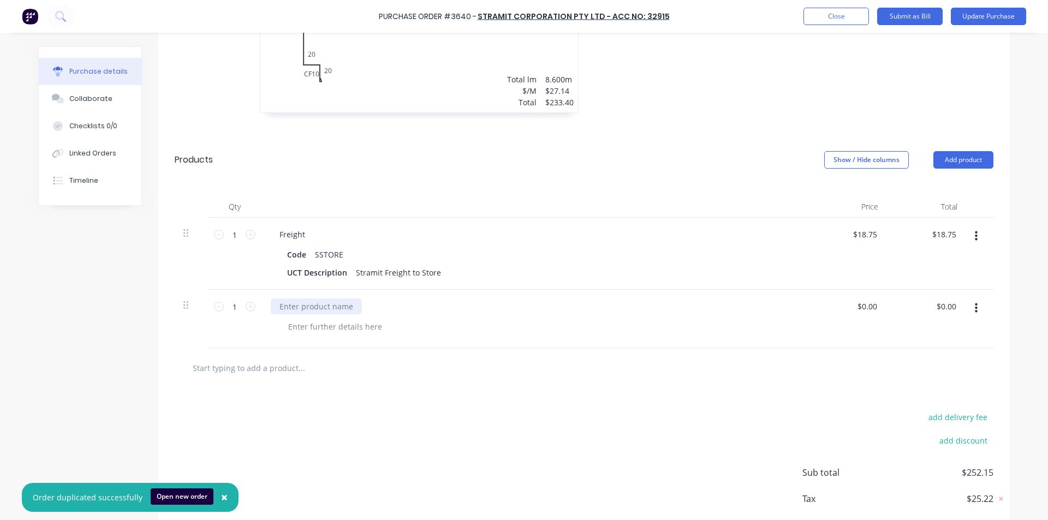
click at [303, 309] on div at bounding box center [316, 307] width 91 height 16
click at [944, 310] on input "0.00" at bounding box center [945, 307] width 25 height 16
click at [944, 310] on input "0.00" at bounding box center [948, 307] width 21 height 16
click at [645, 405] on div "add delivery fee add discount Sub total $252.15 Tax $25.22 Total $277.37" at bounding box center [583, 478] width 851 height 180
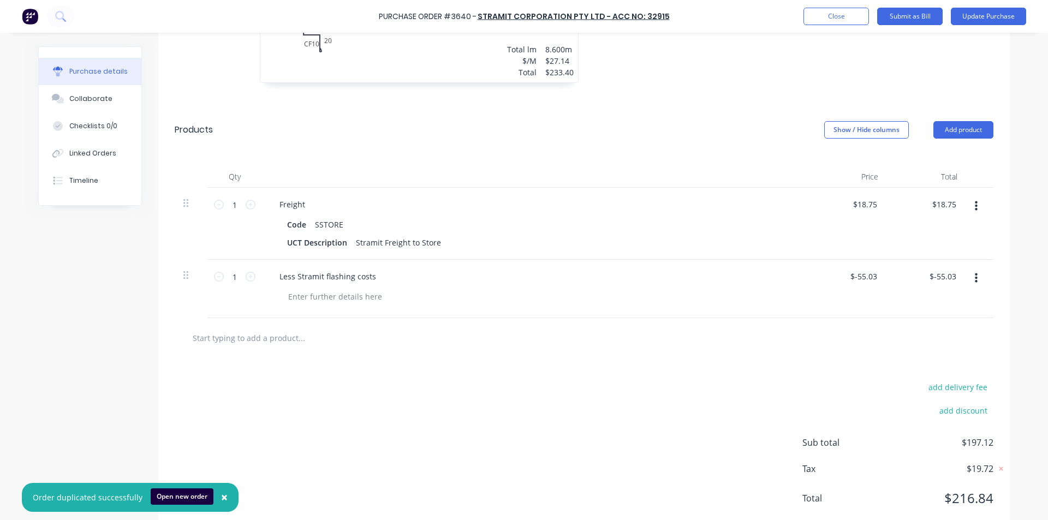
scroll to position [437, 0]
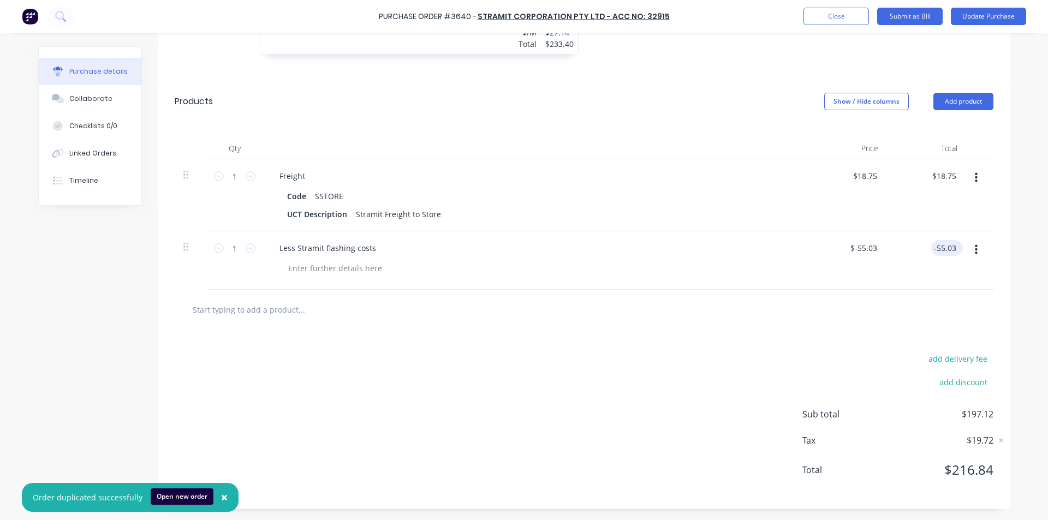
click at [941, 245] on input "-55.03" at bounding box center [944, 248] width 27 height 16
click at [941, 246] on input "-55.03" at bounding box center [944, 248] width 27 height 16
click at [955, 247] on div "$-55.03 $-55.03" at bounding box center [945, 248] width 36 height 16
click at [950, 247] on input "-55.03" at bounding box center [943, 248] width 32 height 16
click at [840, 326] on div at bounding box center [584, 310] width 819 height 40
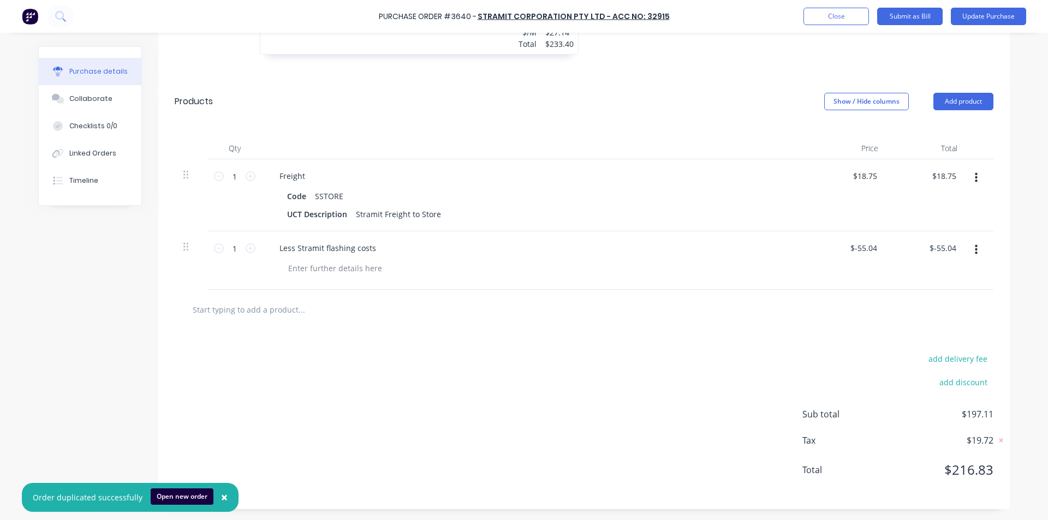
click at [780, 455] on div "add delivery fee add discount Sub total $197.11 Tax $19.72 Total $216.83" at bounding box center [583, 420] width 851 height 180
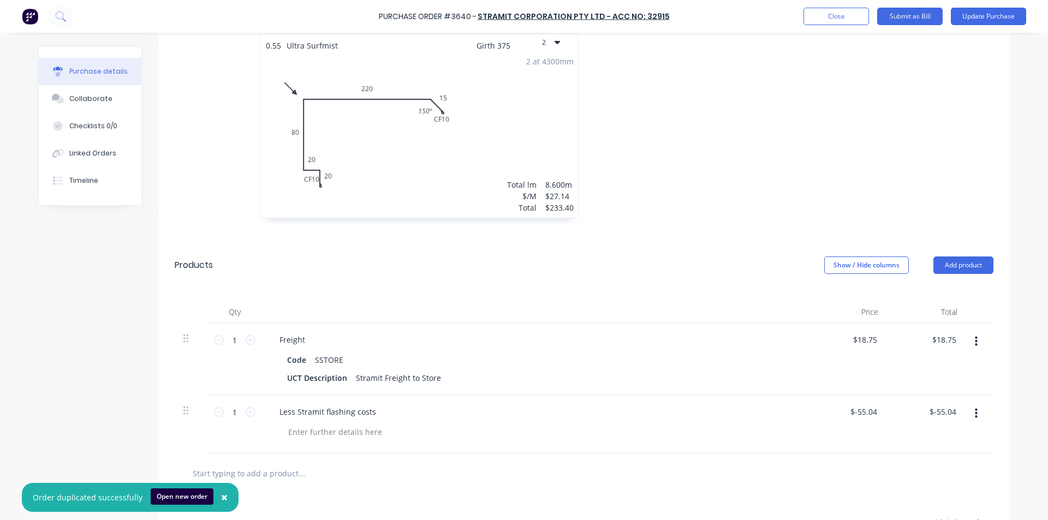
scroll to position [0, 0]
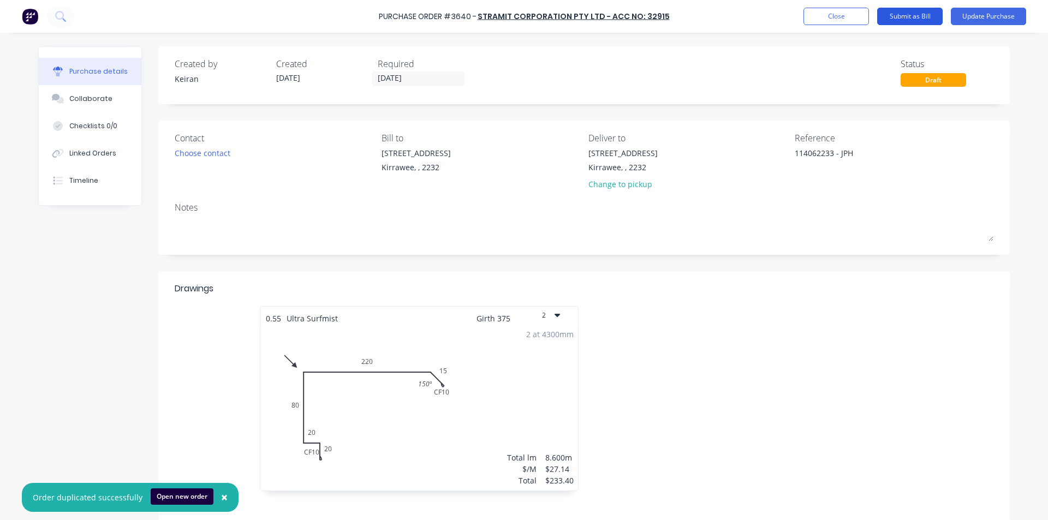
click at [911, 15] on button "Submit as Bill" at bounding box center [909, 16] width 65 height 17
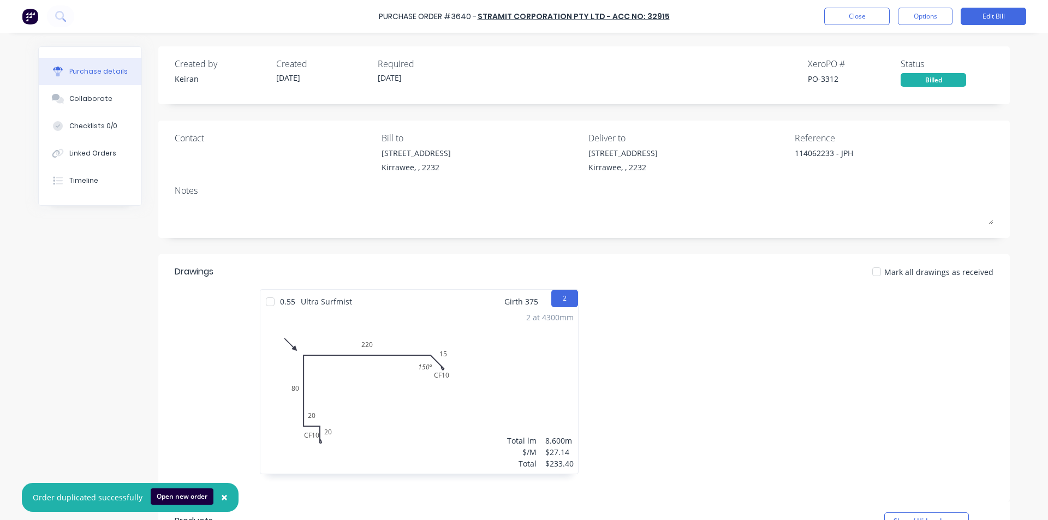
click at [815, 330] on div at bounding box center [749, 387] width 330 height 196
click at [846, 12] on button "Close" at bounding box center [856, 16] width 65 height 17
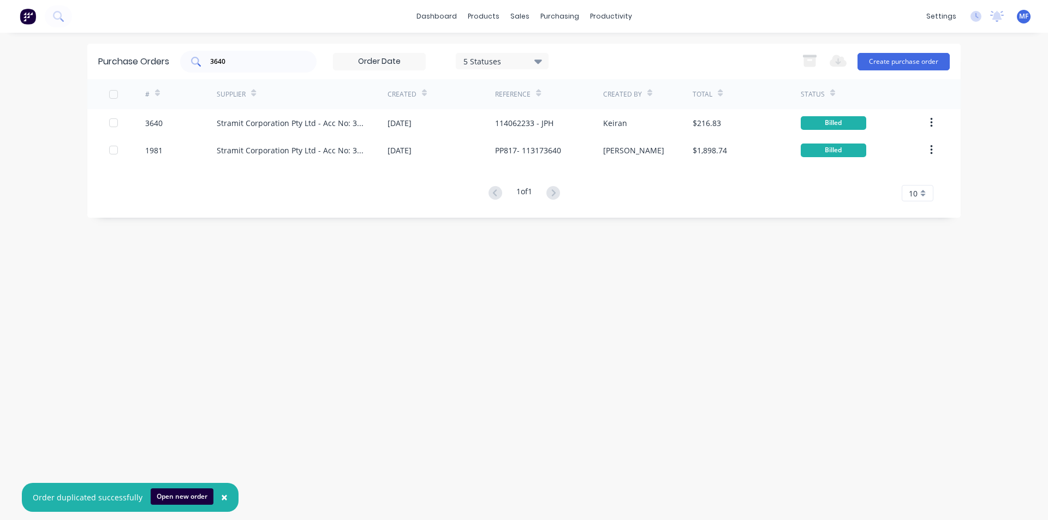
click at [232, 62] on input "3640" at bounding box center [254, 61] width 91 height 11
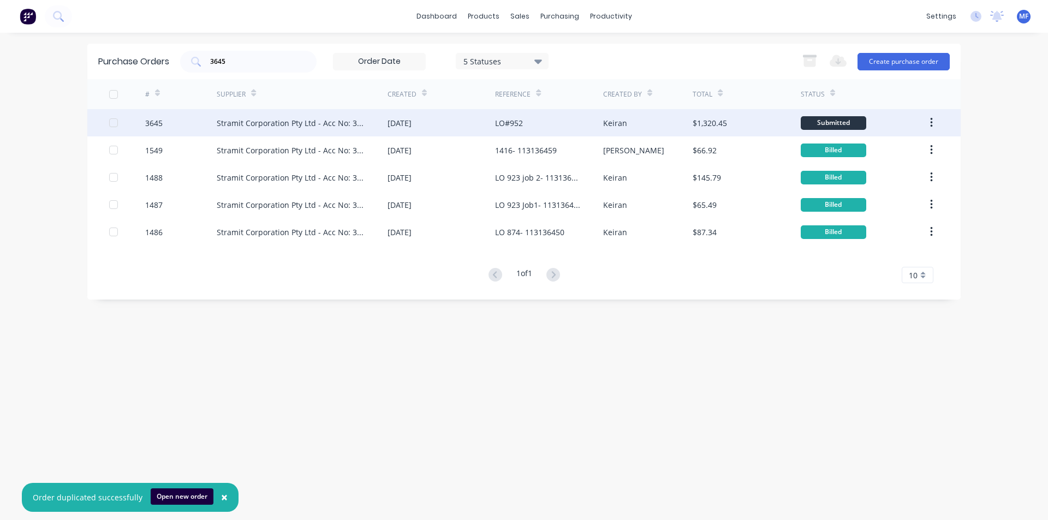
click at [260, 119] on div "Stramit Corporation Pty Ltd - Acc No: 32915" at bounding box center [291, 122] width 149 height 11
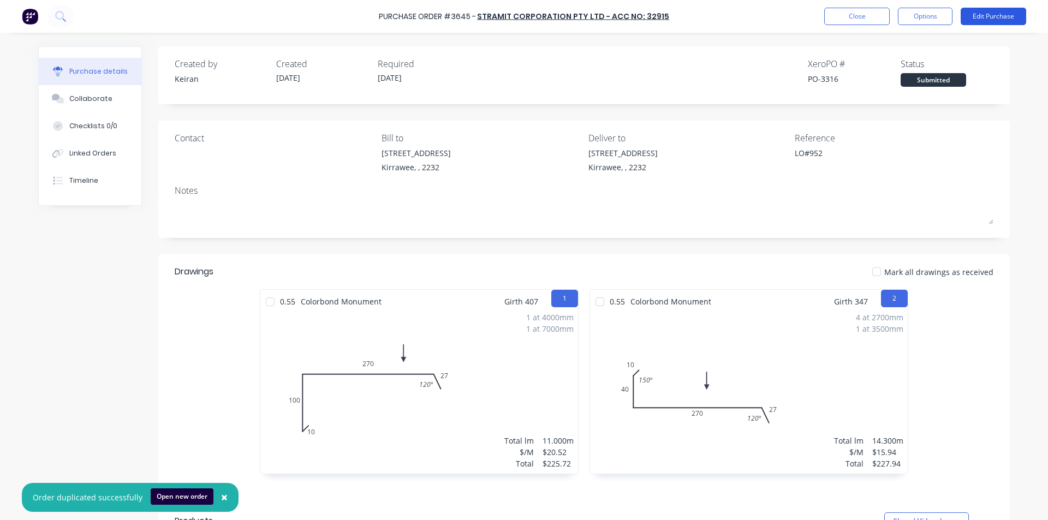
click at [986, 17] on button "Edit Purchase" at bounding box center [993, 16] width 65 height 17
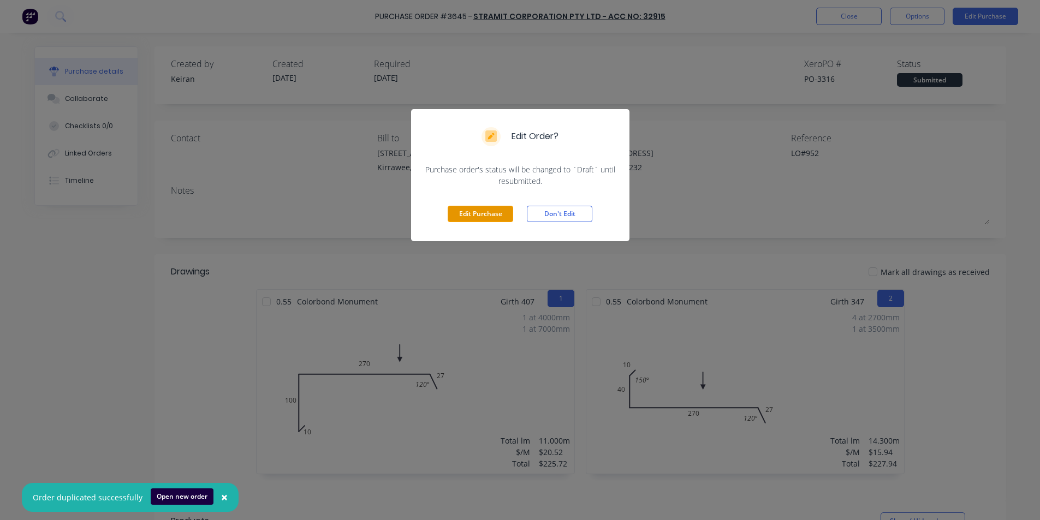
click at [482, 213] on button "Edit Purchase" at bounding box center [480, 214] width 65 height 16
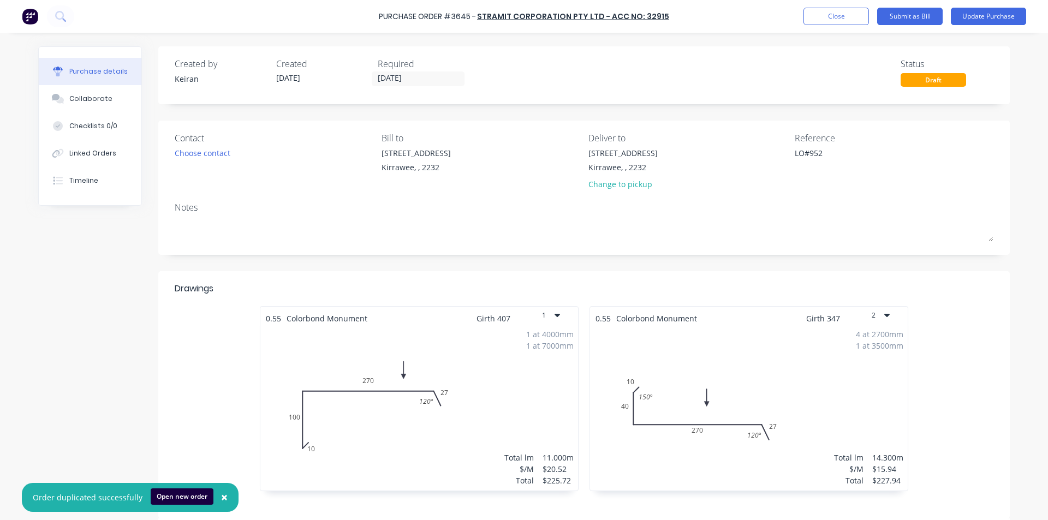
click at [851, 139] on div "Reference" at bounding box center [894, 138] width 199 height 13
click at [837, 159] on textarea "LO#952" at bounding box center [863, 159] width 136 height 25
click at [795, 152] on div "LO#952" at bounding box center [863, 160] width 136 height 27
click at [795, 151] on textarea "LO#952" at bounding box center [863, 159] width 136 height 25
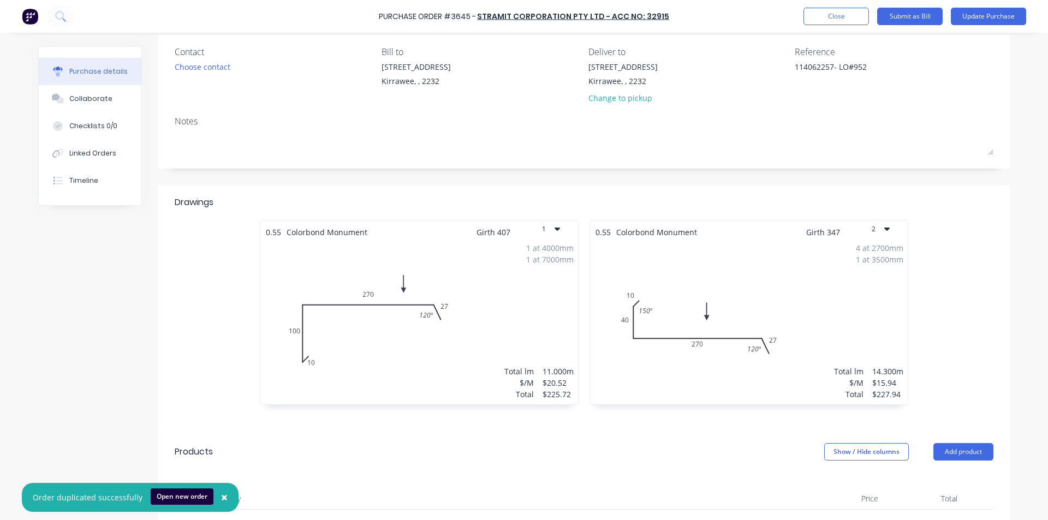
scroll to position [218, 0]
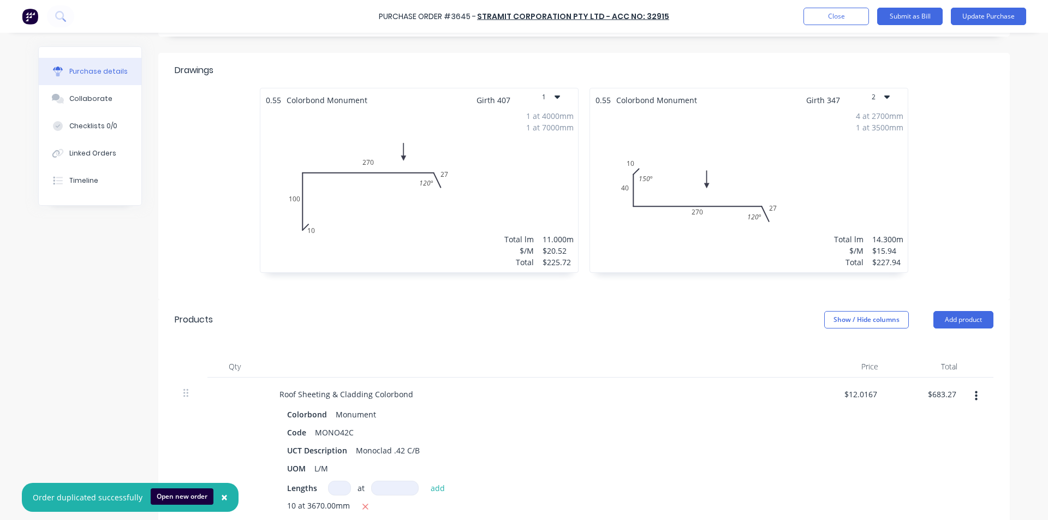
click at [216, 498] on button "×" at bounding box center [224, 498] width 28 height 26
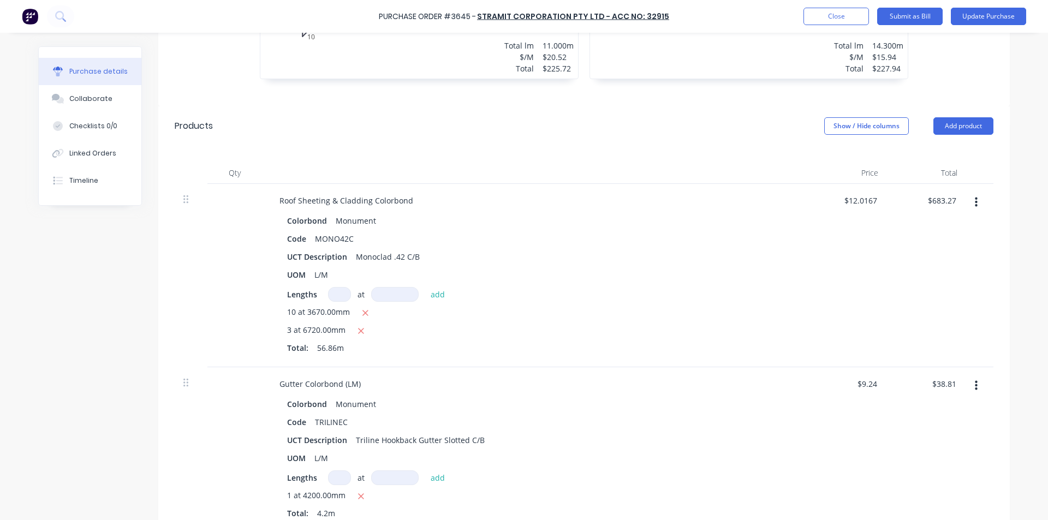
scroll to position [437, 0]
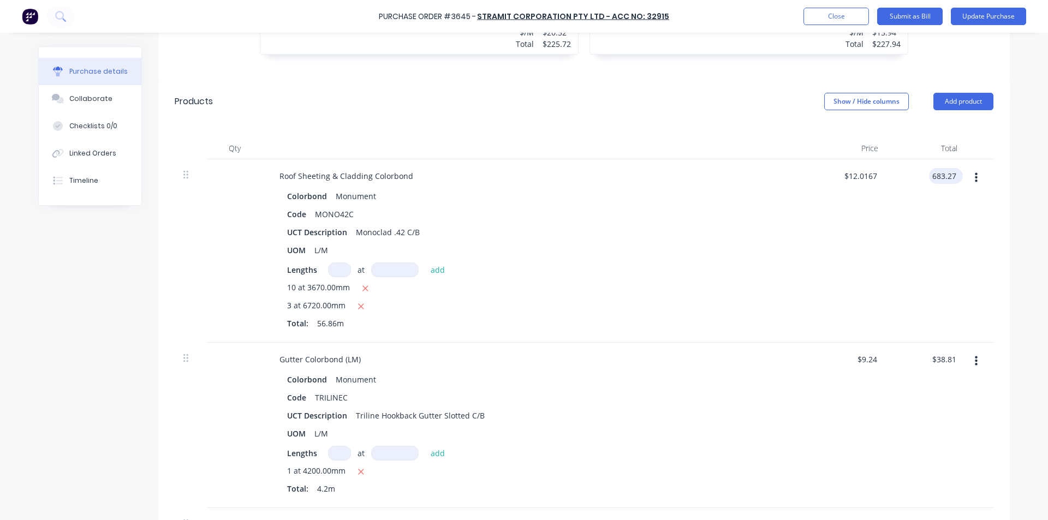
click at [941, 175] on input "683.27" at bounding box center [943, 176] width 29 height 16
click at [975, 219] on div at bounding box center [979, 250] width 27 height 183
click at [941, 355] on input "38.81" at bounding box center [945, 359] width 25 height 16
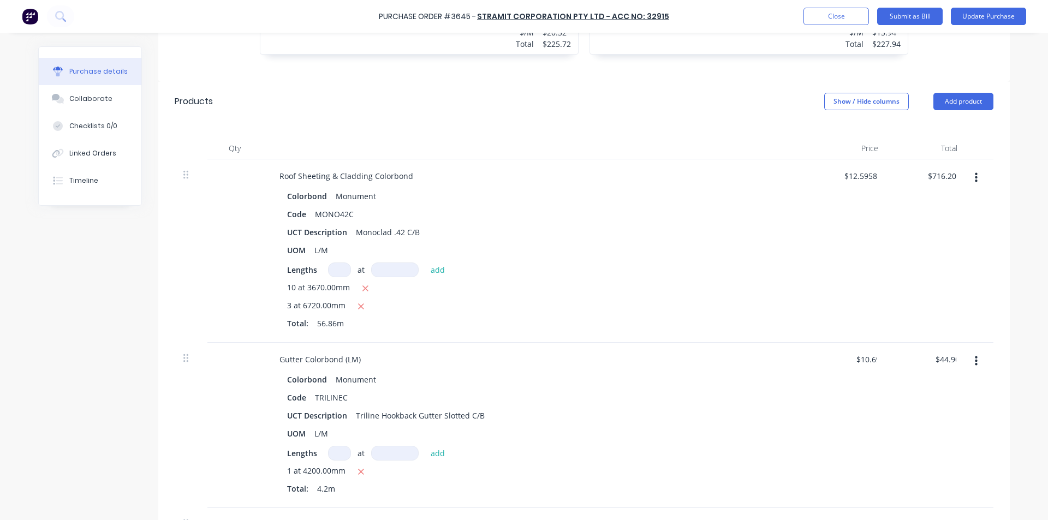
click at [931, 403] on div "$44.90 44.90" at bounding box center [926, 425] width 79 height 165
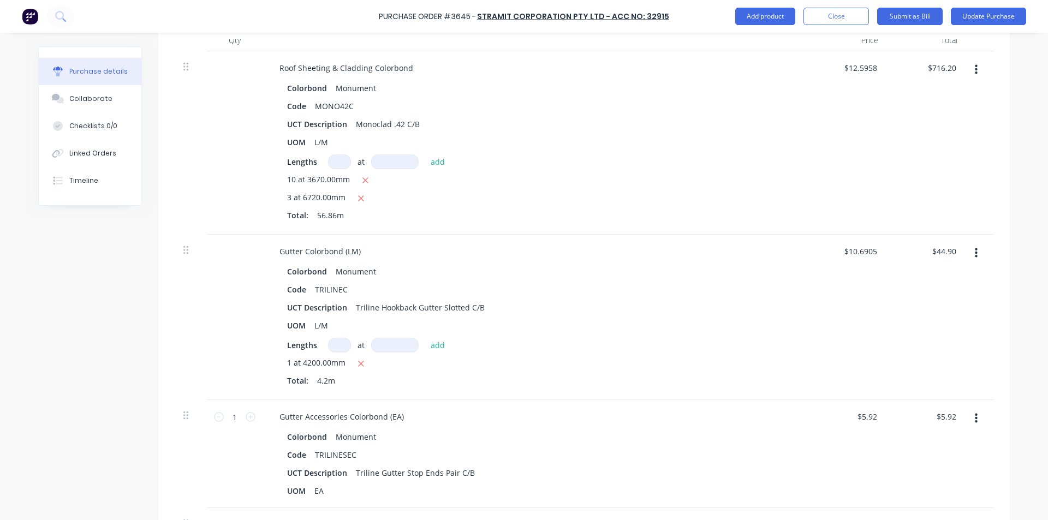
scroll to position [546, 0]
click at [937, 416] on input "5.92" at bounding box center [945, 416] width 25 height 16
click at [938, 416] on input "5.92" at bounding box center [948, 416] width 21 height 16
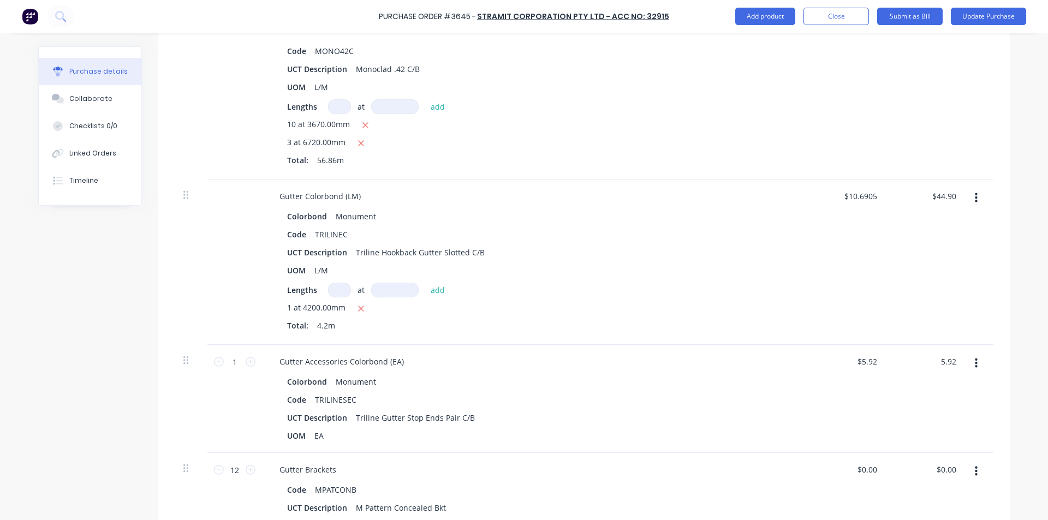
scroll to position [600, 0]
click at [665, 396] on div "Code TRILINESEC" at bounding box center [533, 399] width 500 height 16
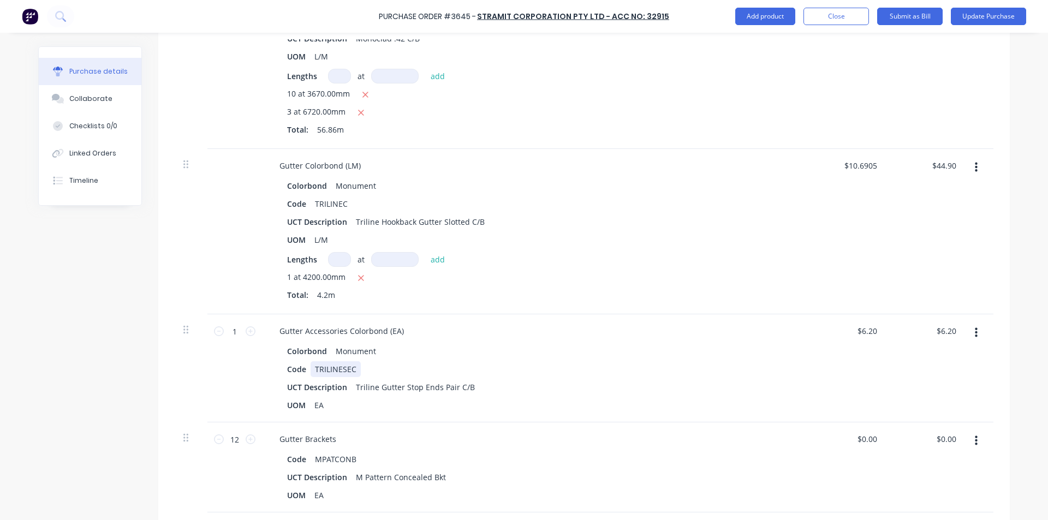
scroll to position [655, 0]
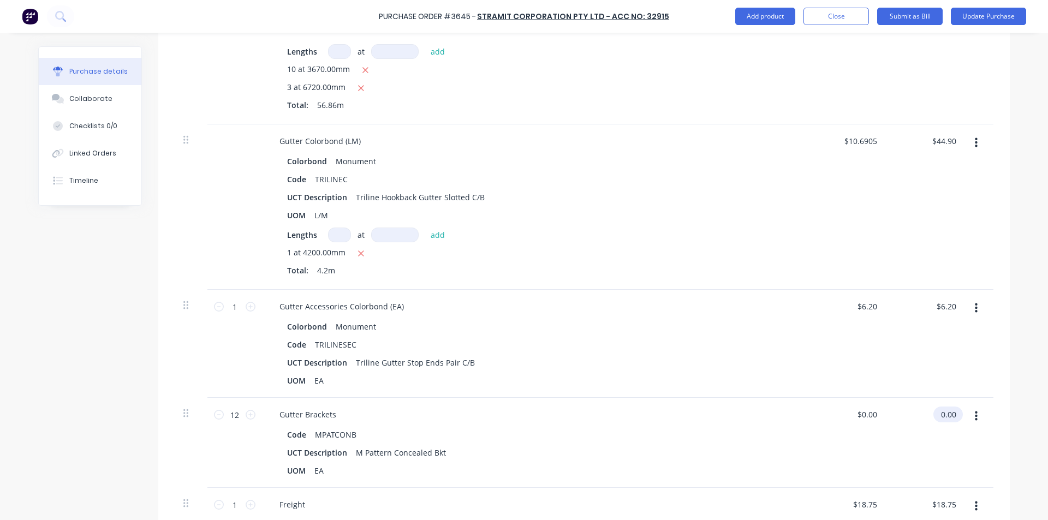
click at [948, 411] on input "0.00" at bounding box center [945, 415] width 25 height 16
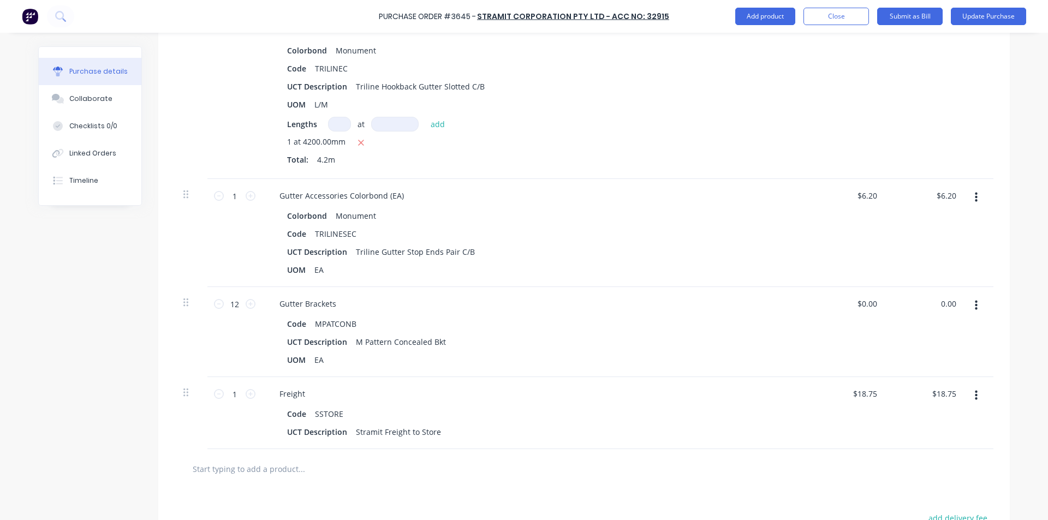
scroll to position [819, 0]
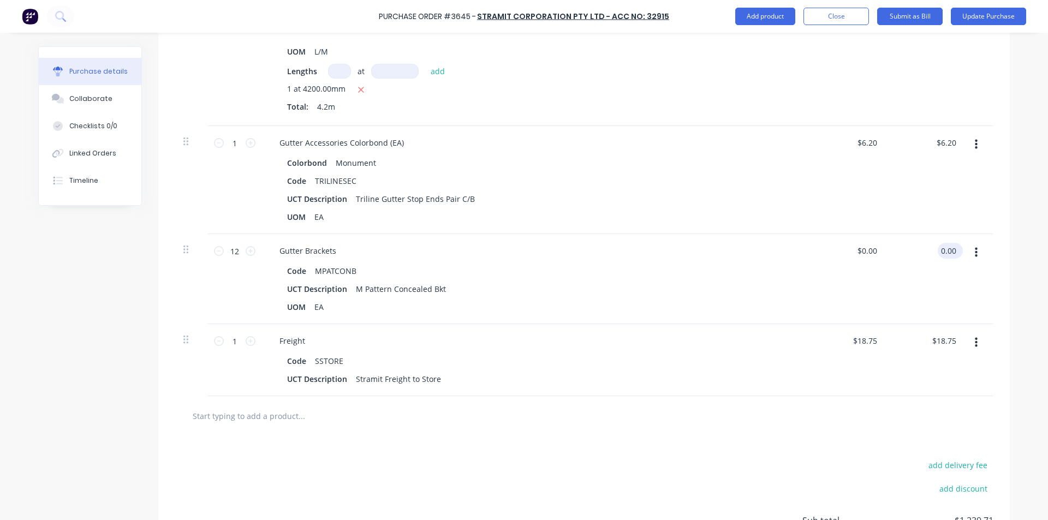
click at [949, 252] on input "0.00" at bounding box center [948, 251] width 21 height 16
click at [922, 338] on div "$18.75 $18.75" at bounding box center [926, 360] width 79 height 72
click at [839, 368] on div "$18.75 $18.75" at bounding box center [847, 360] width 79 height 72
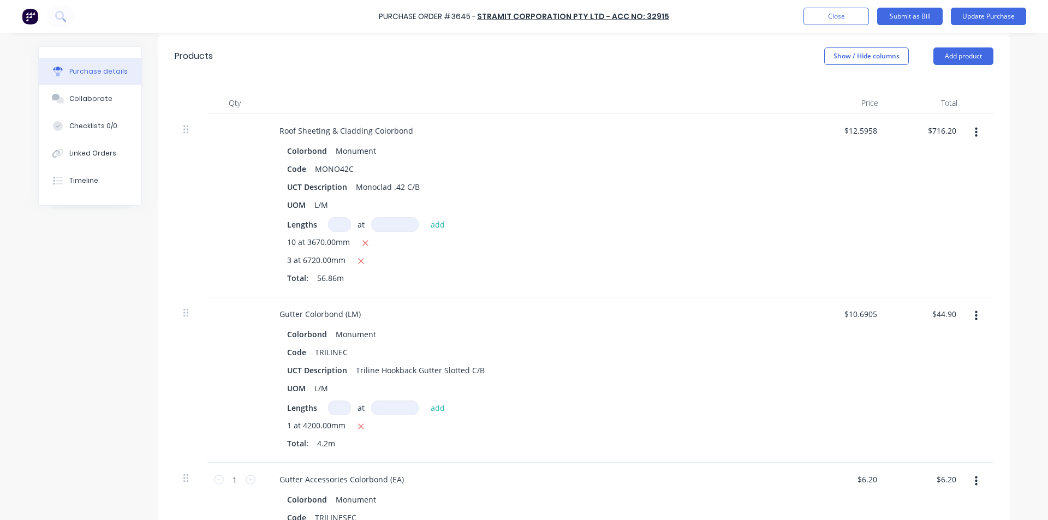
scroll to position [325, 0]
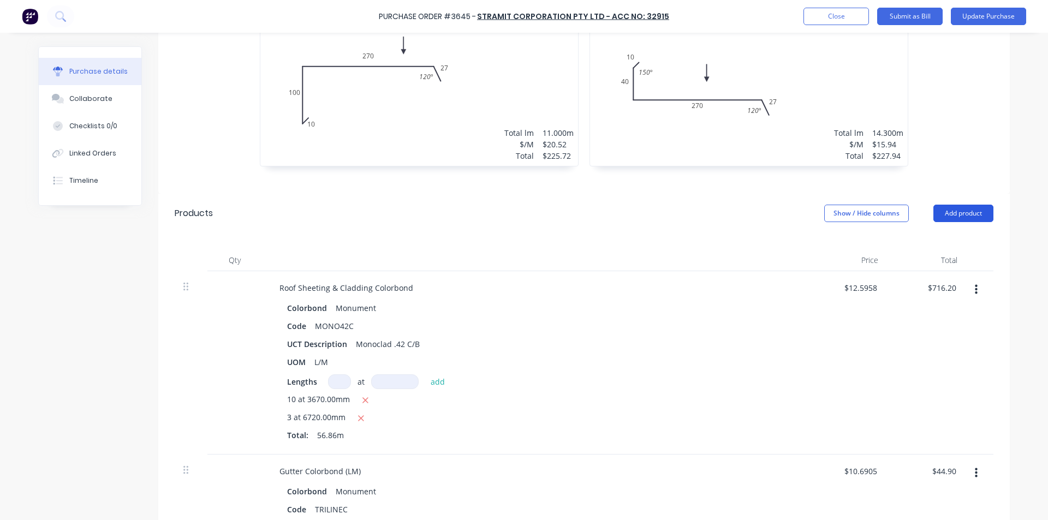
click at [961, 207] on button "Add product" at bounding box center [963, 213] width 60 height 17
click at [913, 261] on div "Basic product" at bounding box center [941, 263] width 84 height 16
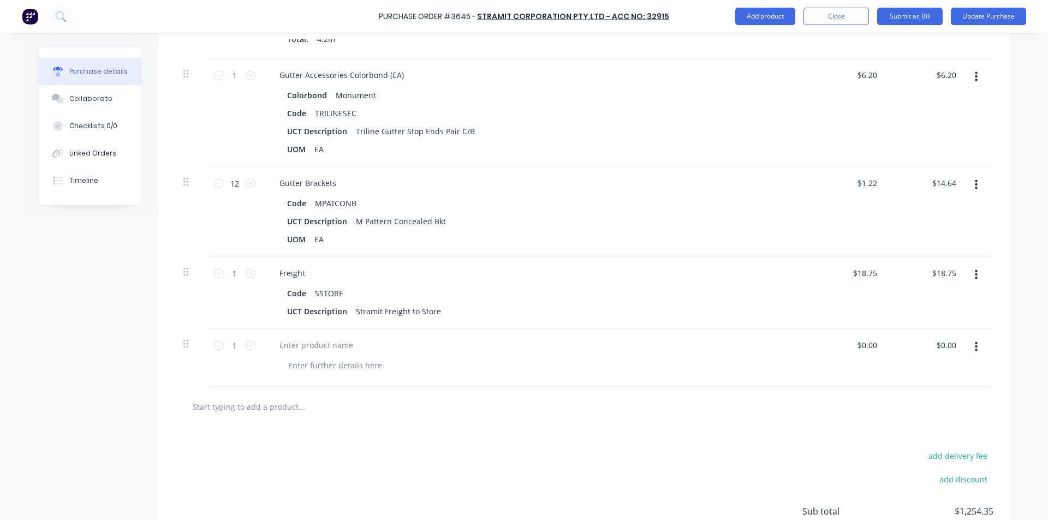
scroll to position [983, 0]
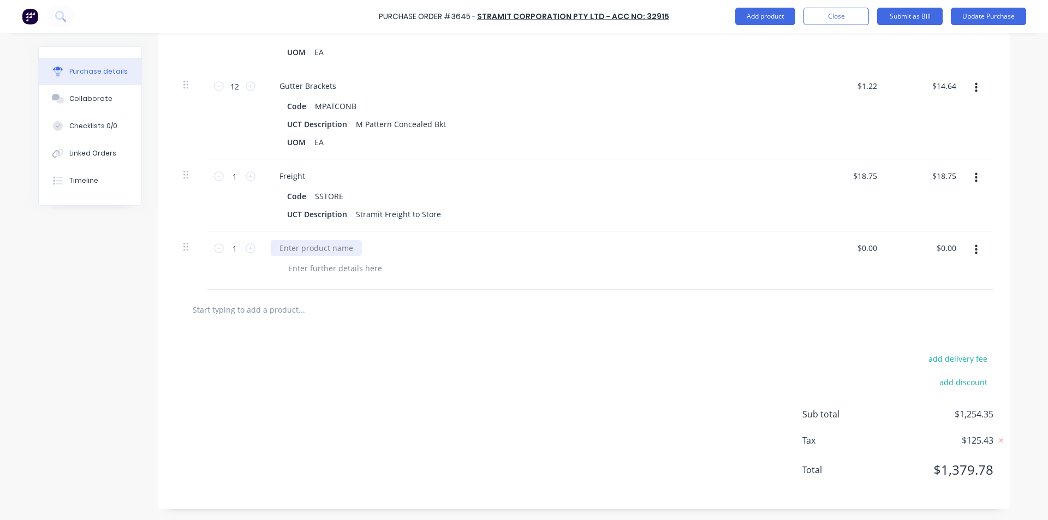
click at [303, 252] on div at bounding box center [316, 248] width 91 height 16
click at [653, 338] on div "add delivery fee add discount Sub total $1,254.35 Tax $125.43 Total $1,379.78" at bounding box center [583, 420] width 851 height 180
click at [933, 249] on div "0.00 $0.00" at bounding box center [945, 248] width 25 height 16
click at [938, 250] on input "0.00" at bounding box center [948, 248] width 21 height 16
click at [672, 306] on div at bounding box center [583, 310] width 801 height 22
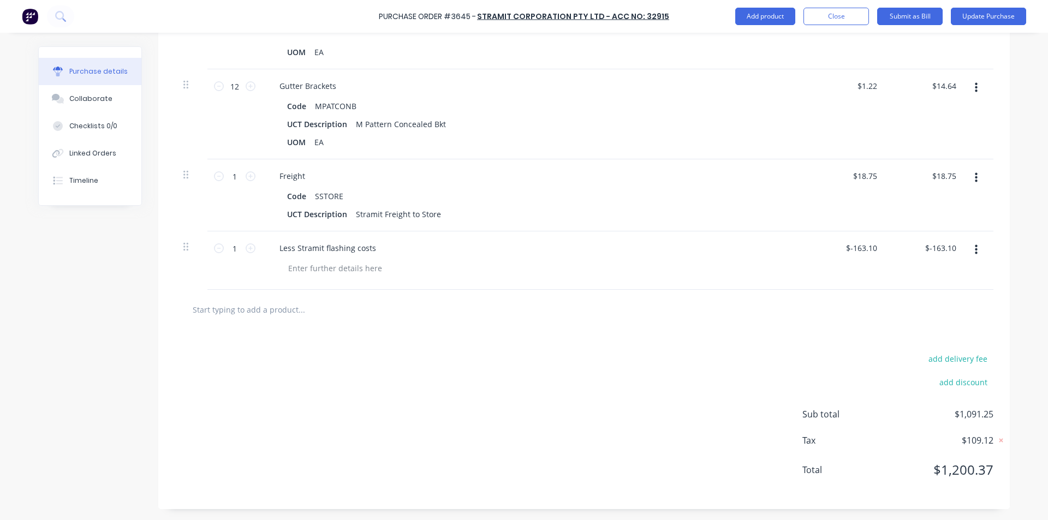
click at [558, 253] on div "Less Stramit flashing costs" at bounding box center [535, 248] width 528 height 16
click at [951, 171] on input "18.75" at bounding box center [943, 176] width 29 height 16
click at [569, 341] on div "add delivery fee add discount Sub total $1,091.26 Tax $109.12 Total $1,200.38" at bounding box center [583, 420] width 851 height 180
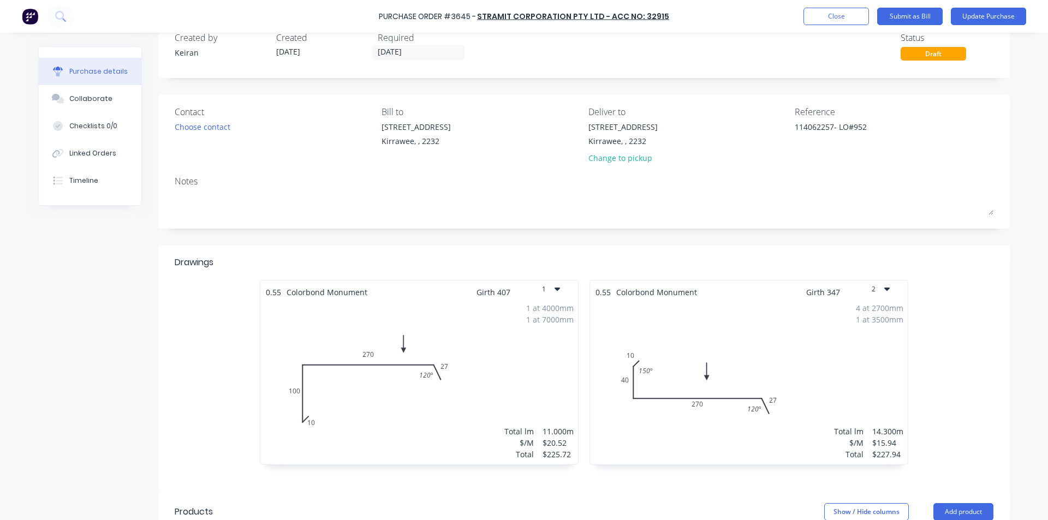
scroll to position [0, 0]
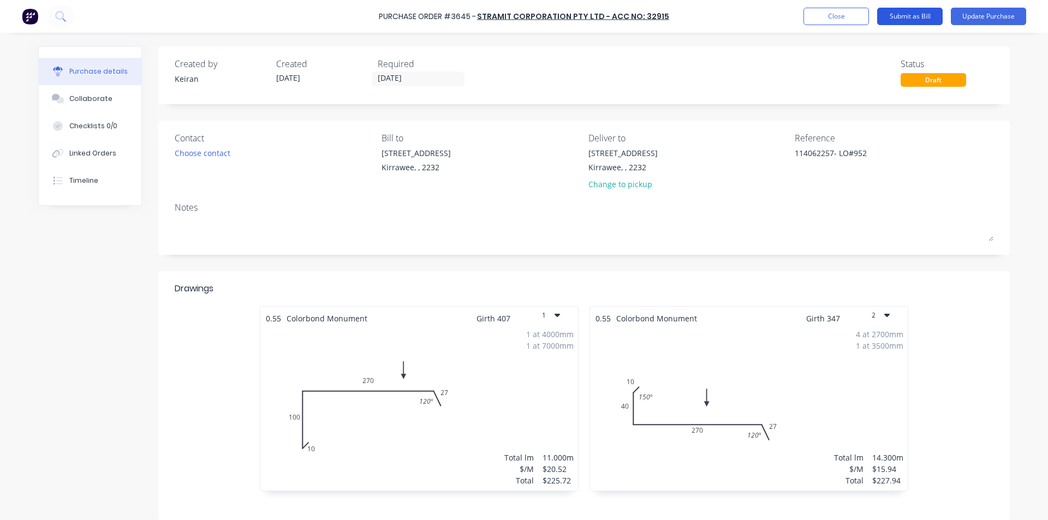
click at [913, 19] on button "Submit as Bill" at bounding box center [909, 16] width 65 height 17
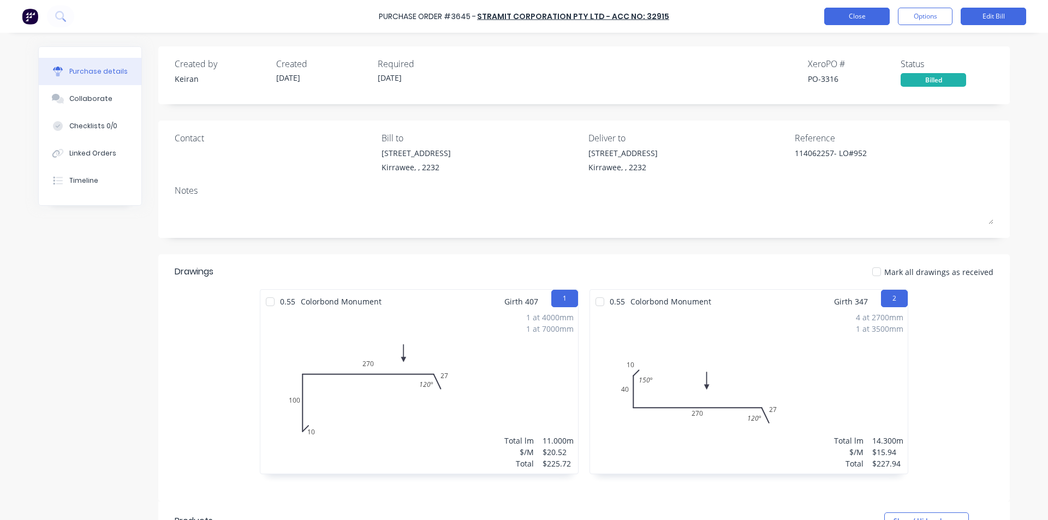
click at [861, 17] on button "Close" at bounding box center [856, 16] width 65 height 17
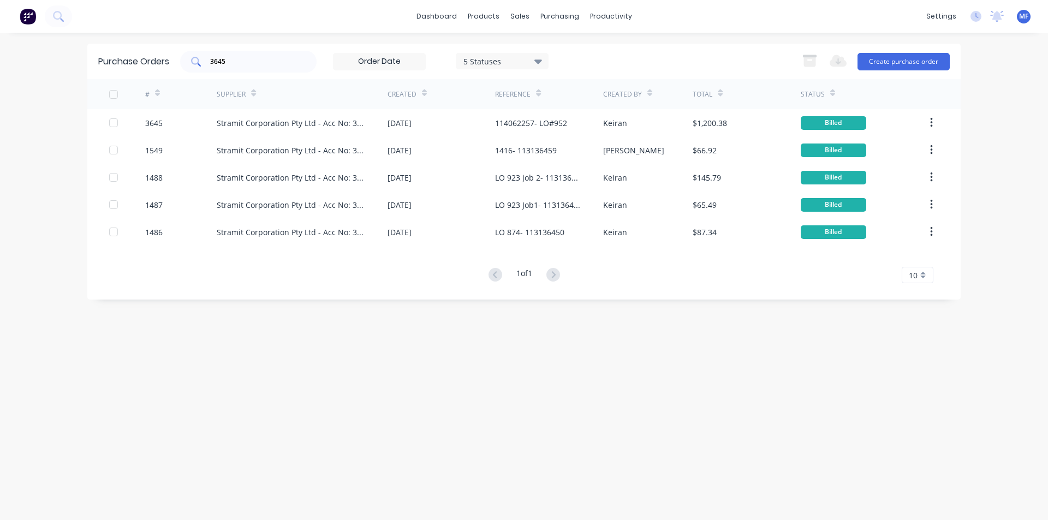
click at [248, 63] on input "3645" at bounding box center [254, 61] width 91 height 11
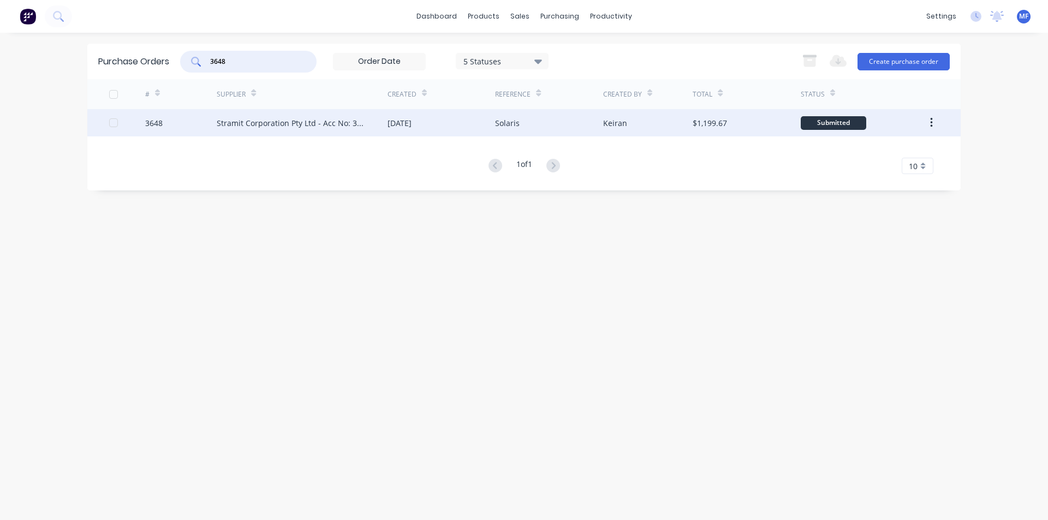
click at [291, 118] on div "Stramit Corporation Pty Ltd - Acc No: 32915" at bounding box center [291, 122] width 149 height 11
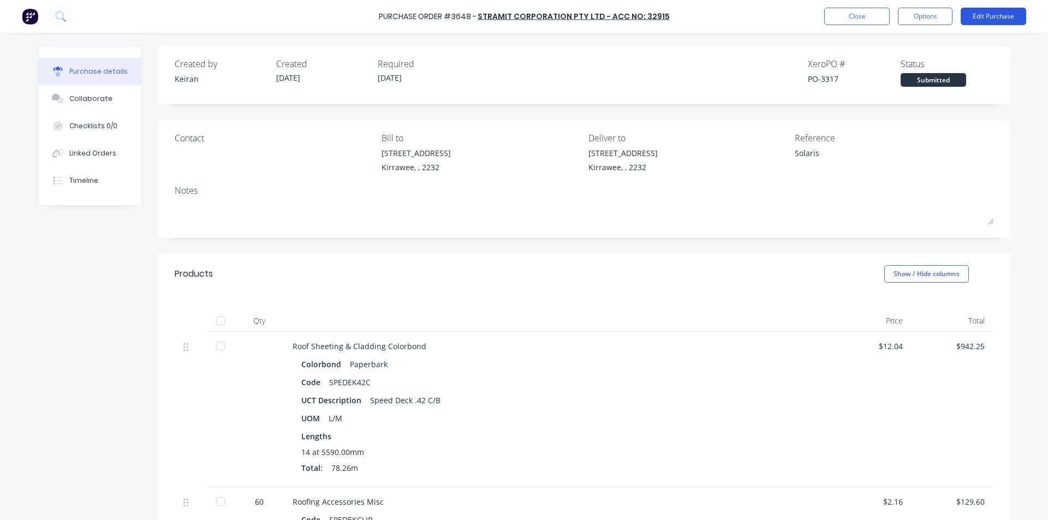
click at [976, 16] on button "Edit Purchase" at bounding box center [993, 16] width 65 height 17
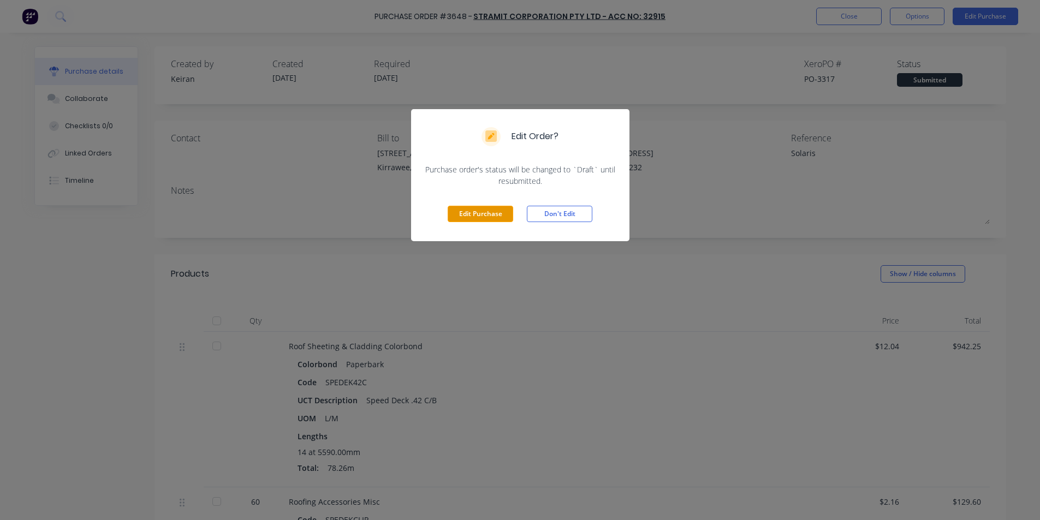
drag, startPoint x: 488, startPoint y: 215, endPoint x: 812, endPoint y: 172, distance: 326.5
click at [488, 214] on button "Edit Purchase" at bounding box center [480, 214] width 65 height 16
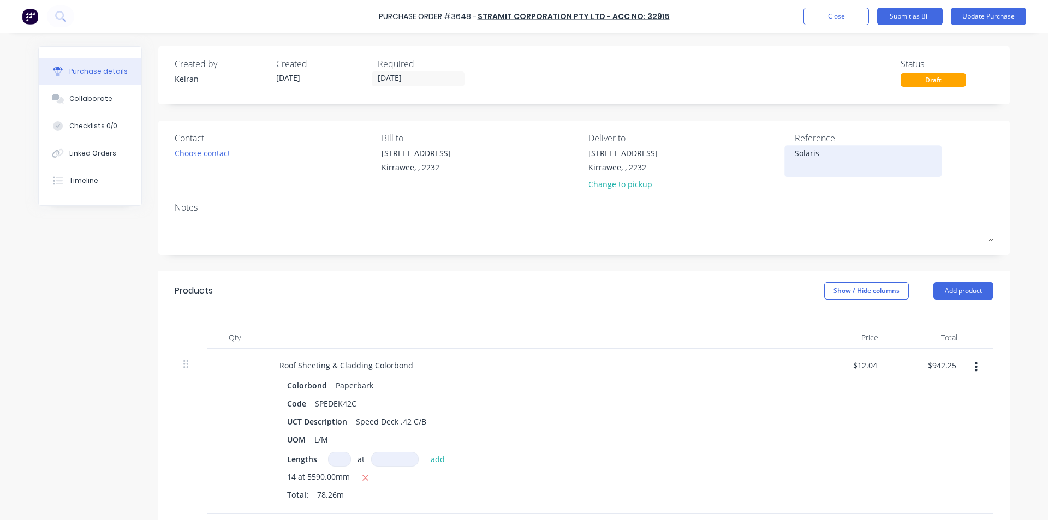
click at [823, 158] on textarea "Solaris" at bounding box center [863, 159] width 136 height 25
click at [816, 153] on textarea "Solaris" at bounding box center [863, 159] width 136 height 25
click at [745, 363] on div "Roof Sheeting & Cladding Colorbond" at bounding box center [535, 365] width 528 height 16
click at [937, 366] on input "942.25" at bounding box center [942, 365] width 34 height 16
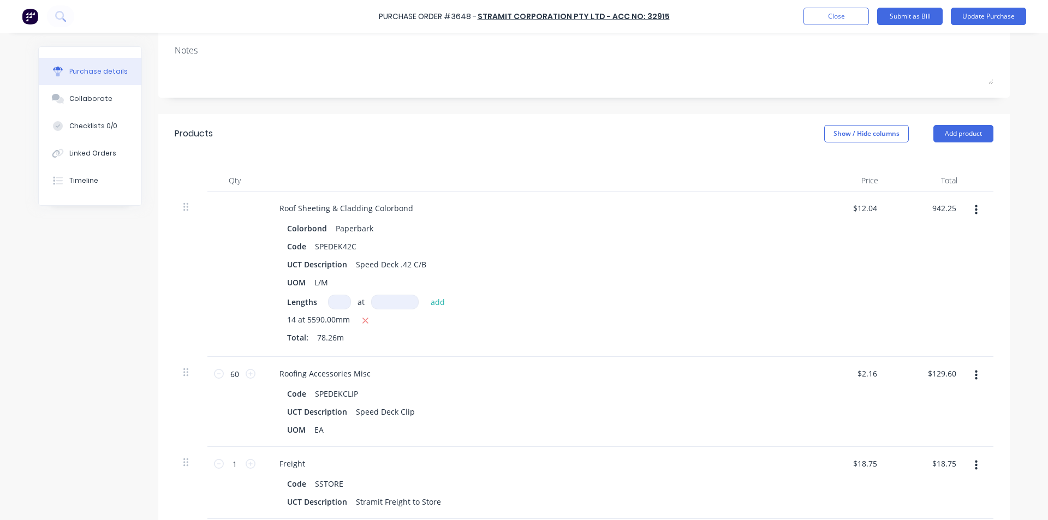
scroll to position [164, 0]
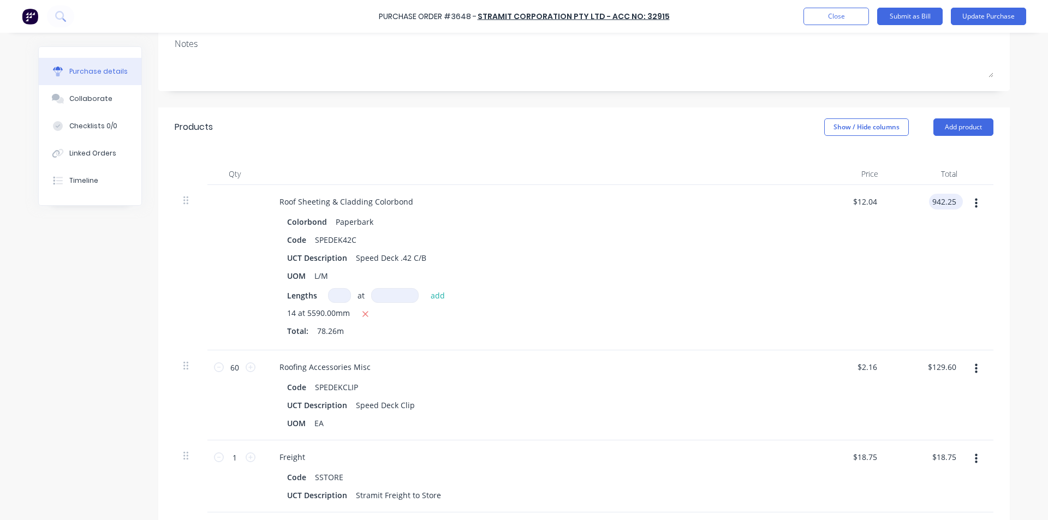
click at [949, 204] on input "942.25" at bounding box center [943, 202] width 29 height 16
click at [890, 269] on div "$987.72 987.72" at bounding box center [926, 267] width 79 height 165
click at [935, 366] on input "129.60" at bounding box center [943, 367] width 29 height 16
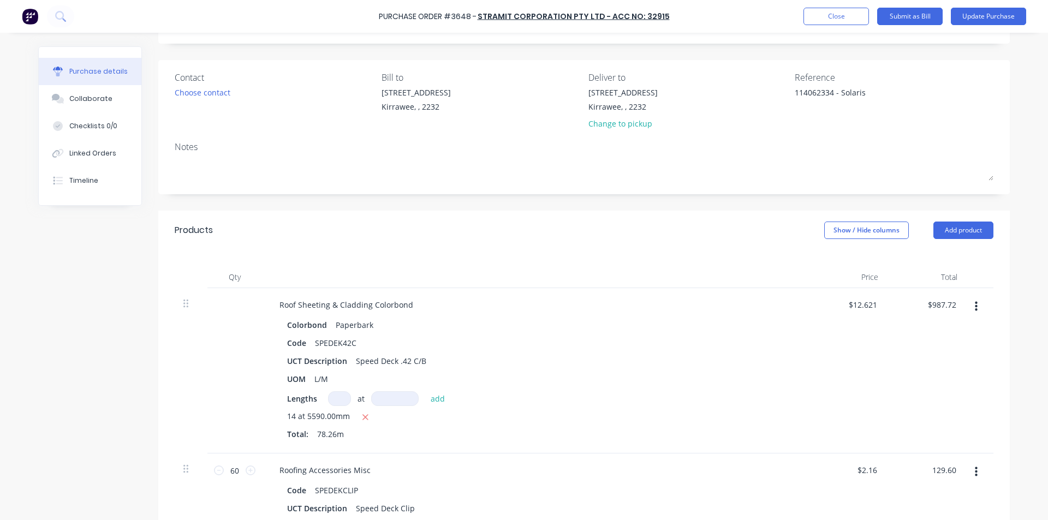
scroll to position [0, 0]
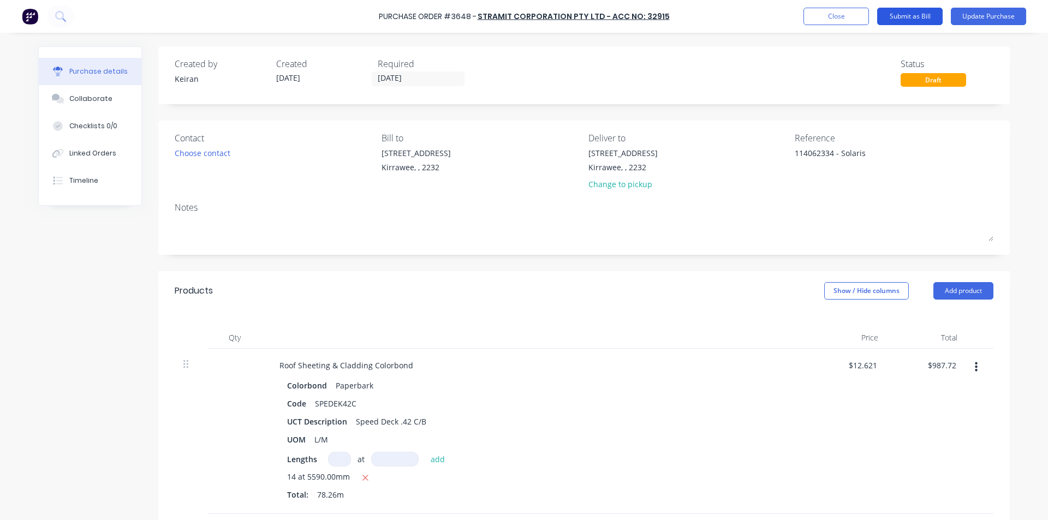
click at [905, 14] on button "Submit as Bill" at bounding box center [909, 16] width 65 height 17
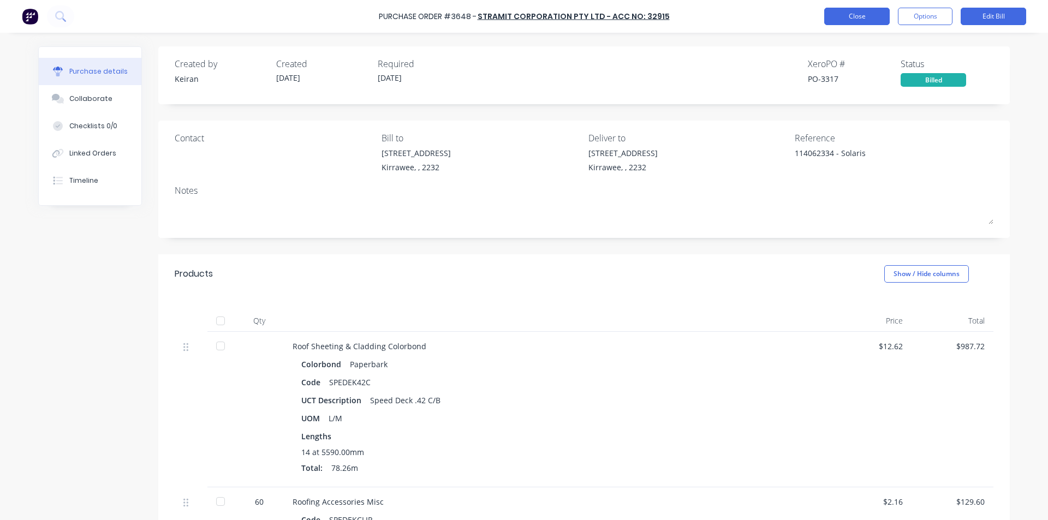
click at [859, 15] on button "Close" at bounding box center [856, 16] width 65 height 17
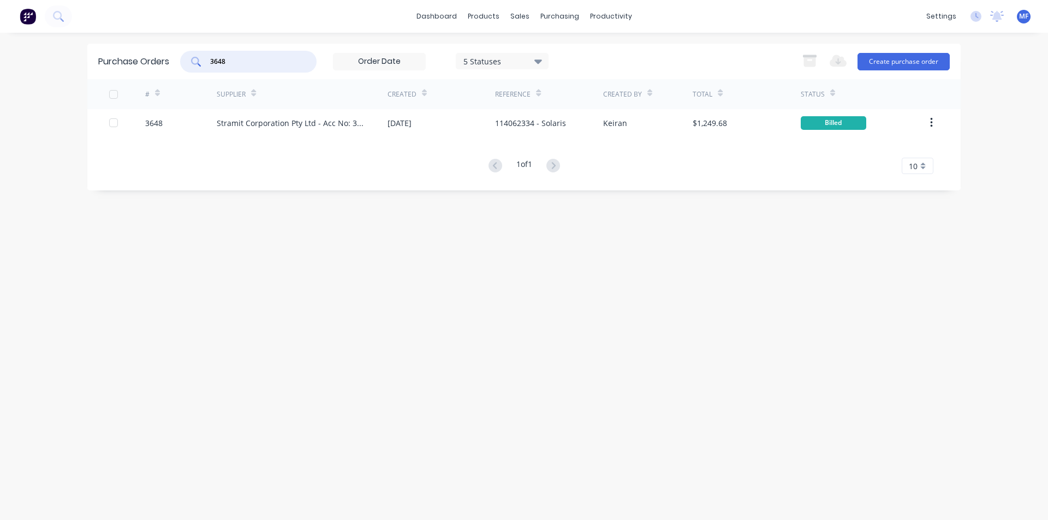
click at [241, 64] on input "3648" at bounding box center [254, 61] width 91 height 11
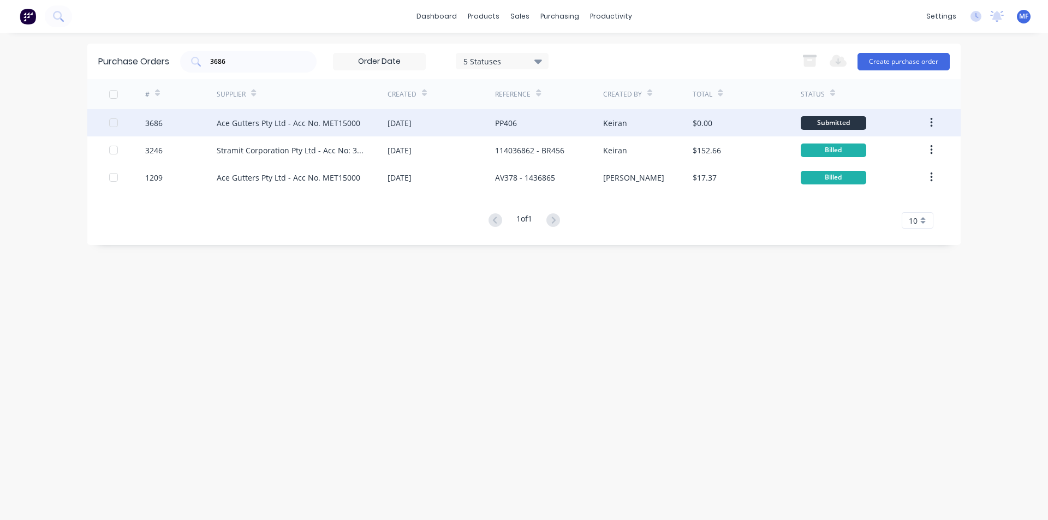
click at [313, 119] on div "Ace Gutters Pty Ltd - Acc No. MET15000" at bounding box center [289, 122] width 144 height 11
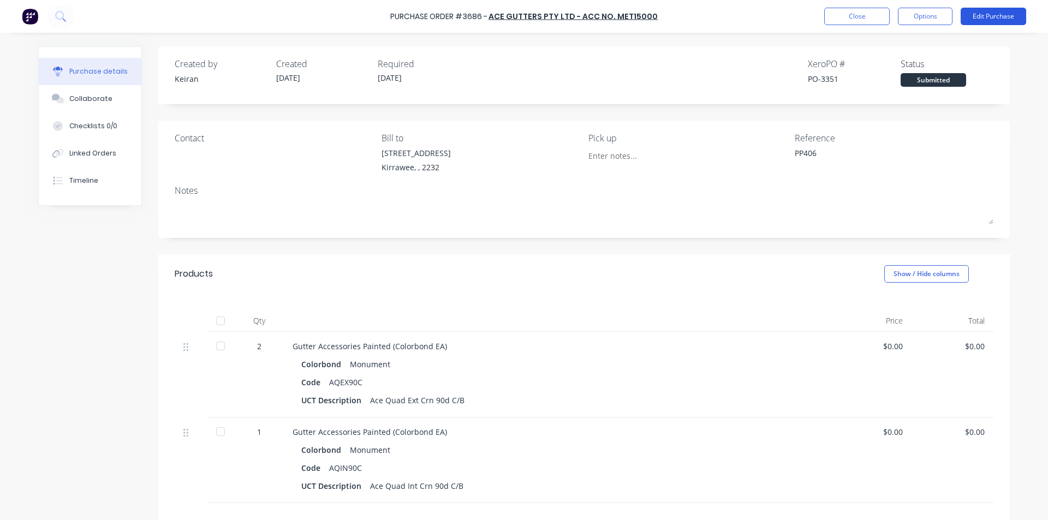
click at [1006, 18] on button "Edit Purchase" at bounding box center [993, 16] width 65 height 17
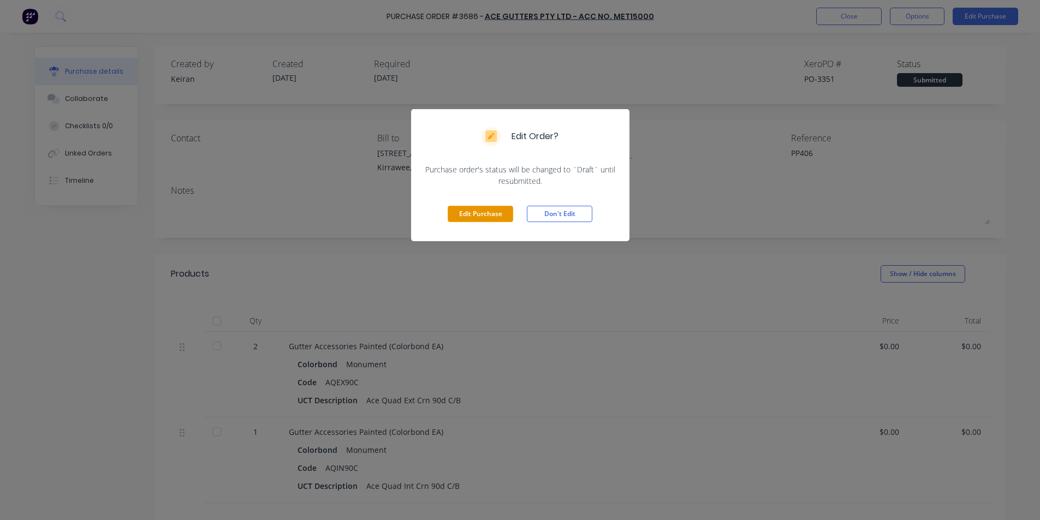
click at [481, 215] on button "Edit Purchase" at bounding box center [480, 214] width 65 height 16
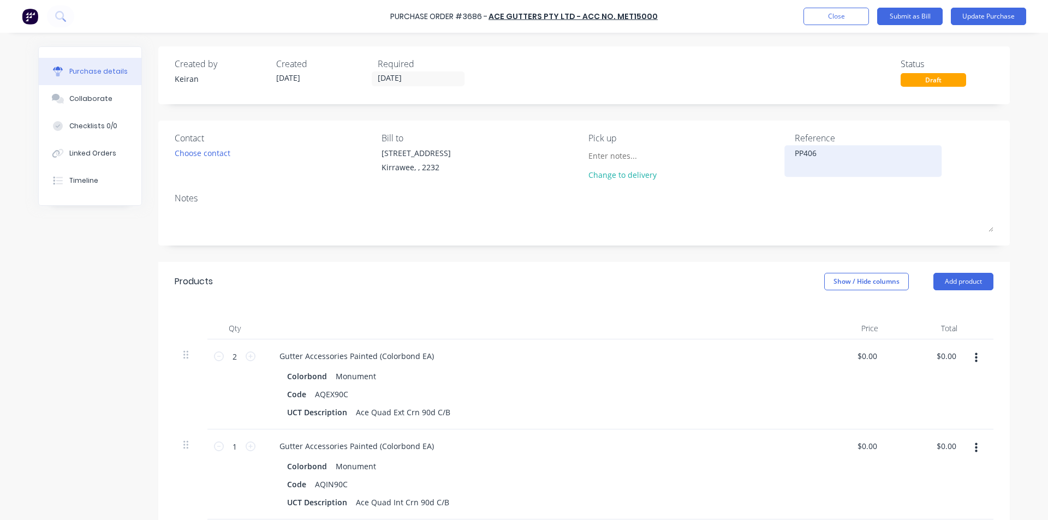
click at [838, 152] on textarea "PP406" at bounding box center [863, 159] width 136 height 25
click at [794, 285] on div "Products Show / Hide columns Add product" at bounding box center [583, 281] width 851 height 39
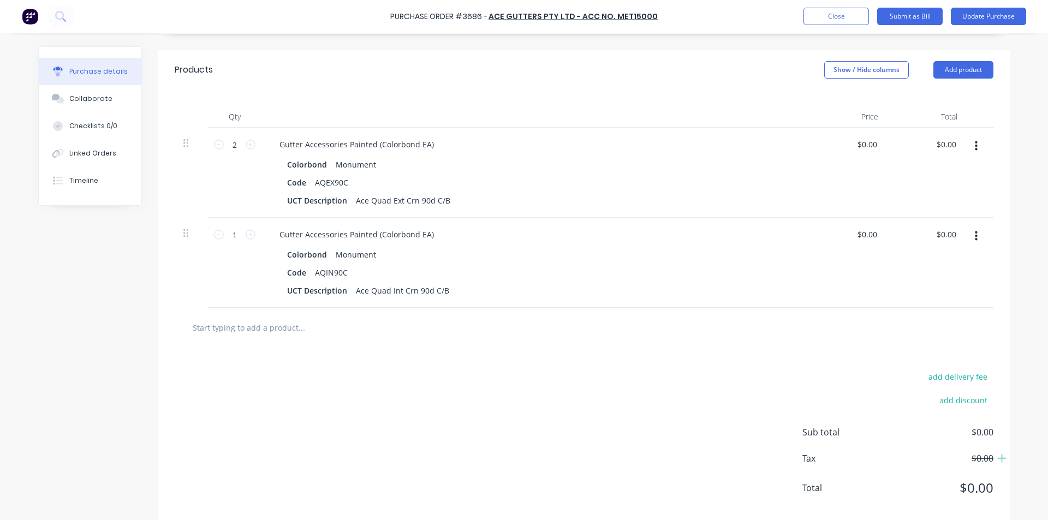
scroll to position [218, 0]
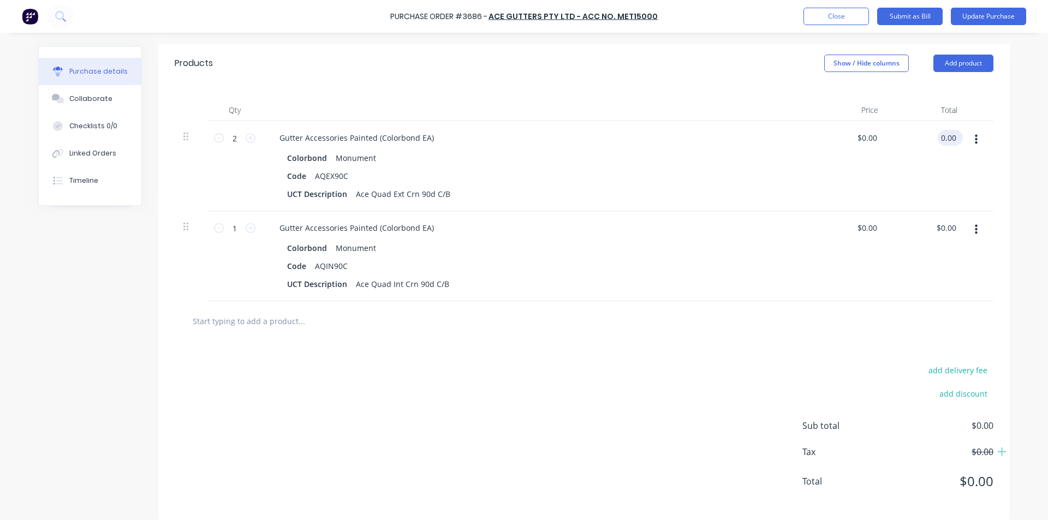
click at [944, 137] on input "0.00" at bounding box center [948, 138] width 21 height 16
click at [946, 226] on input "0.00" at bounding box center [945, 228] width 25 height 16
click at [946, 226] on input "0.00" at bounding box center [948, 228] width 21 height 16
click at [659, 258] on div "Colorbond Monument Code AQIN90C UCT Description Ace Quad Int Crn 90d C/B" at bounding box center [535, 266] width 528 height 52
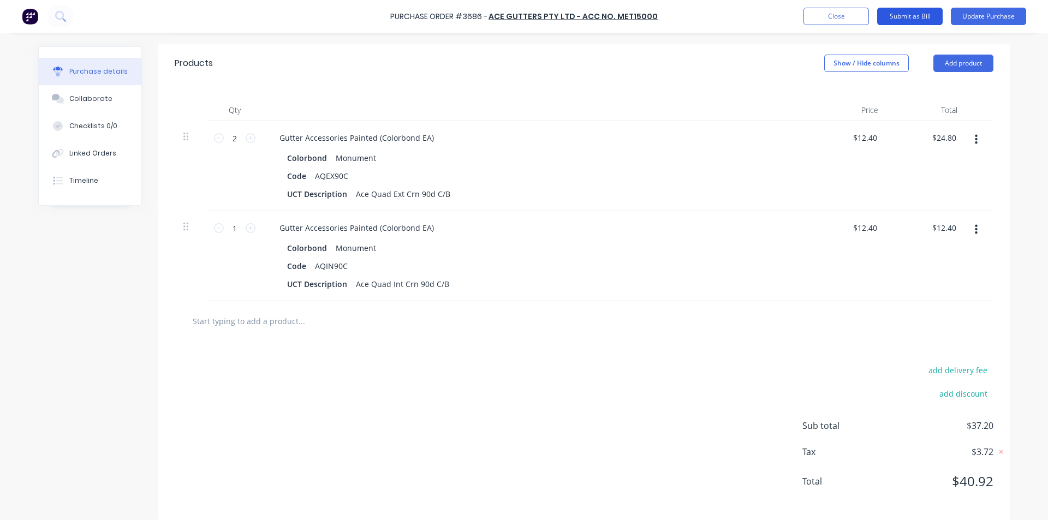
click at [920, 16] on button "Submit as Bill" at bounding box center [909, 16] width 65 height 17
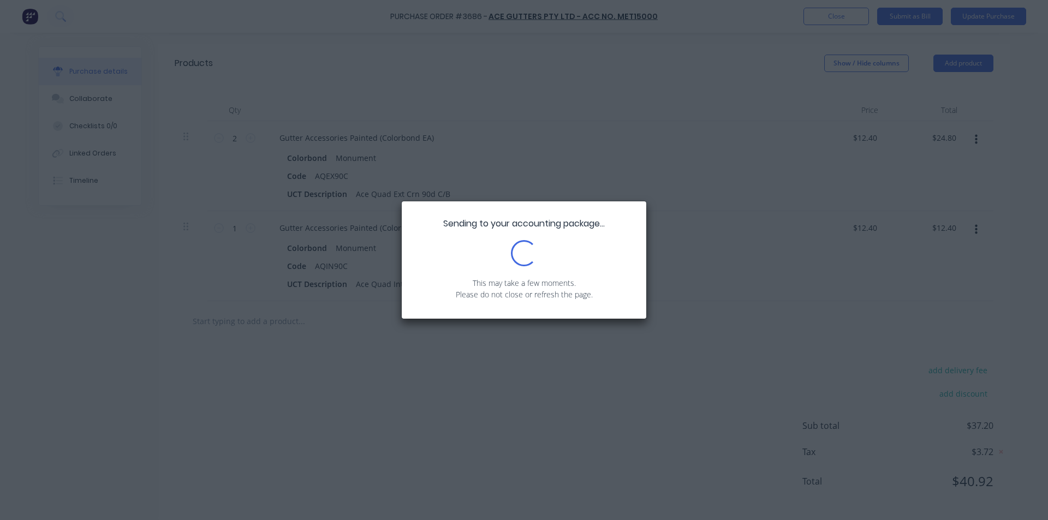
scroll to position [0, 0]
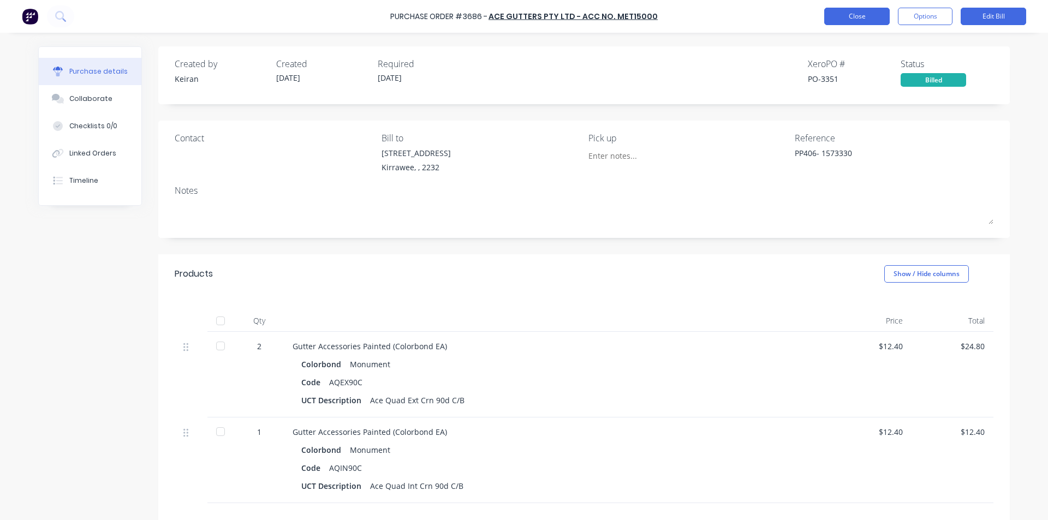
click at [863, 10] on button "Close" at bounding box center [856, 16] width 65 height 17
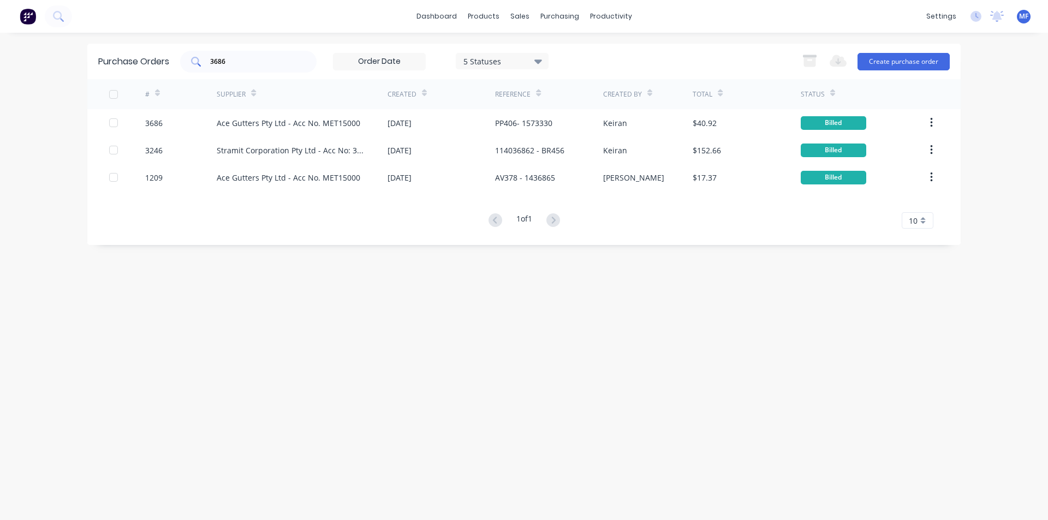
click at [227, 60] on input "3686" at bounding box center [254, 61] width 91 height 11
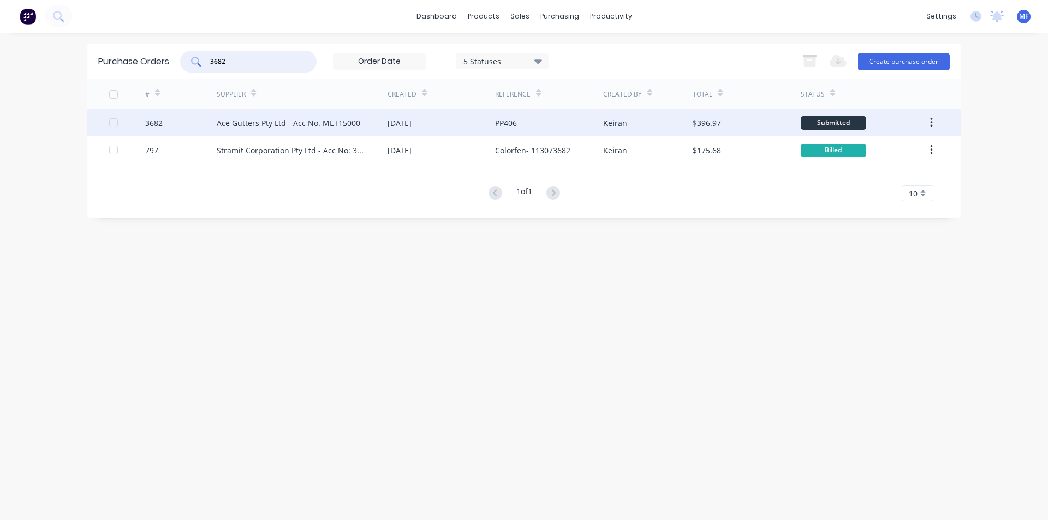
click at [288, 123] on div "Ace Gutters Pty Ltd - Acc No. MET15000" at bounding box center [289, 122] width 144 height 11
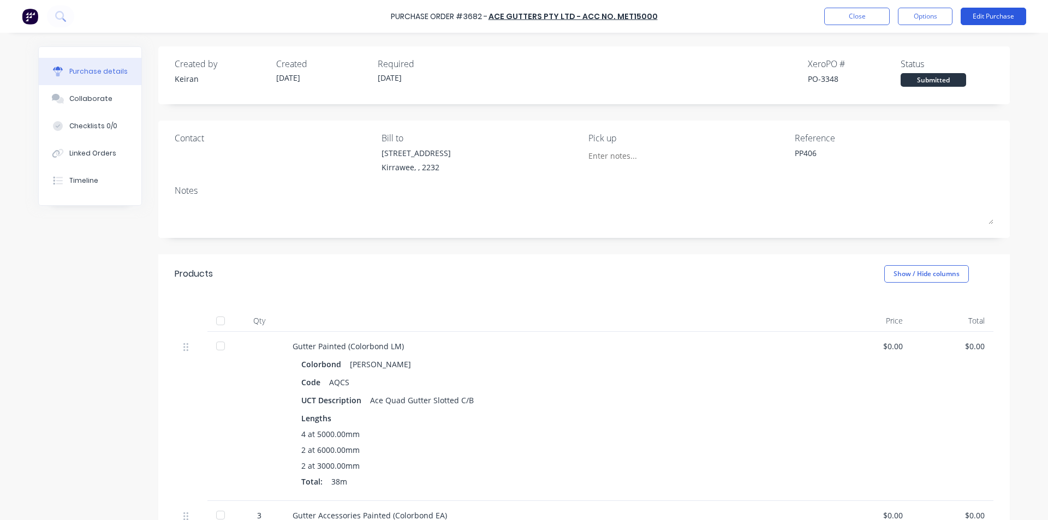
click at [1006, 11] on button "Edit Purchase" at bounding box center [993, 16] width 65 height 17
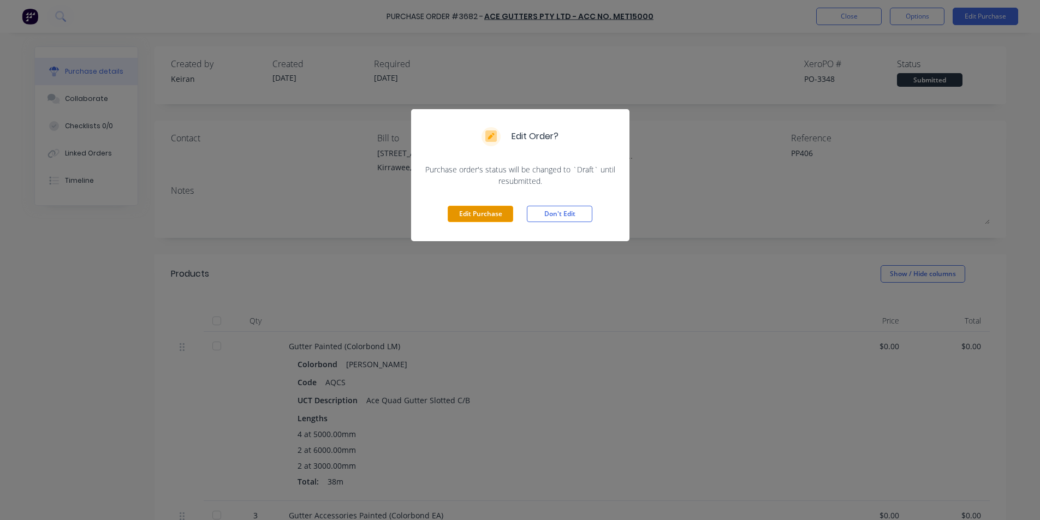
click at [479, 211] on button "Edit Purchase" at bounding box center [480, 214] width 65 height 16
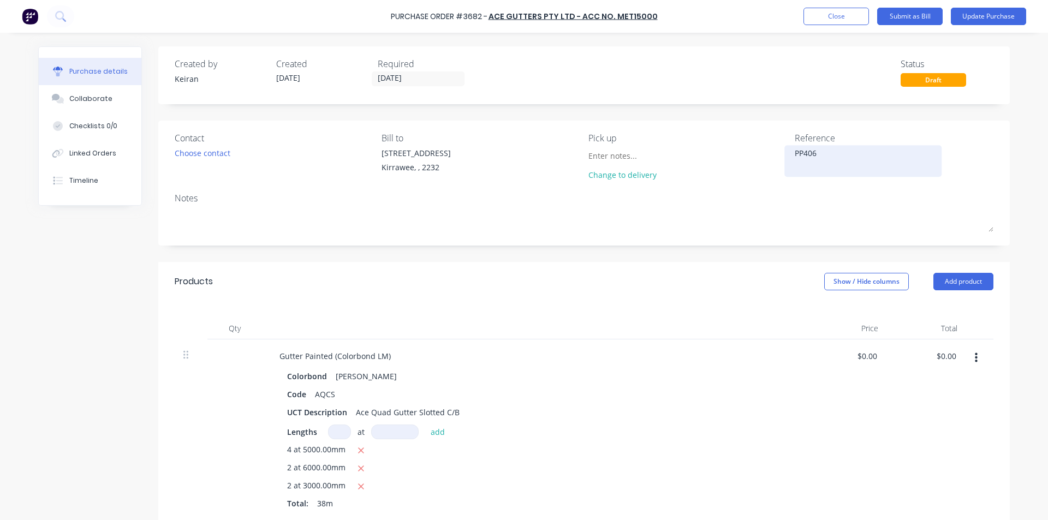
click at [849, 157] on textarea "PP406" at bounding box center [863, 159] width 136 height 25
click at [798, 390] on div "Gutter Painted (Colorbond LM) Colorbond Shale Grey Code AQCS UCT Description Ac…" at bounding box center [535, 430] width 546 height 183
click at [943, 355] on input "0.00" at bounding box center [945, 356] width 25 height 16
click at [943, 355] on input "0.00" at bounding box center [948, 356] width 21 height 16
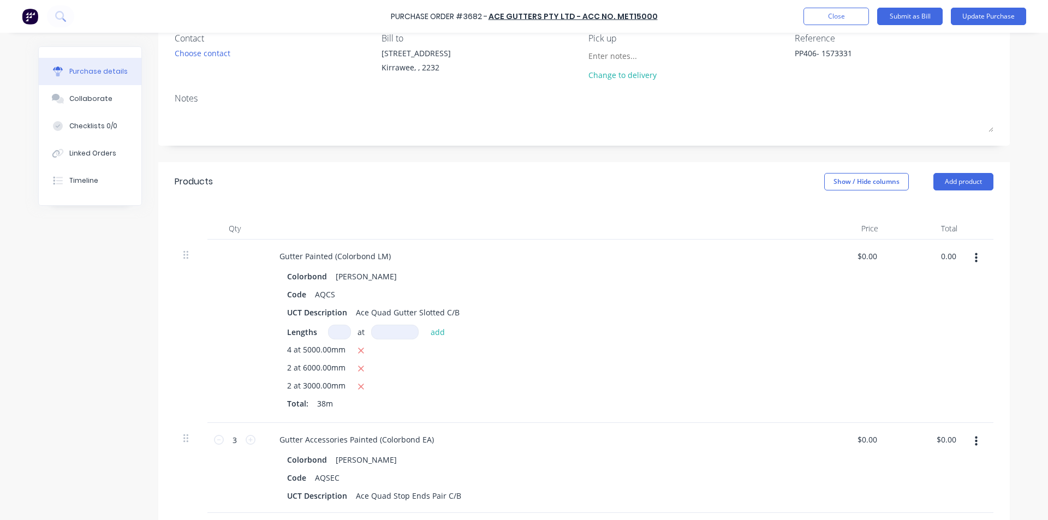
scroll to position [109, 0]
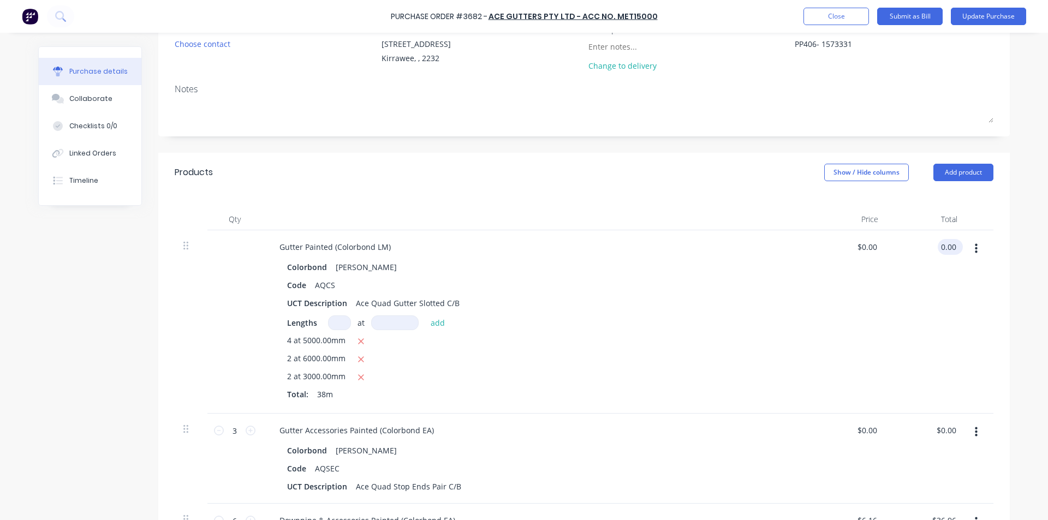
click at [941, 249] on input "0.00" at bounding box center [948, 247] width 21 height 16
click at [935, 379] on div "$255.26 $255.26" at bounding box center [926, 321] width 79 height 183
click at [949, 431] on input "0.00" at bounding box center [945, 430] width 25 height 16
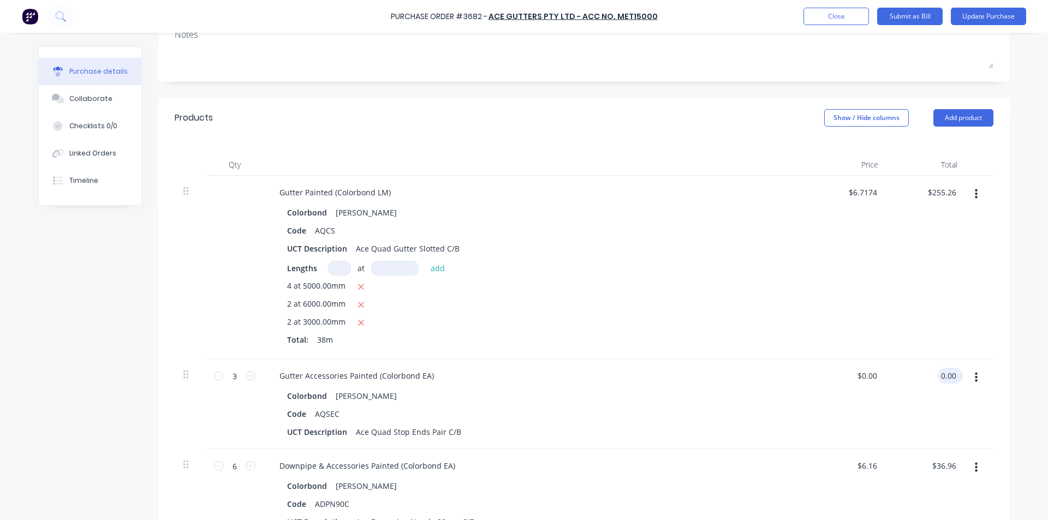
click at [948, 380] on input "0.00" at bounding box center [948, 376] width 21 height 16
click at [940, 466] on input "36.96" at bounding box center [943, 466] width 29 height 16
click at [940, 466] on input "36.96" at bounding box center [945, 466] width 25 height 16
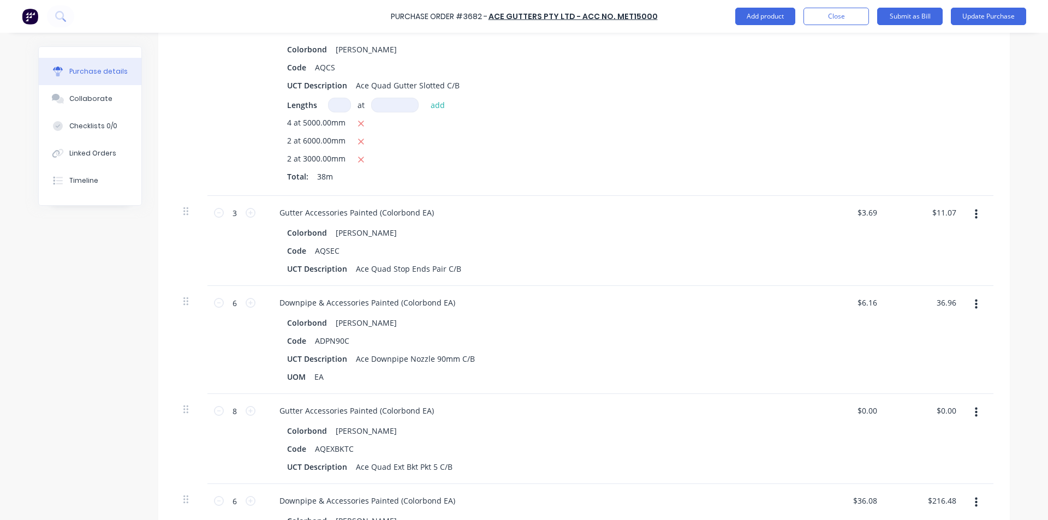
scroll to position [327, 0]
click at [944, 412] on input "0.00" at bounding box center [948, 410] width 21 height 16
click at [838, 411] on div "$9.0838 $0.00" at bounding box center [847, 438] width 79 height 90
click at [936, 505] on input "216.48" at bounding box center [942, 500] width 34 height 16
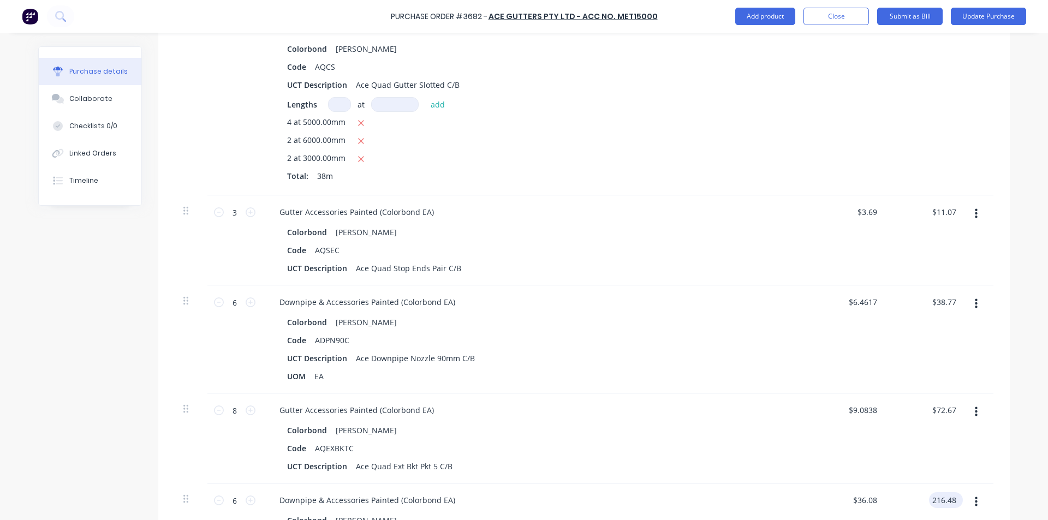
click at [936, 505] on input "216.48" at bounding box center [943, 500] width 29 height 16
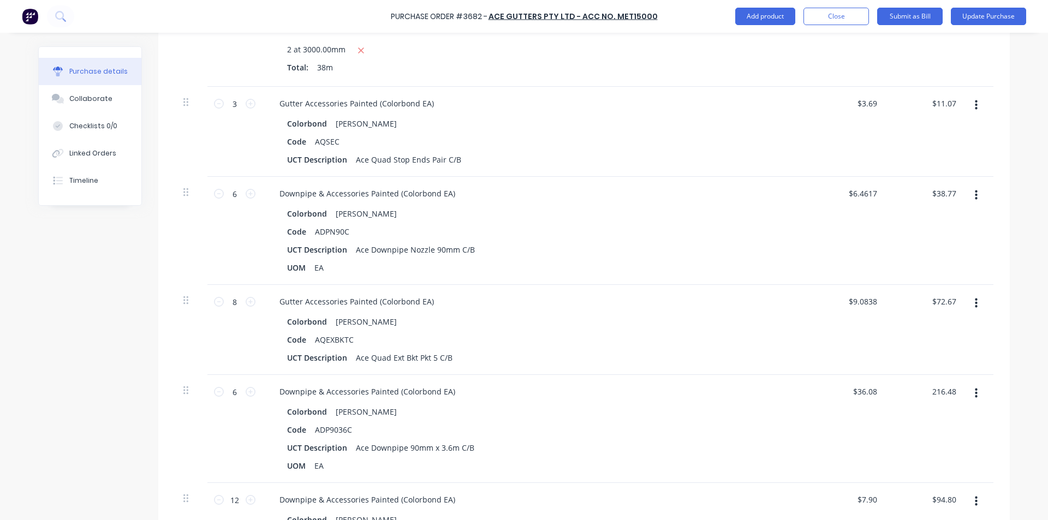
scroll to position [437, 0]
click at [703, 395] on div "Downpipe & Accessories Painted (Colorbond EA)" at bounding box center [535, 391] width 528 height 16
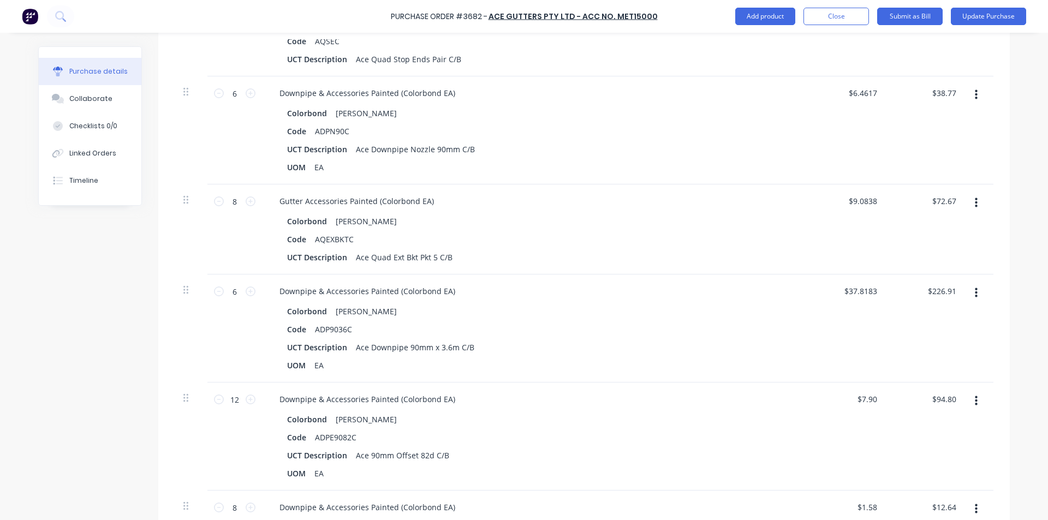
scroll to position [546, 0]
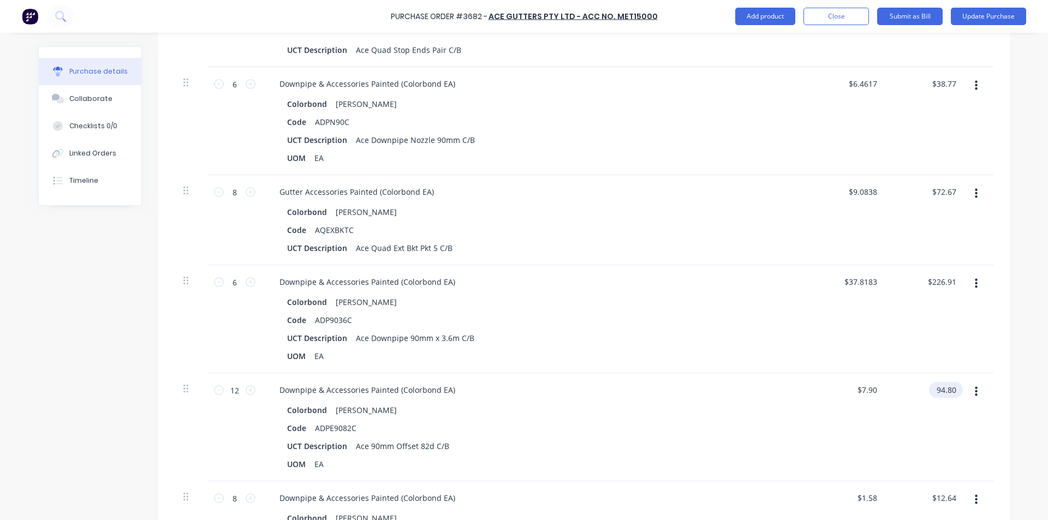
click at [941, 389] on input "94.80" at bounding box center [943, 390] width 29 height 16
click at [941, 389] on input "94.80" at bounding box center [945, 390] width 25 height 16
click at [604, 391] on div "Downpipe & Accessories Painted (Colorbond EA)" at bounding box center [535, 390] width 528 height 16
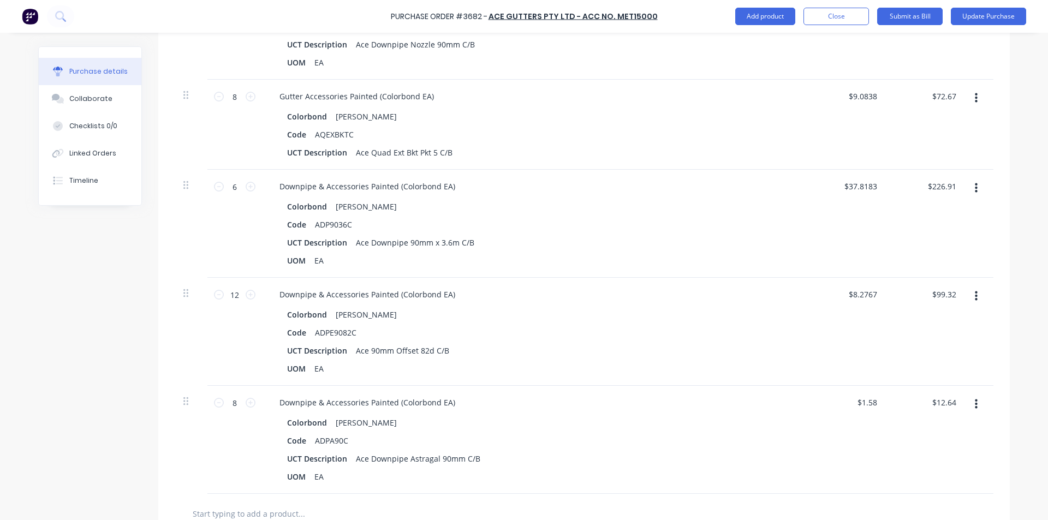
scroll to position [655, 0]
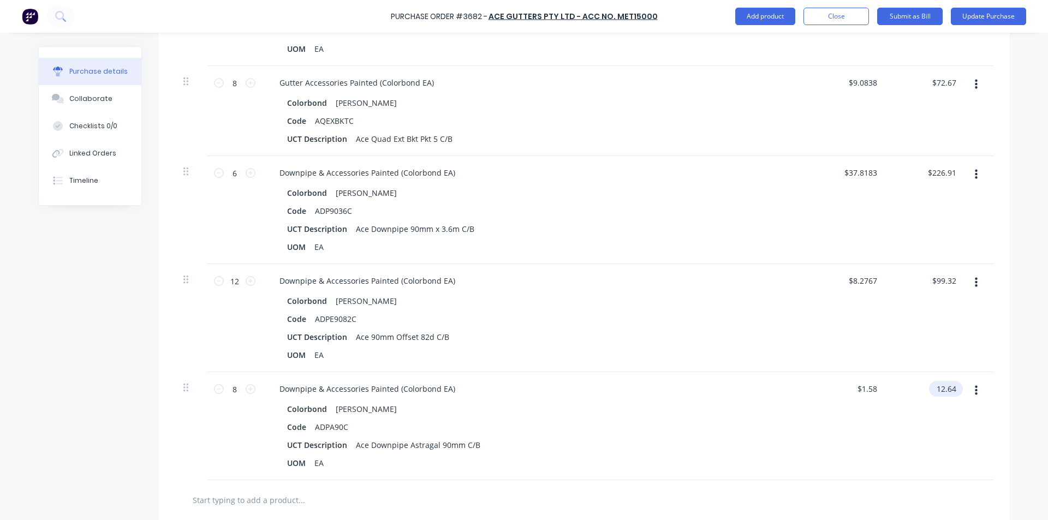
click at [943, 389] on input "12.64" at bounding box center [943, 389] width 29 height 16
click at [943, 389] on input "12.64" at bounding box center [945, 389] width 25 height 16
click at [938, 392] on input "13.68" at bounding box center [945, 389] width 25 height 16
click at [842, 439] on div "$1.66 $1.58" at bounding box center [847, 426] width 79 height 108
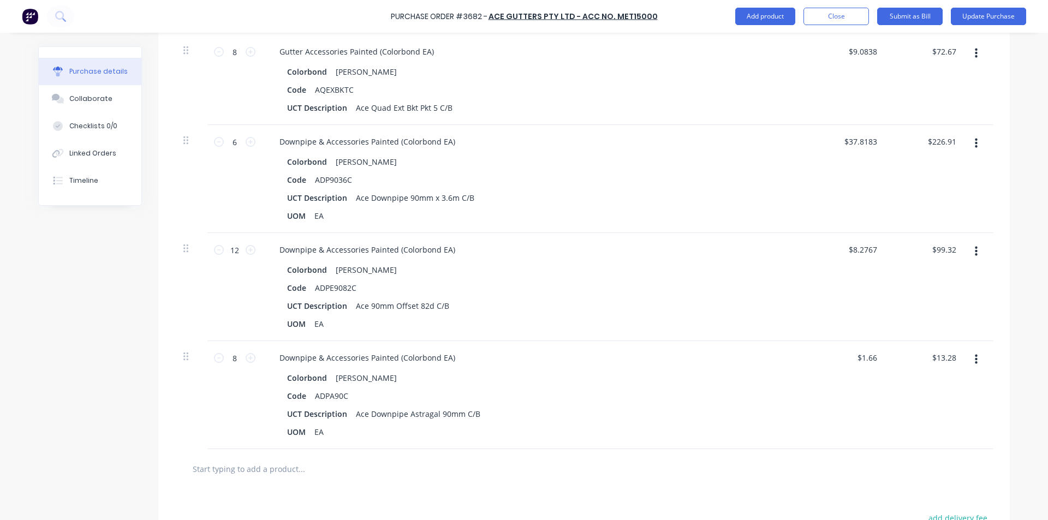
scroll to position [845, 0]
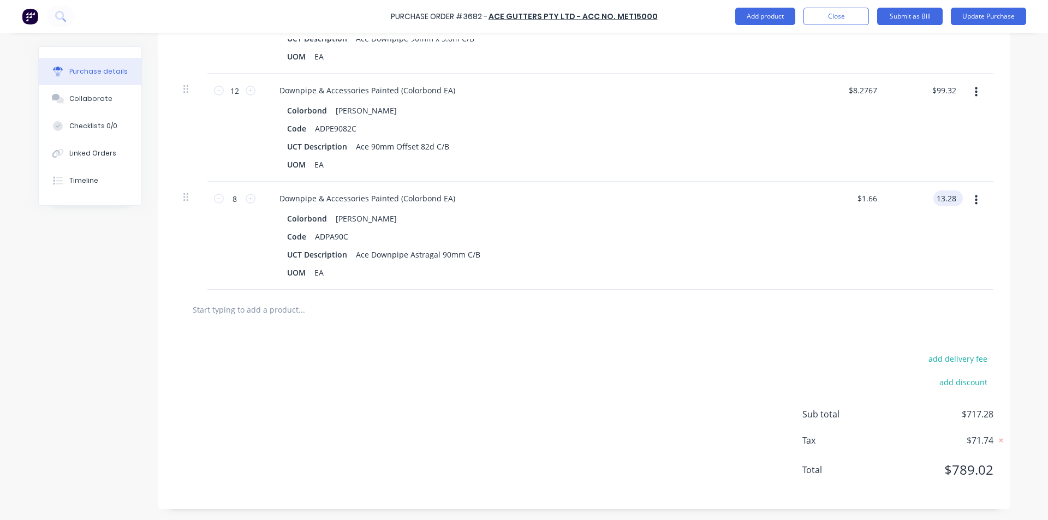
click at [949, 201] on input "13.28" at bounding box center [945, 198] width 25 height 16
click at [919, 237] on div "$13.27 13.27" at bounding box center [926, 236] width 79 height 108
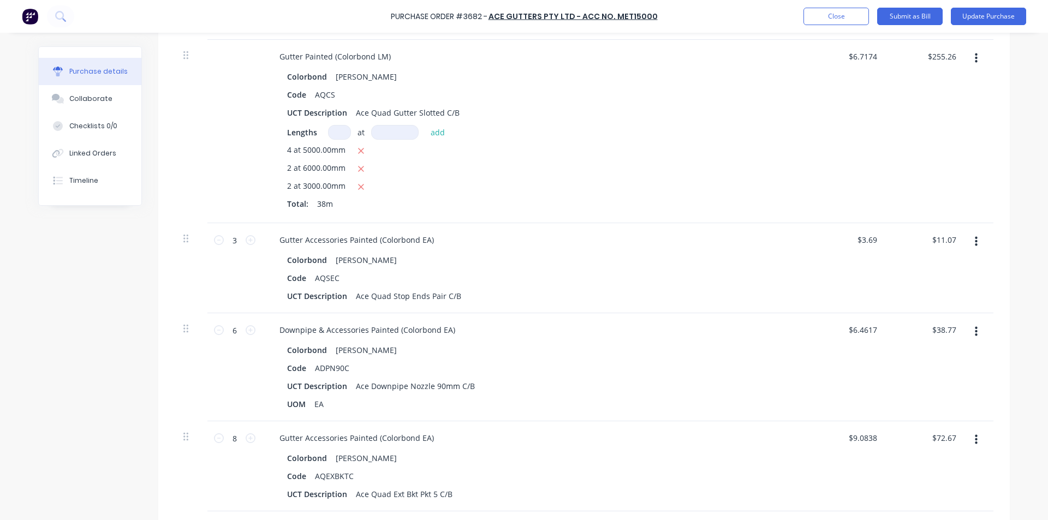
scroll to position [27, 0]
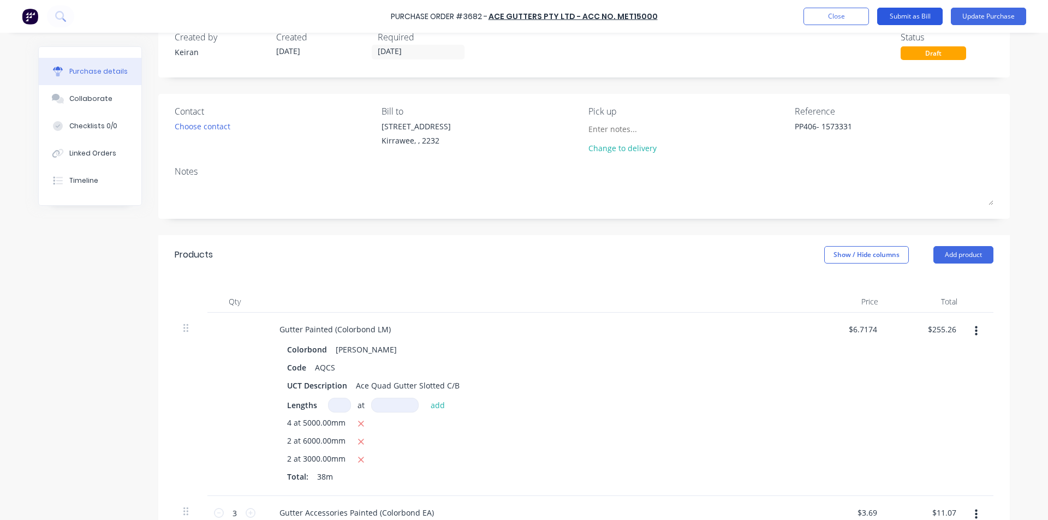
click at [909, 17] on button "Submit as Bill" at bounding box center [909, 16] width 65 height 17
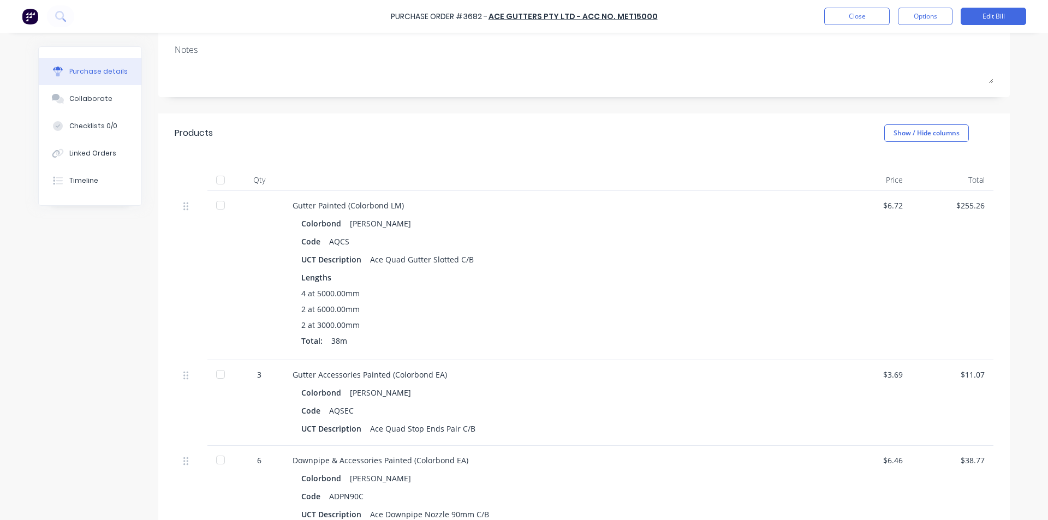
scroll to position [0, 0]
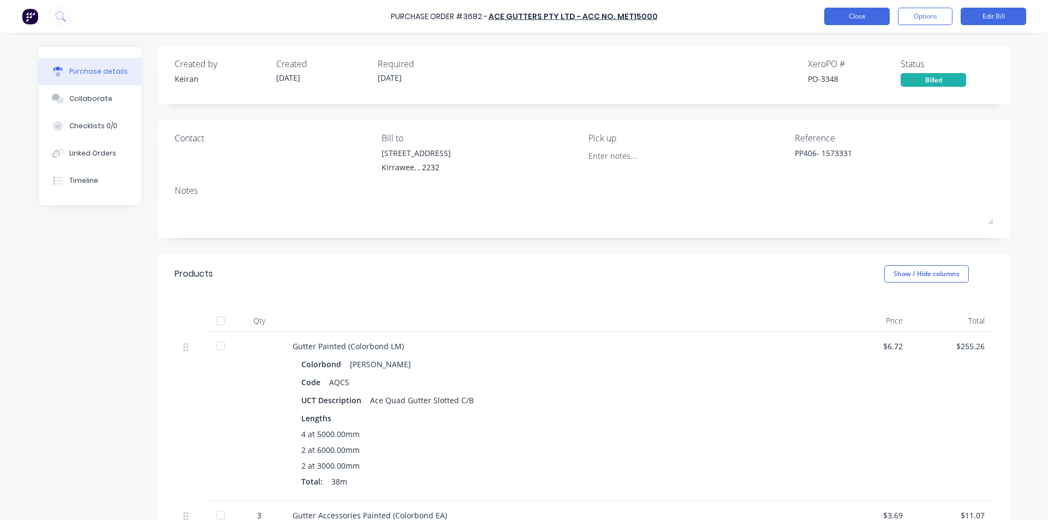
click at [865, 16] on button "Close" at bounding box center [856, 16] width 65 height 17
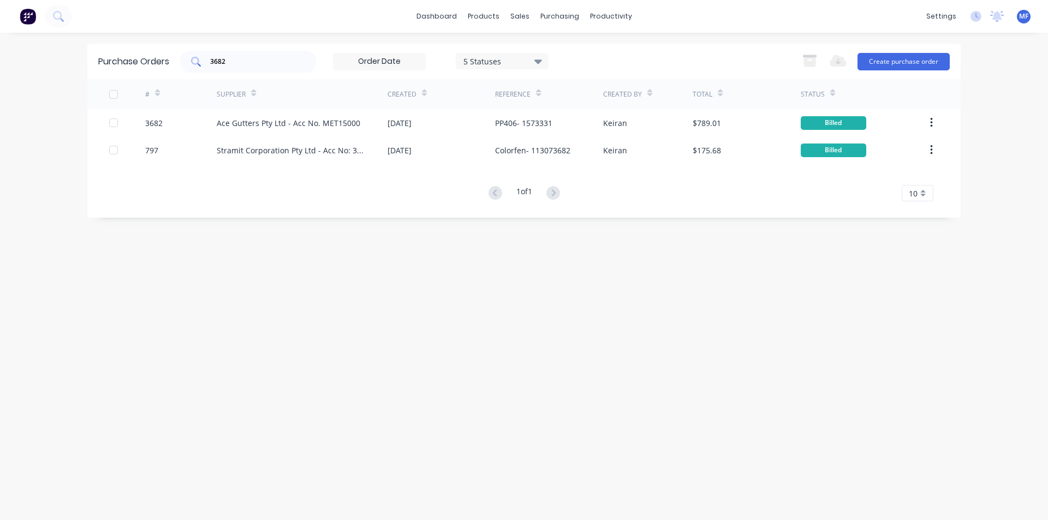
click at [254, 62] on input "3682" at bounding box center [254, 61] width 91 height 11
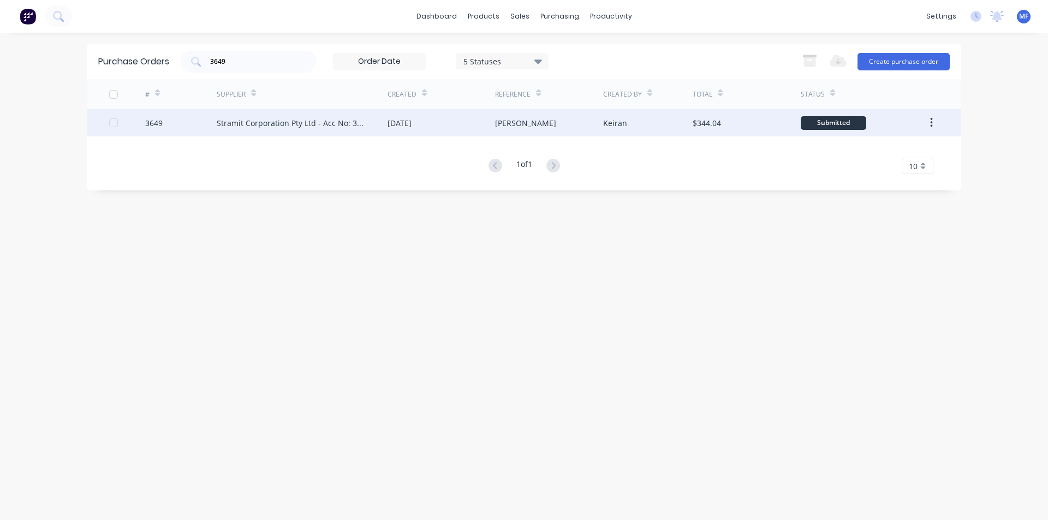
click at [287, 119] on div "Stramit Corporation Pty Ltd - Acc No: 32915" at bounding box center [291, 122] width 149 height 11
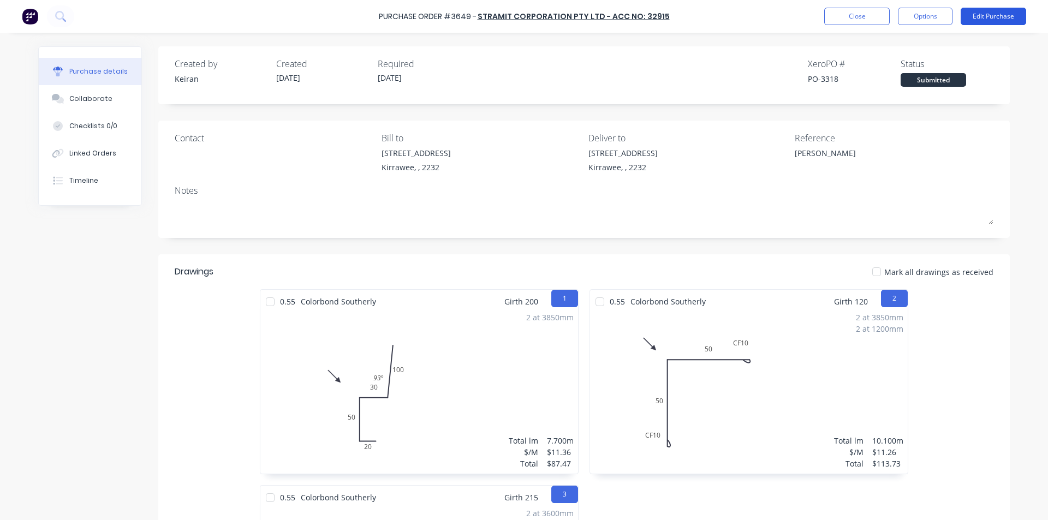
click at [989, 17] on button "Edit Purchase" at bounding box center [993, 16] width 65 height 17
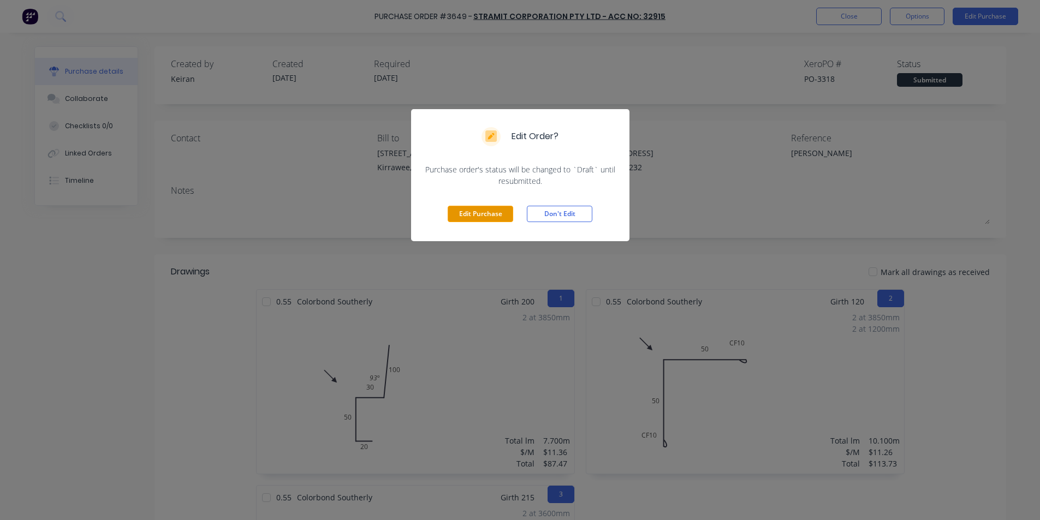
click at [490, 213] on button "Edit Purchase" at bounding box center [480, 214] width 65 height 16
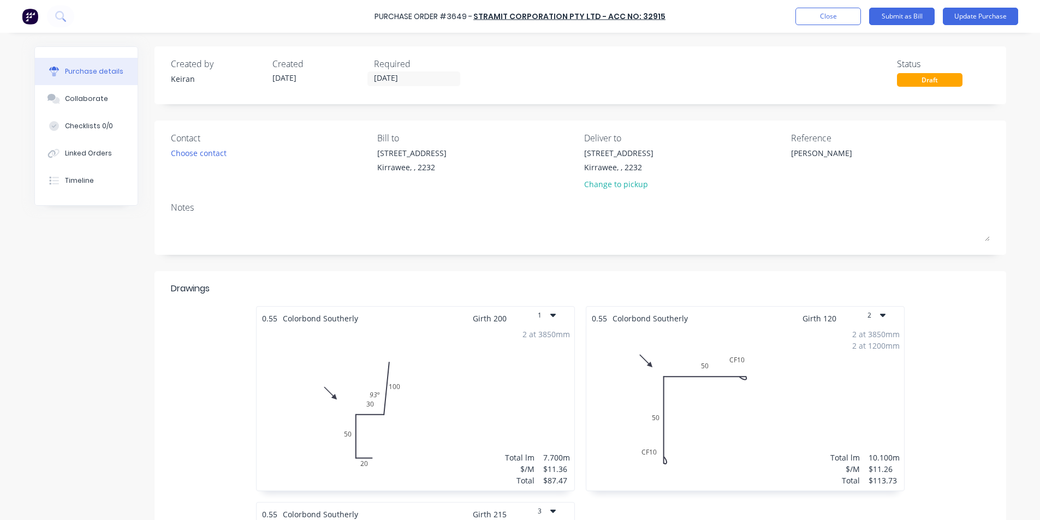
type textarea "x"
click at [822, 161] on textarea "[PERSON_NAME]" at bounding box center [863, 159] width 136 height 25
type textarea "114063158 - Cuthill"
type textarea "x"
click at [827, 162] on textarea "114063158 - Cuthill" at bounding box center [863, 159] width 136 height 25
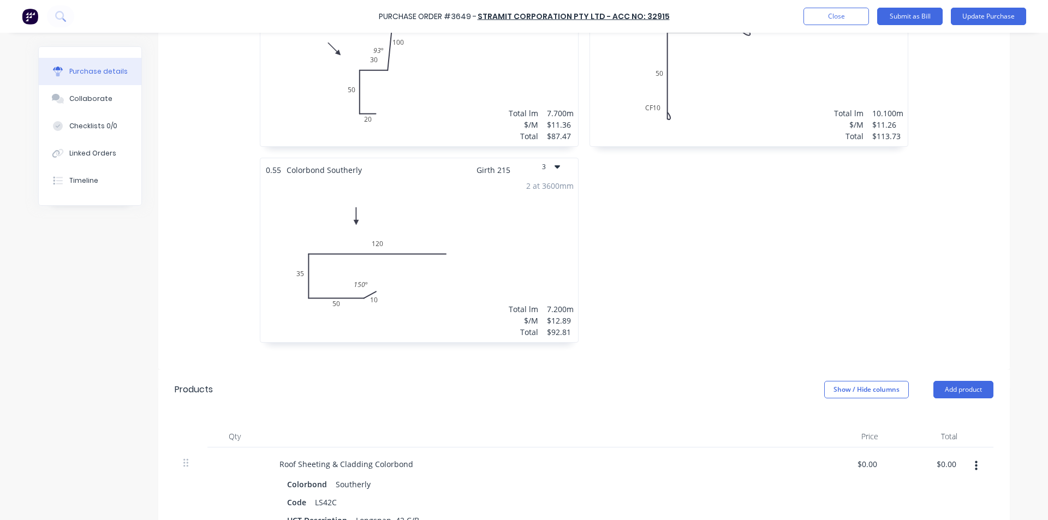
scroll to position [546, 0]
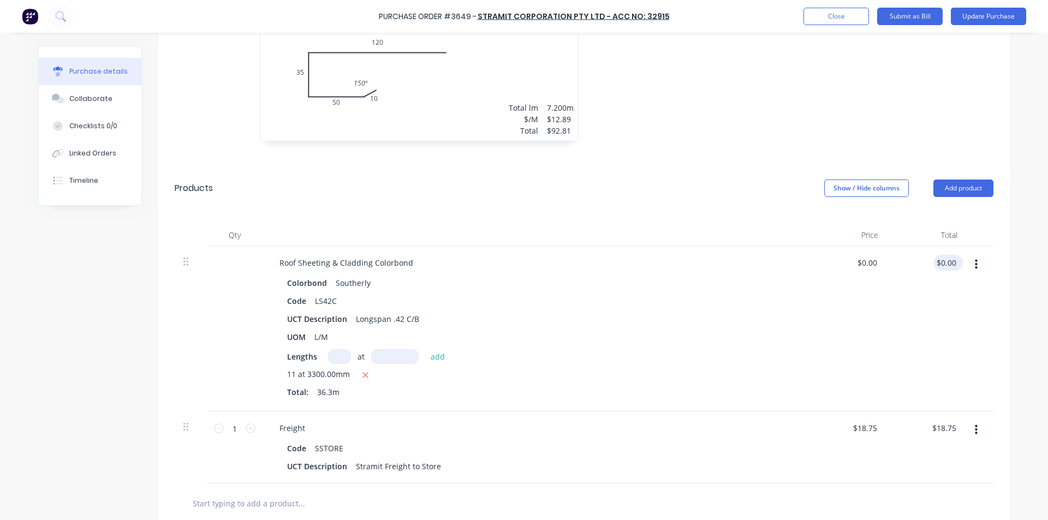
type textarea "114063158 - Cuthill"
type textarea "x"
type input "0.00"
click at [941, 263] on input "0.00" at bounding box center [945, 263] width 25 height 16
click at [941, 263] on input "0.00" at bounding box center [948, 263] width 21 height 16
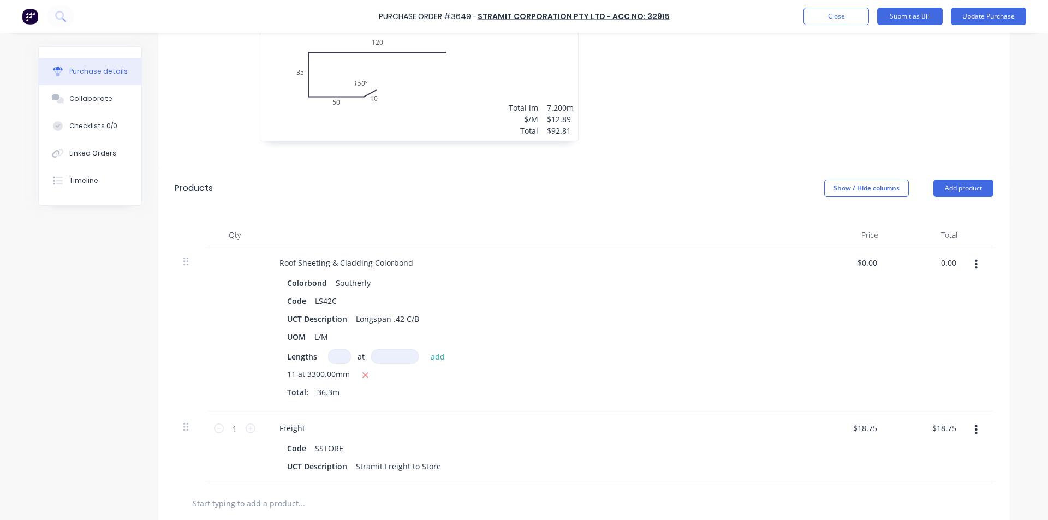
type textarea "x"
type input "$0.00"
click at [643, 363] on div "Lengths at add" at bounding box center [535, 356] width 496 height 15
type textarea "x"
type input "0.00"
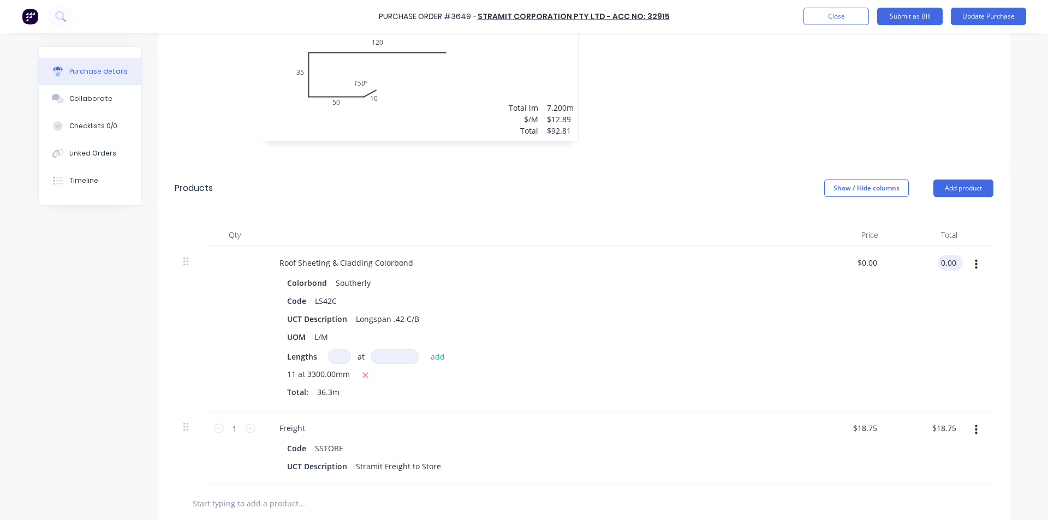
click at [938, 260] on div "0.00 0.00" at bounding box center [948, 263] width 21 height 16
type textarea "x"
type input "$0.00"
click at [938, 260] on div "$0.00 0.00" at bounding box center [948, 263] width 21 height 16
type textarea "x"
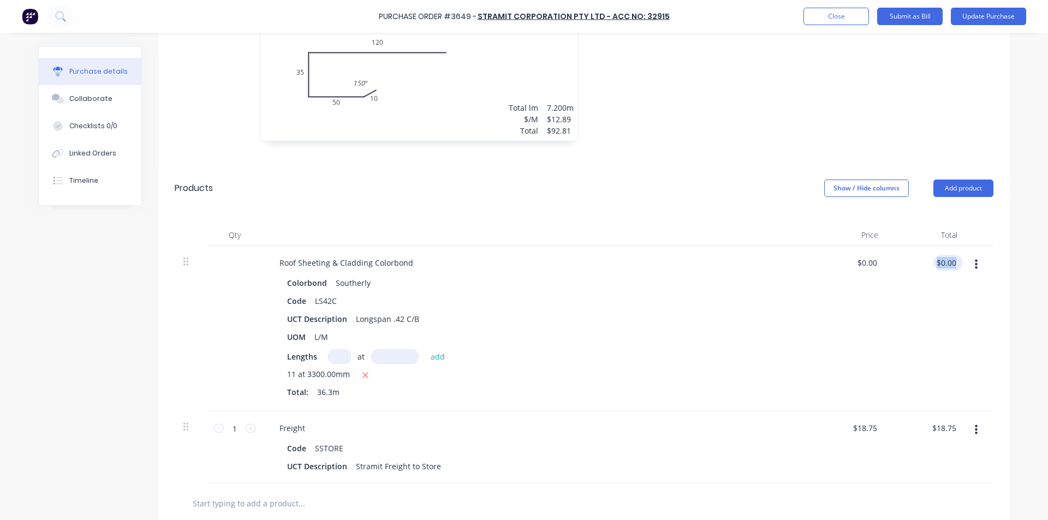
type input "0.00"
click at [944, 261] on input "0.00" at bounding box center [945, 263] width 25 height 16
type textarea "x"
click at [944, 261] on input "0.00" at bounding box center [948, 263] width 21 height 16
type input "493.97"
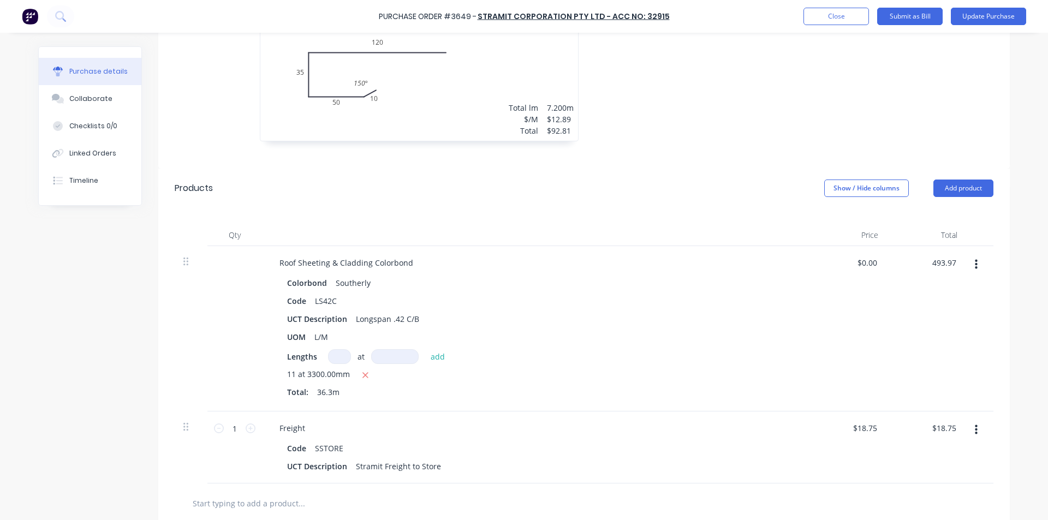
type textarea "x"
type input "$13.608"
type input "$493.97"
click at [923, 330] on div "$493.97 493.97" at bounding box center [926, 328] width 79 height 165
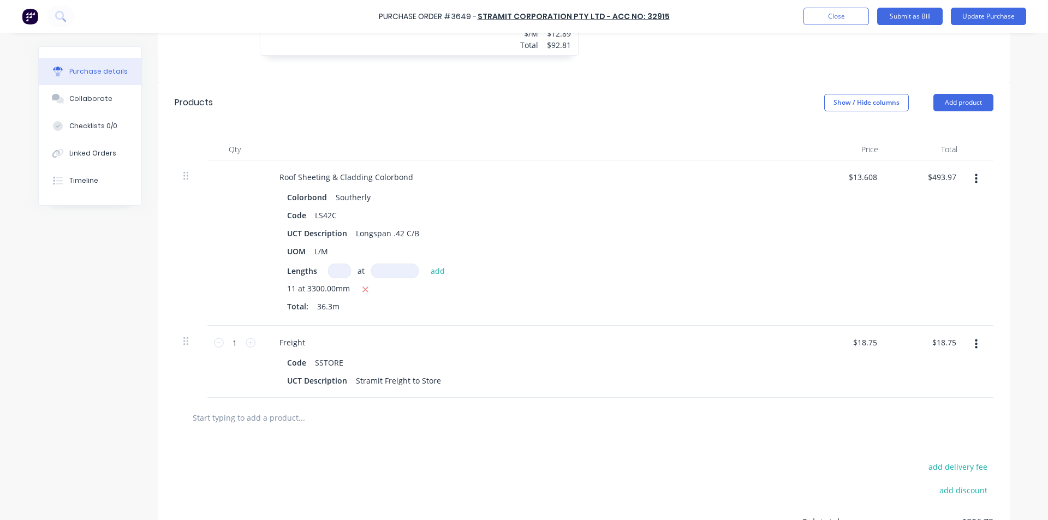
scroll to position [630, 0]
click at [956, 104] on button "Add product" at bounding box center [963, 103] width 60 height 17
click at [633, 324] on div "Roof Sheeting & Cladding Colorbond Colorbond Southerly Code LS42C UCT Descripti…" at bounding box center [535, 244] width 546 height 165
click at [506, 127] on div "Qty Price Total Roof Sheeting & Cladding Colorbond Colorbond Southerly Code LS4…" at bounding box center [583, 261] width 851 height 276
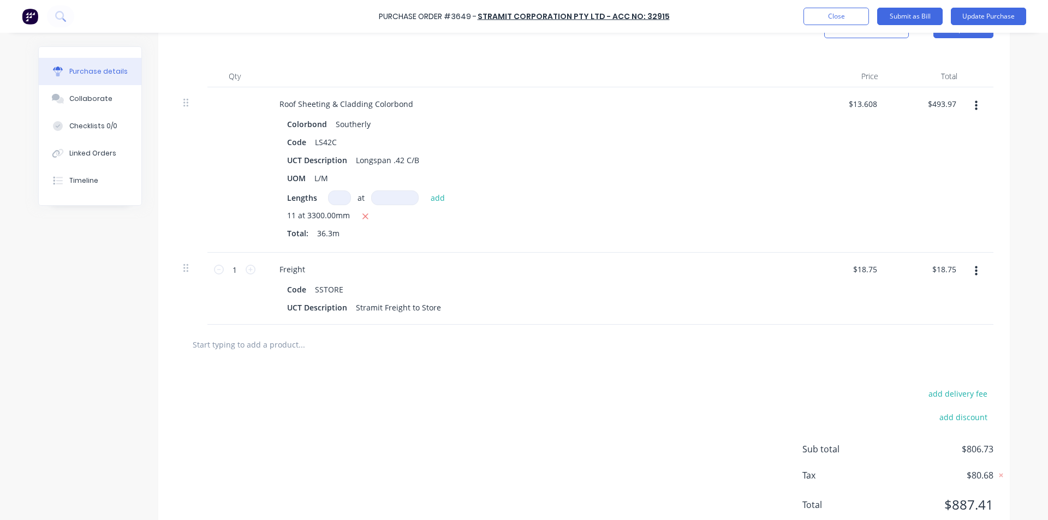
scroll to position [685, 0]
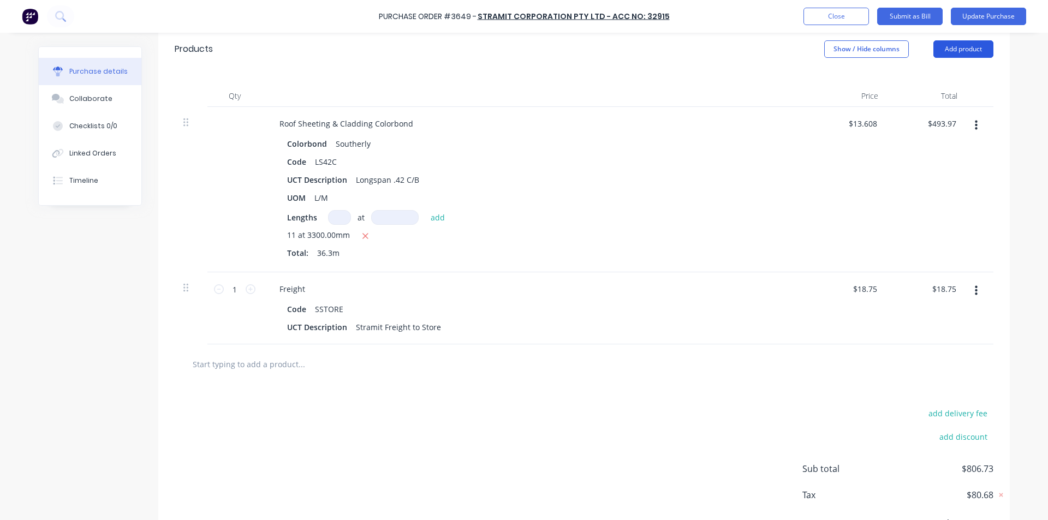
click at [959, 51] on button "Add product" at bounding box center [963, 48] width 60 height 17
click at [929, 97] on div "Basic product" at bounding box center [941, 99] width 84 height 16
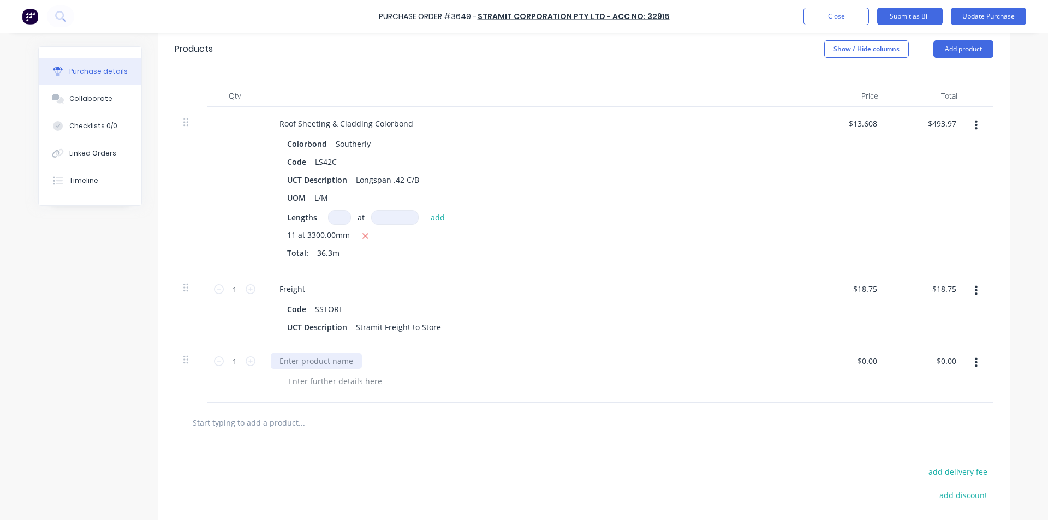
type textarea "x"
click at [317, 359] on div at bounding box center [316, 361] width 91 height 16
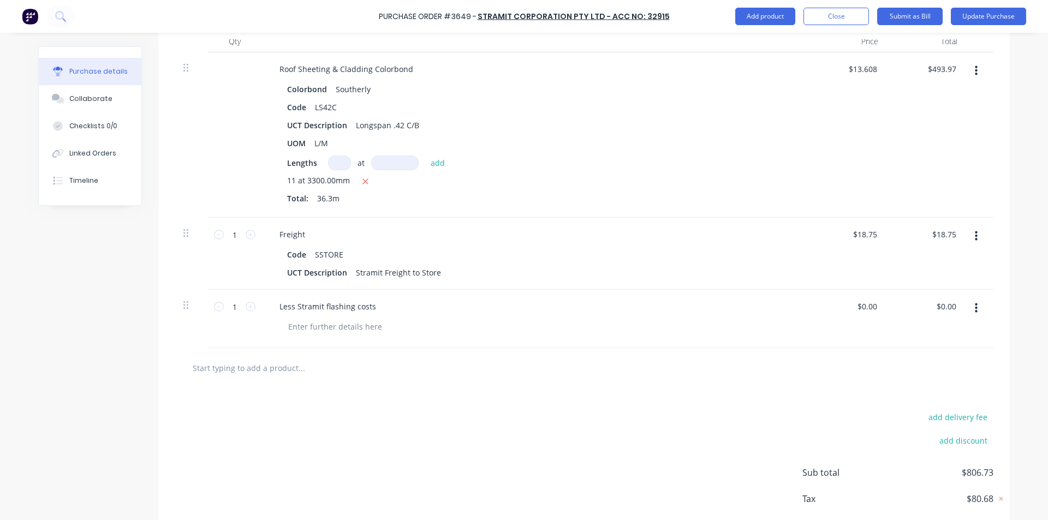
type textarea "x"
type input "0.00"
type textarea "x"
type input "$0.00"
type input "0.00"
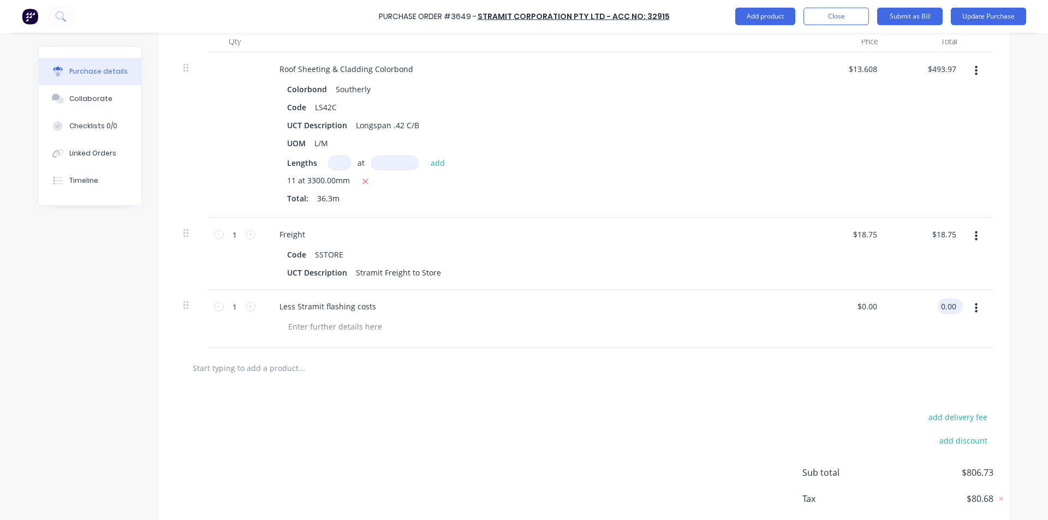
click at [944, 303] on input "0.00" at bounding box center [948, 307] width 21 height 16
type textarea "x"
click at [944, 303] on input "0.00" at bounding box center [948, 307] width 21 height 16
type input "1"
type input "-108.97"
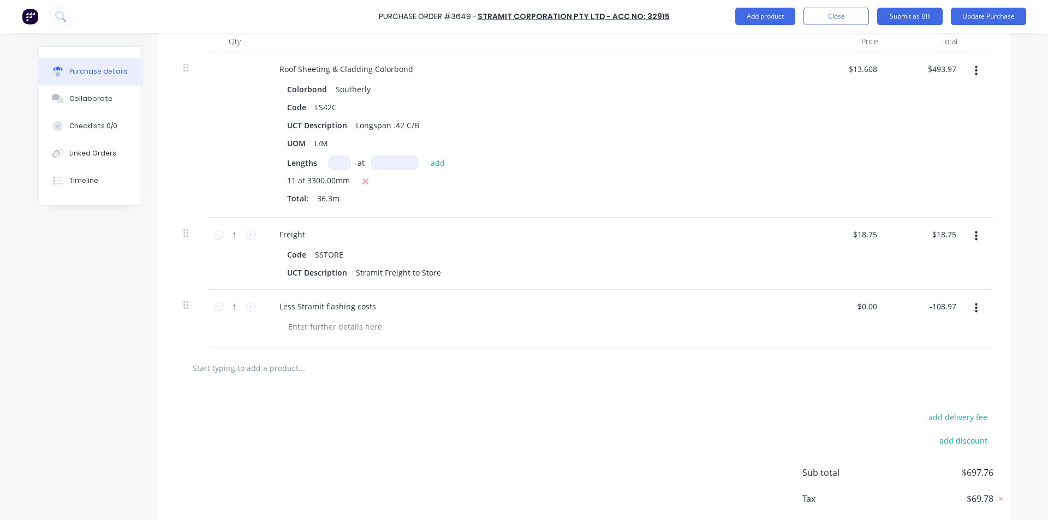
type textarea "x"
type input "$-108.97"
click at [832, 396] on div "add delivery fee add discount Sub total $697.76 Tax $69.78 Total $767.54" at bounding box center [583, 478] width 851 height 180
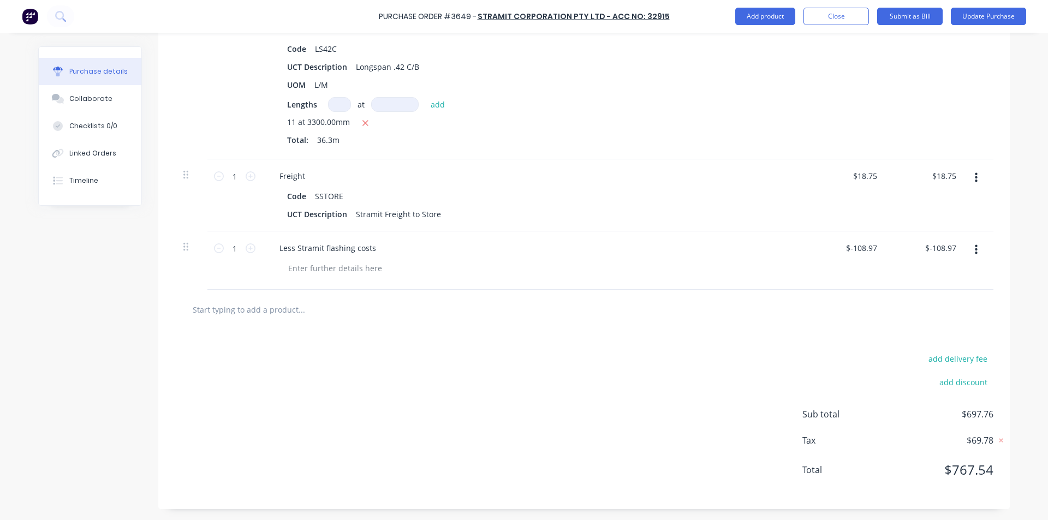
click at [772, 290] on div at bounding box center [584, 310] width 819 height 40
click at [696, 271] on div at bounding box center [539, 268] width 520 height 16
click at [918, 19] on button "Submit as Bill" at bounding box center [909, 16] width 65 height 17
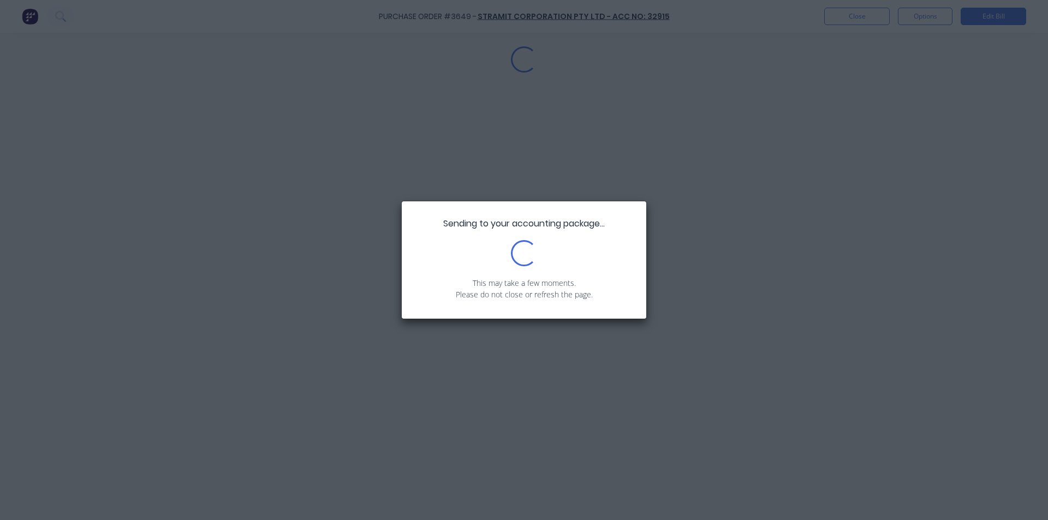
scroll to position [0, 0]
type textarea "x"
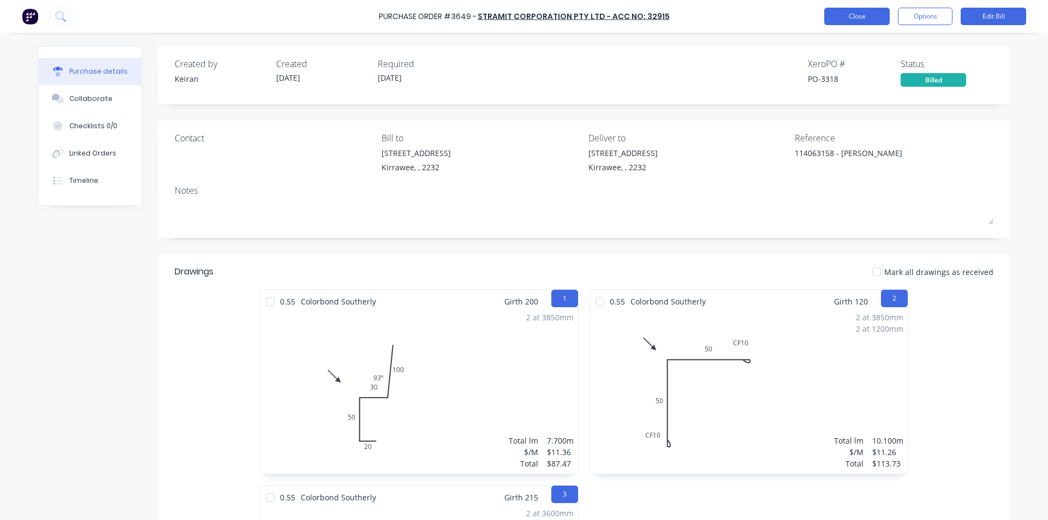
click at [861, 17] on button "Close" at bounding box center [856, 16] width 65 height 17
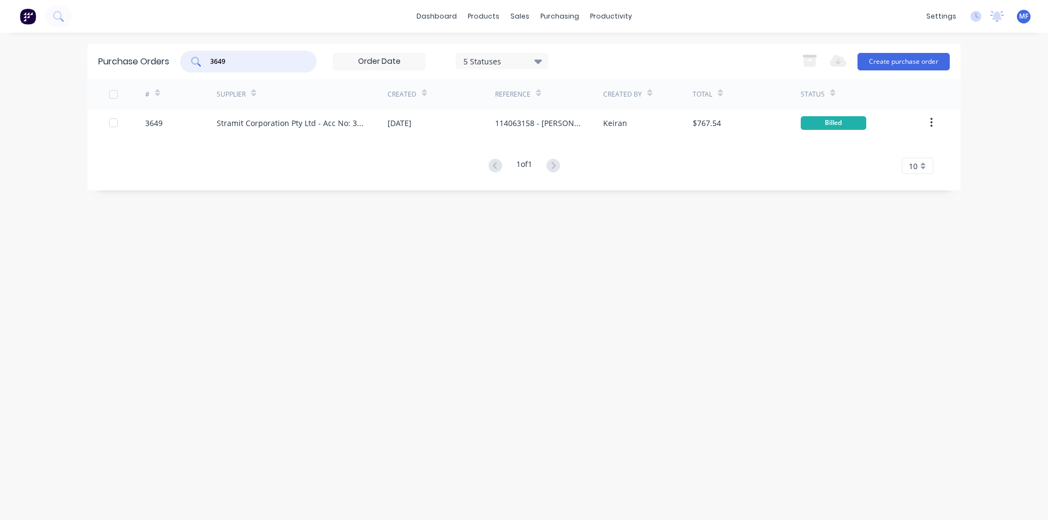
click at [249, 56] on input "3649" at bounding box center [254, 61] width 91 height 11
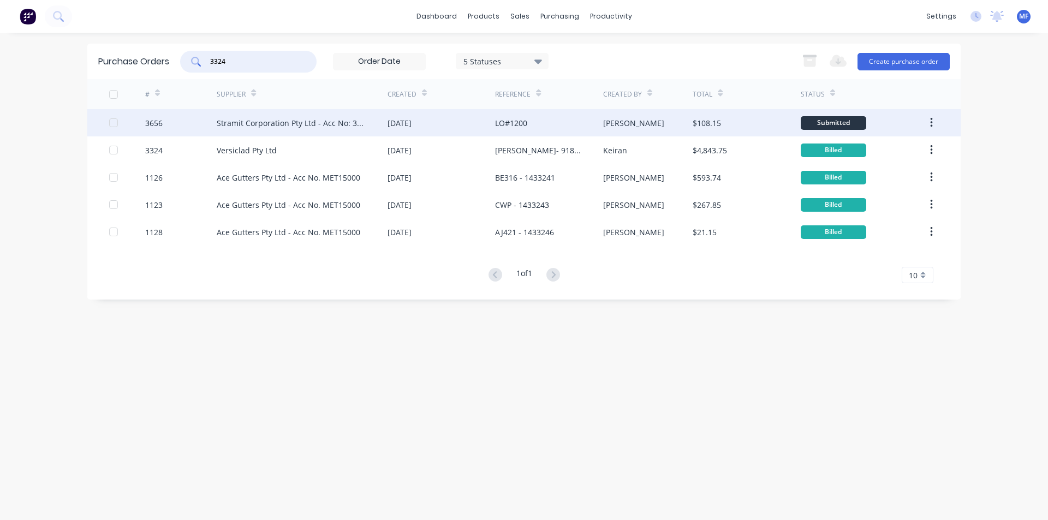
type input "3324"
click at [499, 117] on div "LO#1200" at bounding box center [511, 122] width 32 height 11
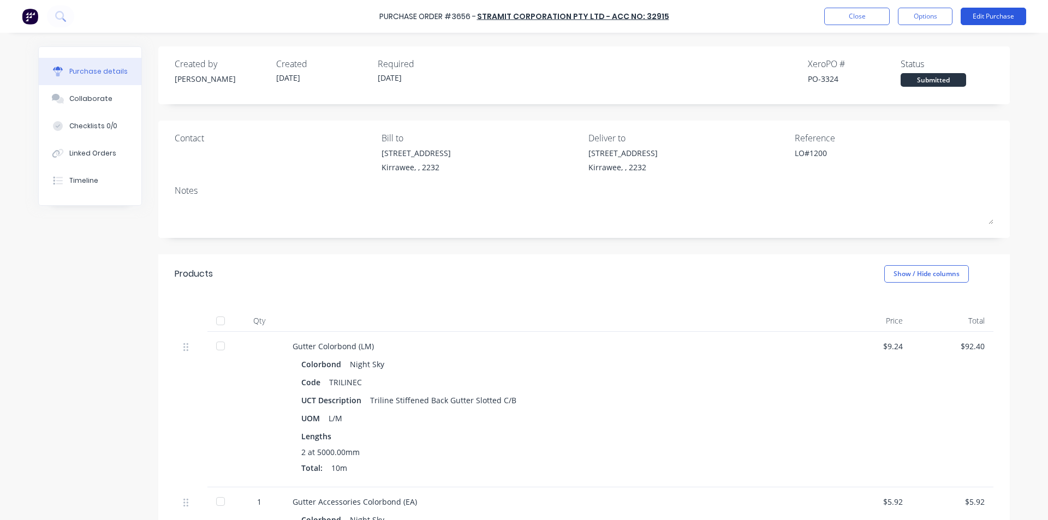
click at [1000, 14] on button "Edit Purchase" at bounding box center [993, 16] width 65 height 17
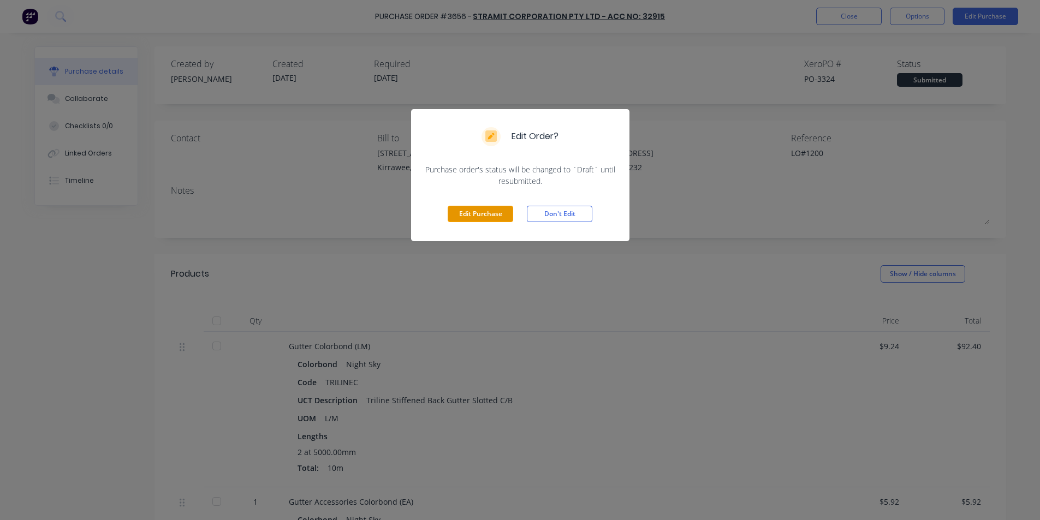
click at [489, 220] on button "Edit Purchase" at bounding box center [480, 214] width 65 height 16
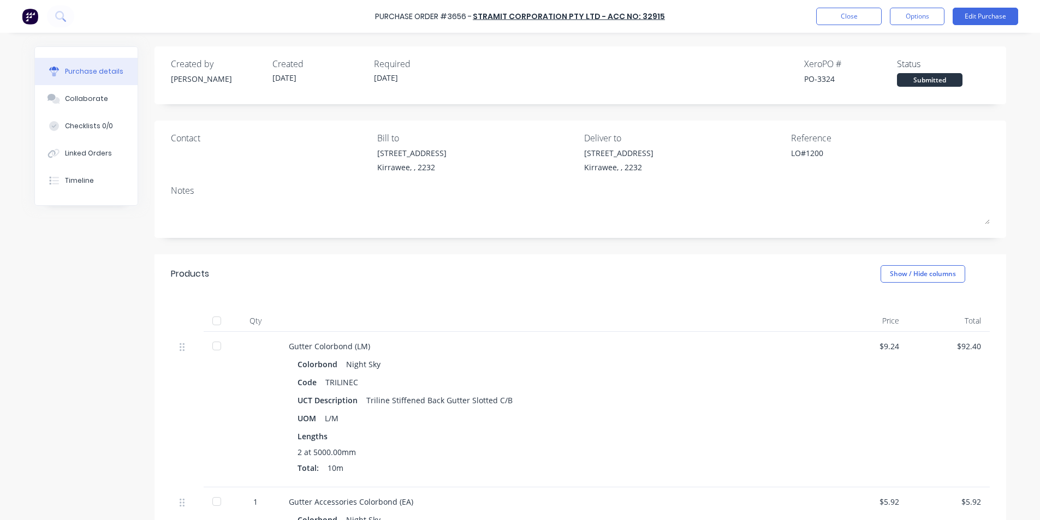
type textarea "x"
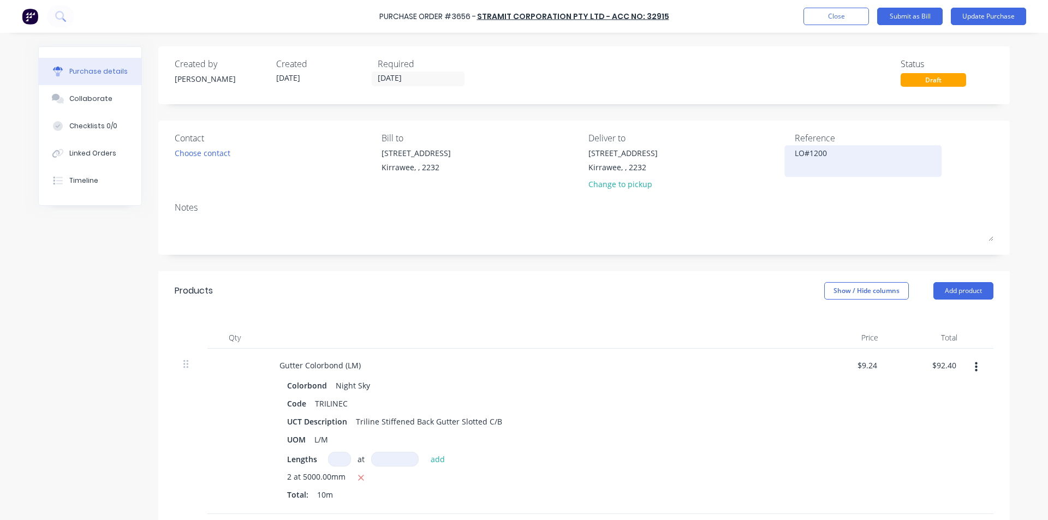
click at [846, 156] on textarea "LO#1200" at bounding box center [863, 159] width 136 height 25
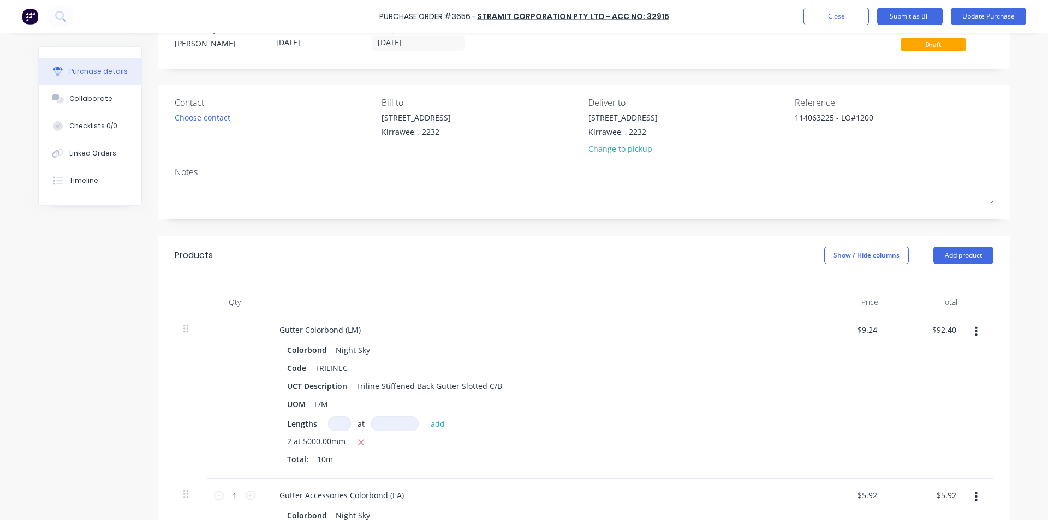
scroll to position [109, 0]
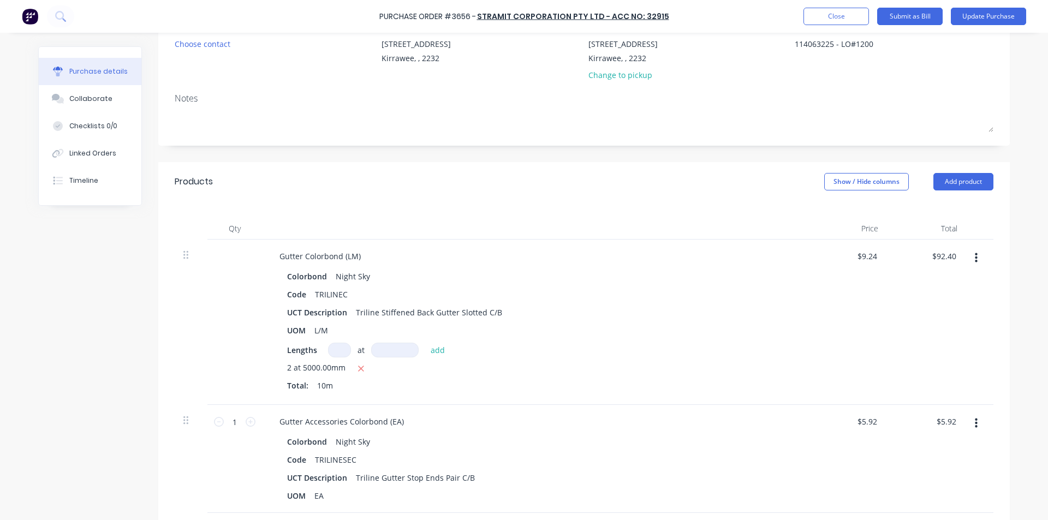
type textarea "114063225 - LO#1200"
type textarea "x"
type textarea "114063225 - LO#1200"
click at [924, 253] on div "$92.40 $92.40" at bounding box center [926, 322] width 79 height 165
type textarea "x"
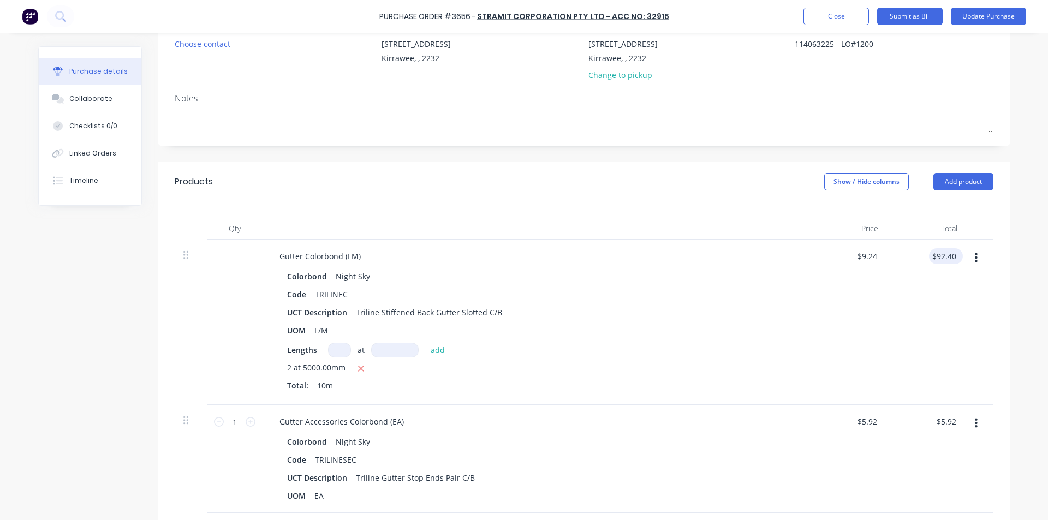
type input "92.40"
click at [940, 255] on input "92.40" at bounding box center [943, 256] width 29 height 16
type textarea "x"
click at [940, 254] on input "92.40" at bounding box center [945, 256] width 25 height 16
type input "96.80"
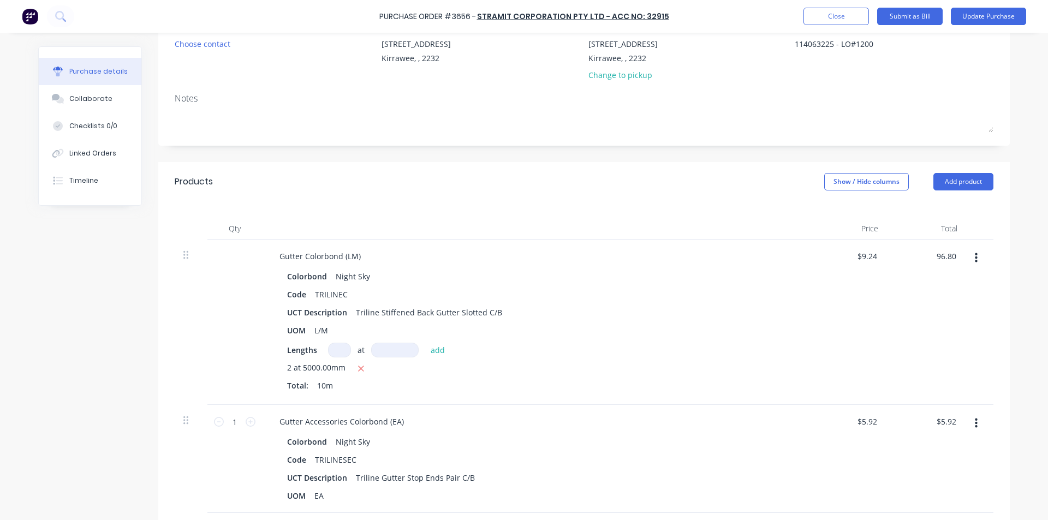
type textarea "x"
type input "$9.68"
type input "$96.80"
click at [925, 348] on div "$96.80 96.80" at bounding box center [926, 322] width 79 height 165
type textarea "x"
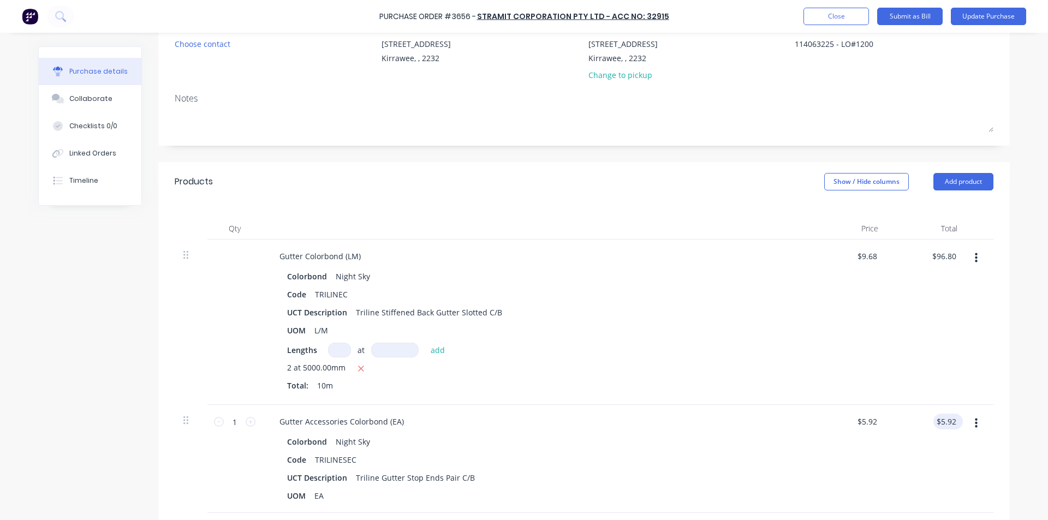
type input "5.92"
click at [935, 420] on input "5.92" at bounding box center [945, 422] width 25 height 16
type textarea "x"
click at [938, 419] on input "5.92" at bounding box center [948, 422] width 21 height 16
type input "6.20"
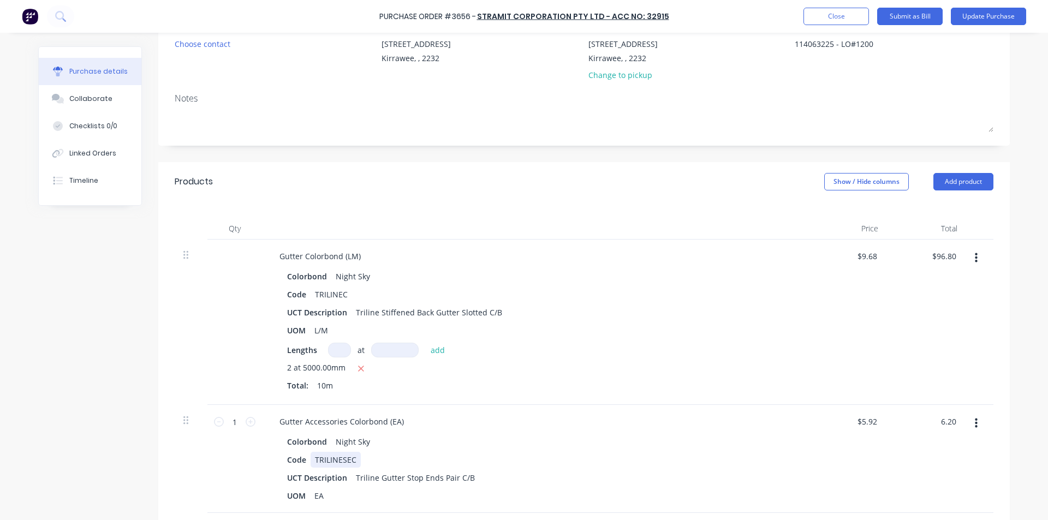
type textarea "x"
type input "$6.20"
click at [782, 451] on div "Colorbond Night Sky Code TRILINESEC UCT Description Triline Gutter Stop Ends Pa…" at bounding box center [535, 469] width 528 height 70
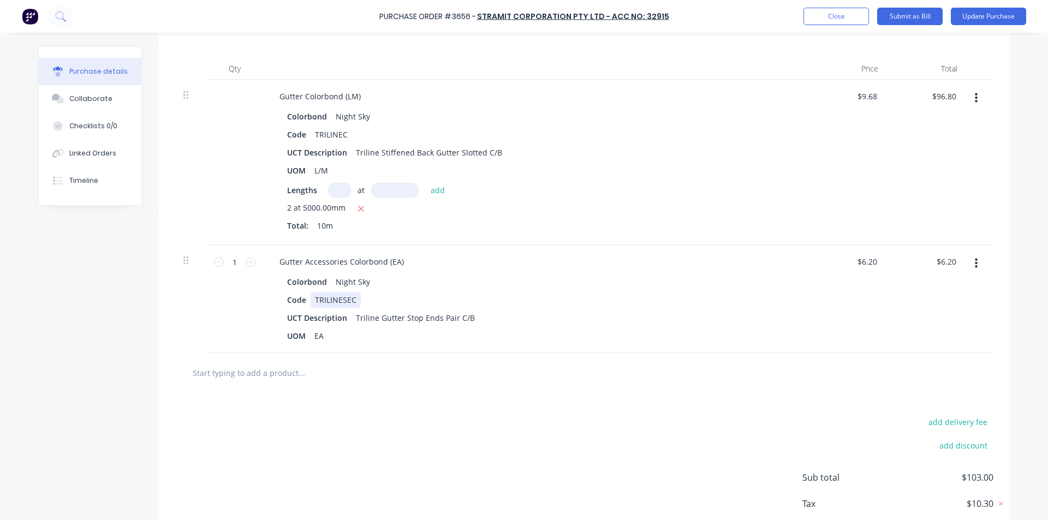
scroll to position [273, 0]
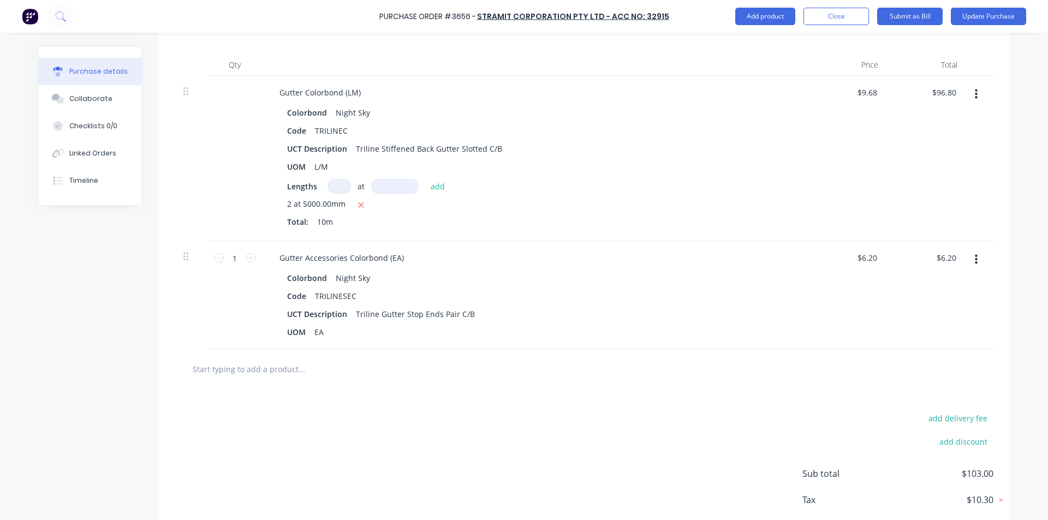
click at [206, 365] on input "text" at bounding box center [301, 369] width 218 height 22
type textarea "x"
type input "s"
type textarea "x"
type input "st"
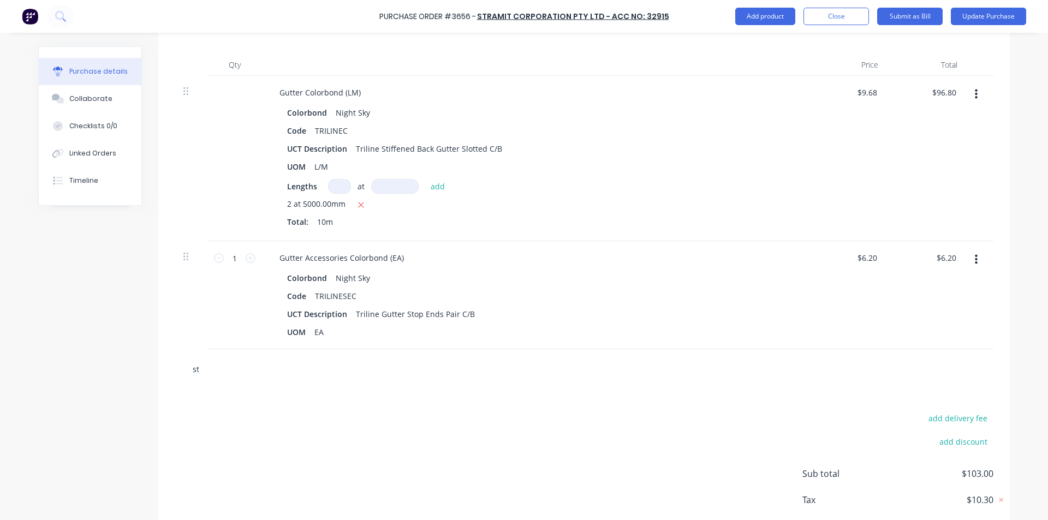
type textarea "x"
type input "str"
type textarea "x"
type input "stra"
type textarea "x"
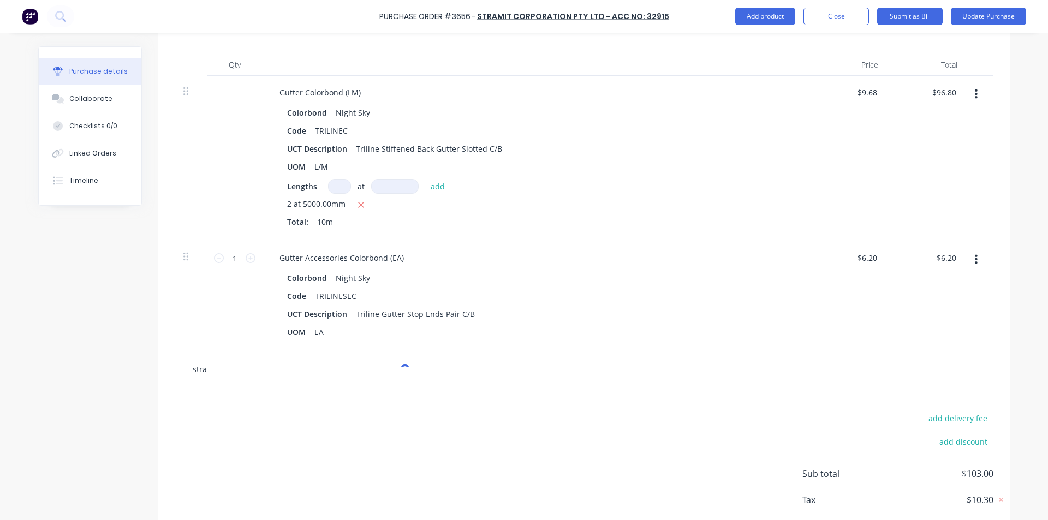
type input "str"
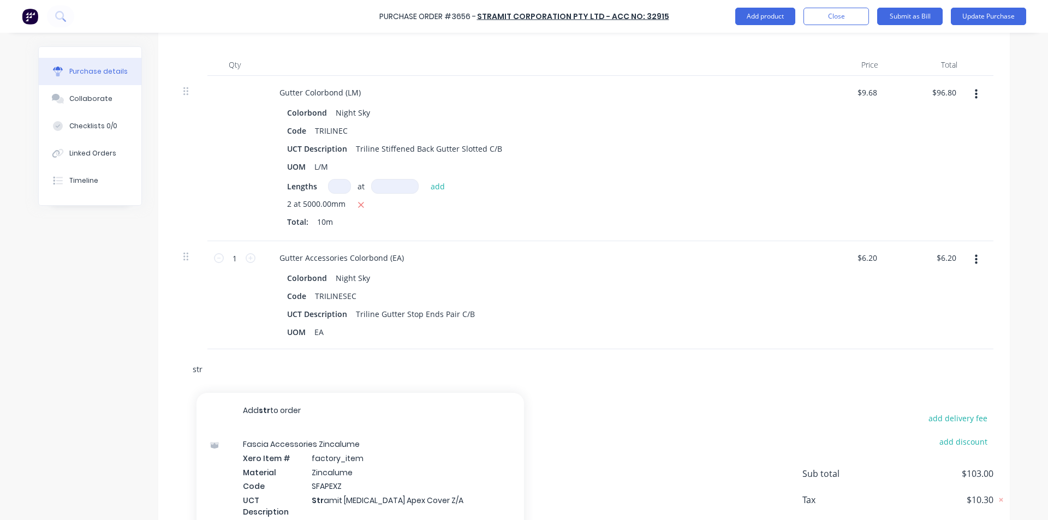
type textarea "x"
type input "st"
type textarea "x"
type input "s"
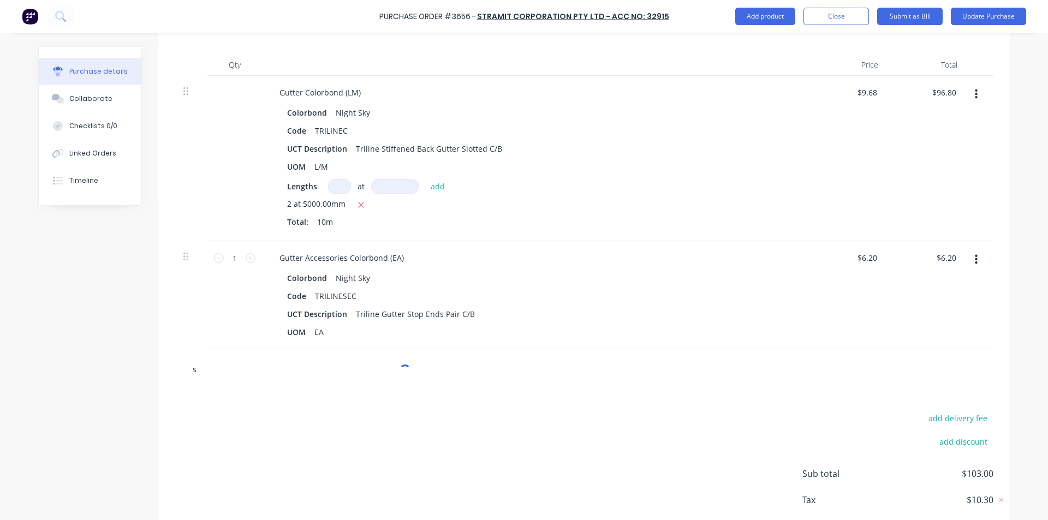
type textarea "x"
type input "sboth"
type textarea "x"
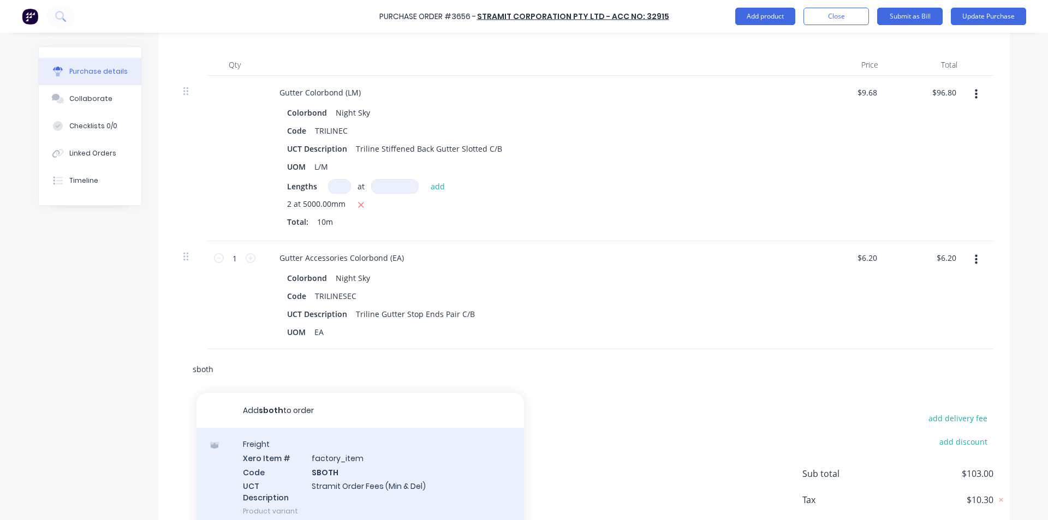
type input "sboth"
click at [335, 464] on div "Freight Xero Item # factory_item Code SBOTH UCT Description Stramit Order Fees …" at bounding box center [359, 477] width 327 height 99
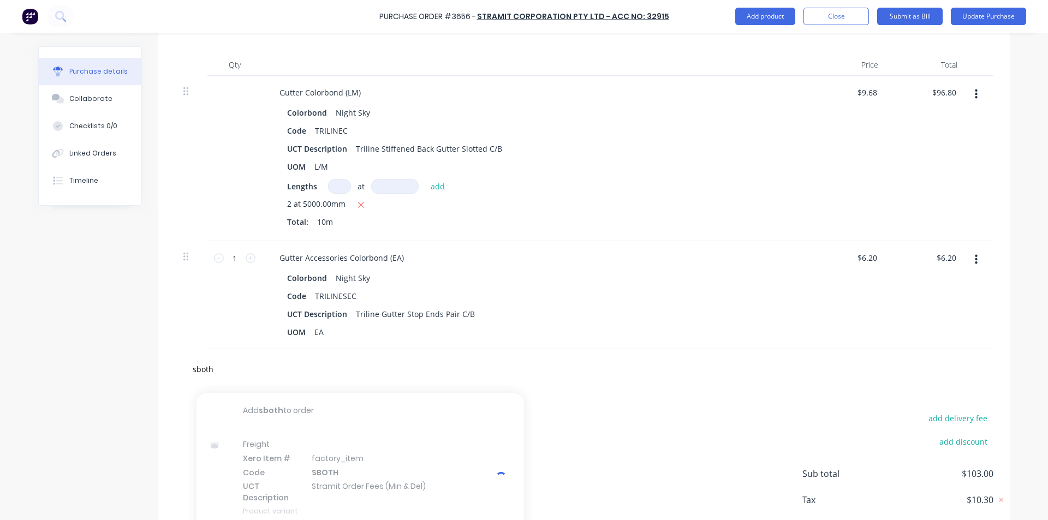
type textarea "x"
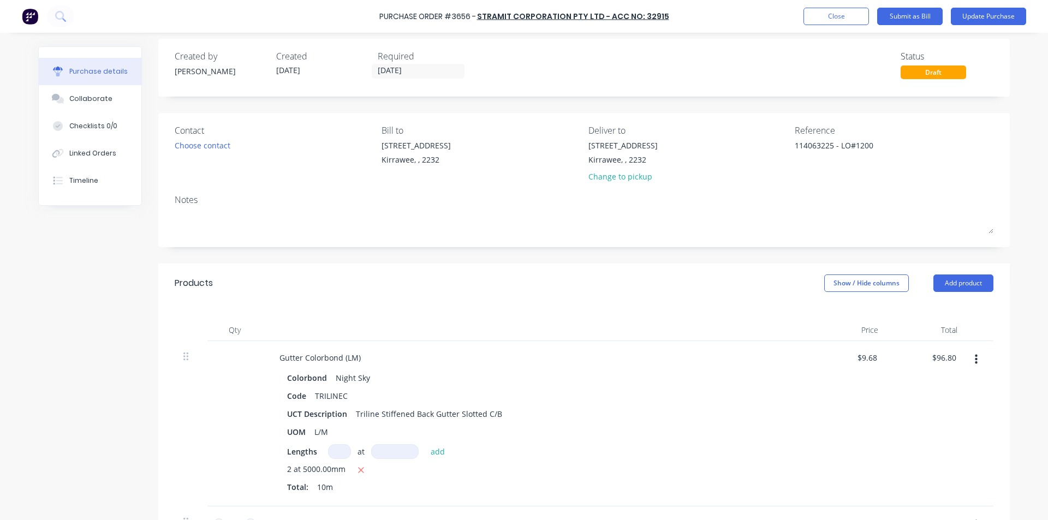
scroll to position [0, 0]
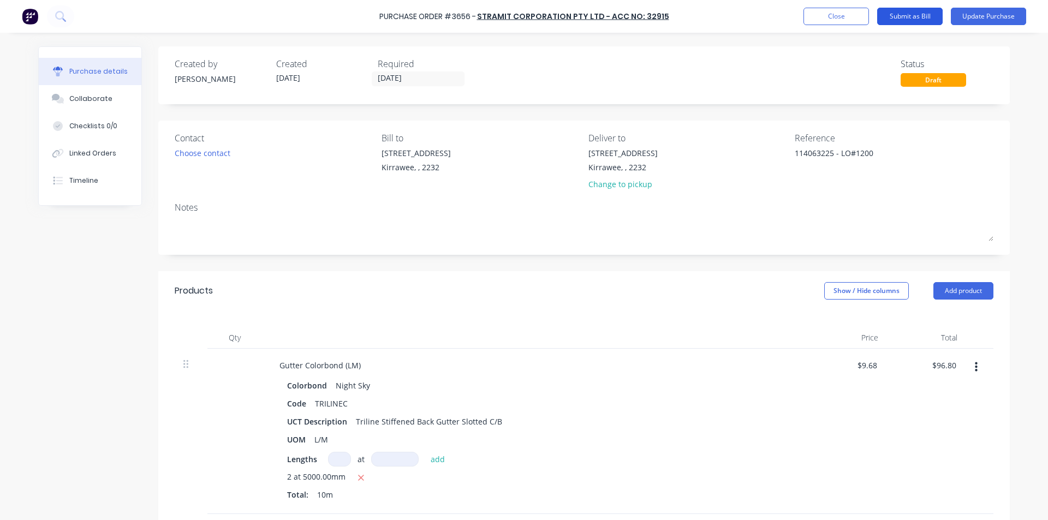
click at [912, 17] on button "Submit as Bill" at bounding box center [909, 16] width 65 height 17
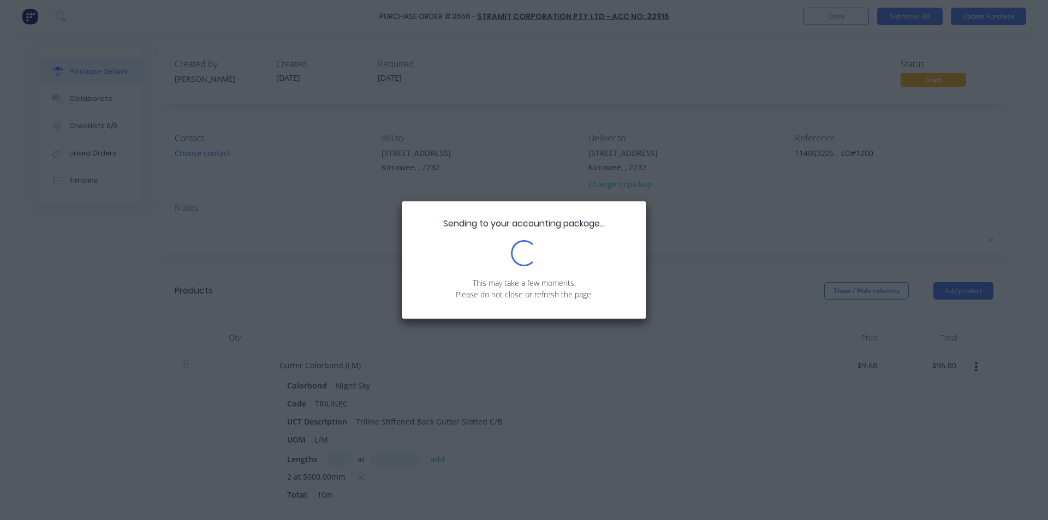
type textarea "x"
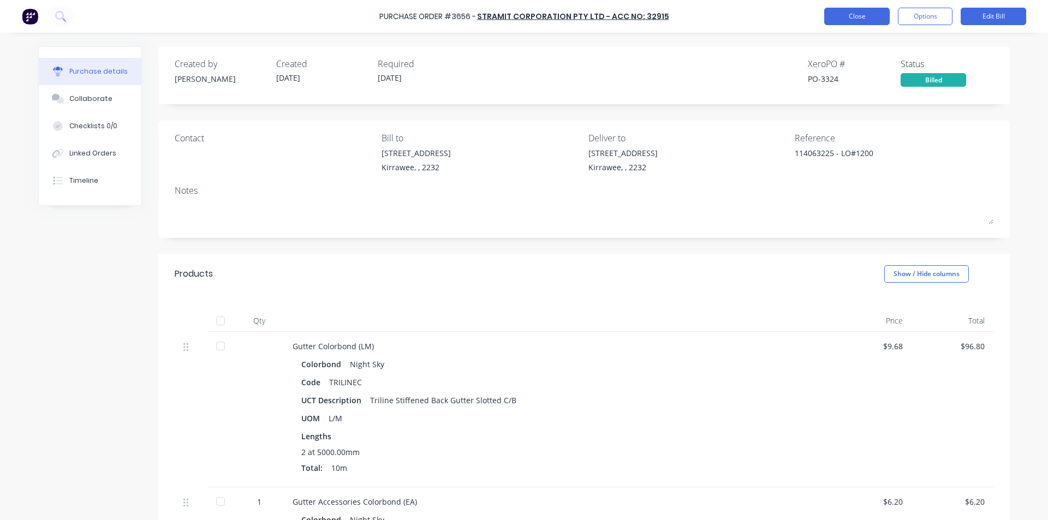
click at [862, 9] on button "Close" at bounding box center [856, 16] width 65 height 17
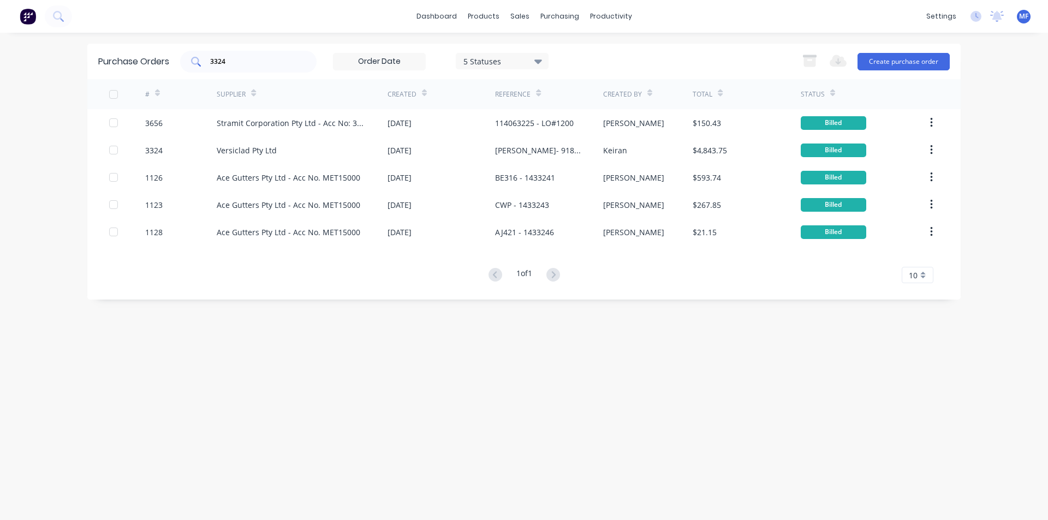
click at [242, 60] on input "3324" at bounding box center [254, 61] width 91 height 11
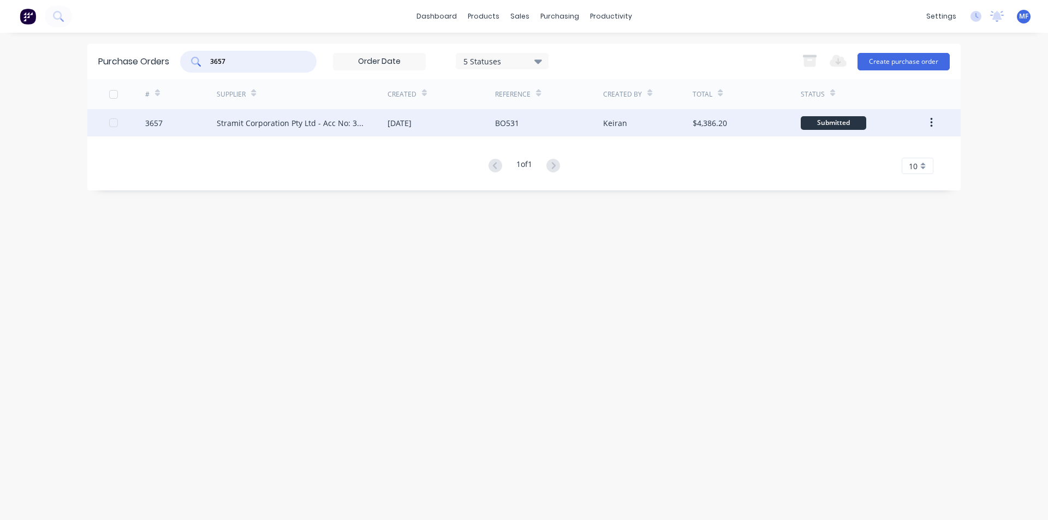
type input "3657"
click at [279, 122] on div "Stramit Corporation Pty Ltd - Acc No: 32915" at bounding box center [291, 122] width 149 height 11
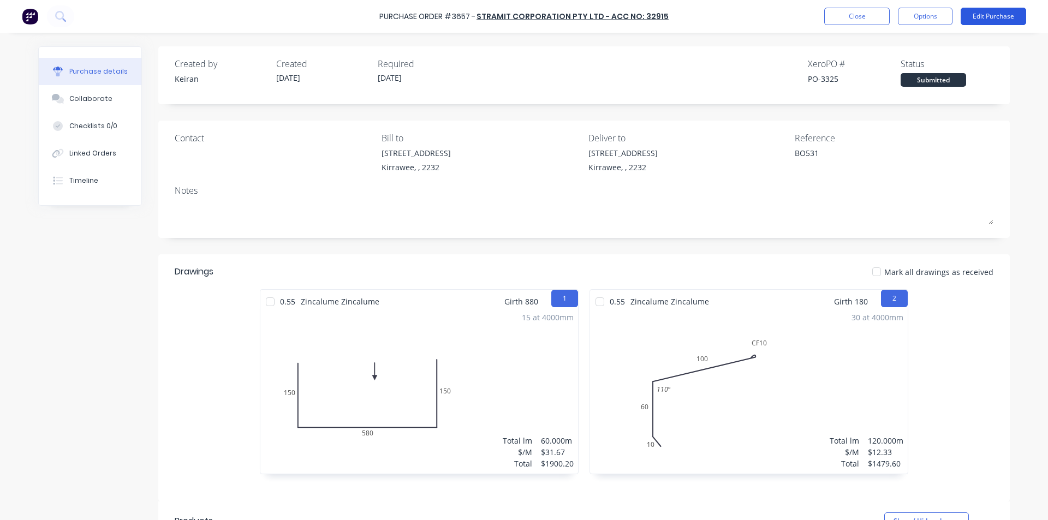
click at [987, 16] on button "Edit Purchase" at bounding box center [993, 16] width 65 height 17
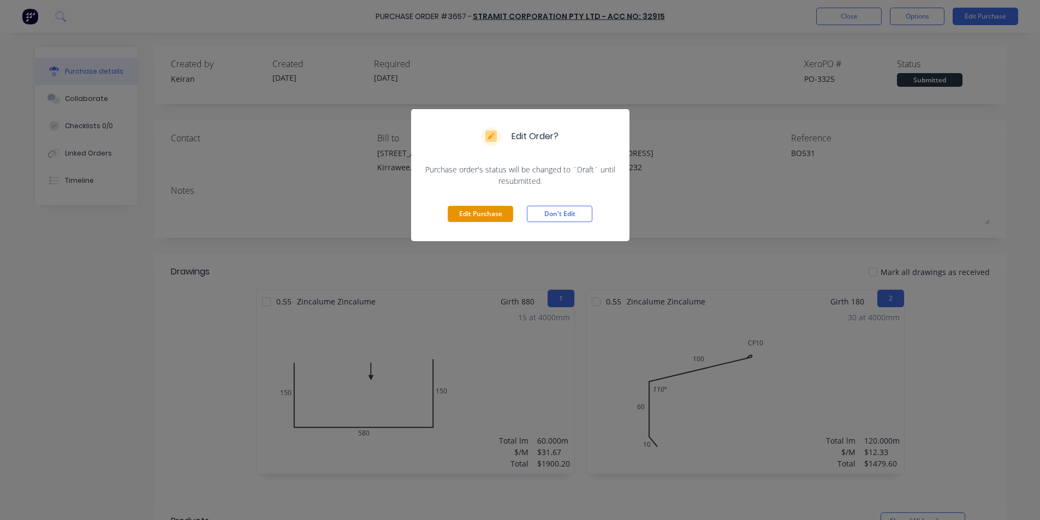
click at [477, 214] on button "Edit Purchase" at bounding box center [480, 214] width 65 height 16
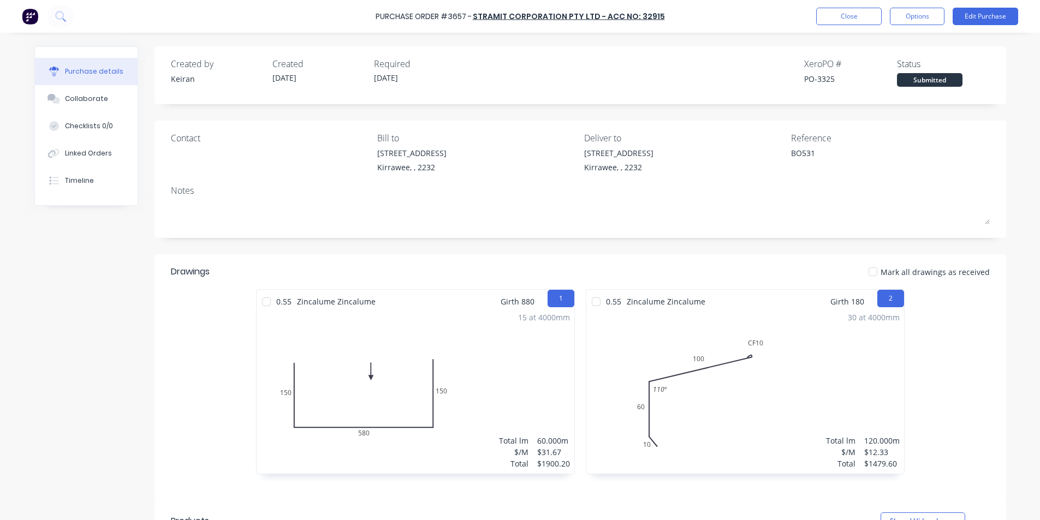
type textarea "x"
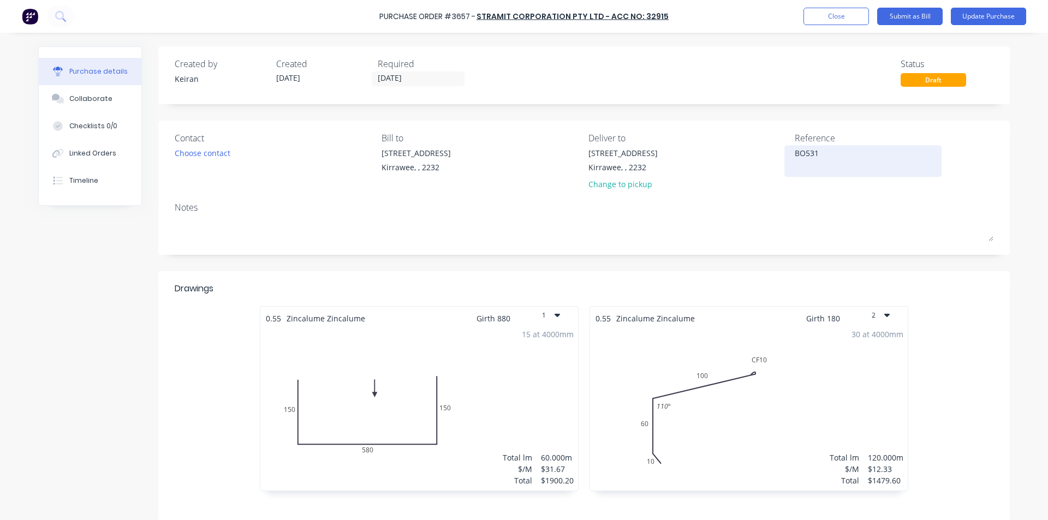
click at [839, 158] on textarea "BO531" at bounding box center [863, 159] width 136 height 25
type textarea "1140632BO531"
type textarea "x"
type textarea "11406323BO531"
type textarea "x"
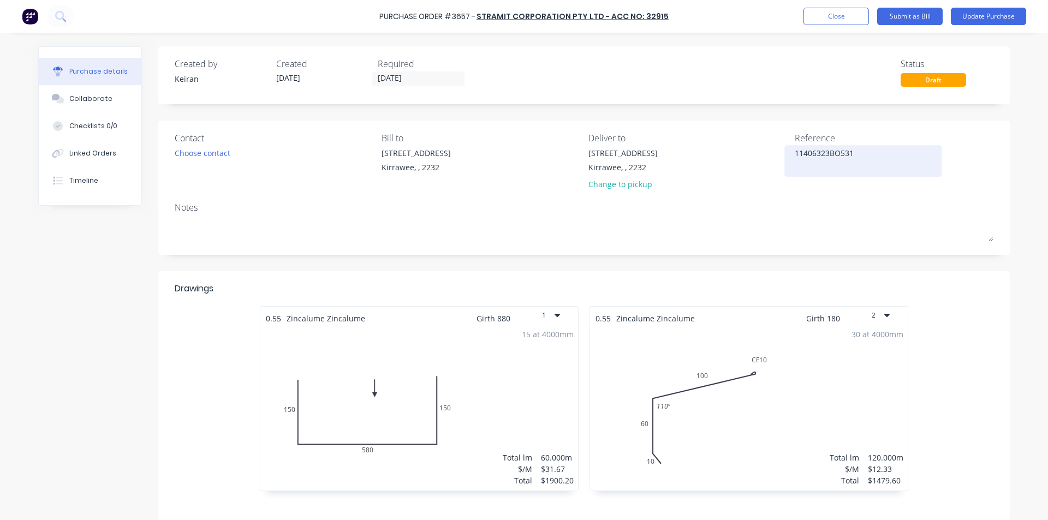
type textarea "114063236BO531"
type textarea "x"
type textarea "114063236 BO531"
type textarea "x"
type textarea "114063236 -BO531"
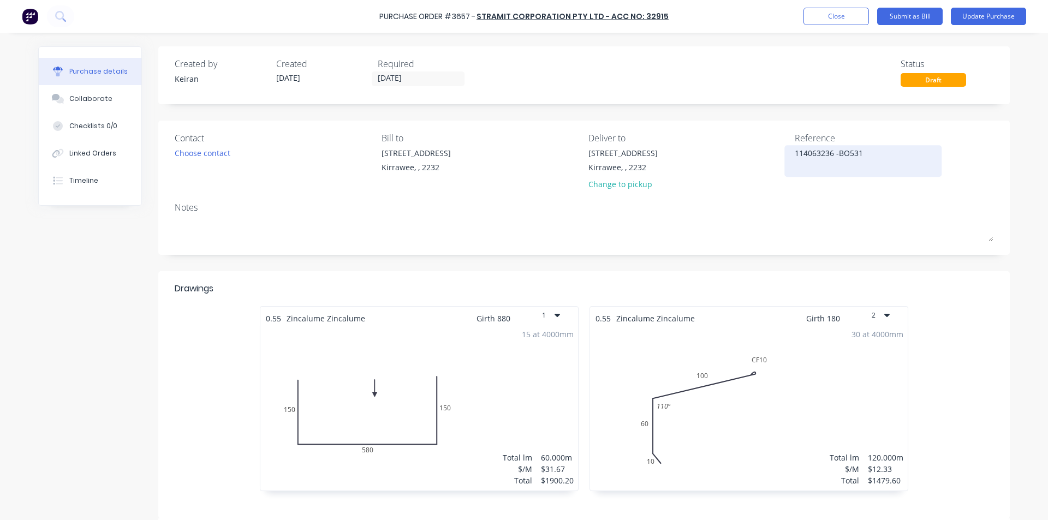
type textarea "x"
type textarea "114063236 - BO531"
type textarea "x"
type textarea "114063236 - BO531"
click at [841, 198] on div "Contact Choose contact Bill to 86 Oak Rd Kirrawee, , 2232 Deliver to 86 Oak Rd …" at bounding box center [583, 188] width 851 height 134
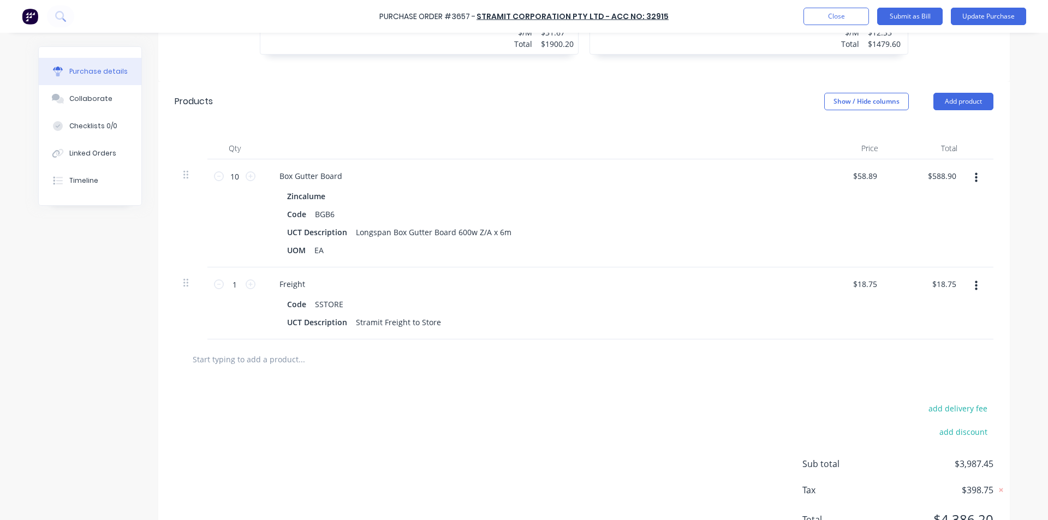
scroll to position [486, 0]
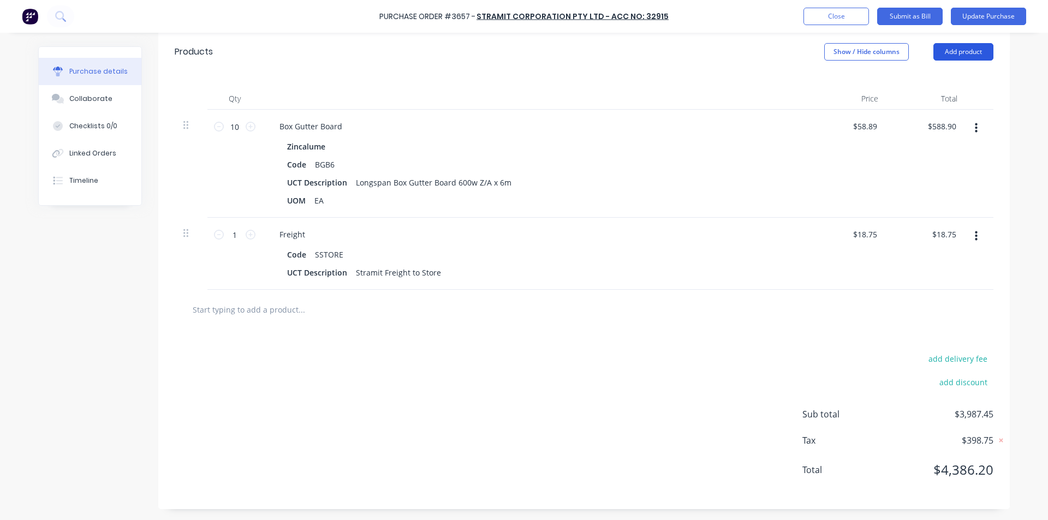
click at [970, 51] on button "Add product" at bounding box center [963, 51] width 60 height 17
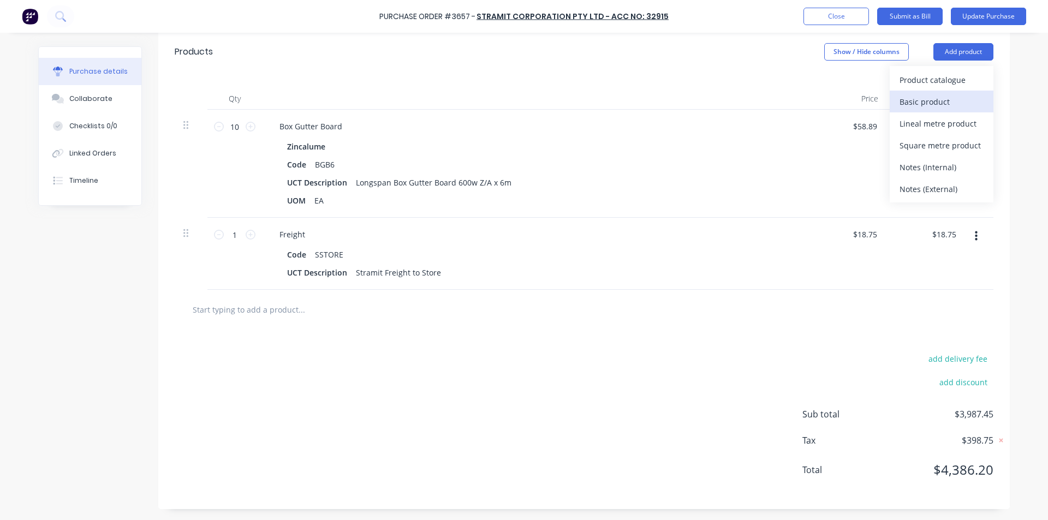
click at [923, 99] on div "Basic product" at bounding box center [941, 102] width 84 height 16
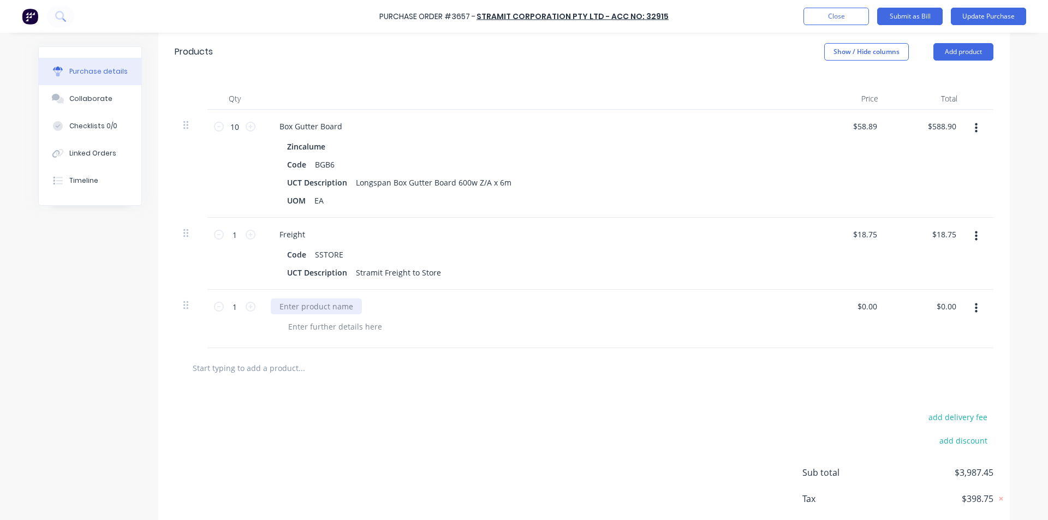
type textarea "x"
click at [321, 301] on div at bounding box center [316, 307] width 91 height 16
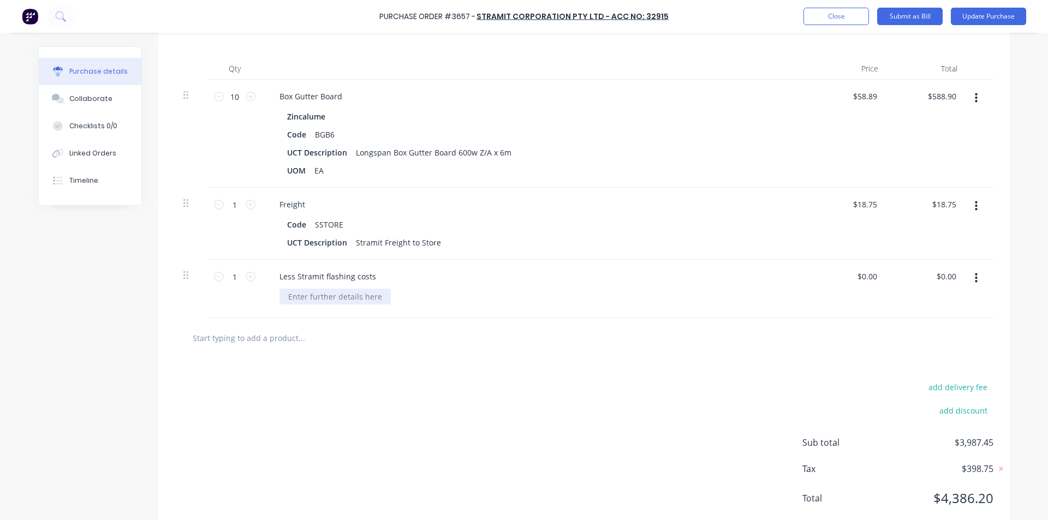
scroll to position [541, 0]
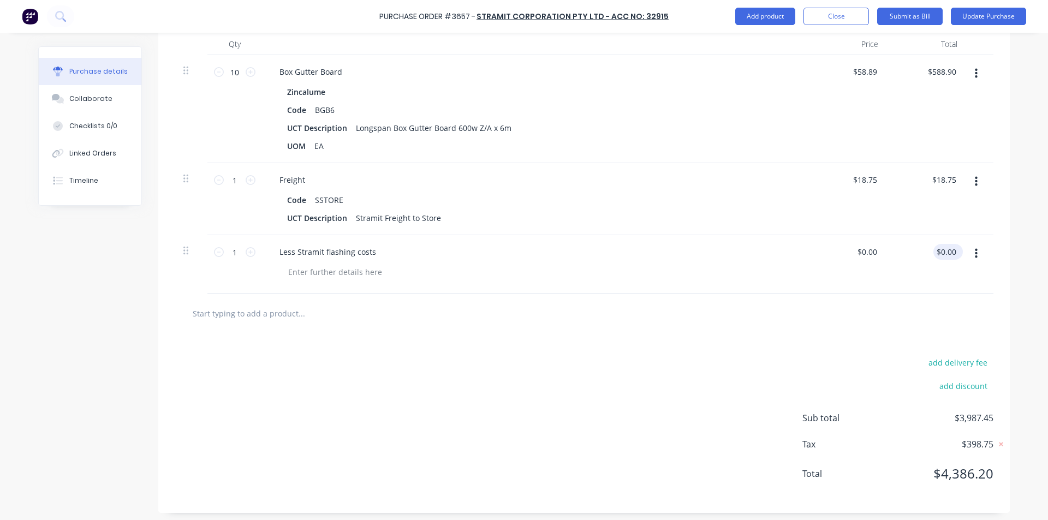
type textarea "x"
type input "0.00"
click at [950, 248] on input "0.00" at bounding box center [948, 252] width 21 height 16
type textarea "x"
click at [950, 248] on input "0.00" at bounding box center [948, 252] width 21 height 16
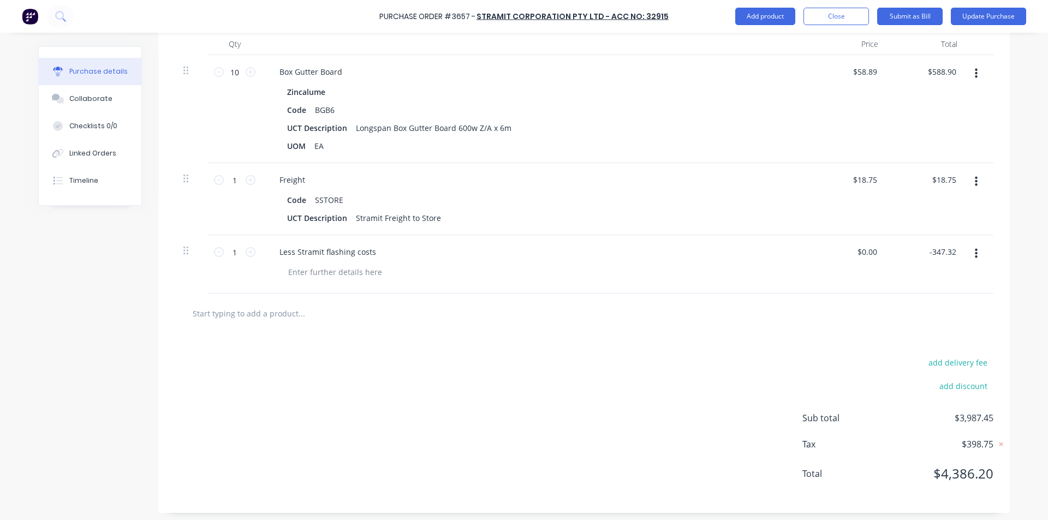
type input "-347.32"
type textarea "x"
type input "$-347.32"
click at [770, 339] on div "add delivery fee add discount Sub total $3,987.45 Tax $398.75 Total $4,386.20" at bounding box center [583, 423] width 851 height 180
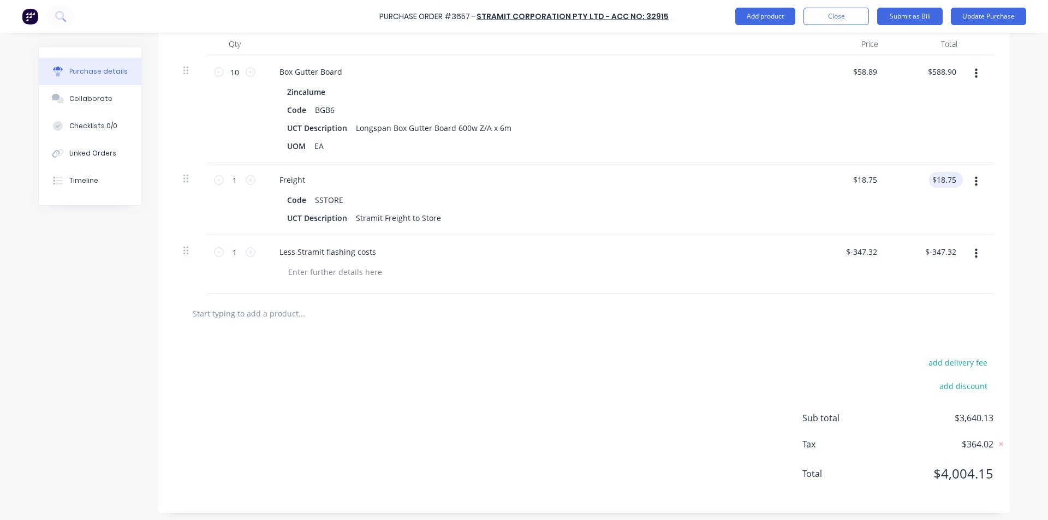
type textarea "x"
click at [953, 176] on input "18.75" at bounding box center [943, 180] width 29 height 16
type input "18.74"
type textarea "x"
type input "$18.74"
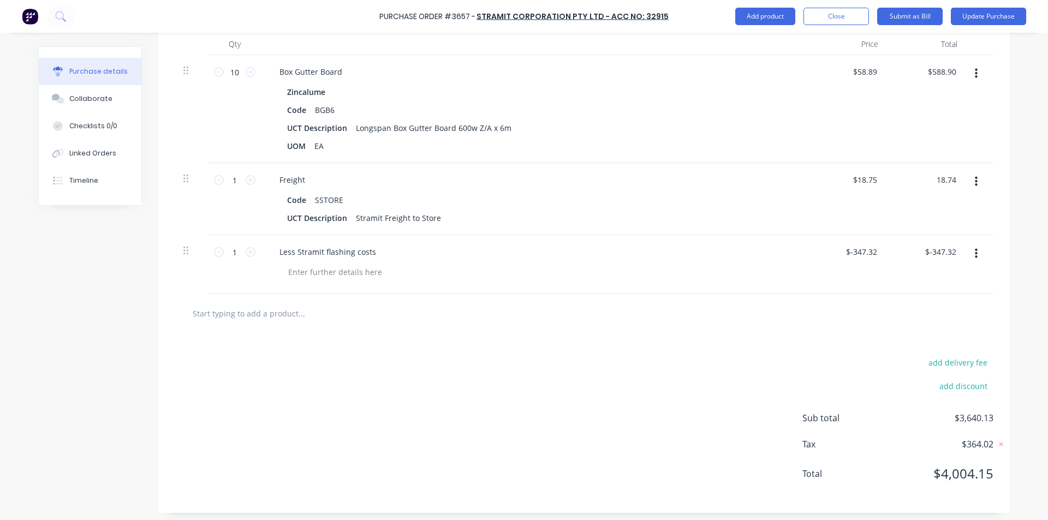
type input "$18.74"
click at [508, 425] on div "add delivery fee add discount Sub total $3,640.12 Tax $364.01 Total $4,004.13" at bounding box center [583, 423] width 851 height 180
type textarea "x"
click at [950, 72] on input "588.90" at bounding box center [942, 72] width 34 height 16
type input "588.91"
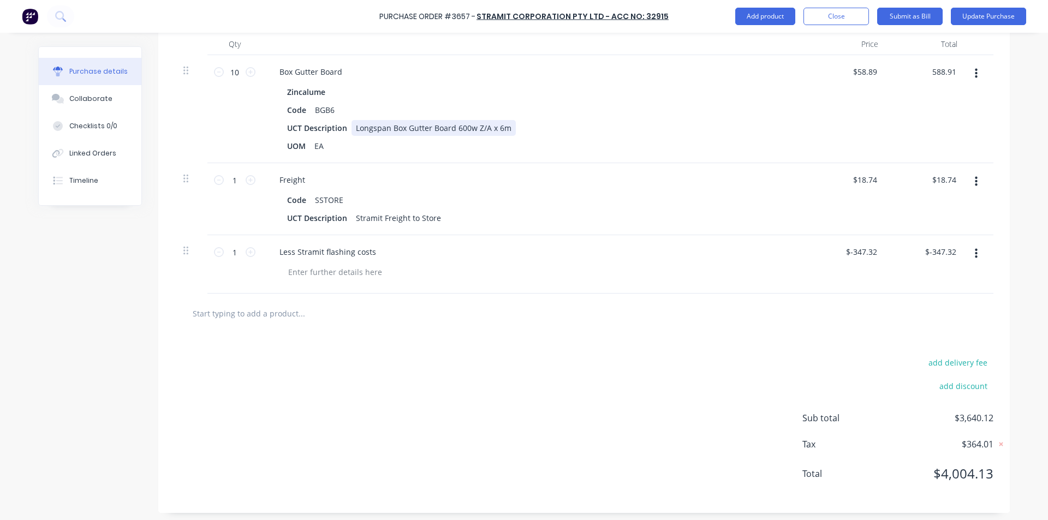
type textarea "x"
type input "$58.891"
type input "$588.91"
click at [802, 133] on div "Box Gutter Board Zincalume Code BGB6 UCT Description Longspan Box Gutter Board …" at bounding box center [535, 109] width 546 height 108
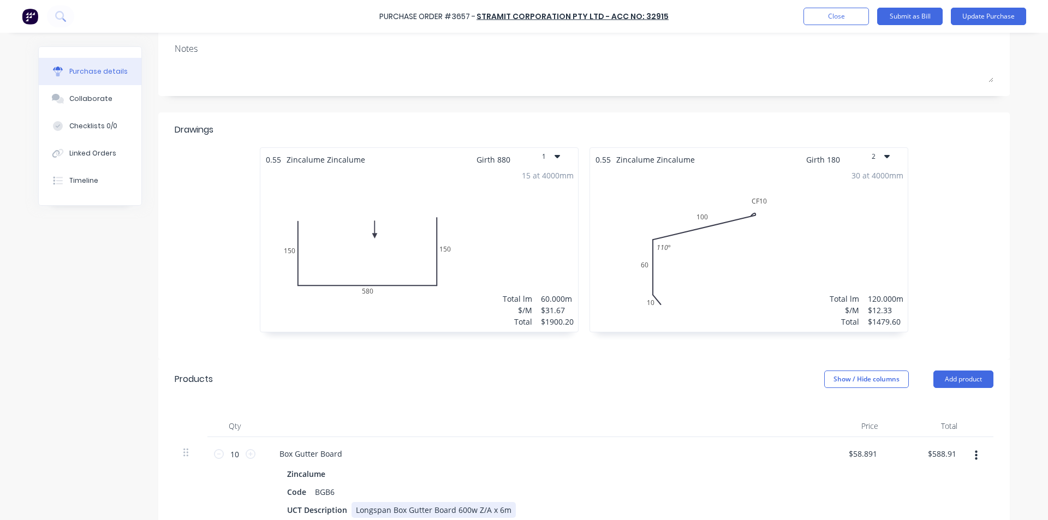
scroll to position [0, 0]
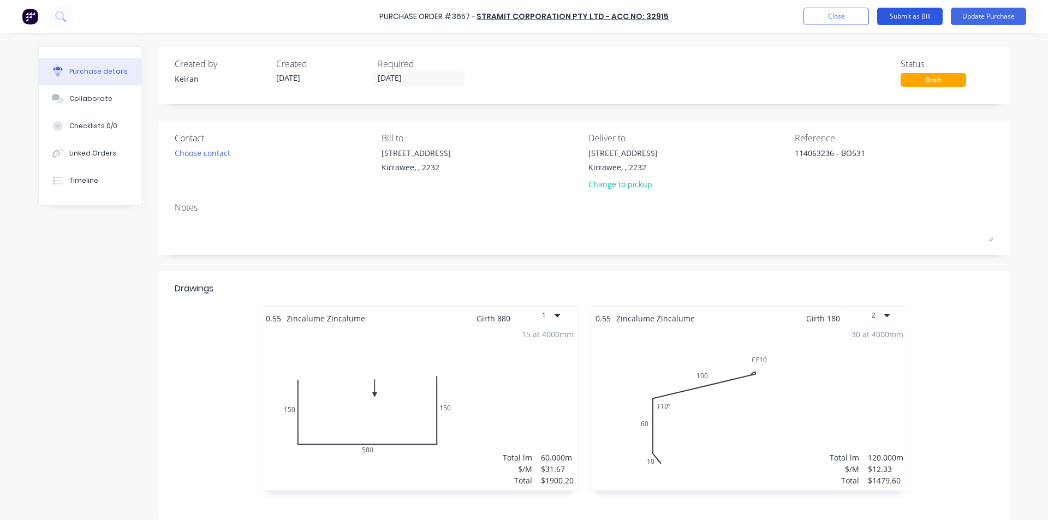
click at [905, 16] on button "Submit as Bill" at bounding box center [909, 16] width 65 height 17
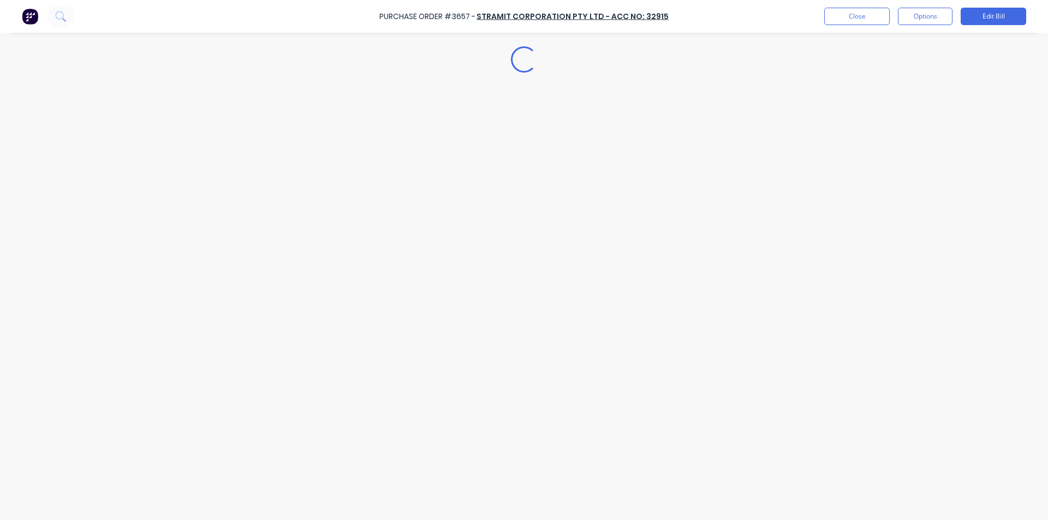
type textarea "x"
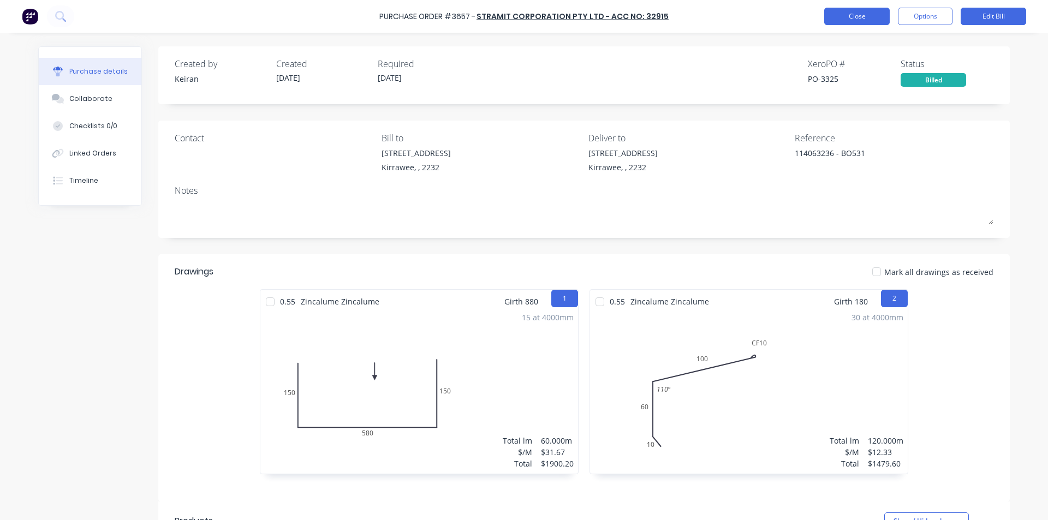
click at [864, 15] on button "Close" at bounding box center [856, 16] width 65 height 17
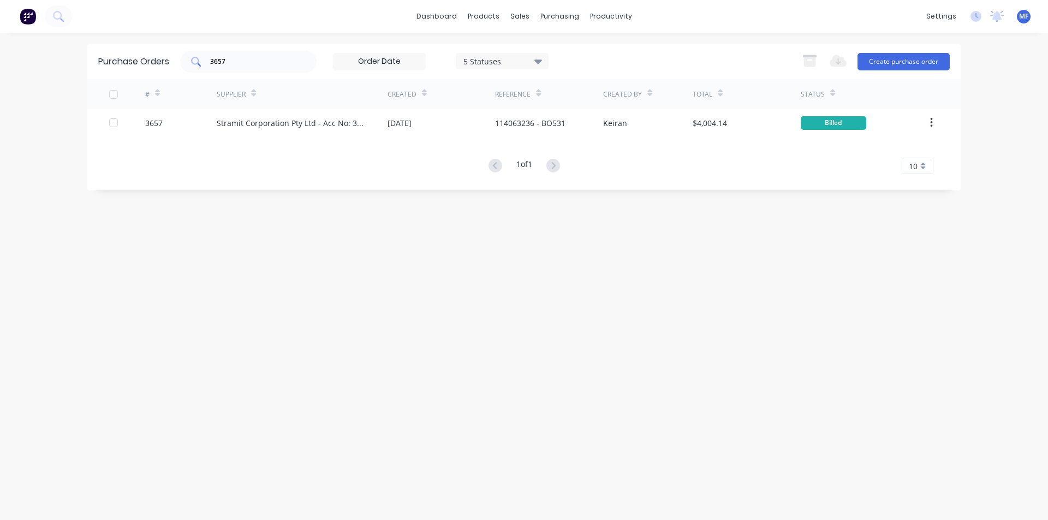
click at [229, 60] on input "3657" at bounding box center [254, 61] width 91 height 11
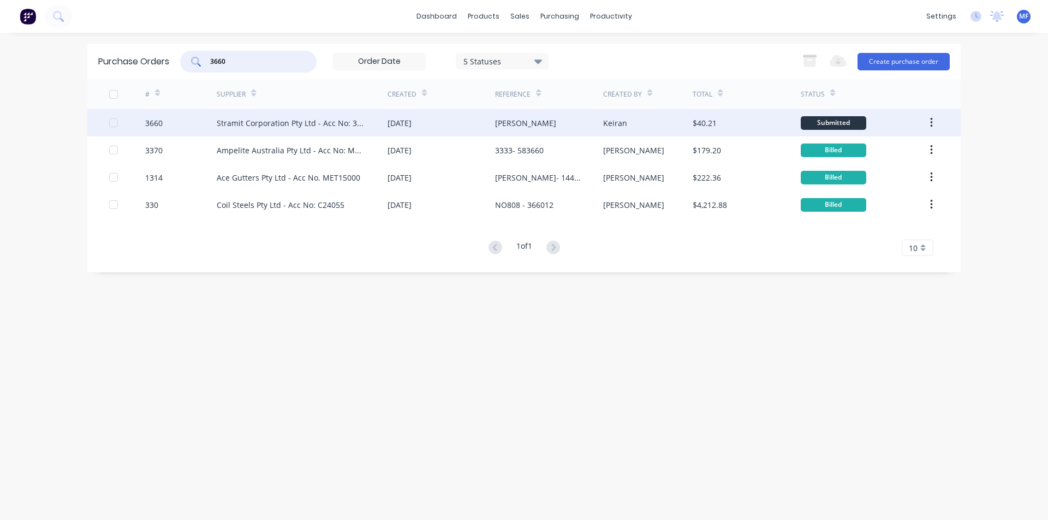
type input "3660"
click at [284, 119] on div "Stramit Corporation Pty Ltd - Acc No: 32915" at bounding box center [291, 122] width 149 height 11
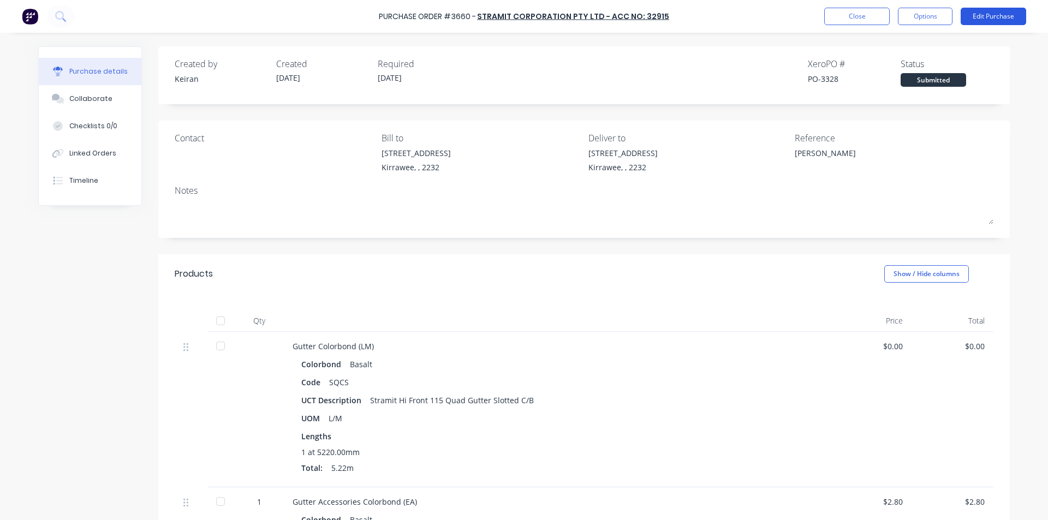
click at [991, 15] on button "Edit Purchase" at bounding box center [993, 16] width 65 height 17
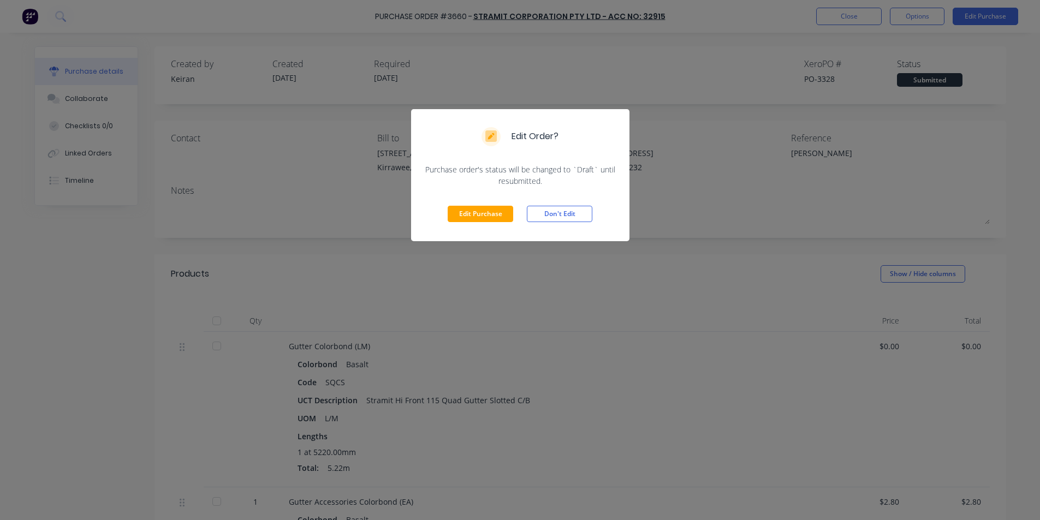
drag, startPoint x: 487, startPoint y: 213, endPoint x: 631, endPoint y: 198, distance: 144.3
click at [490, 213] on button "Edit Purchase" at bounding box center [480, 214] width 65 height 16
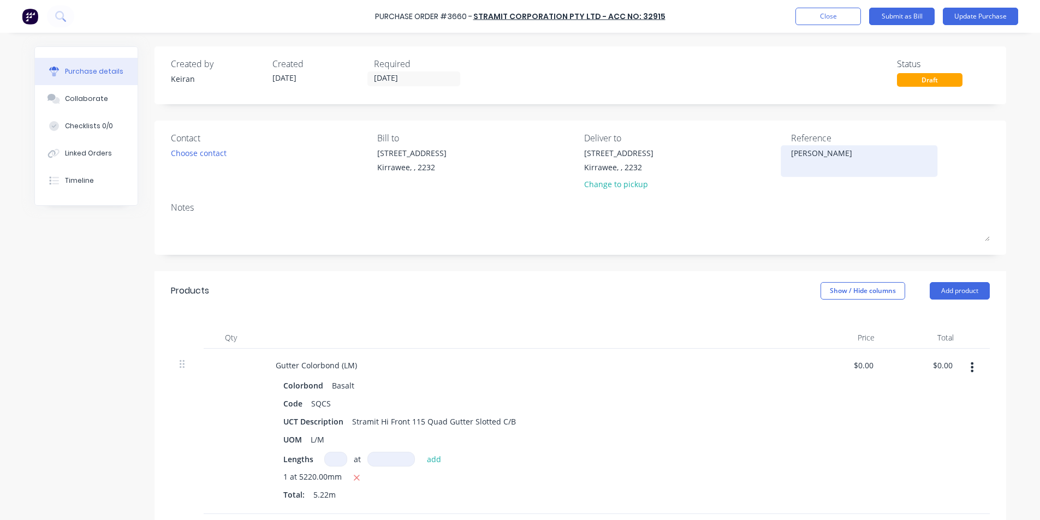
type textarea "x"
drag, startPoint x: 845, startPoint y: 153, endPoint x: 863, endPoint y: 154, distance: 18.0
click at [845, 154] on textarea "Patrick McGrath" at bounding box center [863, 159] width 136 height 25
type textarea "114063237Patrick McGrath"
type textarea "x"
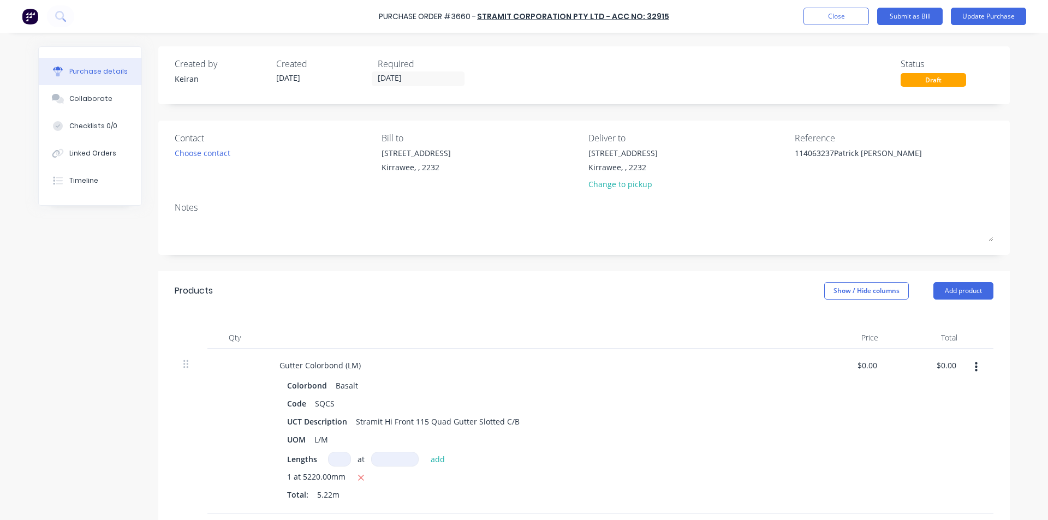
type textarea "114063237 Patrick McGrath"
type textarea "x"
type textarea "114063237 -Patrick McGrath"
type textarea "x"
type textarea "114063237 - Patrick McGrath"
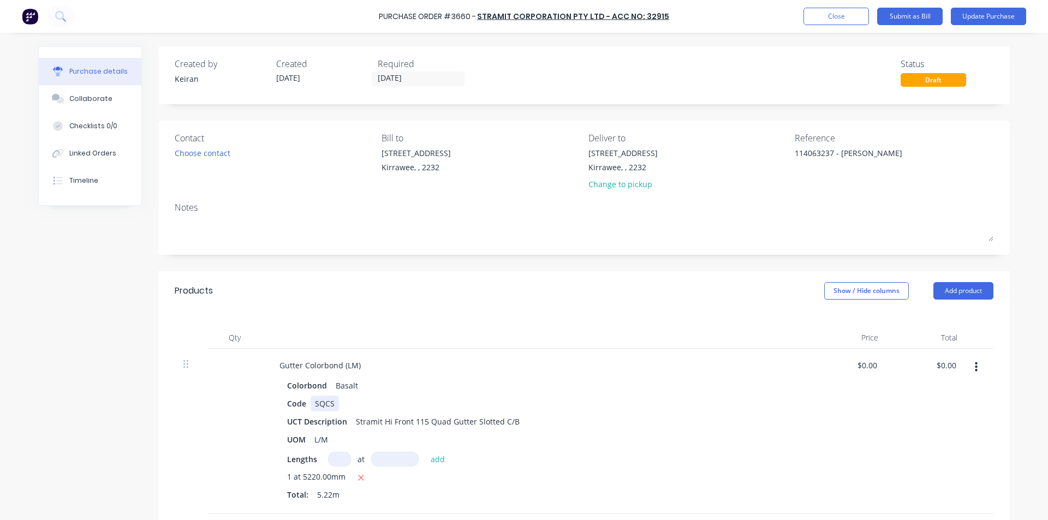
type textarea "x"
type textarea "114063237 - Patrick McGrath"
click at [801, 397] on div "Gutter Colorbond (LM) Colorbond Basalt Code SQCS UCT Description Stramit Hi Fro…" at bounding box center [535, 431] width 546 height 165
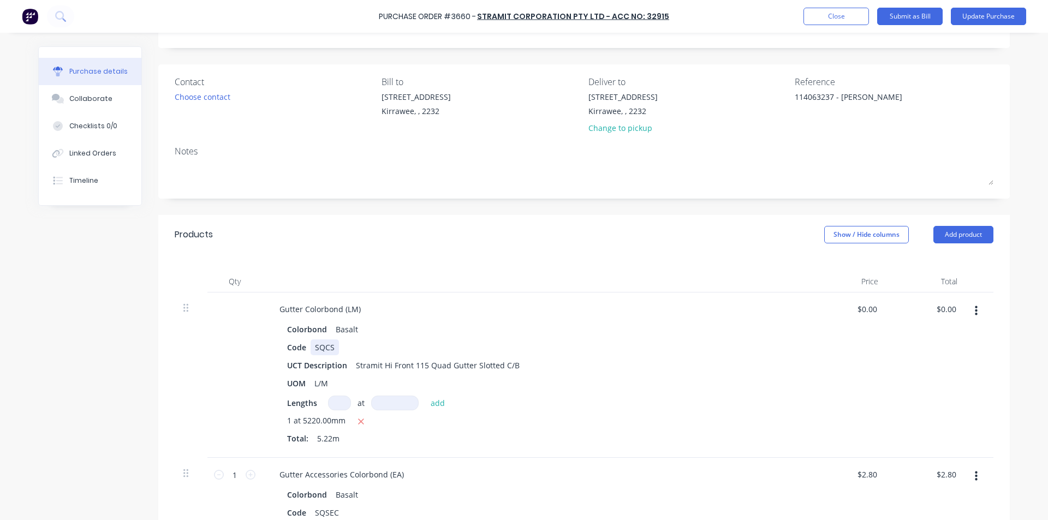
scroll to position [109, 0]
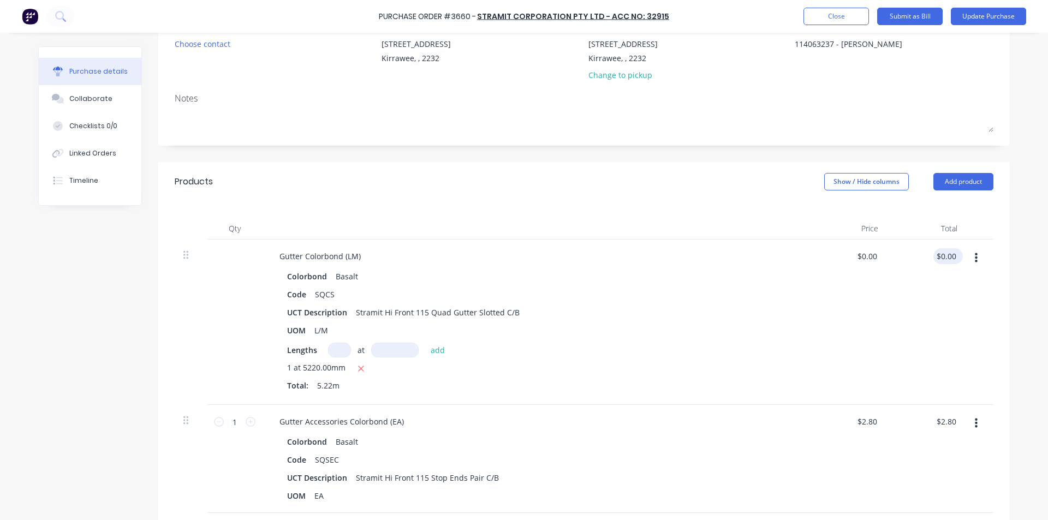
type textarea "x"
type input "0.00"
click at [942, 254] on input "0.00" at bounding box center [945, 256] width 25 height 16
type textarea "x"
click at [942, 254] on input "0.00" at bounding box center [948, 256] width 21 height 16
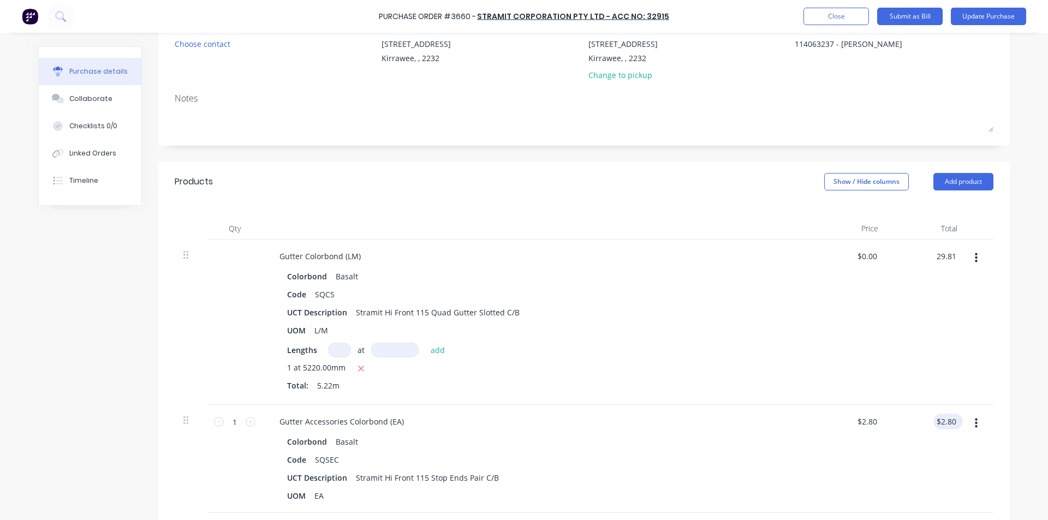
type input "29.81"
type textarea "x"
type input "$5.7107"
type input "$29.81"
type input "2.80"
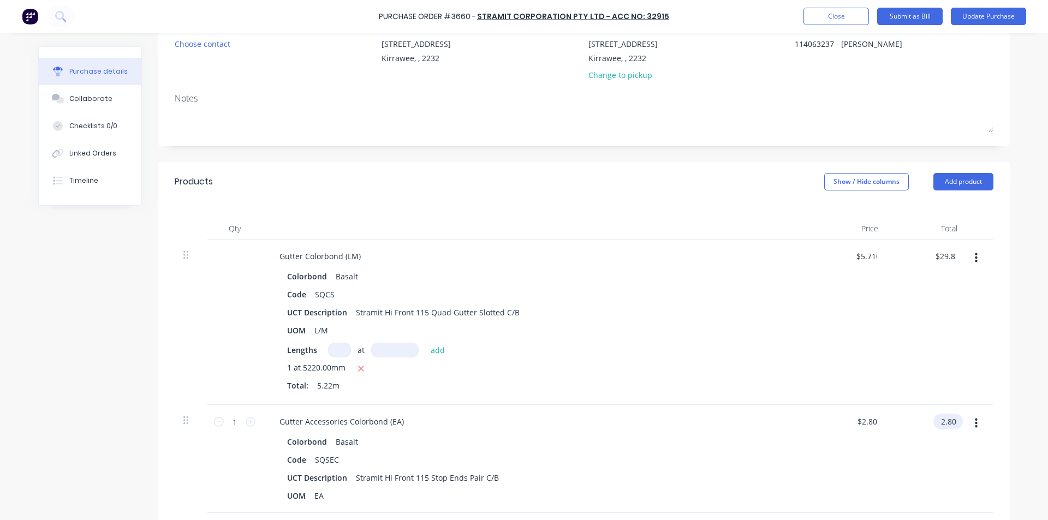
click at [952, 421] on input "2.80" at bounding box center [945, 422] width 25 height 16
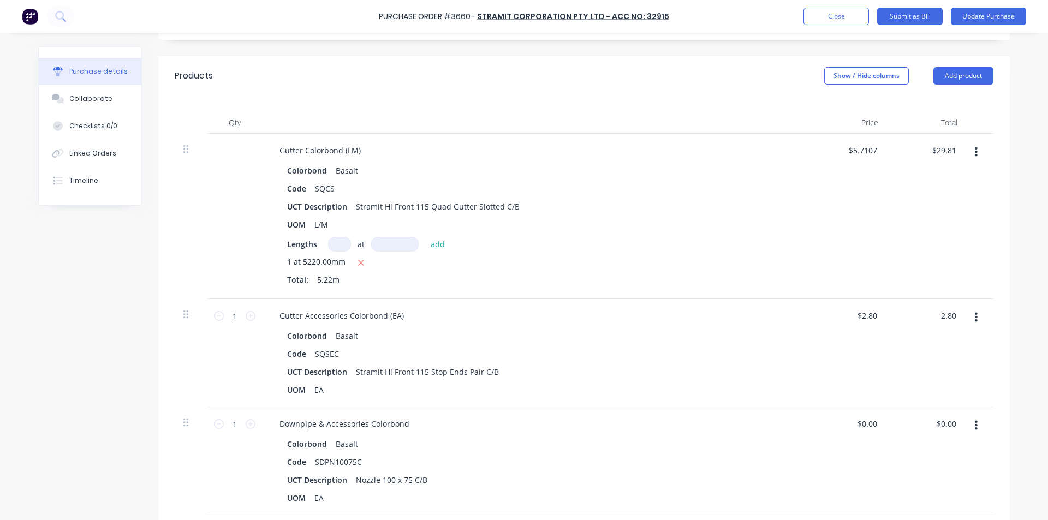
scroll to position [218, 0]
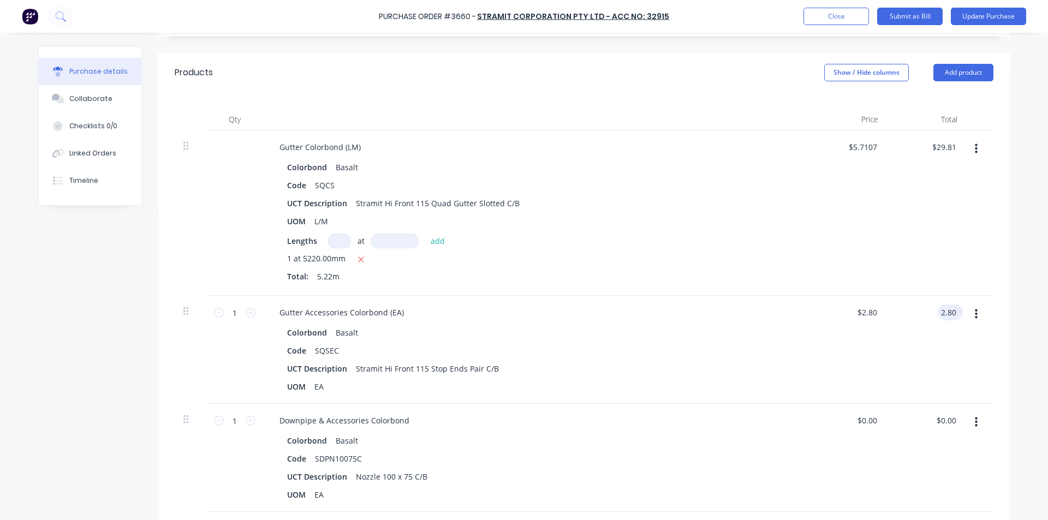
click at [943, 311] on input "2.80" at bounding box center [948, 313] width 21 height 16
type textarea "x"
click at [943, 311] on input "2.80" at bounding box center [948, 313] width 21 height 16
type input "3.54"
type textarea "x"
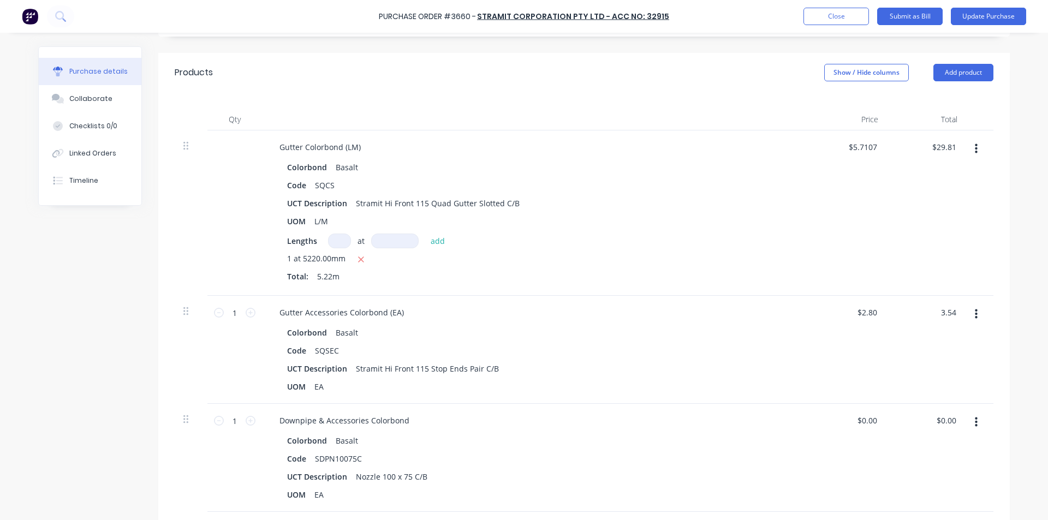
type input "$3.54"
click at [932, 411] on div "$0.00 $0.00" at bounding box center [926, 458] width 79 height 108
type textarea "x"
type input "0.00"
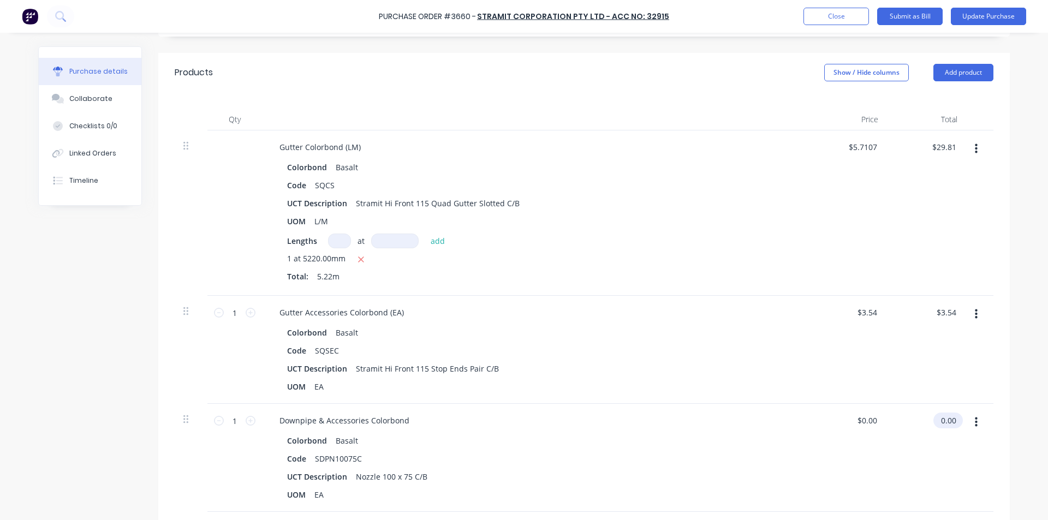
click at [942, 422] on input "0.00" at bounding box center [945, 421] width 25 height 16
type textarea "x"
click at [942, 422] on input "0.00" at bounding box center [948, 421] width 21 height 16
type input "5.48"
type textarea "x"
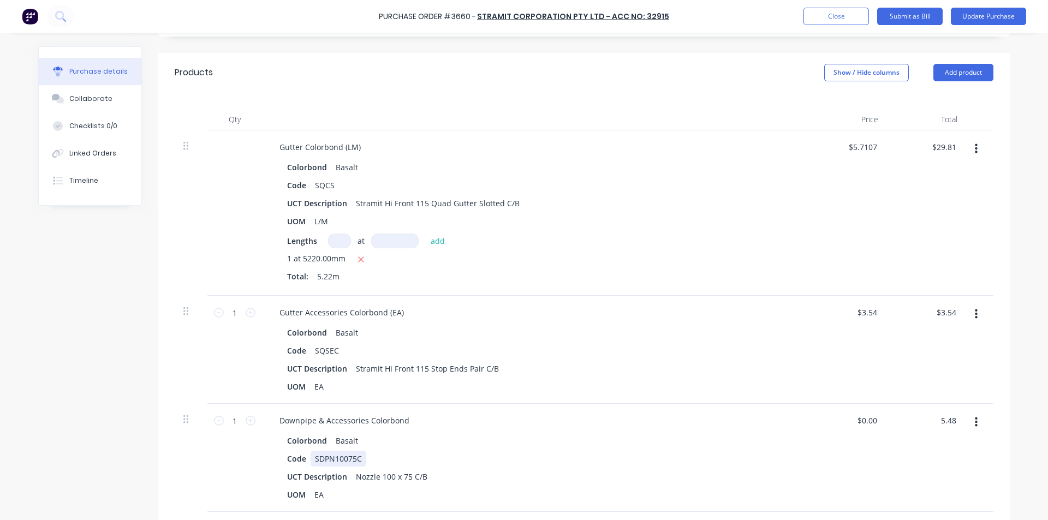
type input "$5.48"
click at [679, 456] on div "Code SDPN10075C" at bounding box center [533, 459] width 500 height 16
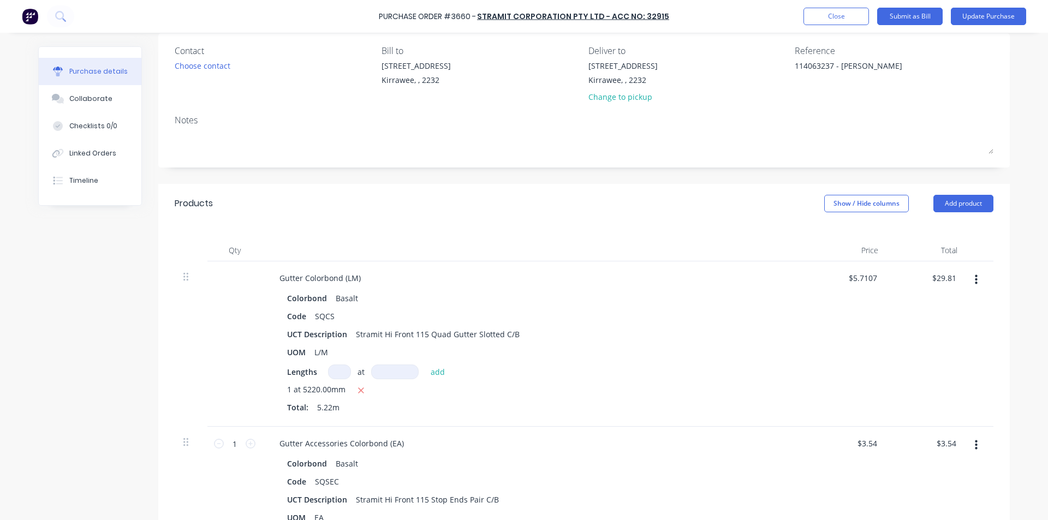
scroll to position [0, 0]
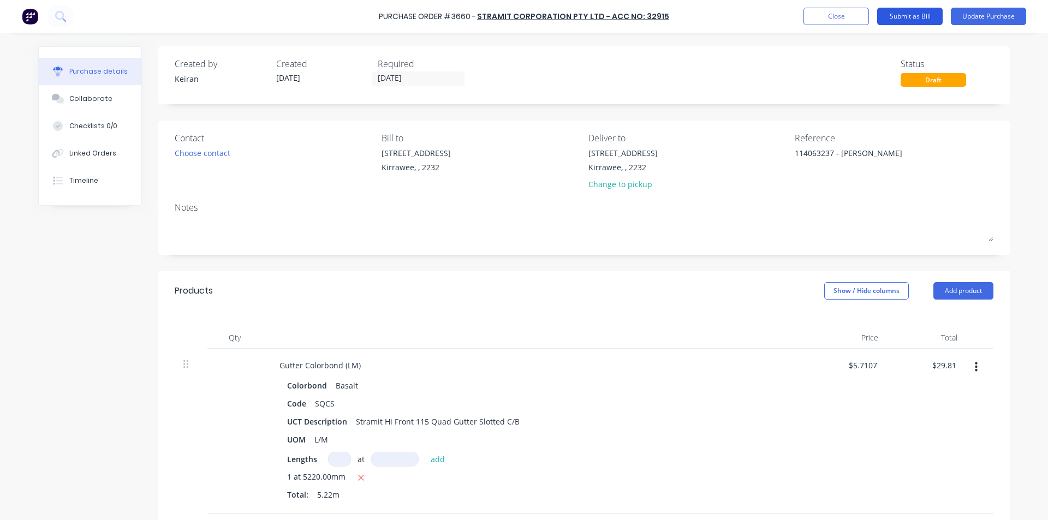
click at [912, 17] on button "Submit as Bill" at bounding box center [909, 16] width 65 height 17
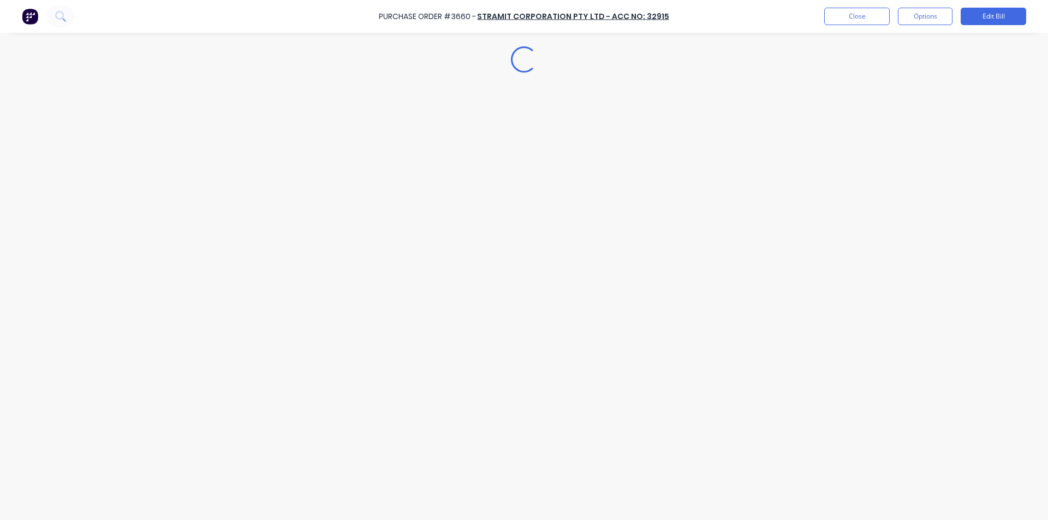
type textarea "x"
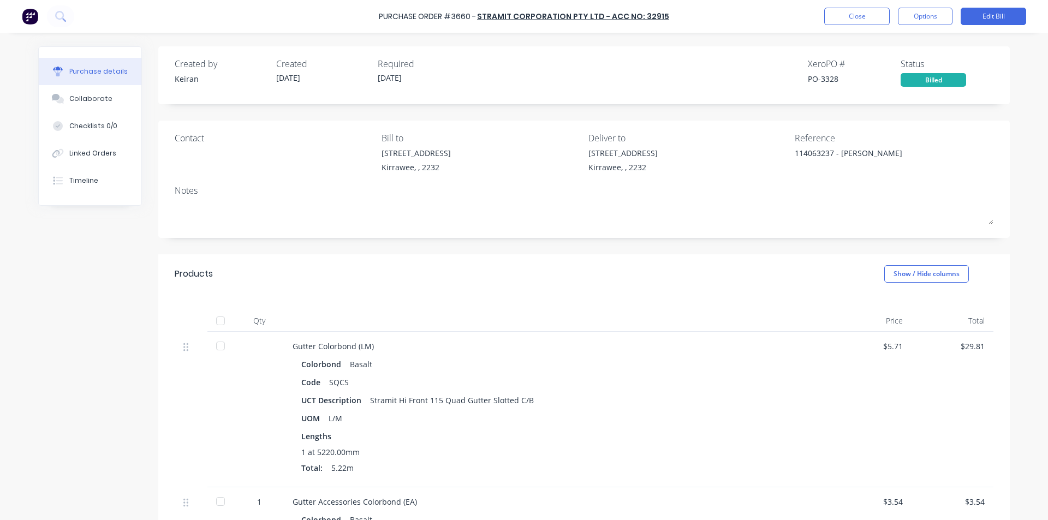
click at [759, 369] on div "Colorbond Basalt" at bounding box center [556, 364] width 511 height 16
click at [870, 9] on button "Close" at bounding box center [856, 16] width 65 height 17
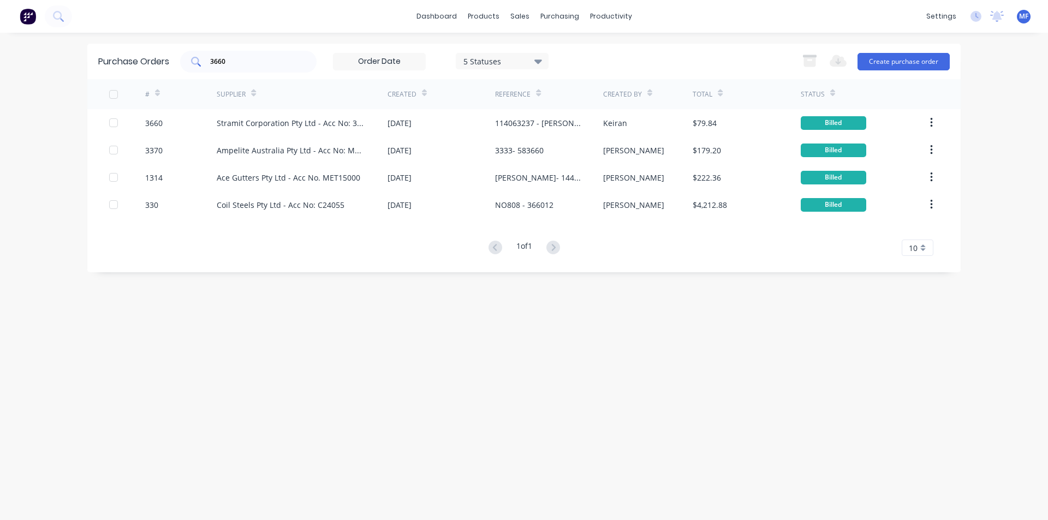
click at [231, 64] on input "3660" at bounding box center [254, 61] width 91 height 11
click at [230, 64] on input "3660" at bounding box center [254, 61] width 91 height 11
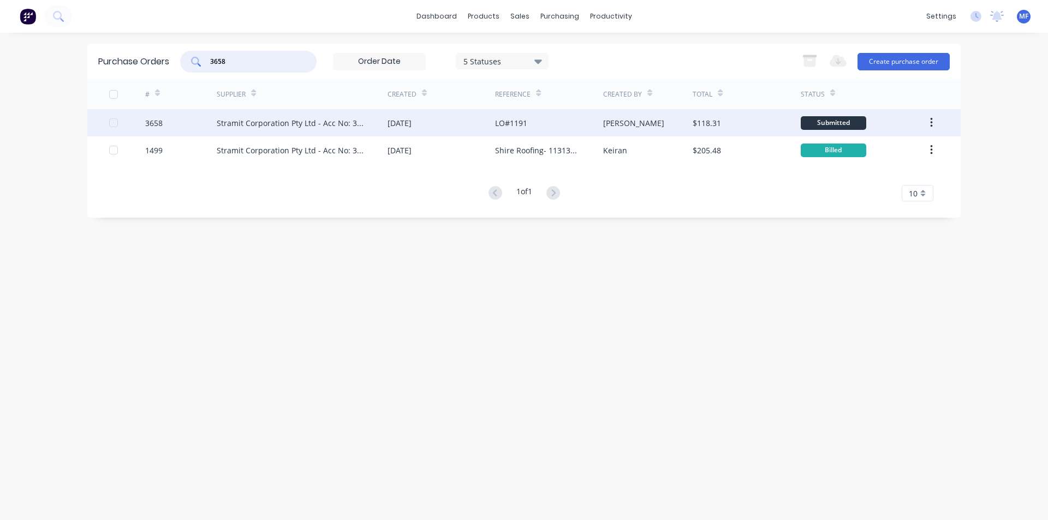
type input "3658"
click at [312, 123] on div "Stramit Corporation Pty Ltd - Acc No: 32915" at bounding box center [291, 122] width 149 height 11
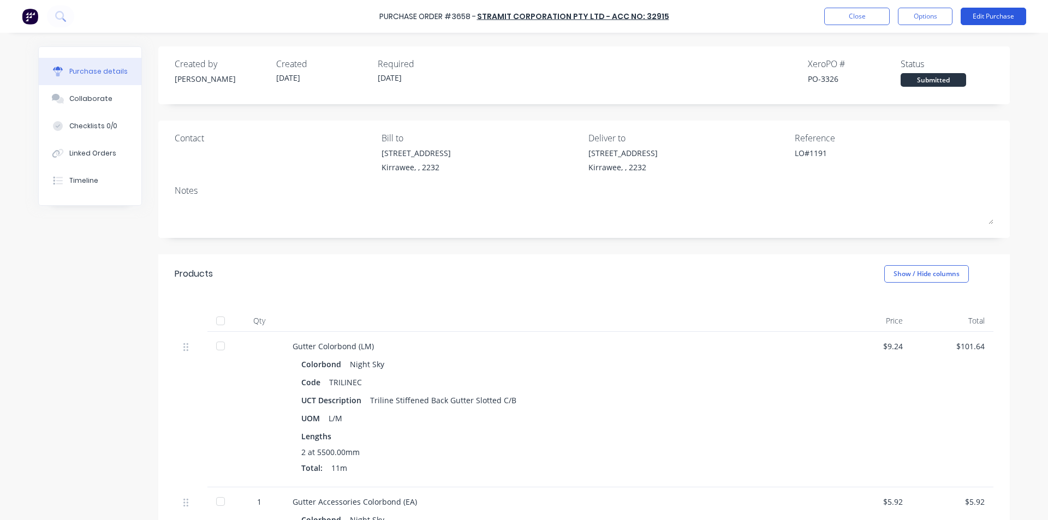
click at [996, 15] on button "Edit Purchase" at bounding box center [993, 16] width 65 height 17
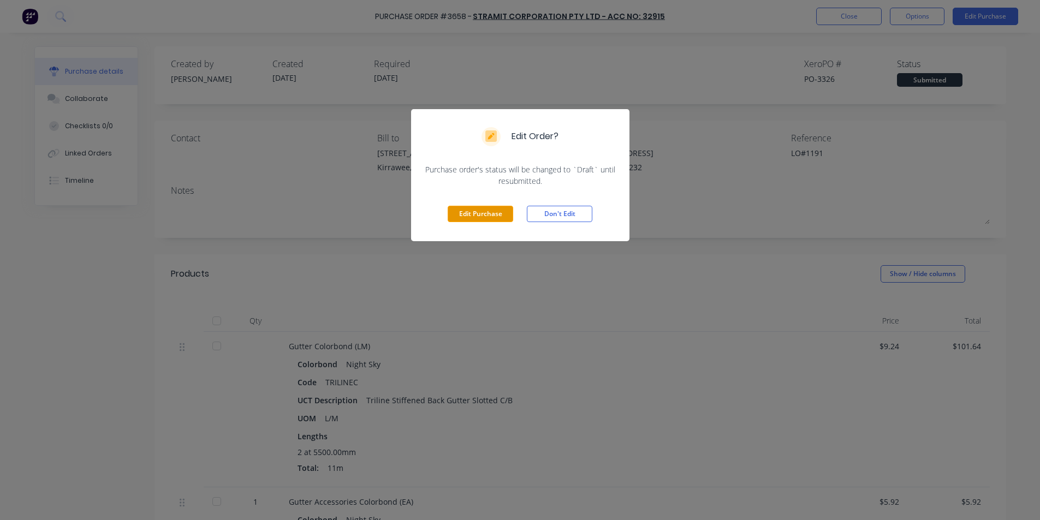
click at [474, 215] on button "Edit Purchase" at bounding box center [480, 214] width 65 height 16
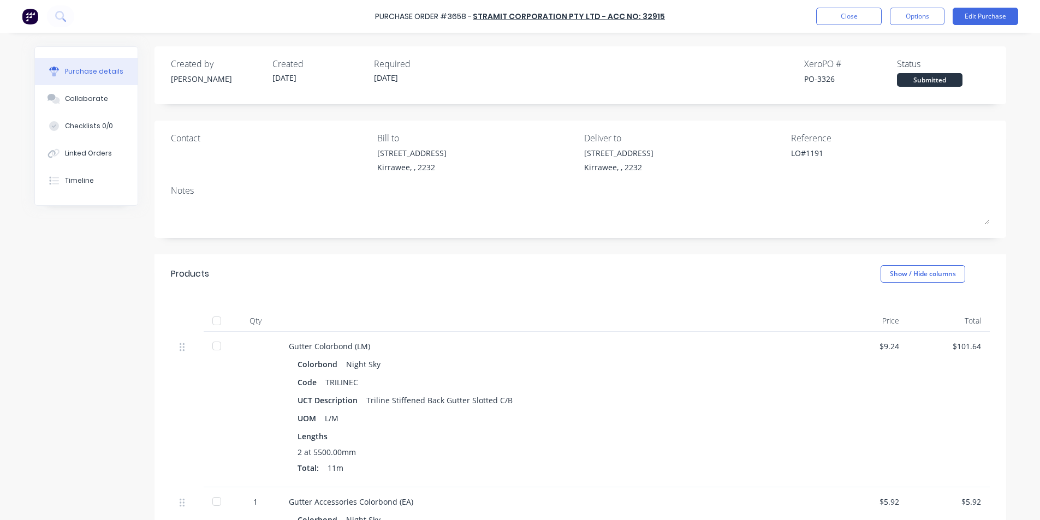
type textarea "x"
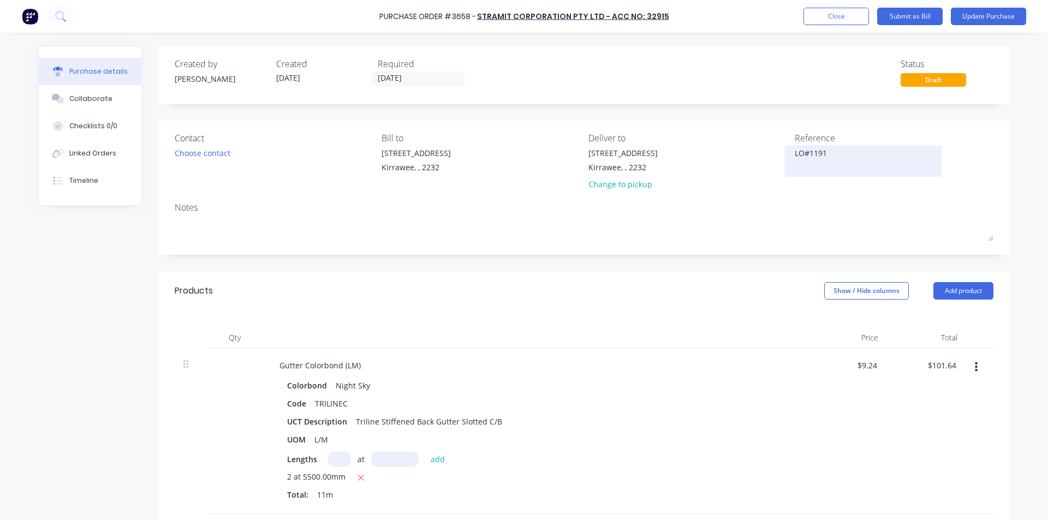
click at [868, 156] on textarea "LO#1191" at bounding box center [863, 159] width 136 height 25
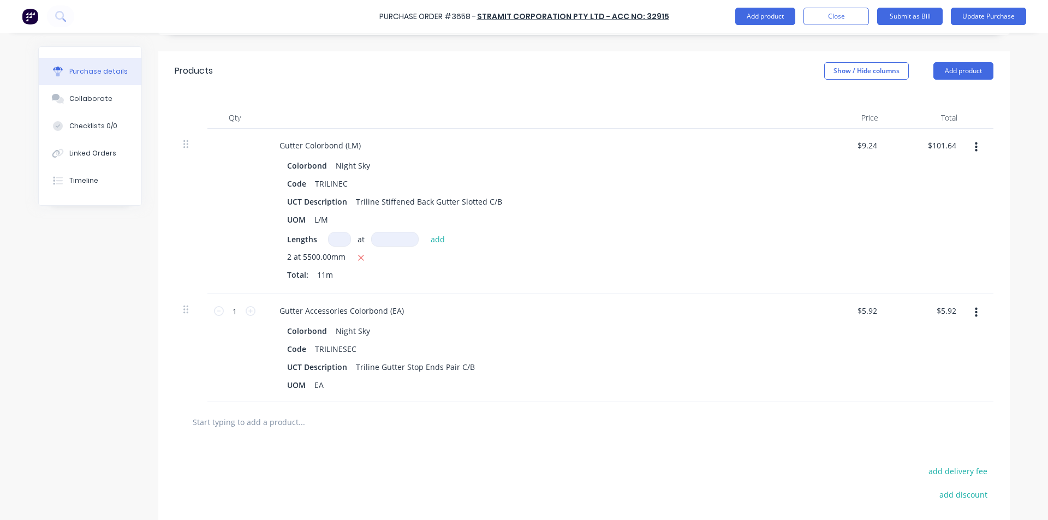
scroll to position [278, 0]
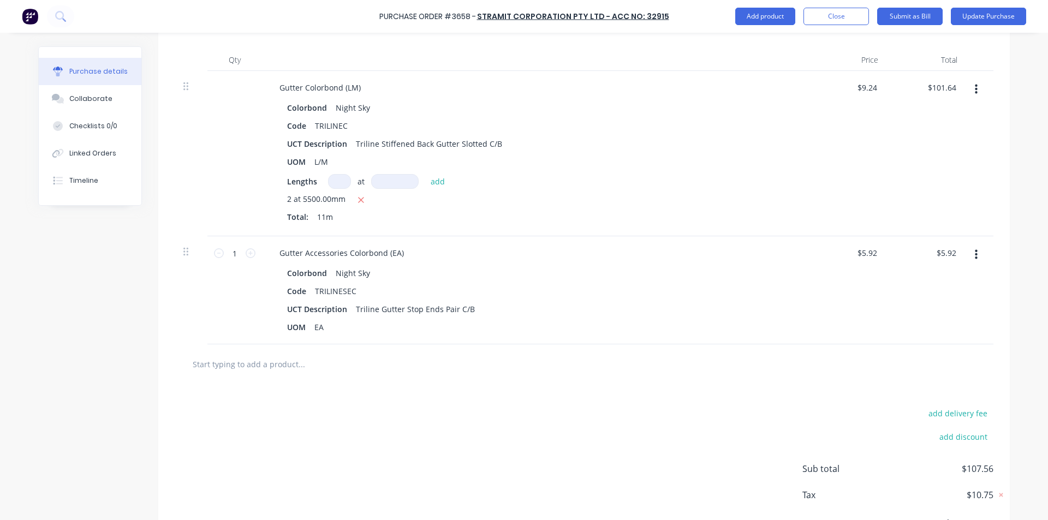
type textarea "114063238- LO#1191"
type textarea "x"
type textarea "114063238- LO#1191"
click at [290, 359] on input "text" at bounding box center [301, 364] width 218 height 22
type textarea "x"
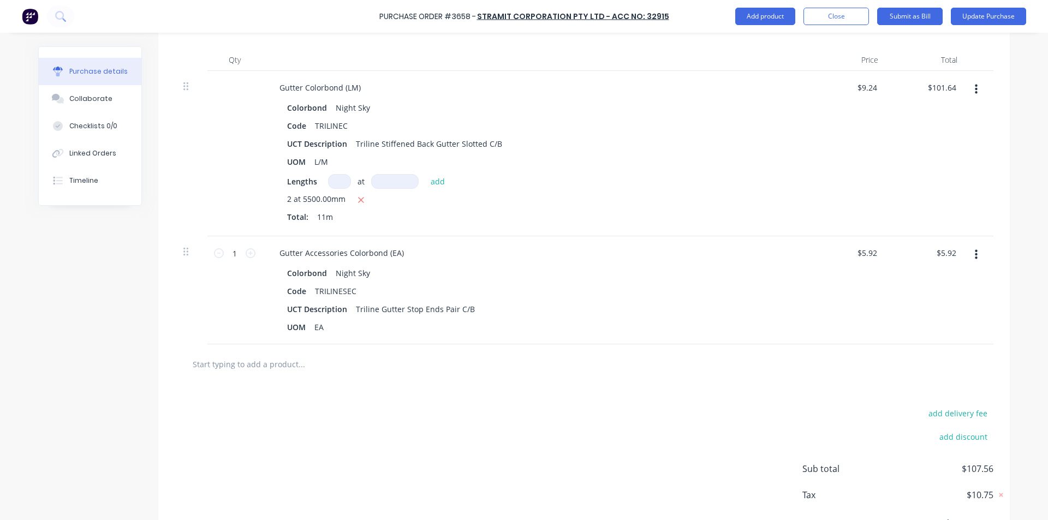
type input "s"
type textarea "x"
type input "sb"
type textarea "x"
type input "sbo"
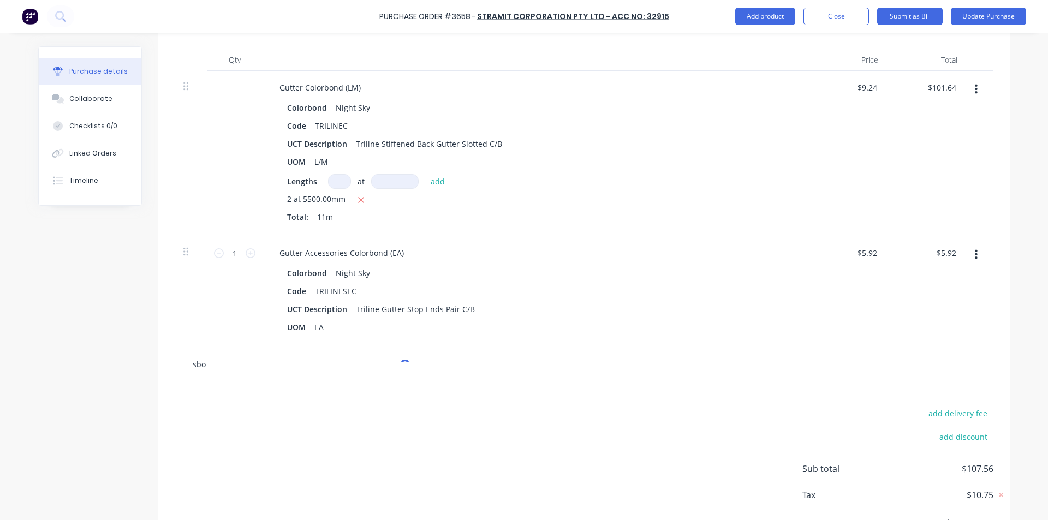
type textarea "x"
type input "sbot"
type textarea "x"
type input "sboth"
type textarea "x"
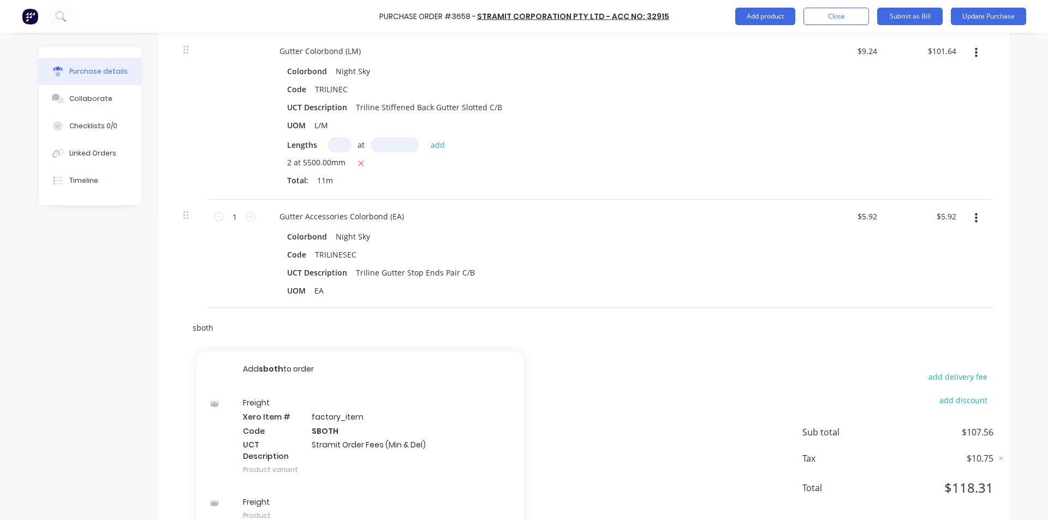
scroll to position [332, 0]
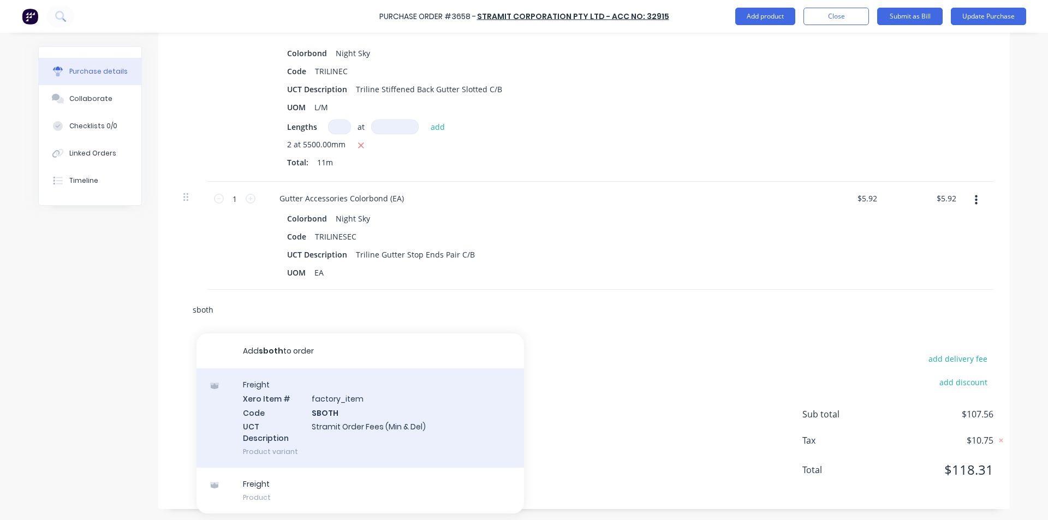
type input "sboth"
click at [310, 415] on div "Freight Xero Item # factory_item Code SBOTH UCT Description Stramit Order Fees …" at bounding box center [359, 417] width 327 height 99
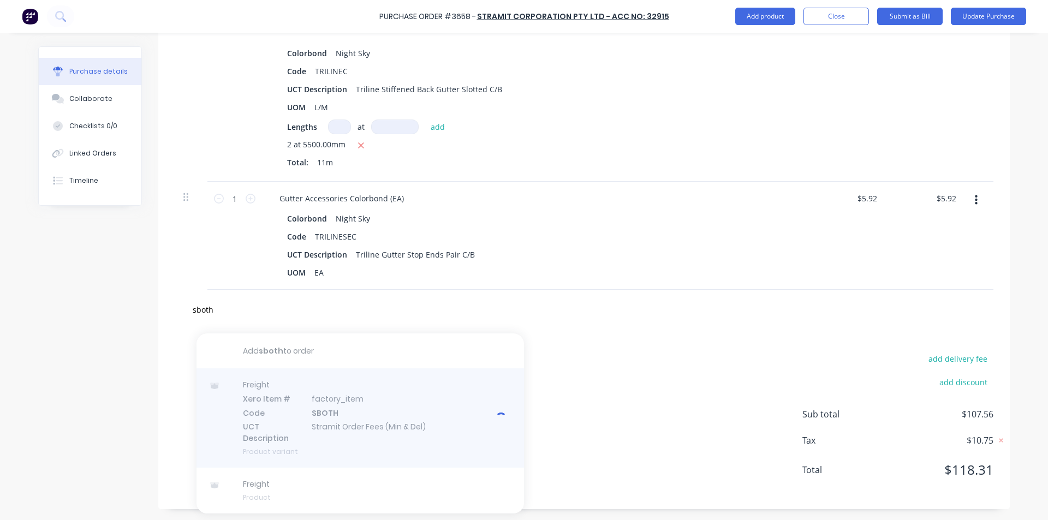
type textarea "x"
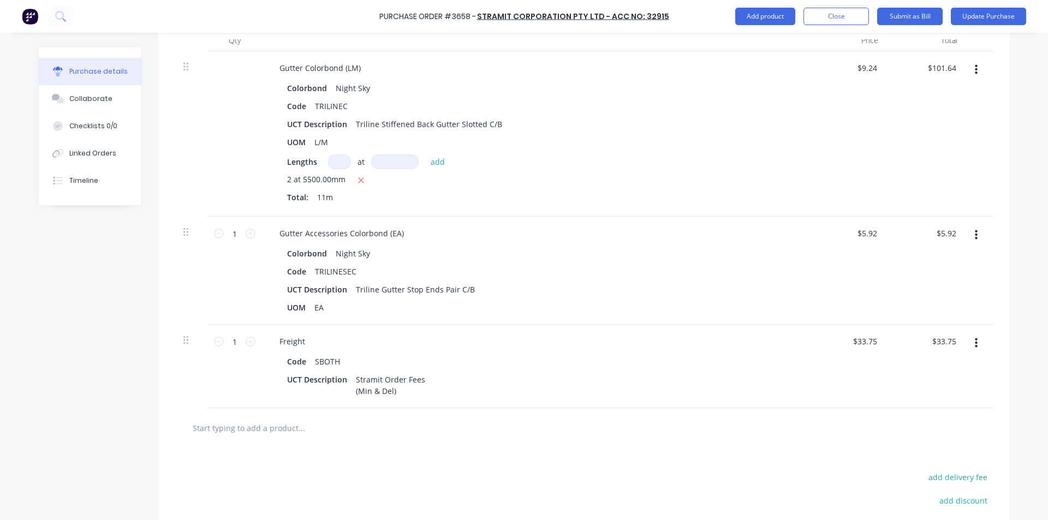
scroll to position [252, 0]
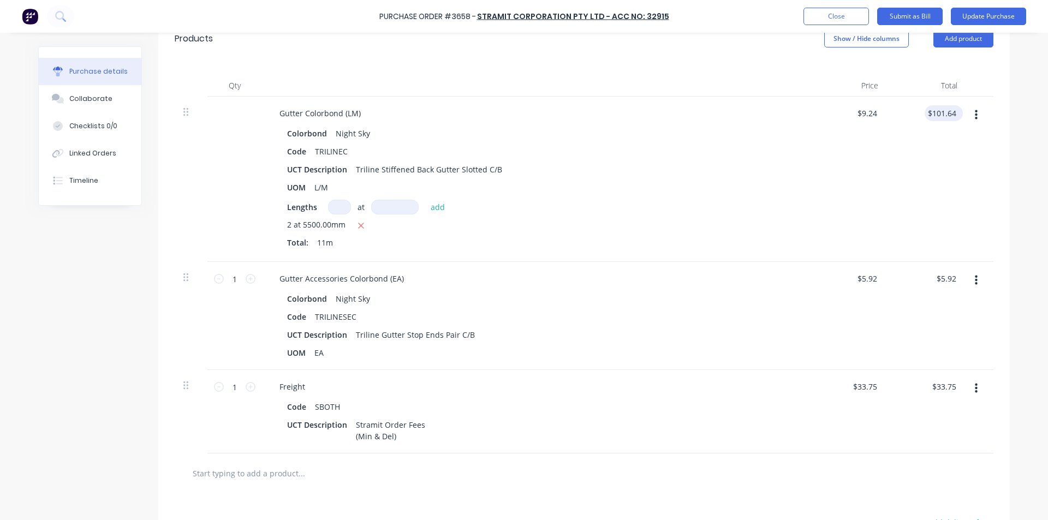
type textarea "x"
type input "101.64"
click at [939, 115] on input "101.64" at bounding box center [942, 113] width 34 height 16
type textarea "x"
click at [939, 115] on input "101.64" at bounding box center [943, 113] width 29 height 16
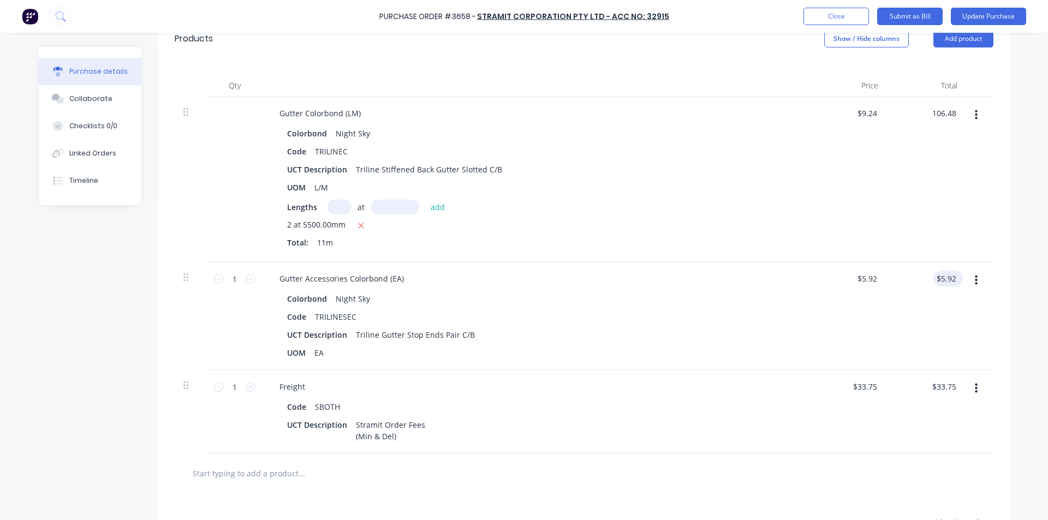
type input "106.48"
type textarea "x"
type input "$9.68"
type input "$106.48"
type input "5.92"
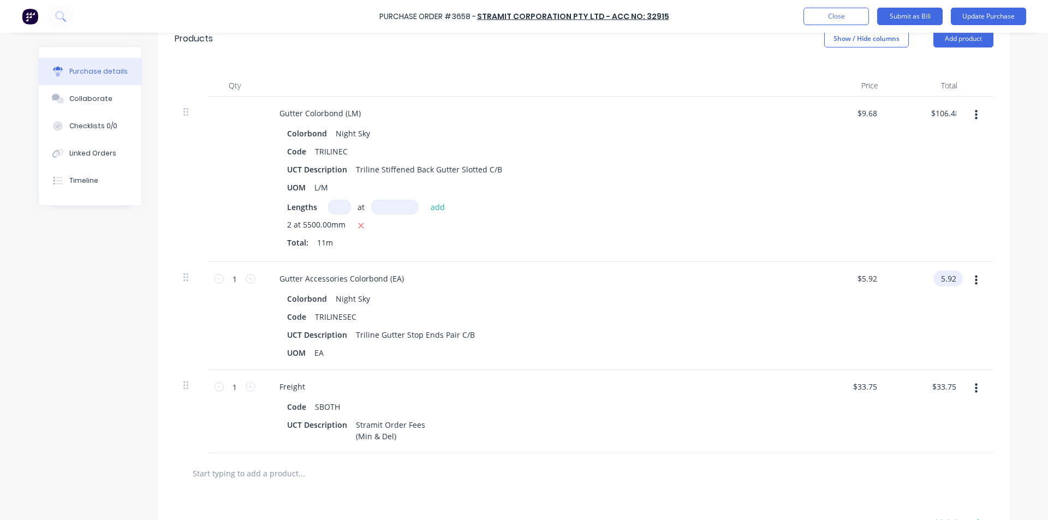
click at [947, 280] on input "5.92" at bounding box center [945, 279] width 25 height 16
type textarea "x"
click at [947, 280] on input "5.92" at bounding box center [948, 279] width 21 height 16
type input "6.20"
type textarea "x"
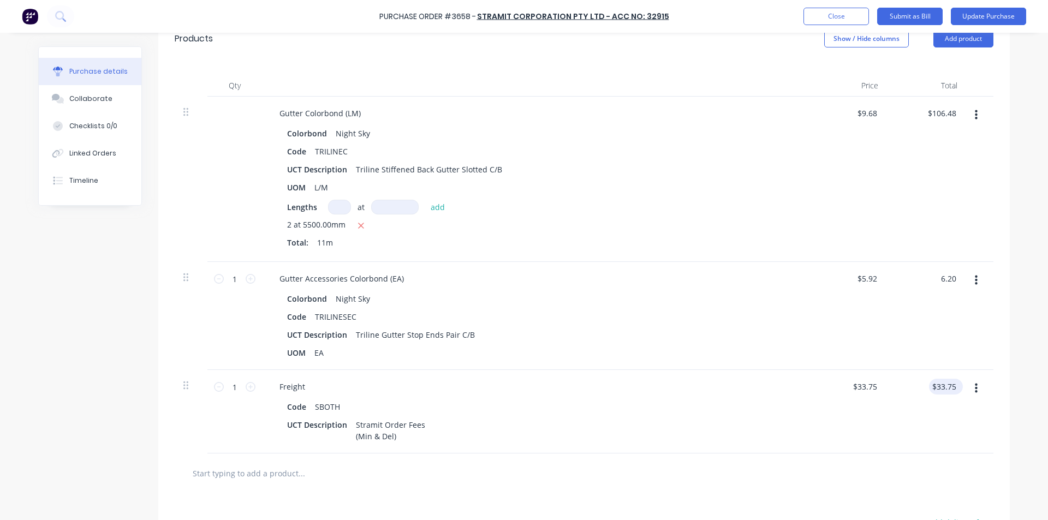
type input "$6.20"
type input "33.75"
click at [940, 385] on input "33.75" at bounding box center [943, 387] width 29 height 16
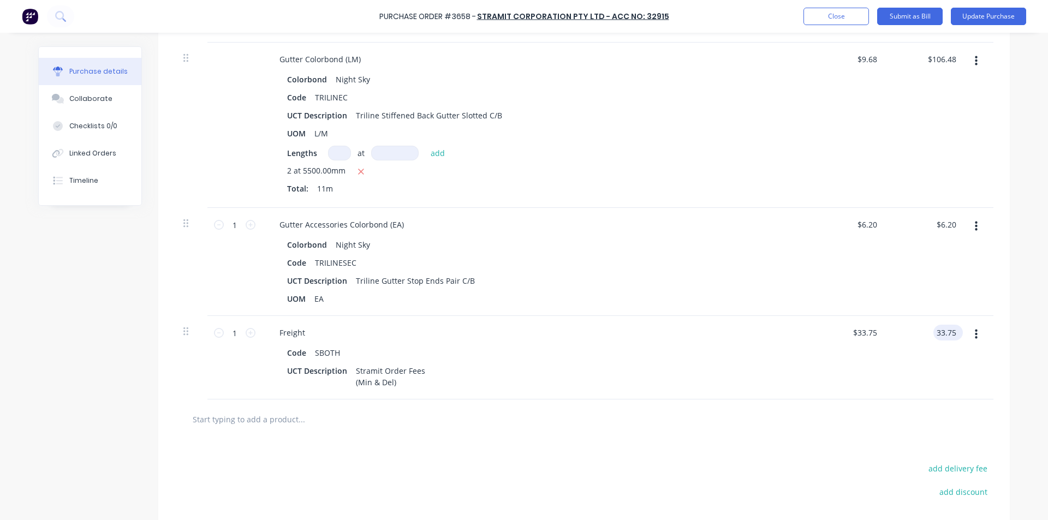
scroll to position [416, 0]
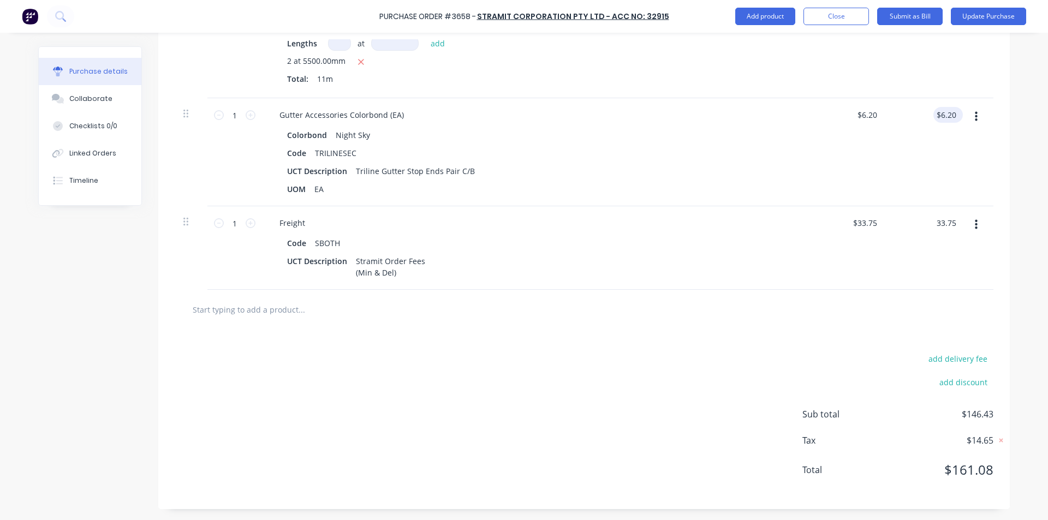
type textarea "x"
type input "6.20"
type input "$33.75"
click at [943, 117] on input "6.20" at bounding box center [945, 115] width 25 height 16
type textarea "x"
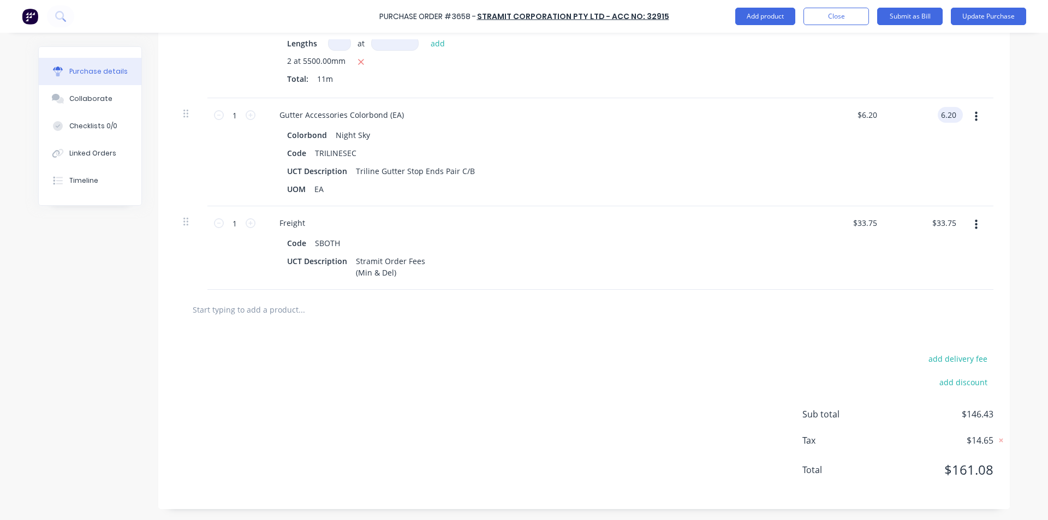
click at [943, 117] on input "6.20" at bounding box center [948, 115] width 21 height 16
type input "6.19"
type textarea "x"
type input "$6.19"
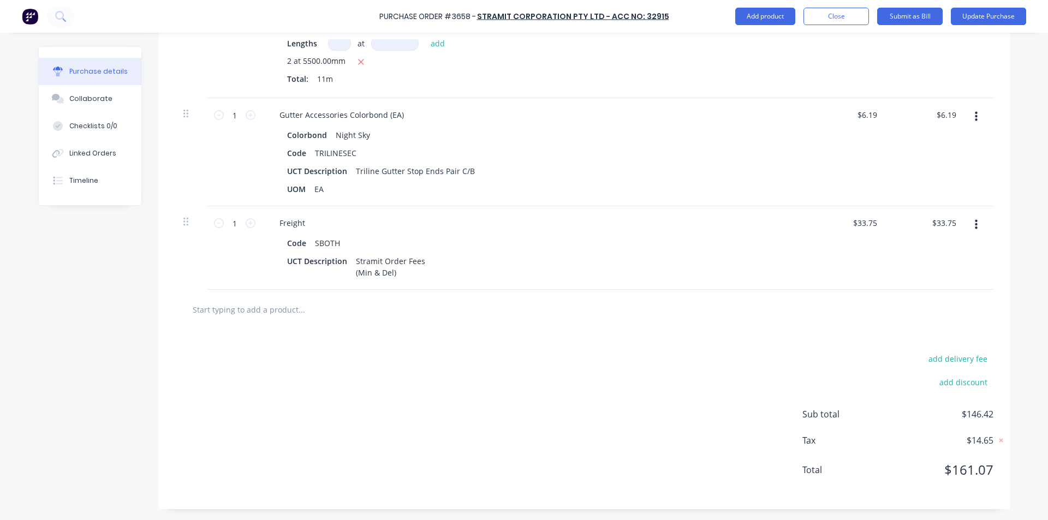
click at [931, 125] on div "$6.19 $6.19" at bounding box center [926, 152] width 79 height 108
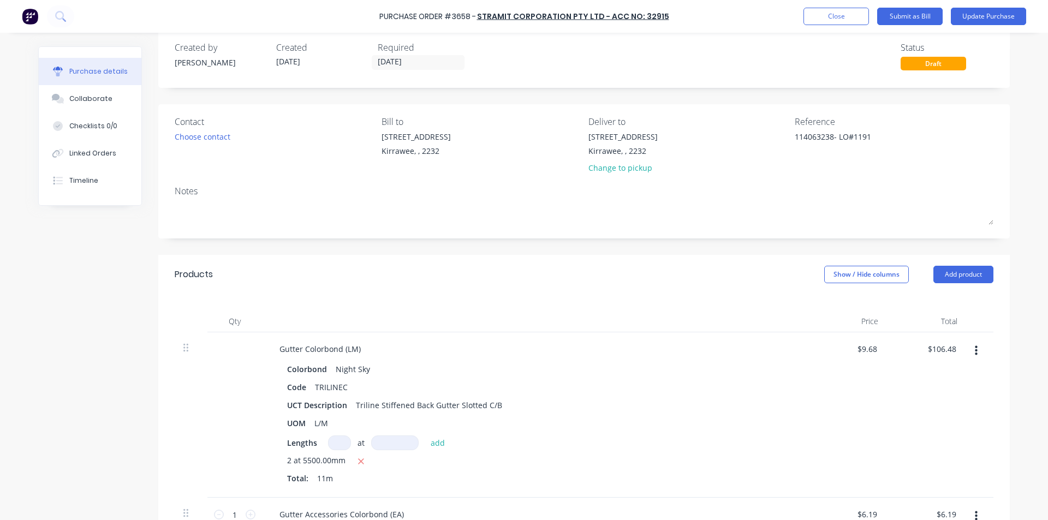
scroll to position [0, 0]
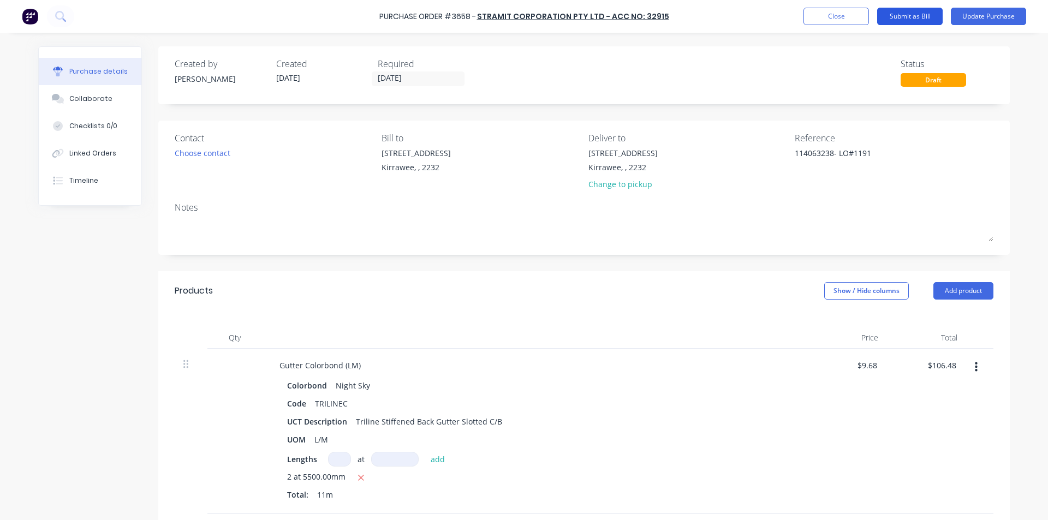
click at [915, 13] on button "Submit as Bill" at bounding box center [909, 16] width 65 height 17
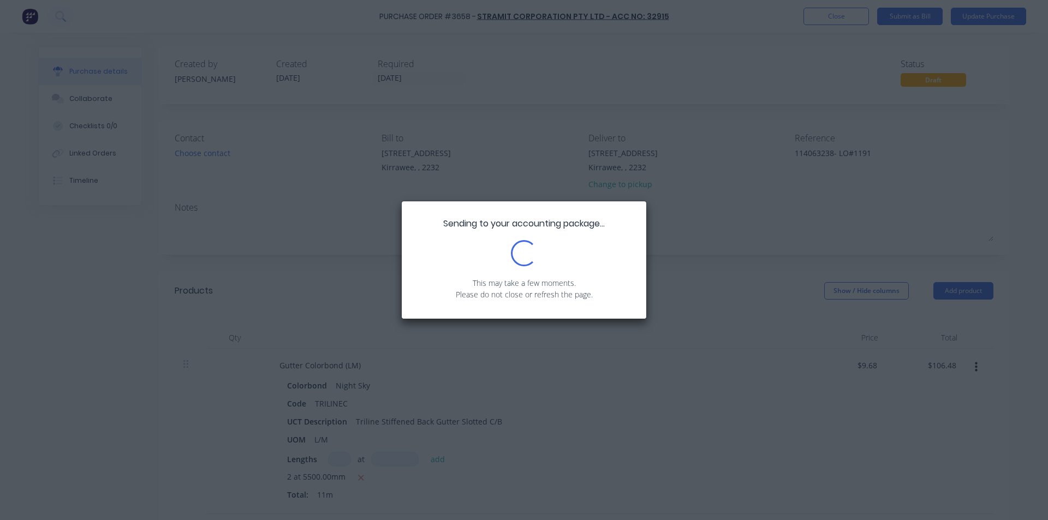
type textarea "x"
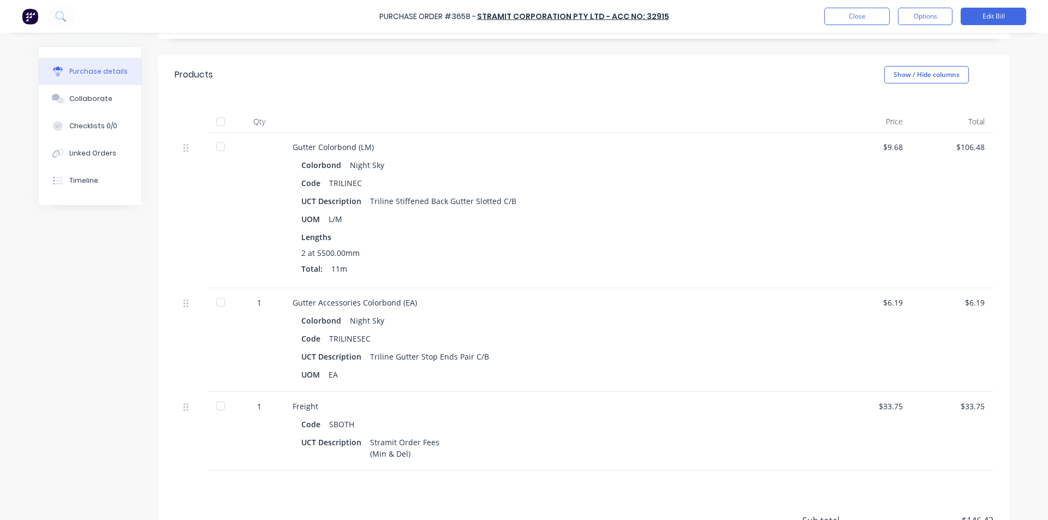
scroll to position [218, 0]
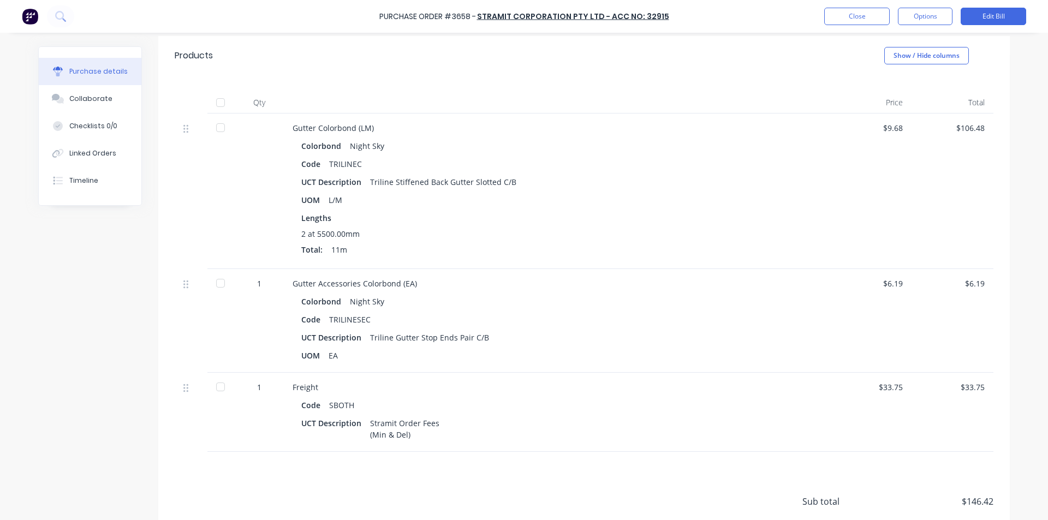
click at [977, 281] on div "$6.19" at bounding box center [952, 283] width 64 height 11
click at [975, 284] on div "$6.19" at bounding box center [952, 283] width 64 height 11
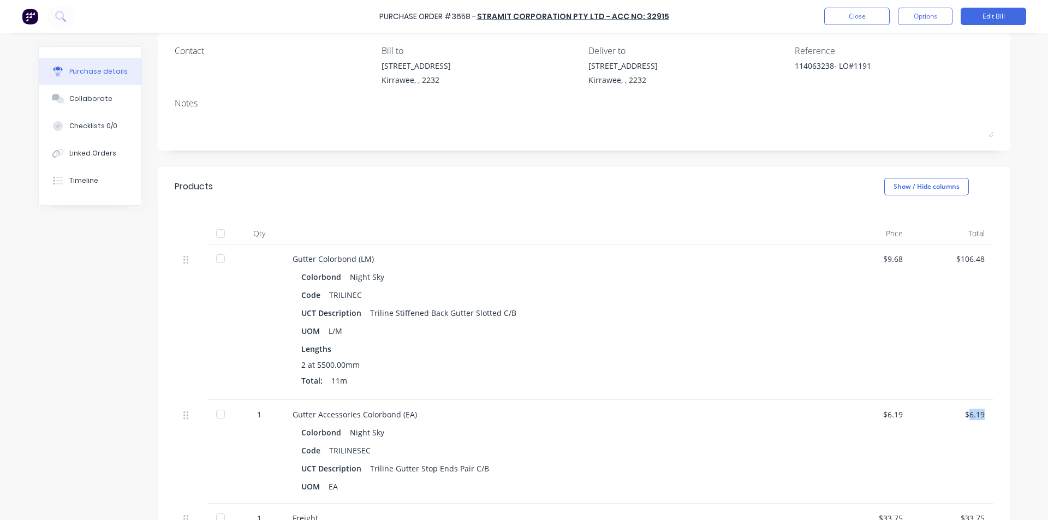
scroll to position [0, 0]
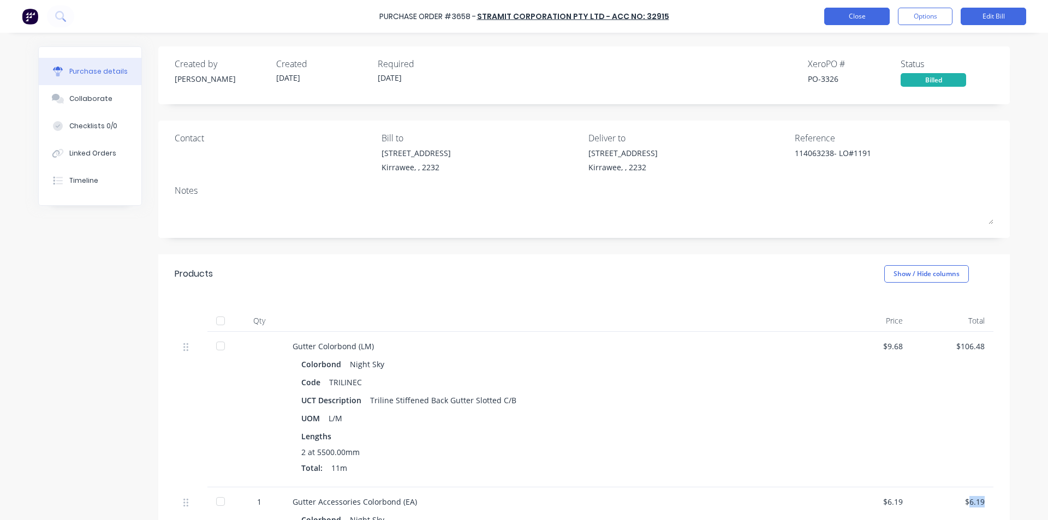
click at [869, 17] on button "Close" at bounding box center [856, 16] width 65 height 17
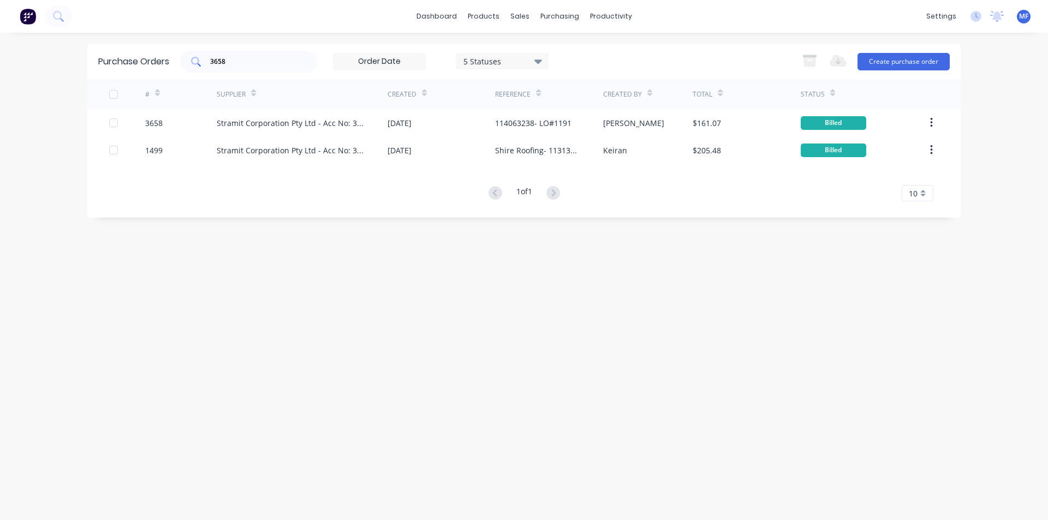
click at [232, 62] on input "3658" at bounding box center [254, 61] width 91 height 11
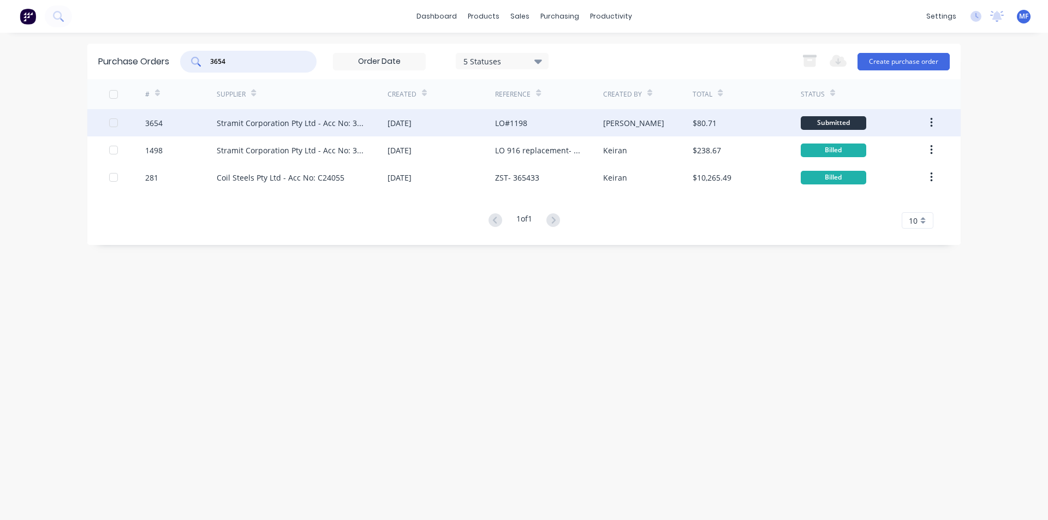
type input "3654"
click at [231, 121] on div "Stramit Corporation Pty Ltd - Acc No: 32915" at bounding box center [291, 122] width 149 height 11
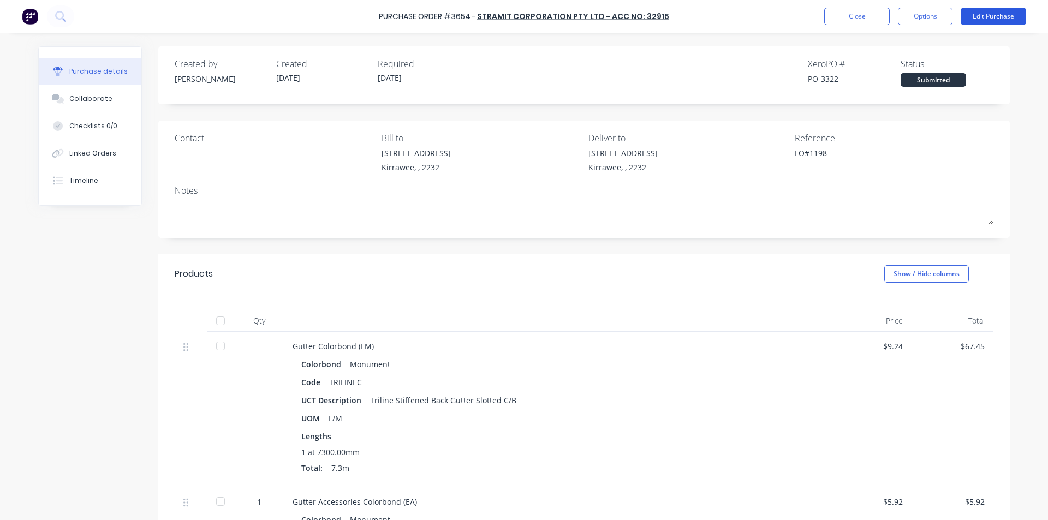
click at [999, 13] on button "Edit Purchase" at bounding box center [993, 16] width 65 height 17
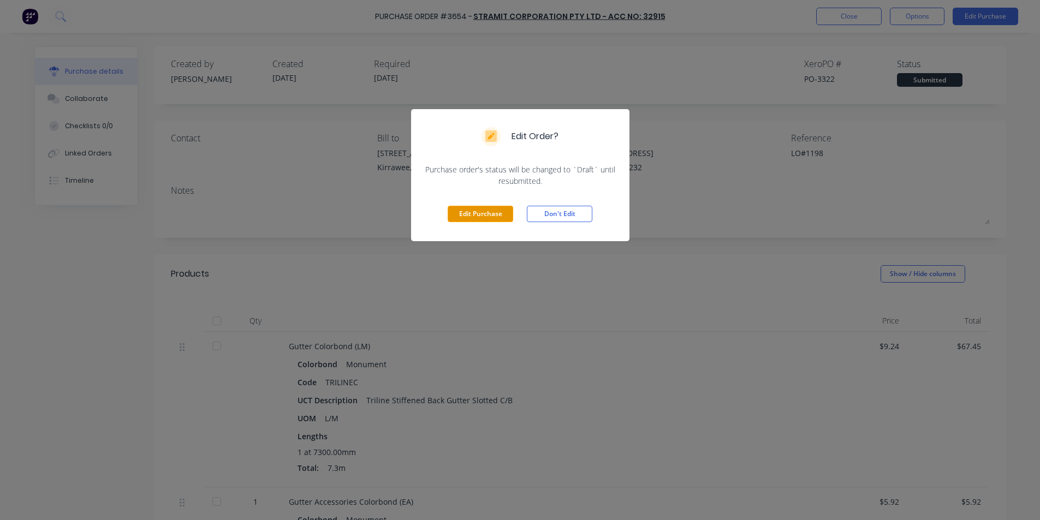
click at [491, 217] on button "Edit Purchase" at bounding box center [480, 214] width 65 height 16
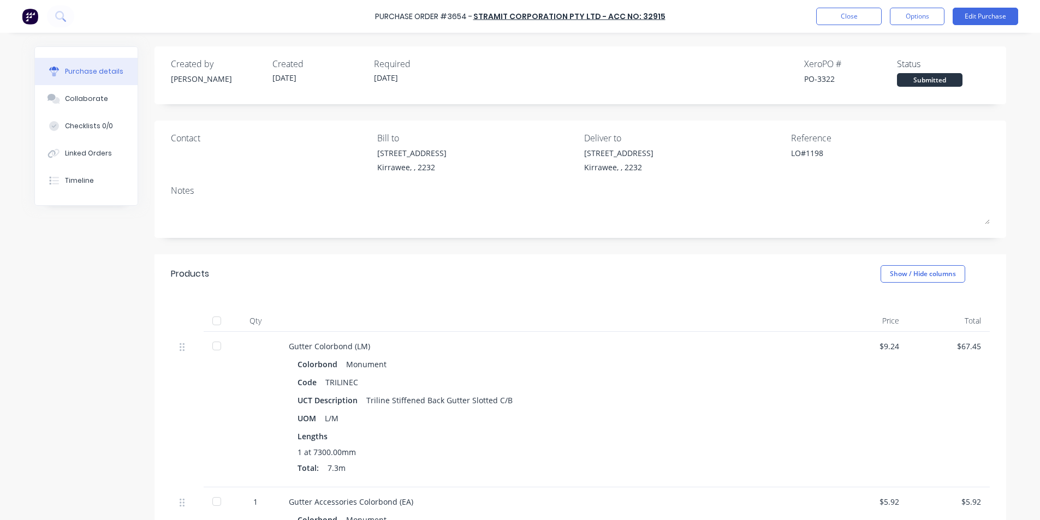
type textarea "x"
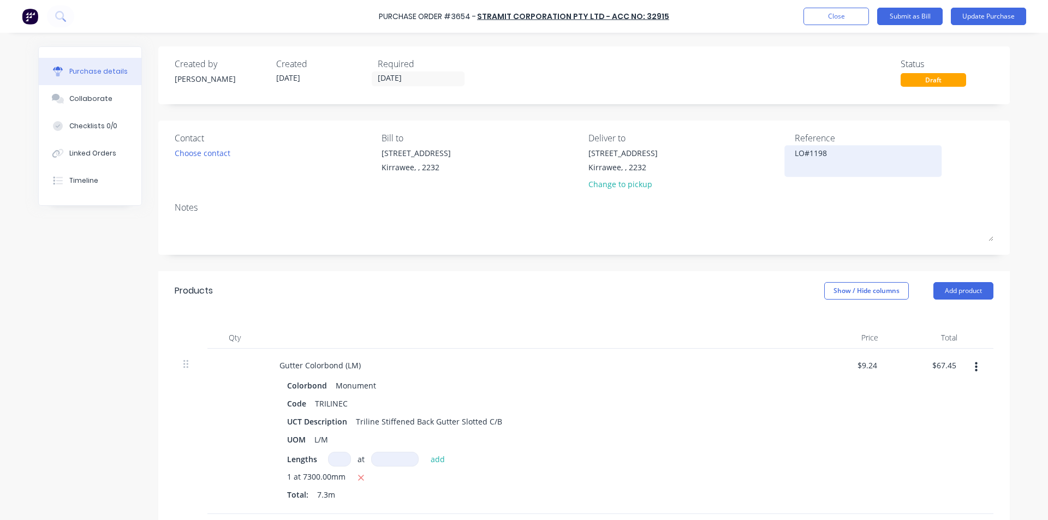
click at [845, 161] on textarea "LO#1198" at bounding box center [863, 159] width 136 height 25
type textarea "11406LO#1198"
type textarea "x"
type textarea "114063LO#1198"
type textarea "x"
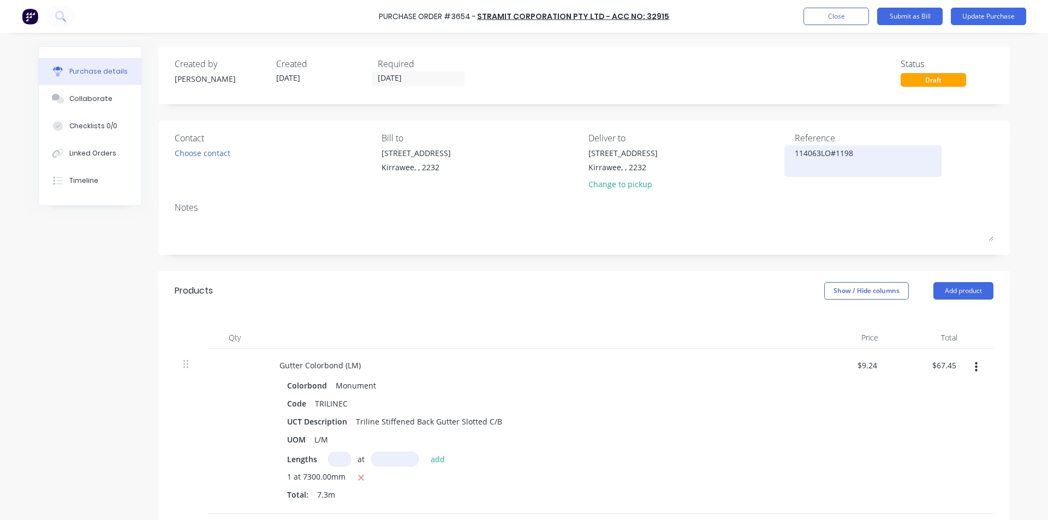
type textarea "1140632LO#1198"
type textarea "x"
type textarea "11406323LO#1198"
type textarea "x"
type textarea "114063239LO#1198"
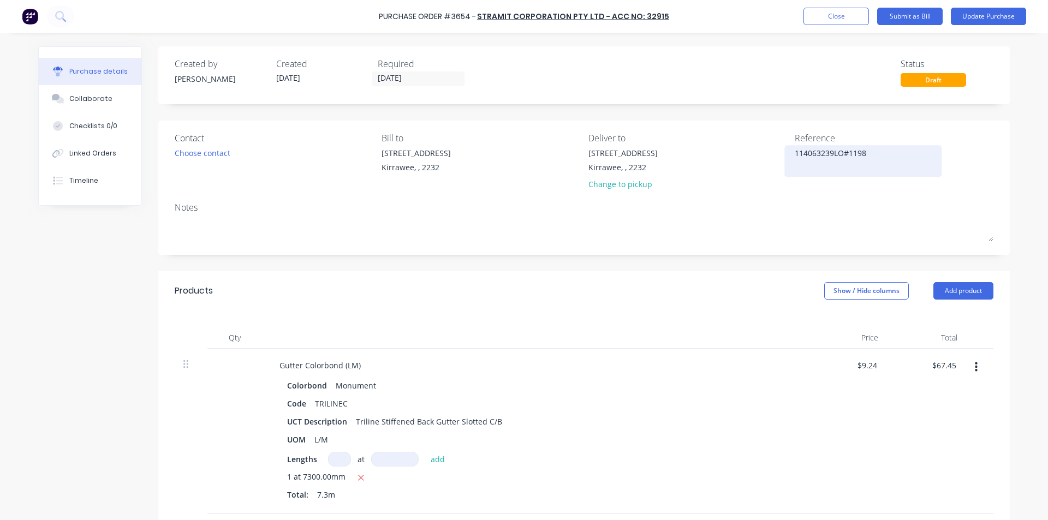
type textarea "x"
type textarea "114063239-LO#1198"
type textarea "x"
type textarea "114063239- LO#1198"
type textarea "x"
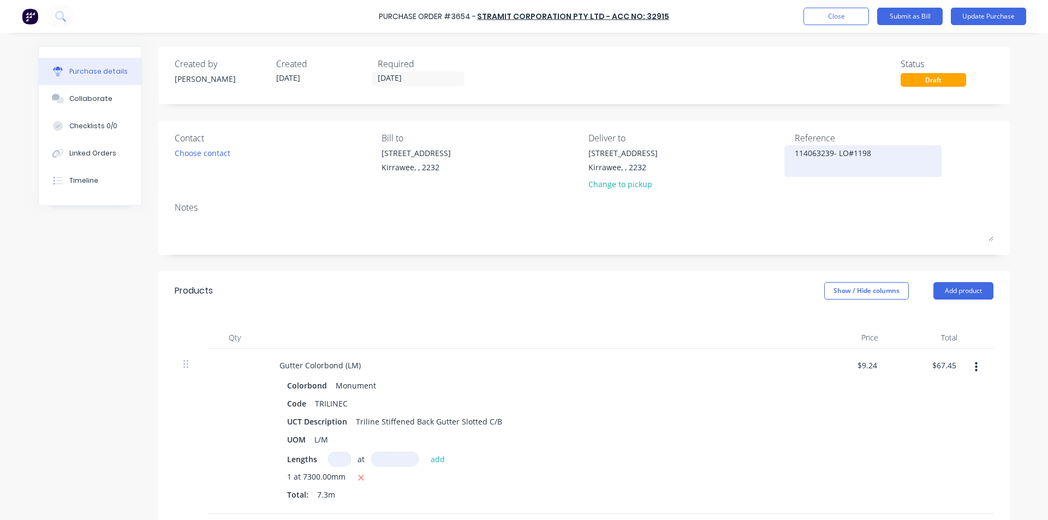
click at [812, 154] on textarea "114063239- LO#1198" at bounding box center [863, 159] width 136 height 25
type textarea "114063239- LO#1198"
type textarea "x"
click at [709, 388] on div "Colorbond Monument" at bounding box center [535, 386] width 496 height 16
click at [940, 366] on input "67.45" at bounding box center [945, 365] width 25 height 16
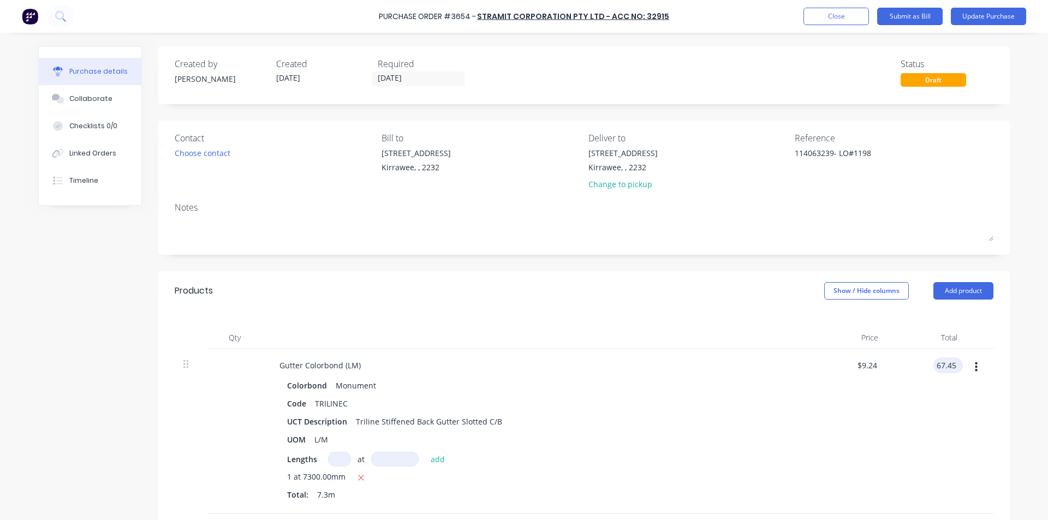
click at [939, 366] on input "67.45" at bounding box center [945, 365] width 25 height 16
click at [952, 415] on div "$70.66 70.66" at bounding box center [926, 431] width 79 height 165
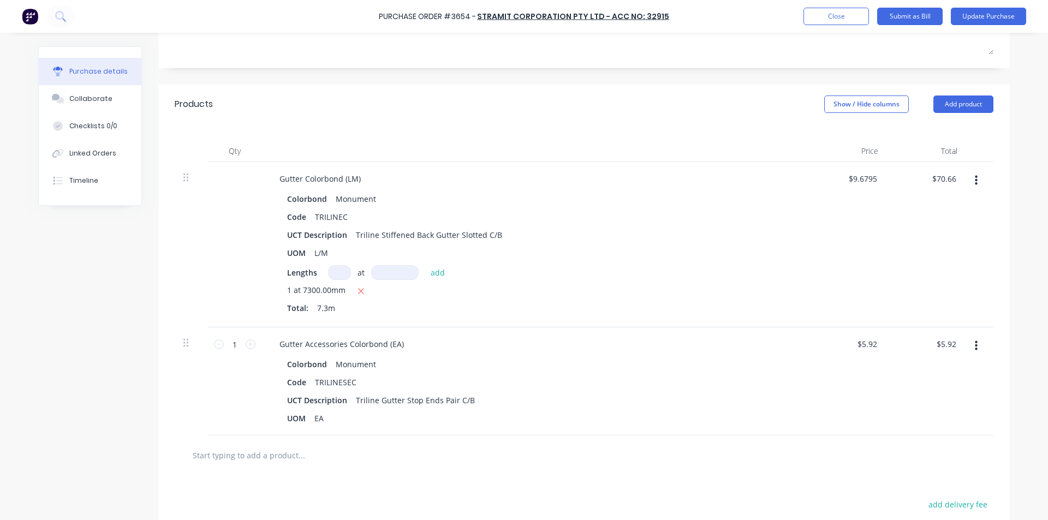
scroll to position [218, 0]
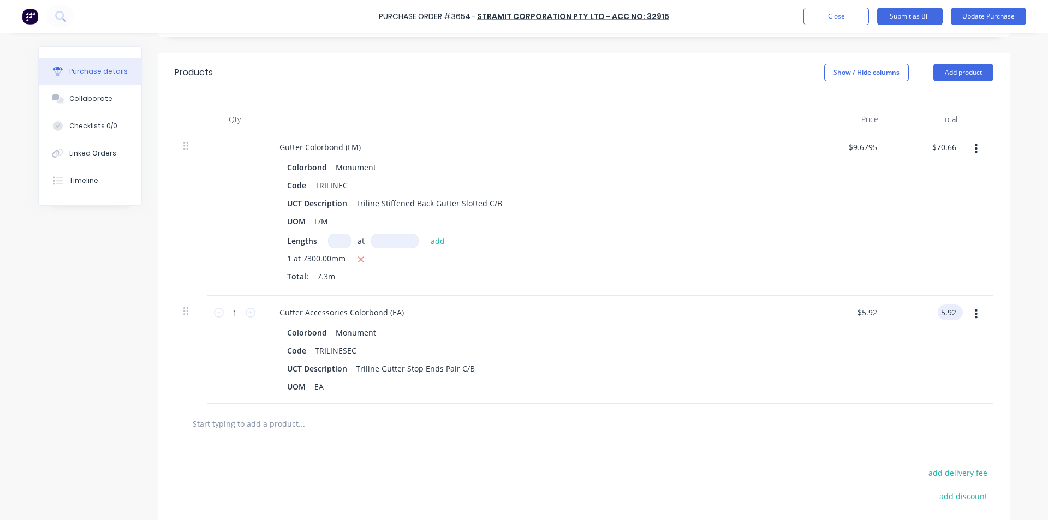
click at [942, 312] on input "5.92" at bounding box center [948, 313] width 21 height 16
click at [792, 380] on div "Colorbond Monument Code TRILINESEC UCT Description Triline Gutter Stop Ends Pai…" at bounding box center [535, 360] width 528 height 70
click at [276, 425] on input "text" at bounding box center [301, 424] width 218 height 22
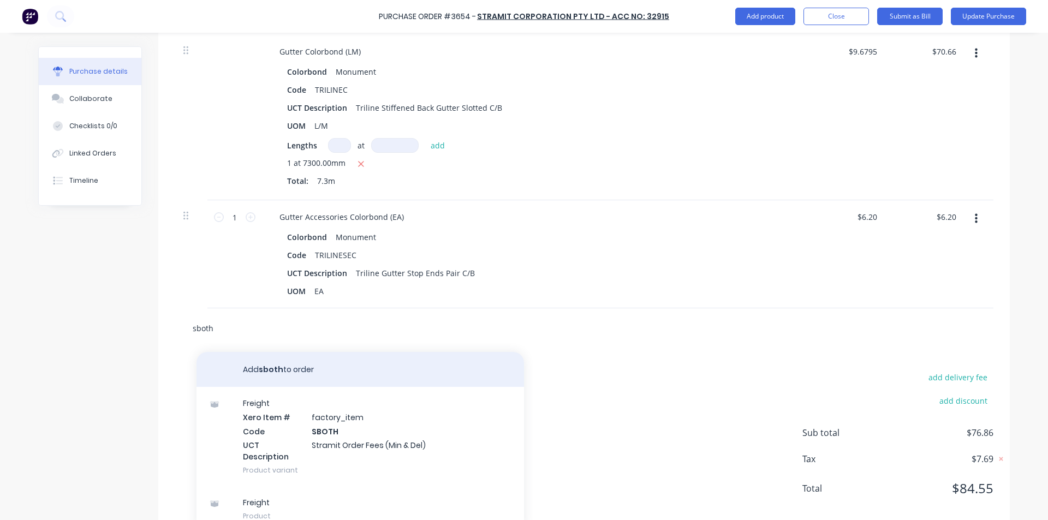
scroll to position [327, 0]
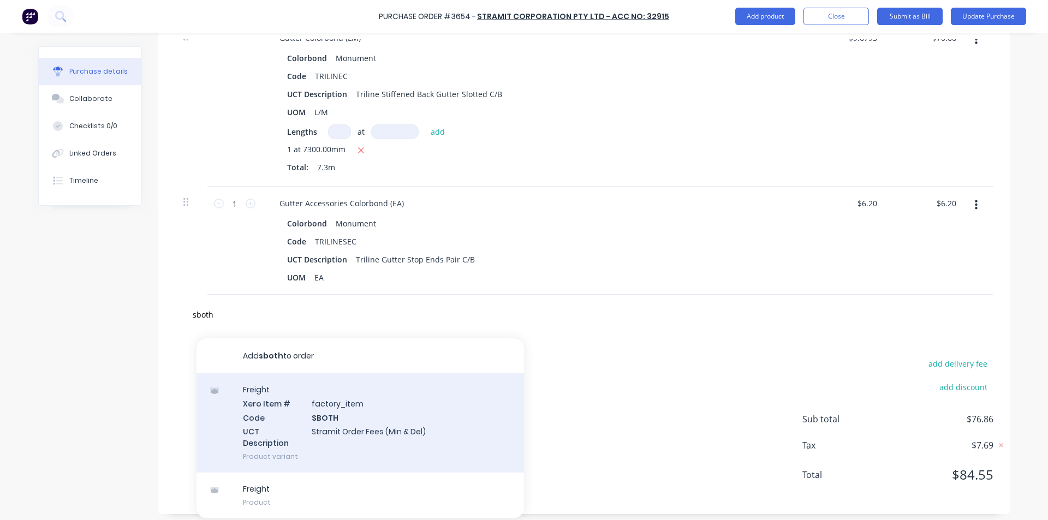
click at [329, 422] on div "Freight Xero Item # factory_item Code SBOTH UCT Description Stramit Order Fees …" at bounding box center [359, 422] width 327 height 99
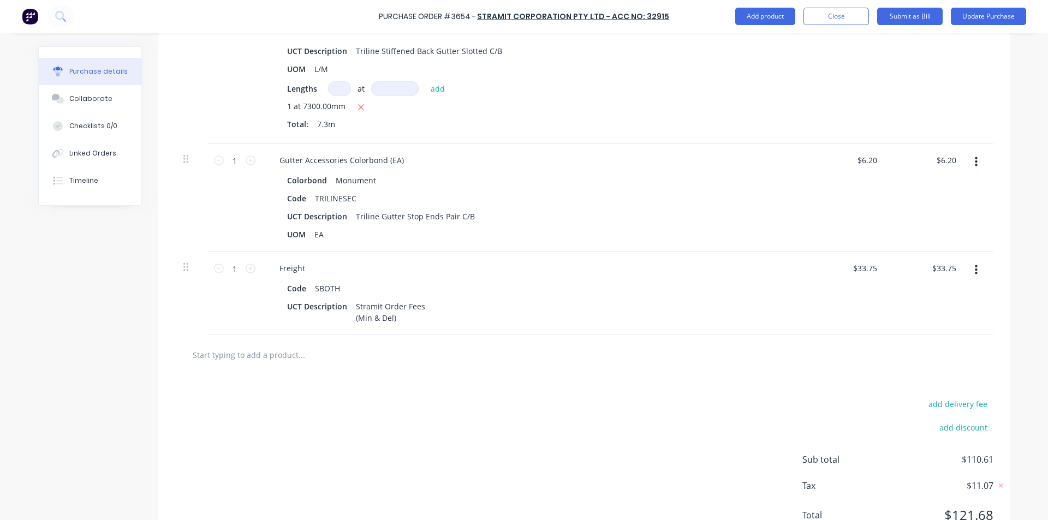
scroll to position [416, 0]
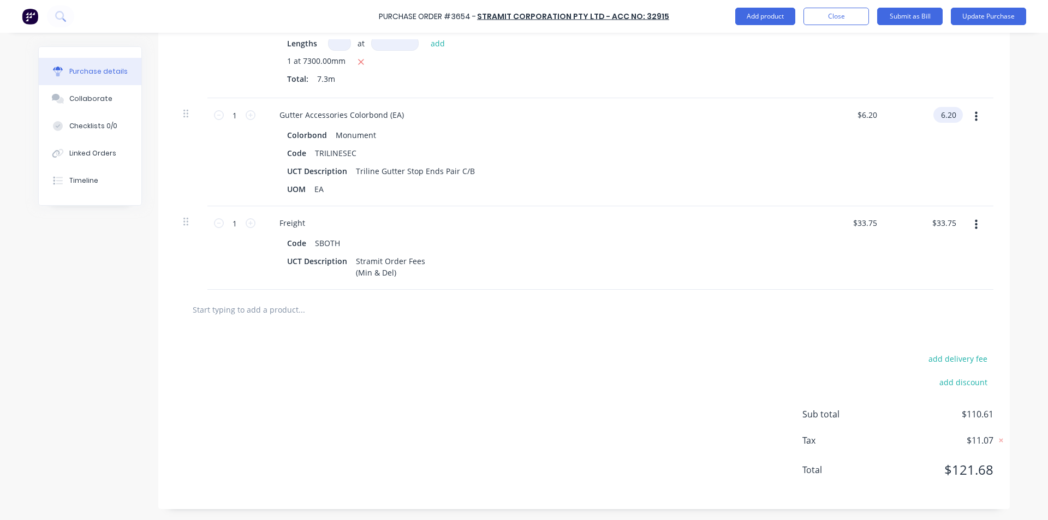
click at [949, 112] on input "6.20" at bounding box center [945, 115] width 25 height 16
click at [949, 112] on input "6.20" at bounding box center [948, 115] width 21 height 16
click at [764, 220] on div "Freight" at bounding box center [535, 223] width 528 height 16
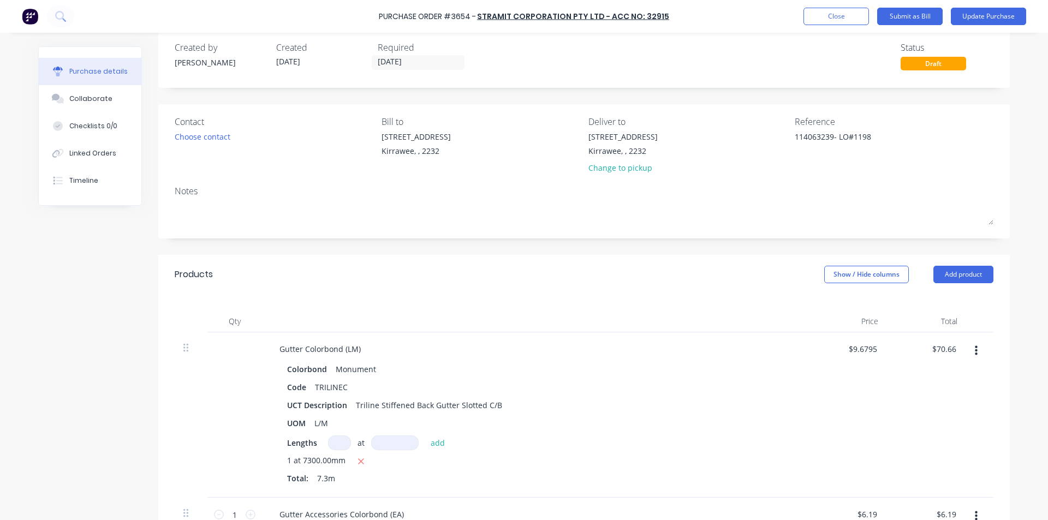
scroll to position [0, 0]
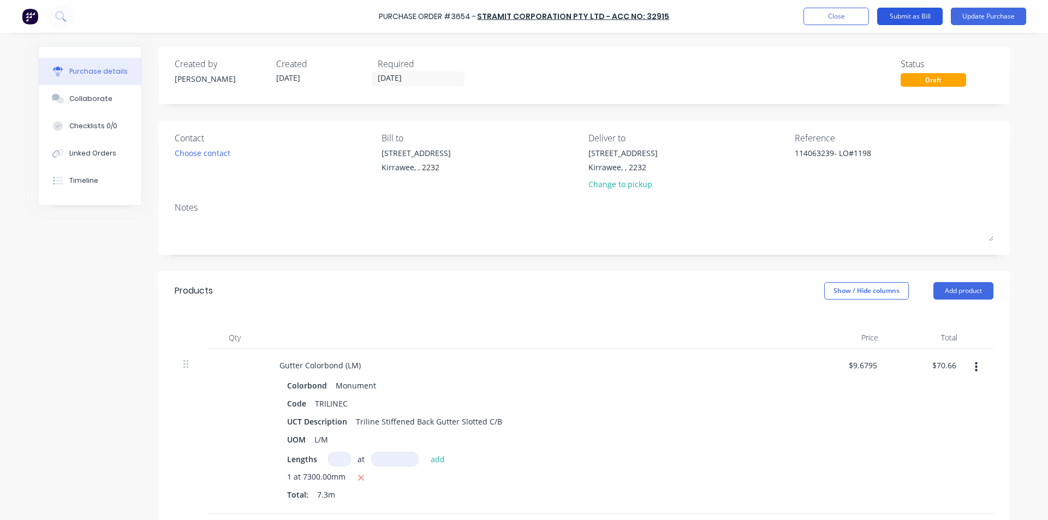
click at [902, 14] on button "Submit as Bill" at bounding box center [909, 16] width 65 height 17
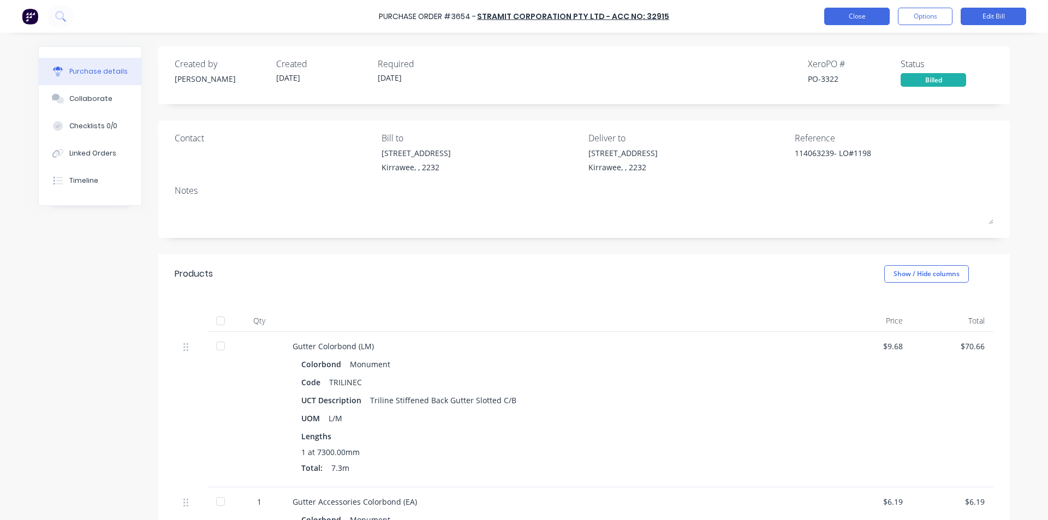
click at [862, 19] on button "Close" at bounding box center [856, 16] width 65 height 17
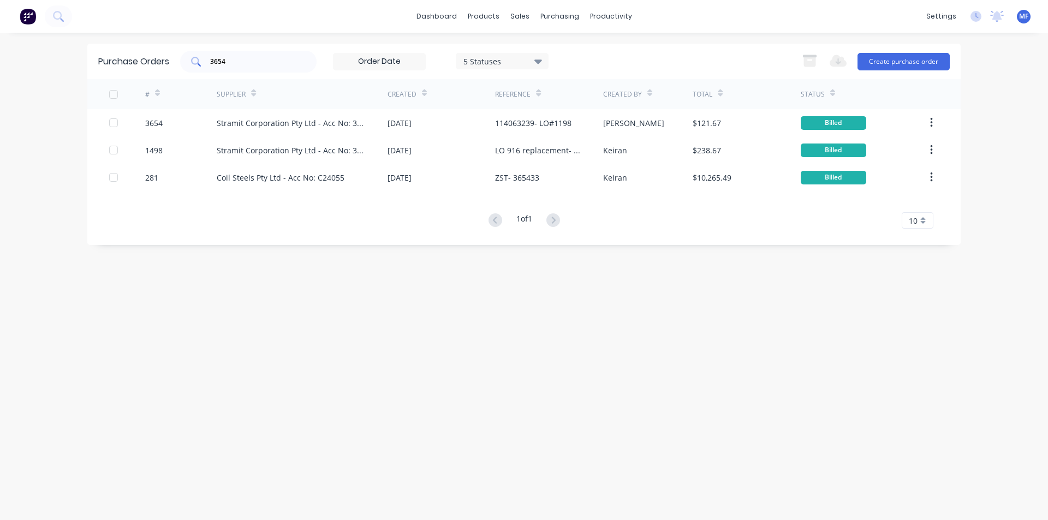
click at [251, 64] on input "3654" at bounding box center [254, 61] width 91 height 11
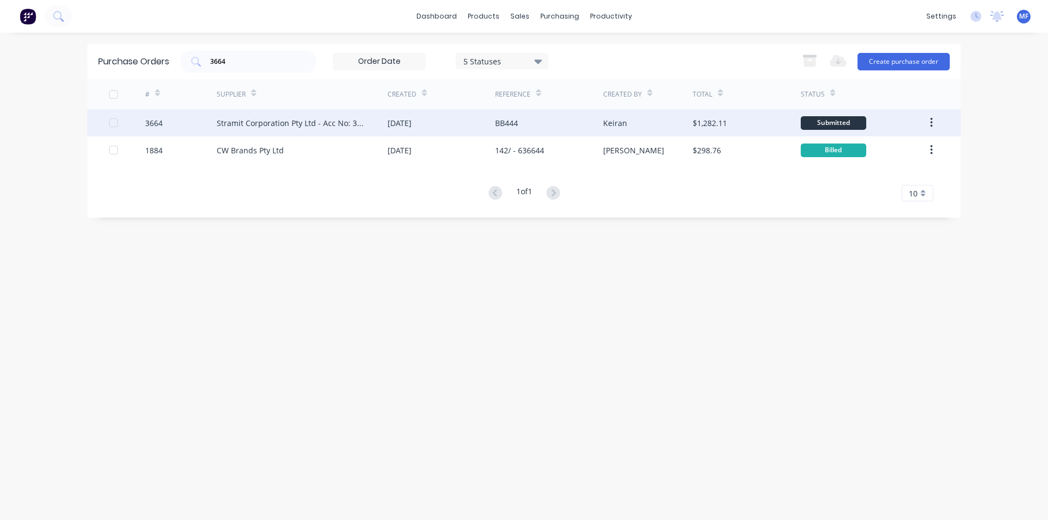
click at [299, 119] on div "Stramit Corporation Pty Ltd - Acc No: 32915" at bounding box center [291, 122] width 149 height 11
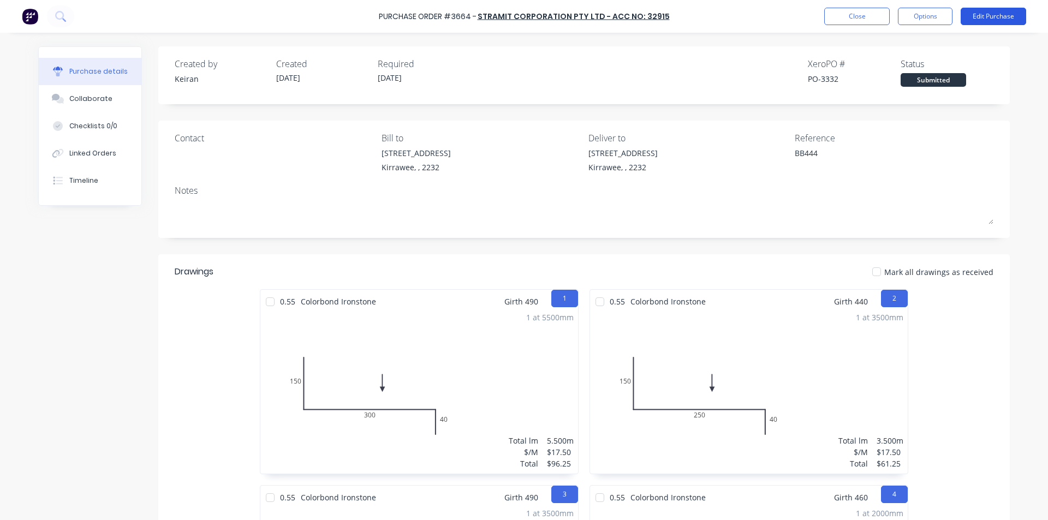
click at [997, 11] on button "Edit Purchase" at bounding box center [993, 16] width 65 height 17
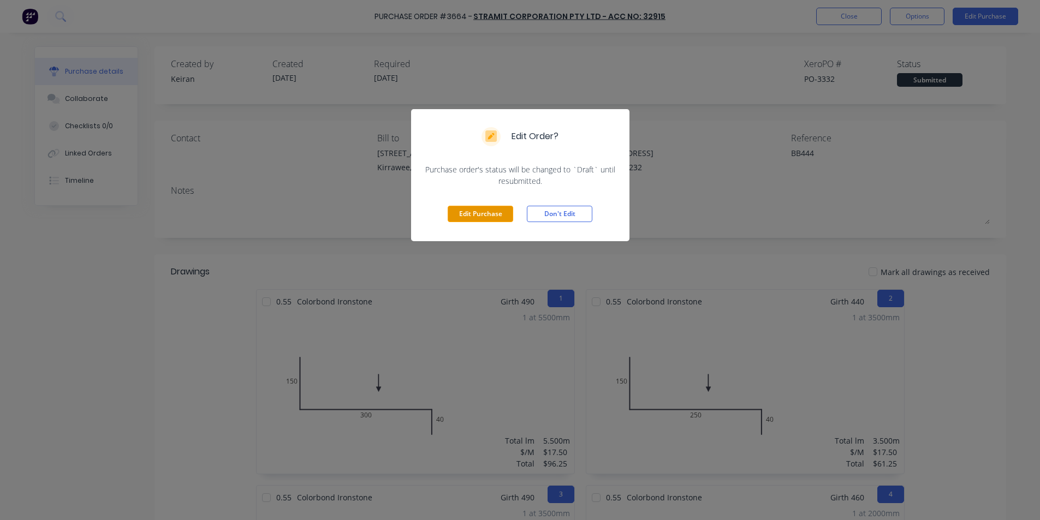
click at [482, 206] on button "Edit Purchase" at bounding box center [480, 214] width 65 height 16
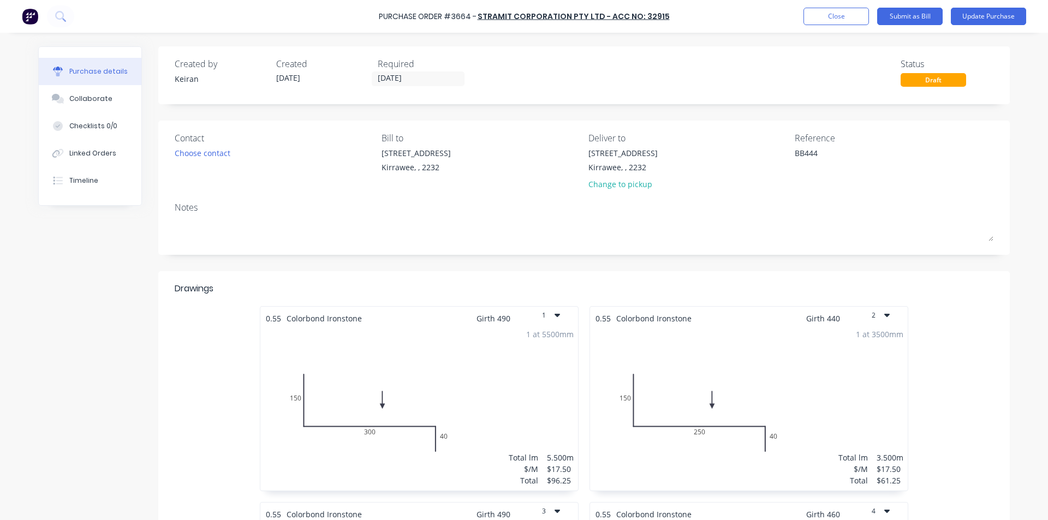
click at [844, 142] on div "Reference" at bounding box center [894, 138] width 199 height 13
click at [840, 154] on textarea "BB444" at bounding box center [863, 159] width 136 height 25
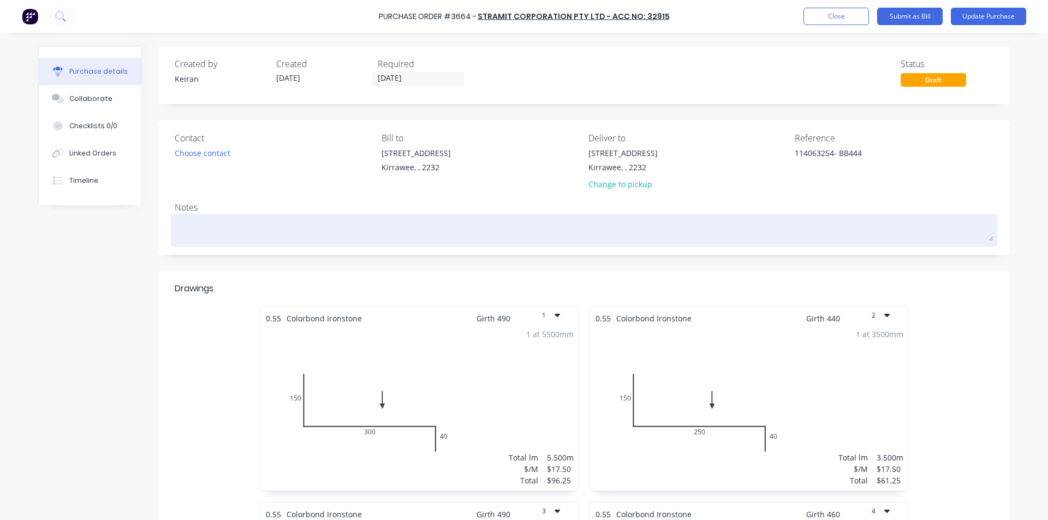
click at [785, 244] on div at bounding box center [584, 230] width 819 height 27
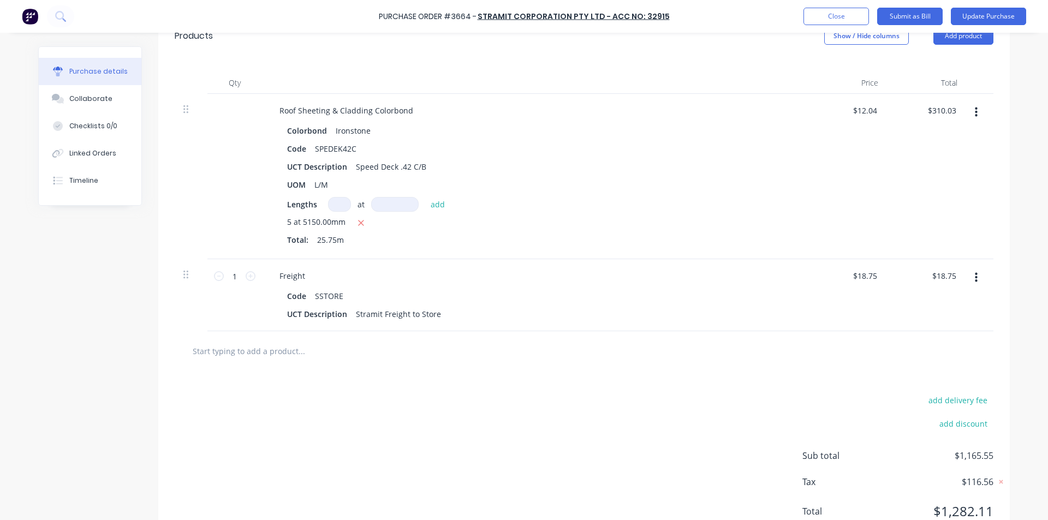
scroll to position [1520, 0]
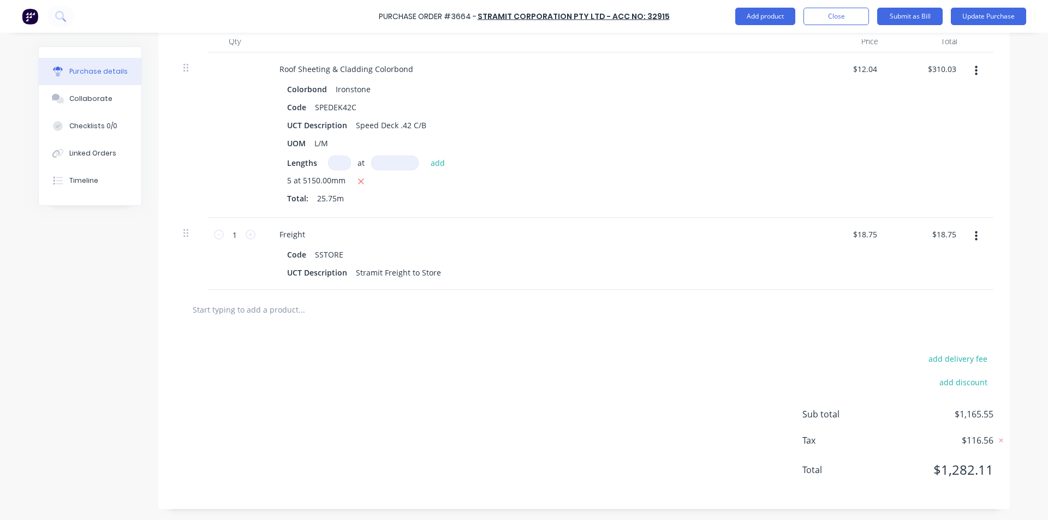
click at [233, 319] on input "text" at bounding box center [301, 310] width 218 height 22
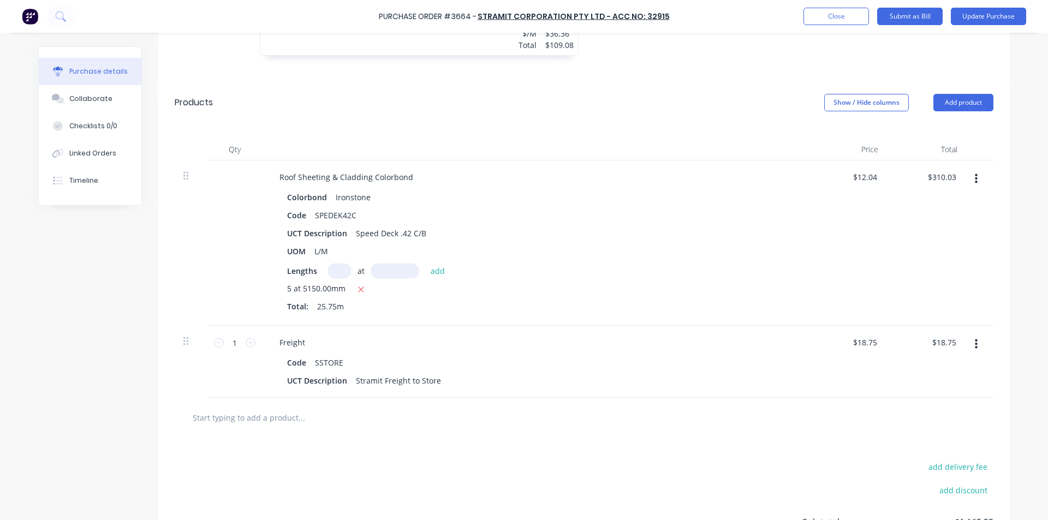
scroll to position [1411, 0]
click at [933, 179] on input "310.03" at bounding box center [942, 178] width 34 height 16
click at [933, 179] on input "310.03" at bounding box center [943, 178] width 29 height 16
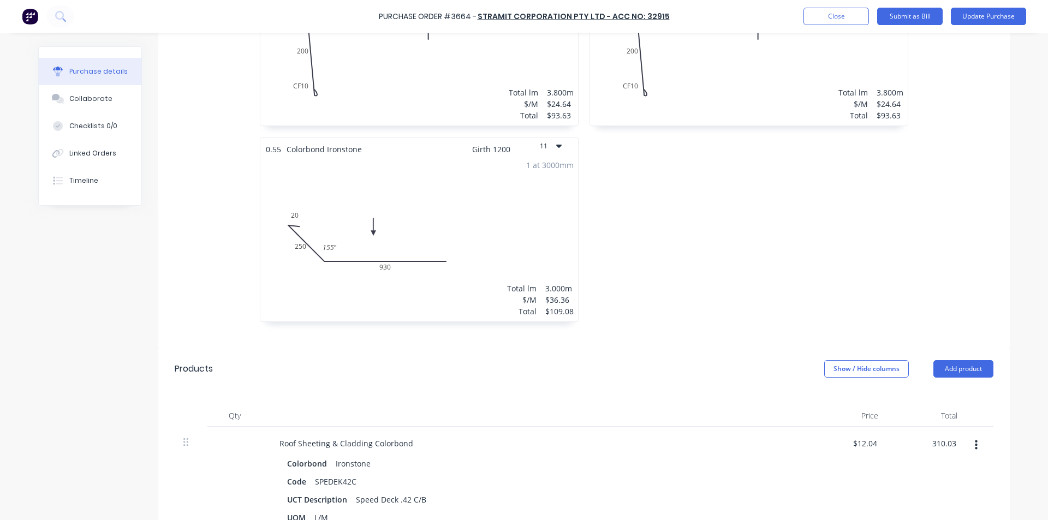
scroll to position [1419, 0]
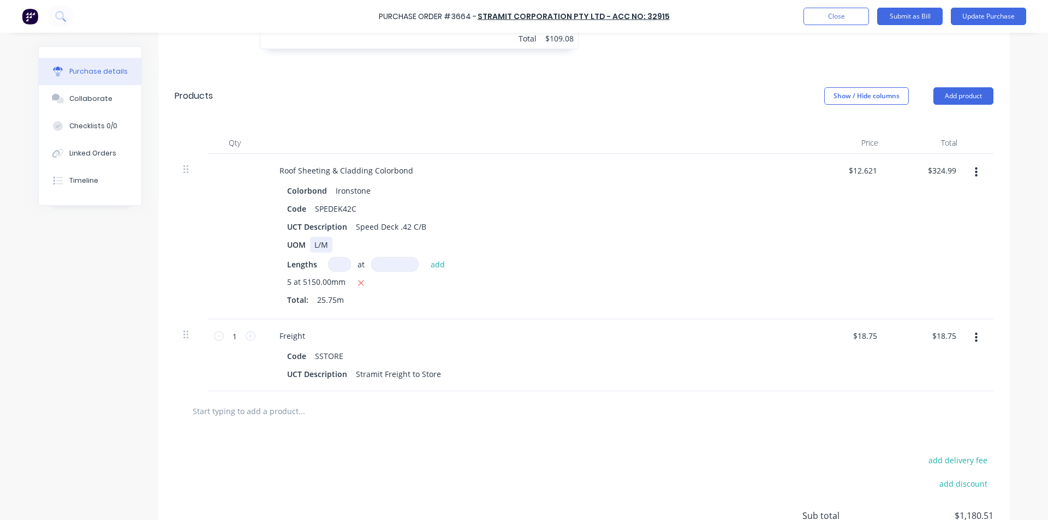
click at [732, 237] on div "UOM L/M" at bounding box center [533, 245] width 500 height 16
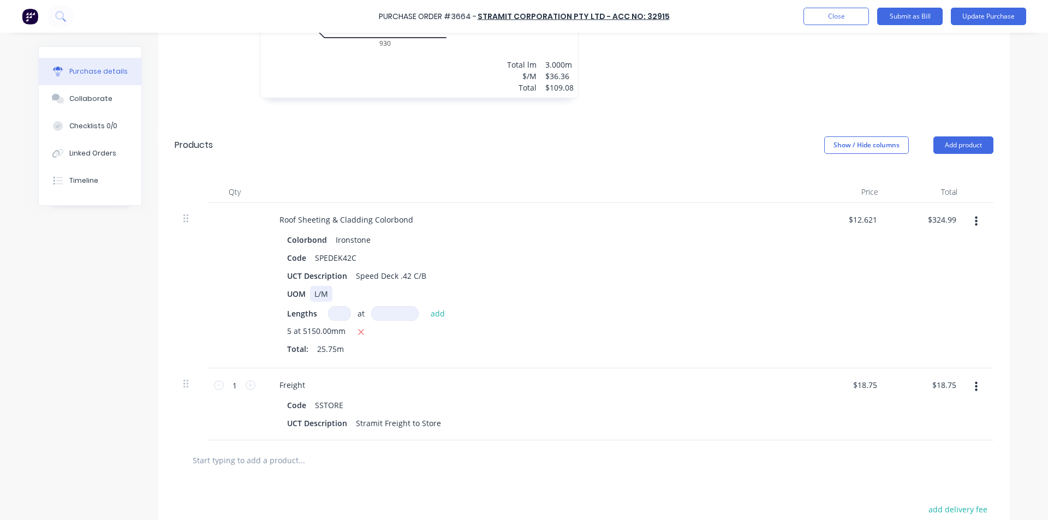
scroll to position [1357, 0]
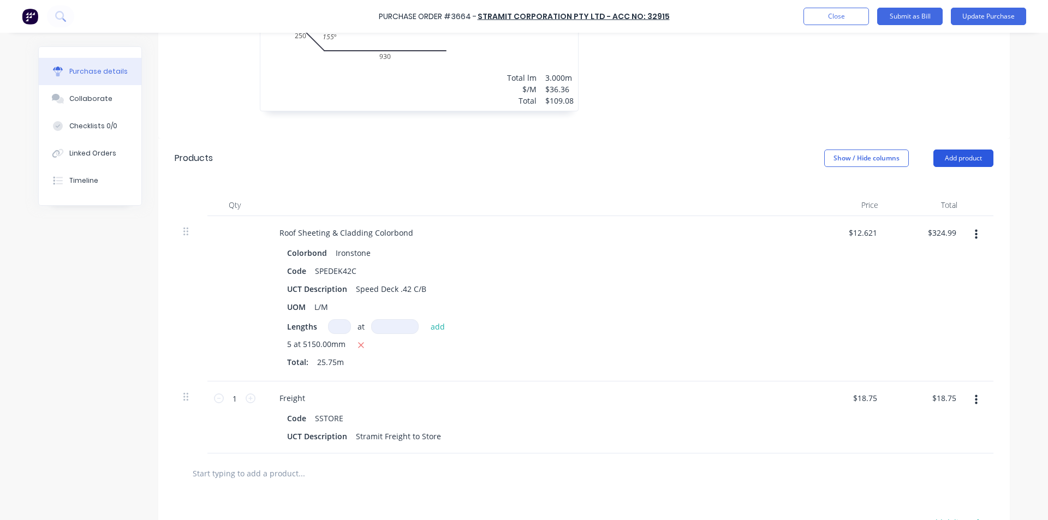
click at [947, 161] on button "Add product" at bounding box center [963, 158] width 60 height 17
click at [928, 207] on div "Basic product" at bounding box center [941, 208] width 84 height 16
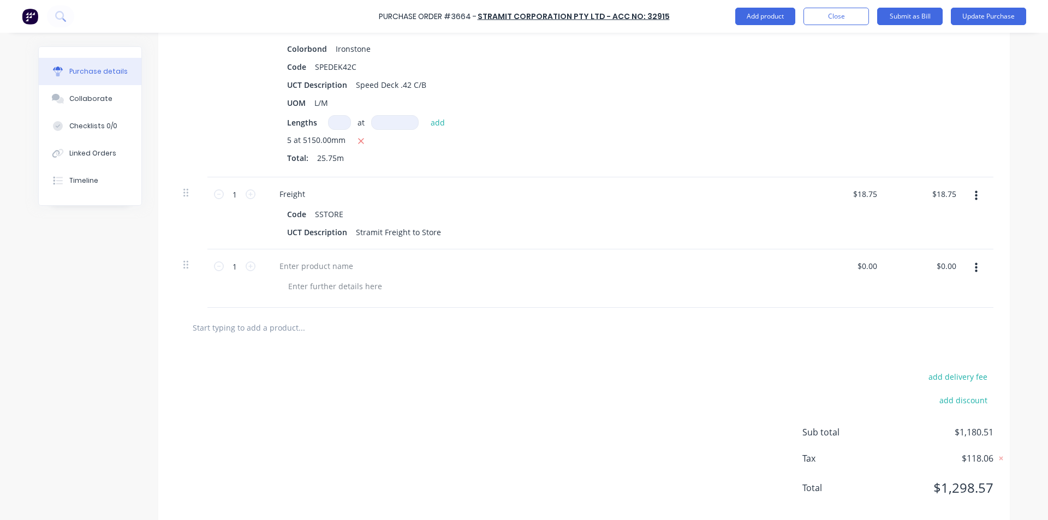
scroll to position [1579, 0]
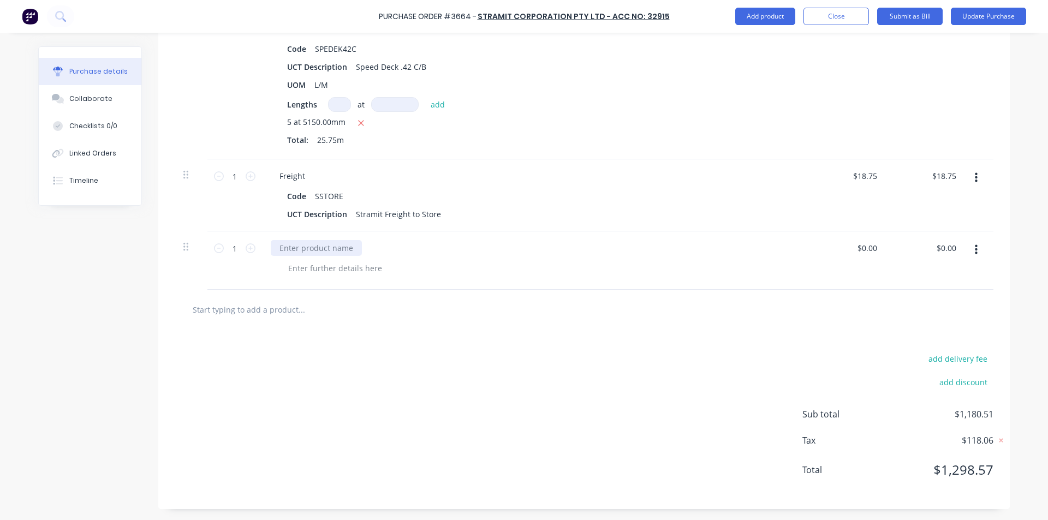
click at [323, 241] on div at bounding box center [316, 248] width 91 height 16
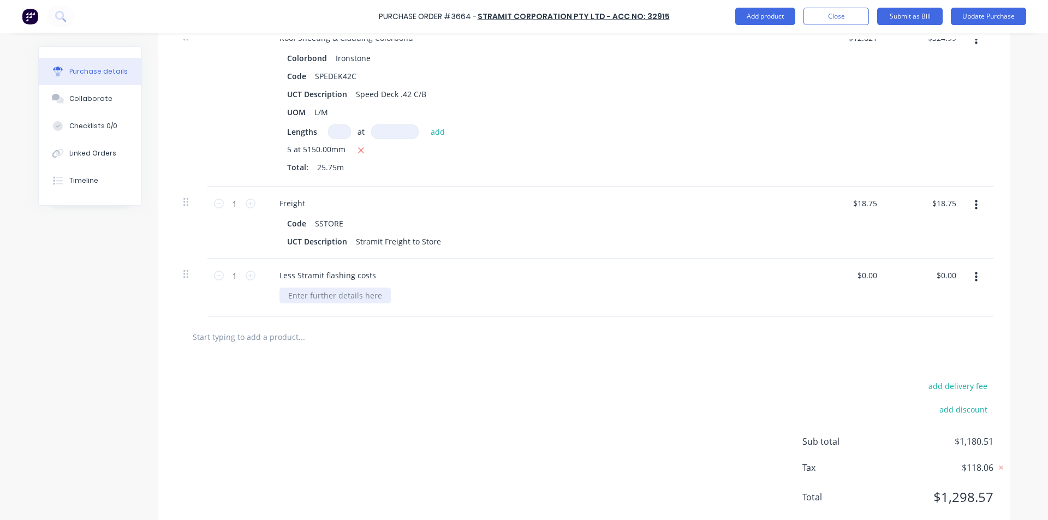
scroll to position [1524, 0]
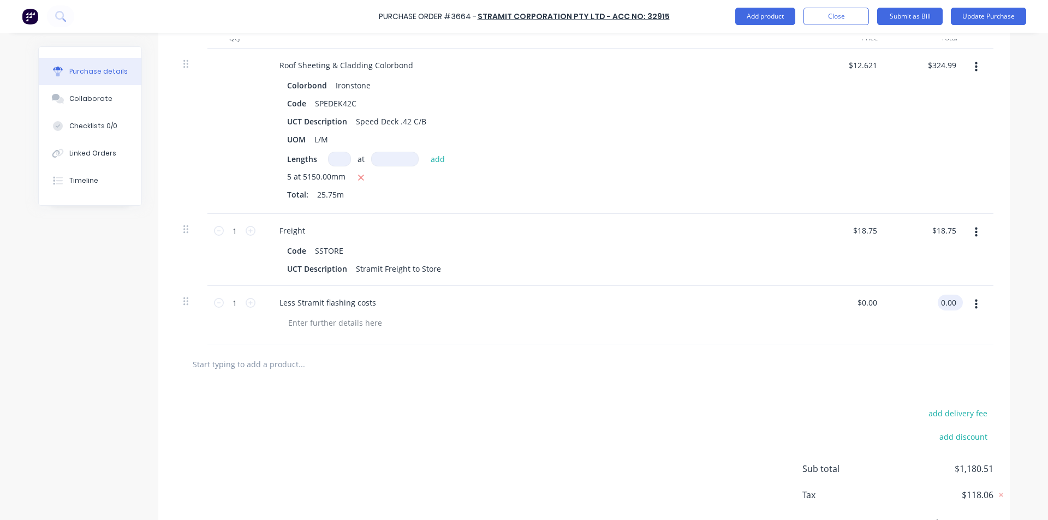
click at [946, 302] on input "0.00" at bounding box center [948, 303] width 21 height 16
click at [721, 343] on div "Less Stramit flashing costs" at bounding box center [535, 315] width 546 height 58
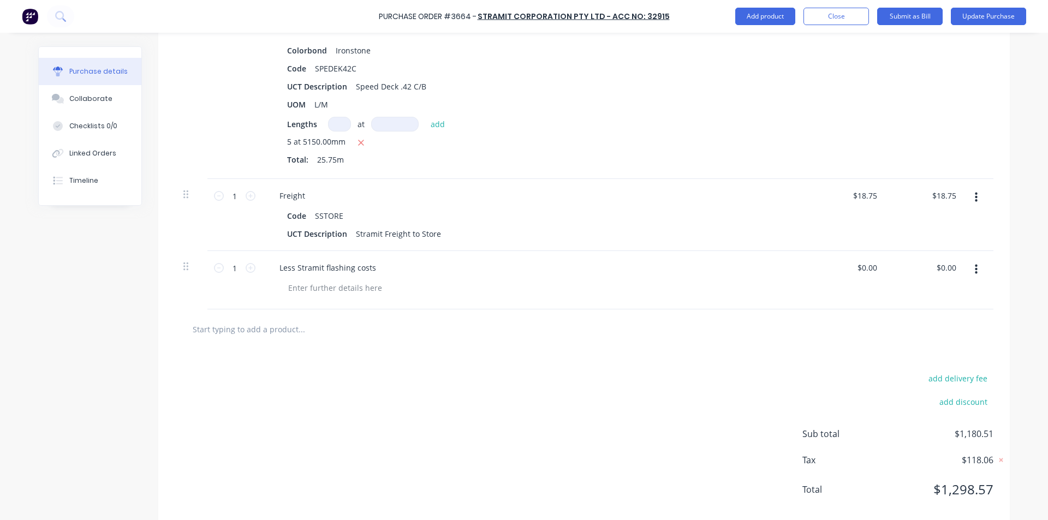
scroll to position [1579, 0]
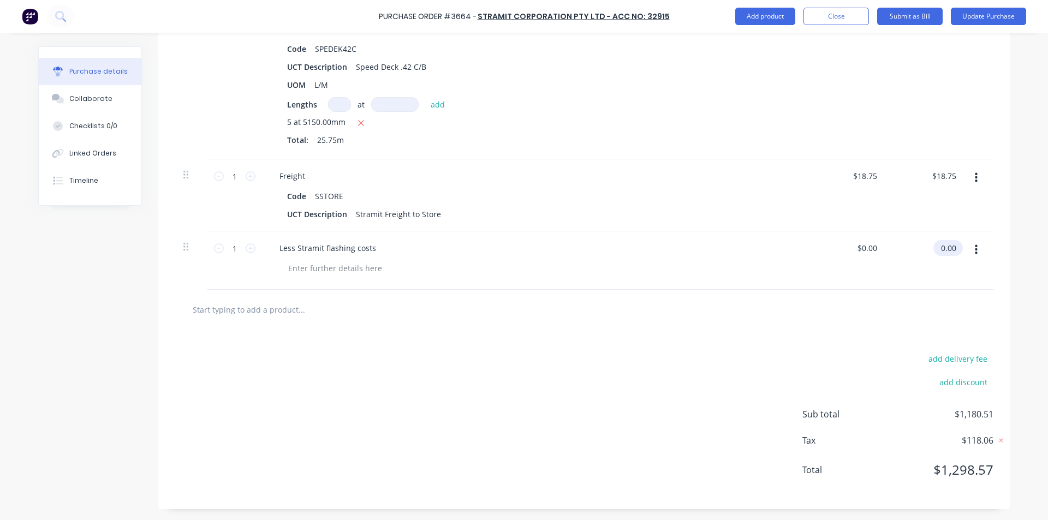
click at [935, 255] on div "0.00 $0.00" at bounding box center [945, 248] width 25 height 16
click at [935, 255] on div "$0.00 $0.00" at bounding box center [945, 248] width 25 height 16
click at [949, 248] on input "0.00" at bounding box center [945, 248] width 25 height 16
click at [949, 248] on input "0.00" at bounding box center [948, 248] width 21 height 16
click at [669, 357] on div "add delivery fee add discount Sub total $957.27 Tax $95.74 Total $1,053.01" at bounding box center [583, 420] width 851 height 180
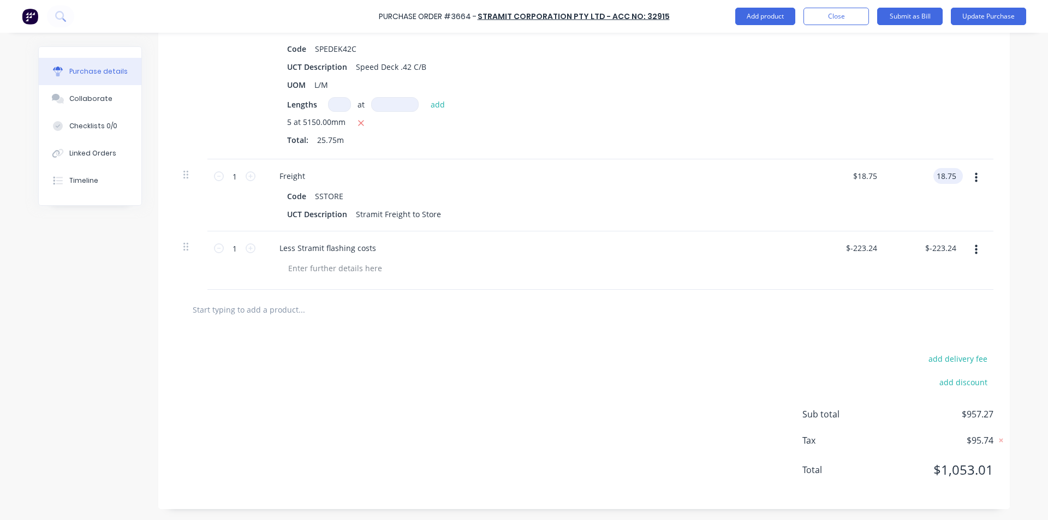
click at [954, 177] on input "18.75" at bounding box center [945, 176] width 25 height 16
drag, startPoint x: 818, startPoint y: 245, endPoint x: 789, endPoint y: 249, distance: 29.2
click at [812, 243] on div "$-223.24 $-223.24" at bounding box center [847, 260] width 79 height 58
click at [947, 179] on input "18.74" at bounding box center [945, 176] width 25 height 16
click at [954, 248] on input "-223.24" at bounding box center [943, 248] width 32 height 16
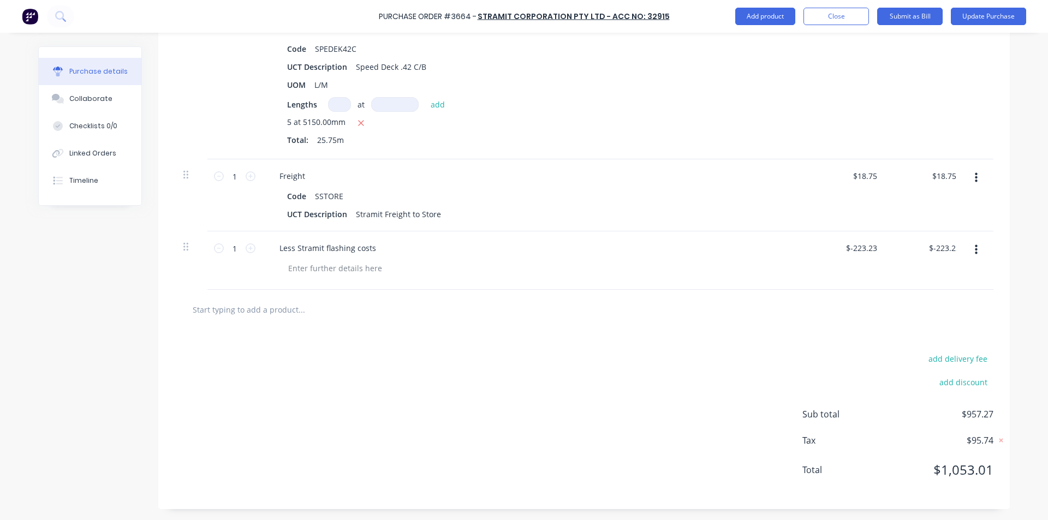
click at [549, 474] on div "add delivery fee add discount Sub total $957.27 Tax $95.74 Total $1,053.01" at bounding box center [583, 420] width 851 height 180
click at [957, 246] on div "$-223.23 $-223.23" at bounding box center [942, 248] width 40 height 16
click at [952, 250] on input "-223.23" at bounding box center [943, 248] width 32 height 16
click at [838, 314] on div at bounding box center [583, 310] width 801 height 22
click at [953, 249] on input "-223.20" at bounding box center [940, 248] width 36 height 16
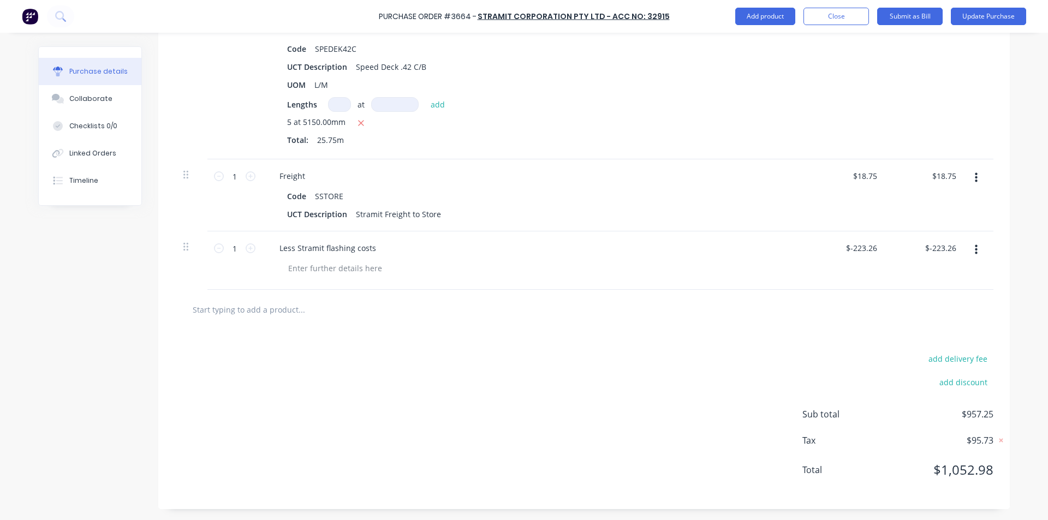
click at [677, 454] on div "add delivery fee add discount Sub total $957.25 Tax $95.73 Total $1,052.98" at bounding box center [583, 420] width 851 height 180
click at [952, 248] on input "-223.26" at bounding box center [943, 248] width 32 height 16
click at [588, 461] on div "add delivery fee add discount Sub total $957.25 Tax $95.73 Total $1,052.98" at bounding box center [583, 420] width 851 height 180
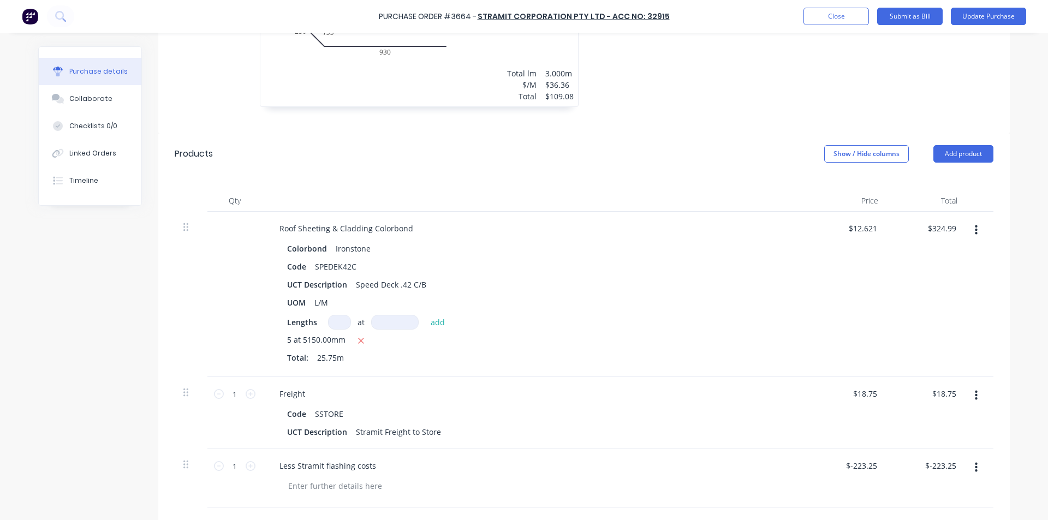
scroll to position [1361, 0]
click at [950, 231] on input "324.99" at bounding box center [942, 229] width 34 height 16
click at [719, 326] on div "Lengths at add" at bounding box center [535, 322] width 496 height 15
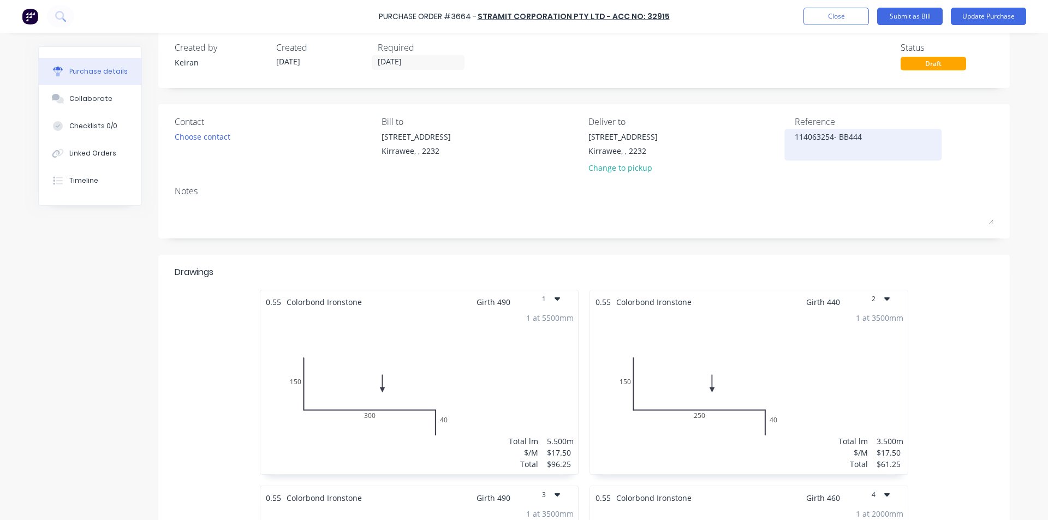
scroll to position [0, 0]
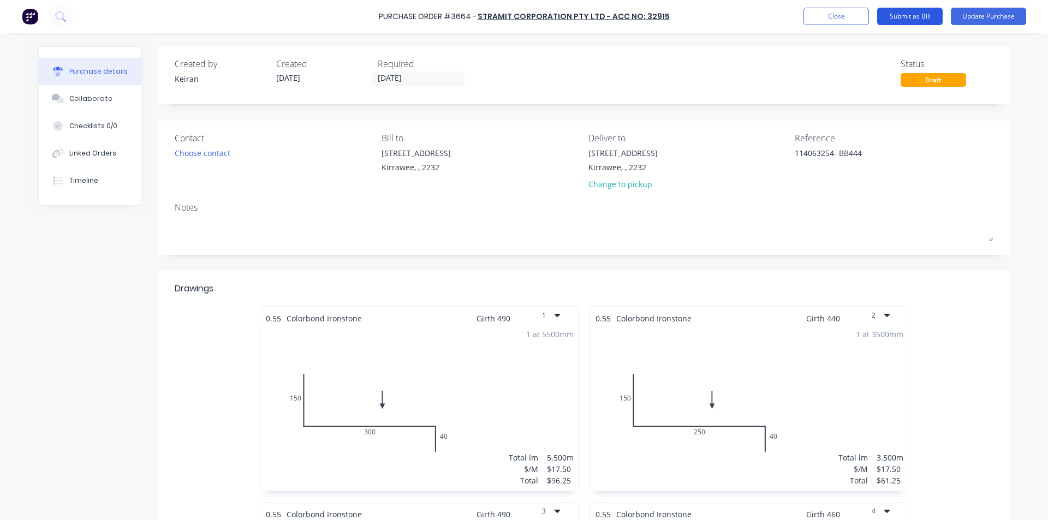
click at [911, 15] on button "Submit as Bill" at bounding box center [909, 16] width 65 height 17
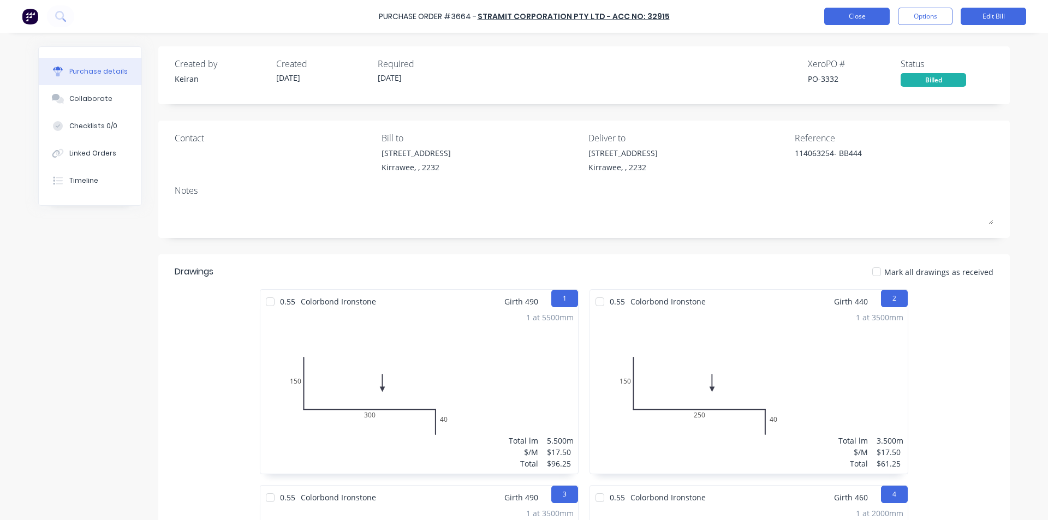
click at [855, 17] on button "Close" at bounding box center [856, 16] width 65 height 17
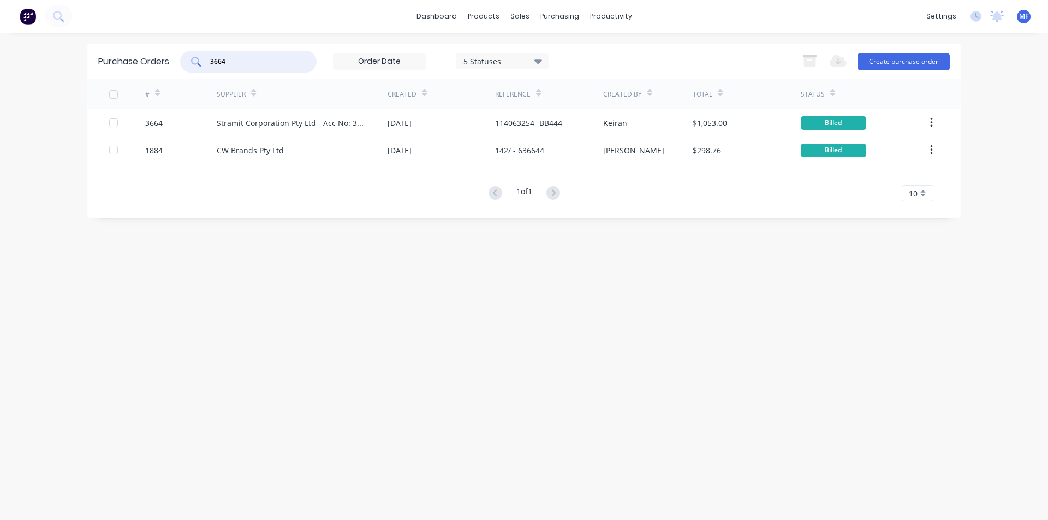
click at [246, 61] on input "3664" at bounding box center [254, 61] width 91 height 11
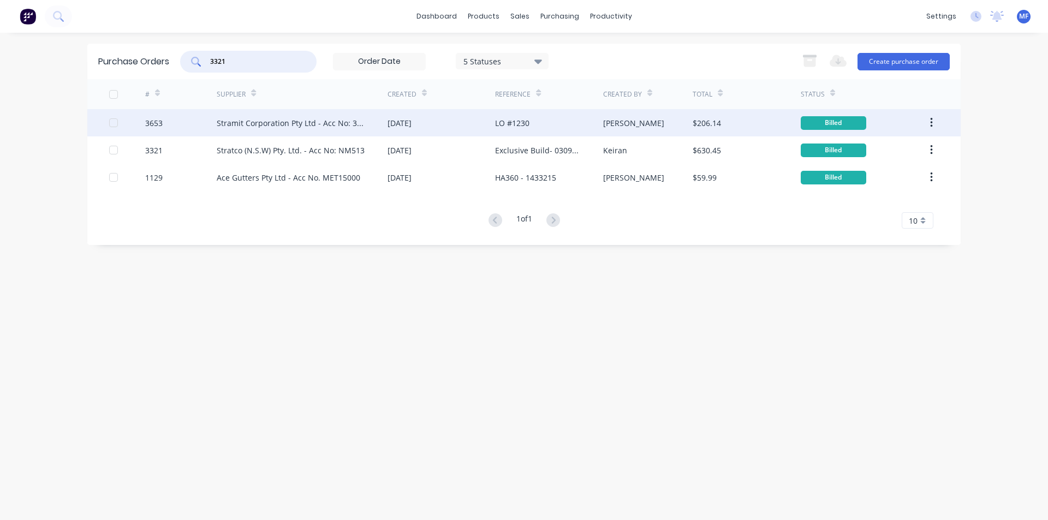
click at [339, 120] on div "Stramit Corporation Pty Ltd - Acc No: 32915" at bounding box center [291, 122] width 149 height 11
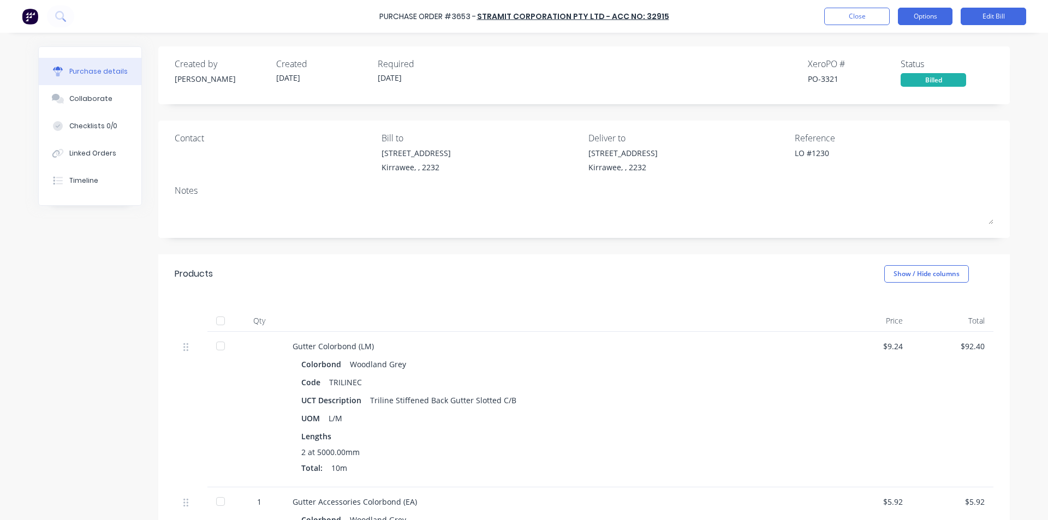
click at [928, 17] on button "Options" at bounding box center [925, 16] width 55 height 17
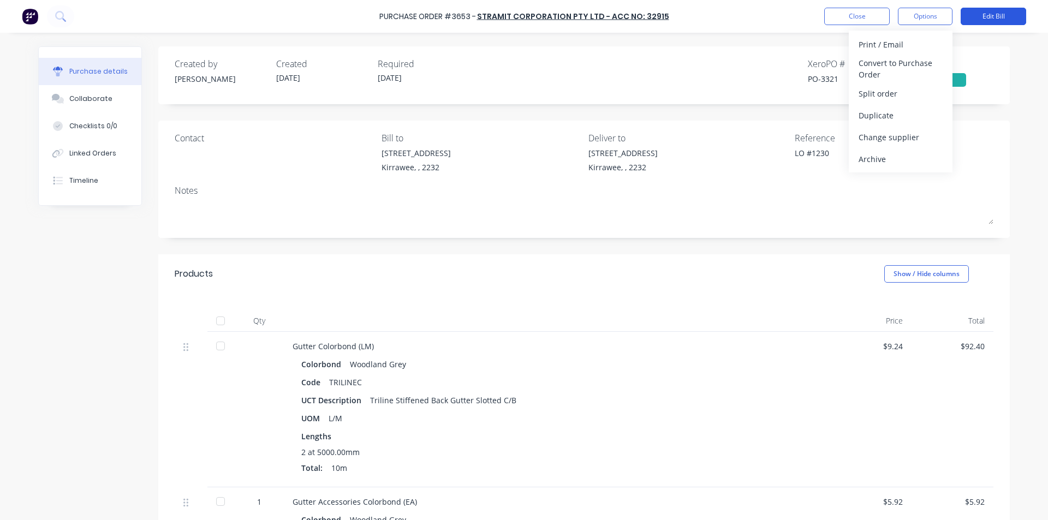
click at [1007, 10] on button "Edit Bill" at bounding box center [993, 16] width 65 height 17
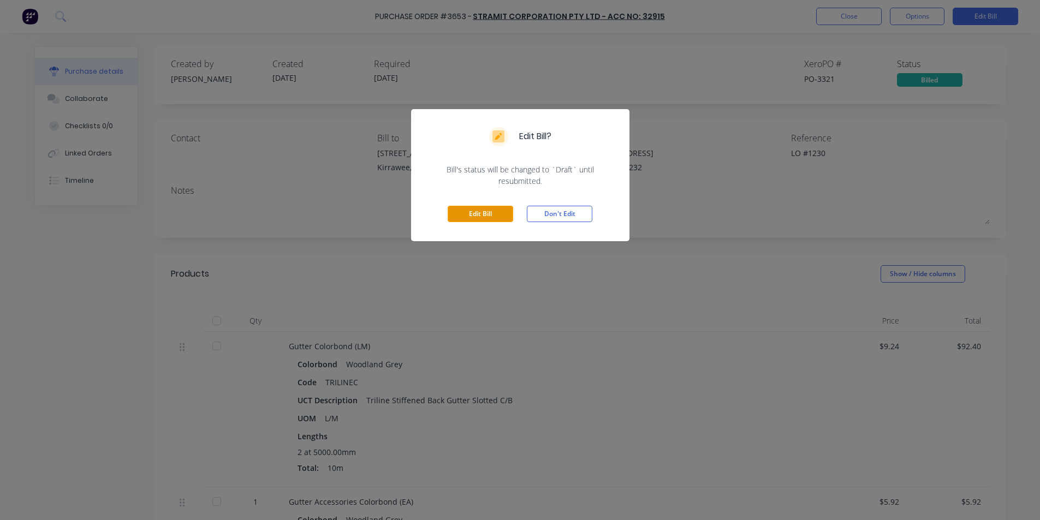
click at [494, 211] on button "Edit Bill" at bounding box center [480, 214] width 65 height 16
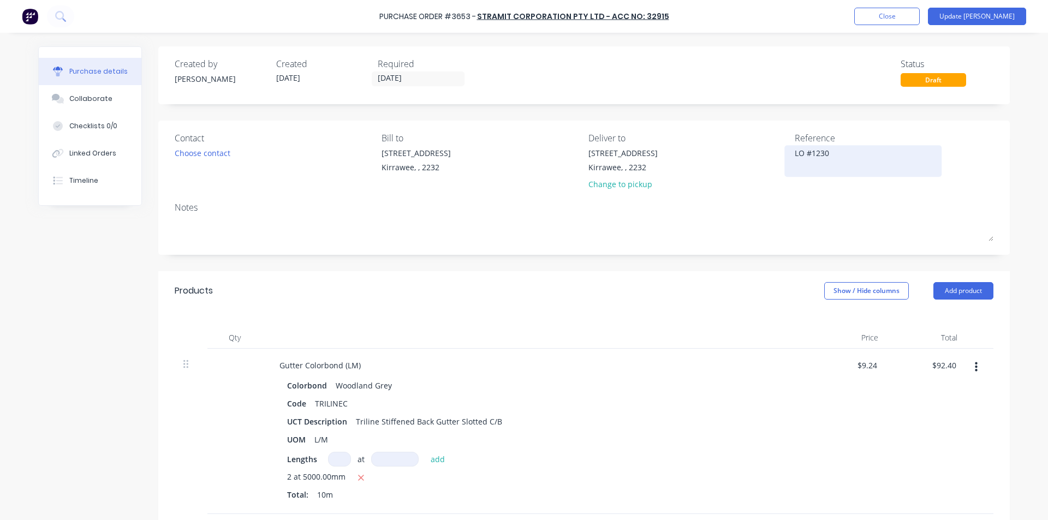
click at [848, 162] on textarea "LO #1230" at bounding box center [863, 159] width 136 height 25
click at [520, 298] on div "Products Show / Hide columns Add product" at bounding box center [583, 290] width 851 height 39
click at [830, 153] on textarea "114063261LO #1230" at bounding box center [863, 159] width 136 height 25
click at [726, 357] on div "Gutter Colorbond (LM) Colorbond Woodland Grey Code TRILINEC UCT Description Tri…" at bounding box center [535, 431] width 546 height 165
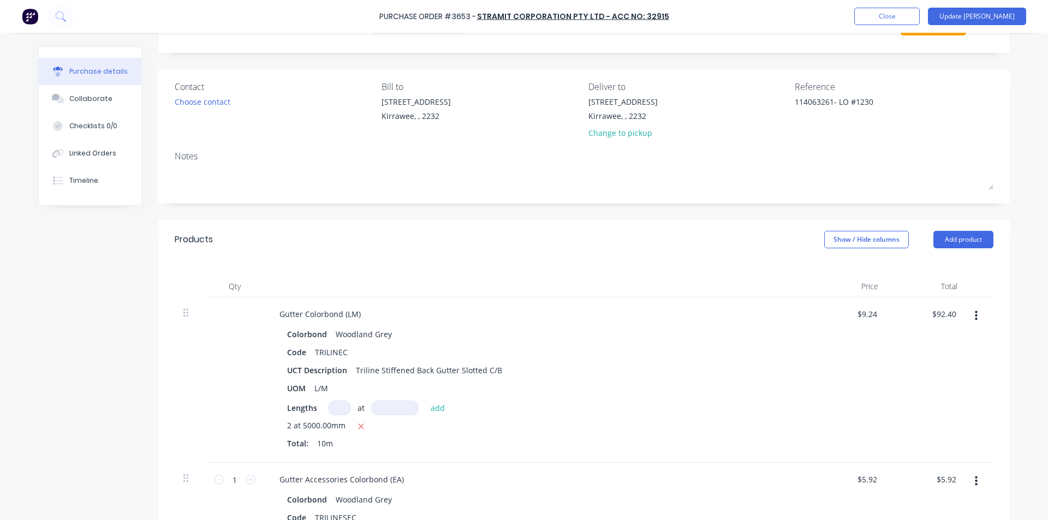
scroll to position [109, 0]
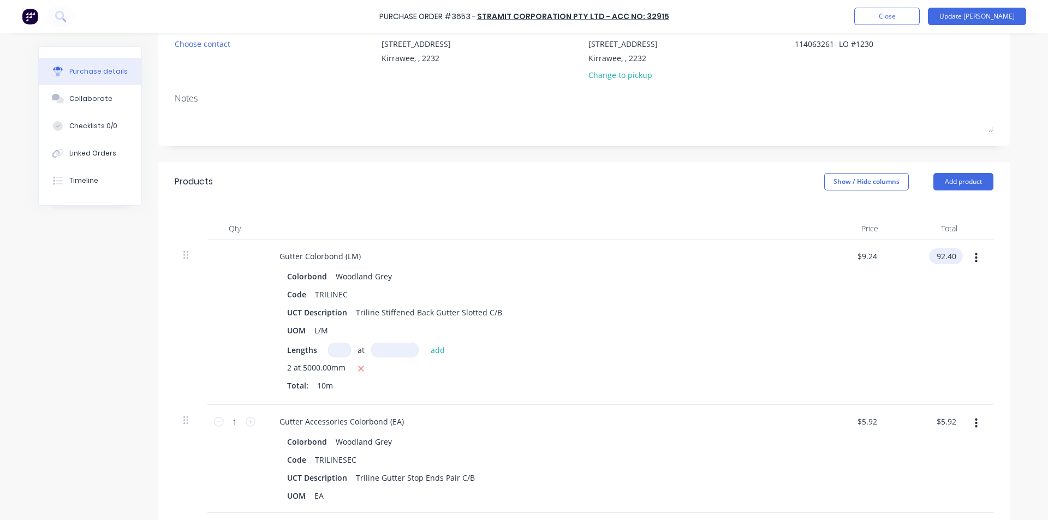
click at [938, 258] on input "92.40" at bounding box center [943, 256] width 29 height 16
click at [938, 258] on input "92.40" at bounding box center [945, 256] width 25 height 16
click at [802, 381] on div "Gutter Colorbond (LM) Colorbond Woodland Grey Code TRILINEC UCT Description Tri…" at bounding box center [535, 322] width 546 height 165
click at [947, 418] on input "5.92" at bounding box center [945, 422] width 25 height 16
click at [947, 418] on input "5.92" at bounding box center [948, 422] width 21 height 16
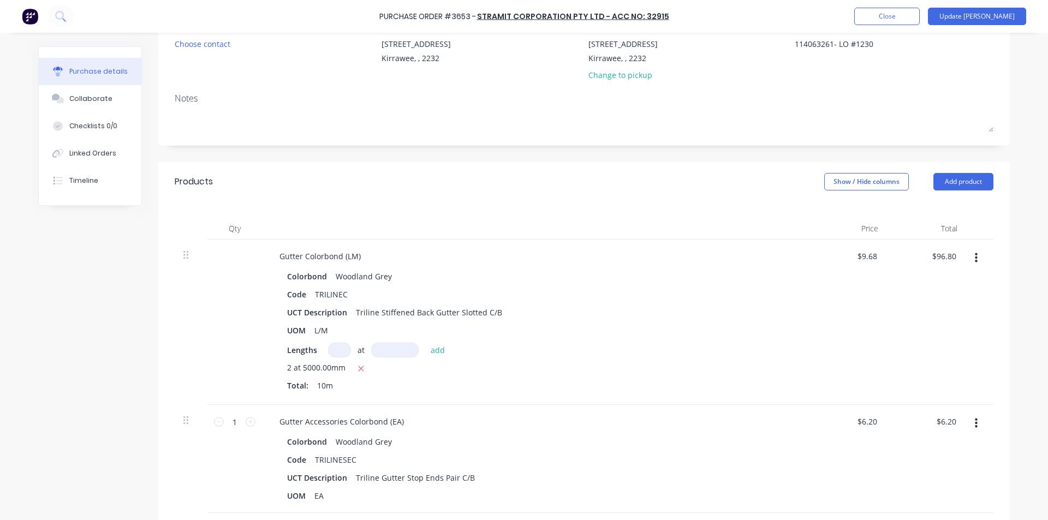
click at [832, 418] on div "$6.20 $6.20" at bounding box center [847, 459] width 79 height 108
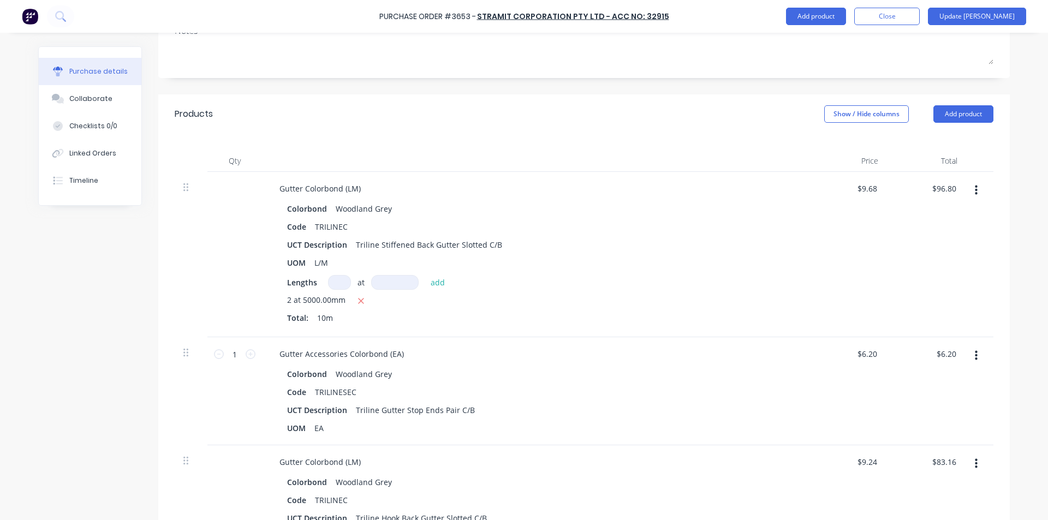
scroll to position [273, 0]
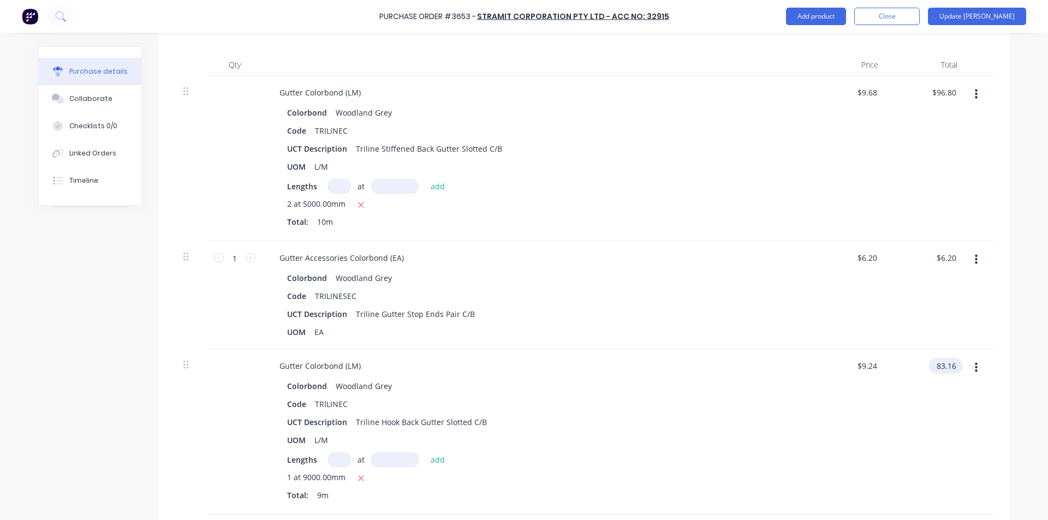
click at [943, 362] on input "83.16" at bounding box center [943, 366] width 29 height 16
click at [943, 362] on input "83.16" at bounding box center [945, 366] width 25 height 16
click at [599, 373] on div "Gutter Colorbond (LM) Colorbond Woodland Grey Code TRILINEC UCT Description Tri…" at bounding box center [535, 431] width 546 height 165
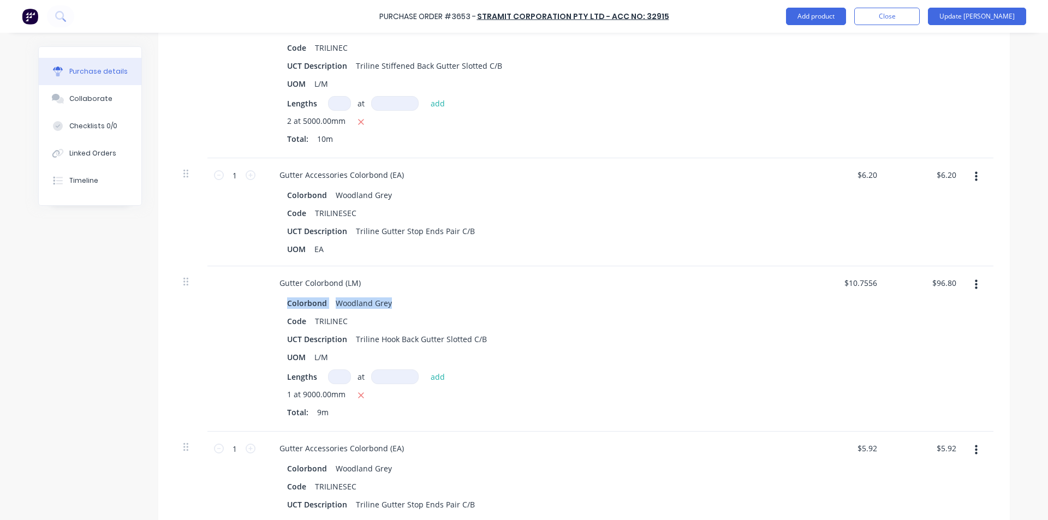
scroll to position [382, 0]
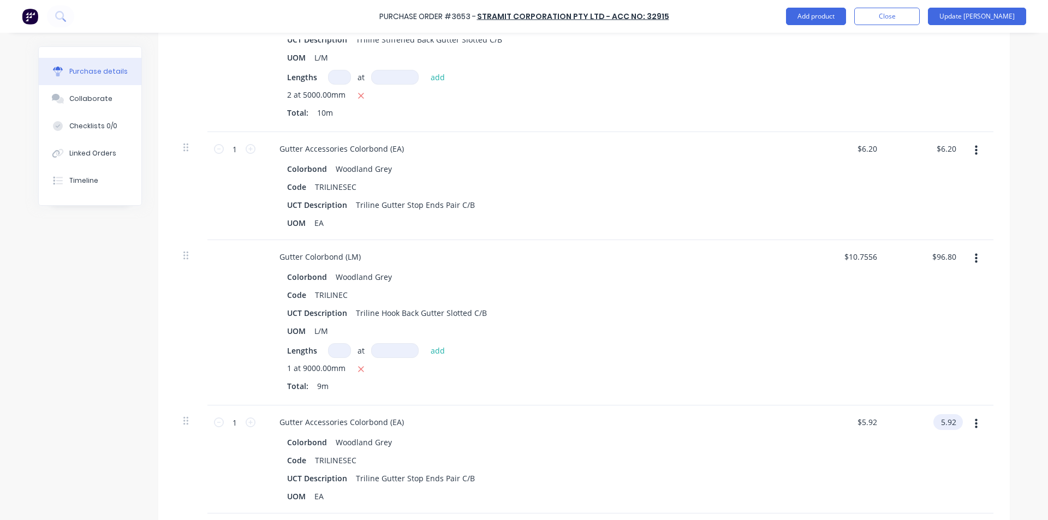
click at [941, 425] on input "5.92" at bounding box center [945, 422] width 25 height 16
click at [950, 422] on input "5.92" at bounding box center [948, 422] width 21 height 16
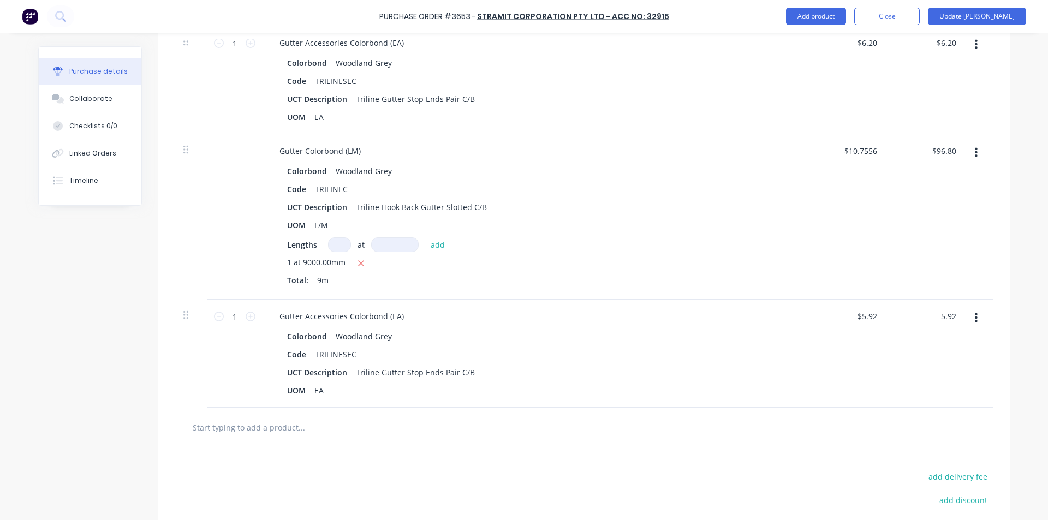
scroll to position [491, 0]
click at [842, 301] on div "$6.20 $6.20" at bounding box center [847, 350] width 79 height 108
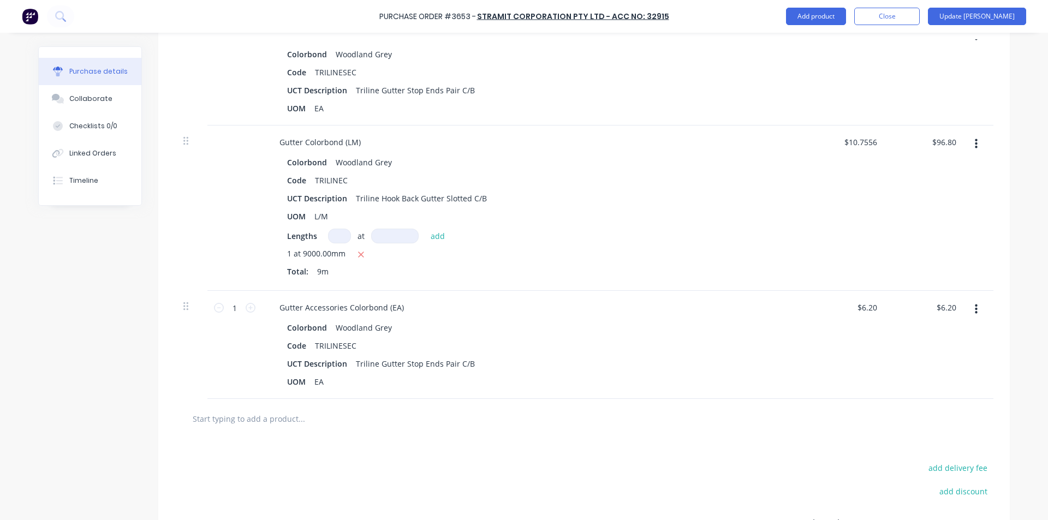
scroll to position [442, 0]
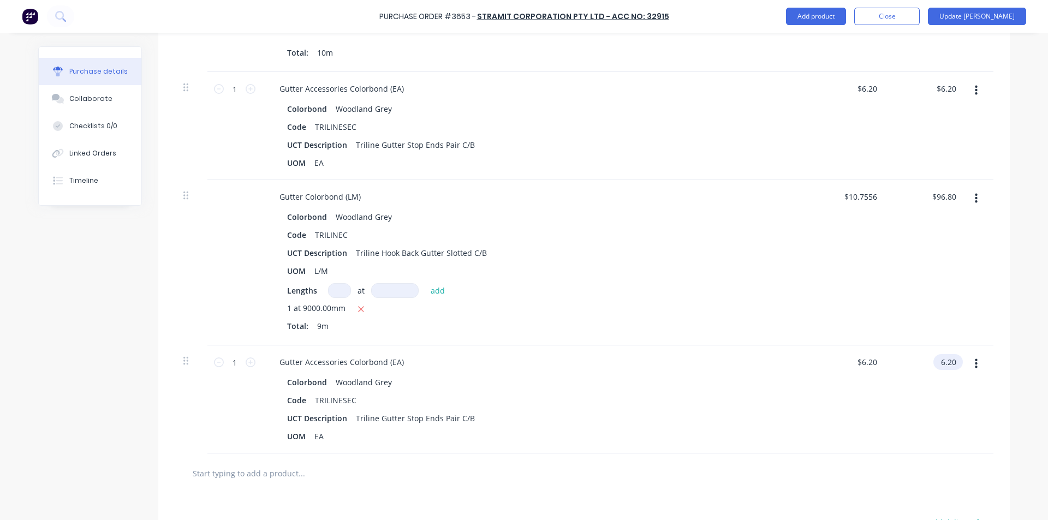
click at [940, 361] on input "6.20" at bounding box center [945, 362] width 25 height 16
click at [940, 361] on input "6.20" at bounding box center [948, 362] width 21 height 16
click at [861, 395] on div "$12.40 $6.20" at bounding box center [847, 399] width 79 height 108
click at [576, 269] on div "UOM L/M" at bounding box center [533, 271] width 500 height 16
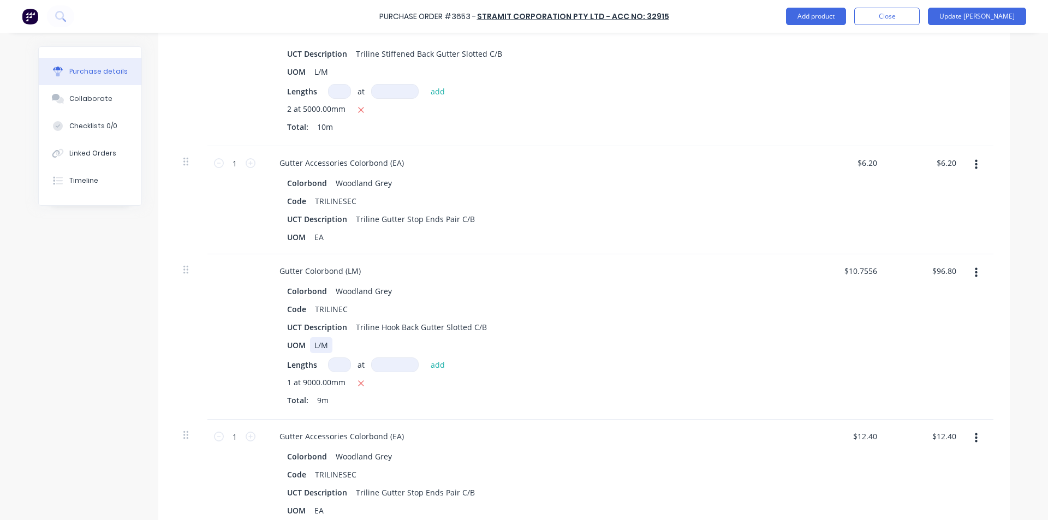
scroll to position [387, 0]
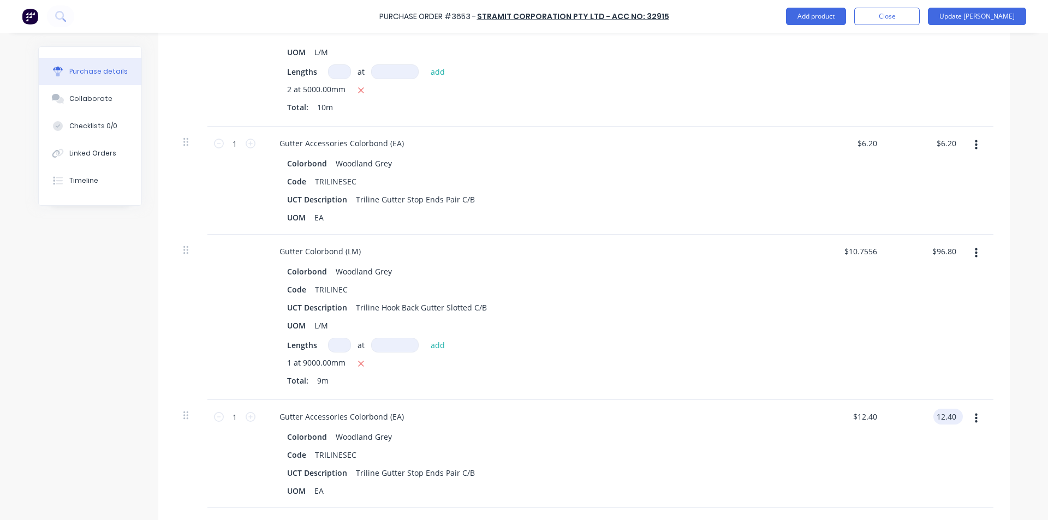
click at [954, 414] on input "12.40" at bounding box center [945, 417] width 25 height 16
click at [920, 380] on div "$96.80 $96.80" at bounding box center [926, 317] width 79 height 165
click at [876, 348] on div "$10.7556 $10.7556" at bounding box center [847, 317] width 79 height 165
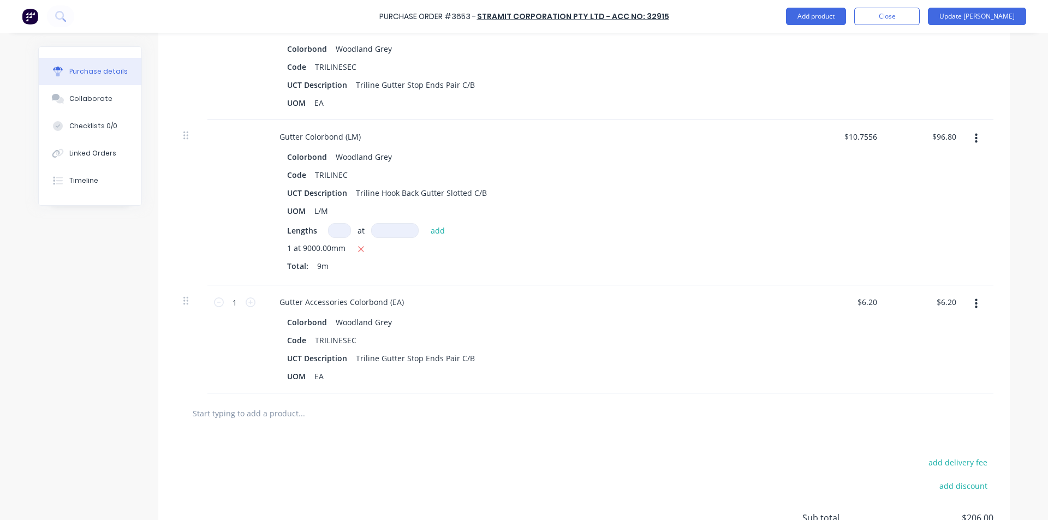
scroll to position [606, 0]
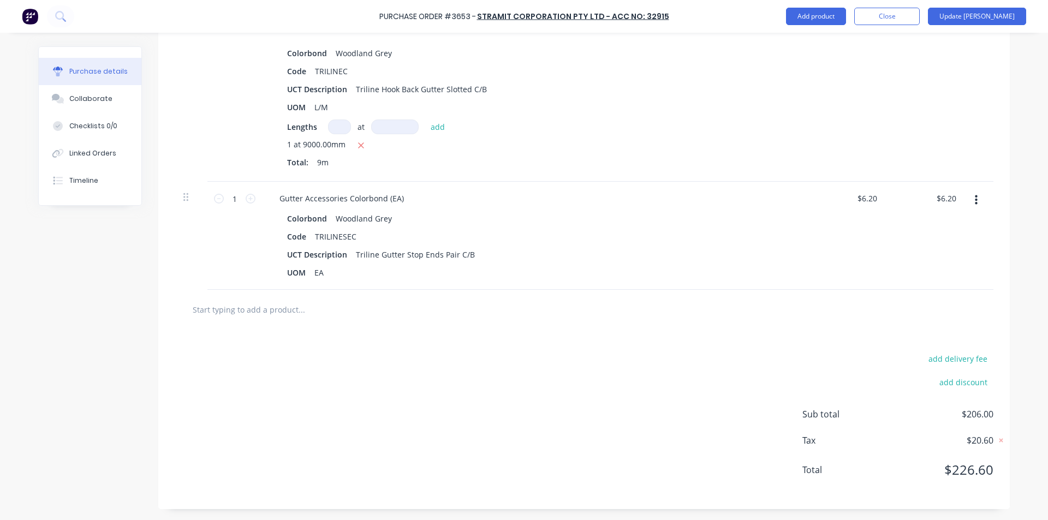
click at [227, 307] on input "text" at bounding box center [301, 310] width 218 height 22
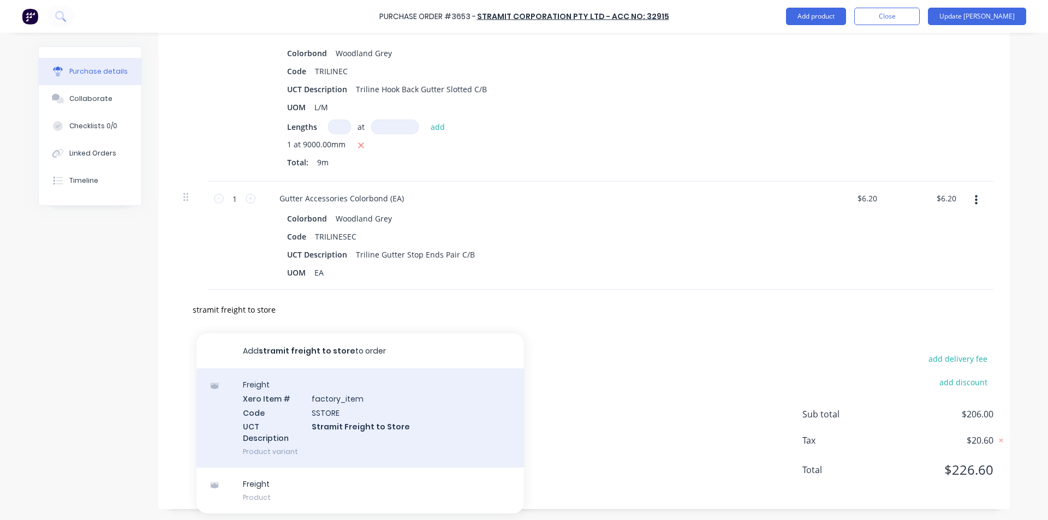
click at [328, 409] on div "Freight Xero Item # factory_item Code SSTORE UCT Description Stramit Freight to…" at bounding box center [359, 417] width 327 height 99
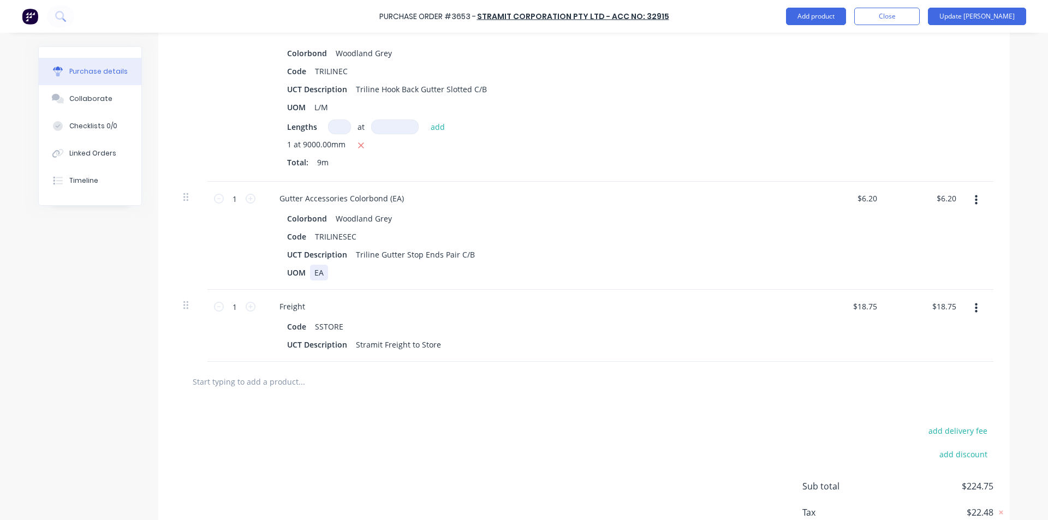
drag, startPoint x: 758, startPoint y: 283, endPoint x: 753, endPoint y: 275, distance: 9.3
click at [758, 283] on div "Gutter Accessories Colorbond (EA) Colorbond Woodland Grey Code TRILINESEC UCT D…" at bounding box center [535, 236] width 546 height 108
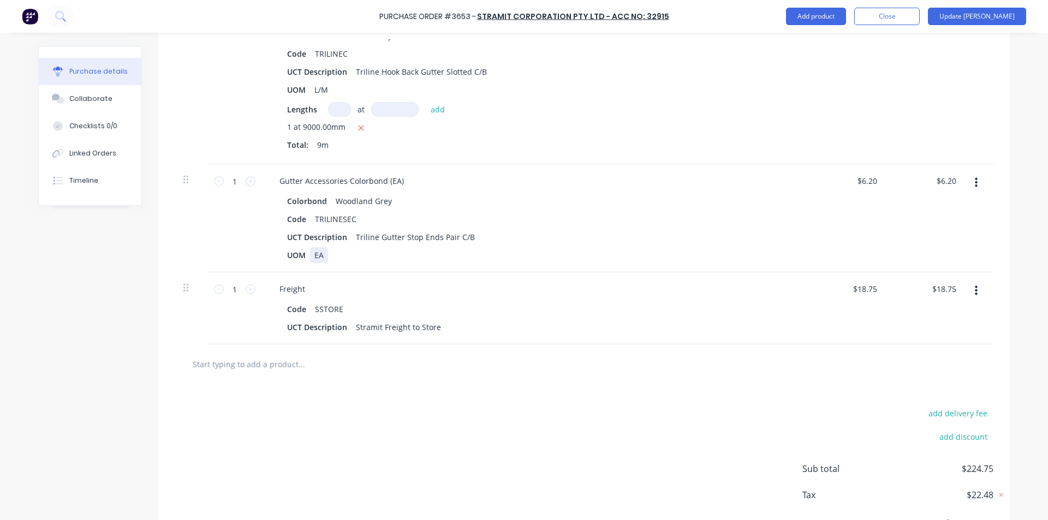
scroll to position [569, 0]
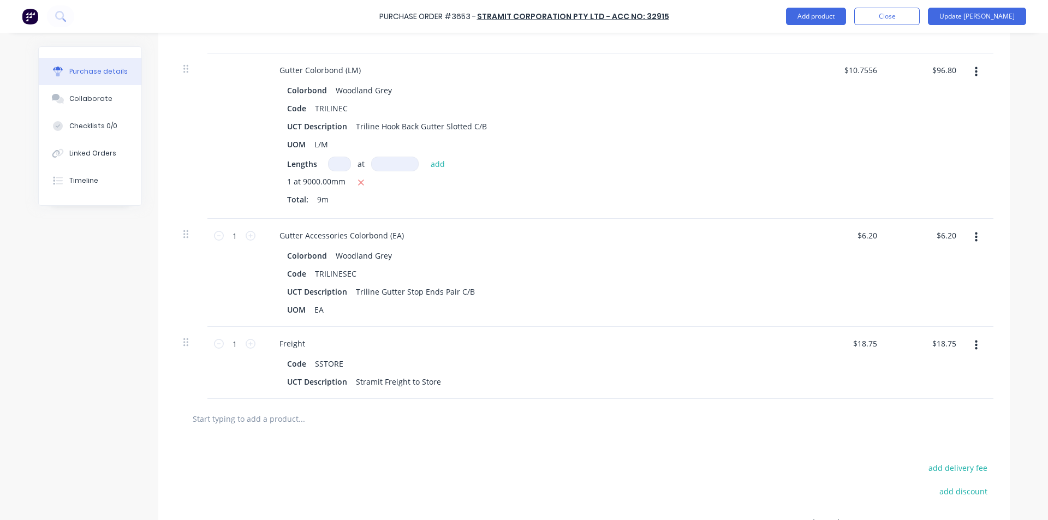
click at [931, 158] on div "$96.80 $96.80" at bounding box center [926, 135] width 79 height 165
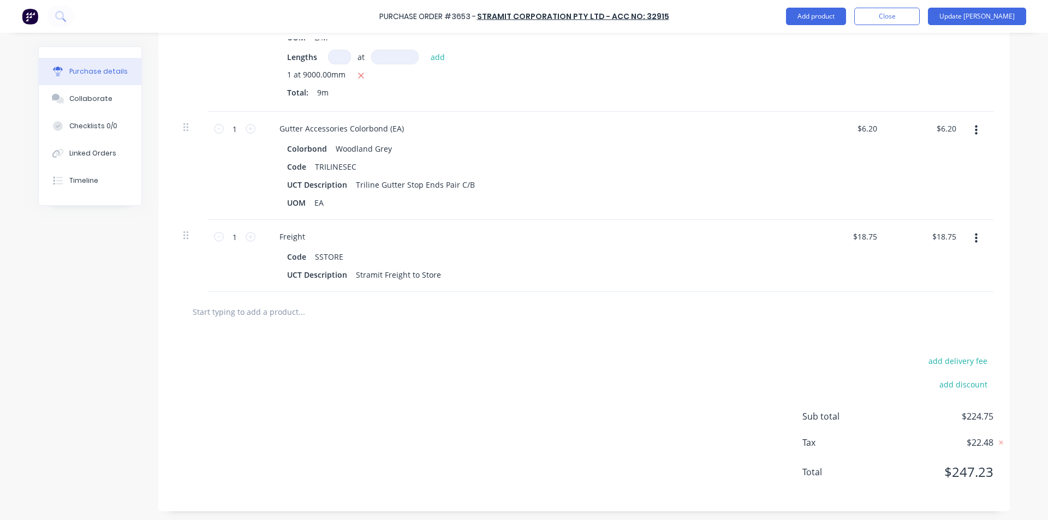
scroll to position [678, 0]
click at [941, 124] on input "6.20" at bounding box center [948, 126] width 21 height 16
click at [868, 151] on div "$6.20 $6.20" at bounding box center [847, 164] width 79 height 108
click at [714, 290] on div at bounding box center [584, 310] width 819 height 40
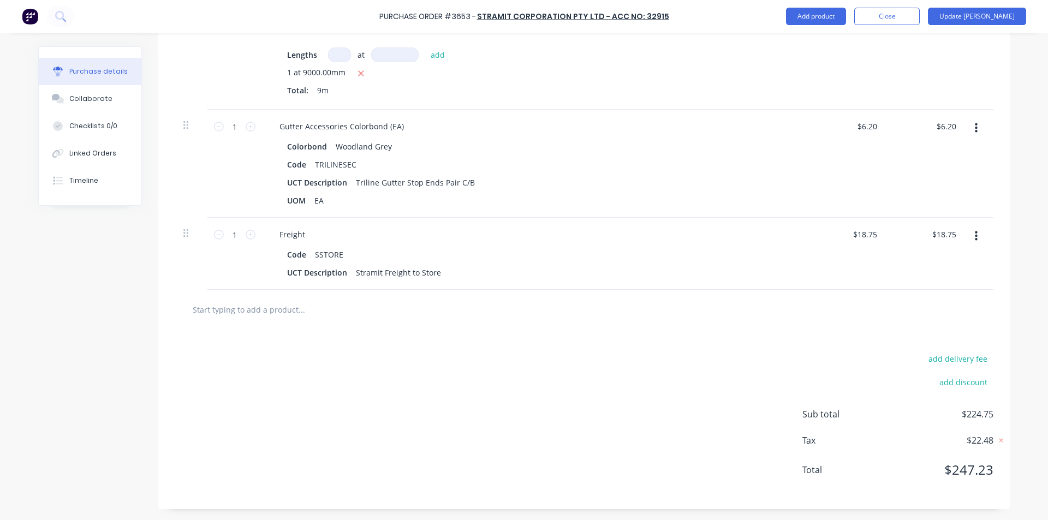
click at [924, 151] on div "$6.20 $6.20" at bounding box center [926, 164] width 79 height 108
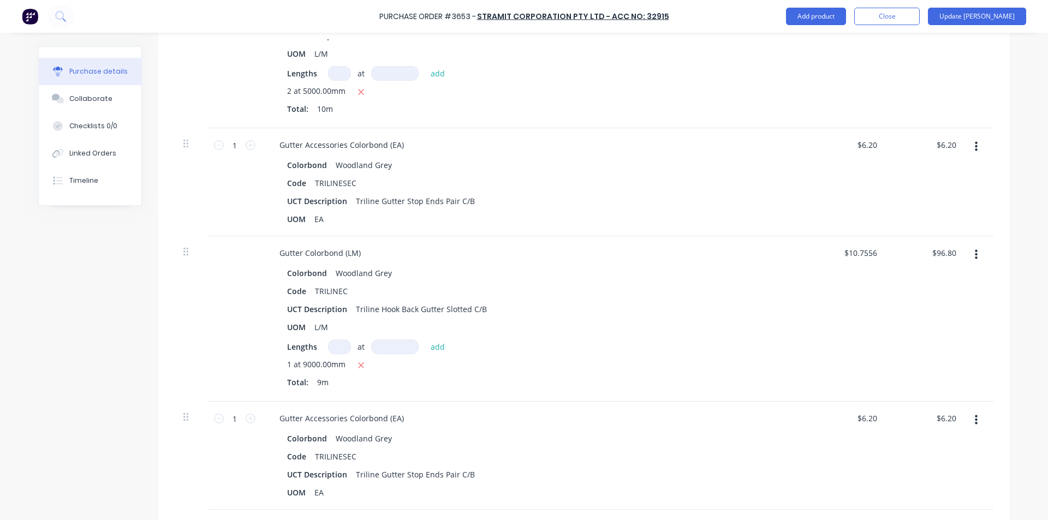
scroll to position [405, 0]
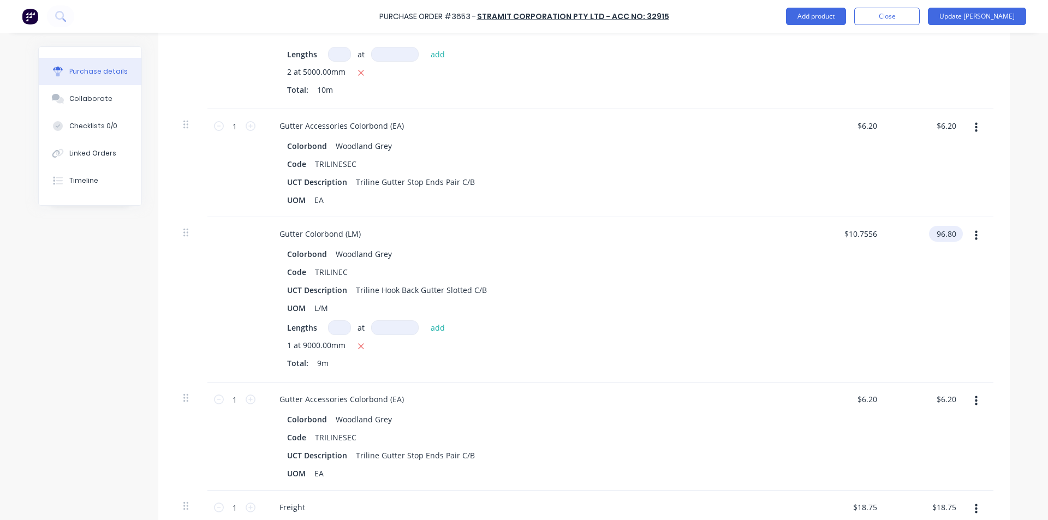
click at [947, 233] on input "96.80" at bounding box center [943, 234] width 29 height 16
click at [947, 233] on input "96.80" at bounding box center [945, 234] width 25 height 16
click at [839, 332] on div "$10.69 $10.7556" at bounding box center [847, 299] width 79 height 165
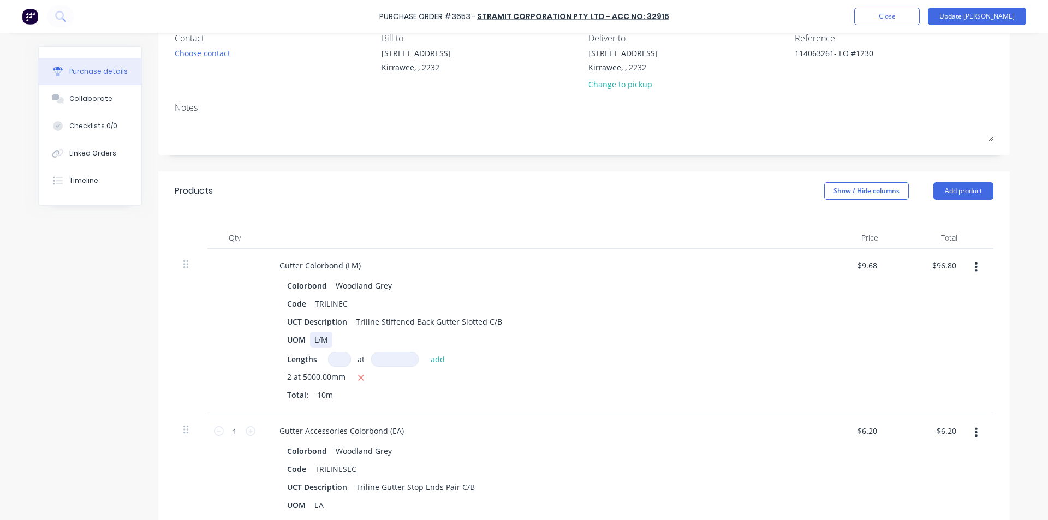
scroll to position [0, 0]
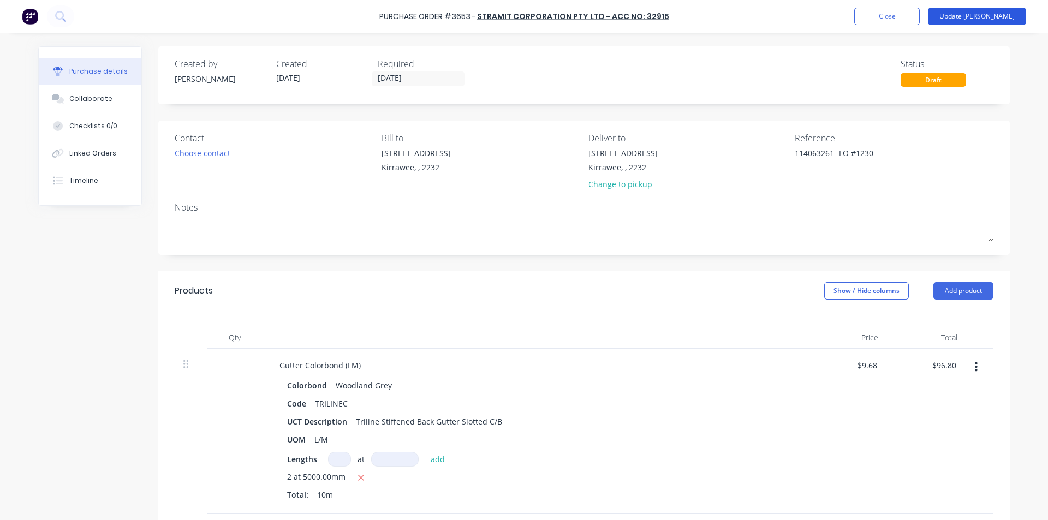
click at [988, 14] on button "Update Bill" at bounding box center [977, 16] width 98 height 17
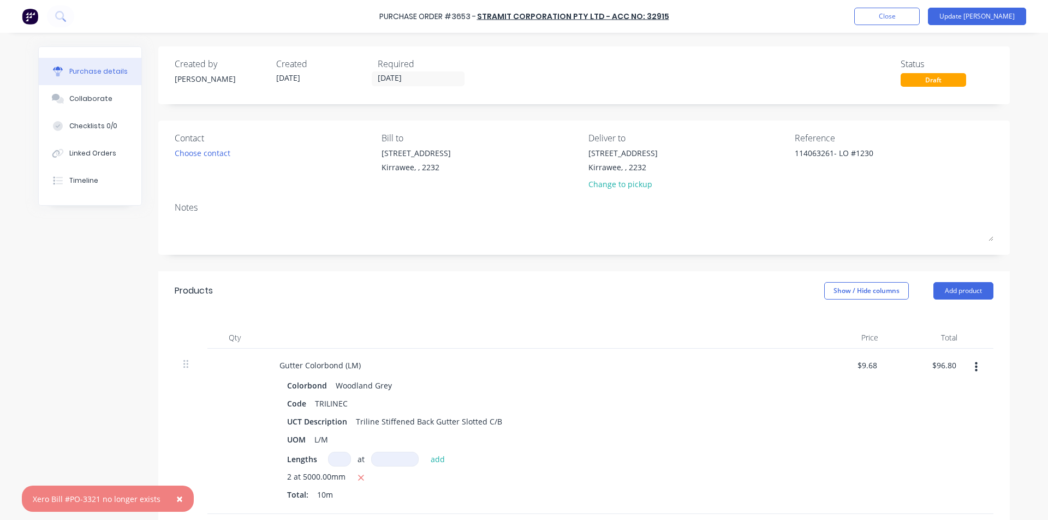
click at [176, 499] on span "×" at bounding box center [179, 498] width 7 height 15
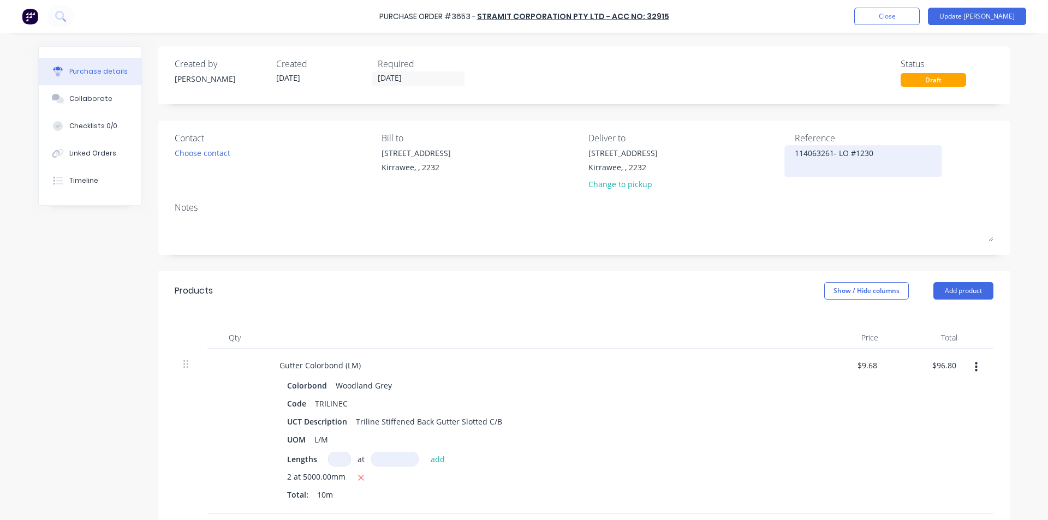
click at [879, 154] on textarea "114063261- LO #1230" at bounding box center [863, 159] width 136 height 25
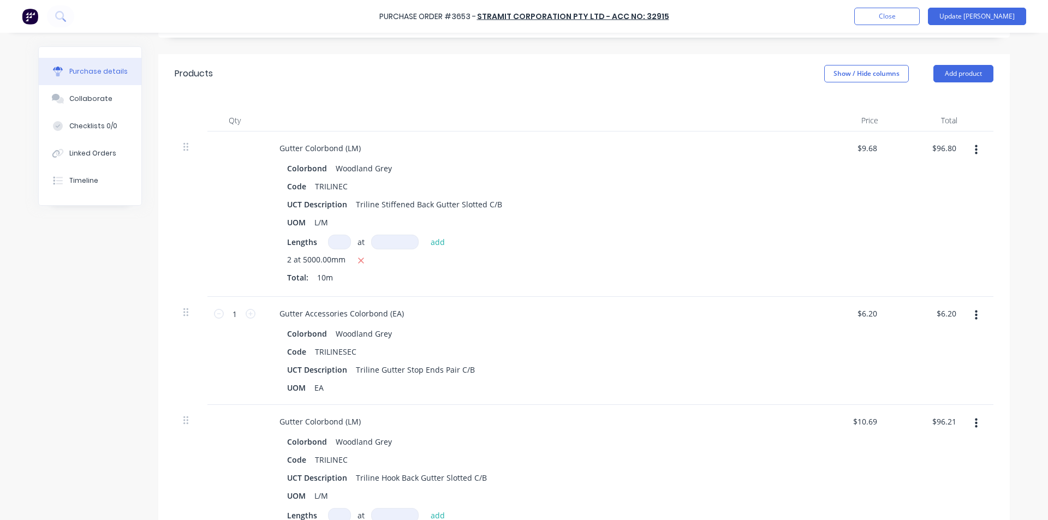
scroll to position [218, 0]
click at [946, 146] on input "96.80" at bounding box center [943, 147] width 29 height 16
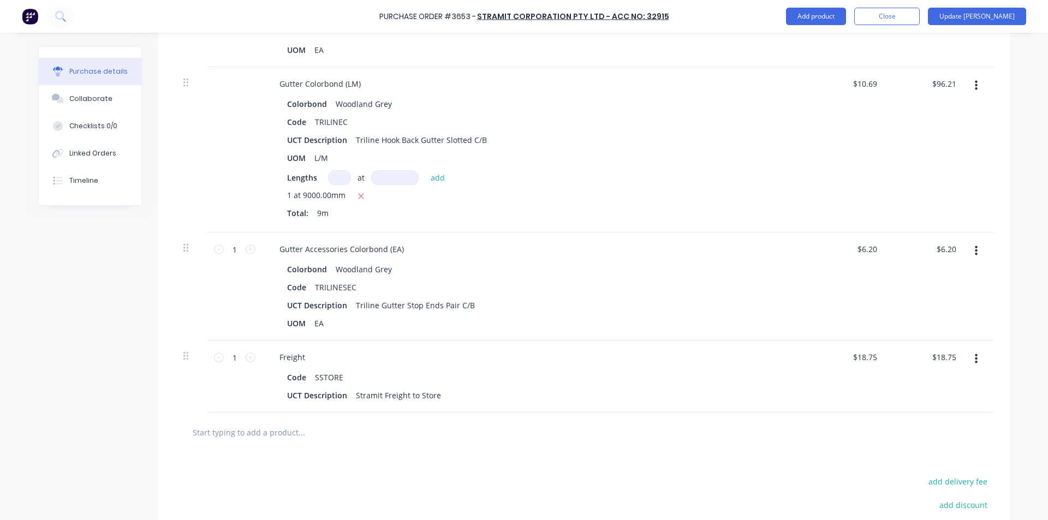
scroll to position [405, 0]
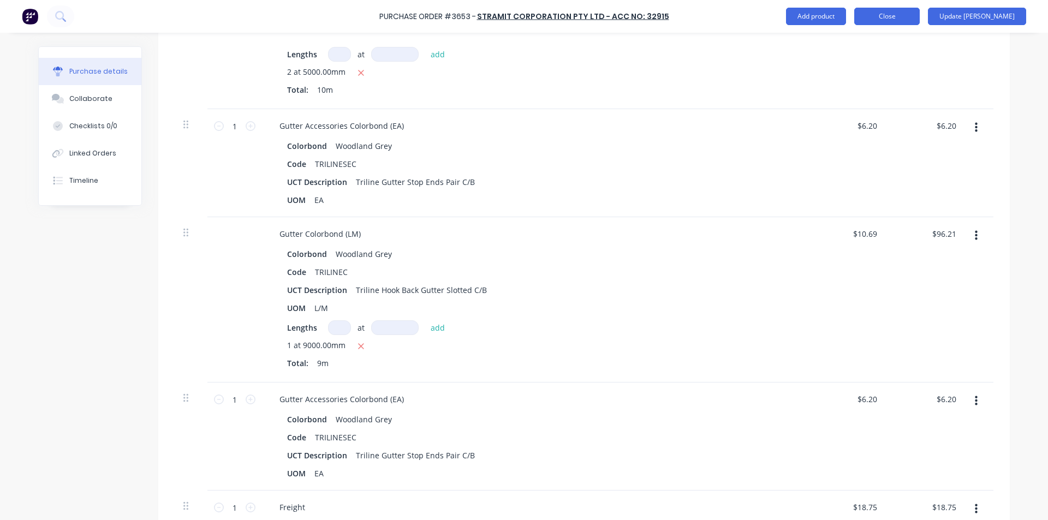
click at [916, 13] on button "Close" at bounding box center [886, 16] width 65 height 17
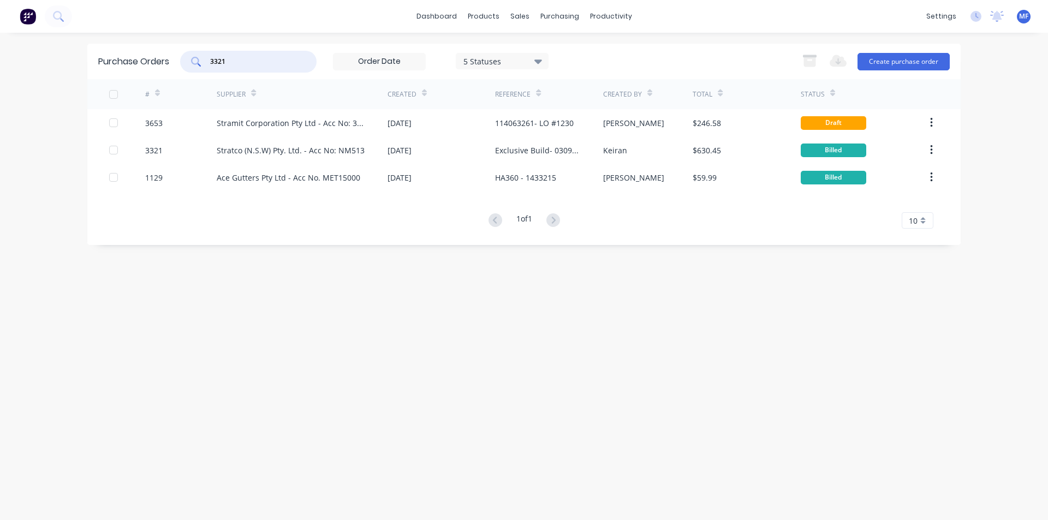
click at [232, 60] on input "3321" at bounding box center [254, 61] width 91 height 11
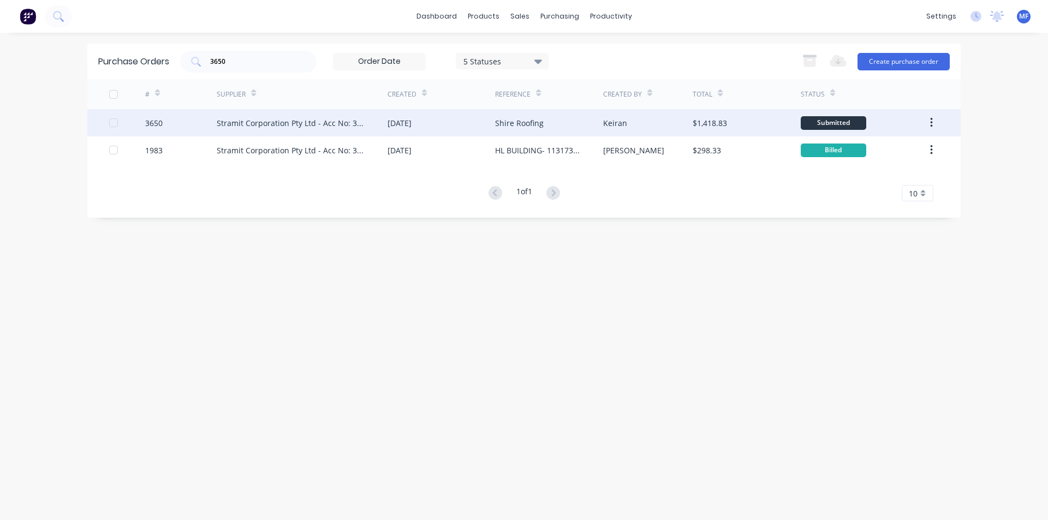
click at [284, 123] on div "Stramit Corporation Pty Ltd - Acc No: 32915" at bounding box center [291, 122] width 149 height 11
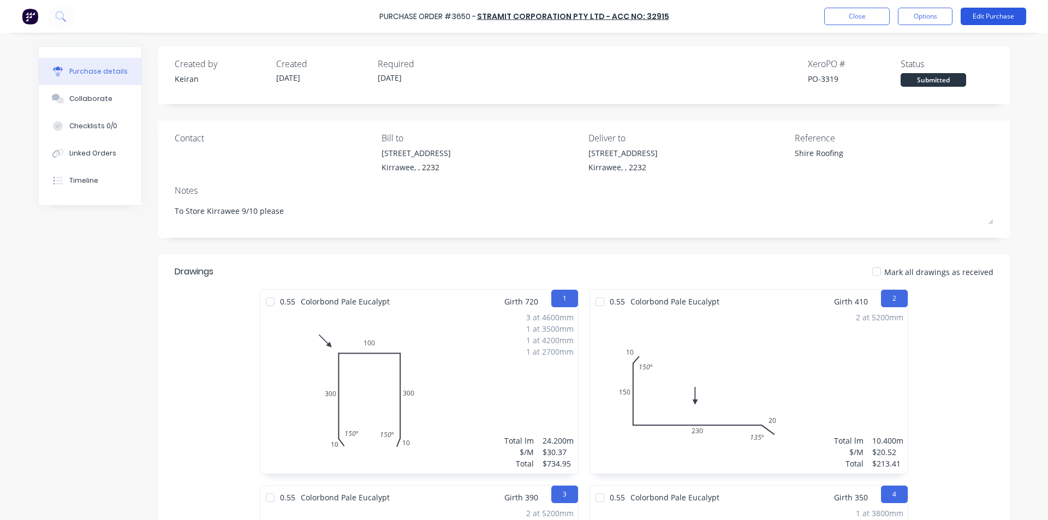
click at [986, 15] on button "Edit Purchase" at bounding box center [993, 16] width 65 height 17
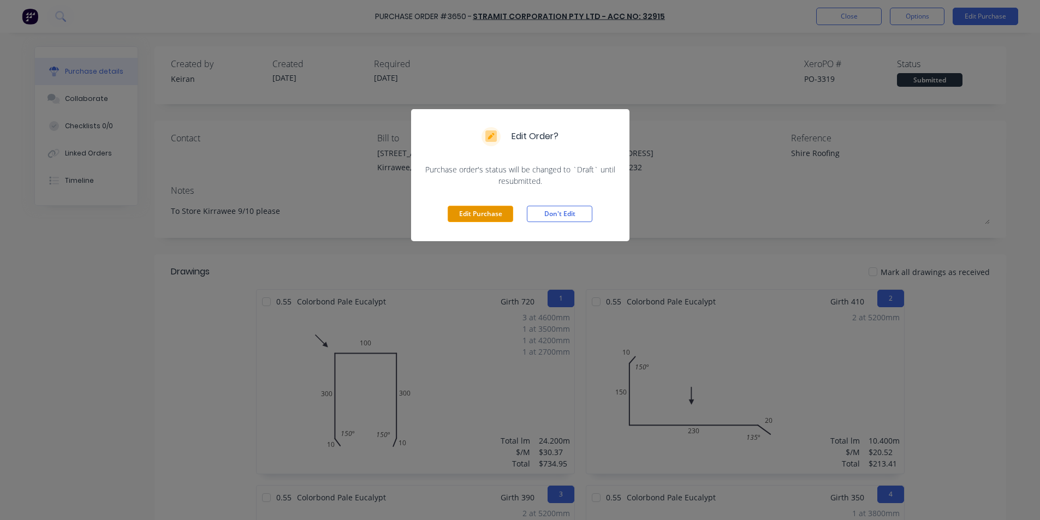
click at [494, 208] on button "Edit Purchase" at bounding box center [480, 214] width 65 height 16
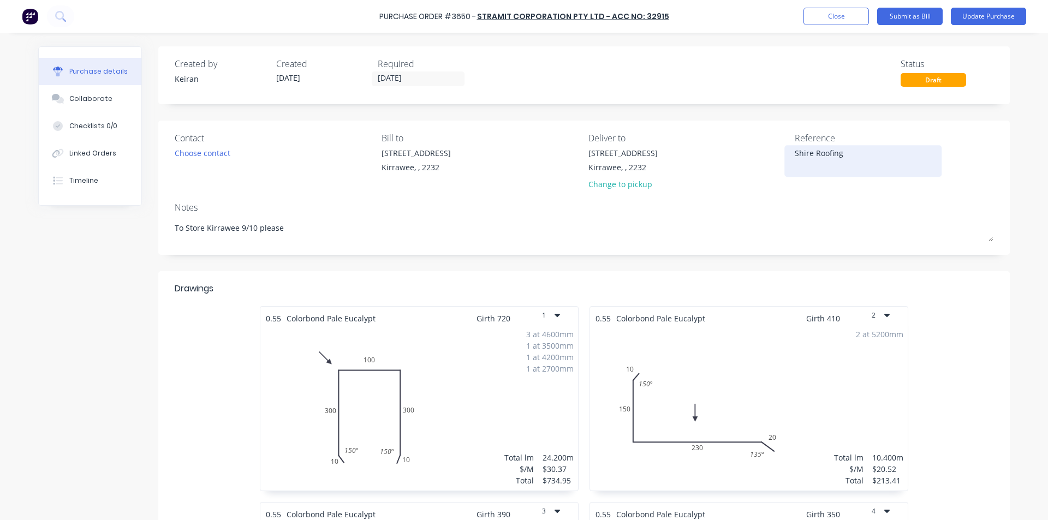
click at [795, 152] on textarea "Shire Roofing" at bounding box center [863, 159] width 136 height 25
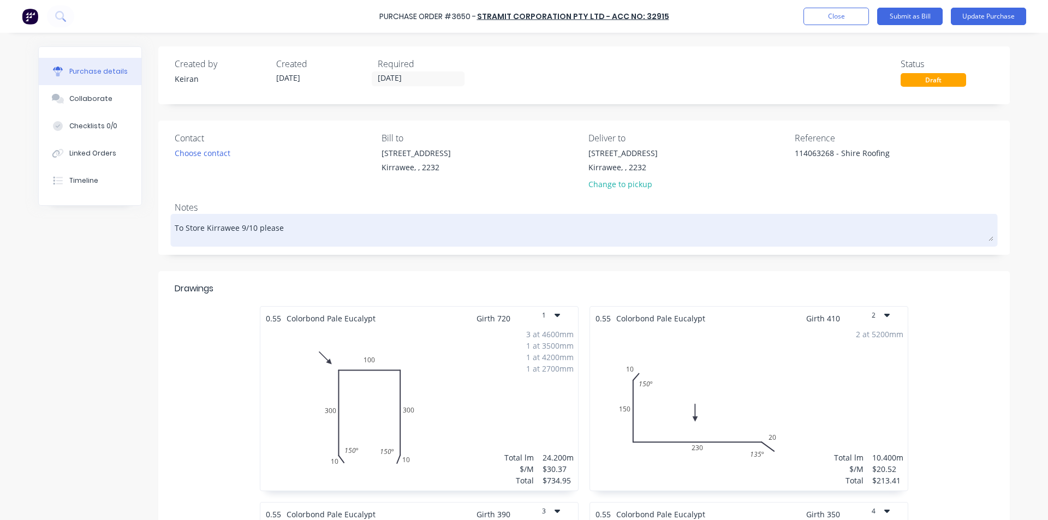
drag, startPoint x: 908, startPoint y: 246, endPoint x: 907, endPoint y: 240, distance: 6.1
click at [908, 241] on div "To Store Kirrawee 9/10 please" at bounding box center [584, 230] width 819 height 27
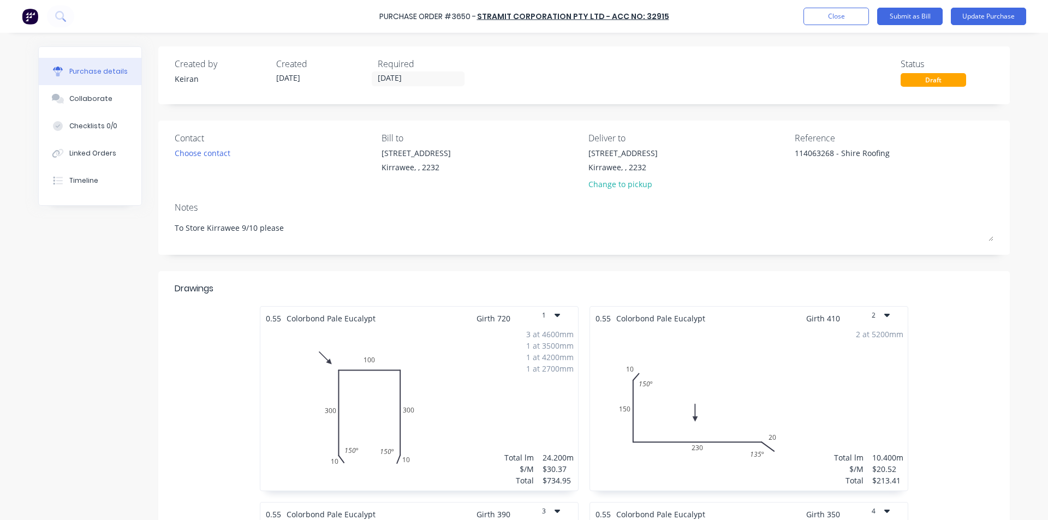
click at [881, 186] on div "Reference 114063268 - Shire Roofing" at bounding box center [894, 164] width 199 height 64
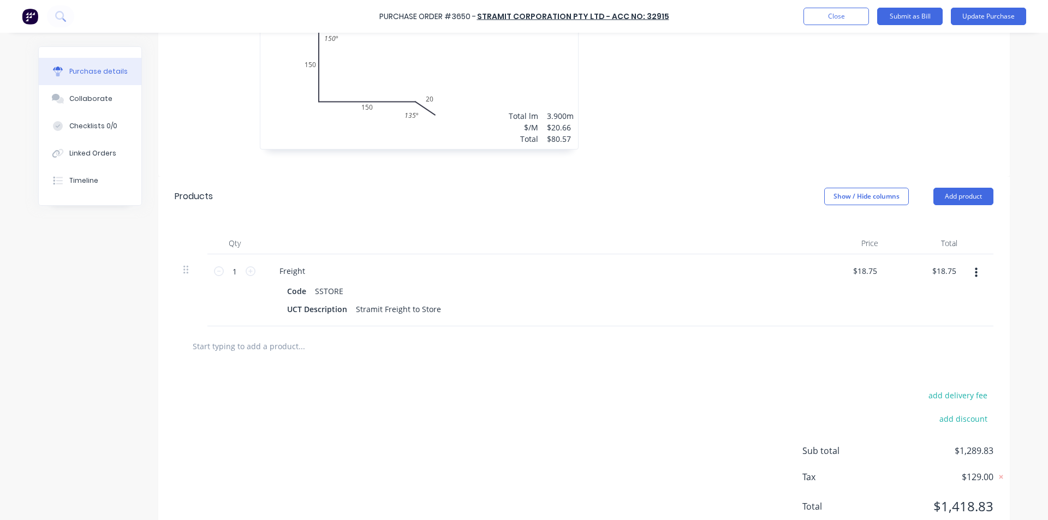
scroll to position [928, 0]
click at [963, 189] on button "Add product" at bounding box center [963, 195] width 60 height 17
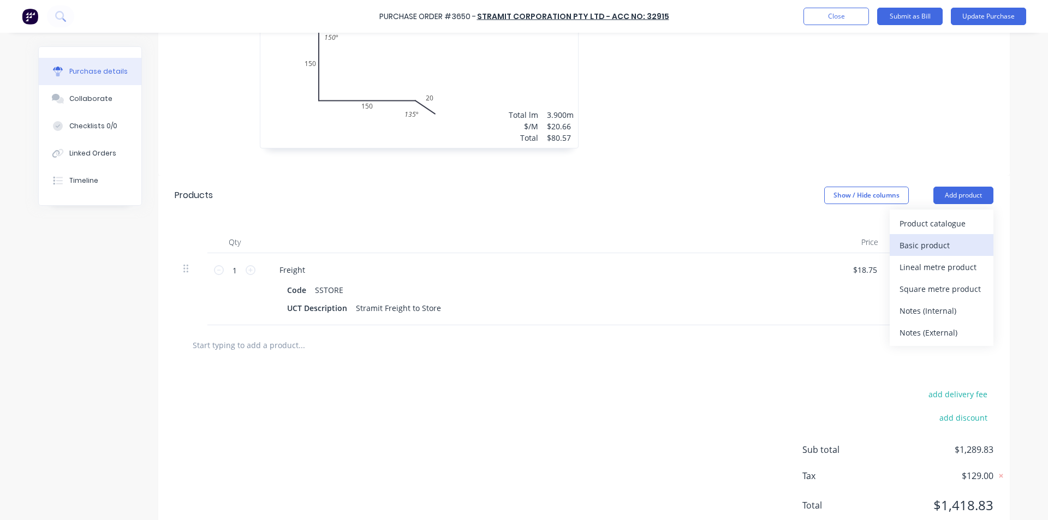
click at [924, 243] on div "Basic product" at bounding box center [941, 245] width 84 height 16
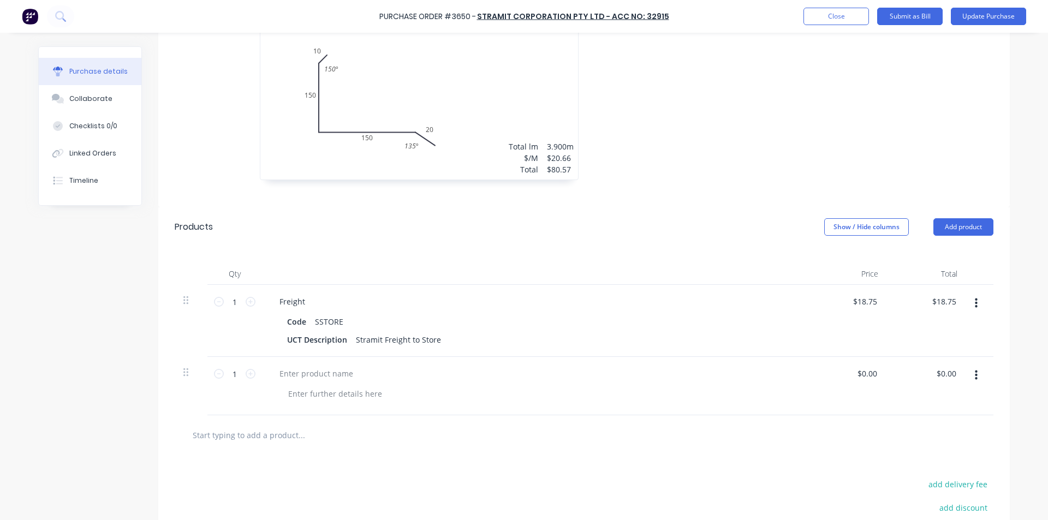
scroll to position [1022, 0]
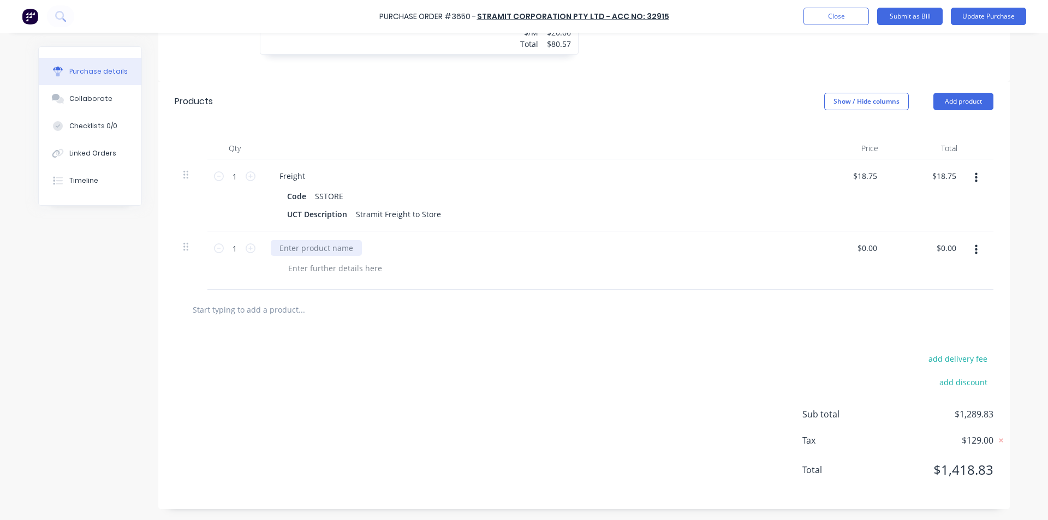
click at [305, 244] on div at bounding box center [316, 248] width 91 height 16
click at [942, 246] on input "0.00" at bounding box center [945, 248] width 25 height 16
click at [942, 246] on input "0.00" at bounding box center [948, 248] width 21 height 16
click at [734, 301] on div at bounding box center [583, 310] width 801 height 22
click at [953, 177] on input "18.75" at bounding box center [945, 176] width 25 height 16
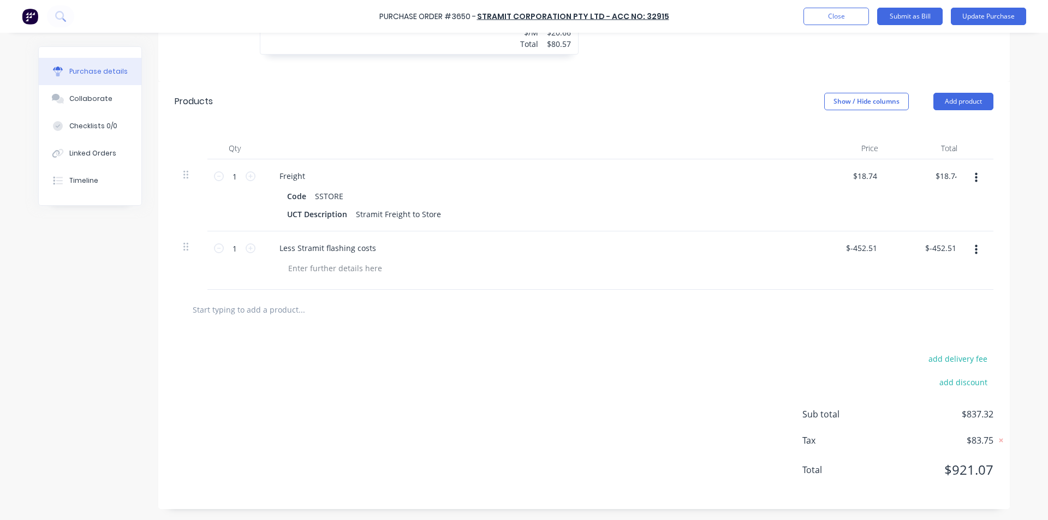
click at [652, 290] on div at bounding box center [584, 310] width 819 height 40
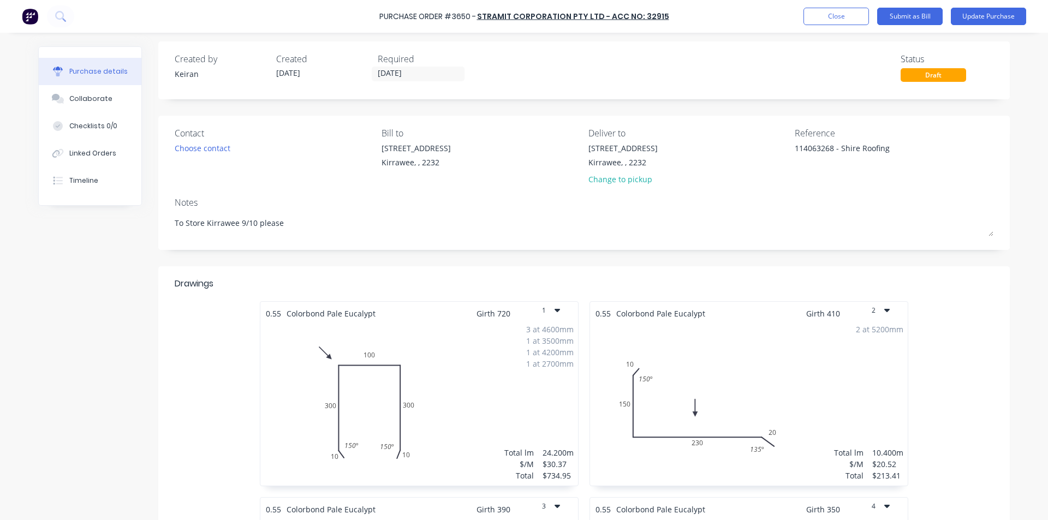
scroll to position [0, 0]
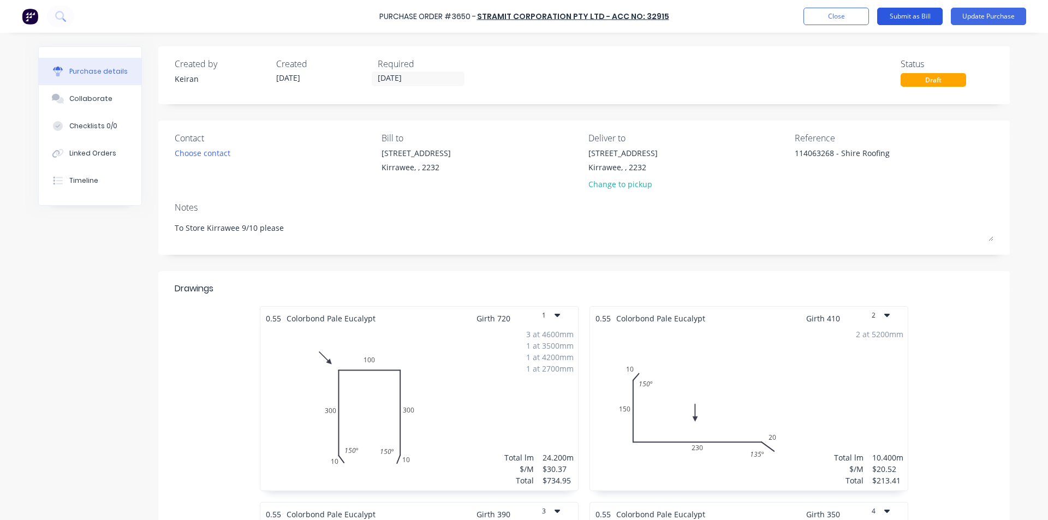
click at [909, 15] on button "Submit as Bill" at bounding box center [909, 16] width 65 height 17
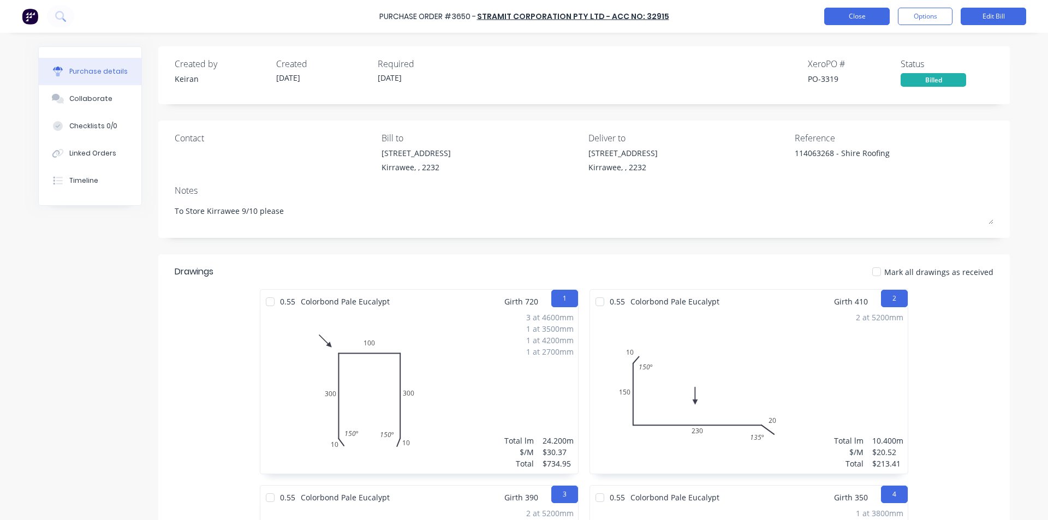
click at [853, 11] on button "Close" at bounding box center [856, 16] width 65 height 17
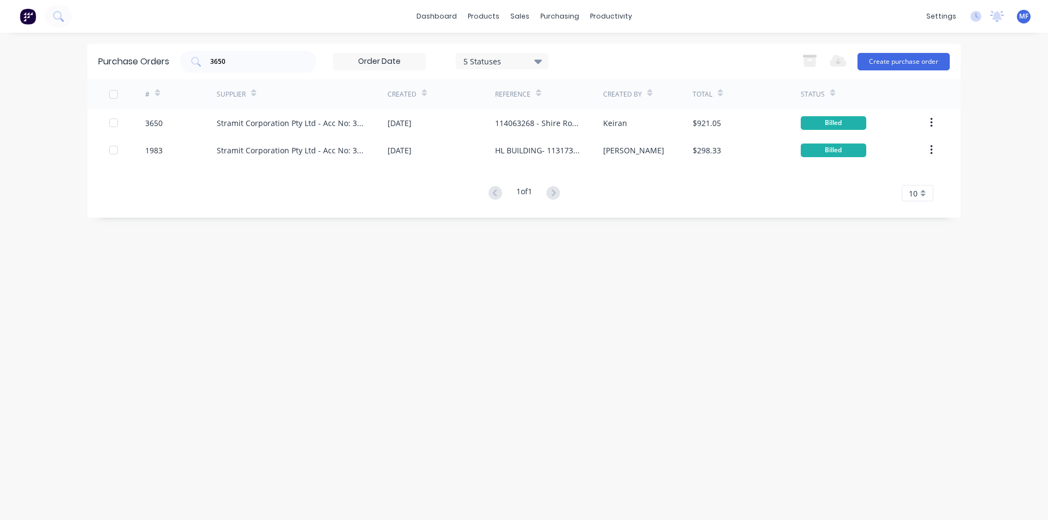
drag, startPoint x: 411, startPoint y: 302, endPoint x: 338, endPoint y: 280, distance: 76.5
click at [408, 301] on div "Purchase Orders 3650 5 Statuses 5 Statuses Export to Excel (XLSX) Create purcha…" at bounding box center [523, 277] width 873 height 466
click at [248, 62] on input "3650" at bounding box center [254, 61] width 91 height 11
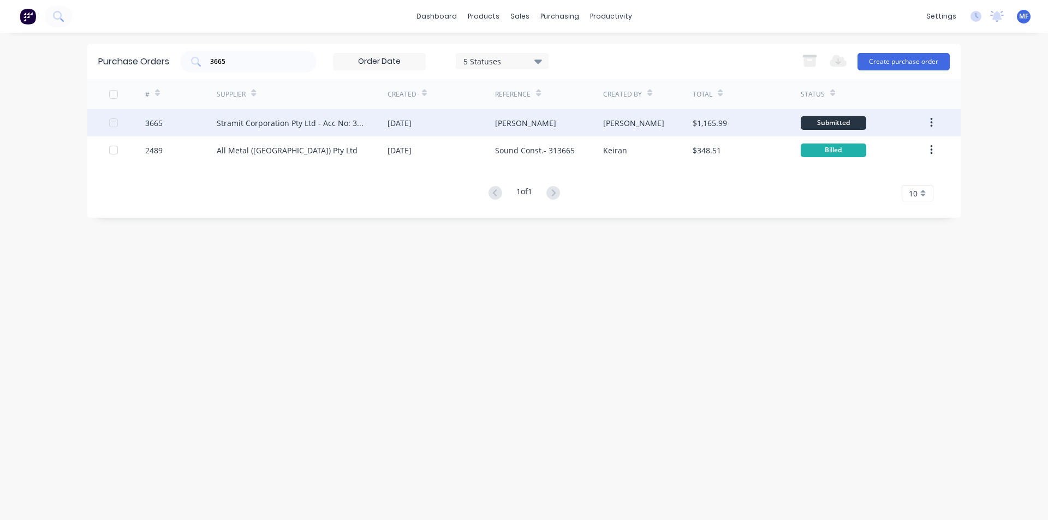
click at [335, 126] on div "Stramit Corporation Pty Ltd - Acc No: 32915" at bounding box center [291, 122] width 149 height 11
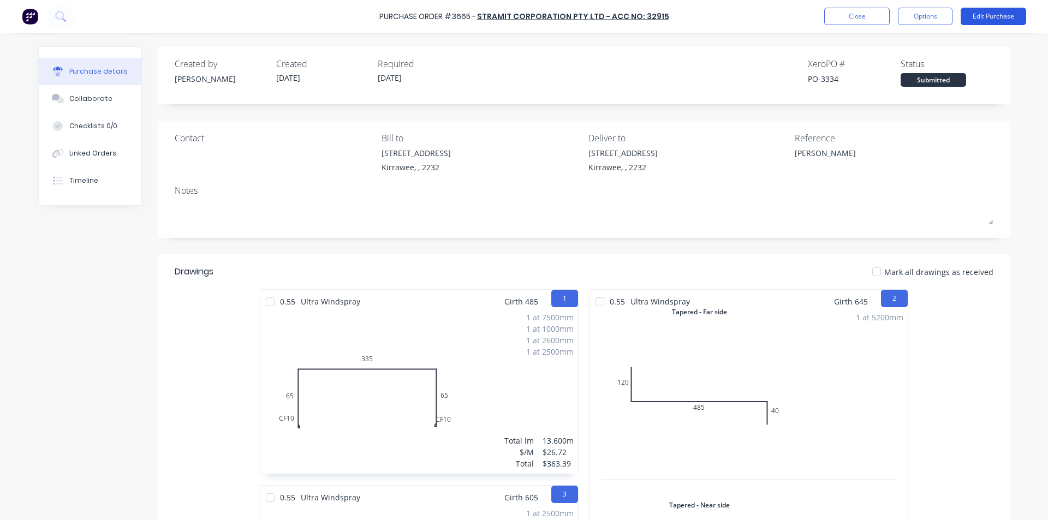
click at [992, 17] on button "Edit Purchase" at bounding box center [993, 16] width 65 height 17
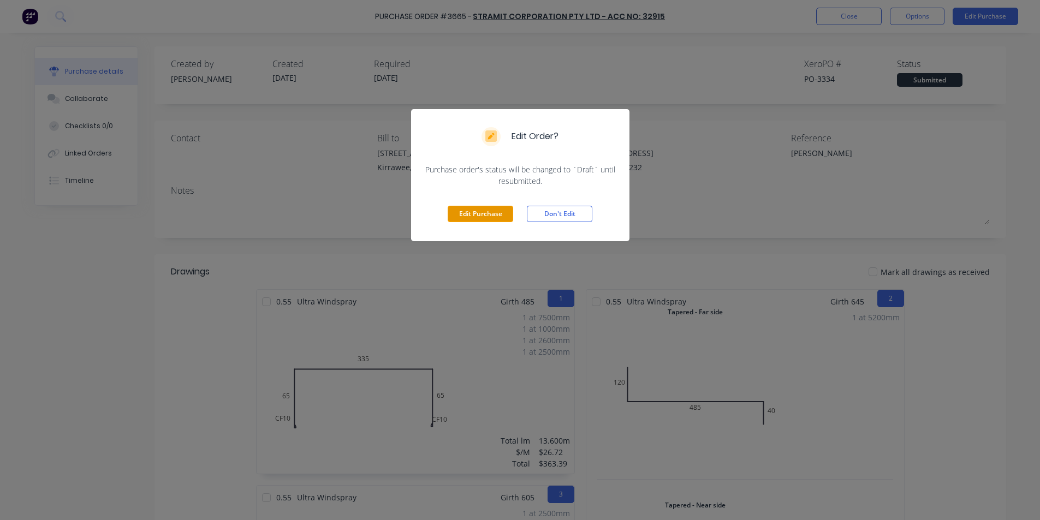
drag, startPoint x: 479, startPoint y: 213, endPoint x: 486, endPoint y: 211, distance: 7.4
click at [481, 212] on button "Edit Purchase" at bounding box center [480, 214] width 65 height 16
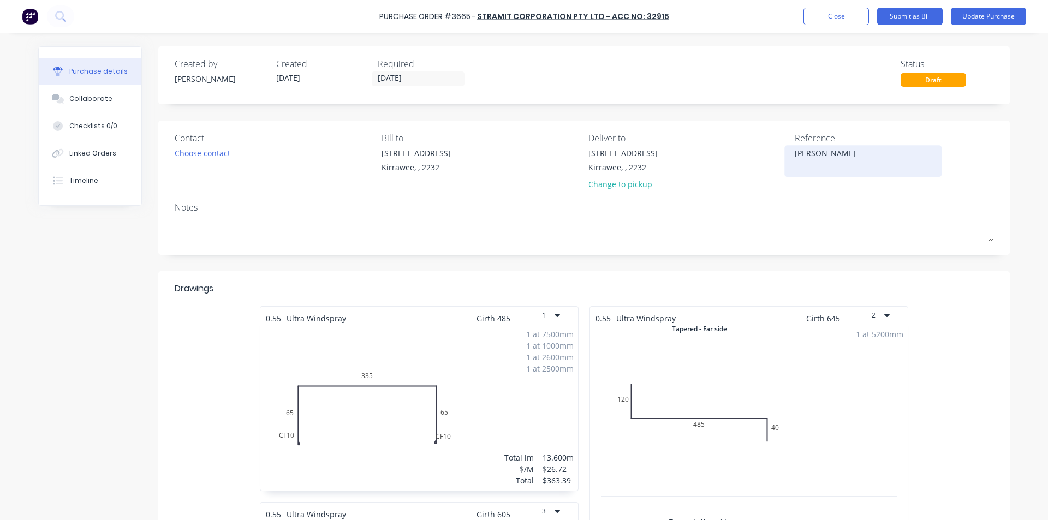
drag, startPoint x: 857, startPoint y: 145, endPoint x: 857, endPoint y: 151, distance: 5.5
click at [858, 147] on div "[PERSON_NAME]" at bounding box center [863, 160] width 136 height 27
click at [857, 153] on textarea "[PERSON_NAME]" at bounding box center [863, 159] width 136 height 25
click at [882, 212] on div "Notes" at bounding box center [584, 207] width 819 height 13
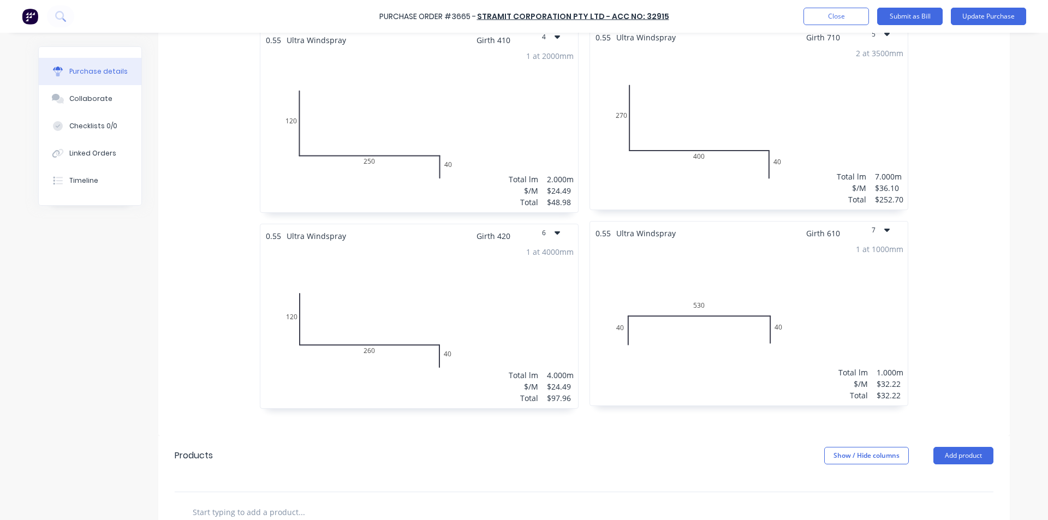
scroll to position [873, 0]
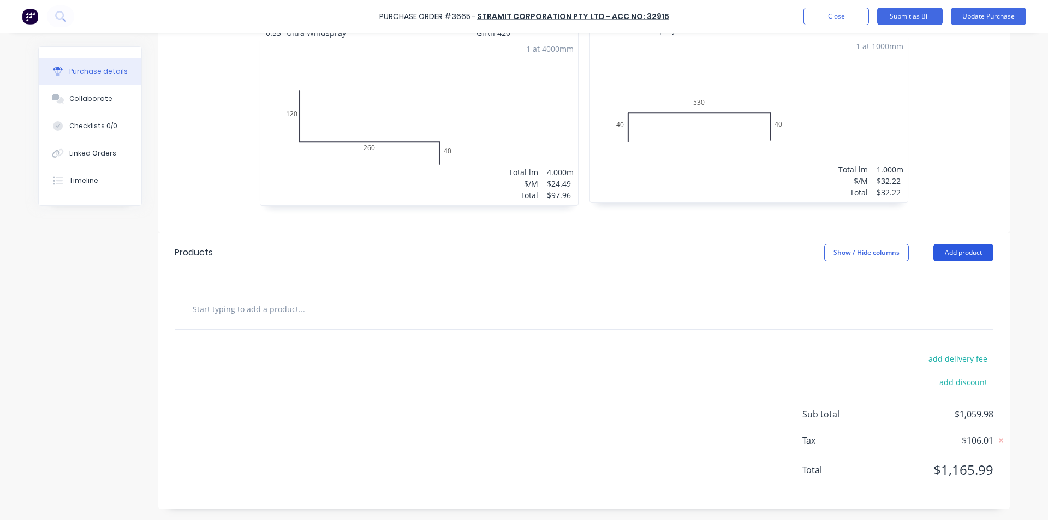
click at [951, 249] on button "Add product" at bounding box center [963, 252] width 60 height 17
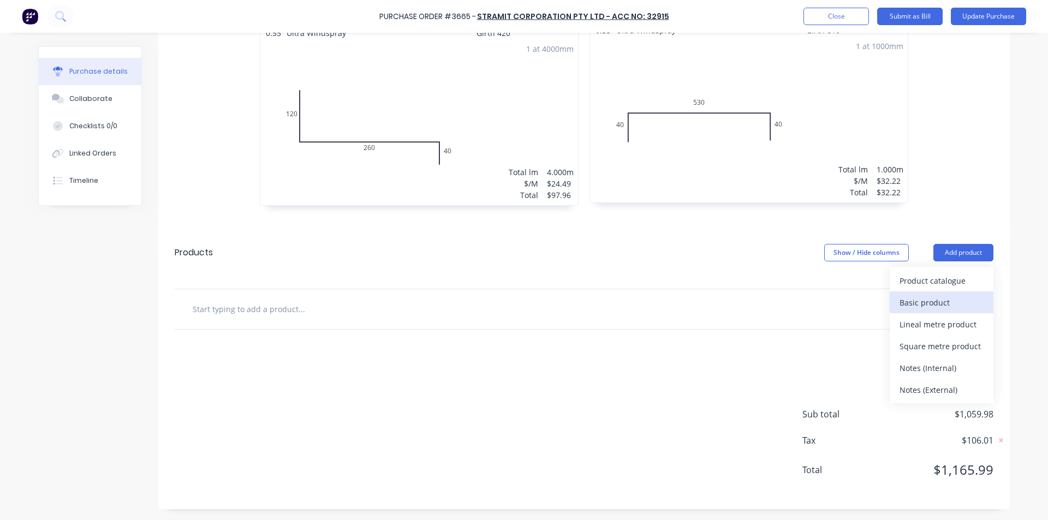
click at [917, 305] on div "Basic product" at bounding box center [941, 303] width 84 height 16
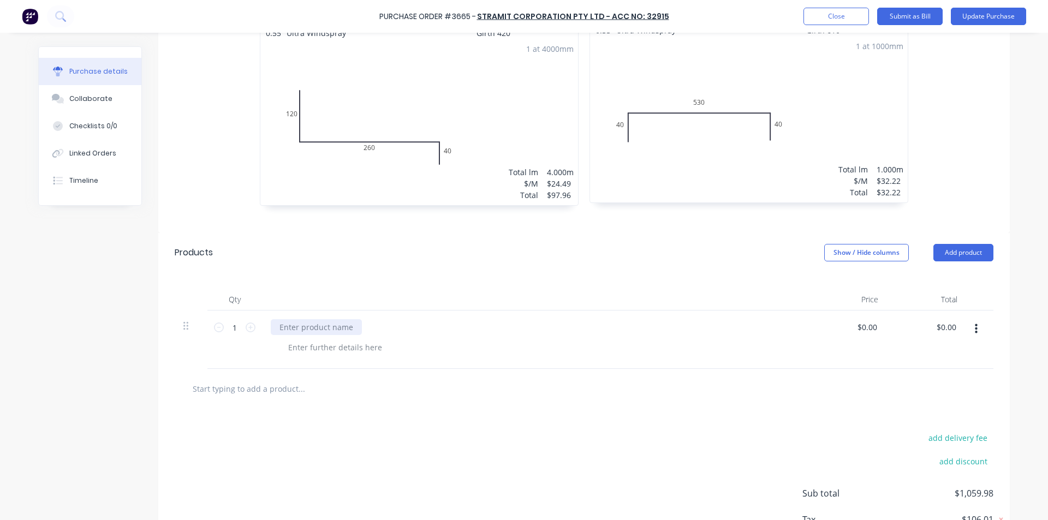
click at [300, 324] on div at bounding box center [316, 327] width 91 height 16
click at [230, 386] on input "text" at bounding box center [301, 389] width 218 height 22
click at [961, 246] on button "Add product" at bounding box center [963, 252] width 60 height 17
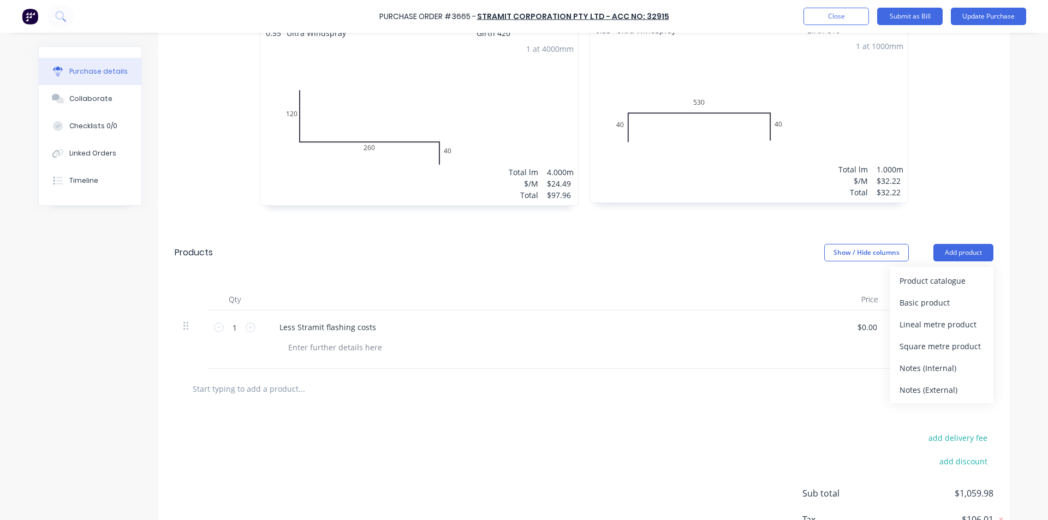
click at [246, 386] on input "text" at bounding box center [301, 389] width 218 height 22
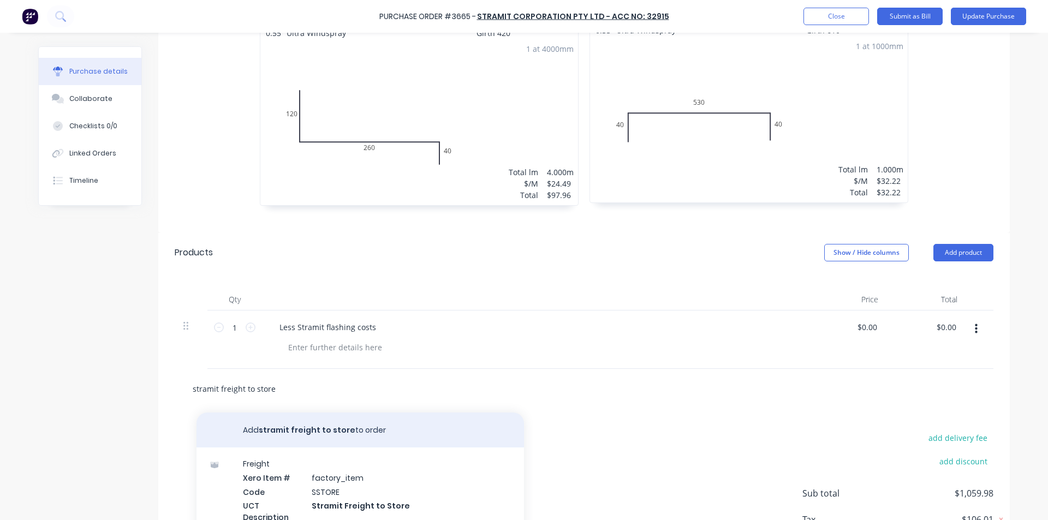
scroll to position [928, 0]
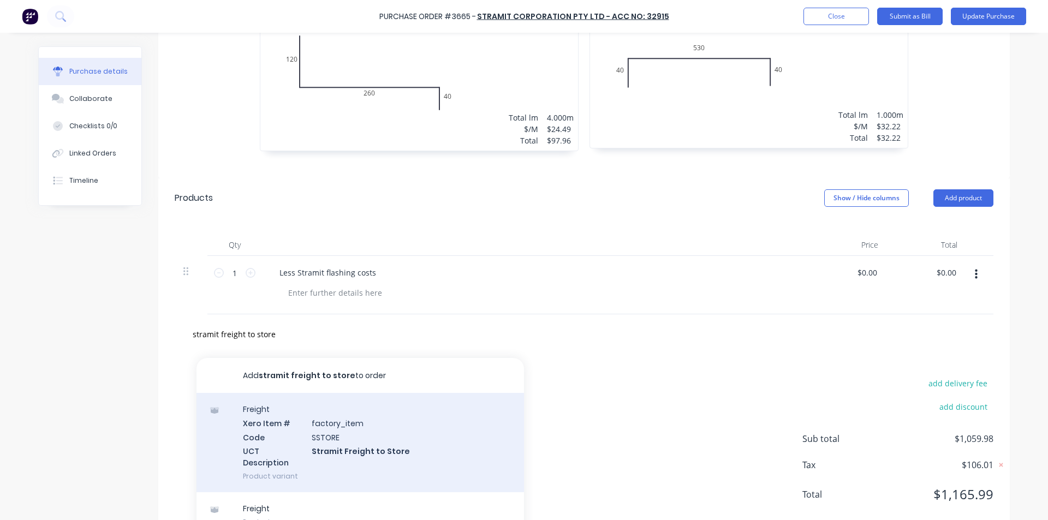
click at [355, 442] on div "Freight Xero Item # factory_item Code SSTORE UCT Description Stramit Freight to…" at bounding box center [359, 442] width 327 height 99
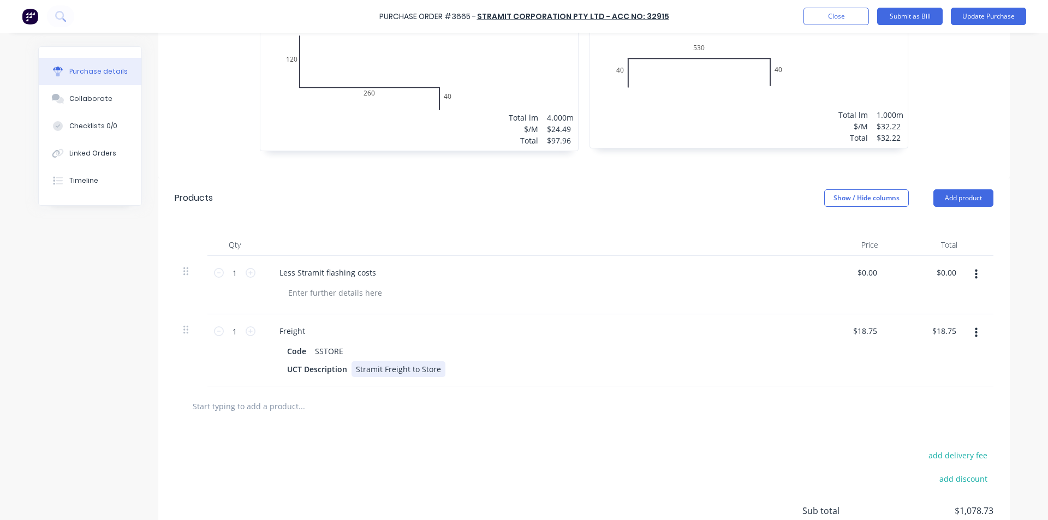
click at [687, 368] on div "UCT Description Stramit Freight to Store" at bounding box center [533, 369] width 500 height 16
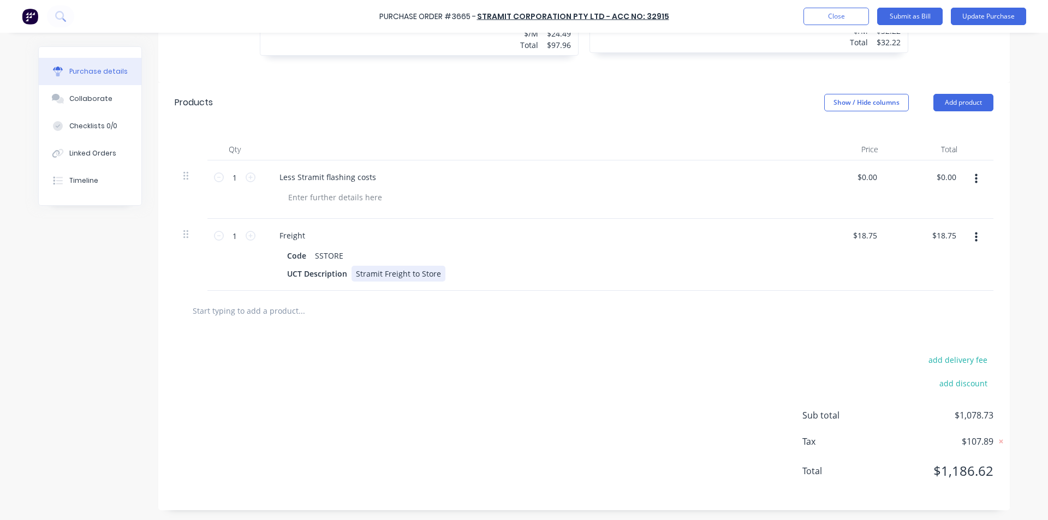
scroll to position [1024, 0]
click at [950, 174] on input "0.00" at bounding box center [948, 176] width 21 height 16
click at [938, 180] on input "0.00" at bounding box center [948, 176] width 21 height 16
click at [741, 274] on div "UCT Description Stramit Freight to Store" at bounding box center [533, 273] width 500 height 16
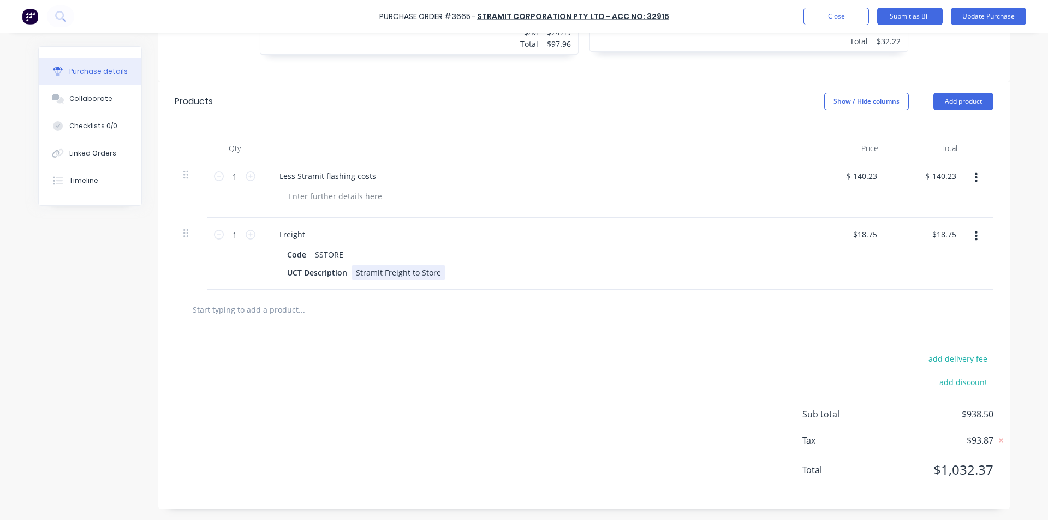
scroll to position [970, 0]
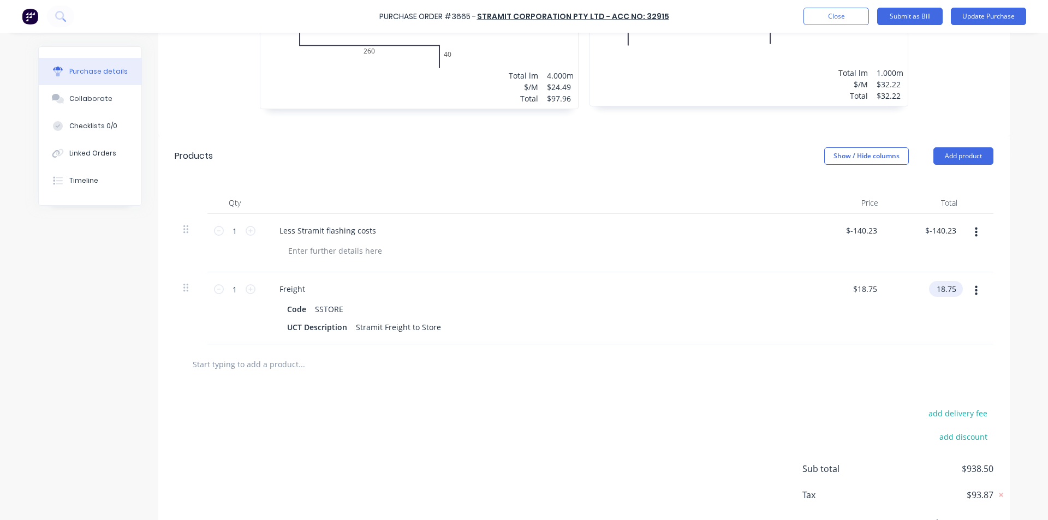
click at [952, 289] on input "18.75" at bounding box center [943, 289] width 29 height 16
click at [793, 391] on div "add delivery fee add discount Sub total $938.50 Tax $93.87 Total $1,032.37" at bounding box center [583, 474] width 851 height 180
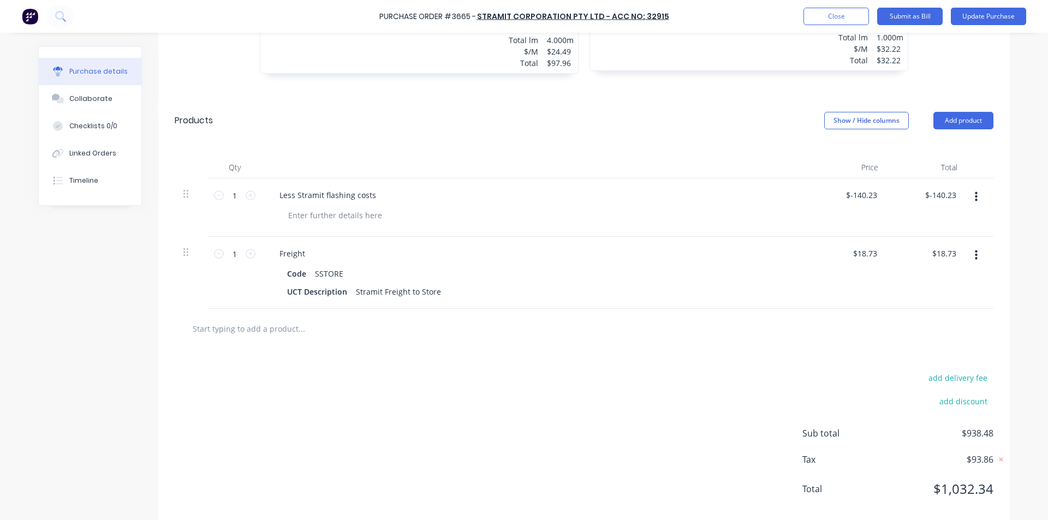
scroll to position [1024, 0]
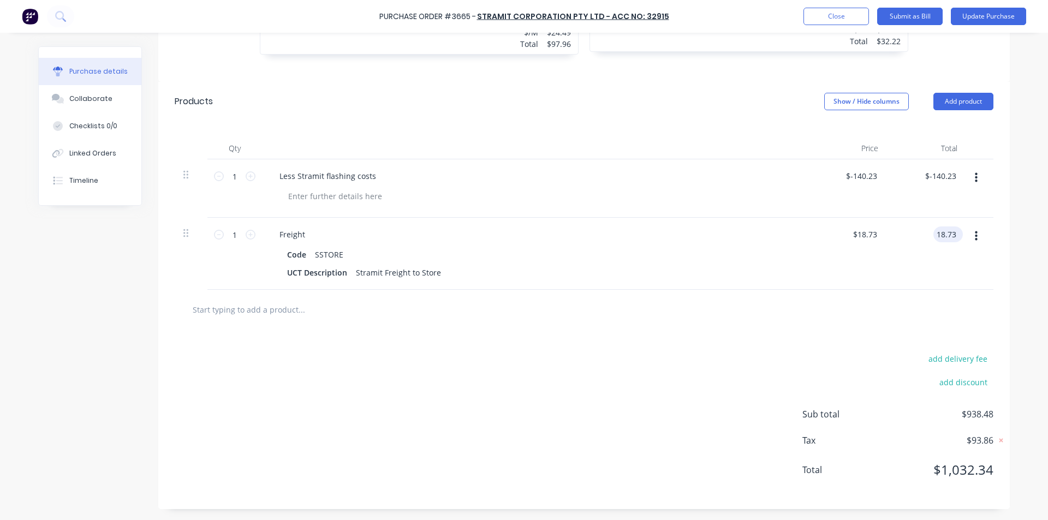
click at [953, 236] on input "18.73" at bounding box center [945, 234] width 25 height 16
click at [854, 295] on div at bounding box center [584, 310] width 819 height 40
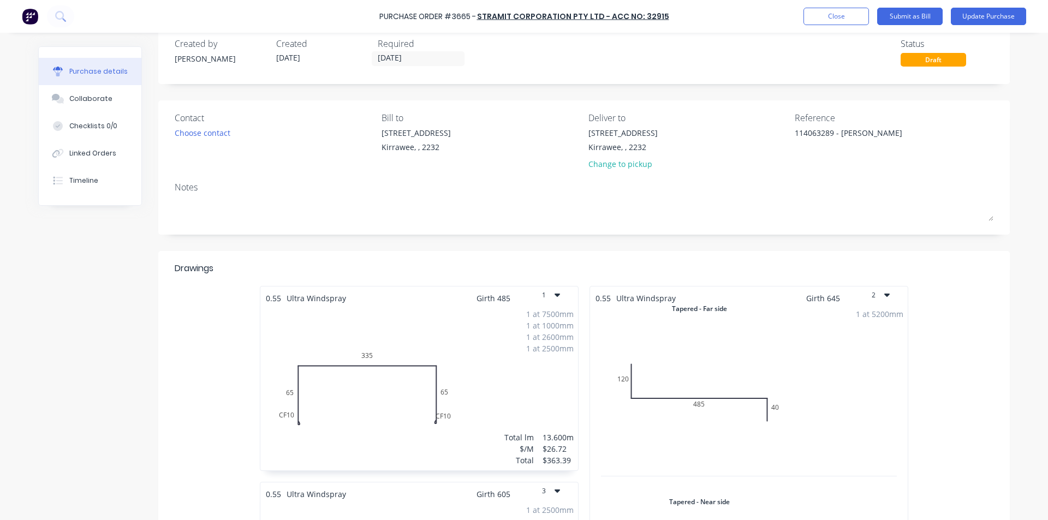
scroll to position [0, 0]
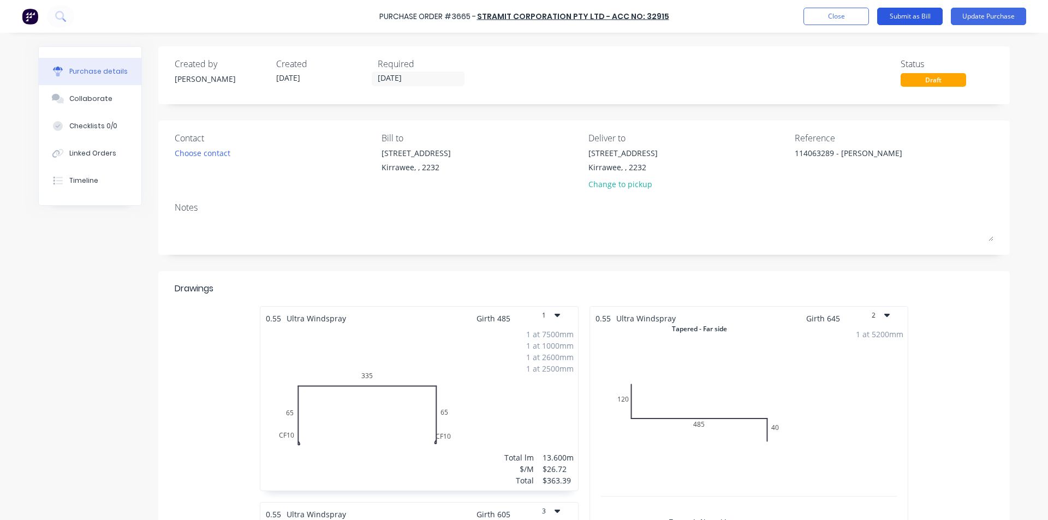
click at [915, 16] on button "Submit as Bill" at bounding box center [909, 16] width 65 height 17
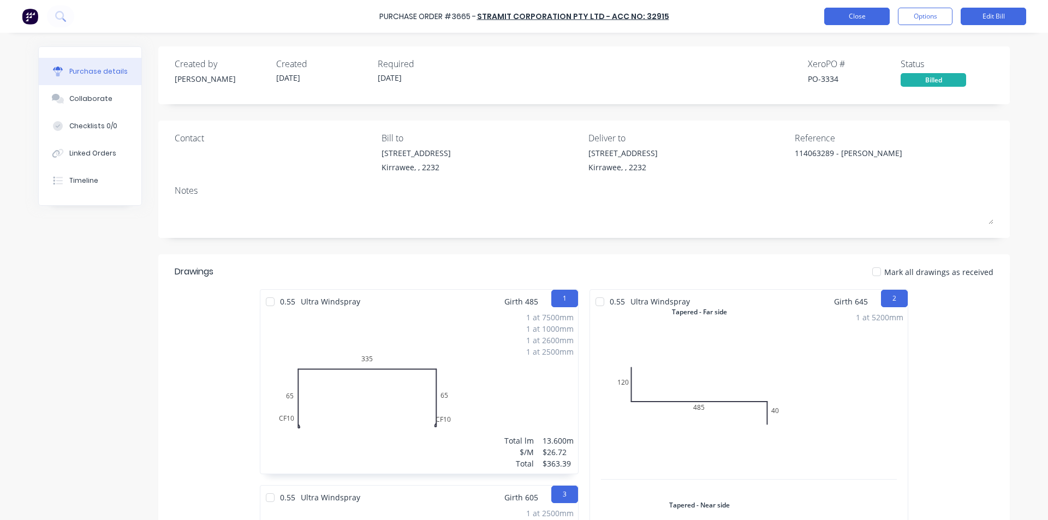
click at [860, 13] on button "Close" at bounding box center [856, 16] width 65 height 17
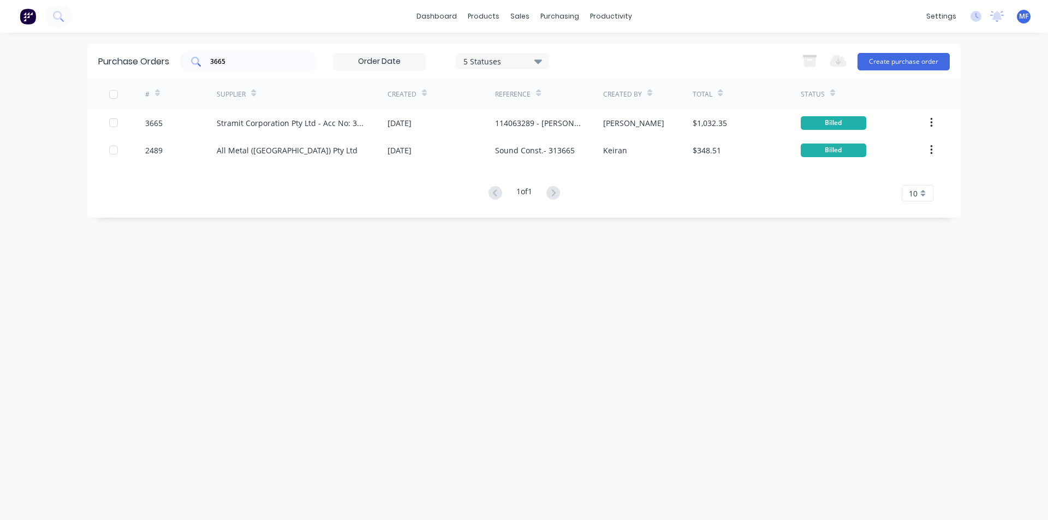
click at [240, 61] on input "3665" at bounding box center [254, 61] width 91 height 11
drag, startPoint x: 388, startPoint y: 268, endPoint x: 120, endPoint y: 244, distance: 269.0
click at [388, 267] on div "Purchase Orders 3665 5 Statuses 5 Statuses Export to Excel (XLSX) Create purcha…" at bounding box center [523, 277] width 873 height 466
click at [242, 62] on input "3665" at bounding box center [254, 61] width 91 height 11
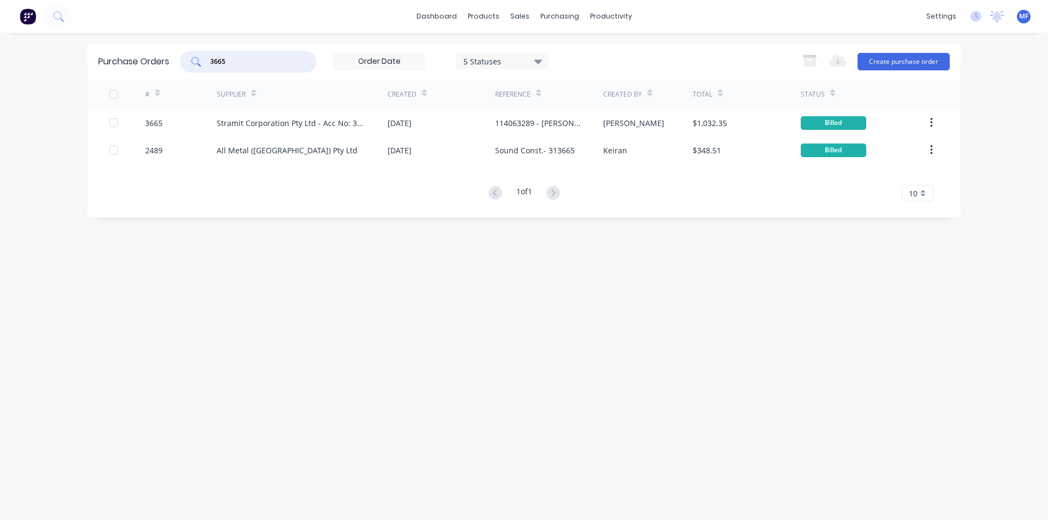
click at [242, 62] on input "3665" at bounding box center [254, 61] width 91 height 11
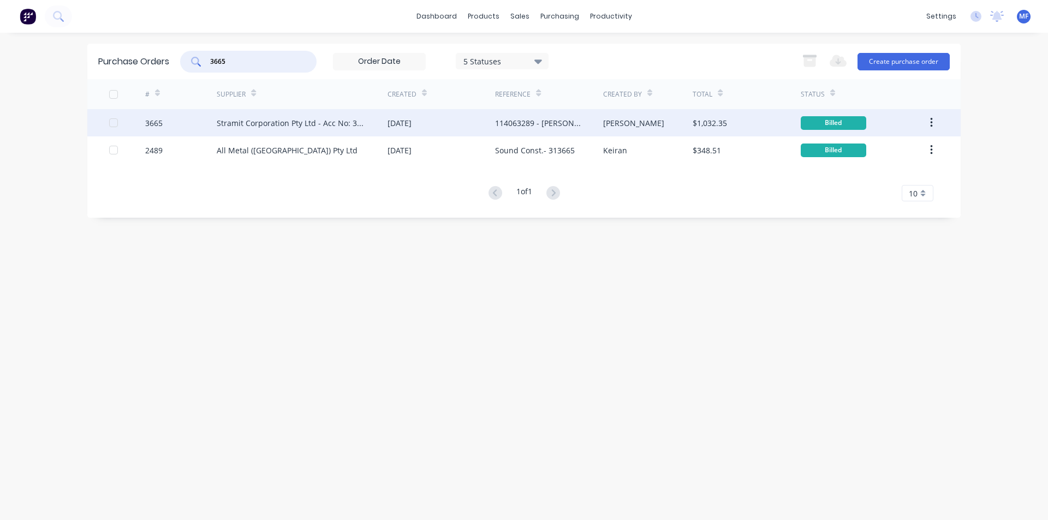
click at [552, 126] on div "114063289 - Clayton Booker" at bounding box center [538, 122] width 86 height 11
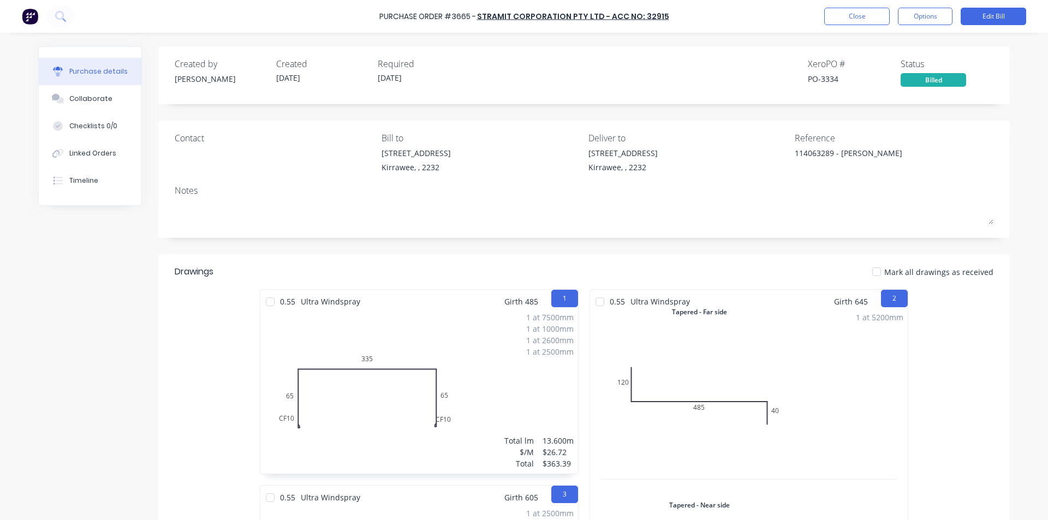
scroll to position [327, 0]
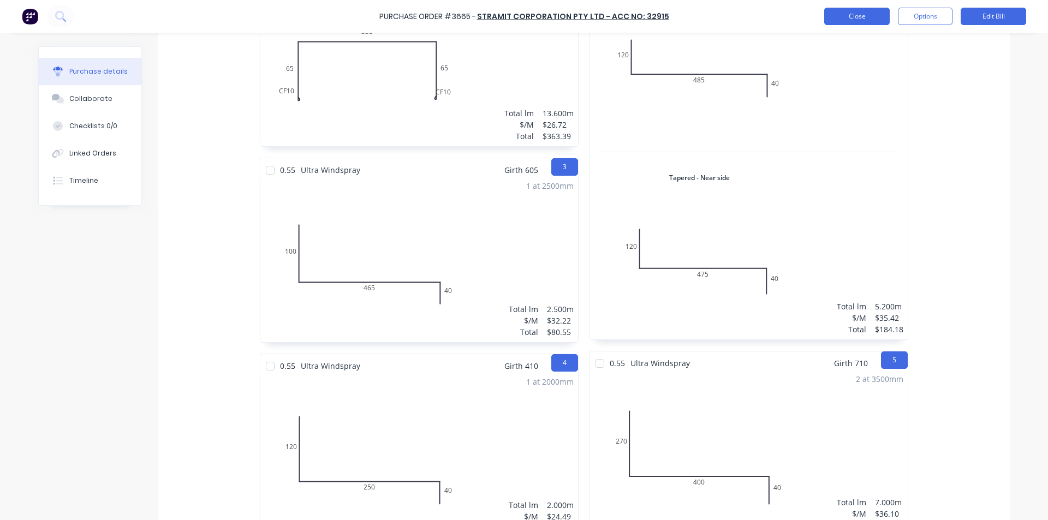
click at [845, 13] on button "Close" at bounding box center [856, 16] width 65 height 17
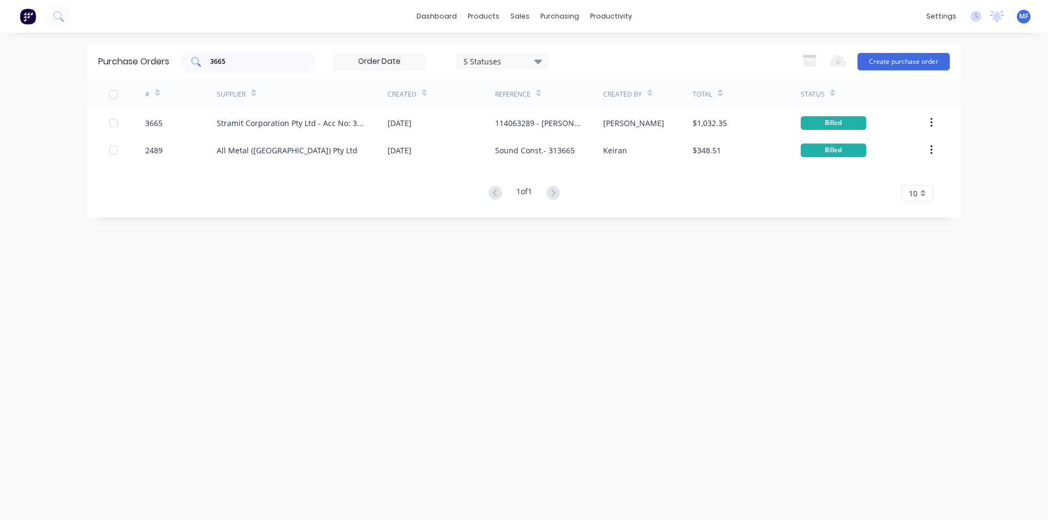
click at [241, 61] on input "3665" at bounding box center [254, 61] width 91 height 11
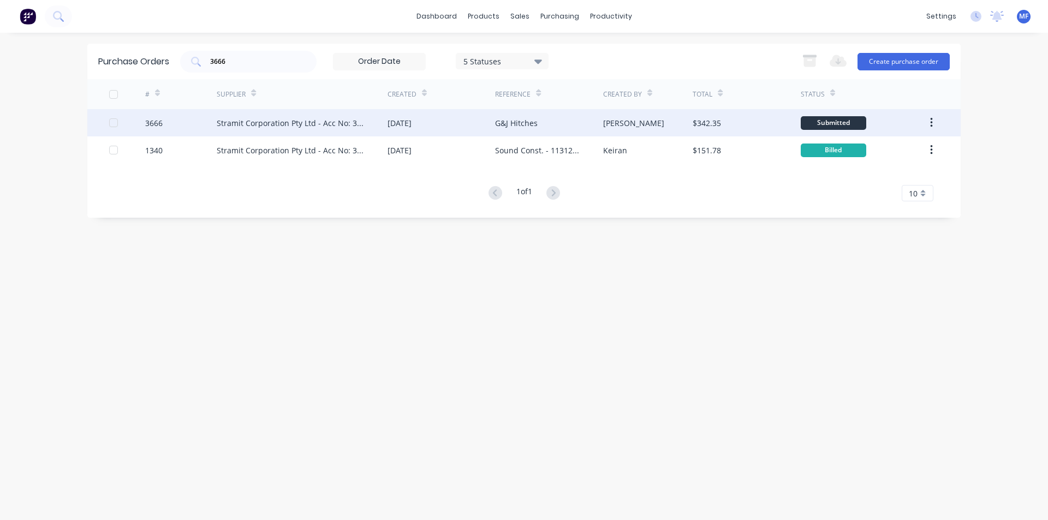
click at [279, 120] on div "Stramit Corporation Pty Ltd - Acc No: 32915" at bounding box center [291, 122] width 149 height 11
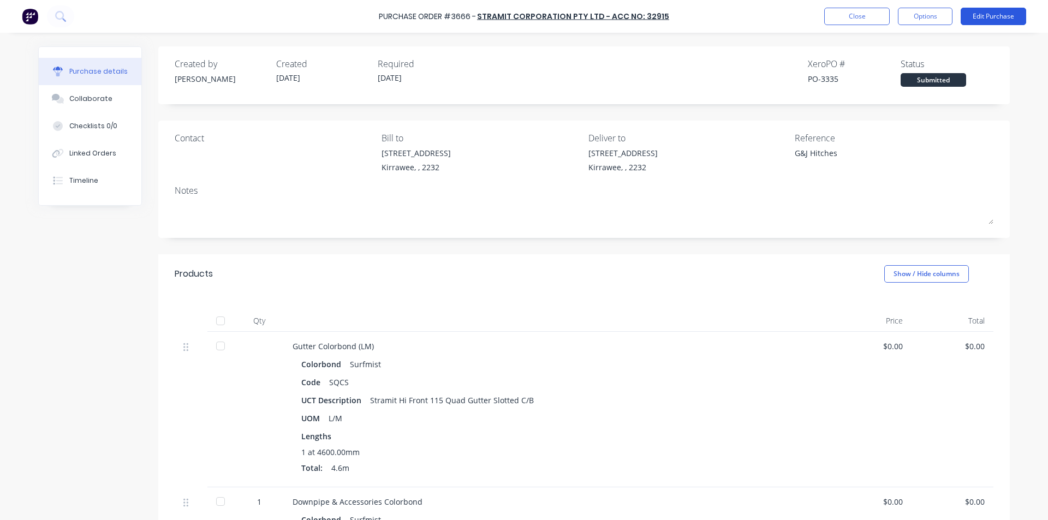
click at [993, 17] on button "Edit Purchase" at bounding box center [993, 16] width 65 height 17
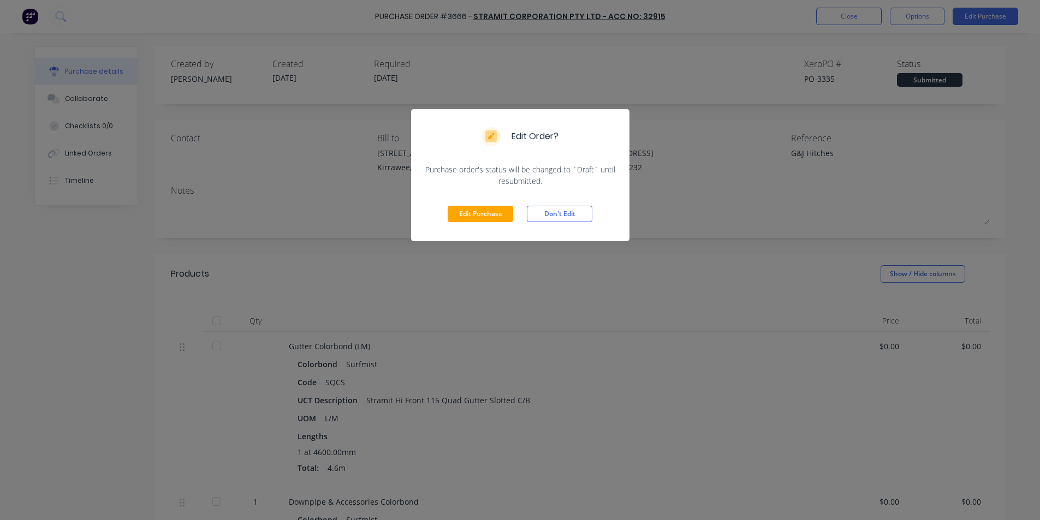
drag, startPoint x: 482, startPoint y: 213, endPoint x: 548, endPoint y: 189, distance: 71.0
click at [484, 213] on button "Edit Purchase" at bounding box center [480, 214] width 65 height 16
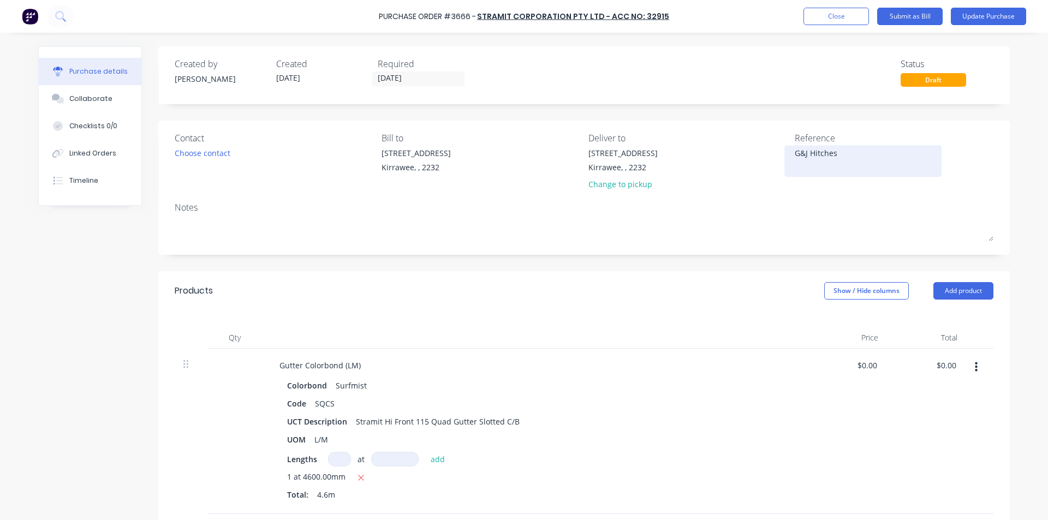
click at [850, 160] on textarea "G&J Hitches" at bounding box center [863, 159] width 136 height 25
click at [830, 152] on textarea "114063362G&J Hitches" at bounding box center [863, 159] width 136 height 25
click at [694, 470] on div "Lengths at add 1 at 4600.00mm Total: 4.6m" at bounding box center [535, 478] width 496 height 53
click at [940, 372] on input "0.00" at bounding box center [945, 365] width 25 height 16
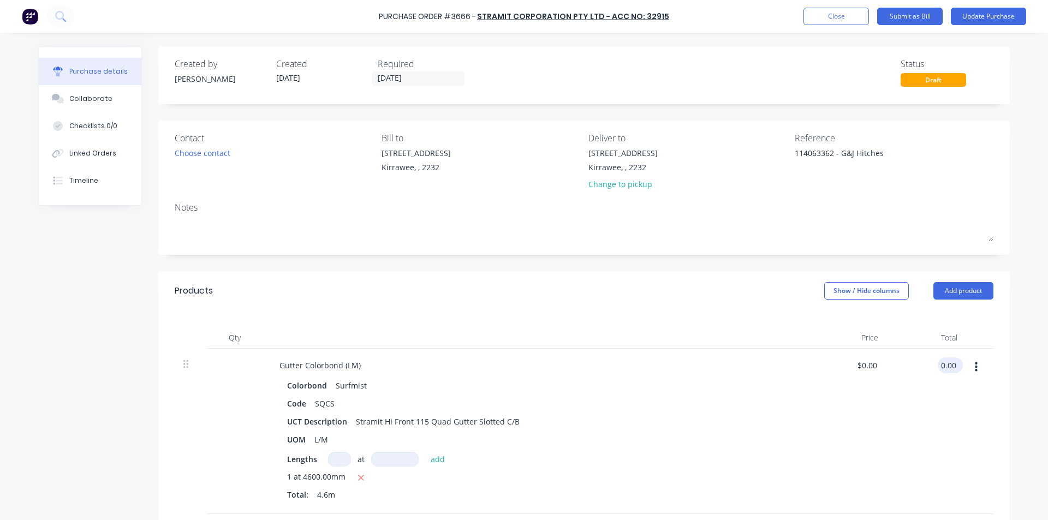
click at [940, 372] on input "0.00" at bounding box center [948, 365] width 21 height 16
click at [677, 411] on div "Colorbond Surfmist Code SQCS UCT Description Stramit Hi Front 115 Quad Gutter S…" at bounding box center [535, 441] width 528 height 127
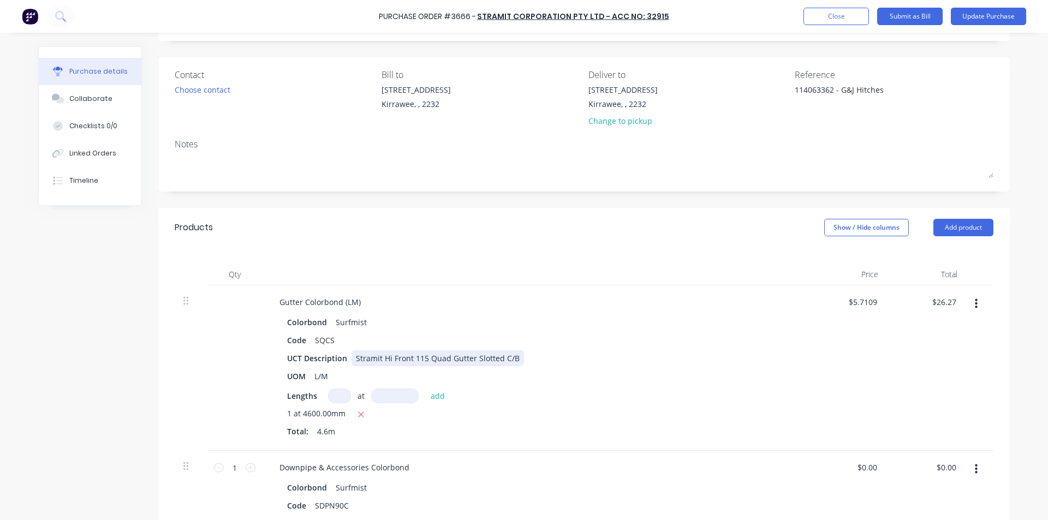
scroll to position [164, 0]
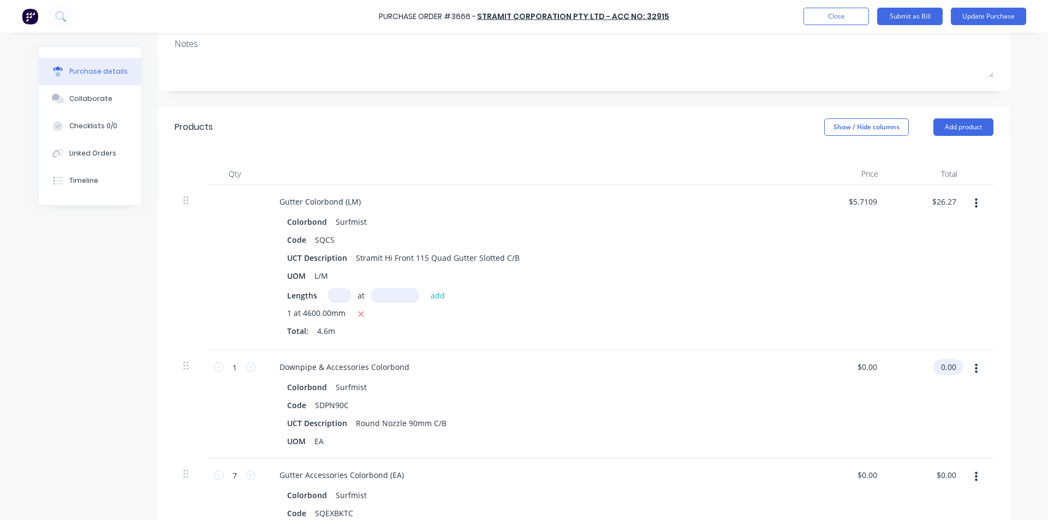
click at [945, 364] on input "0.00" at bounding box center [945, 367] width 25 height 16
click at [945, 364] on input "0.00" at bounding box center [948, 367] width 21 height 16
drag, startPoint x: 813, startPoint y: 405, endPoint x: 855, endPoint y: 413, distance: 42.7
click at [813, 405] on div "$5.84 $5.84" at bounding box center [847, 404] width 79 height 108
click at [943, 471] on input "0.00" at bounding box center [945, 475] width 25 height 16
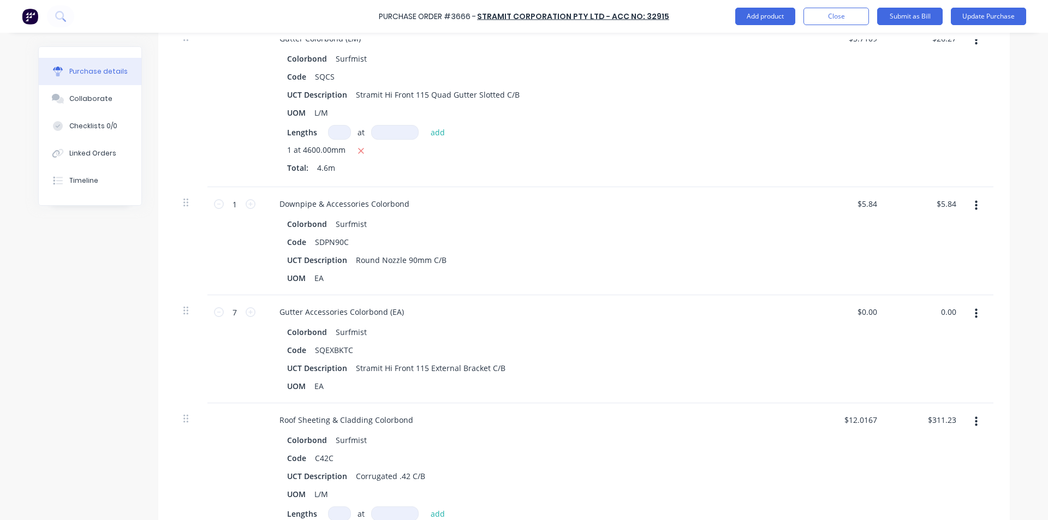
scroll to position [327, 0]
click at [947, 313] on input "0.00" at bounding box center [948, 311] width 21 height 16
click at [764, 392] on div "UOM EA" at bounding box center [533, 386] width 500 height 16
click at [941, 421] on input "311.23" at bounding box center [942, 419] width 34 height 16
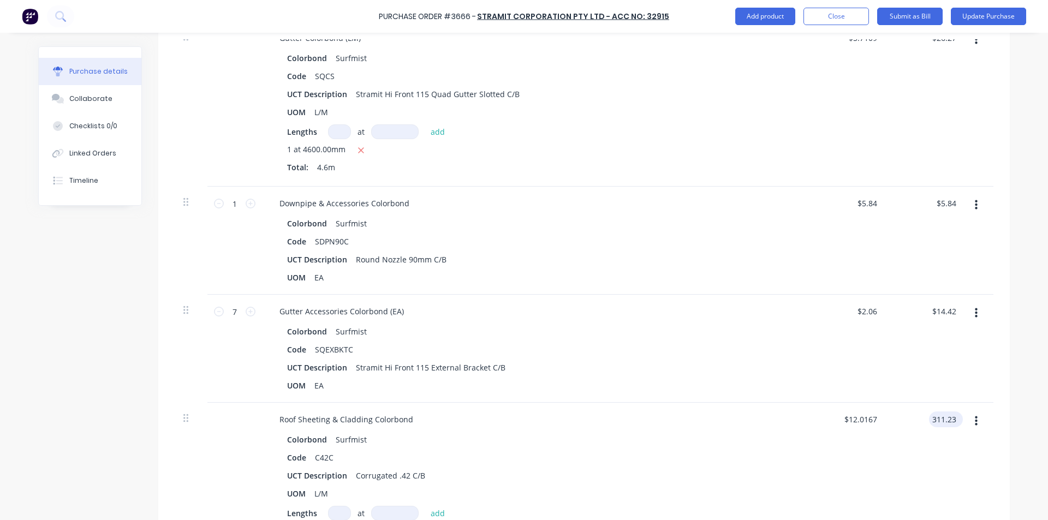
click at [943, 418] on input "311.23" at bounding box center [943, 419] width 29 height 16
click at [785, 467] on div "Colorbond Surfmist Code C42C UCT Description Corrugated .42 C/B UOM L/M Lengths…" at bounding box center [535, 495] width 528 height 127
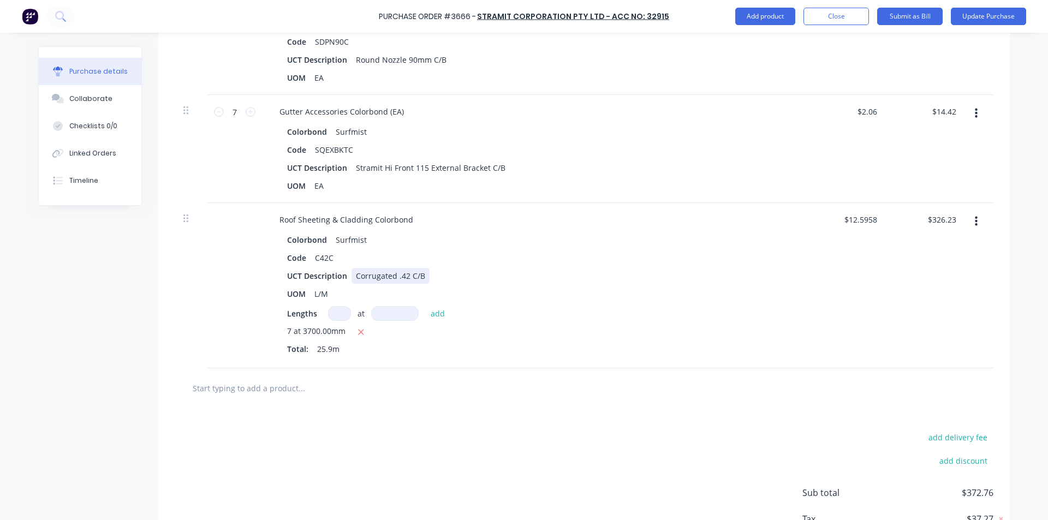
scroll to position [606, 0]
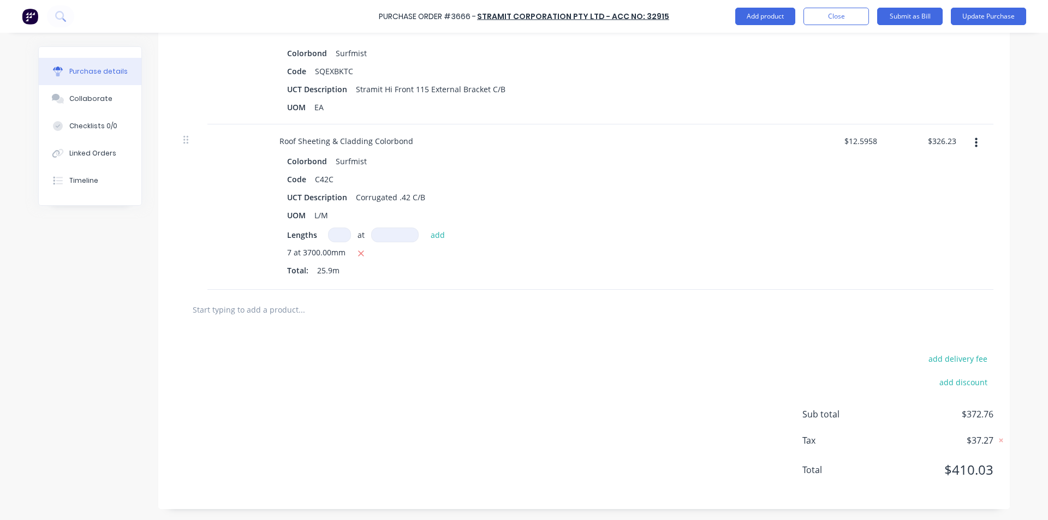
click at [241, 315] on input "text" at bounding box center [301, 310] width 218 height 22
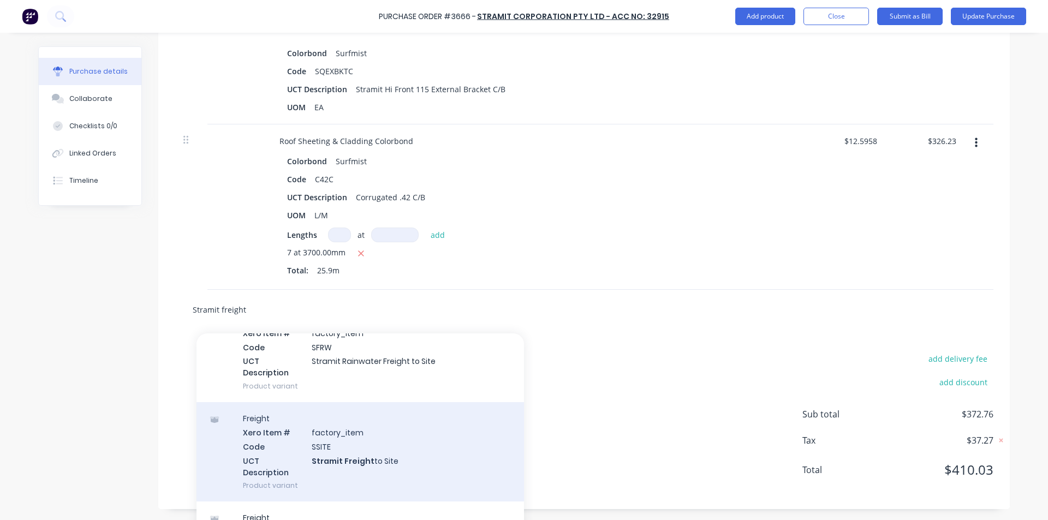
scroll to position [177, 0]
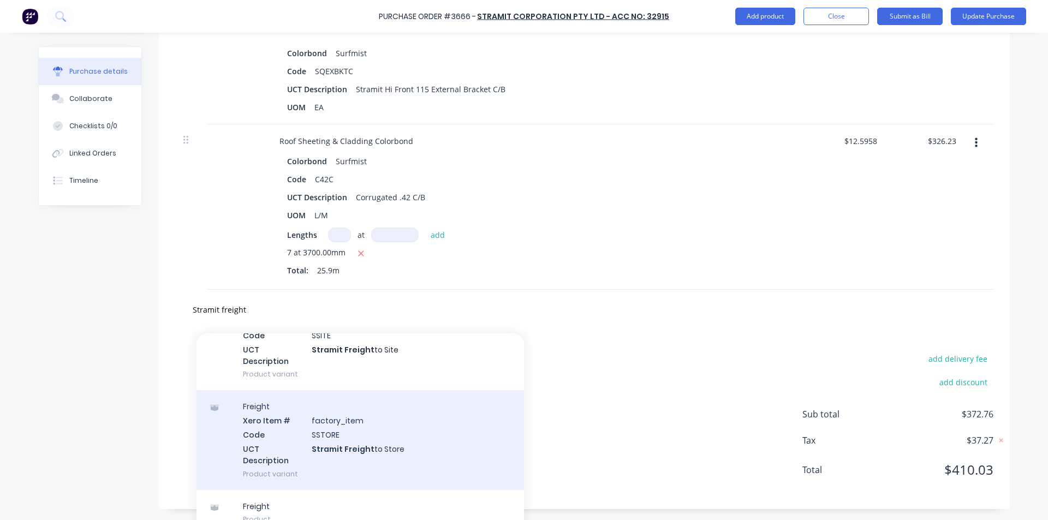
click at [367, 448] on div "Freight Xero Item # factory_item Code SSTORE UCT Description Stramit Freight to…" at bounding box center [359, 439] width 327 height 99
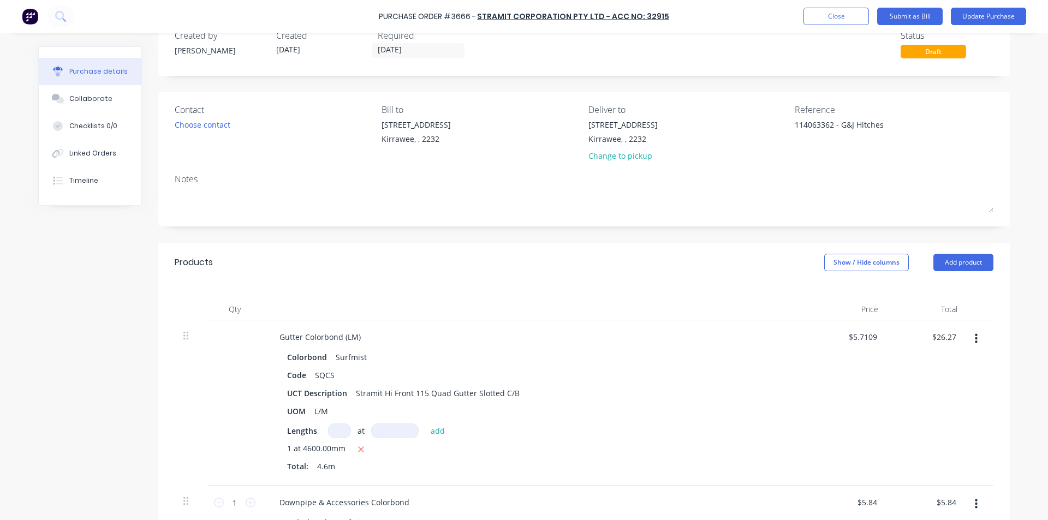
scroll to position [0, 0]
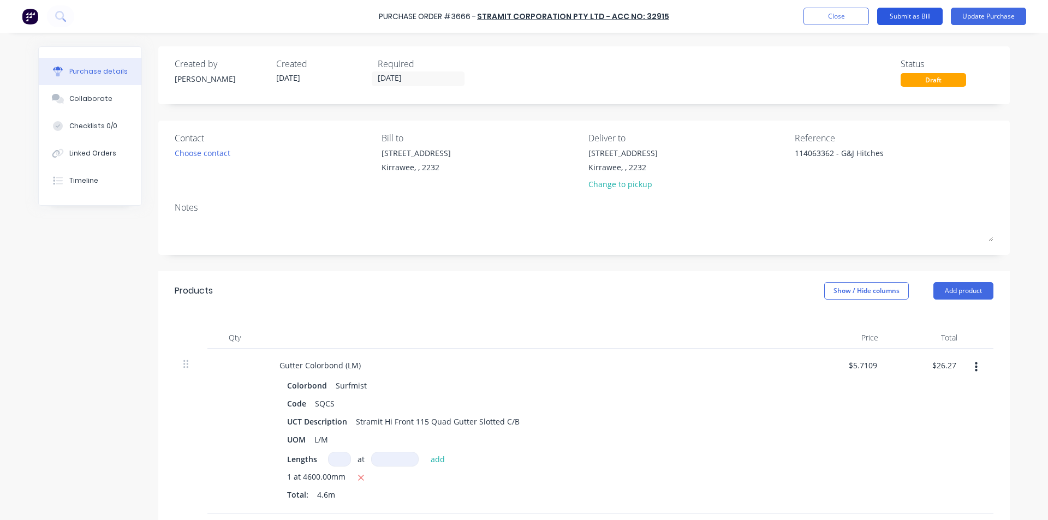
click at [912, 14] on button "Submit as Bill" at bounding box center [909, 16] width 65 height 17
